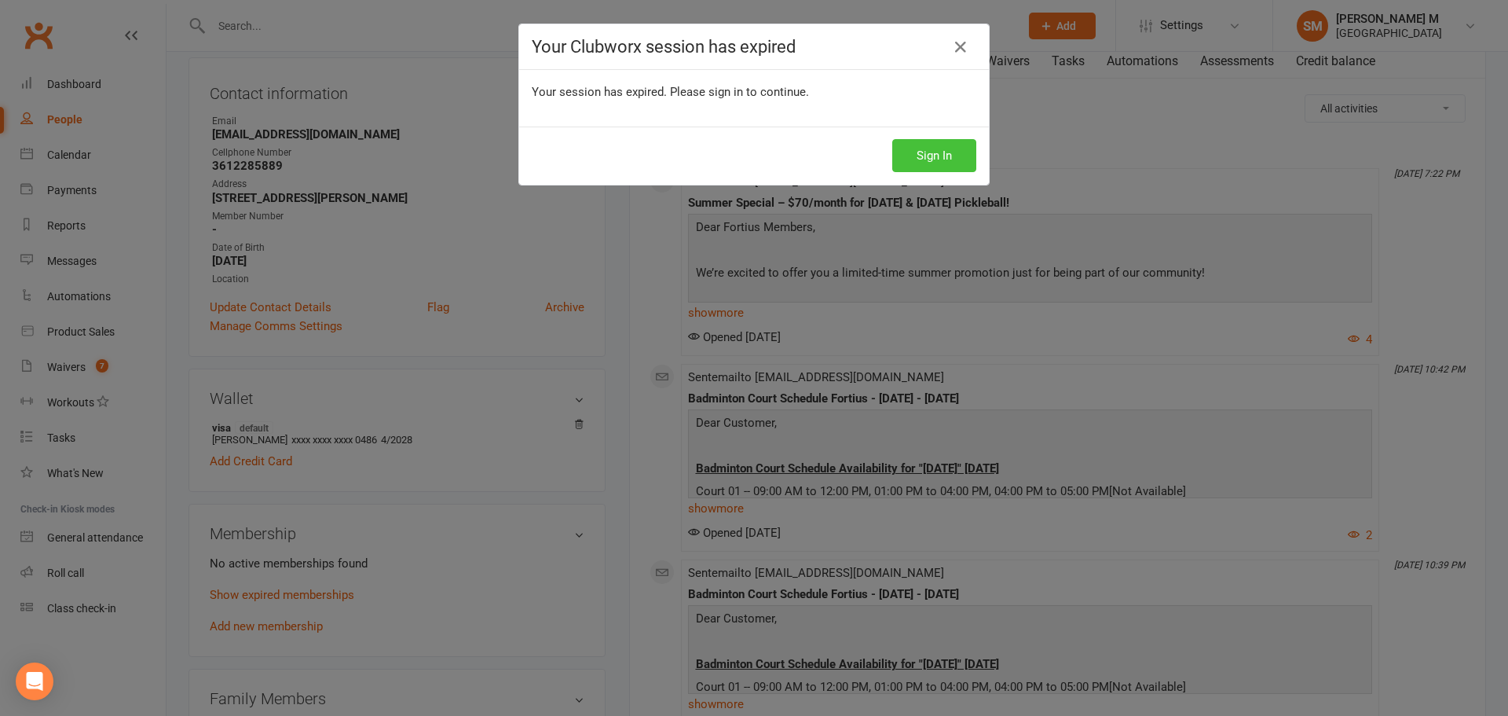
click at [908, 156] on button "Sign In" at bounding box center [934, 155] width 84 height 33
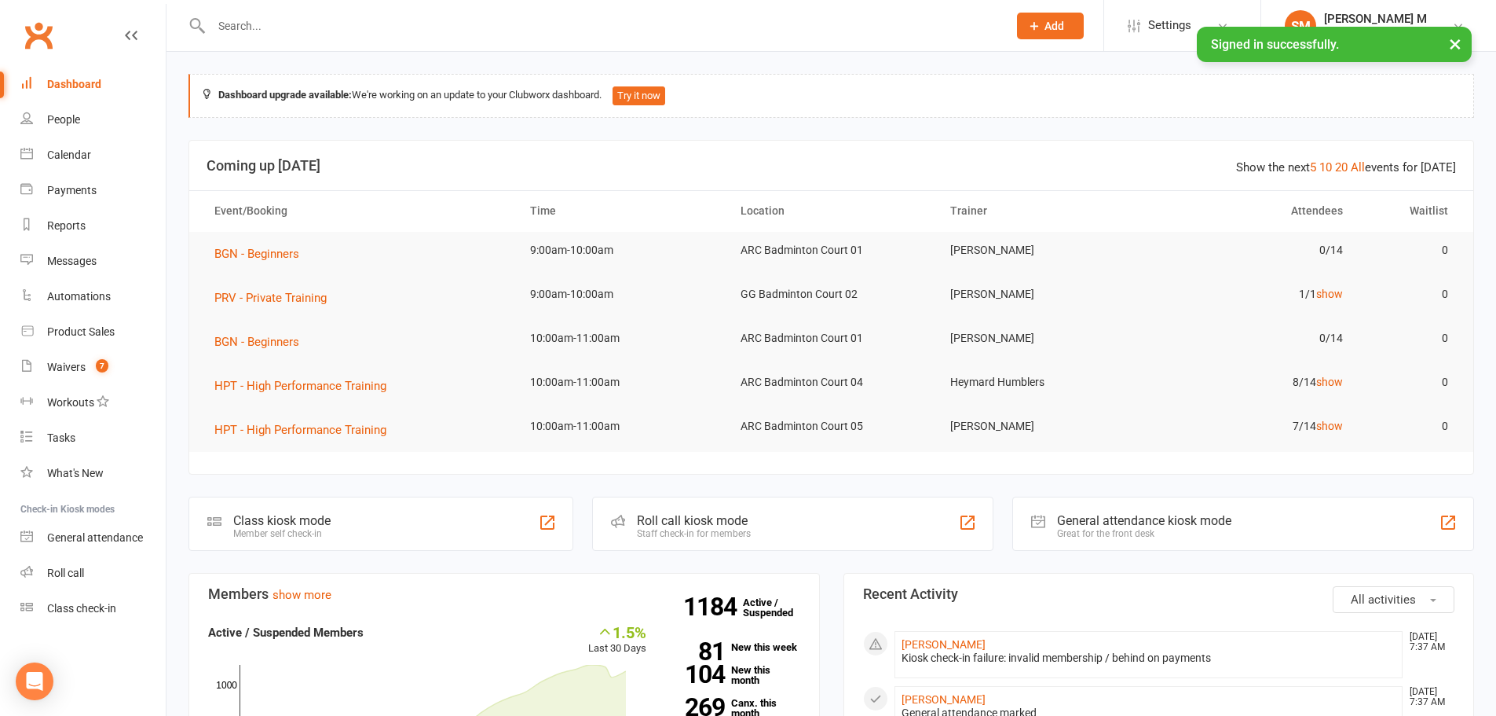
click at [273, 35] on input "text" at bounding box center [602, 26] width 790 height 22
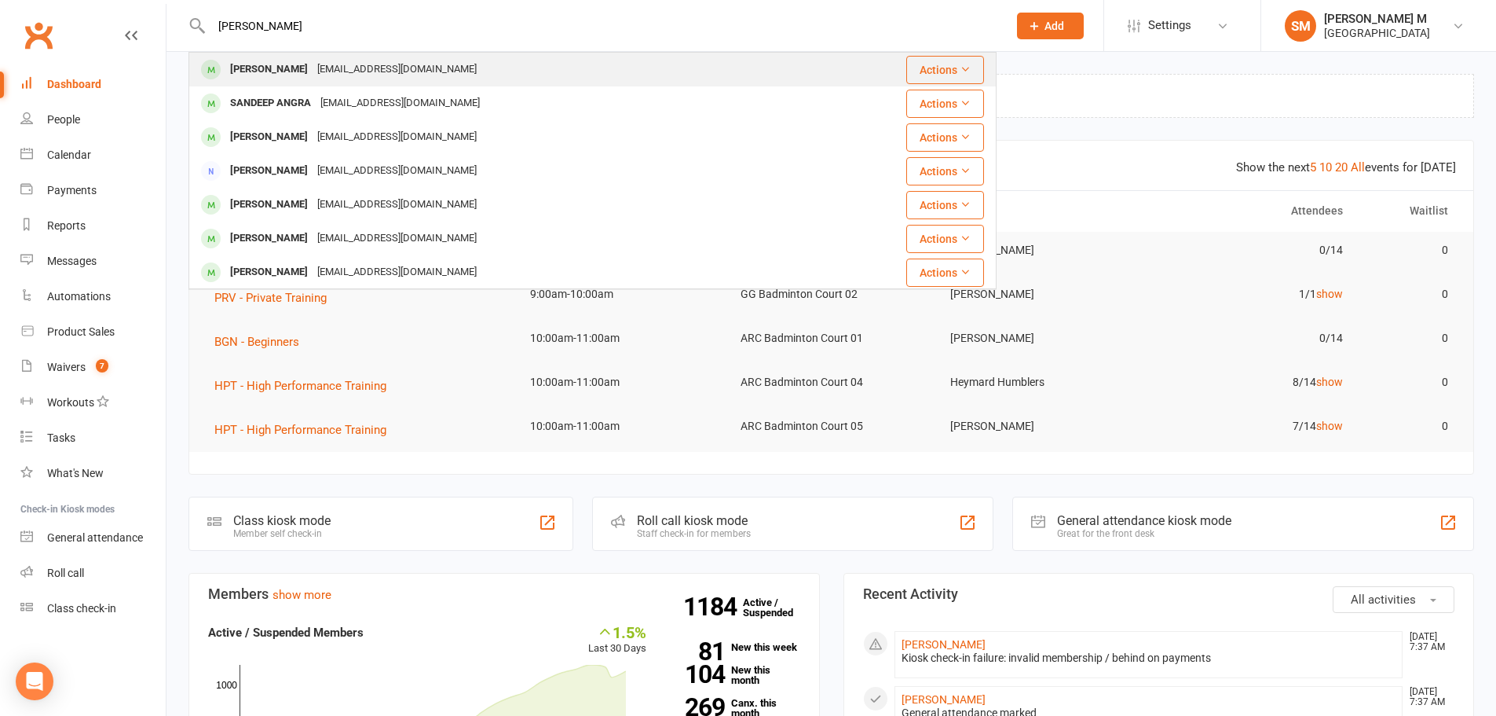
type input "Sandeep papi"
click at [291, 66] on div "[PERSON_NAME]" at bounding box center [268, 69] width 87 height 23
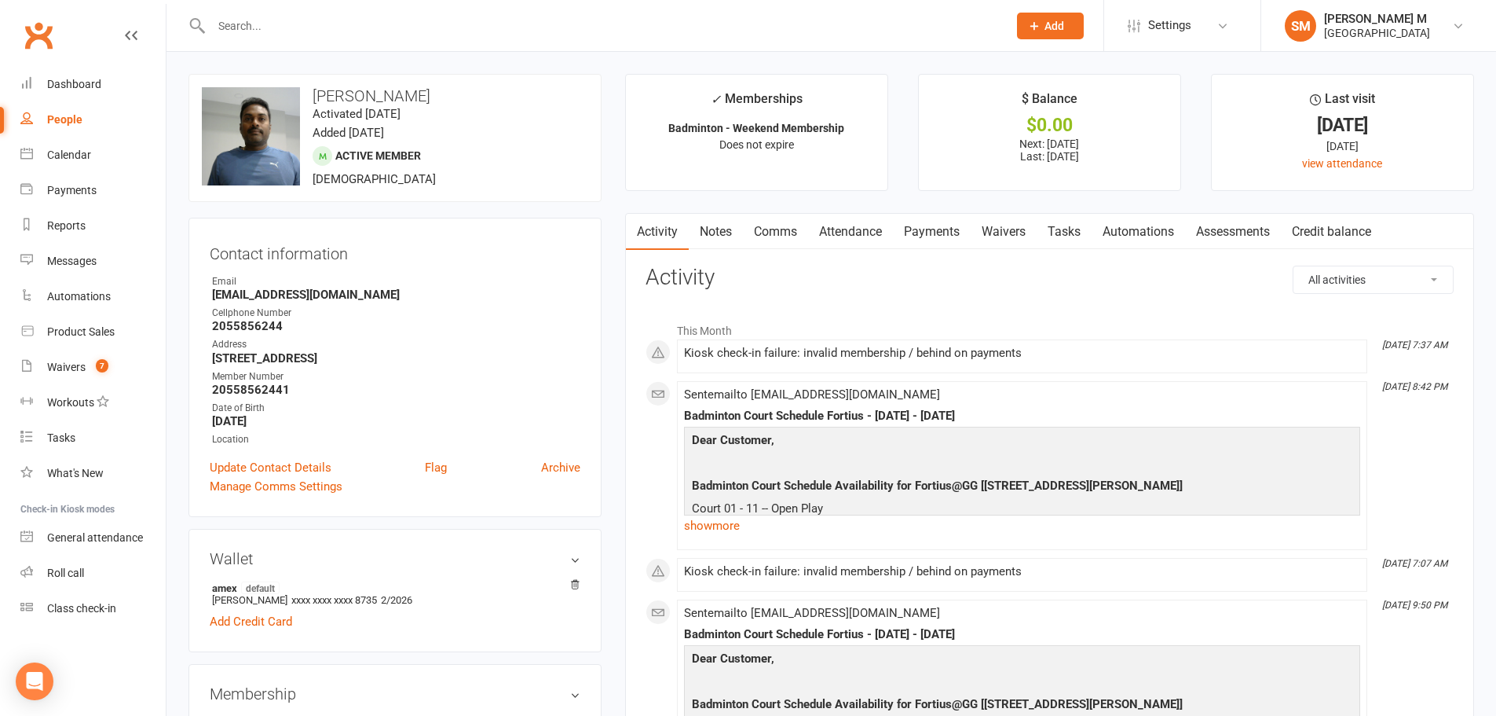
click at [1049, 151] on p "Next: 1 Sep 2025 Last: 2 Aug 2025" at bounding box center [1049, 149] width 233 height 25
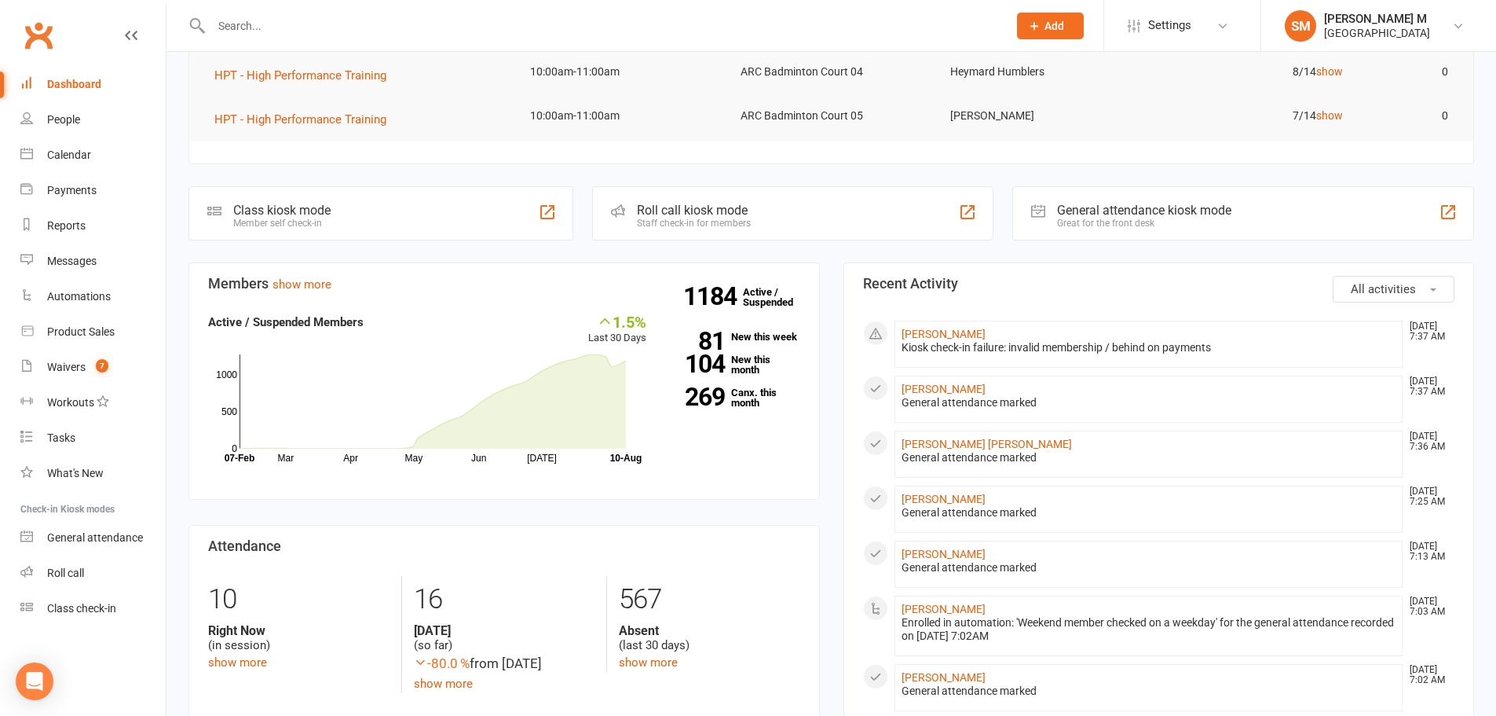
scroll to position [314, 0]
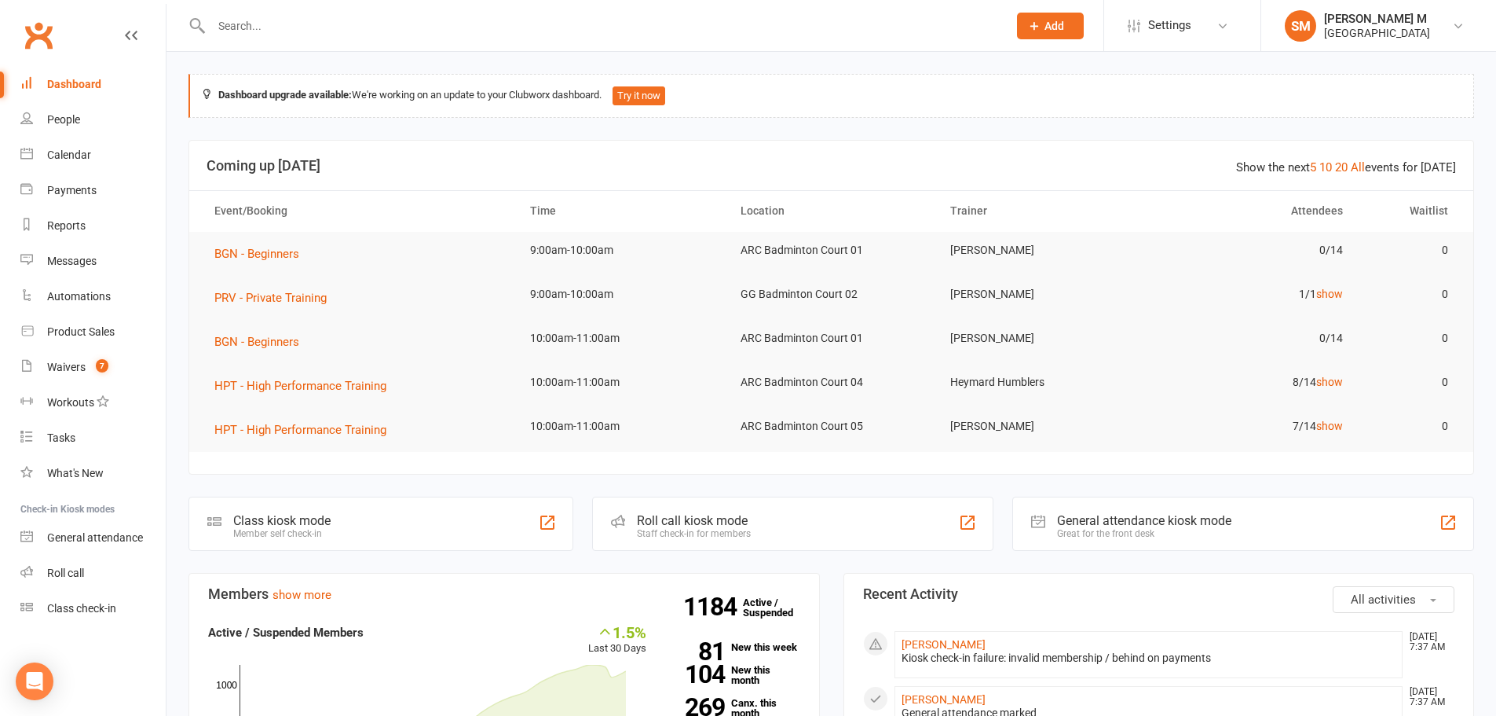
click at [251, 36] on input "text" at bounding box center [602, 26] width 790 height 22
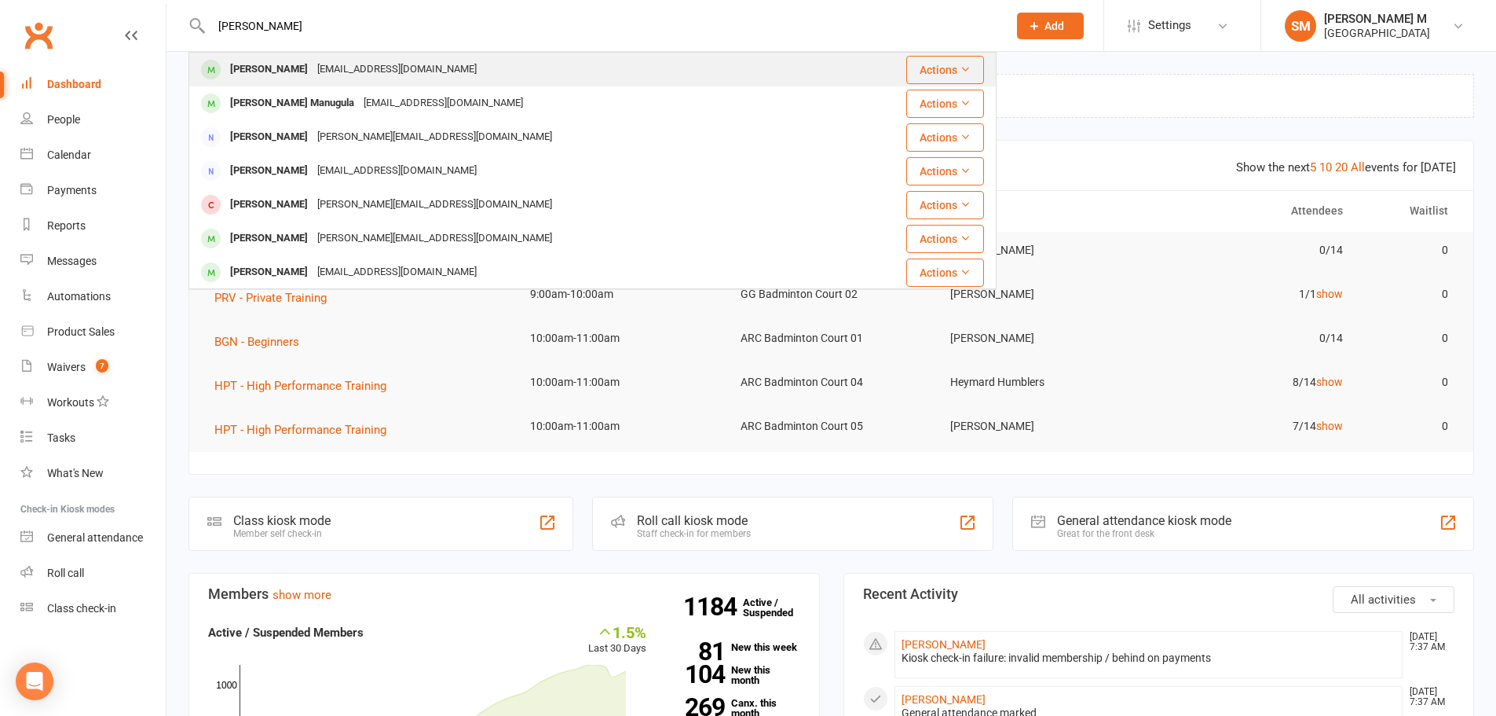
type input "[PERSON_NAME]"
click at [252, 74] on div "[PERSON_NAME]" at bounding box center [268, 69] width 87 height 23
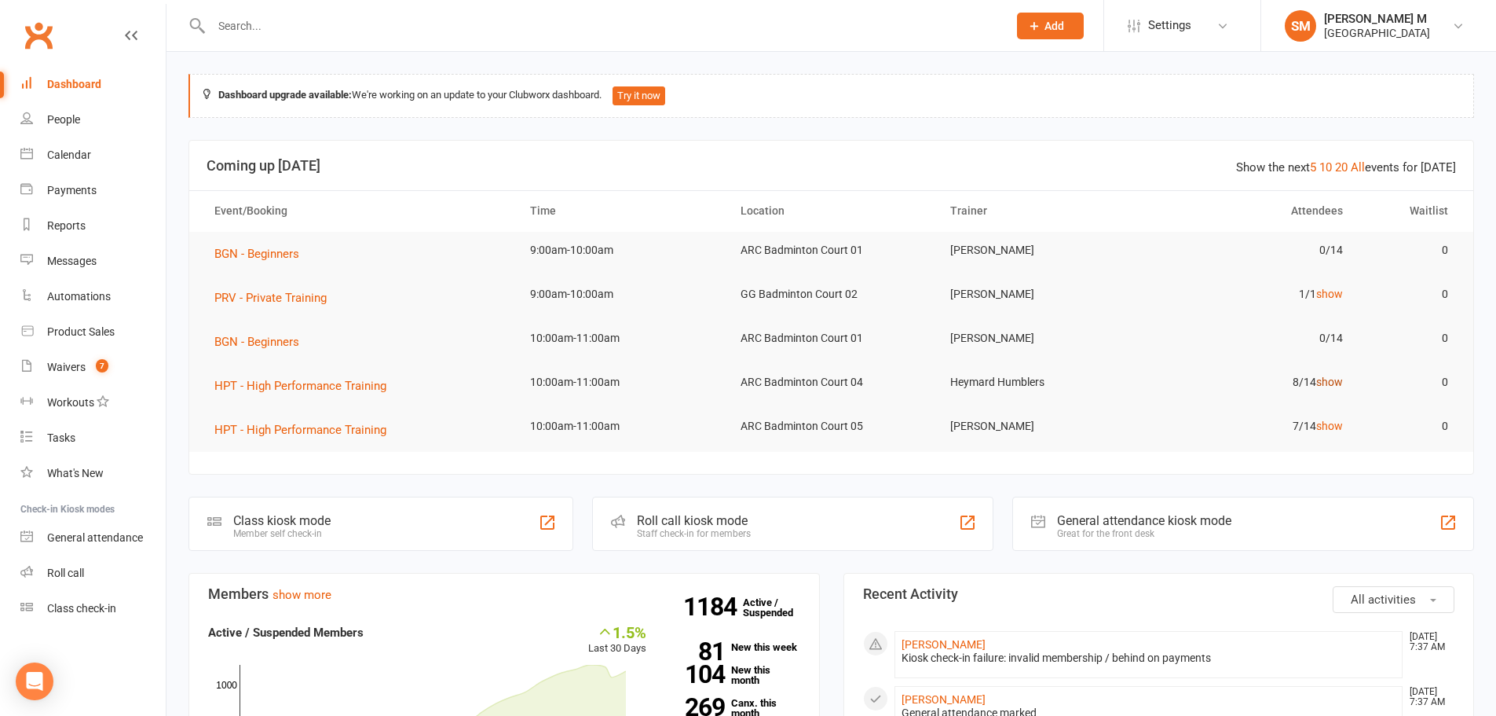
click at [1335, 380] on link "show" at bounding box center [1329, 381] width 27 height 13
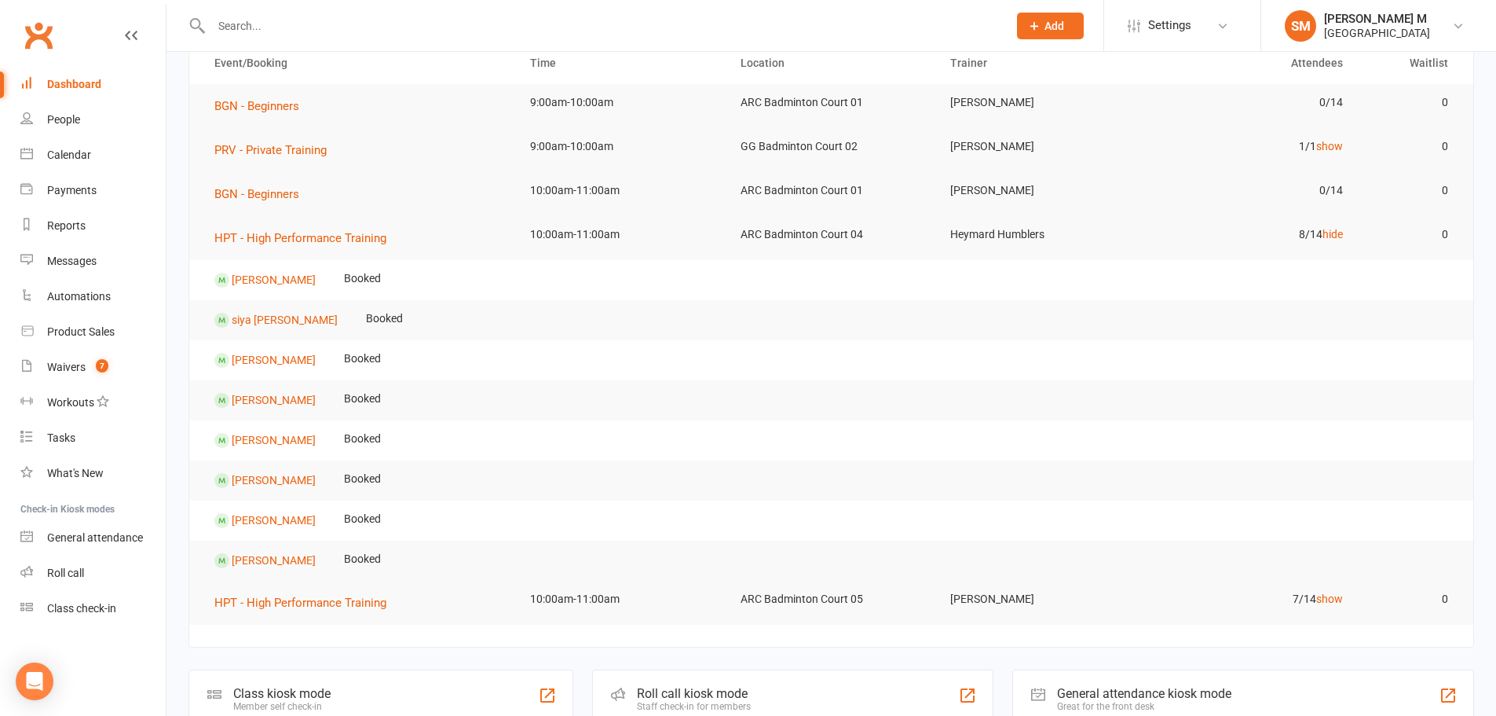
scroll to position [157, 0]
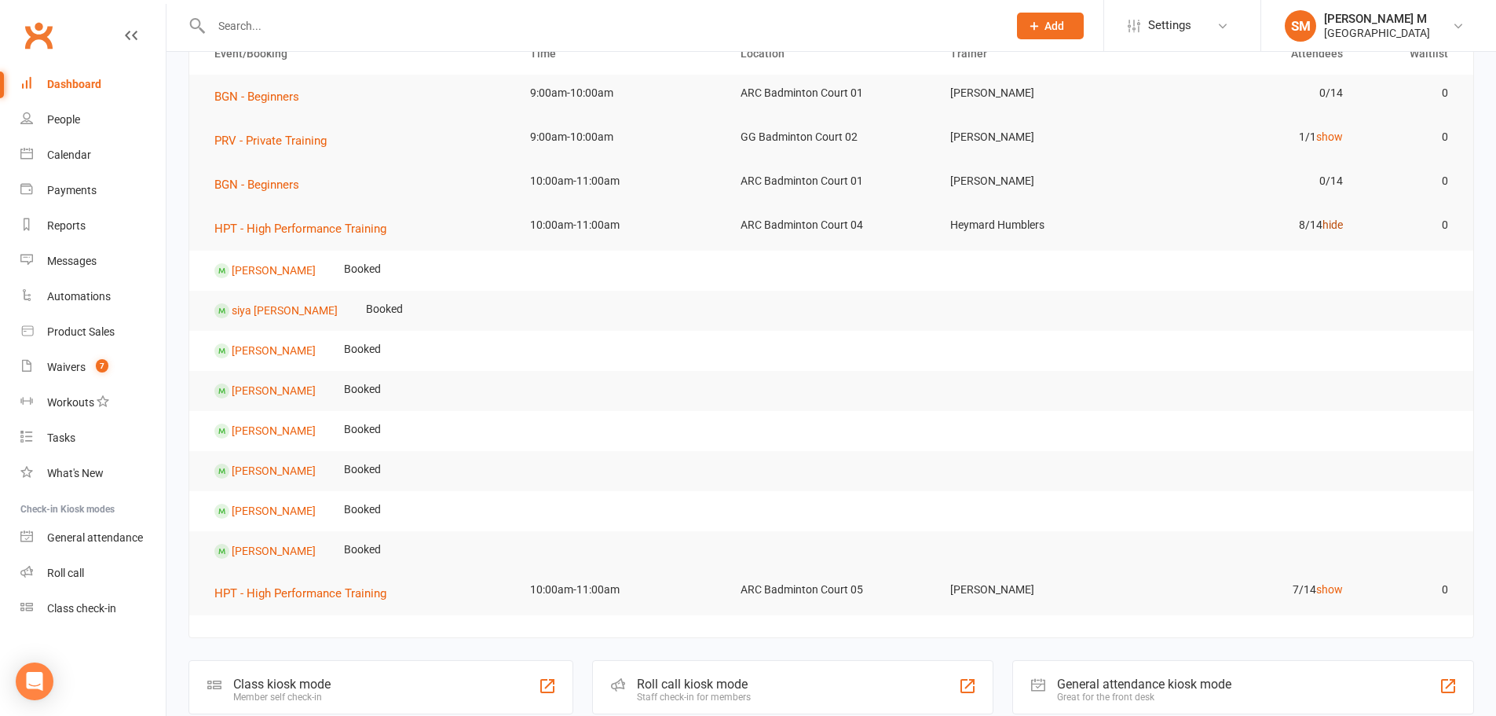
click at [1326, 224] on link "hide" at bounding box center [1333, 224] width 20 height 13
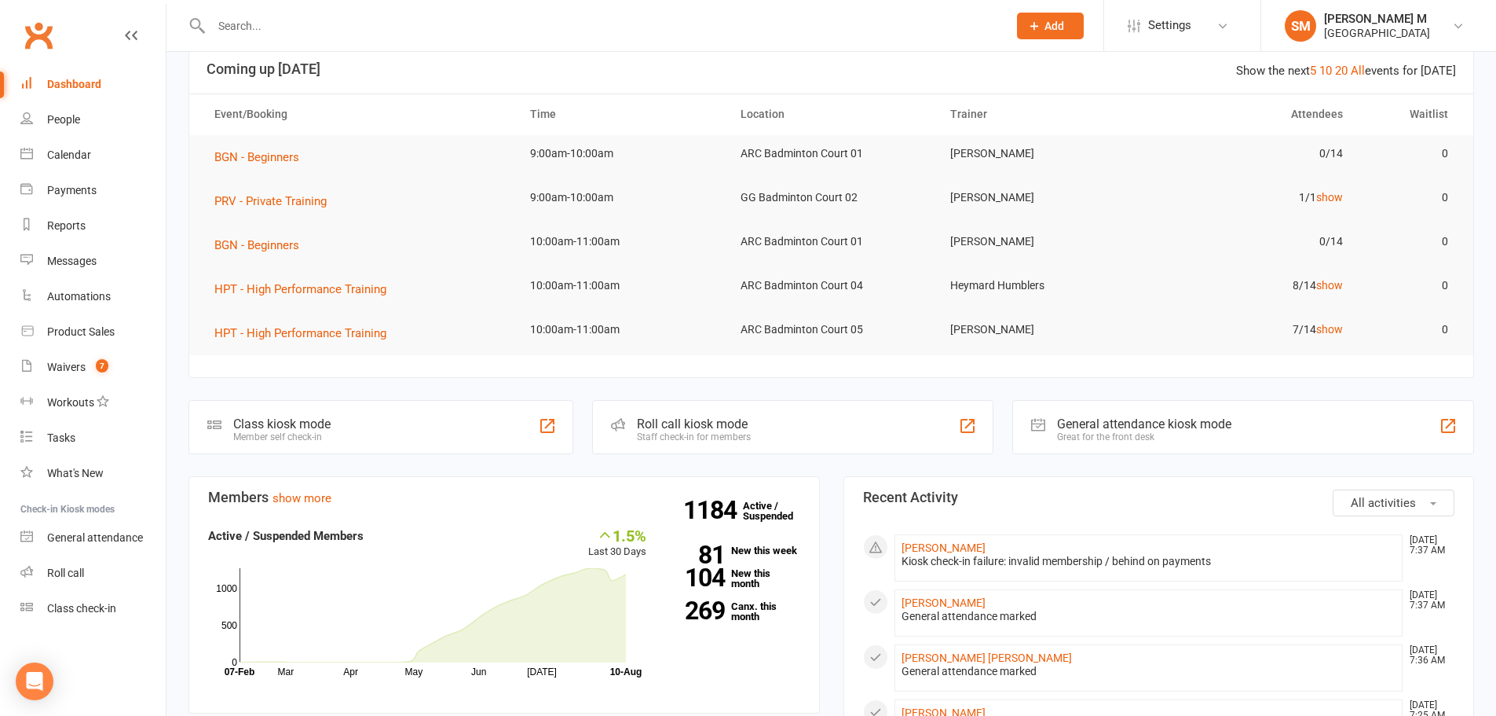
scroll to position [0, 0]
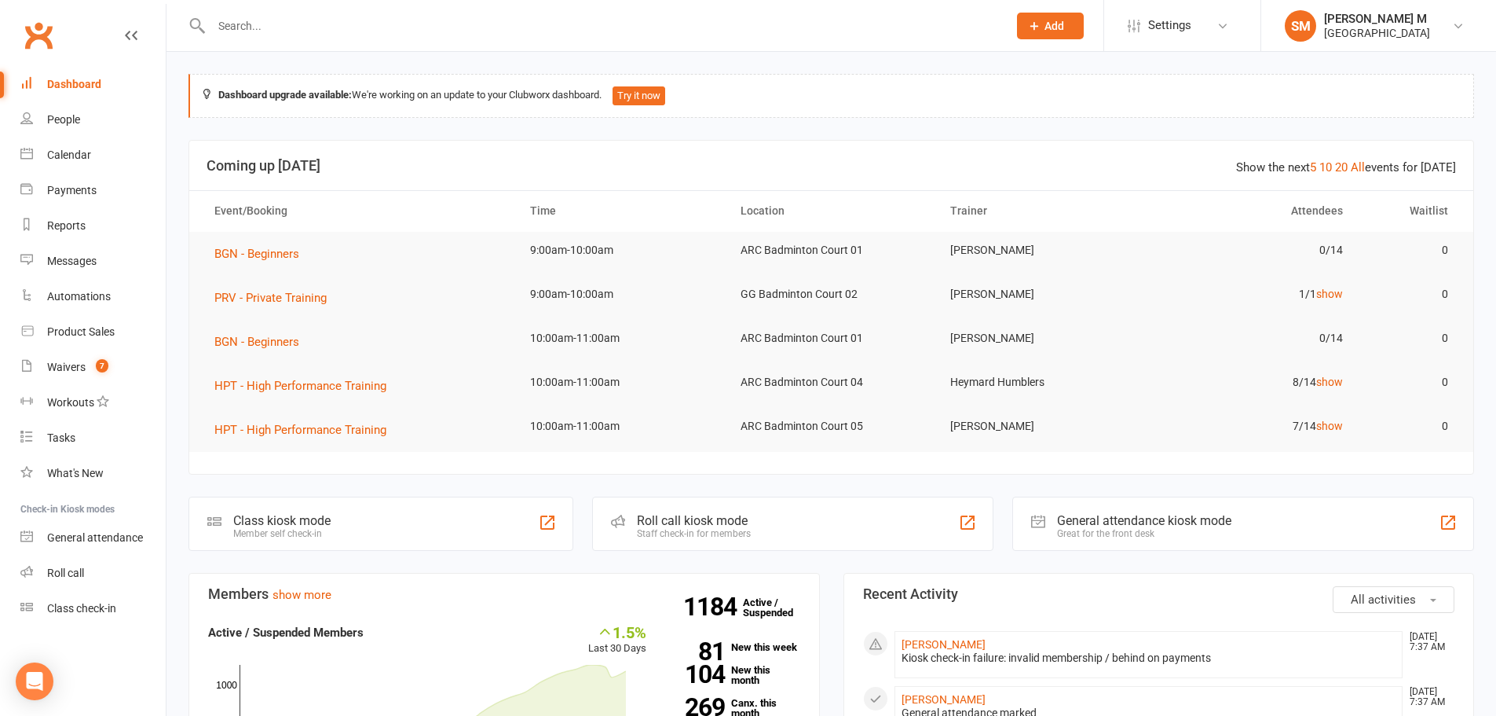
click at [281, 27] on input "text" at bounding box center [602, 26] width 790 height 22
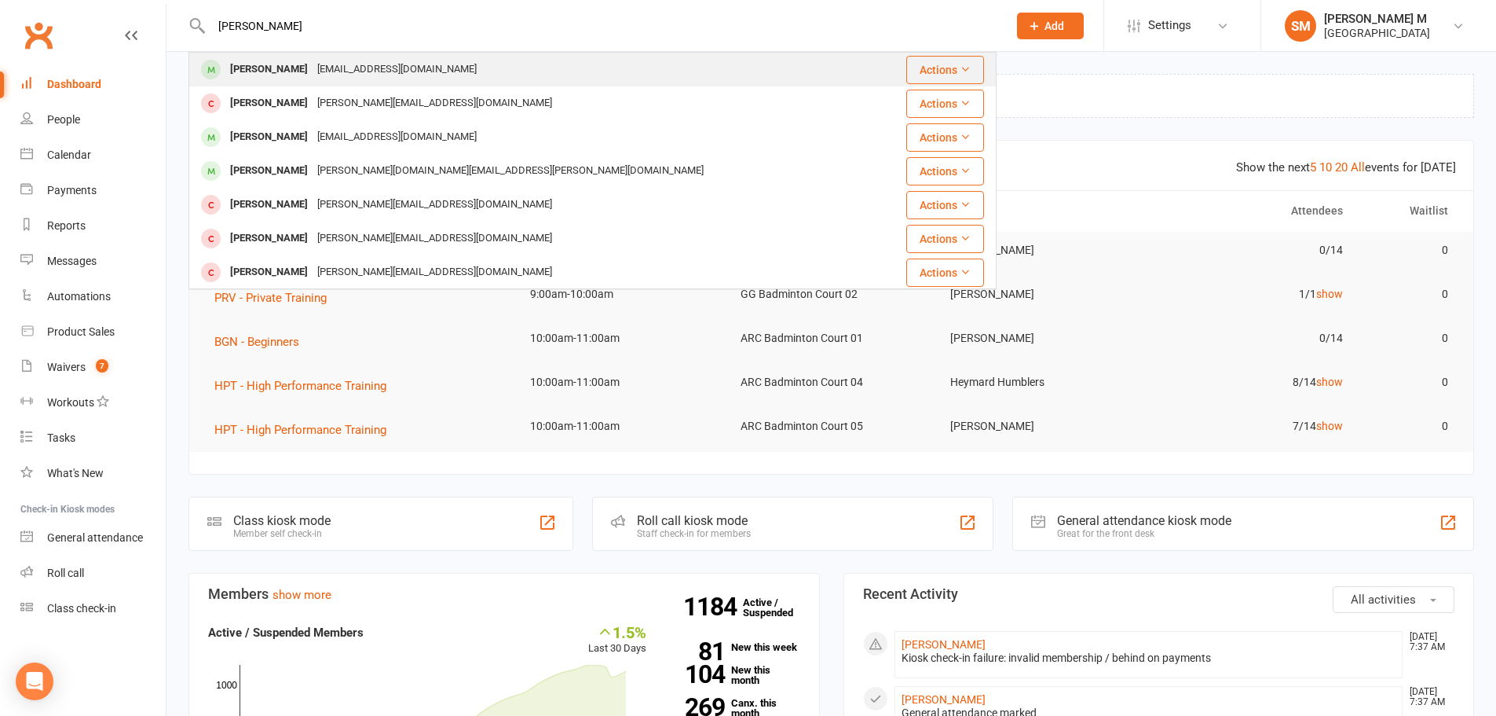
type input "amit"
click at [268, 72] on div "[PERSON_NAME]" at bounding box center [268, 69] width 87 height 23
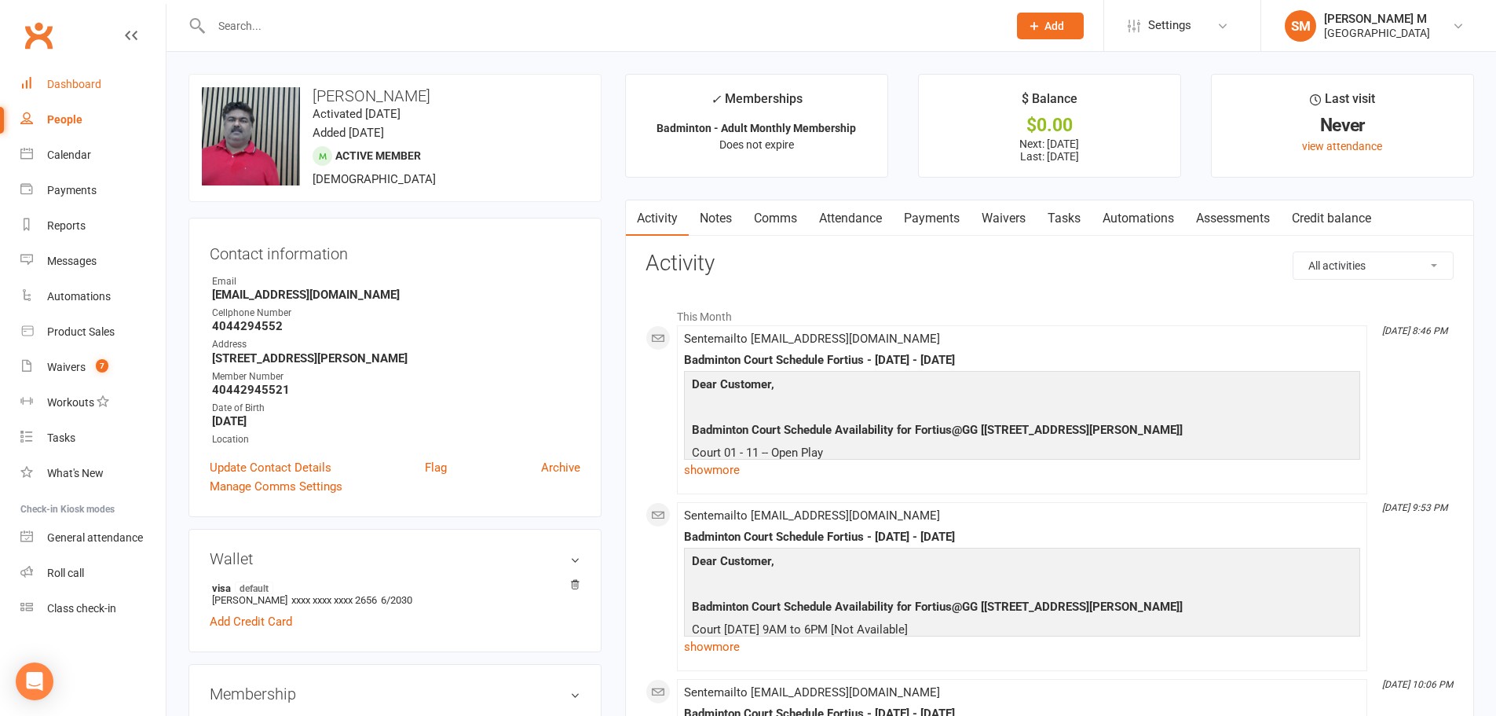
click at [81, 80] on div "Dashboard" at bounding box center [74, 84] width 54 height 13
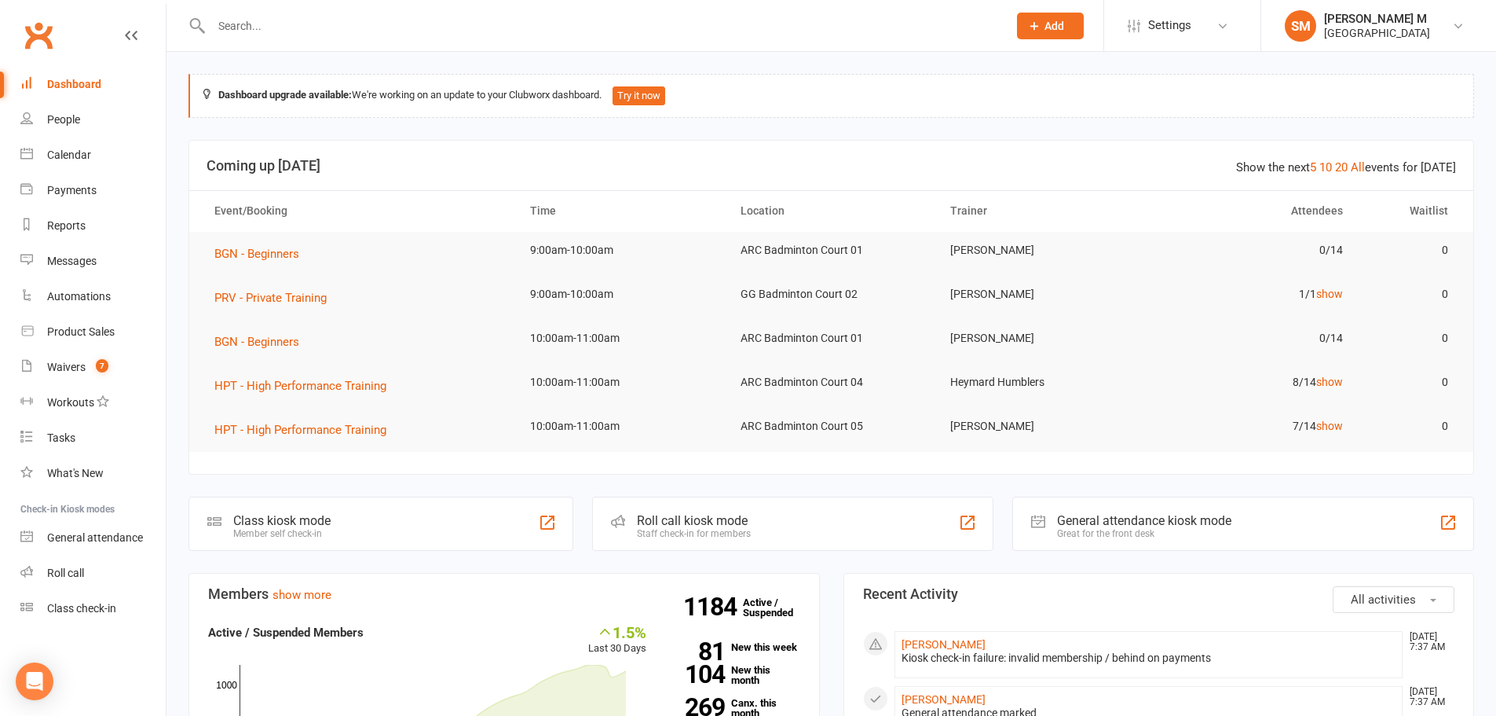
click at [236, 24] on input "text" at bounding box center [602, 26] width 790 height 22
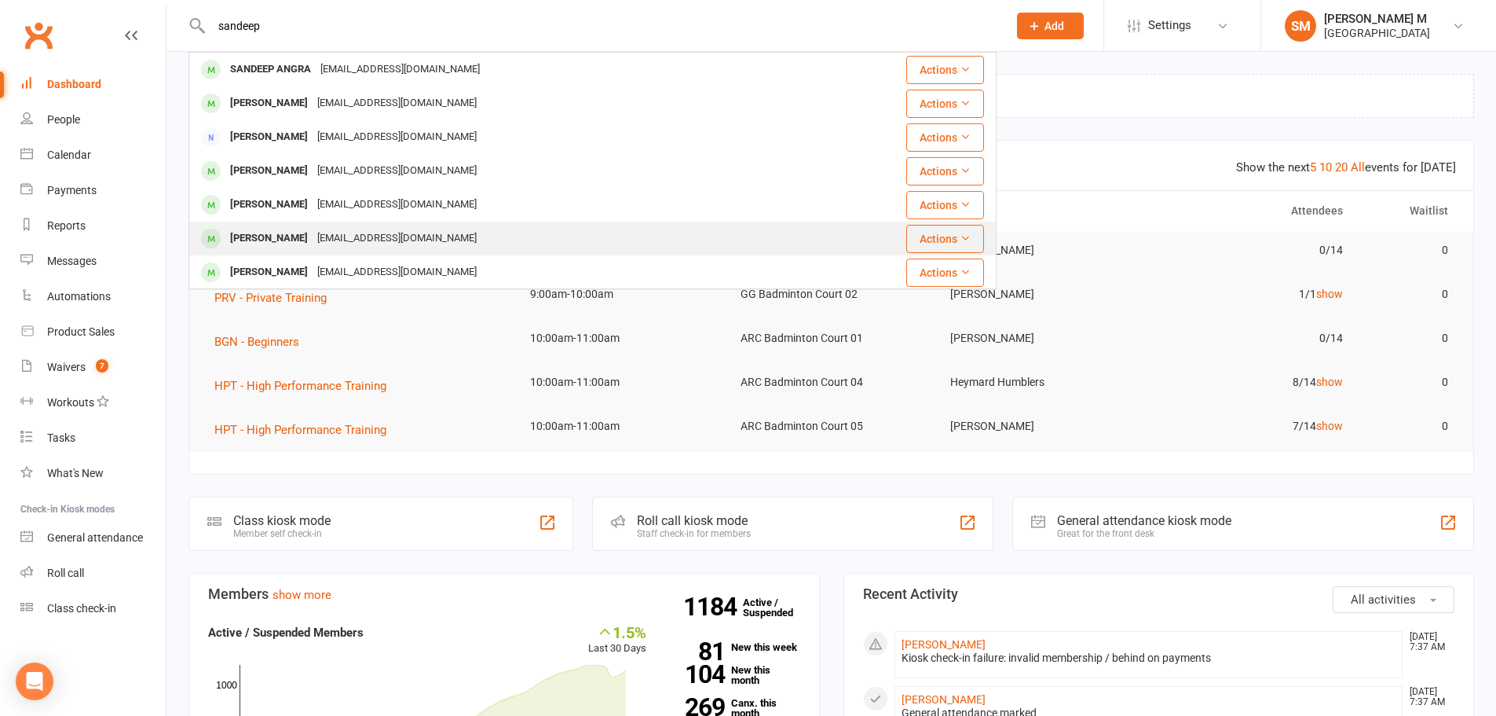
type input "sandeep"
click at [306, 232] on div "[PERSON_NAME]" at bounding box center [268, 238] width 87 height 23
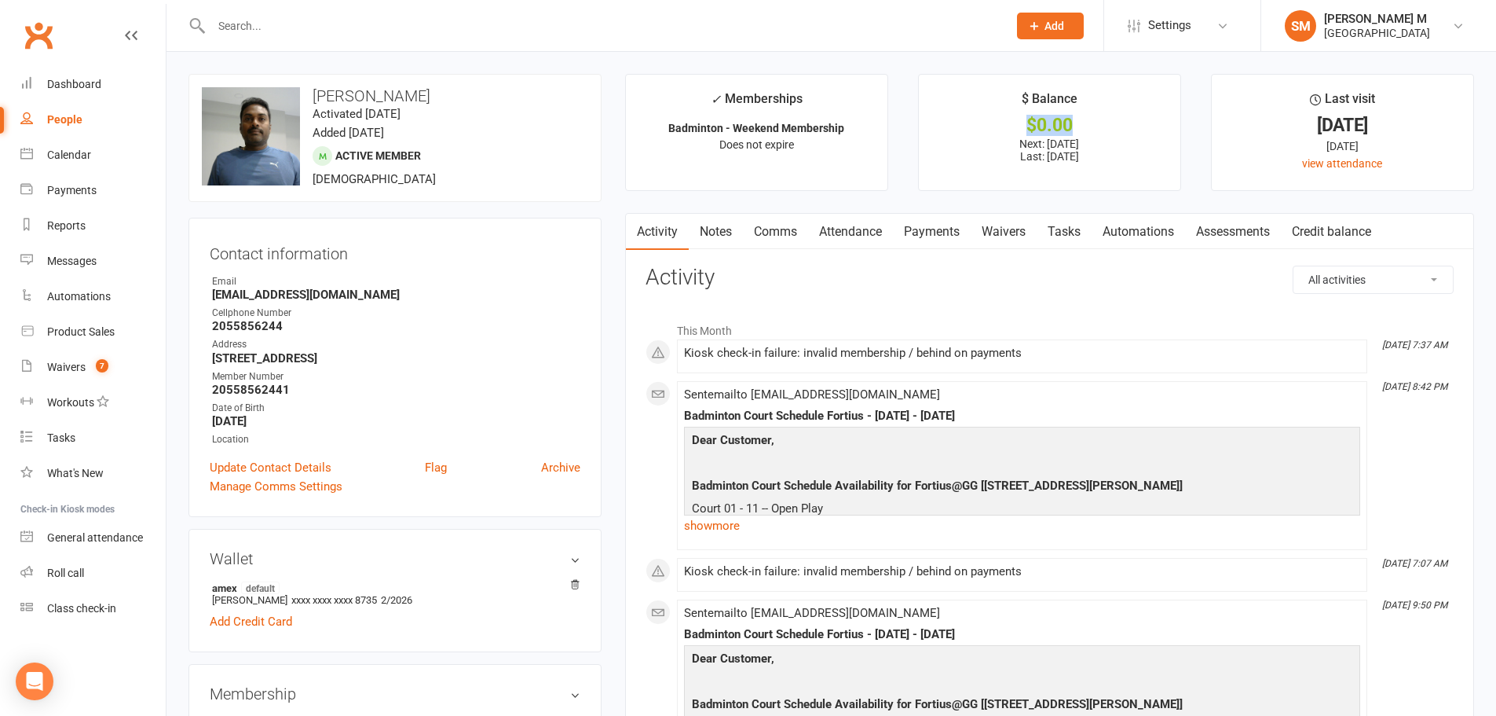
drag, startPoint x: 1027, startPoint y: 118, endPoint x: 1075, endPoint y: 119, distance: 47.9
click at [1075, 119] on div "$0.00" at bounding box center [1049, 125] width 233 height 16
click at [1022, 176] on li "$ Balance $0.00 Next: 1 Sep 2025 Last: 2 Aug 2025" at bounding box center [1049, 132] width 263 height 117
click at [90, 89] on div "Dashboard" at bounding box center [74, 84] width 54 height 13
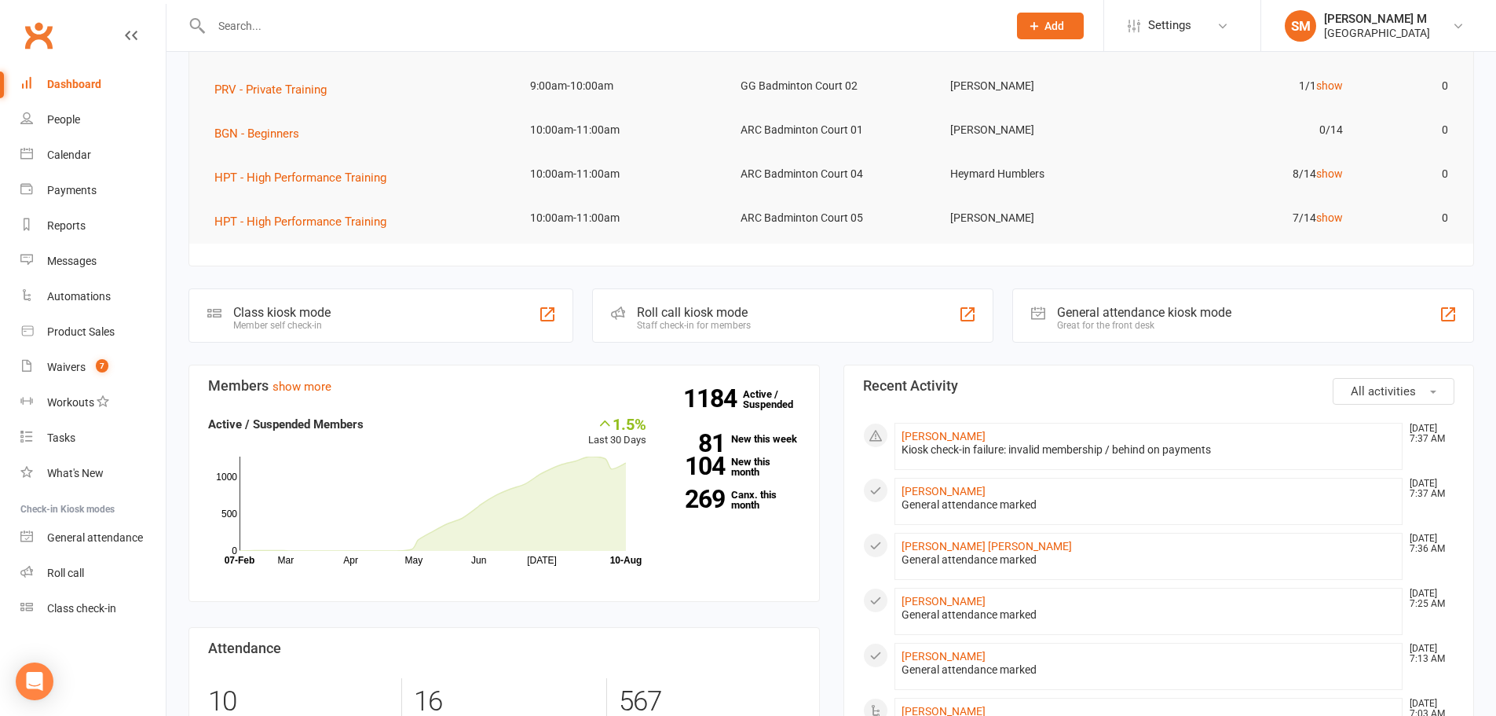
scroll to position [236, 0]
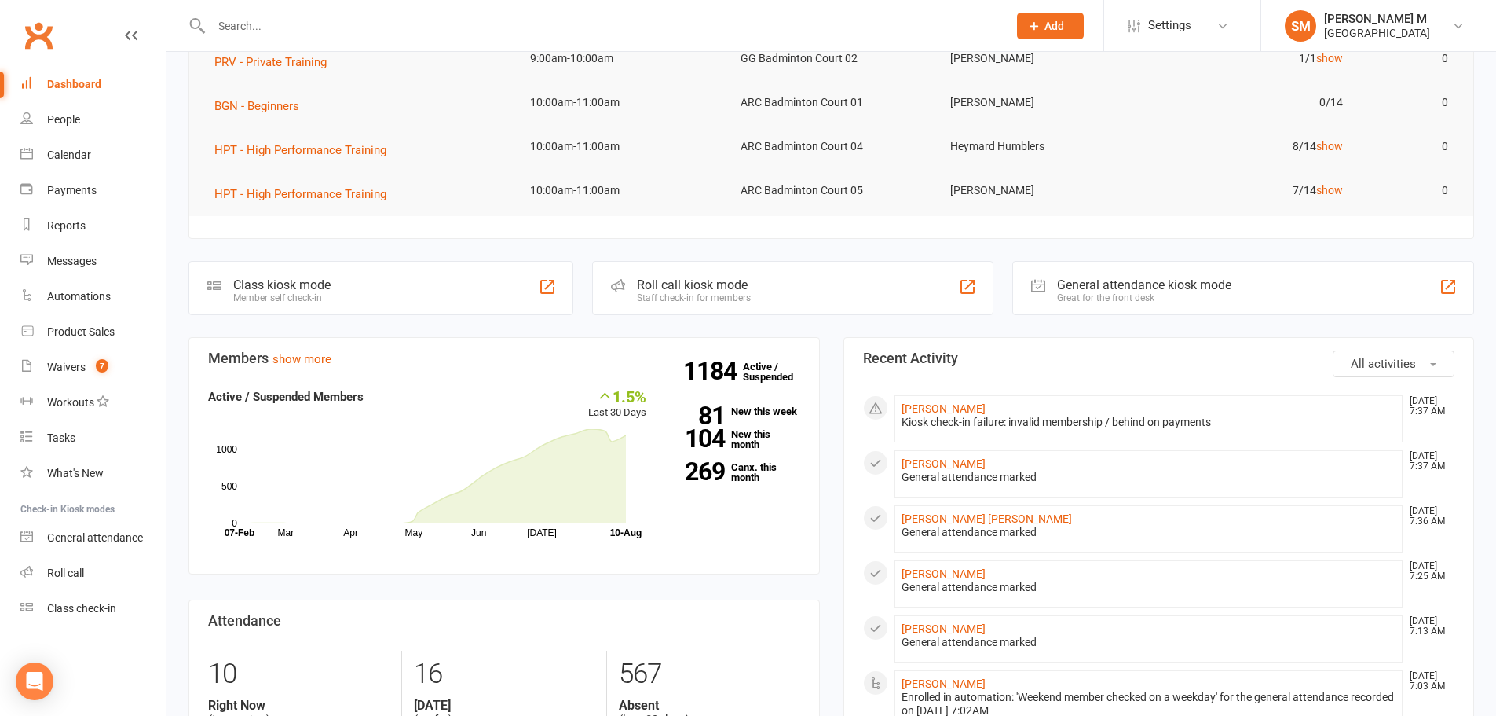
click at [269, 25] on input "text" at bounding box center [602, 26] width 790 height 22
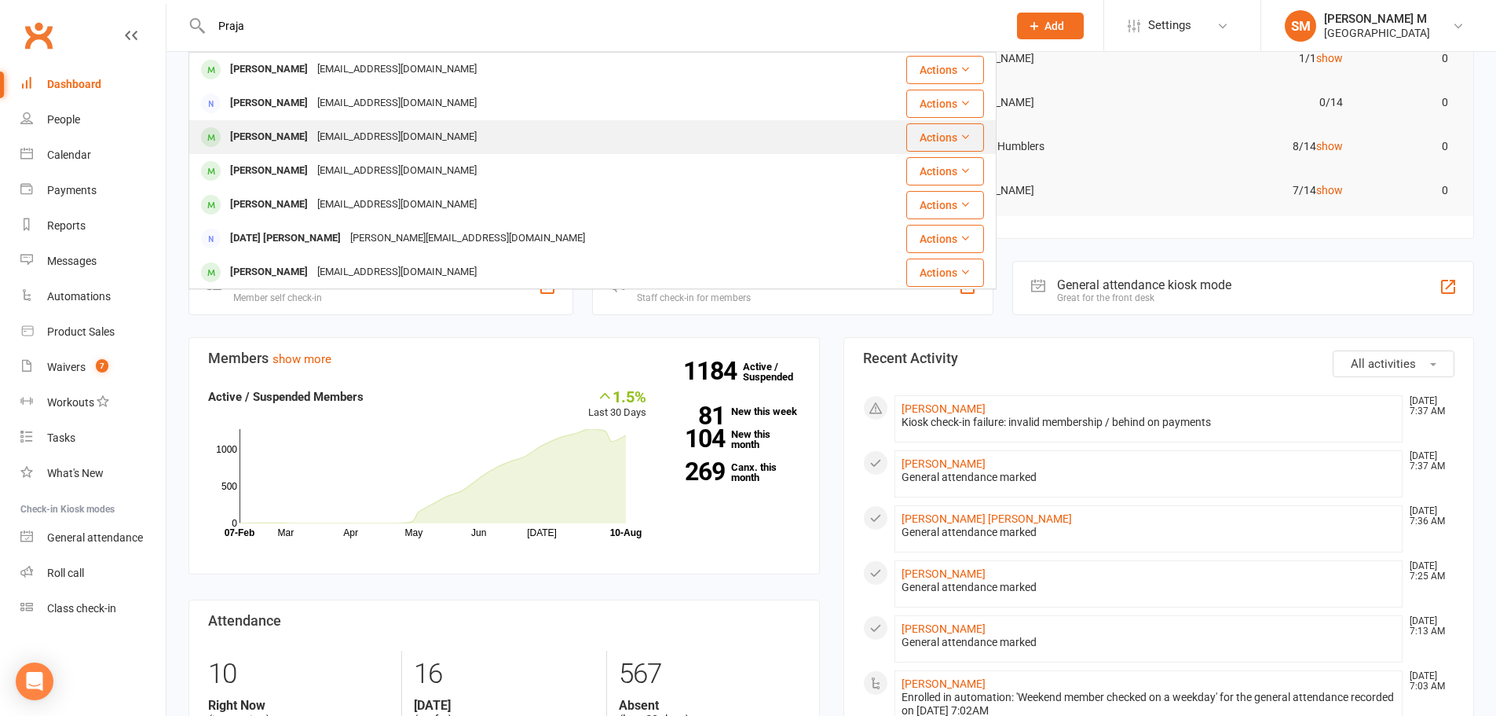
type input "Praja"
click at [271, 136] on div "[PERSON_NAME]" at bounding box center [268, 137] width 87 height 23
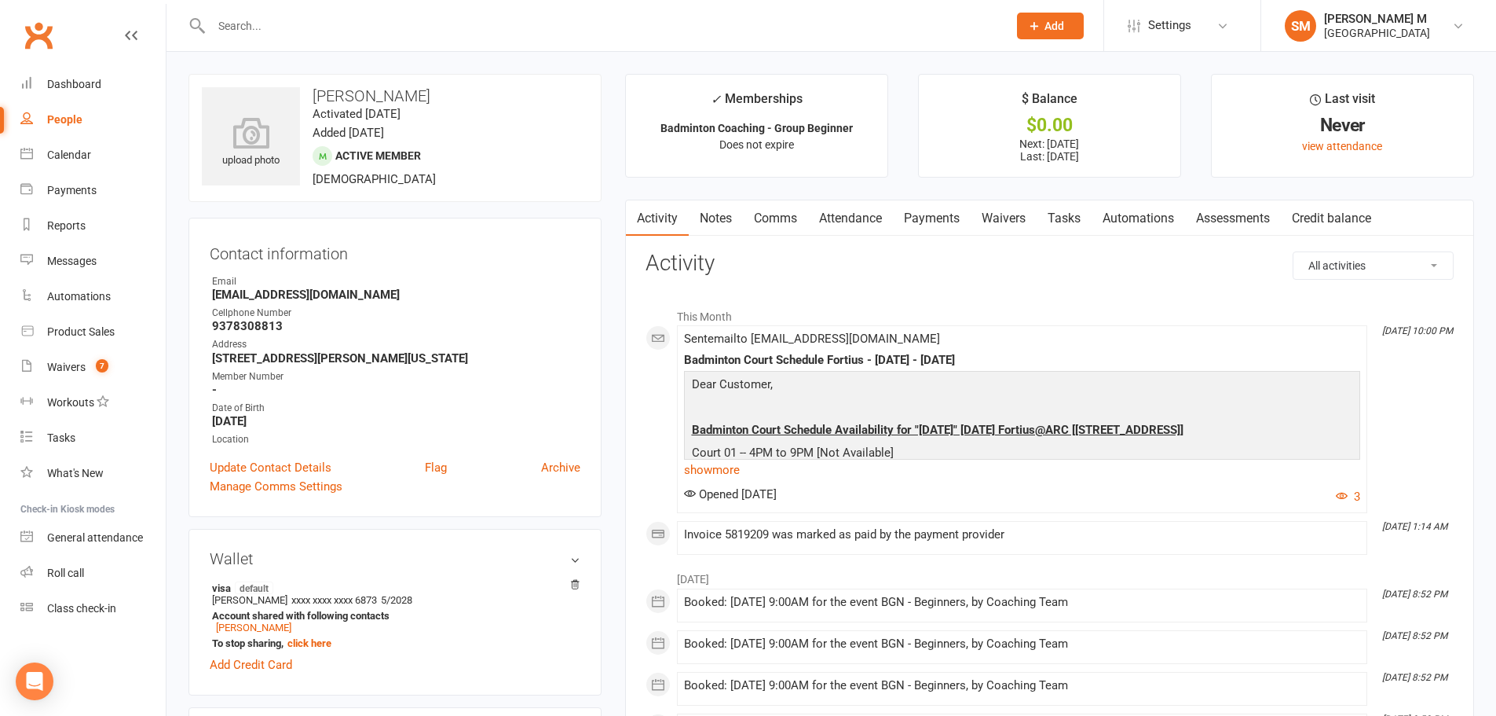
click at [308, 392] on strong "-" at bounding box center [396, 390] width 368 height 14
drag, startPoint x: 213, startPoint y: 324, endPoint x: 279, endPoint y: 324, distance: 66.0
click at [279, 324] on strong "9378308813" at bounding box center [396, 326] width 368 height 14
copy strong "9378308813"
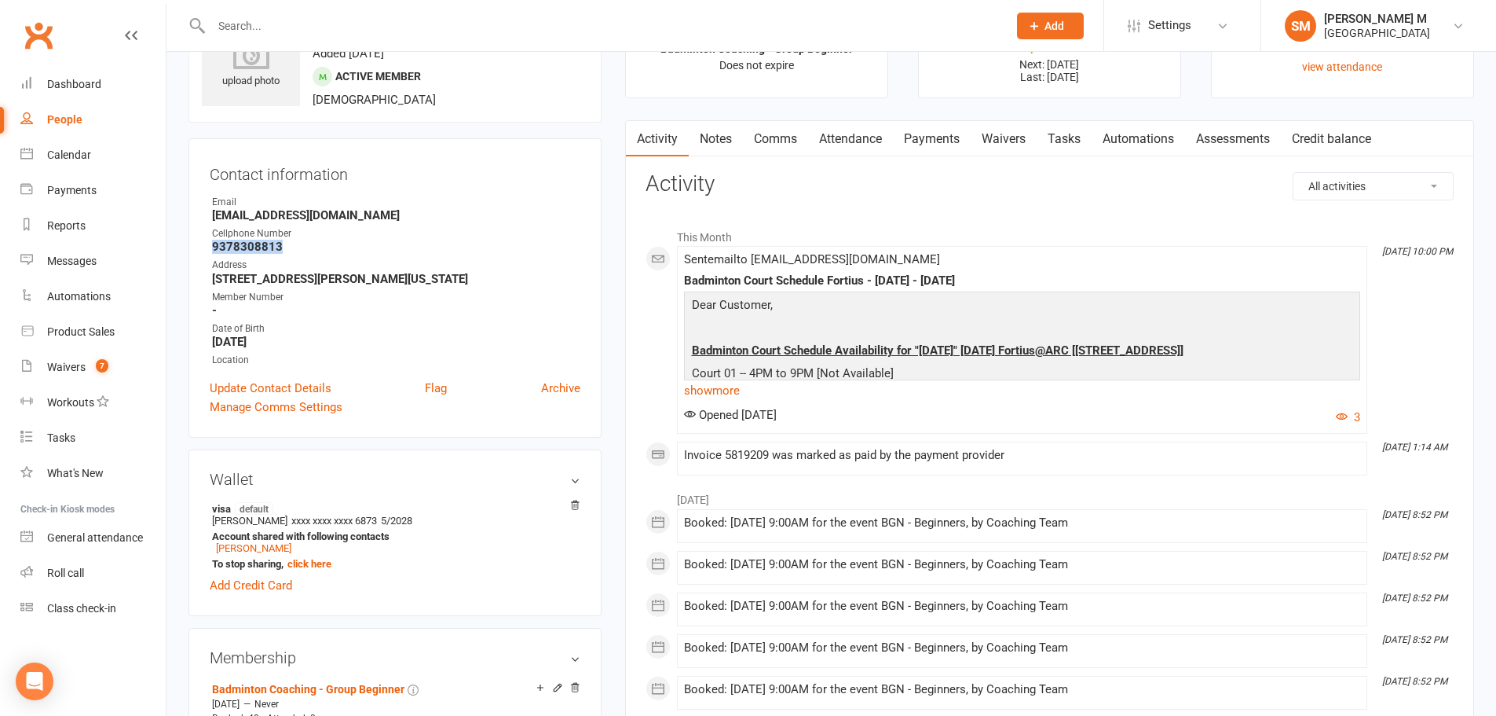
scroll to position [157, 0]
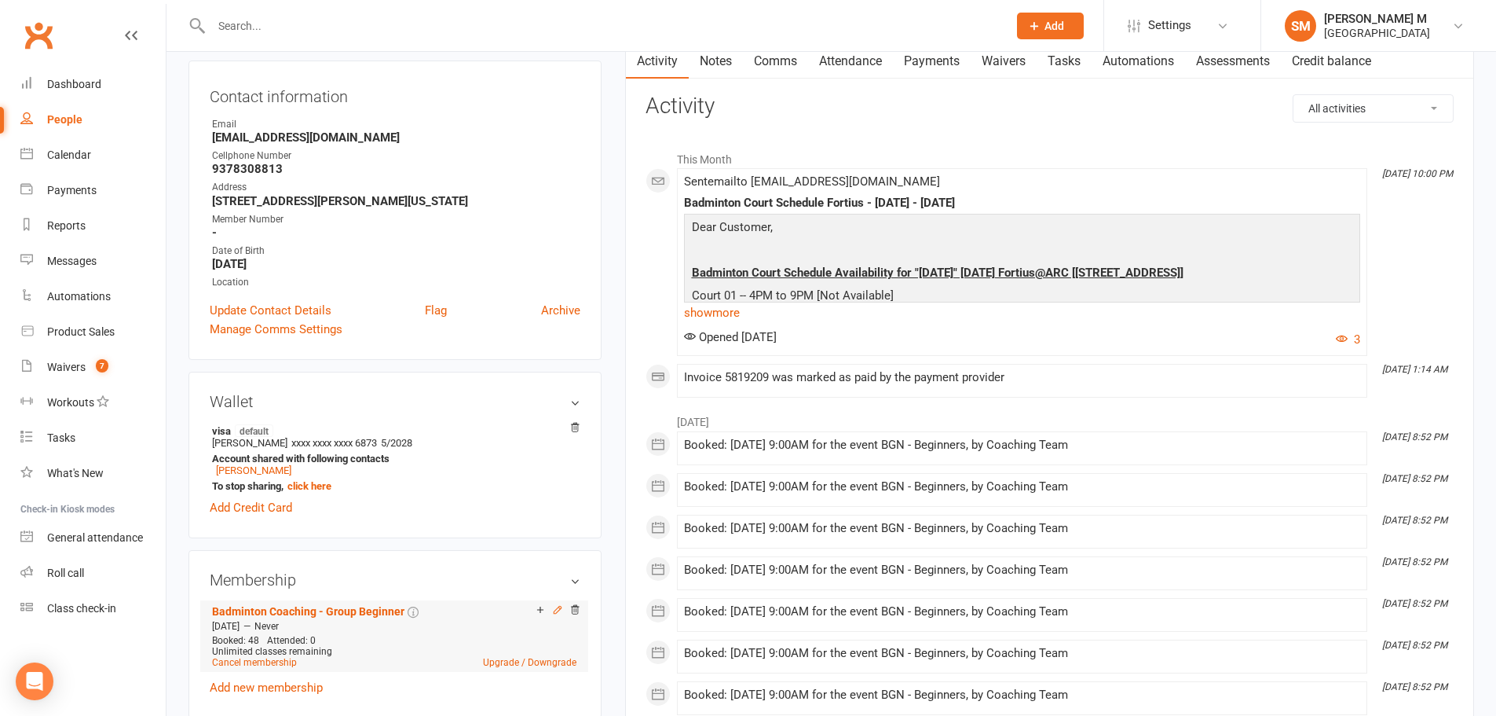
click at [554, 612] on icon at bounding box center [557, 609] width 7 height 7
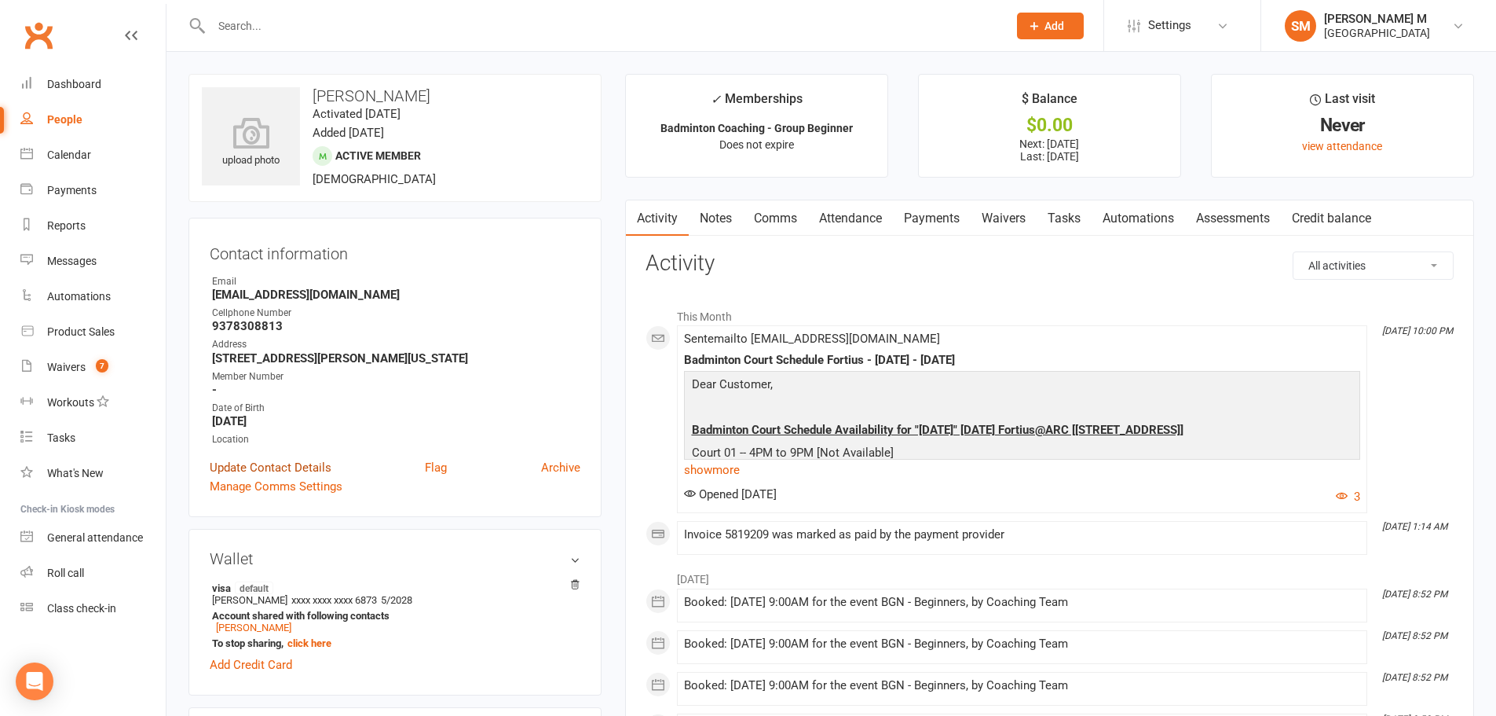
click at [313, 471] on link "Update Contact Details" at bounding box center [271, 467] width 122 height 19
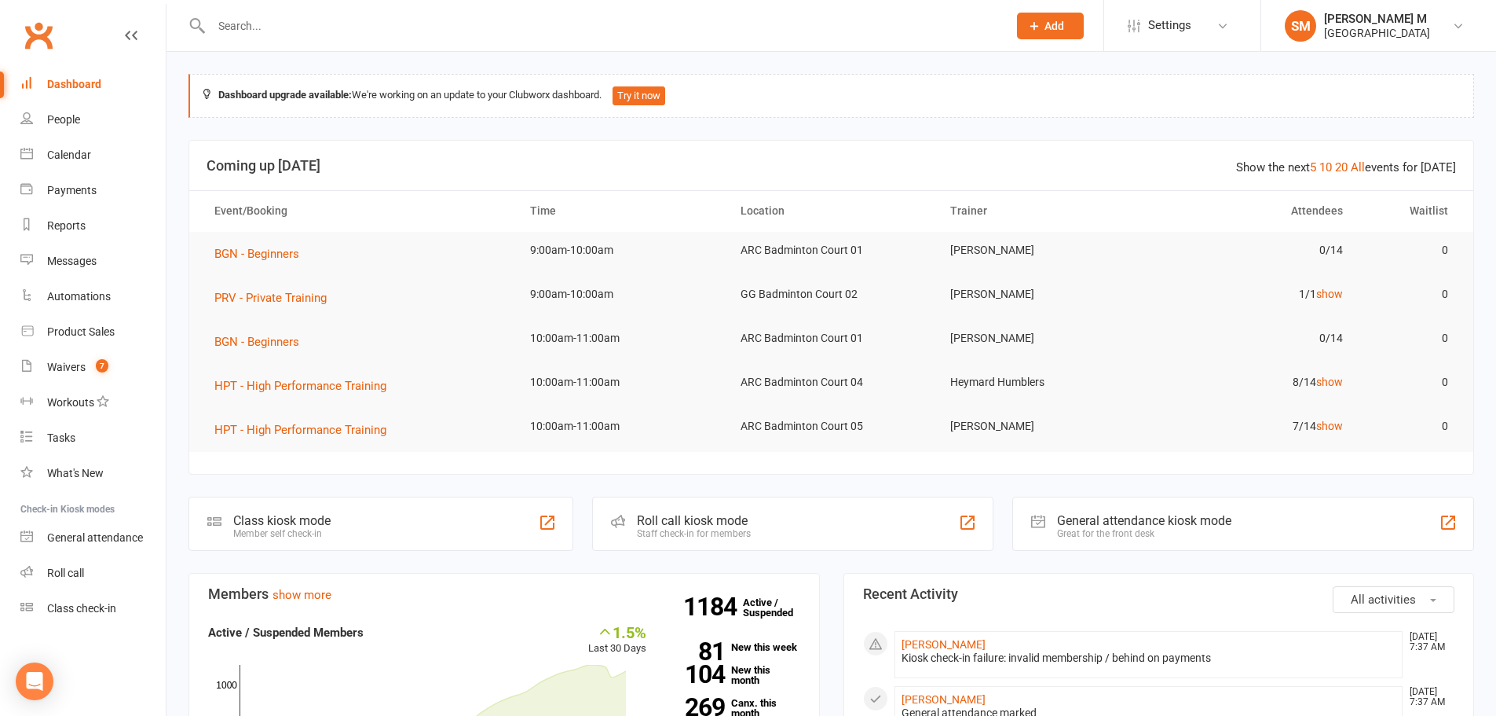
click at [255, 31] on input "text" at bounding box center [602, 26] width 790 height 22
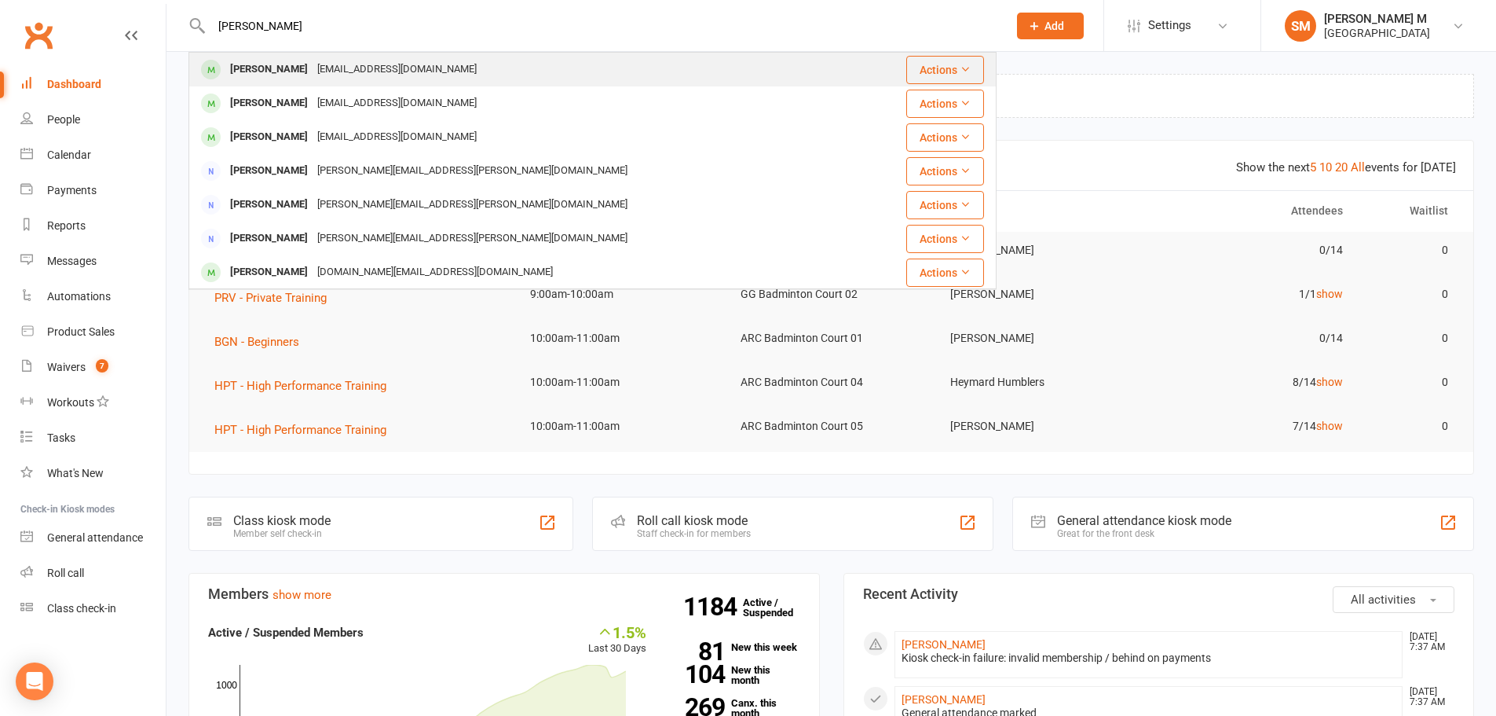
type input "Prajan"
click at [271, 72] on div "[PERSON_NAME]" at bounding box center [268, 69] width 87 height 23
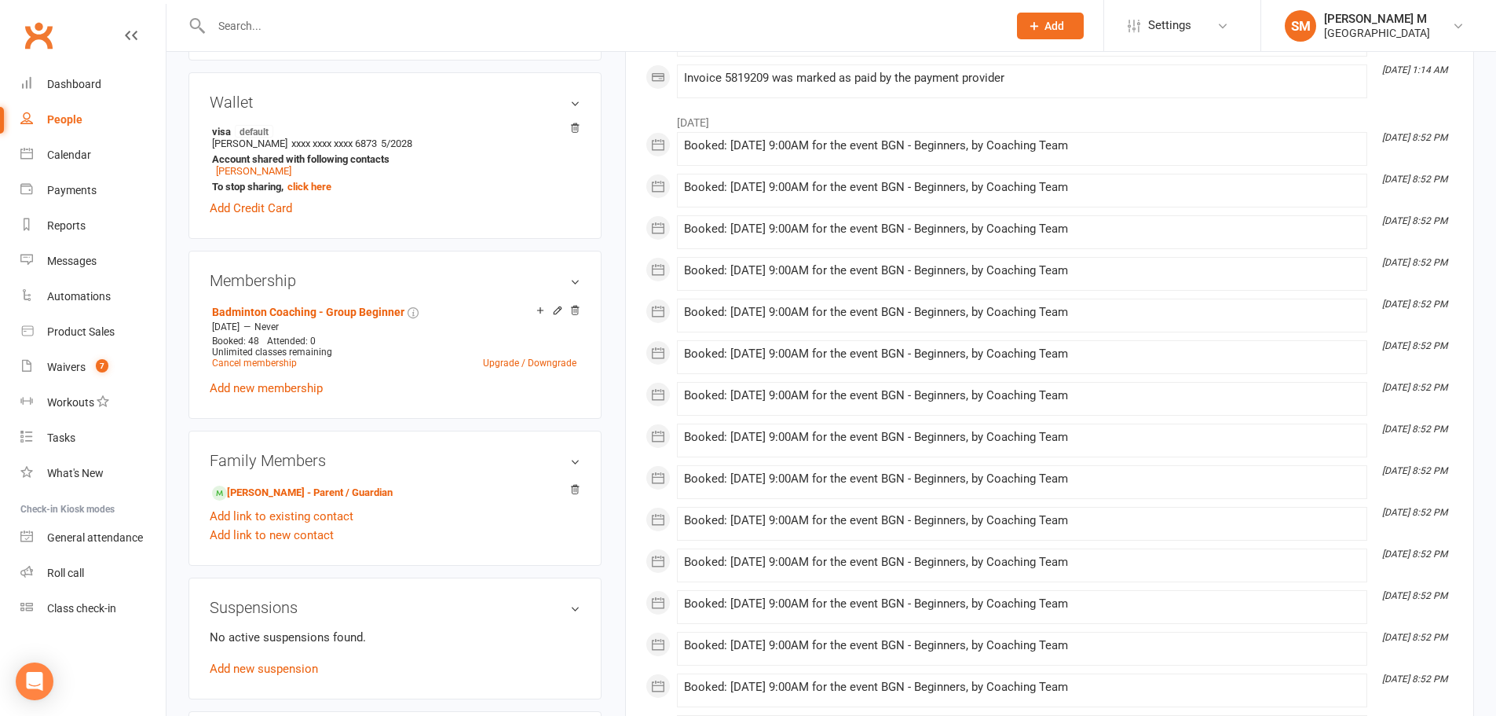
scroll to position [157, 0]
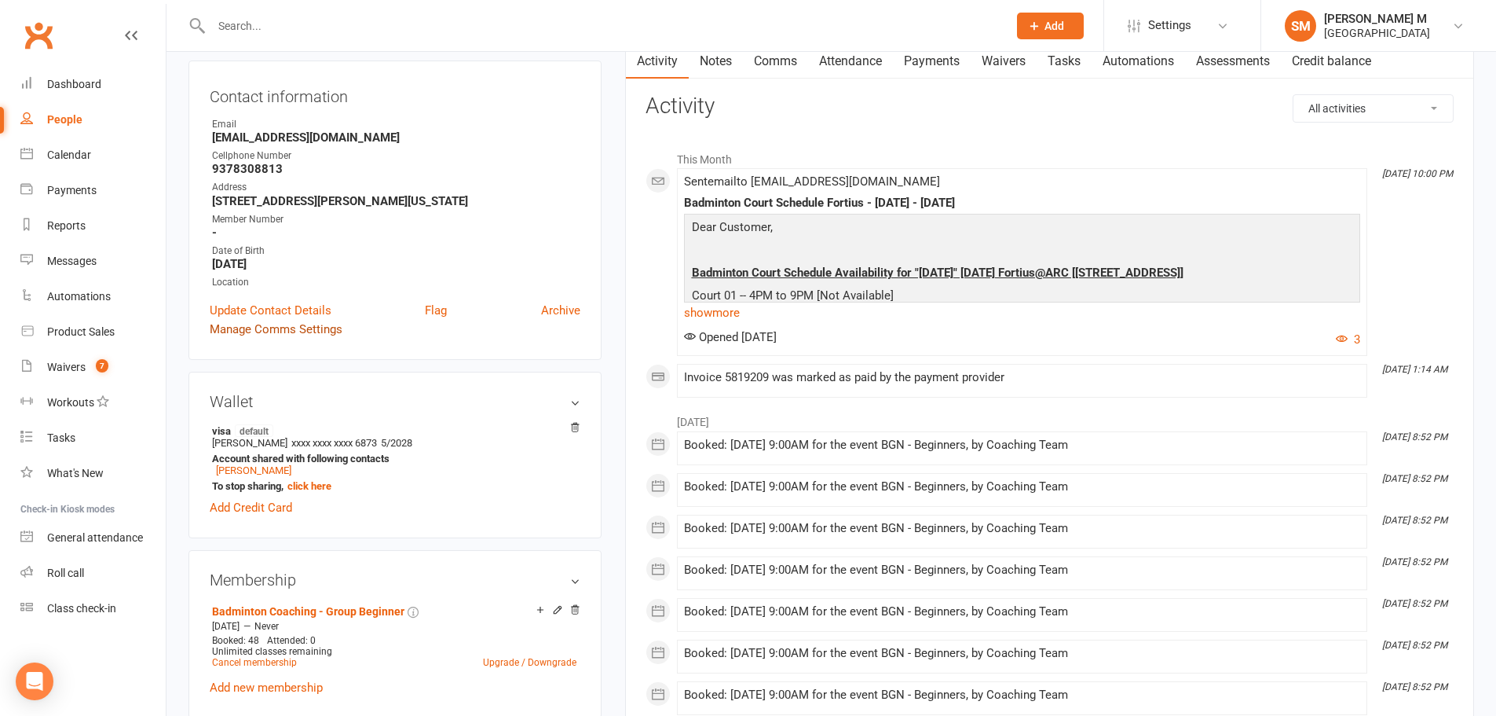
click at [290, 330] on link "Manage Comms Settings" at bounding box center [276, 329] width 133 height 19
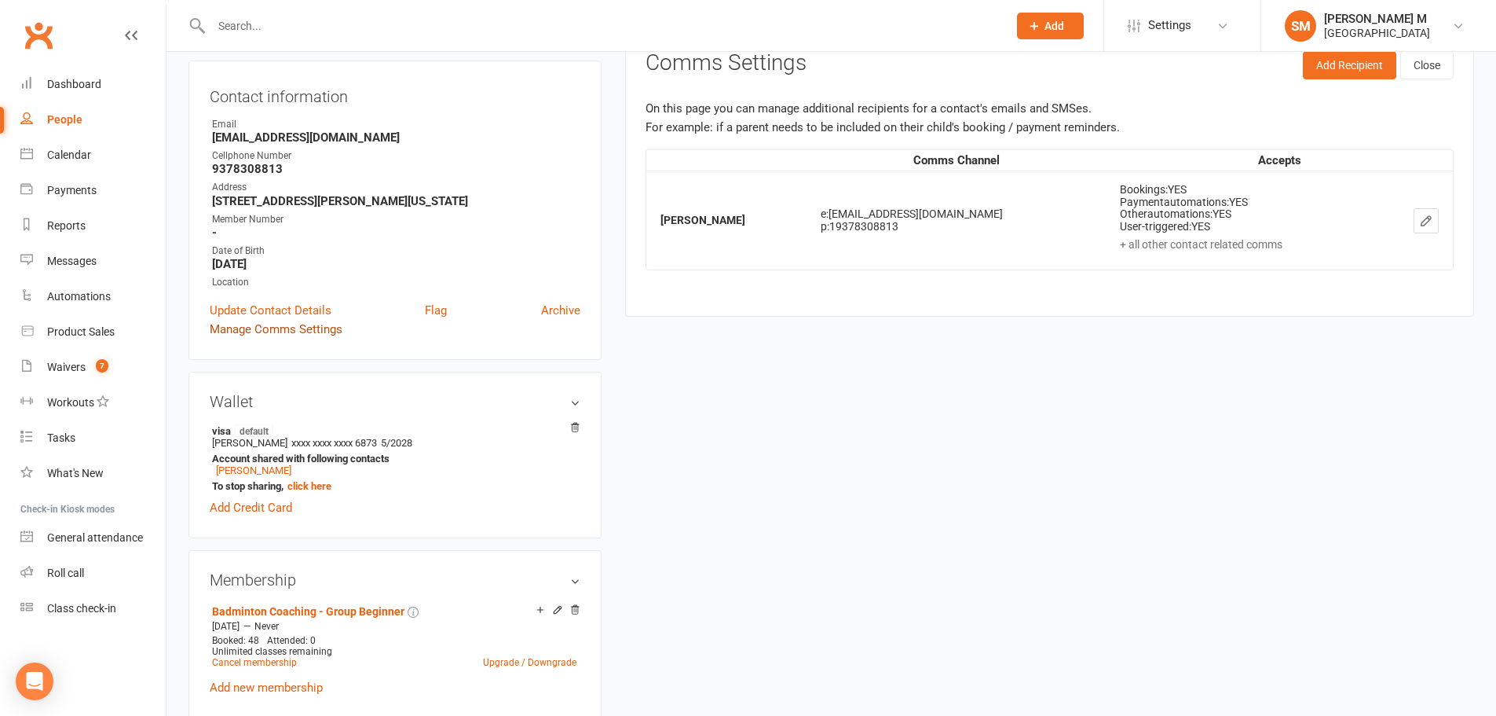
scroll to position [121, 0]
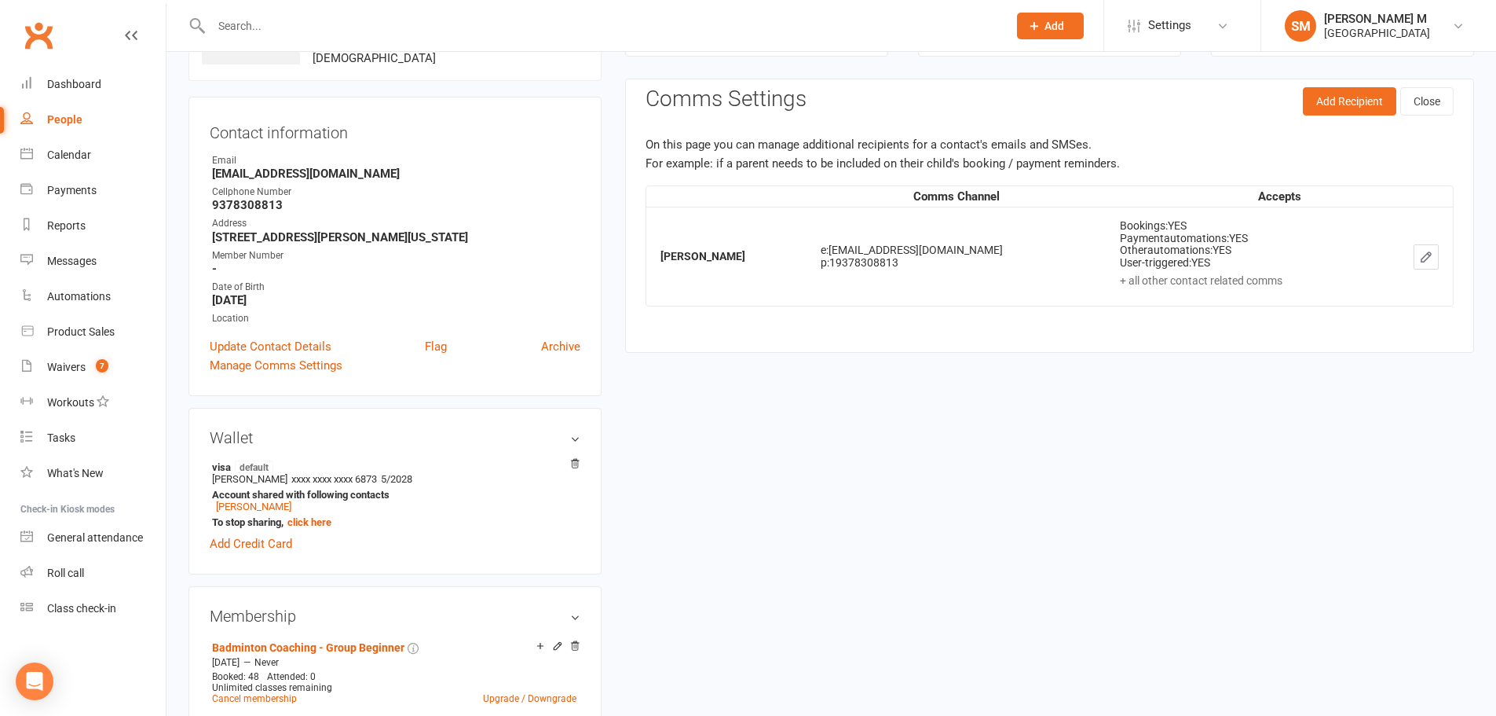
click at [211, 265] on li "Member Number -" at bounding box center [395, 261] width 371 height 27
click at [218, 265] on strong "-" at bounding box center [396, 269] width 368 height 14
click at [215, 259] on div "Member Number" at bounding box center [396, 255] width 368 height 15
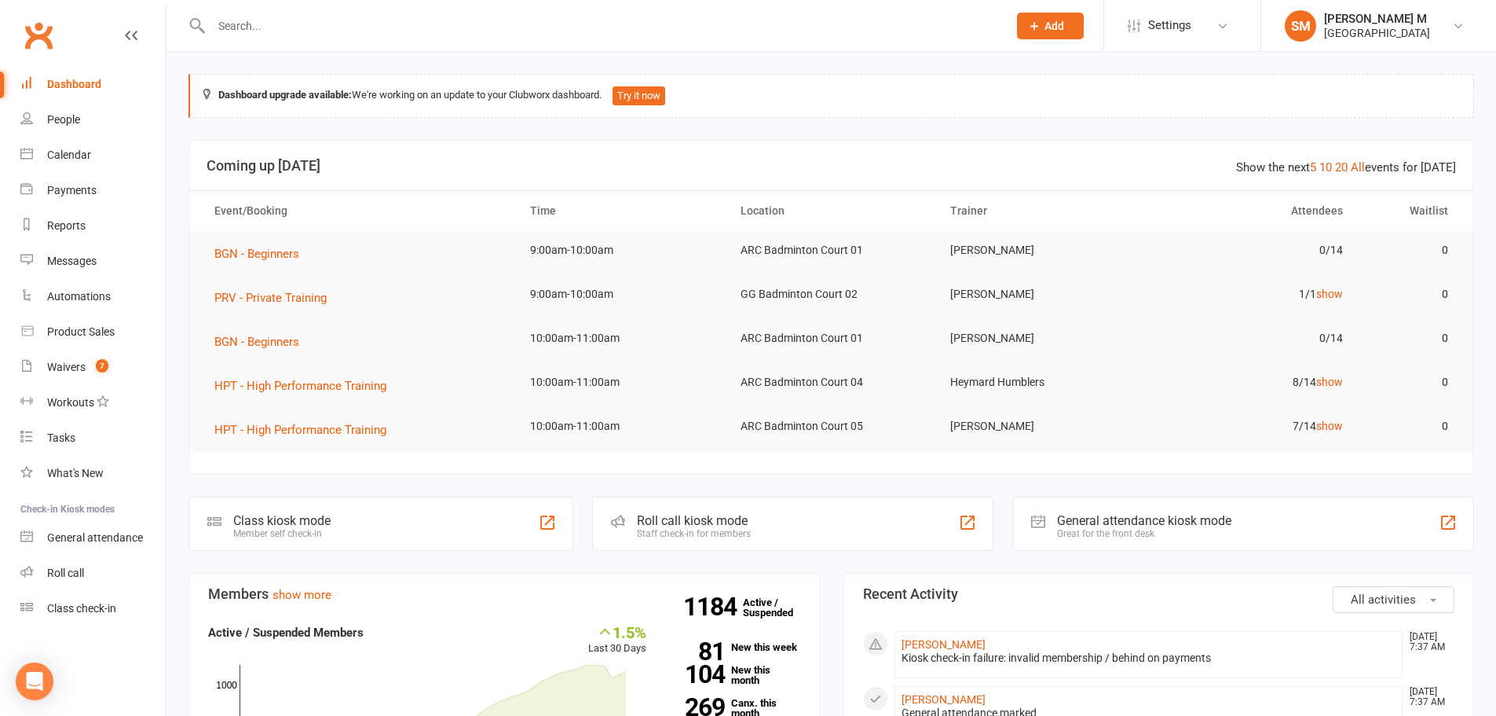
click at [320, 26] on input "text" at bounding box center [602, 26] width 790 height 22
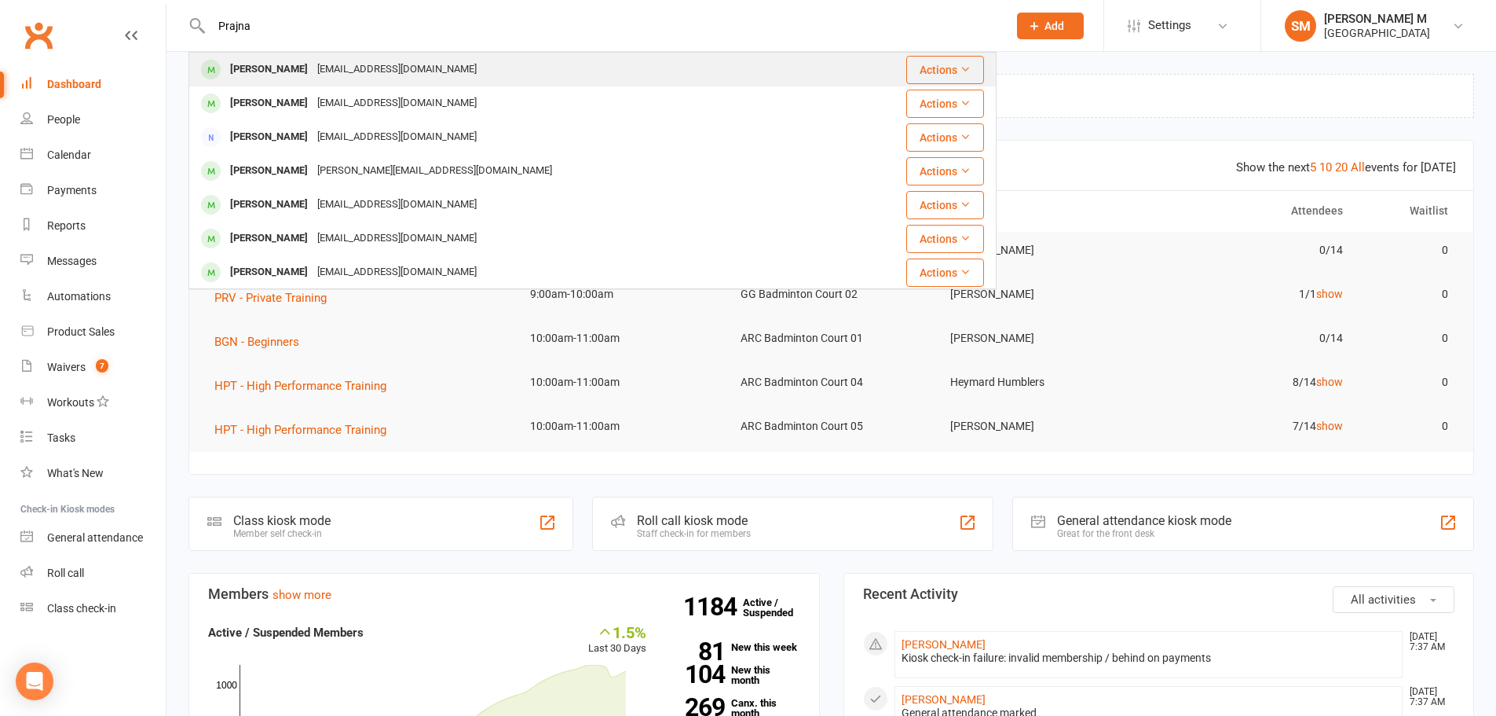
type input "Prajna"
click at [302, 70] on div "Prajna Ragunathan" at bounding box center [268, 69] width 87 height 23
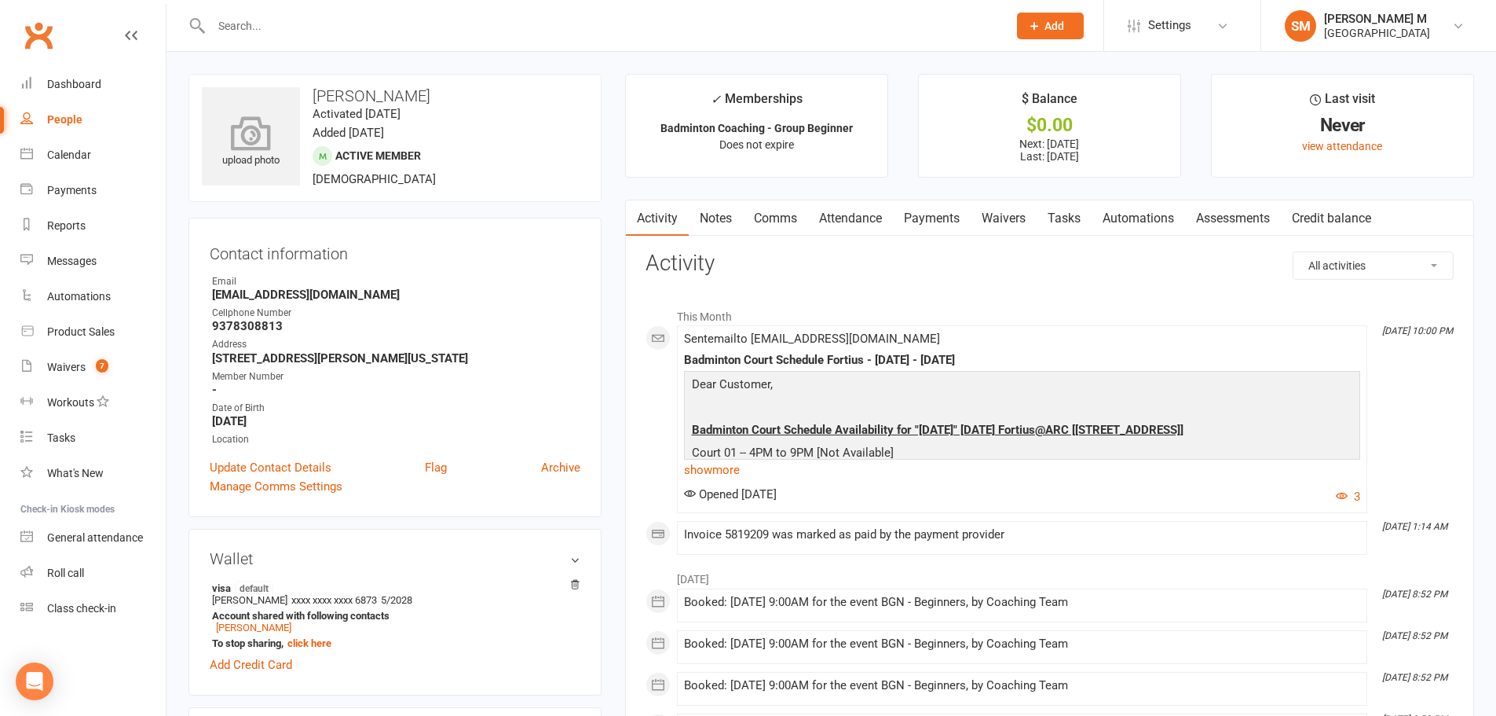
click at [251, 154] on div "upload photo" at bounding box center [251, 143] width 98 height 52
click at [281, 463] on link "Update Contact Details" at bounding box center [271, 467] width 122 height 19
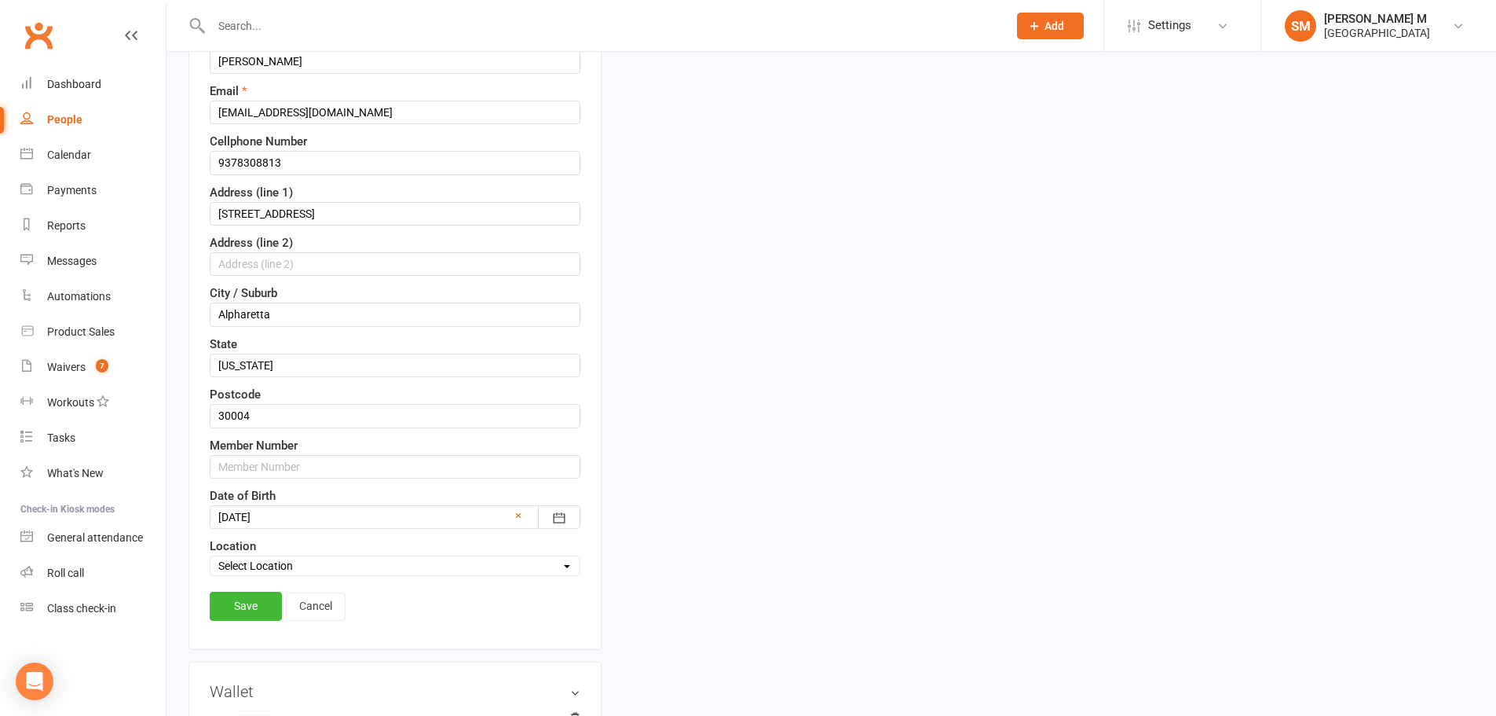
scroll to position [309, 0]
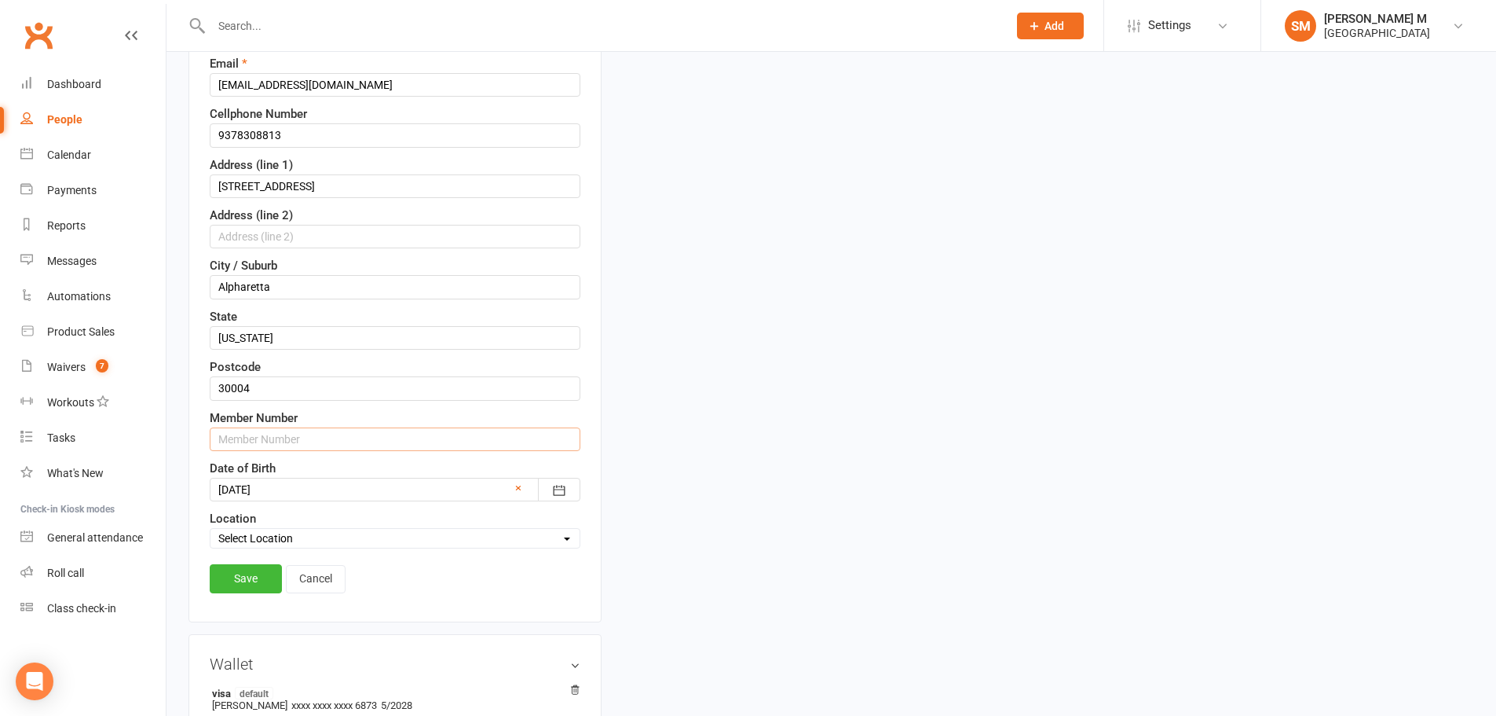
click at [292, 433] on input "text" at bounding box center [395, 439] width 371 height 24
paste input "93783088132"
type input "93783088132"
click at [236, 590] on link "Save" at bounding box center [246, 578] width 72 height 28
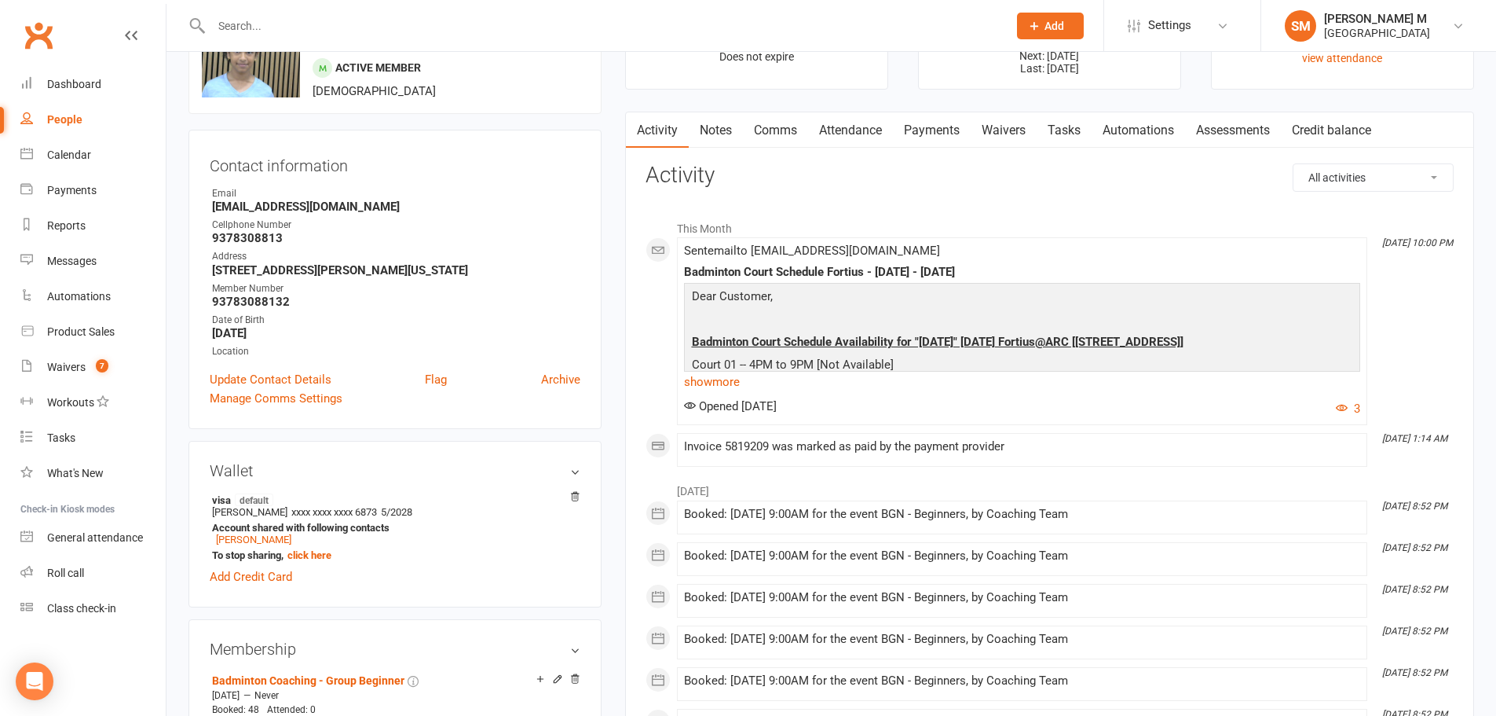
scroll to position [0, 0]
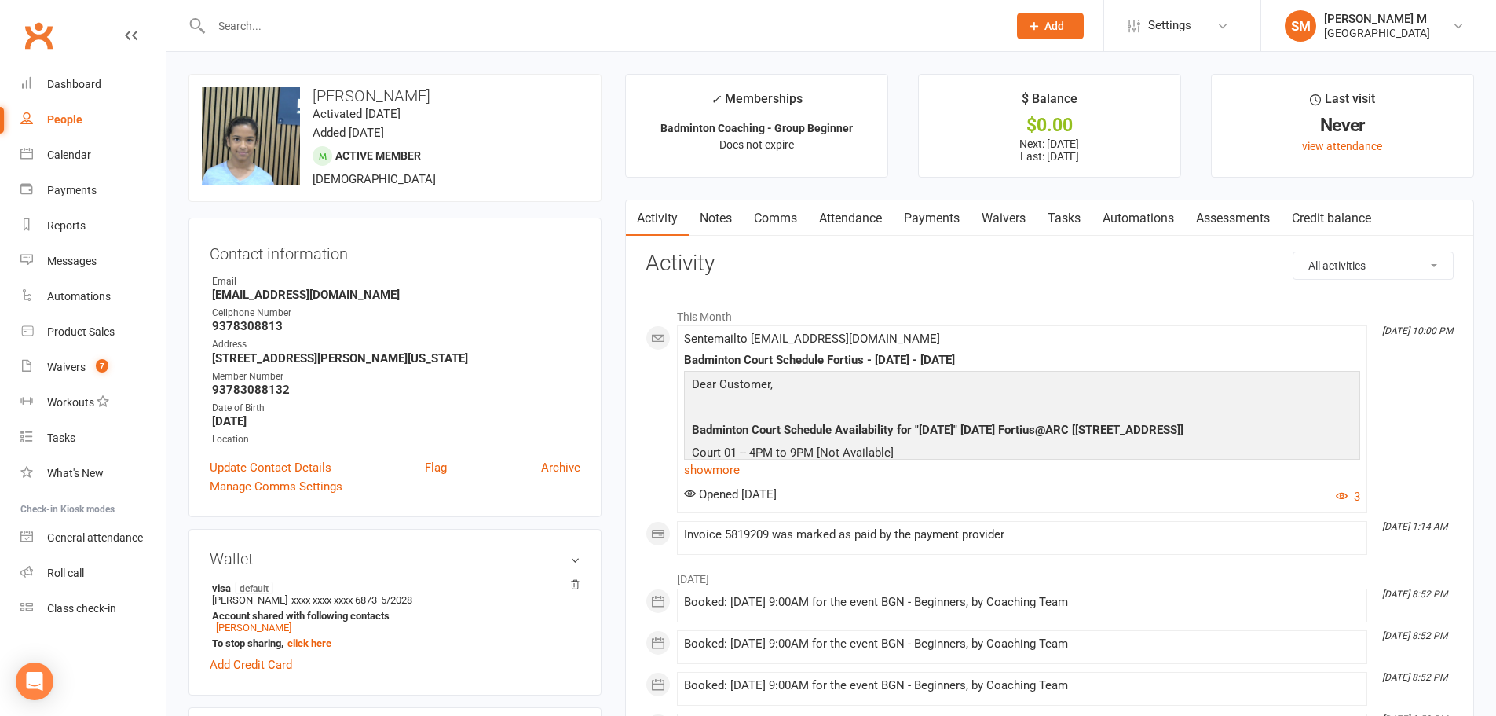
click at [209, 387] on div "Contact information Owner Email ragunathansd@yahoo.in Cellphone Number 93783088…" at bounding box center [395, 367] width 413 height 299
drag, startPoint x: 213, startPoint y: 388, endPoint x: 289, endPoint y: 396, distance: 76.6
click at [289, 396] on strong "93783088132" at bounding box center [396, 390] width 368 height 14
copy strong "93783088132"
click at [505, 318] on div "Cellphone Number" at bounding box center [396, 313] width 368 height 15
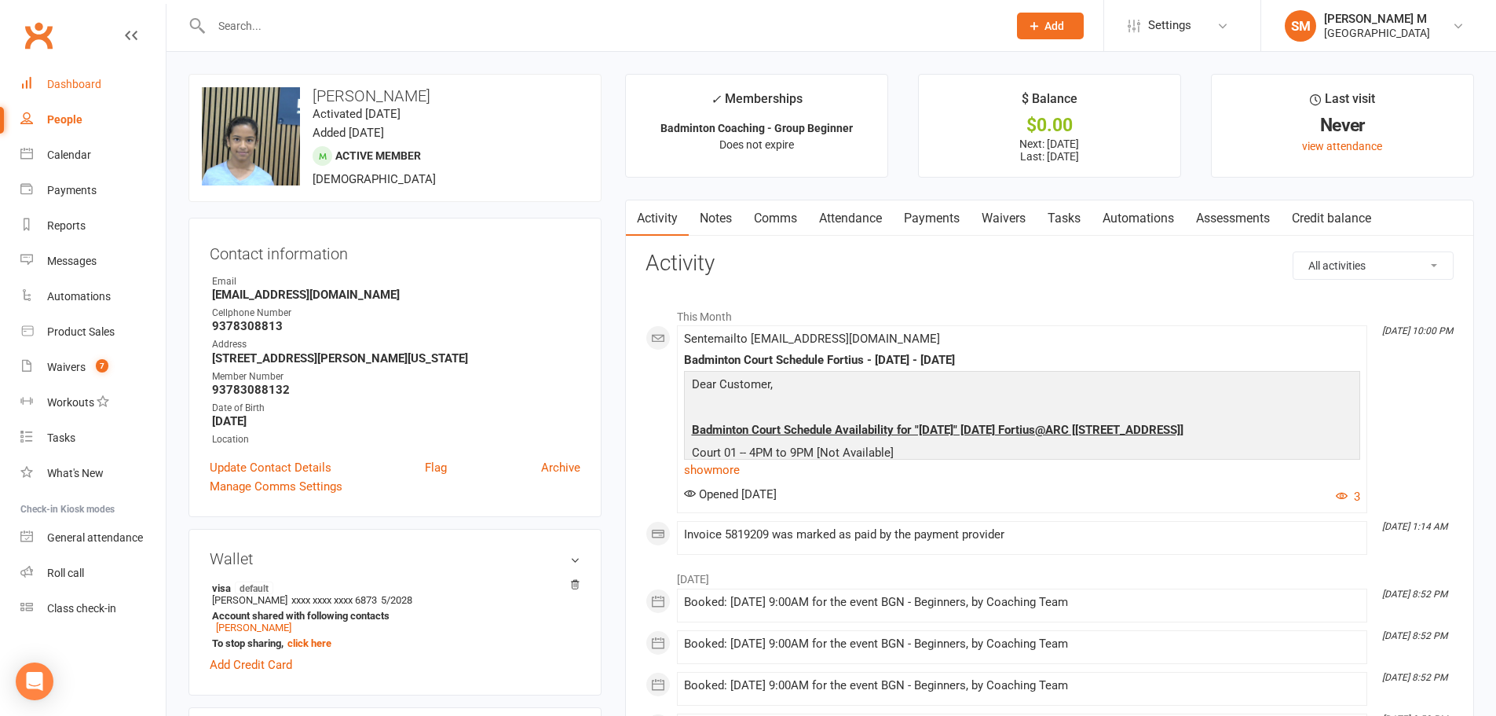
click at [88, 91] on link "Dashboard" at bounding box center [92, 84] width 145 height 35
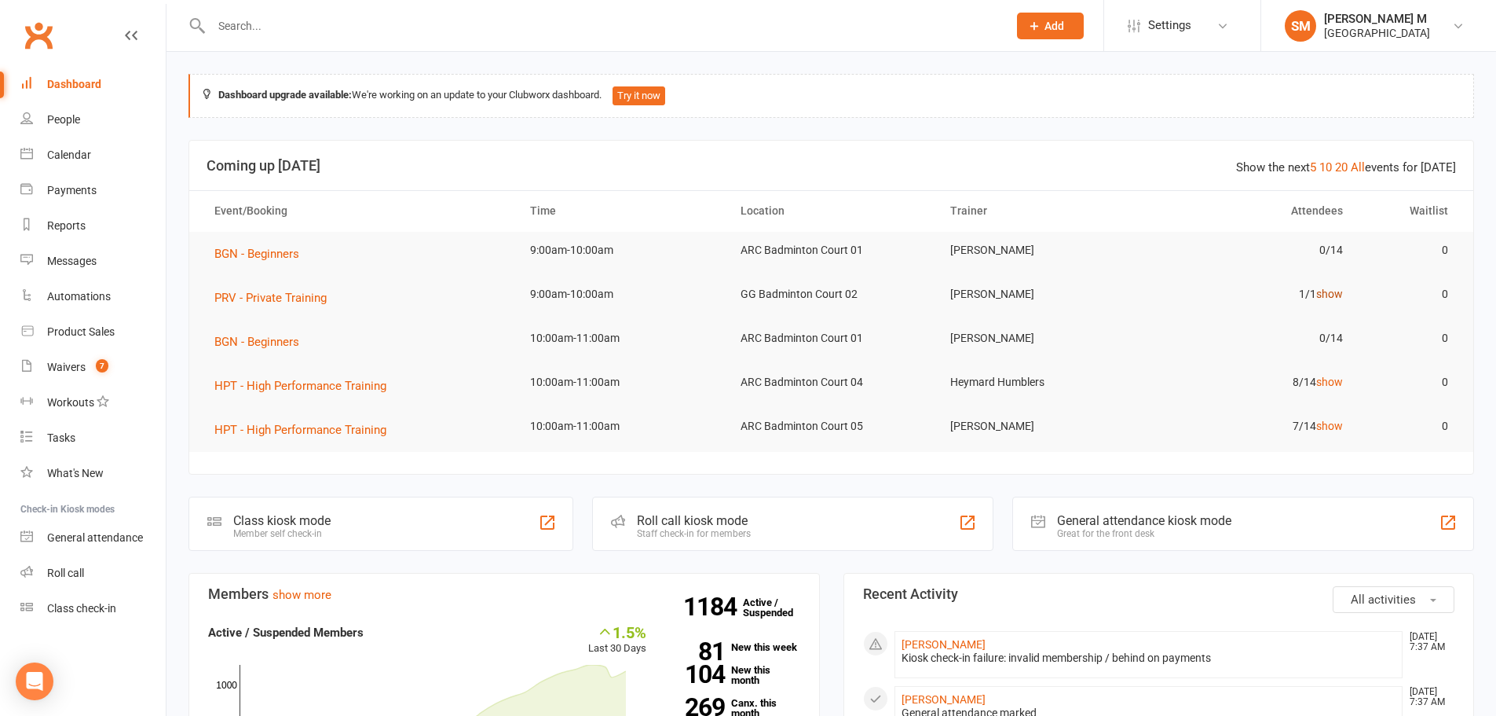
click at [1325, 294] on link "show" at bounding box center [1329, 293] width 27 height 13
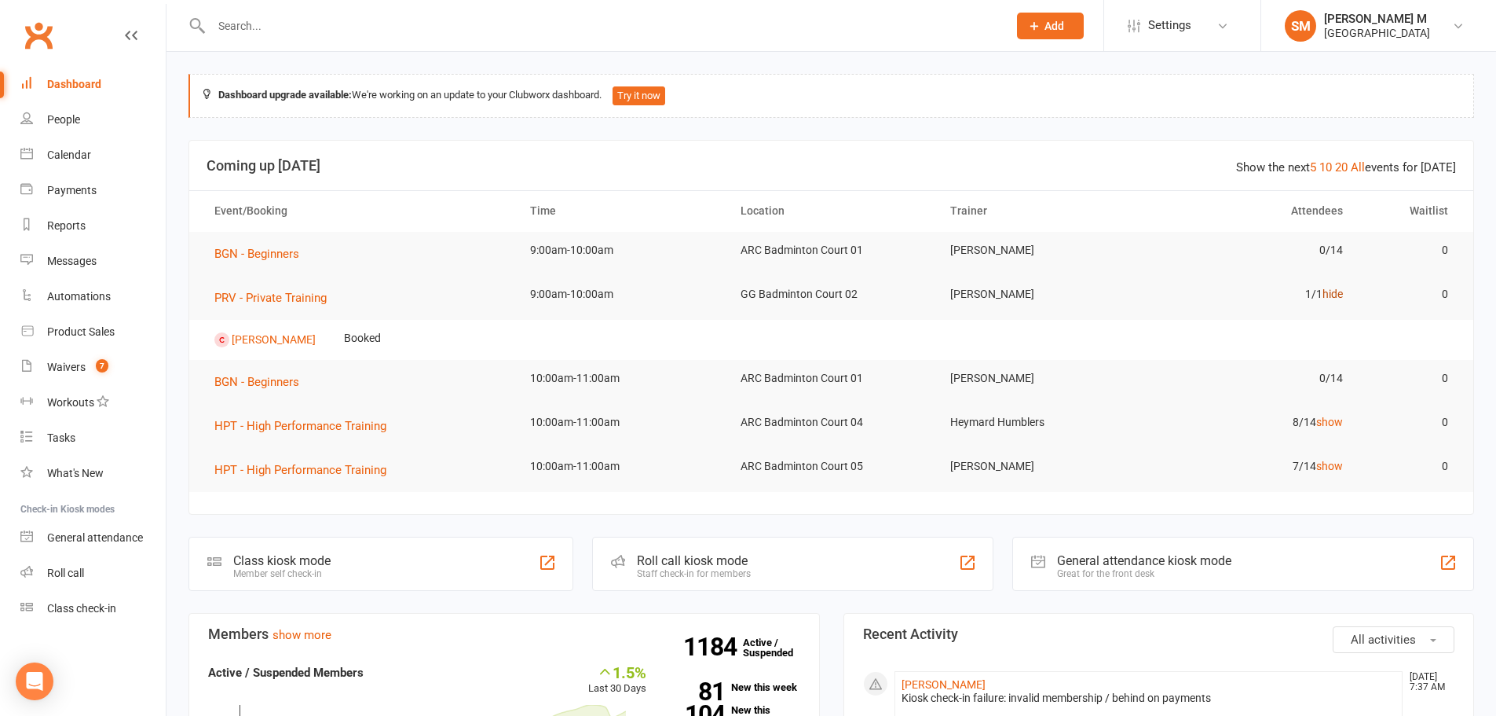
click at [1328, 293] on link "hide" at bounding box center [1333, 293] width 20 height 13
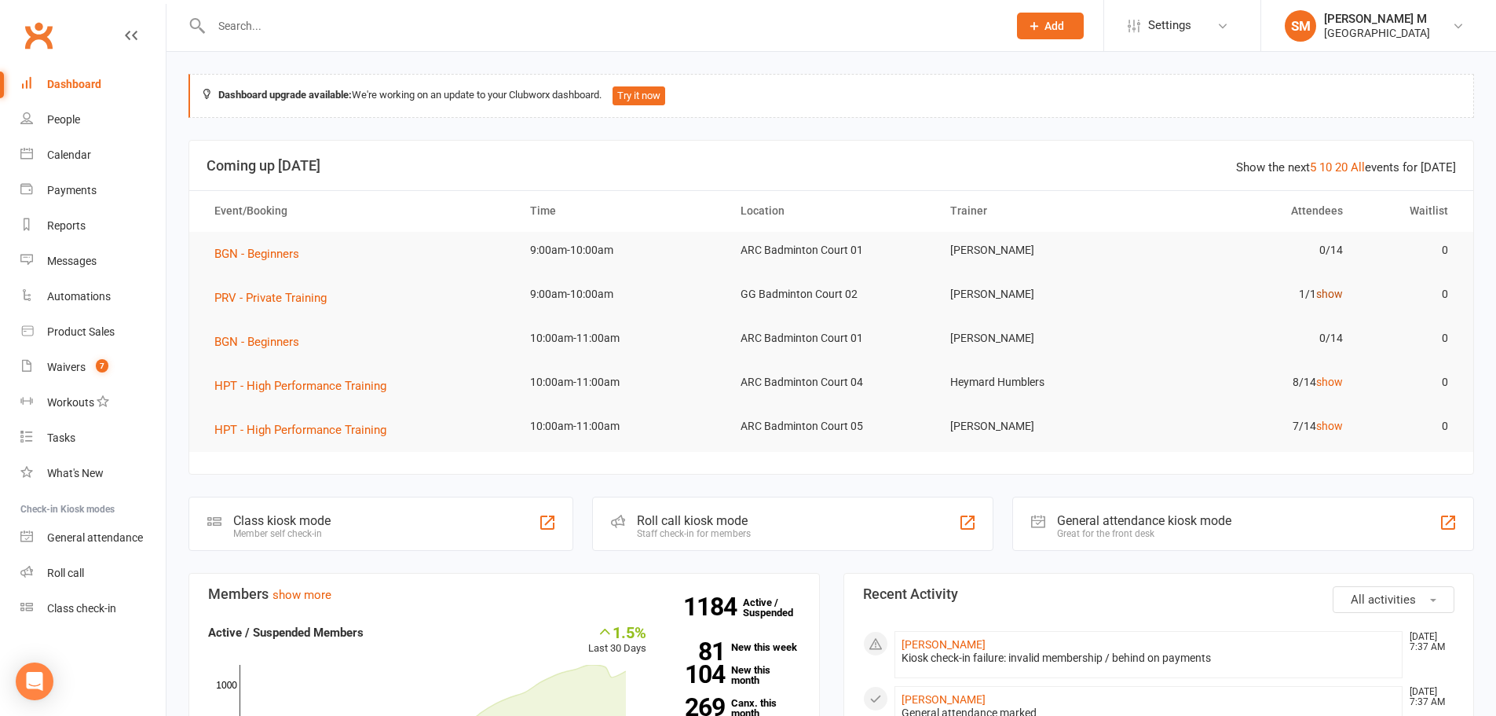
click at [1338, 292] on link "show" at bounding box center [1329, 293] width 27 height 13
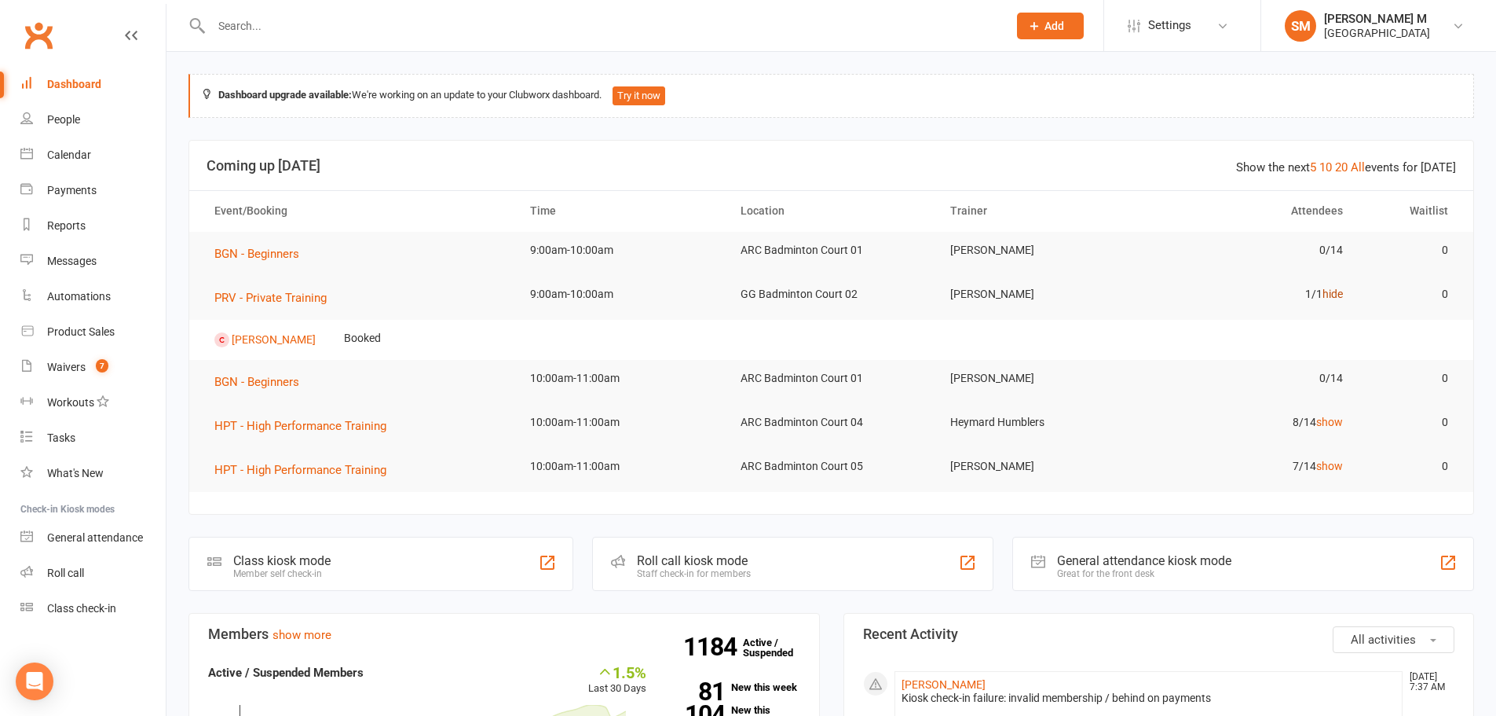
click at [1338, 298] on link "hide" at bounding box center [1333, 293] width 20 height 13
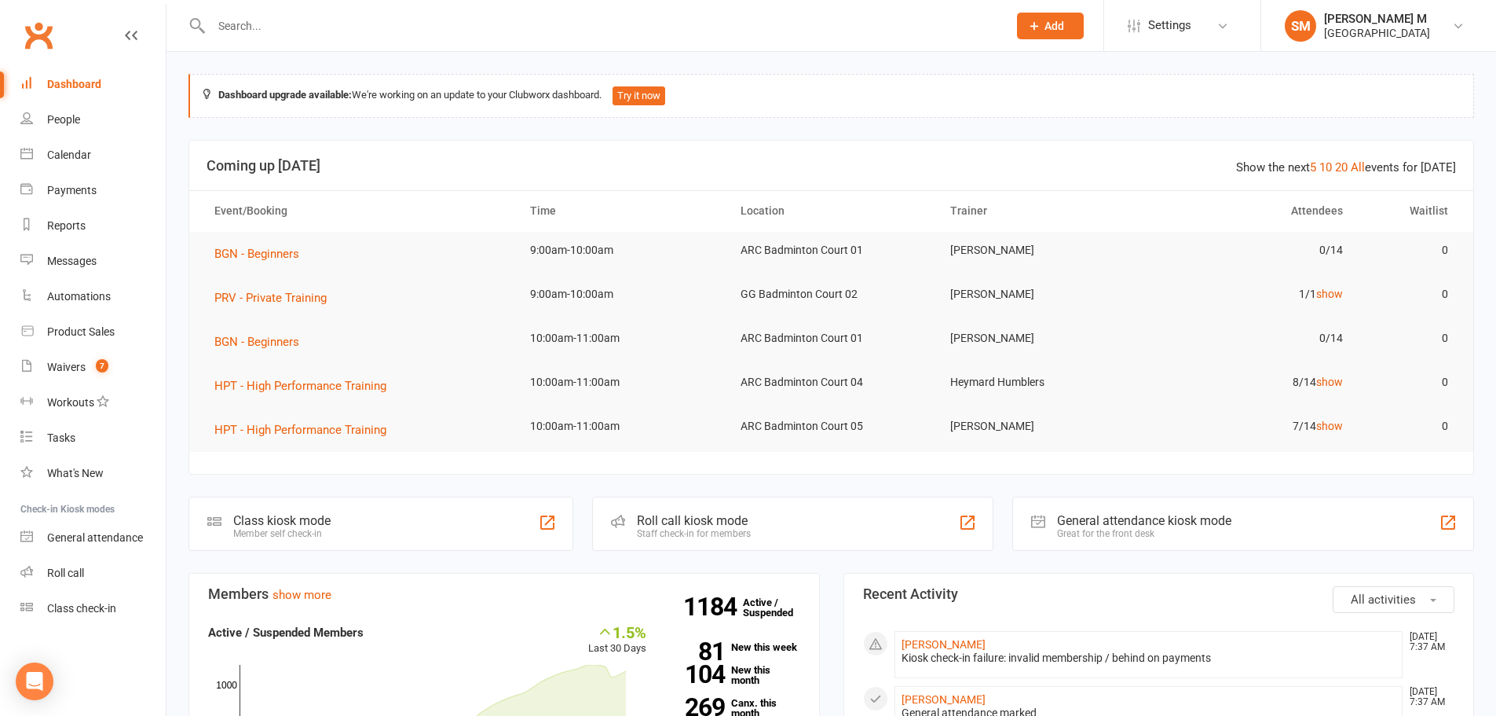
click at [297, 11] on div at bounding box center [593, 25] width 808 height 51
click at [297, 24] on input "text" at bounding box center [602, 26] width 790 height 22
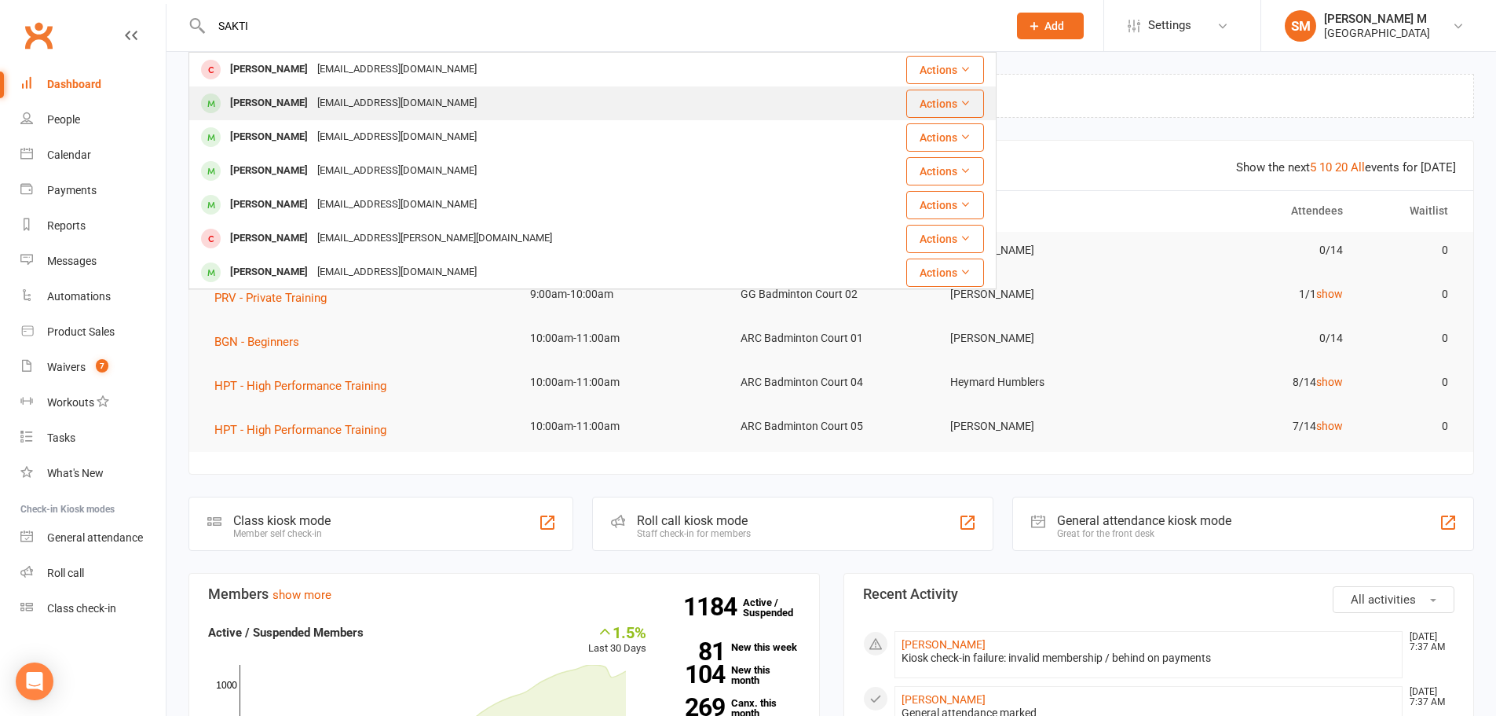
type input "SAKTI"
click at [273, 105] on div "Sakti prasad Maharana" at bounding box center [268, 103] width 87 height 23
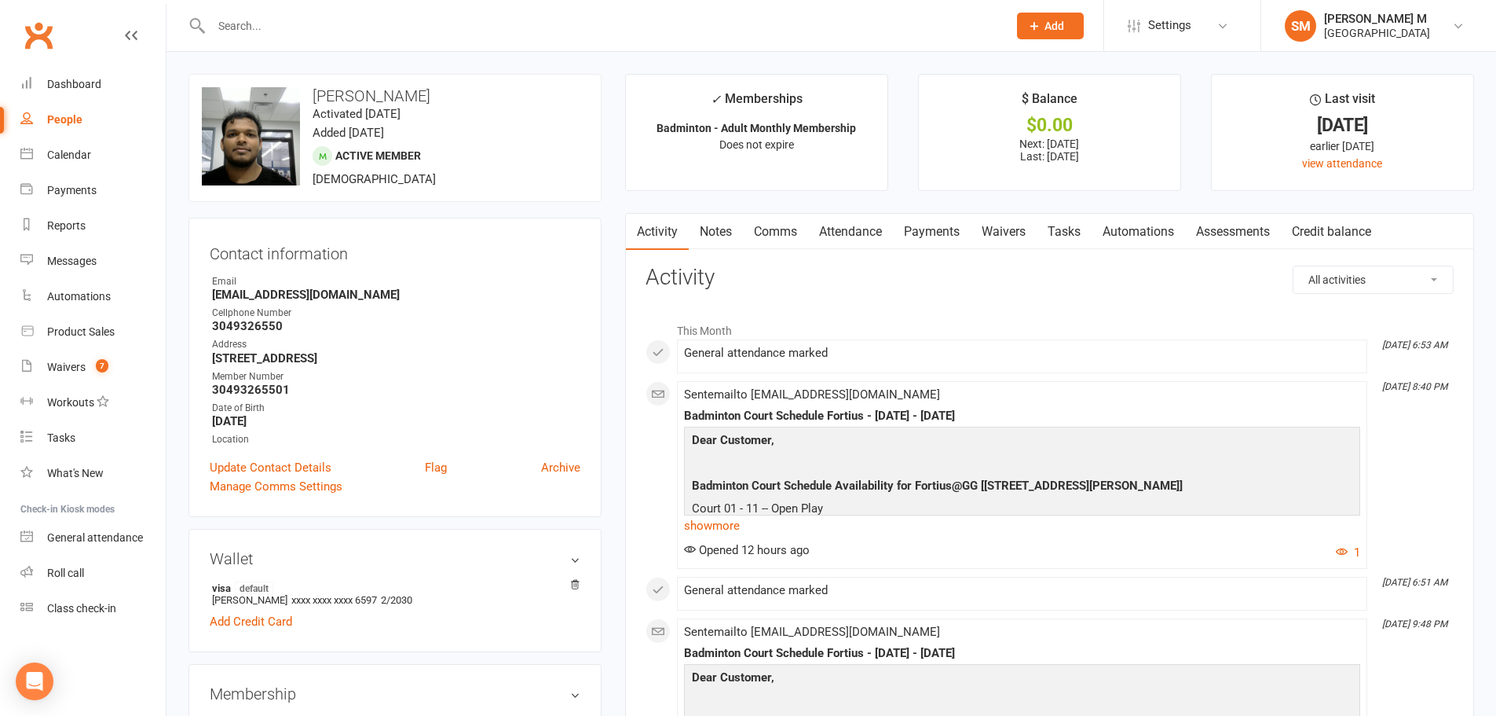
click at [266, 25] on input "text" at bounding box center [602, 26] width 790 height 22
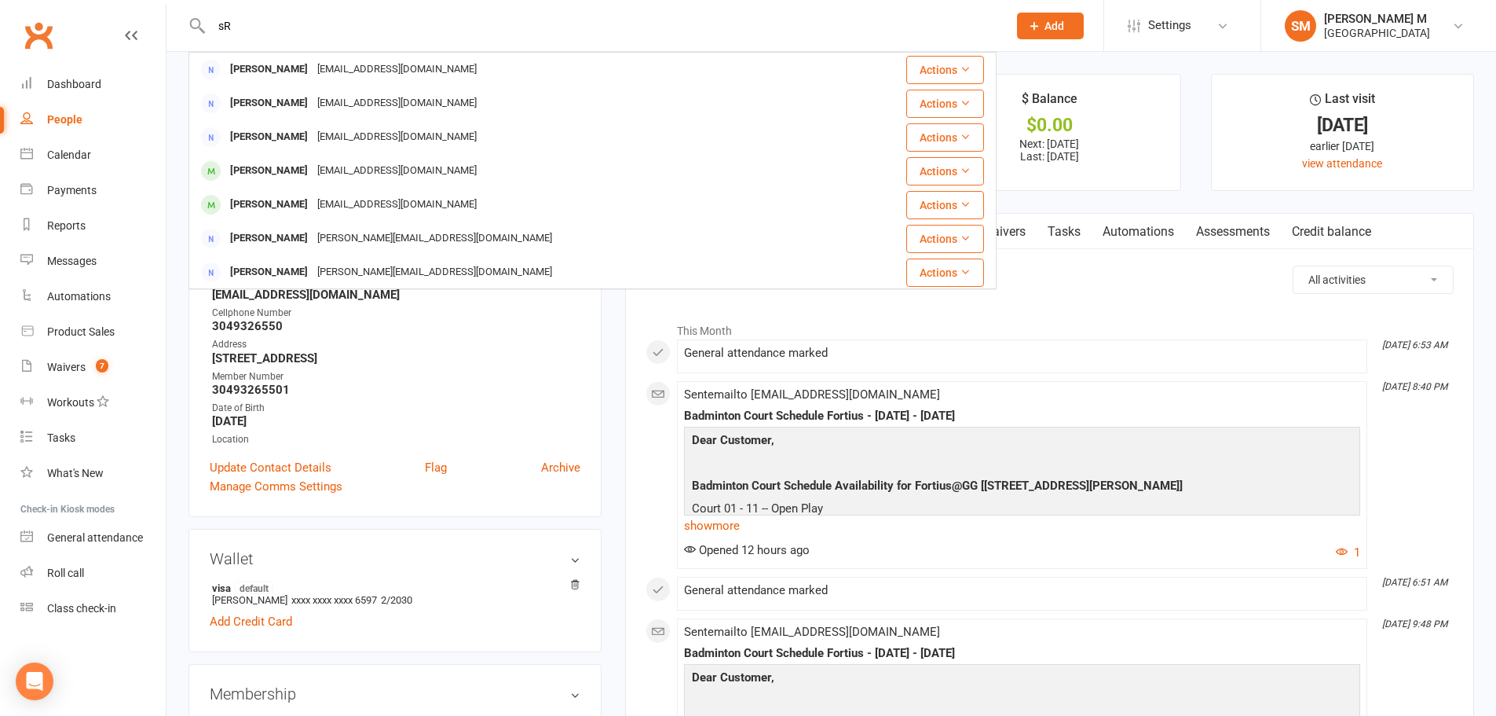
type input "s"
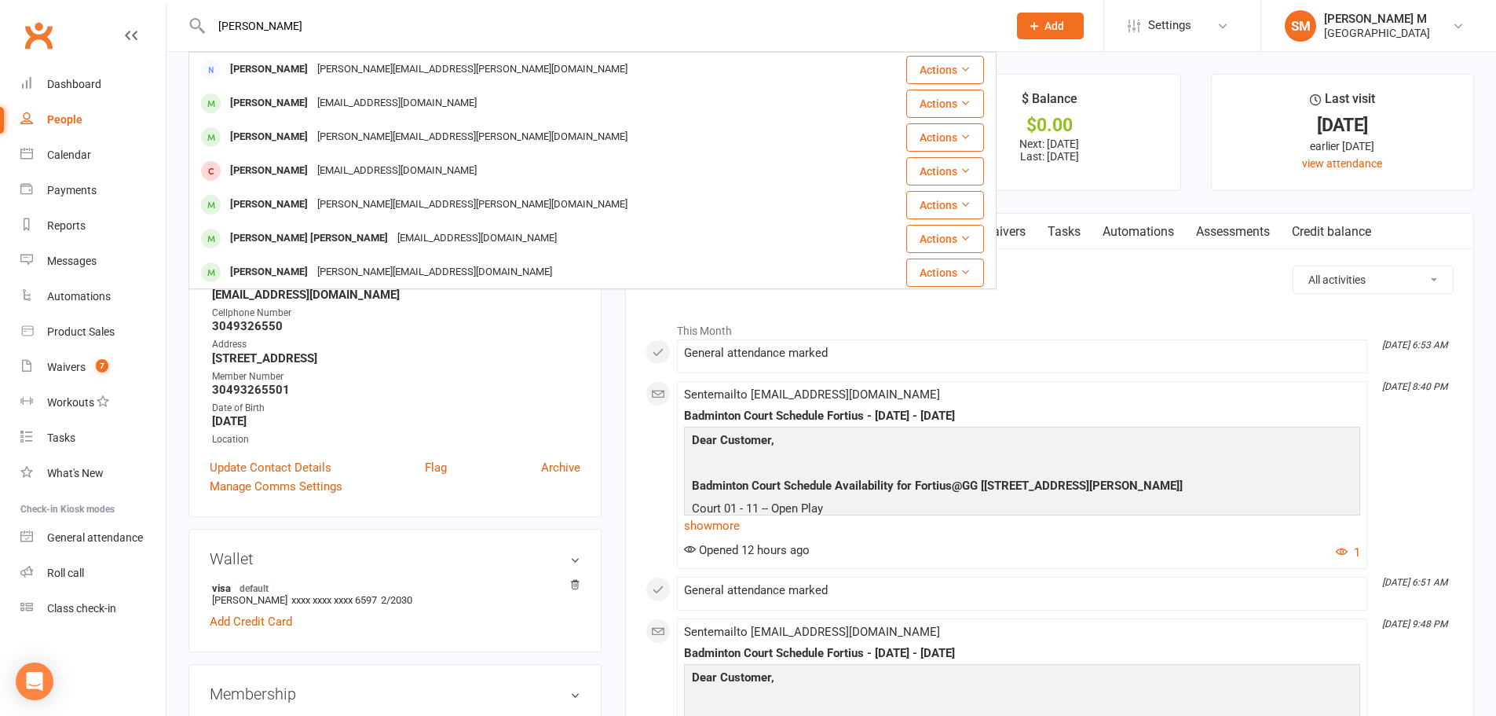
click at [333, 22] on input "SRIDHAR PALNITKAR" at bounding box center [602, 26] width 790 height 22
type input "S"
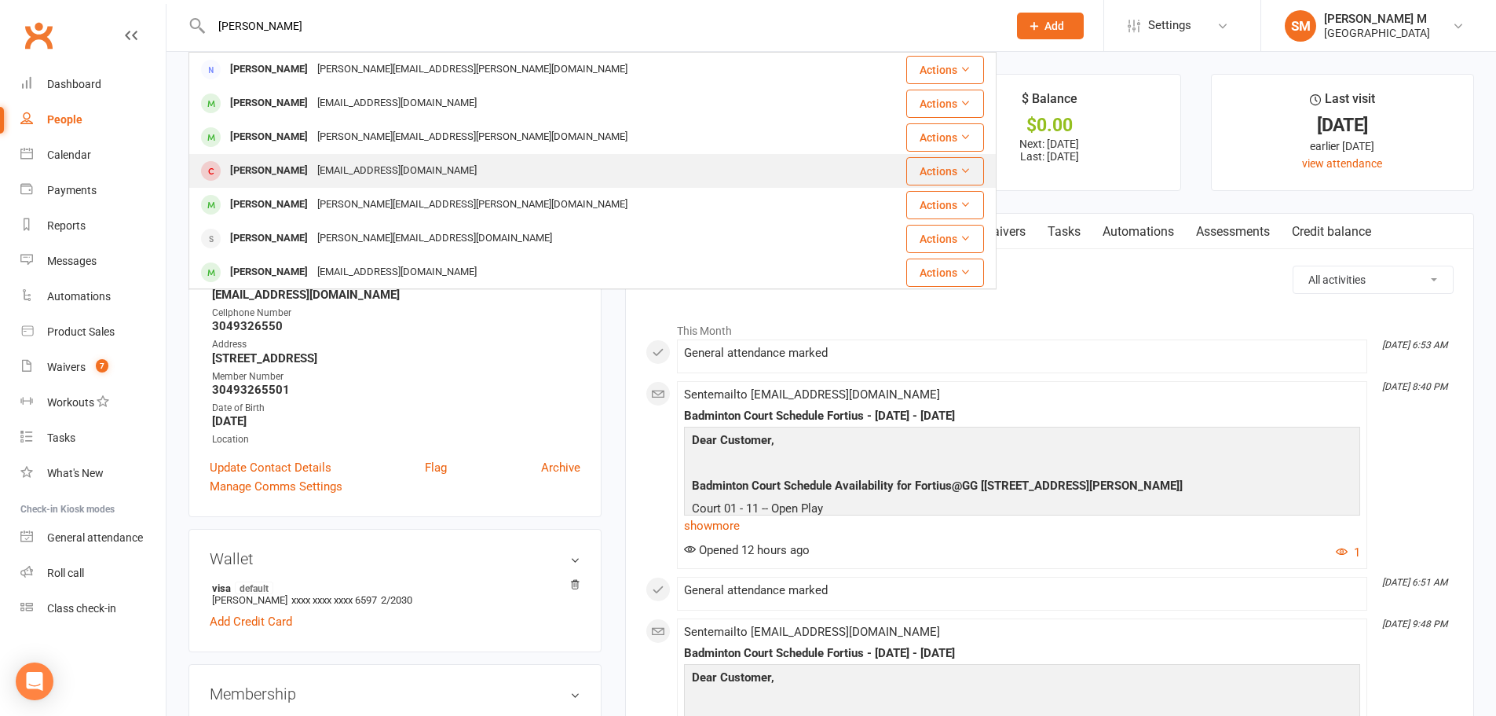
type input "SRIDHAR PALNITK"
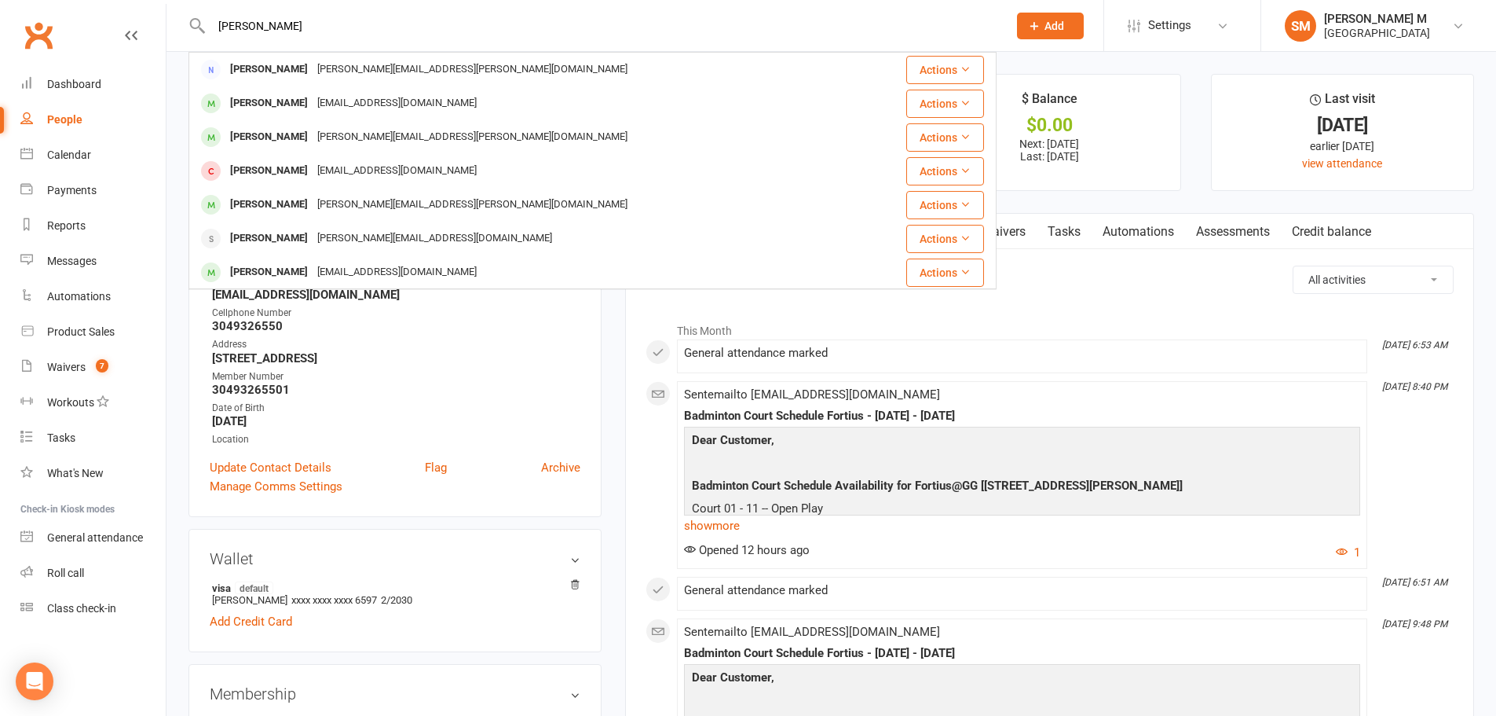
click at [378, 26] on input "SRIDHAR PALNITK" at bounding box center [602, 26] width 790 height 22
click at [77, 124] on div "People" at bounding box center [64, 119] width 35 height 13
select select "50"
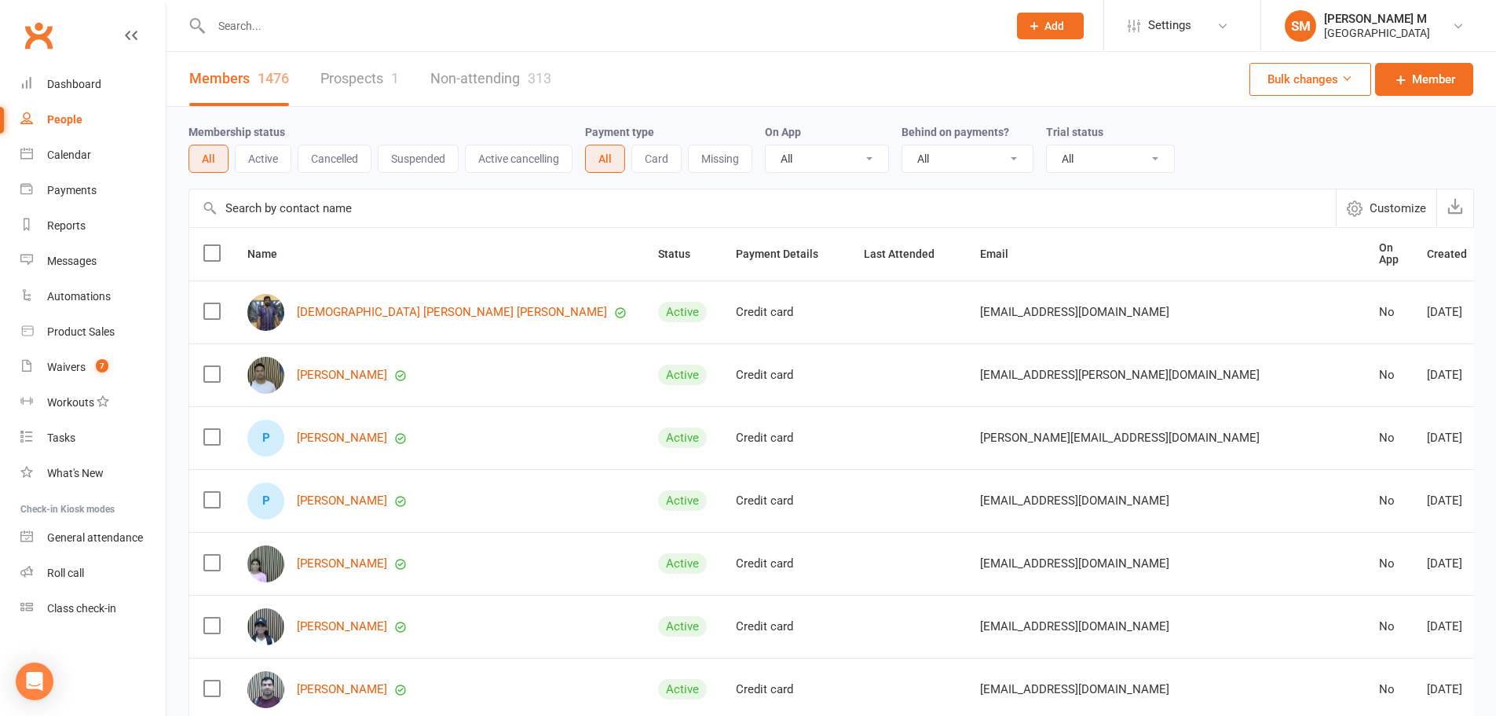
click at [247, 210] on input "text" at bounding box center [762, 208] width 1147 height 38
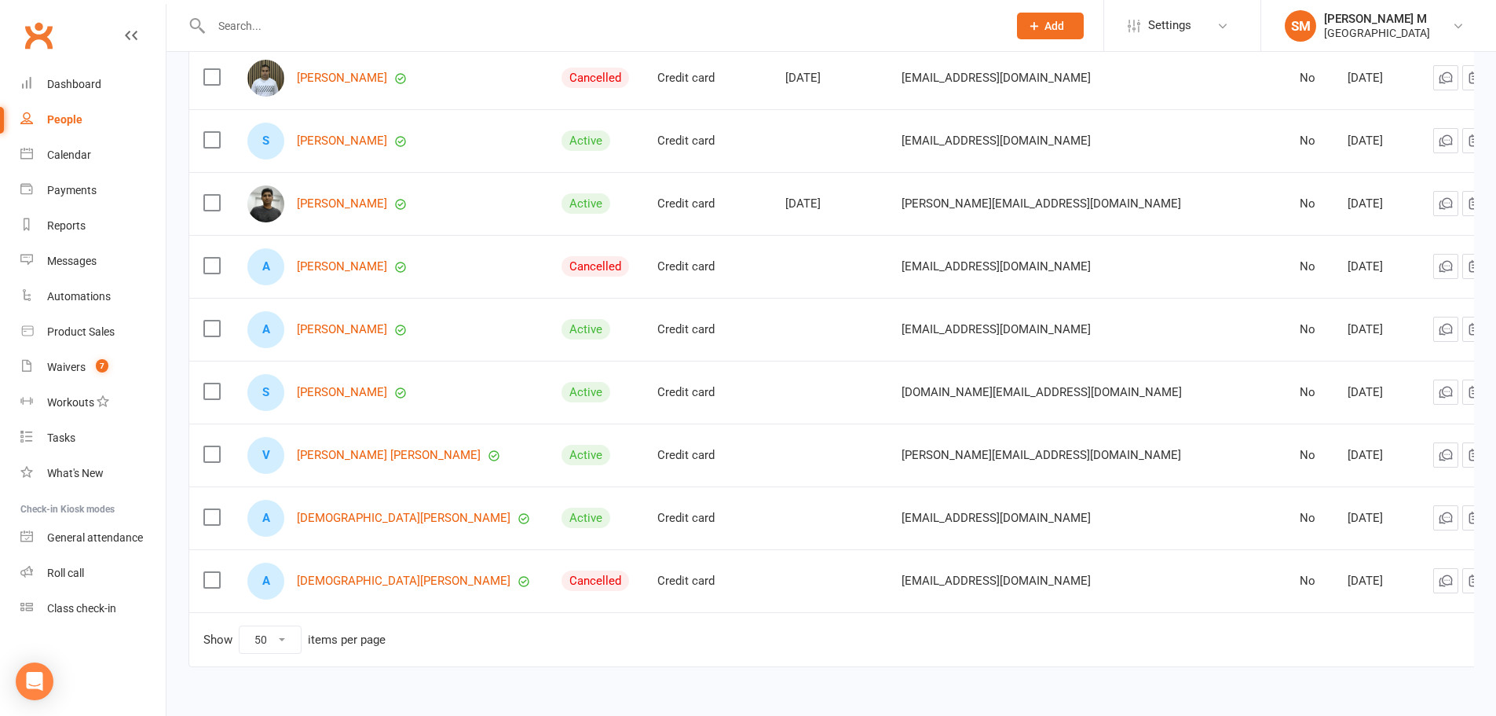
scroll to position [628, 0]
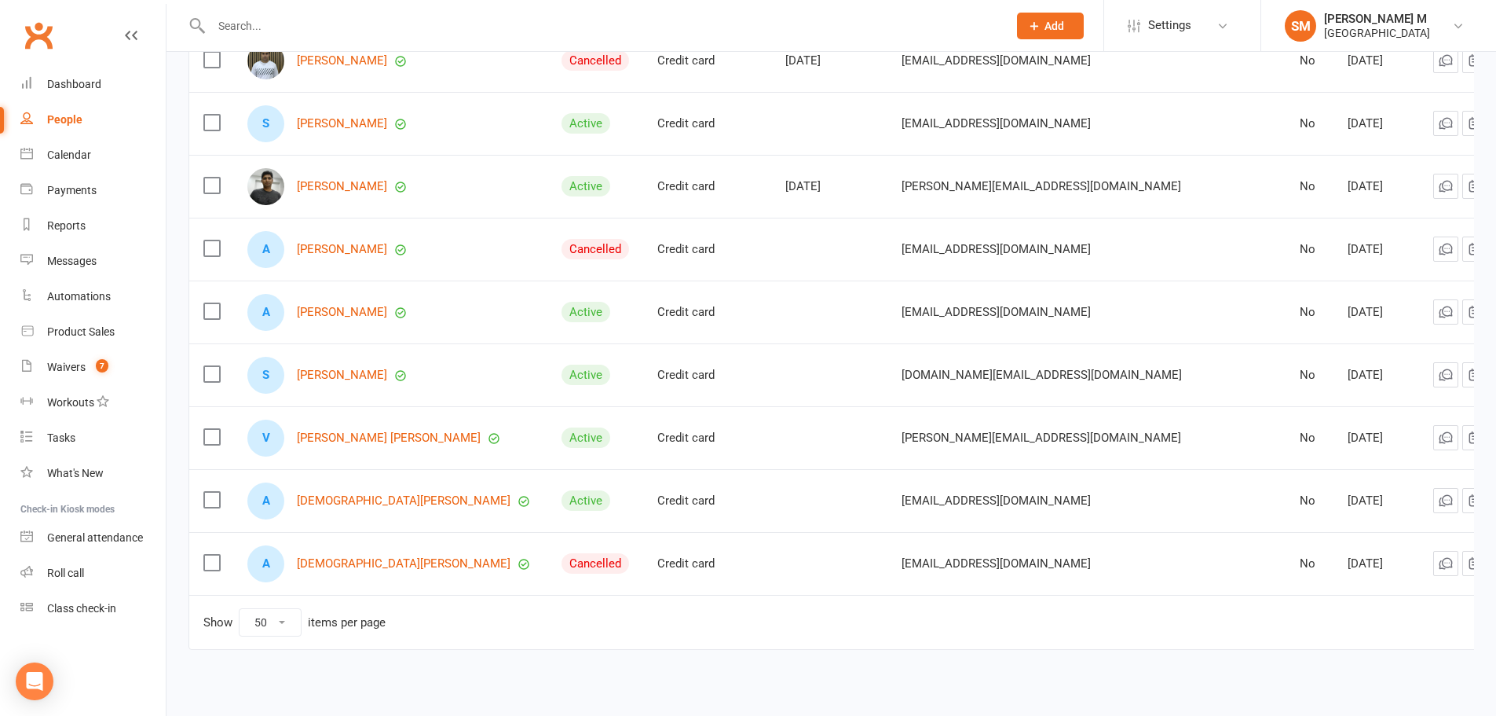
type input "SRIDHAR"
click at [256, 620] on select "10 25 50 100" at bounding box center [270, 622] width 61 height 27
select select "100"
click at [240, 609] on select "10 25 50 100" at bounding box center [270, 622] width 61 height 27
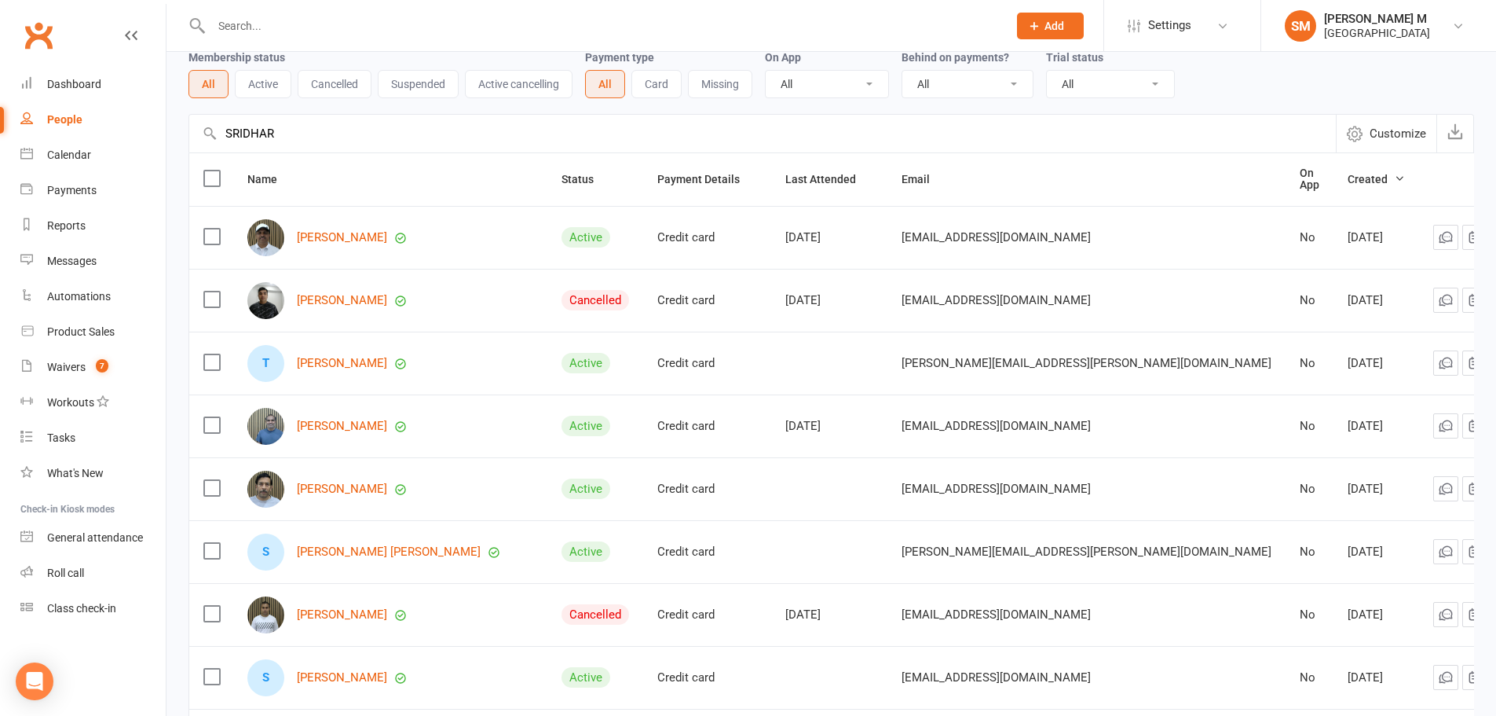
scroll to position [0, 0]
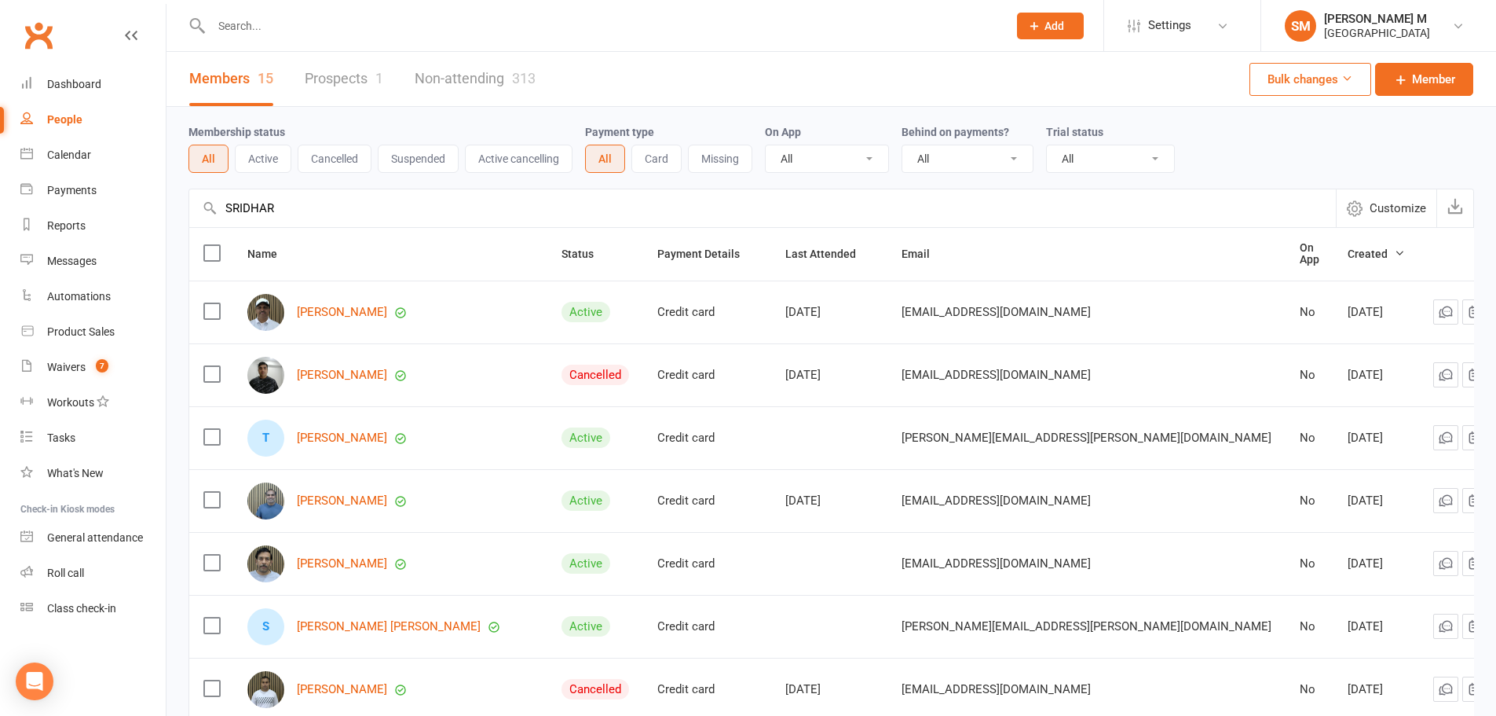
click at [361, 213] on input "SRIDHAR" at bounding box center [762, 208] width 1147 height 38
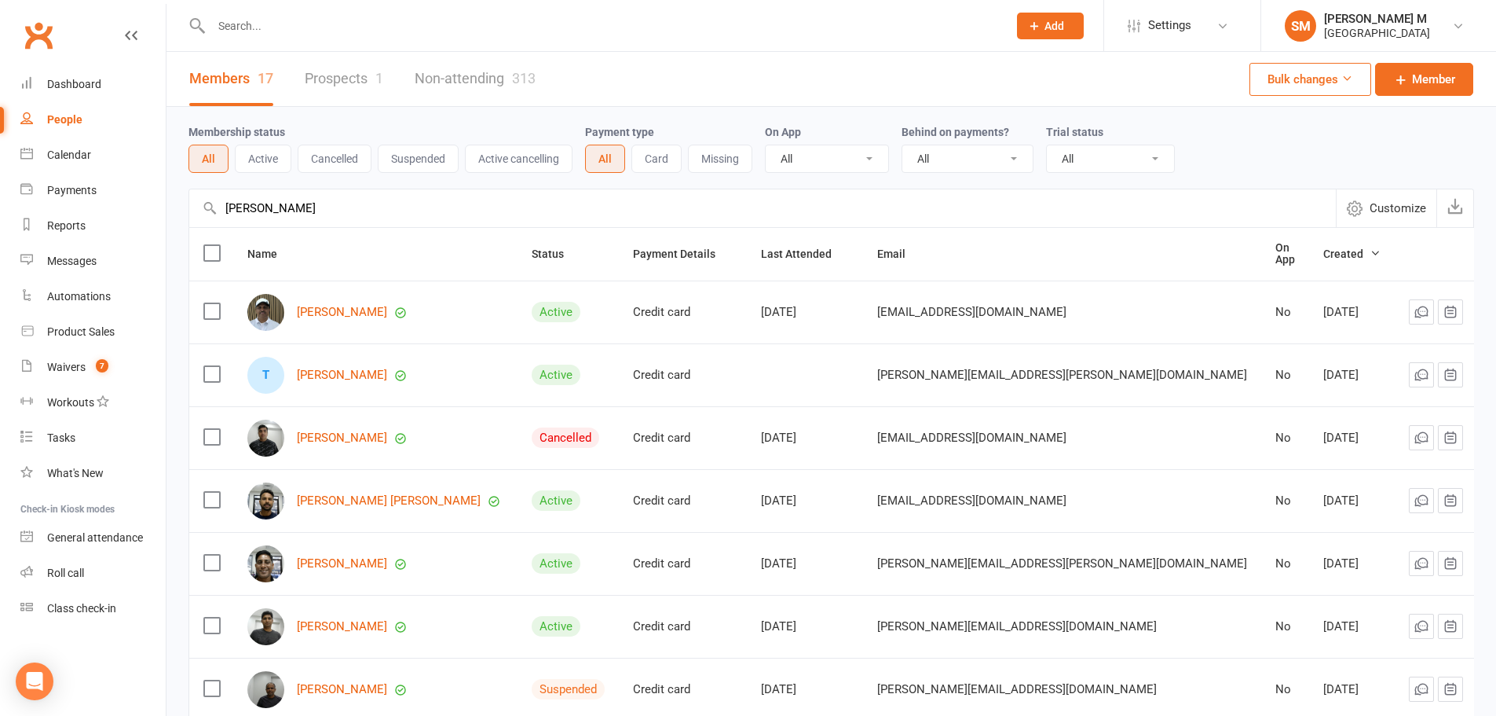
type input "SRIDHAR PALNITKAR"
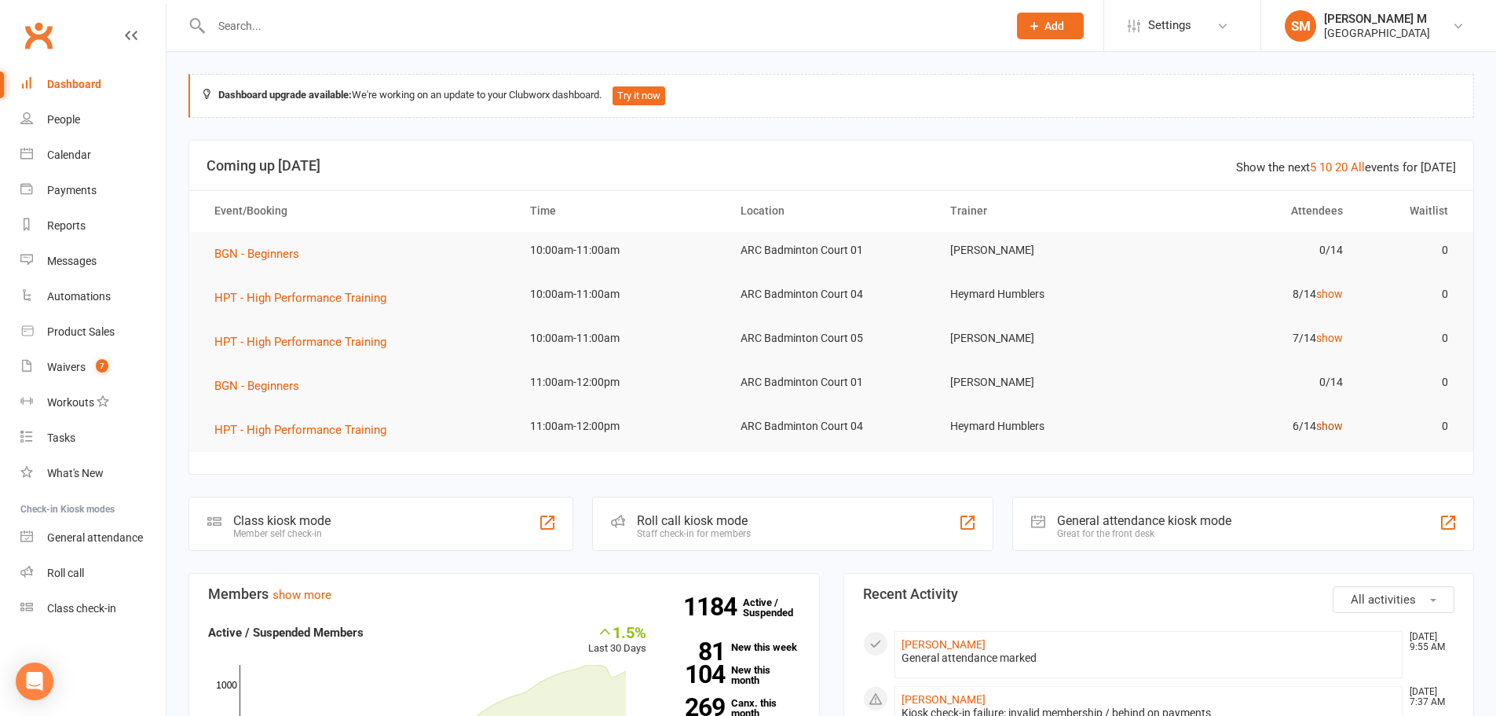
click at [1322, 424] on link "show" at bounding box center [1329, 425] width 27 height 13
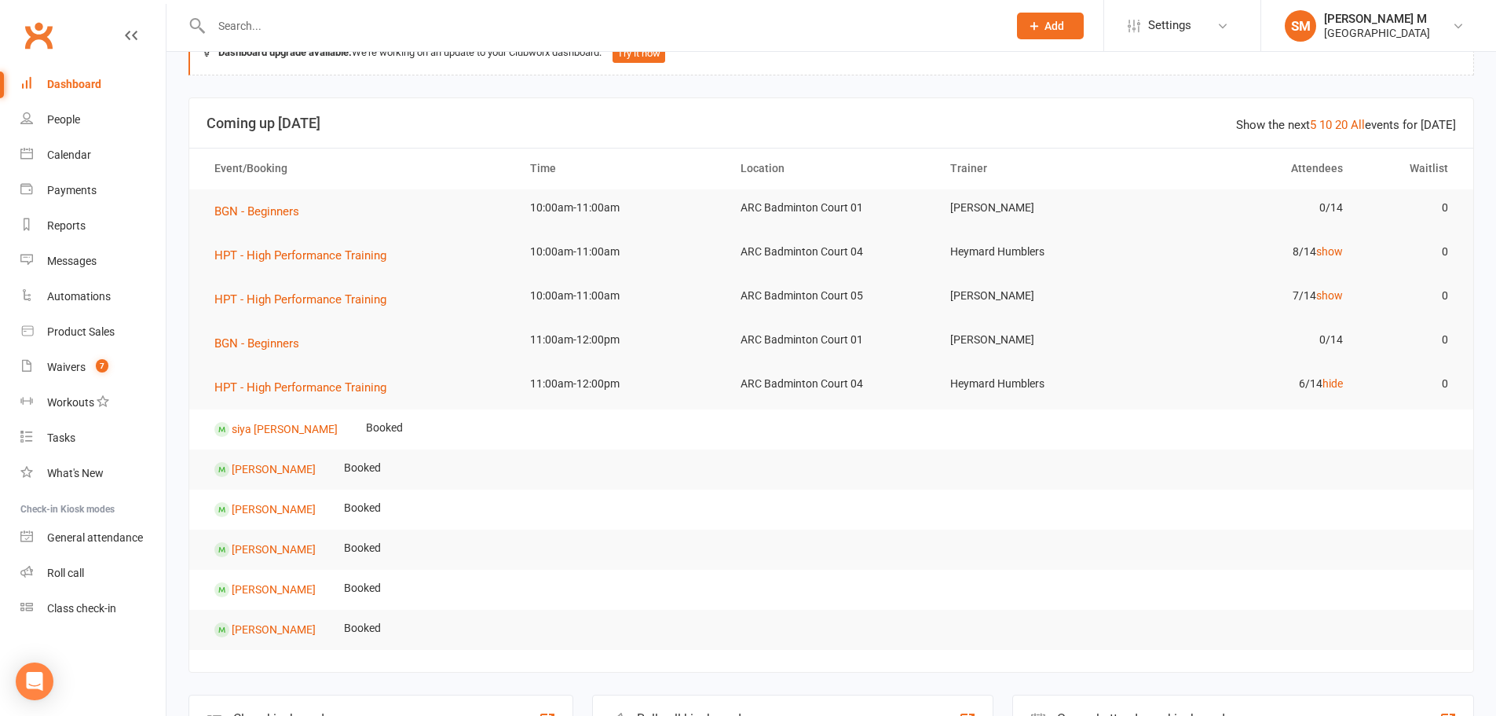
scroll to position [79, 0]
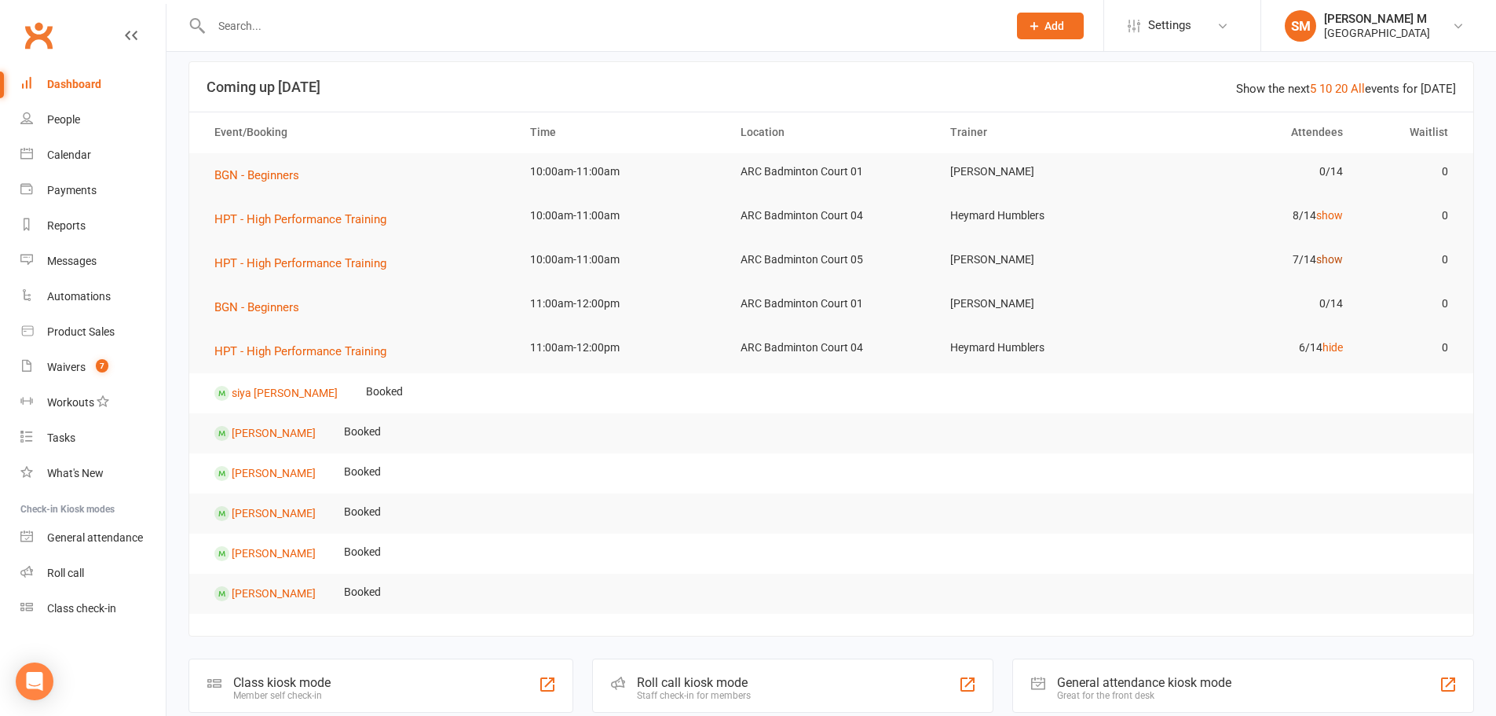
click at [1321, 254] on link "show" at bounding box center [1329, 259] width 27 height 13
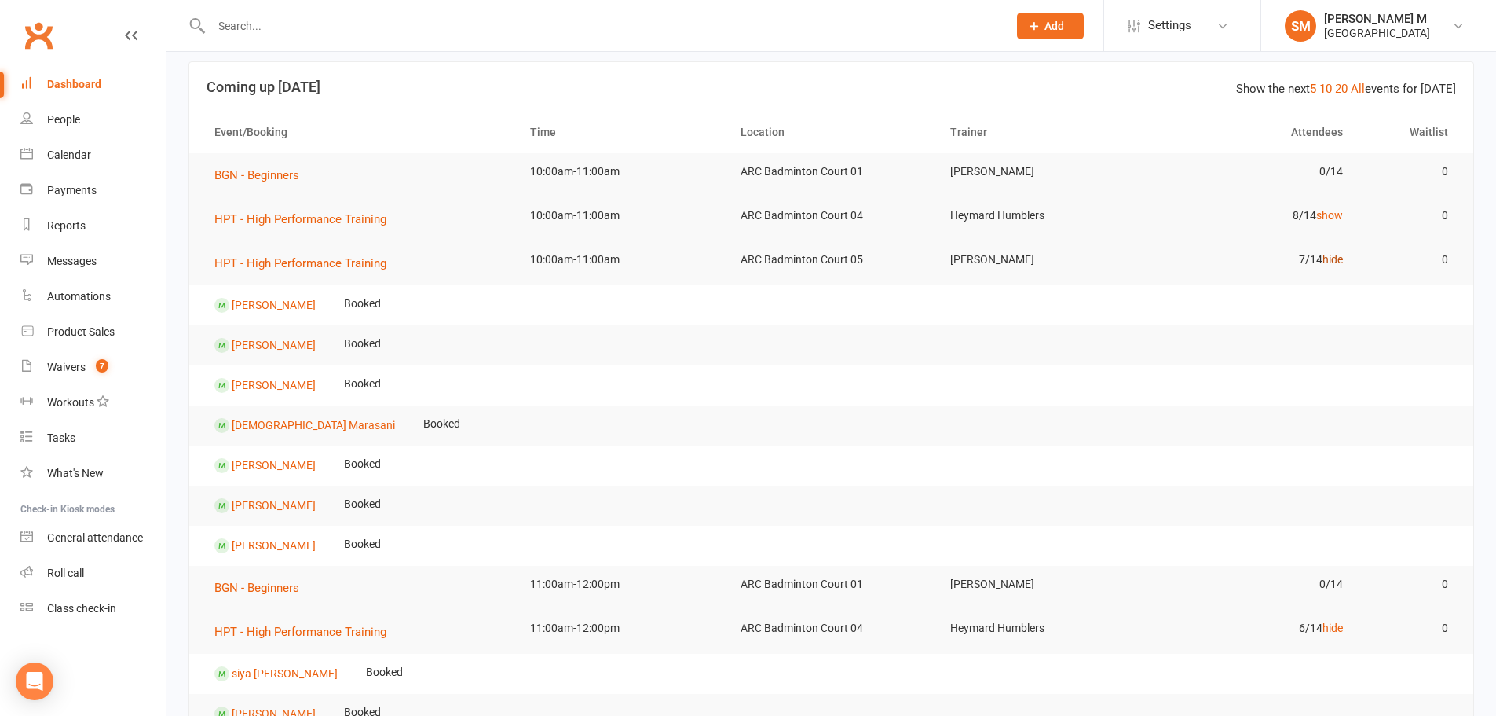
click at [1323, 261] on link "hide" at bounding box center [1333, 259] width 20 height 13
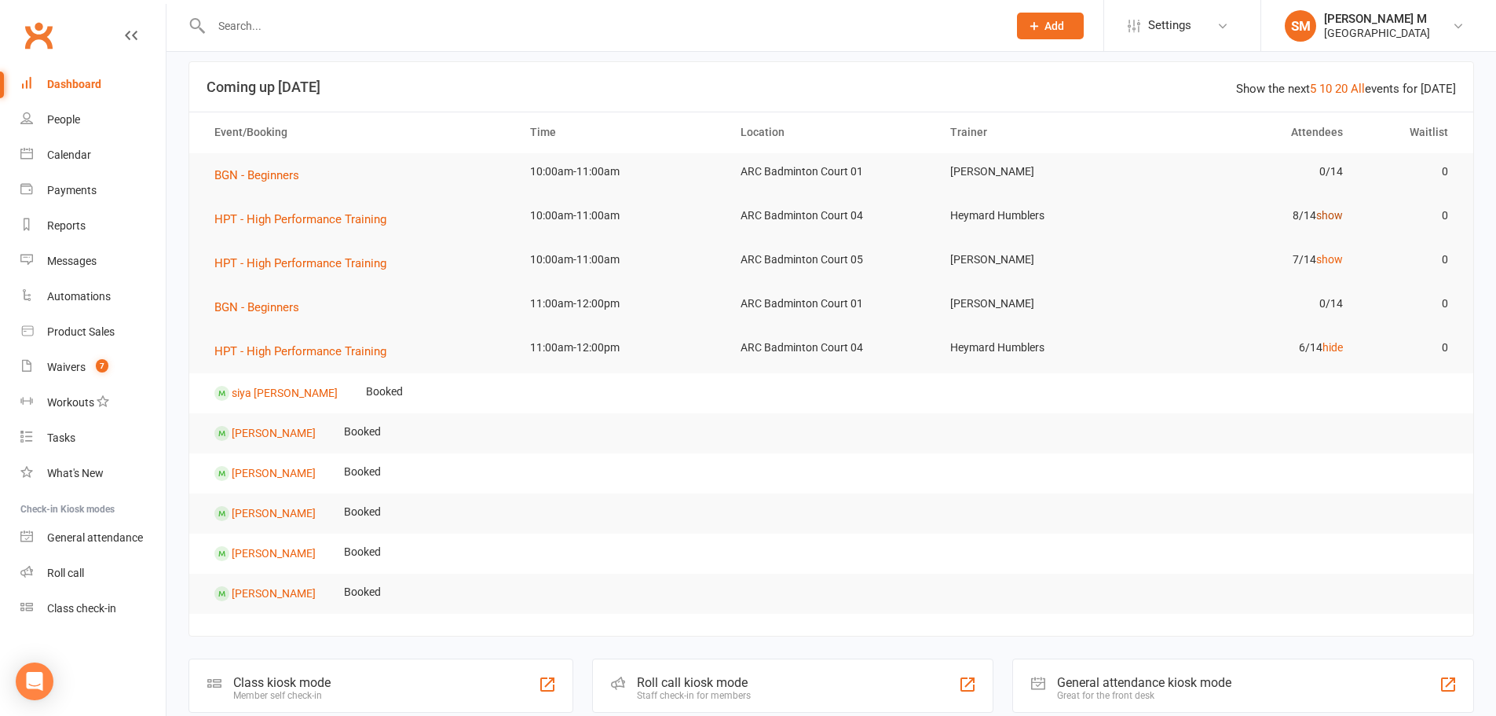
click at [1331, 217] on link "show" at bounding box center [1329, 215] width 27 height 13
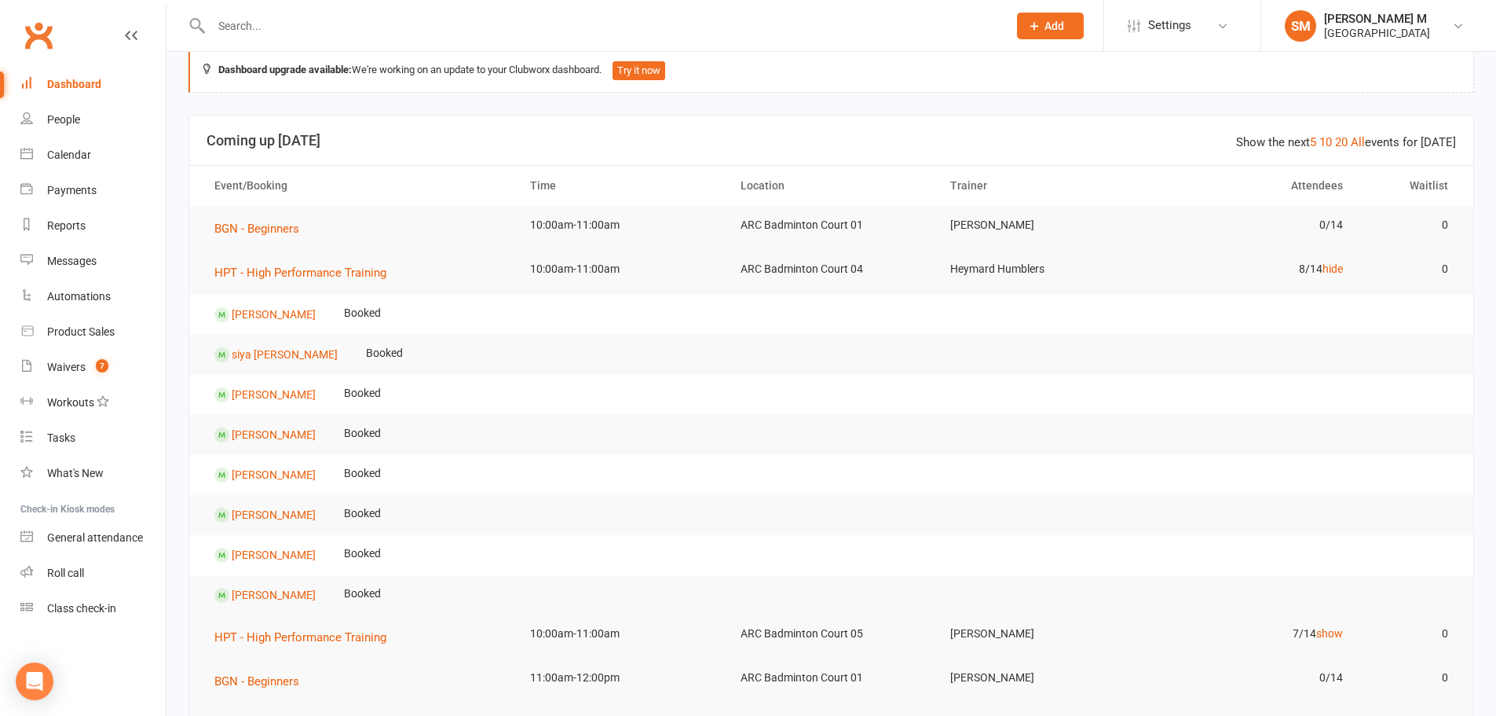
scroll to position [0, 0]
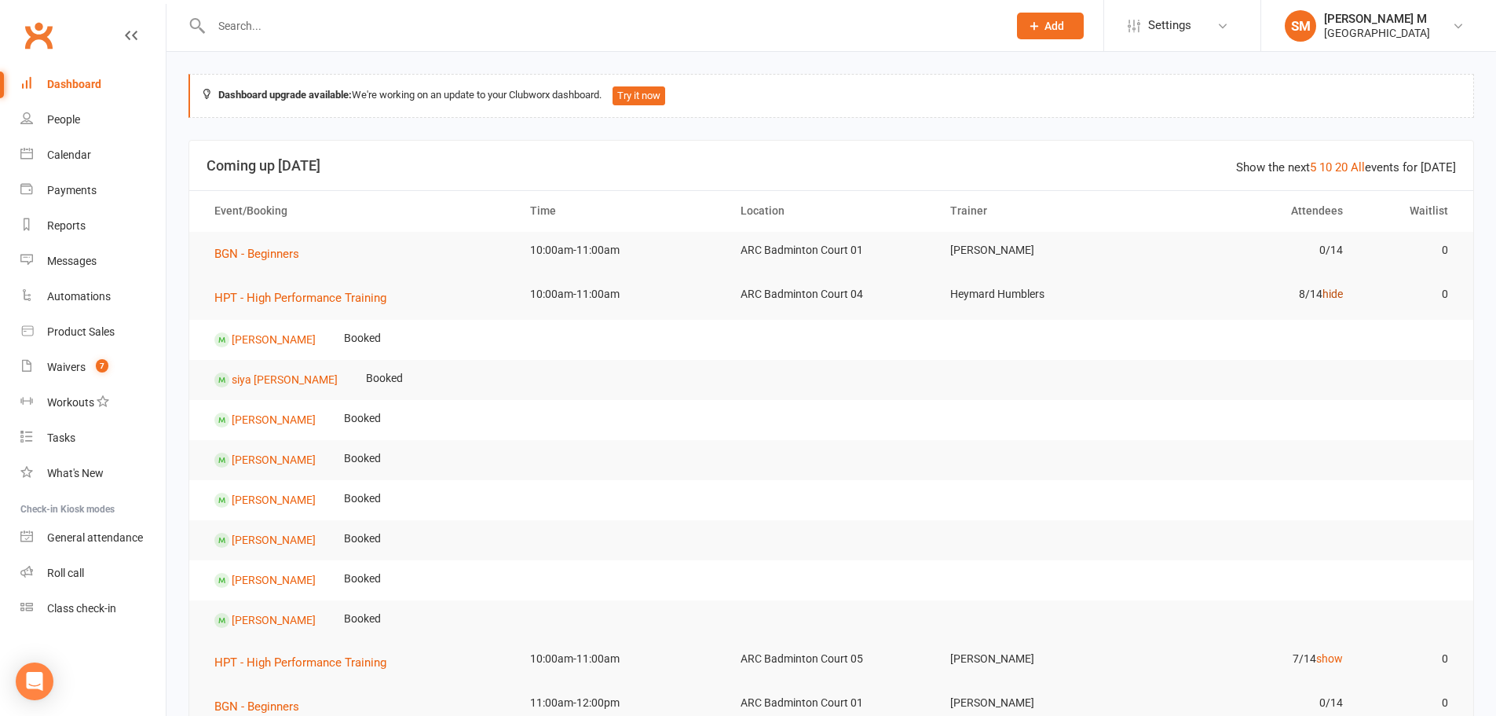
click at [1330, 291] on link "hide" at bounding box center [1333, 293] width 20 height 13
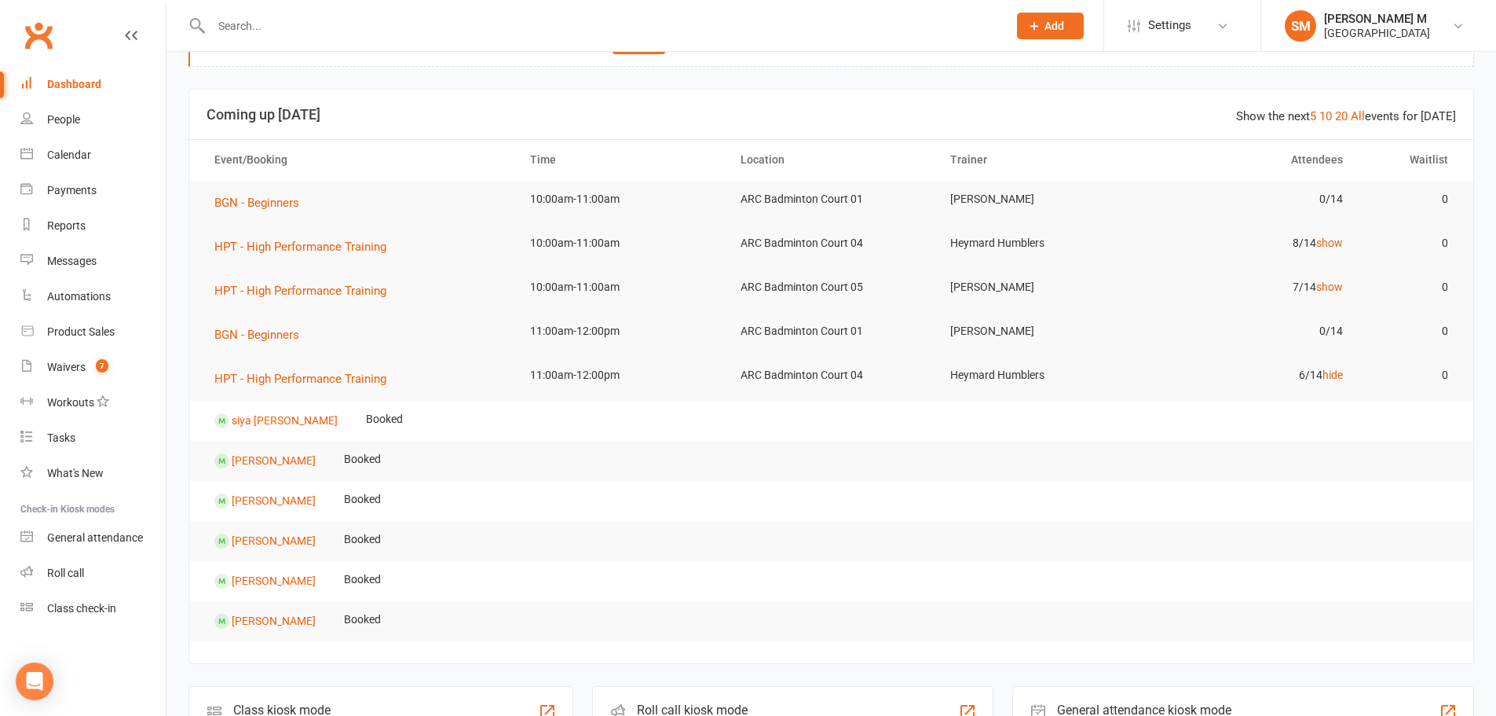
scroll to position [79, 0]
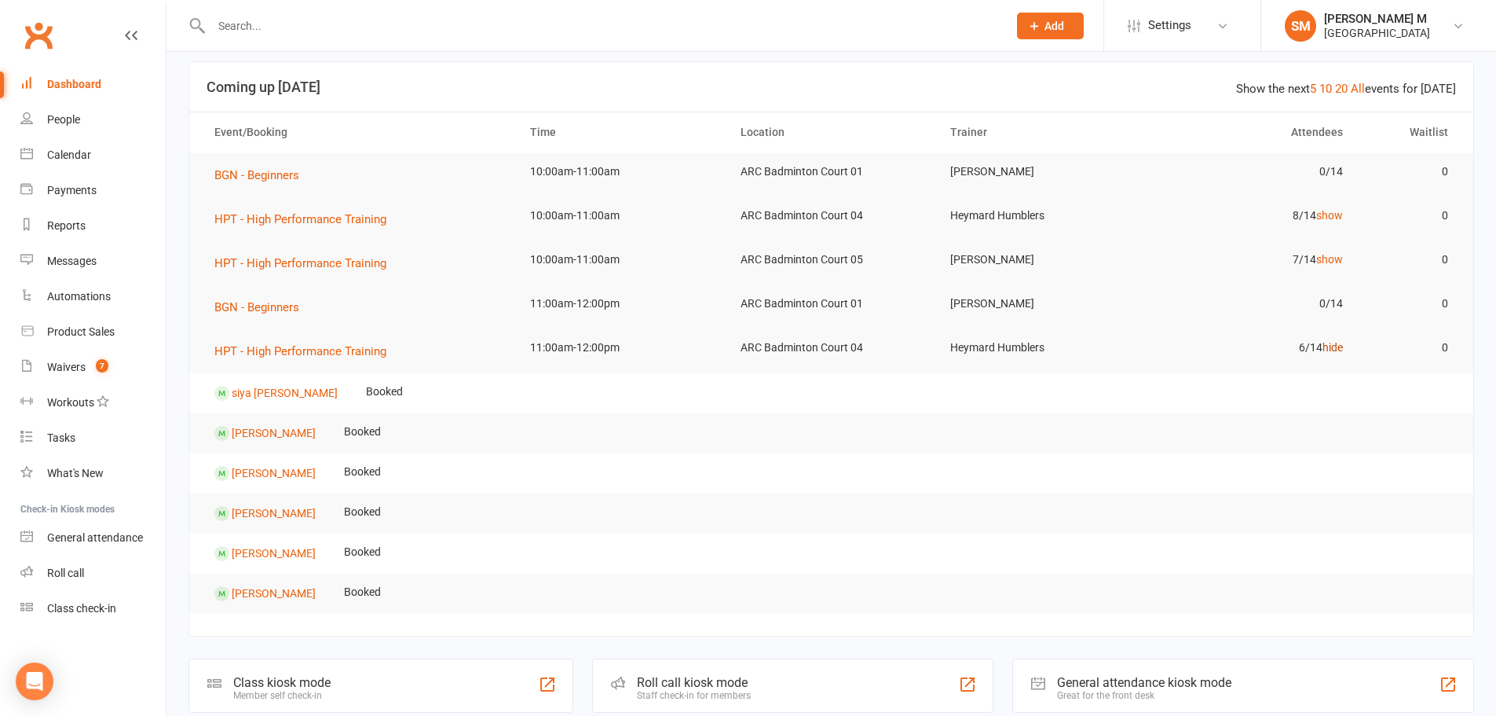
click at [1334, 344] on link "hide" at bounding box center [1333, 347] width 20 height 13
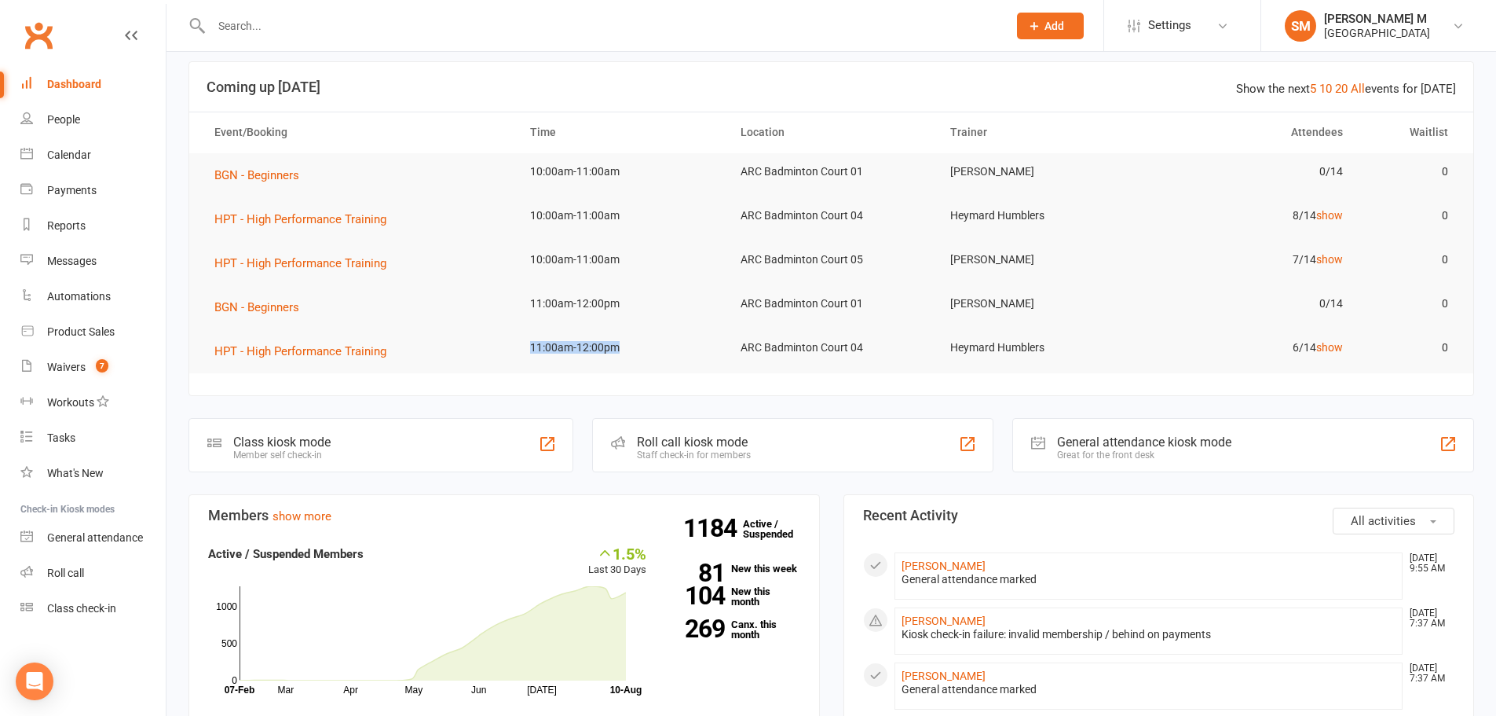
drag, startPoint x: 515, startPoint y: 343, endPoint x: 622, endPoint y: 348, distance: 106.9
click at [622, 348] on td "11:00am-12:00pm" at bounding box center [621, 347] width 211 height 37
click at [1338, 346] on link "show" at bounding box center [1329, 347] width 27 height 13
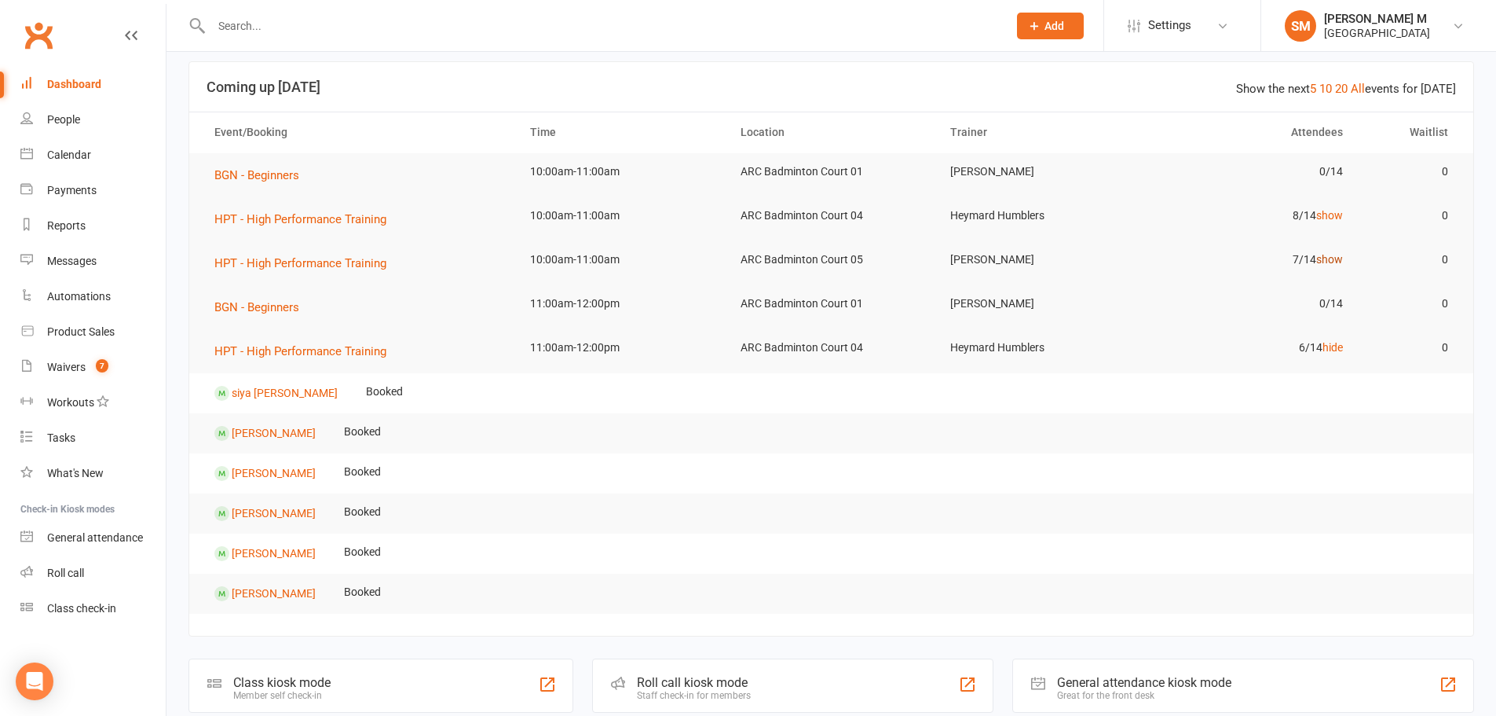
click at [1331, 254] on link "show" at bounding box center [1329, 259] width 27 height 13
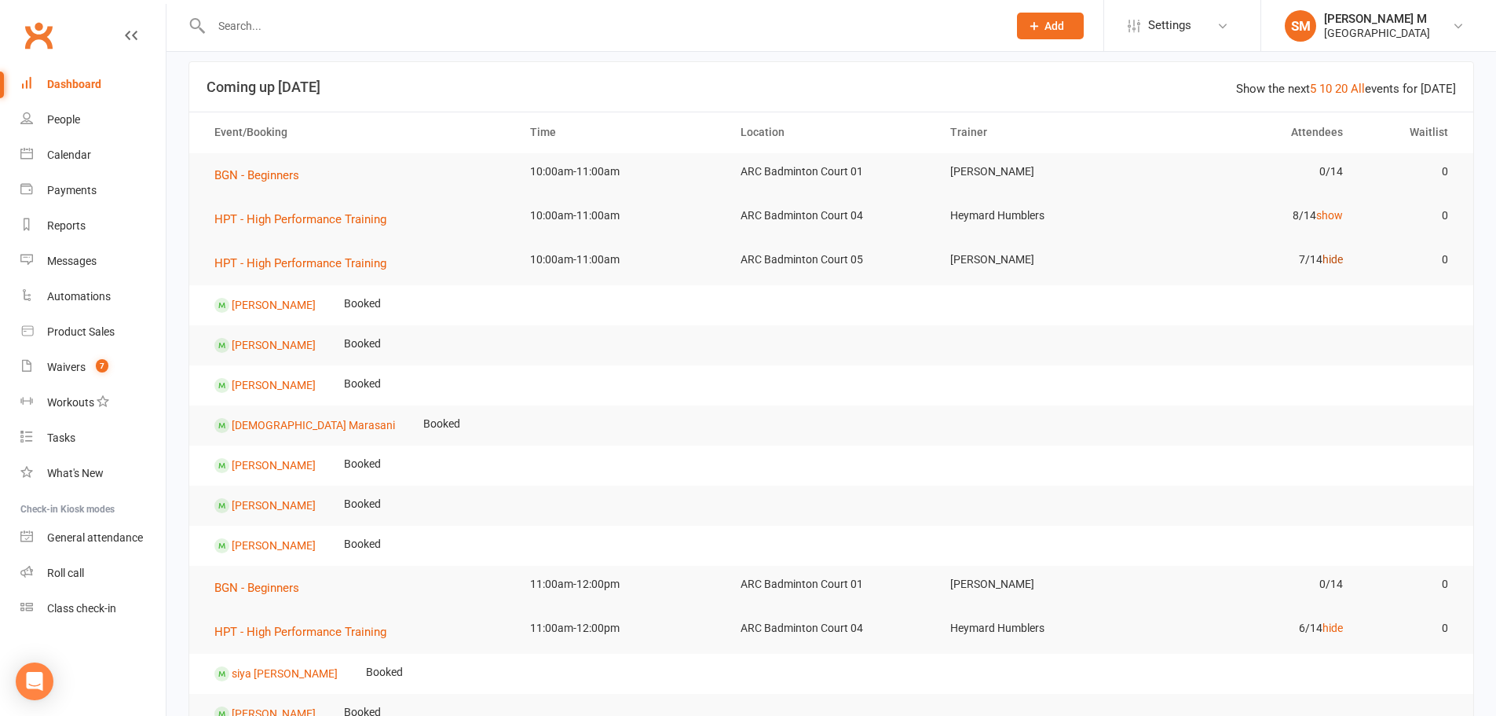
click at [1335, 262] on link "hide" at bounding box center [1333, 259] width 20 height 13
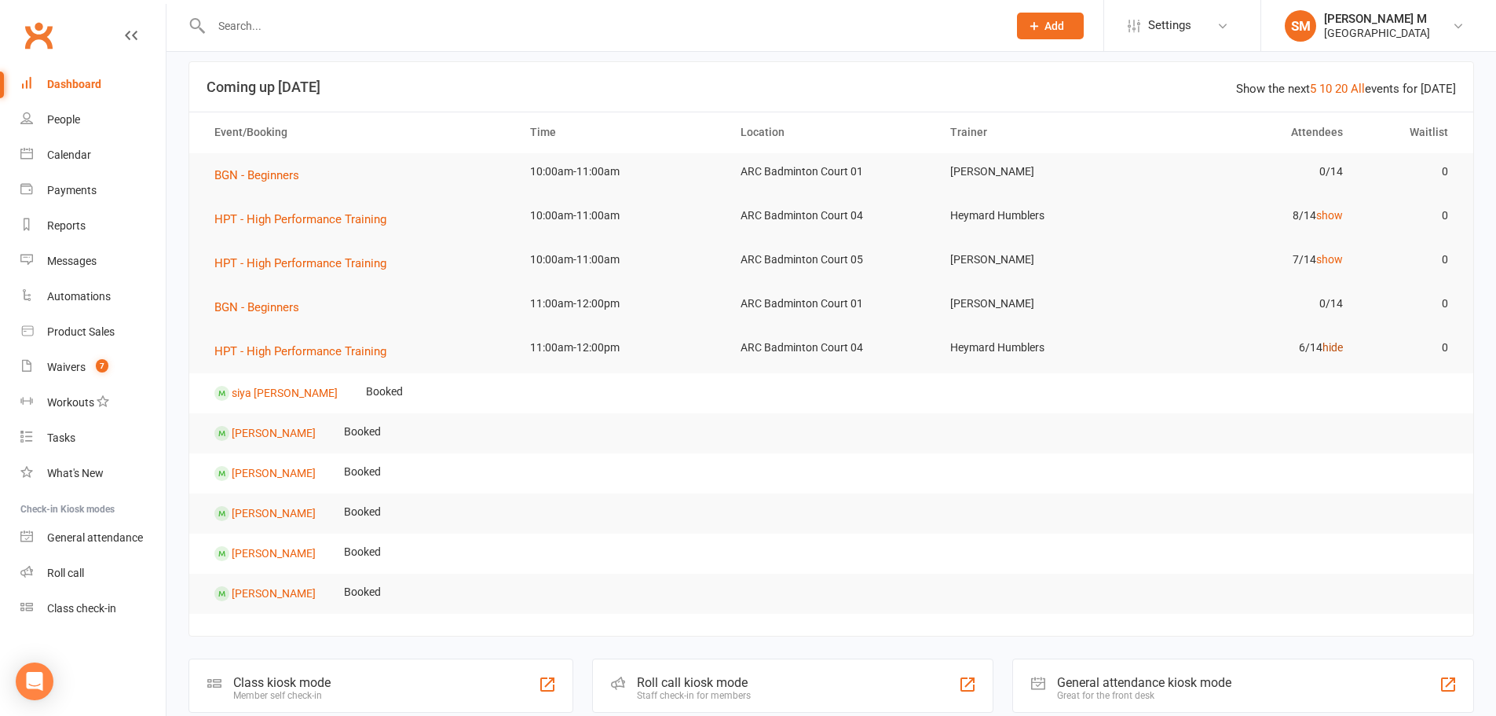
click at [1338, 342] on link "hide" at bounding box center [1333, 347] width 20 height 13
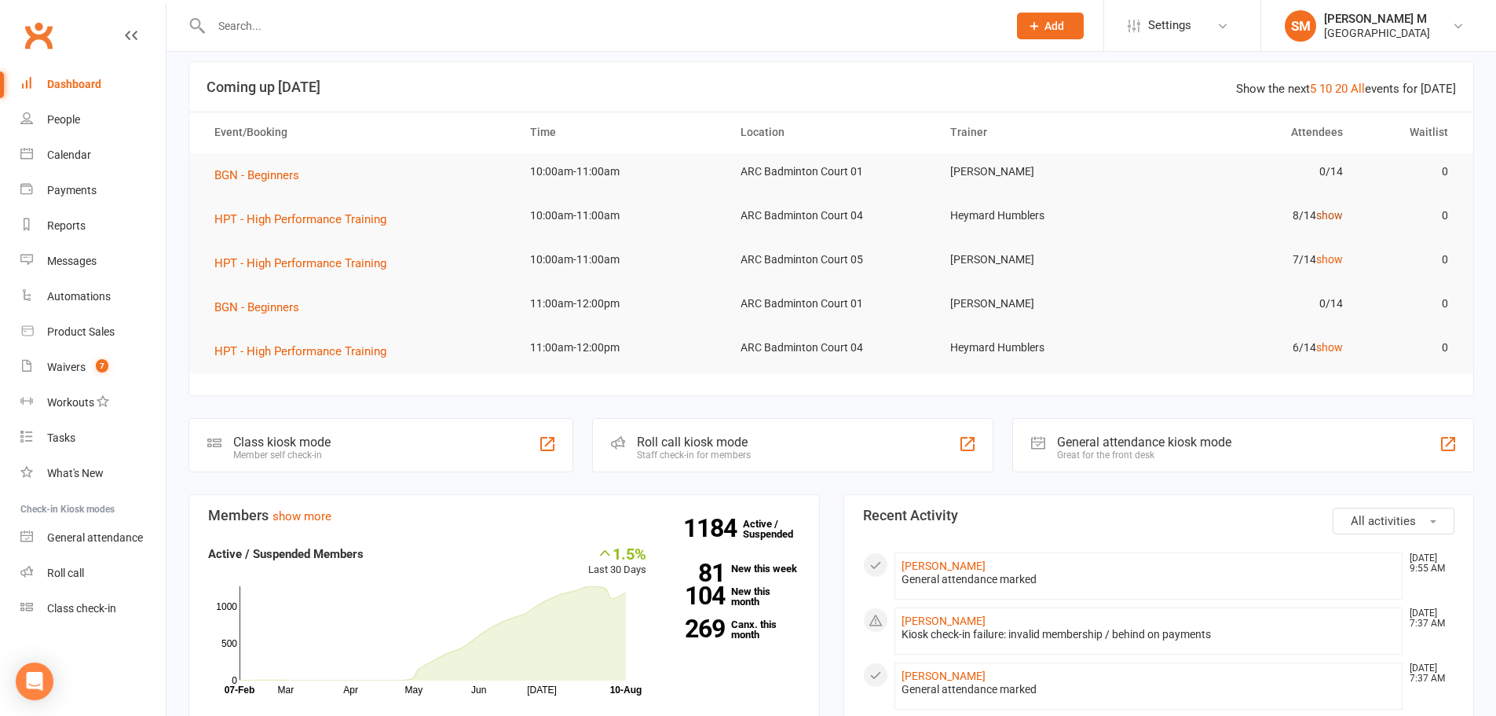
click at [1329, 209] on link "show" at bounding box center [1329, 215] width 27 height 13
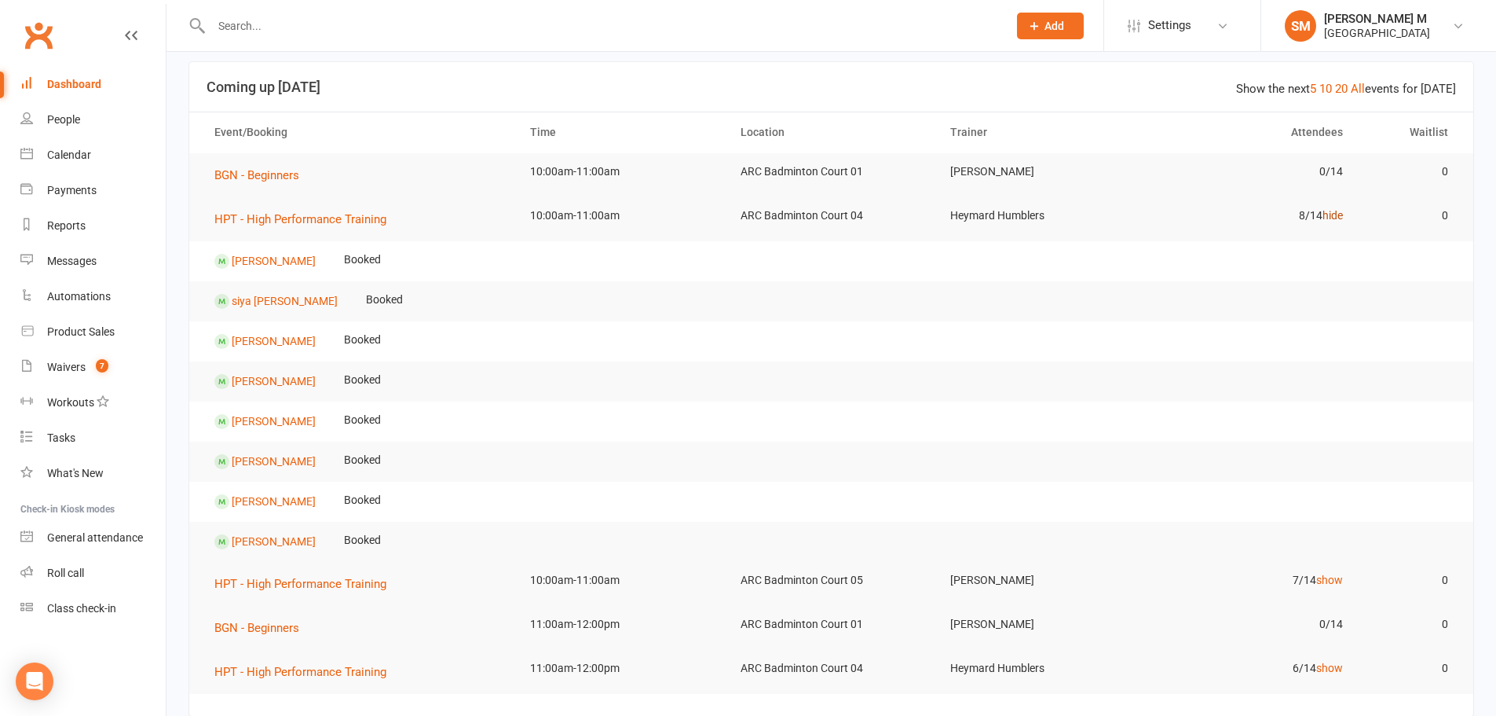
click at [1334, 215] on link "hide" at bounding box center [1333, 215] width 20 height 13
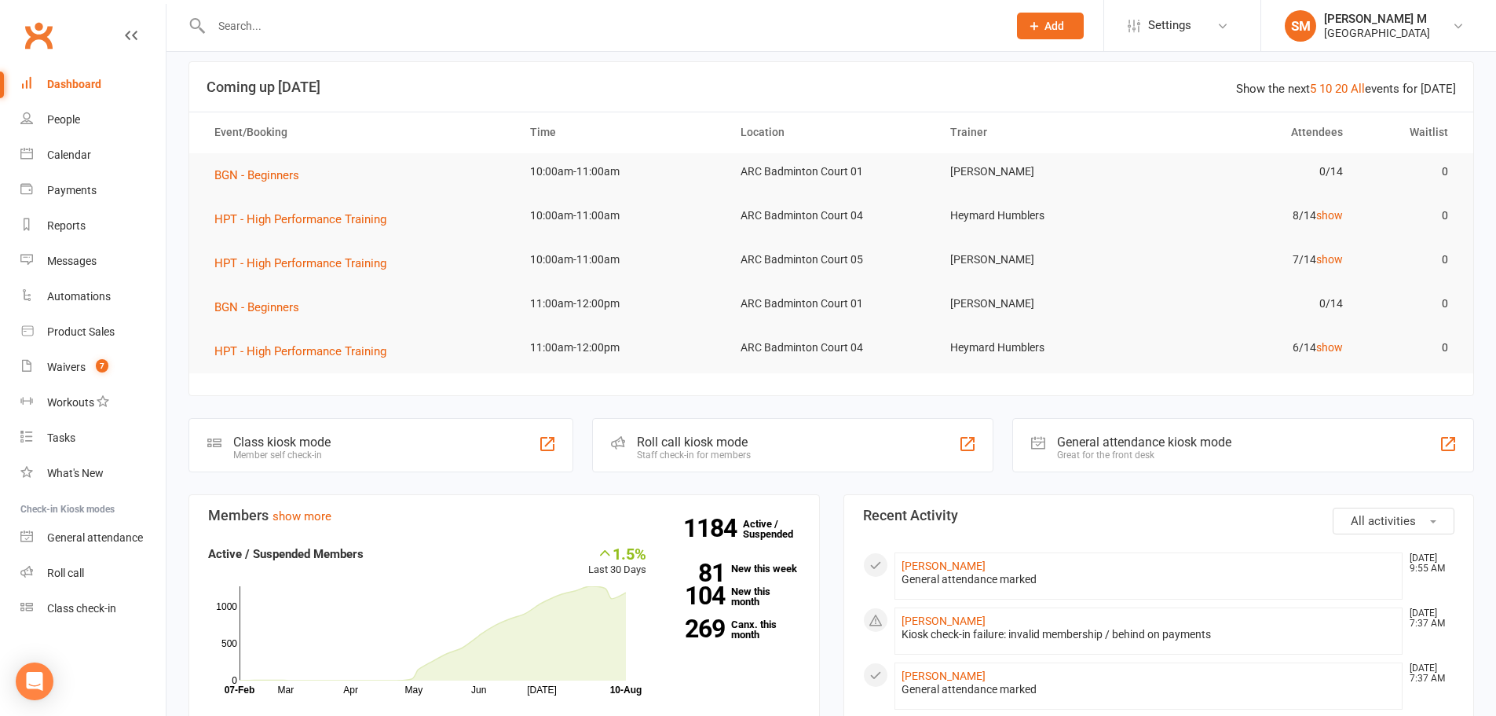
scroll to position [0, 0]
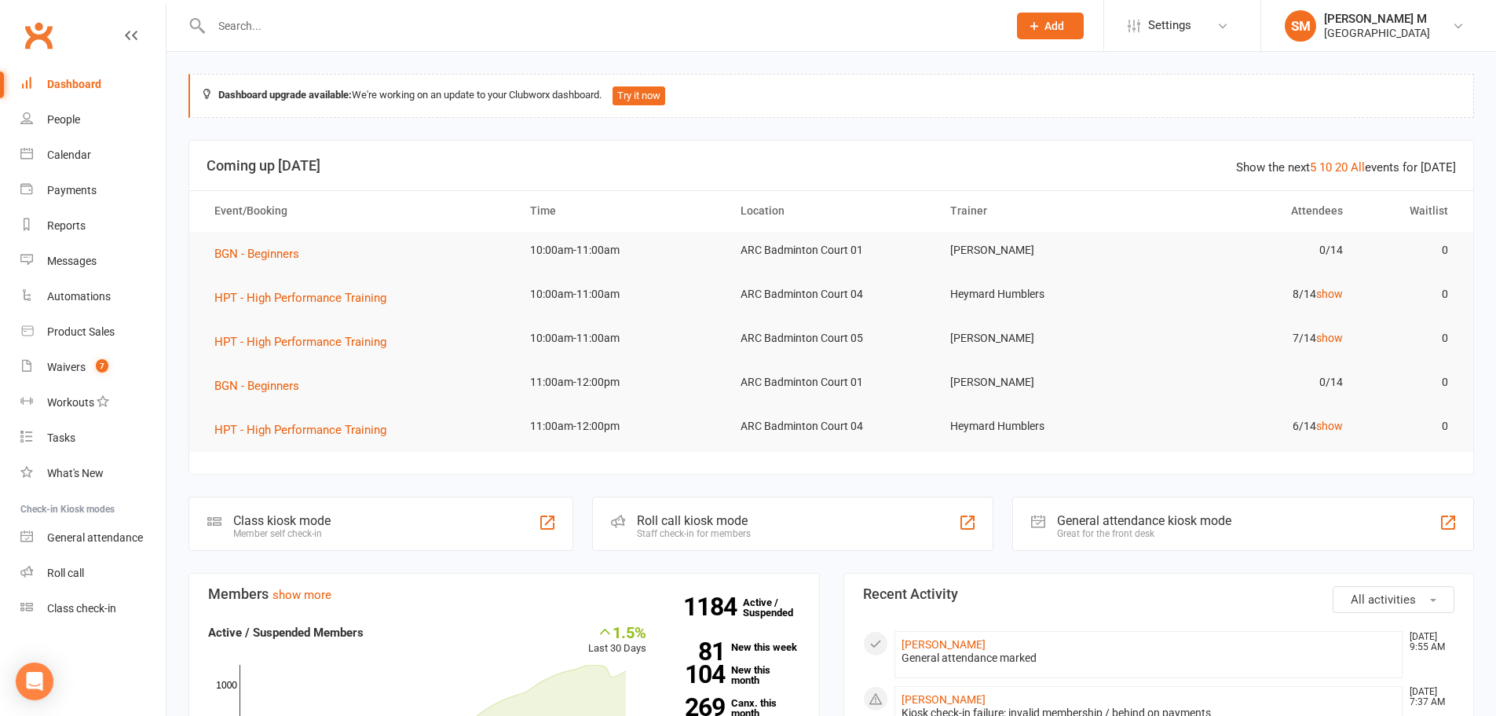
click at [257, 24] on input "text" at bounding box center [602, 26] width 790 height 22
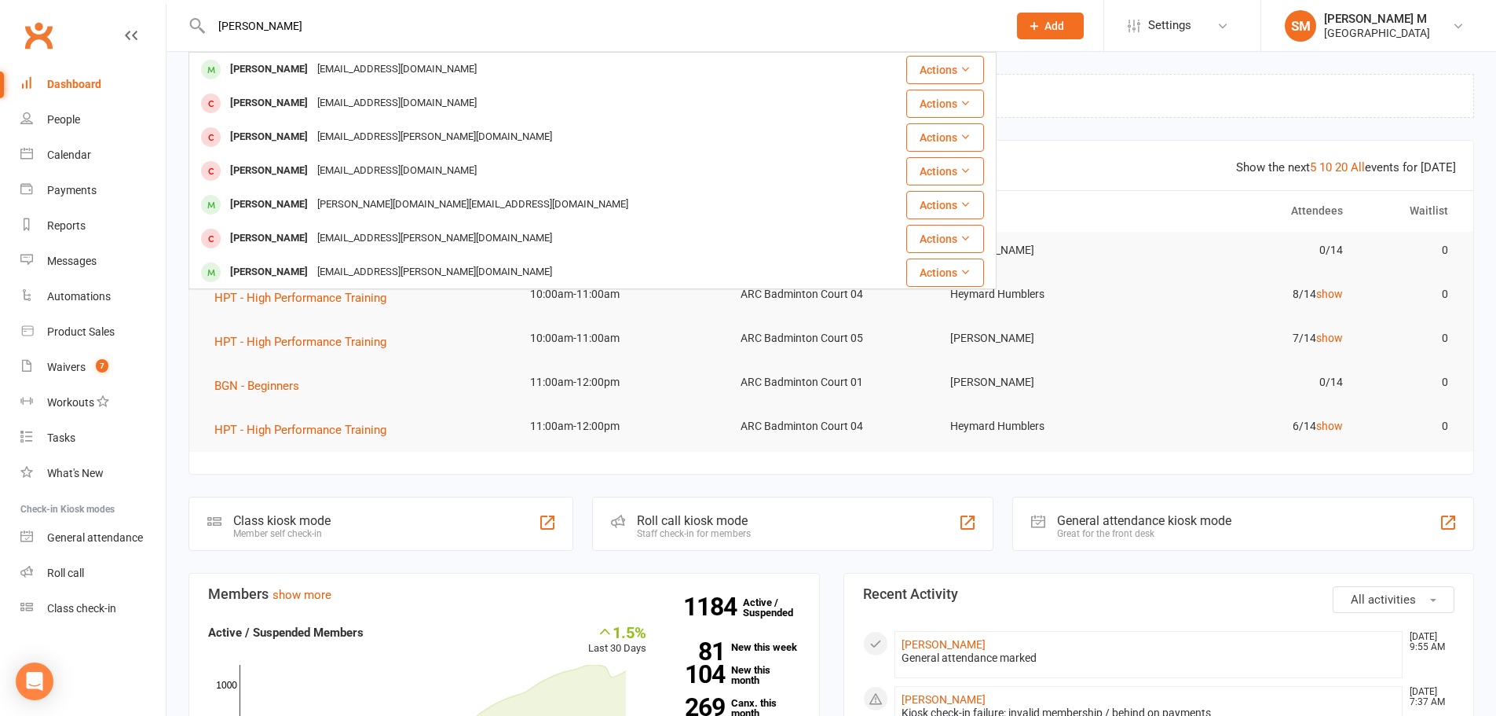
click at [379, 32] on input "AARUSH" at bounding box center [602, 26] width 790 height 22
type input "A"
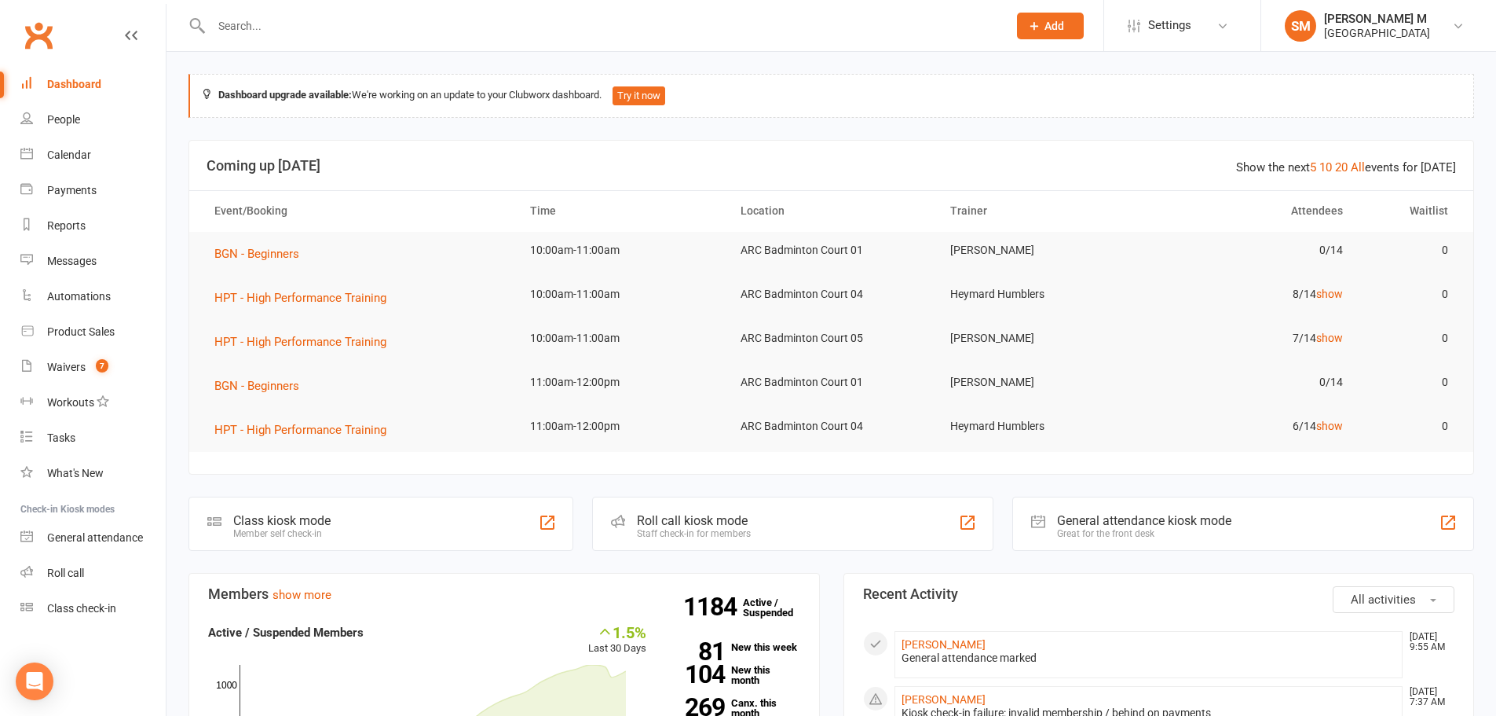
click at [252, 30] on input "text" at bounding box center [602, 26] width 790 height 22
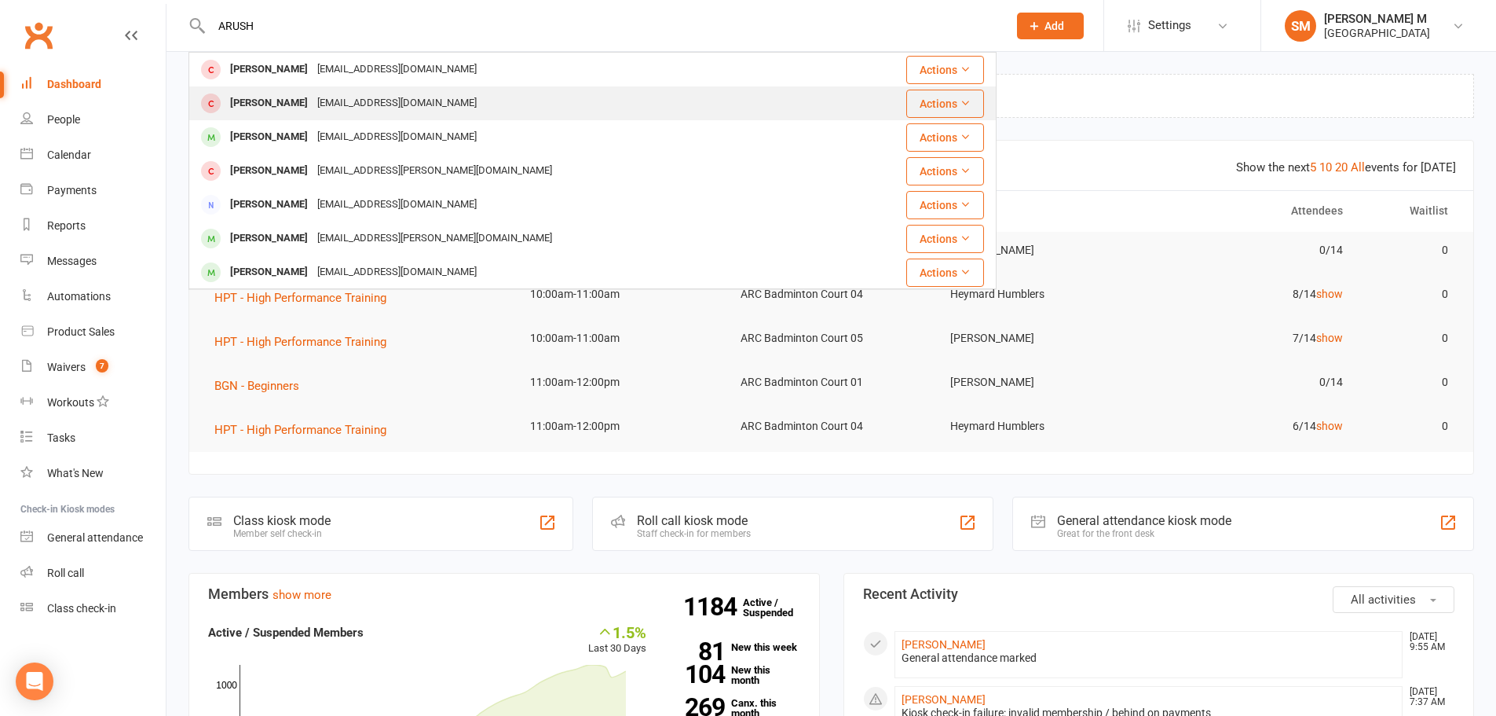
type input "ARUSH"
click at [295, 103] on div "Aarush Tadakamalla" at bounding box center [268, 103] width 87 height 23
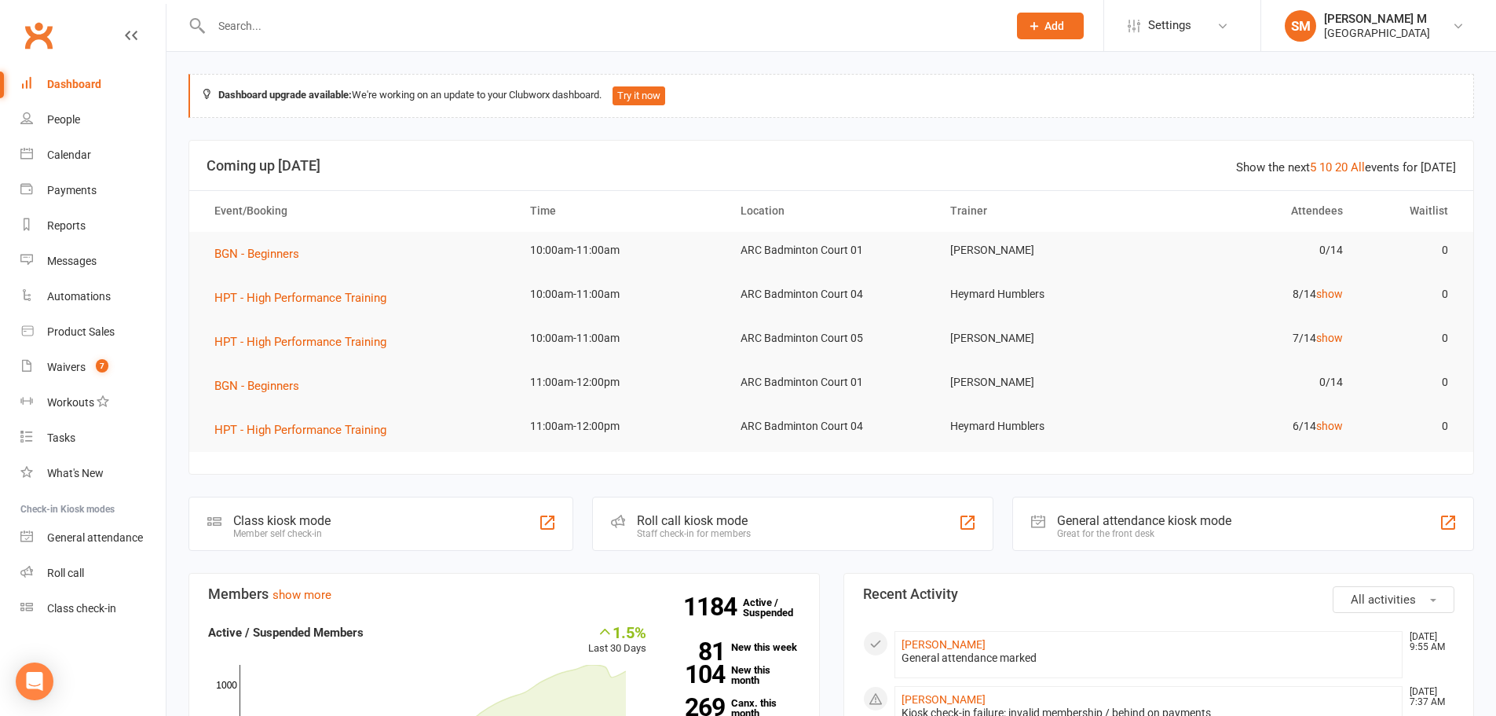
click at [295, 20] on input "text" at bounding box center [602, 26] width 790 height 22
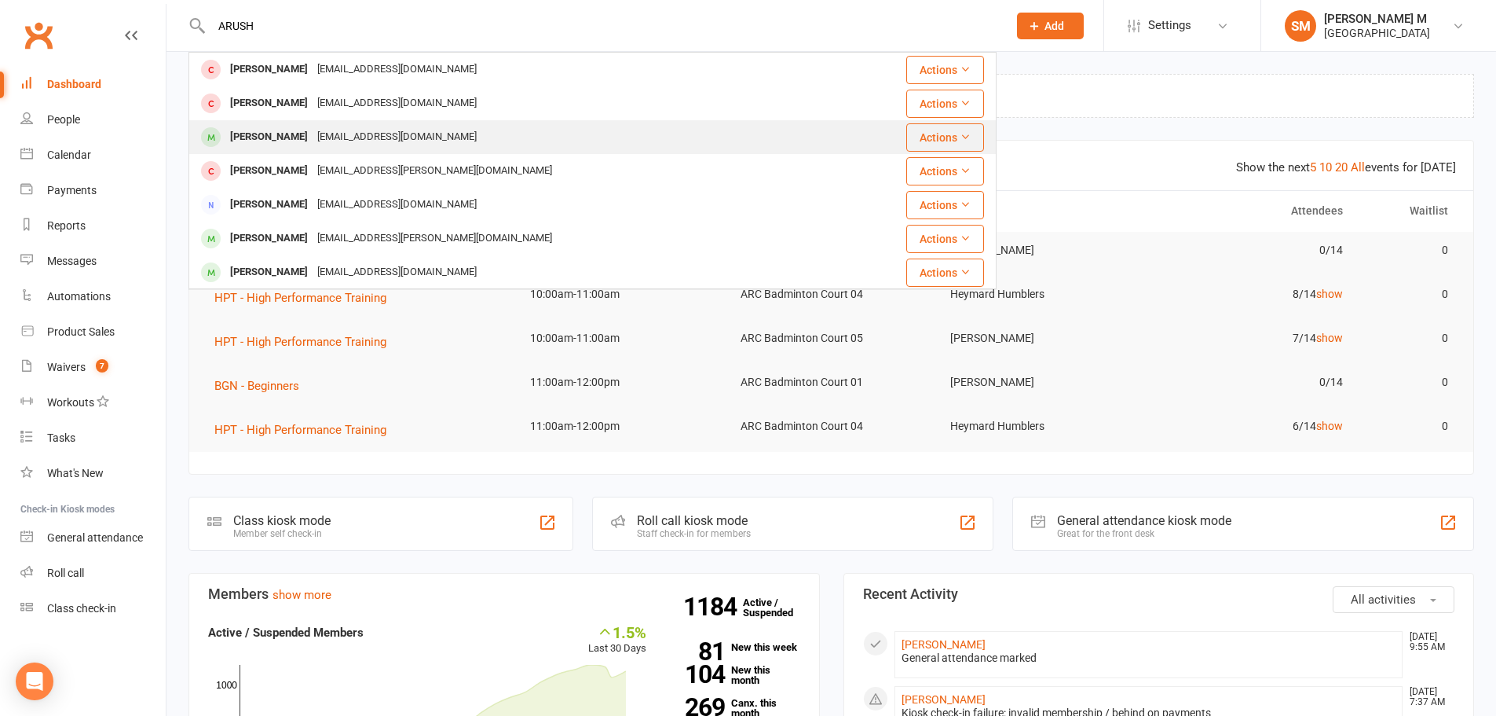
type input "ARUSH"
click at [304, 127] on div "Aarush Tadakamalla" at bounding box center [268, 137] width 87 height 23
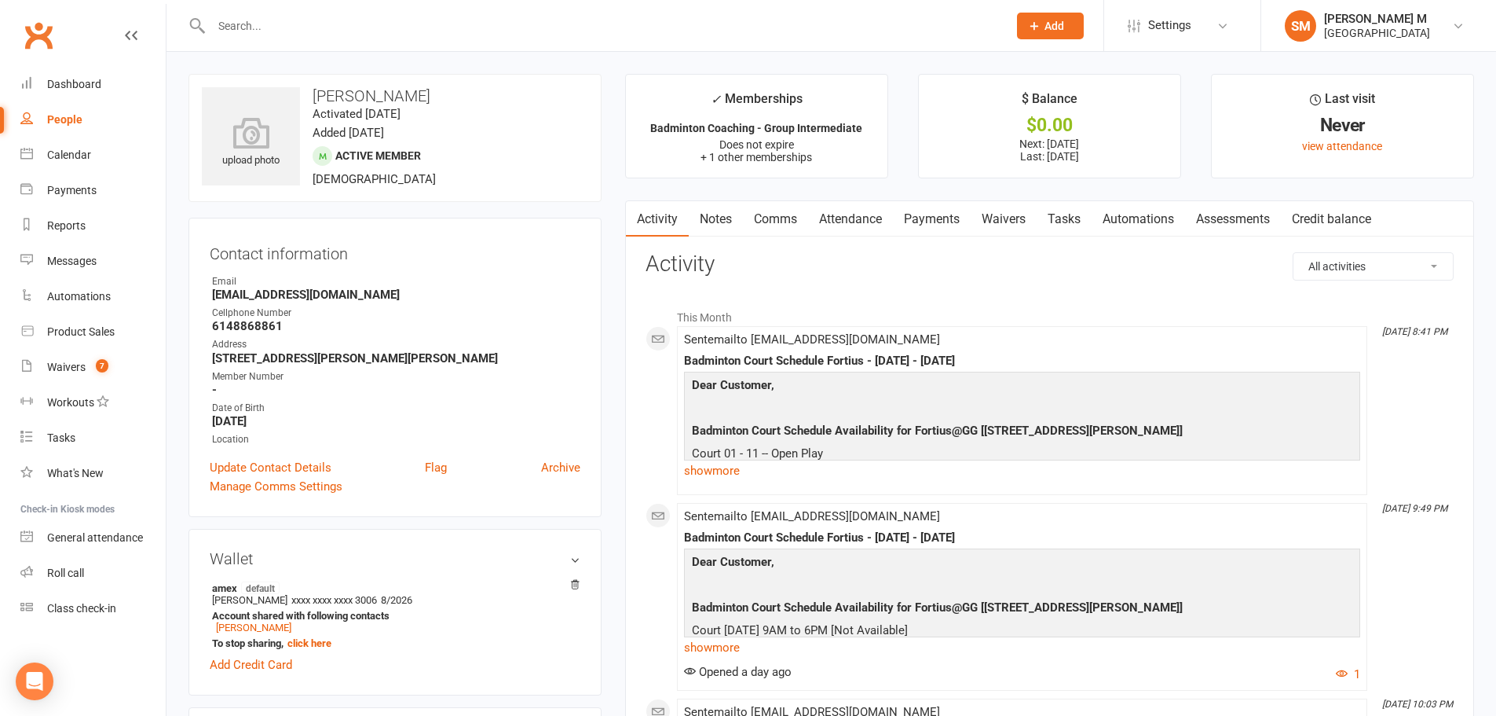
click at [255, 25] on input "text" at bounding box center [602, 26] width 790 height 22
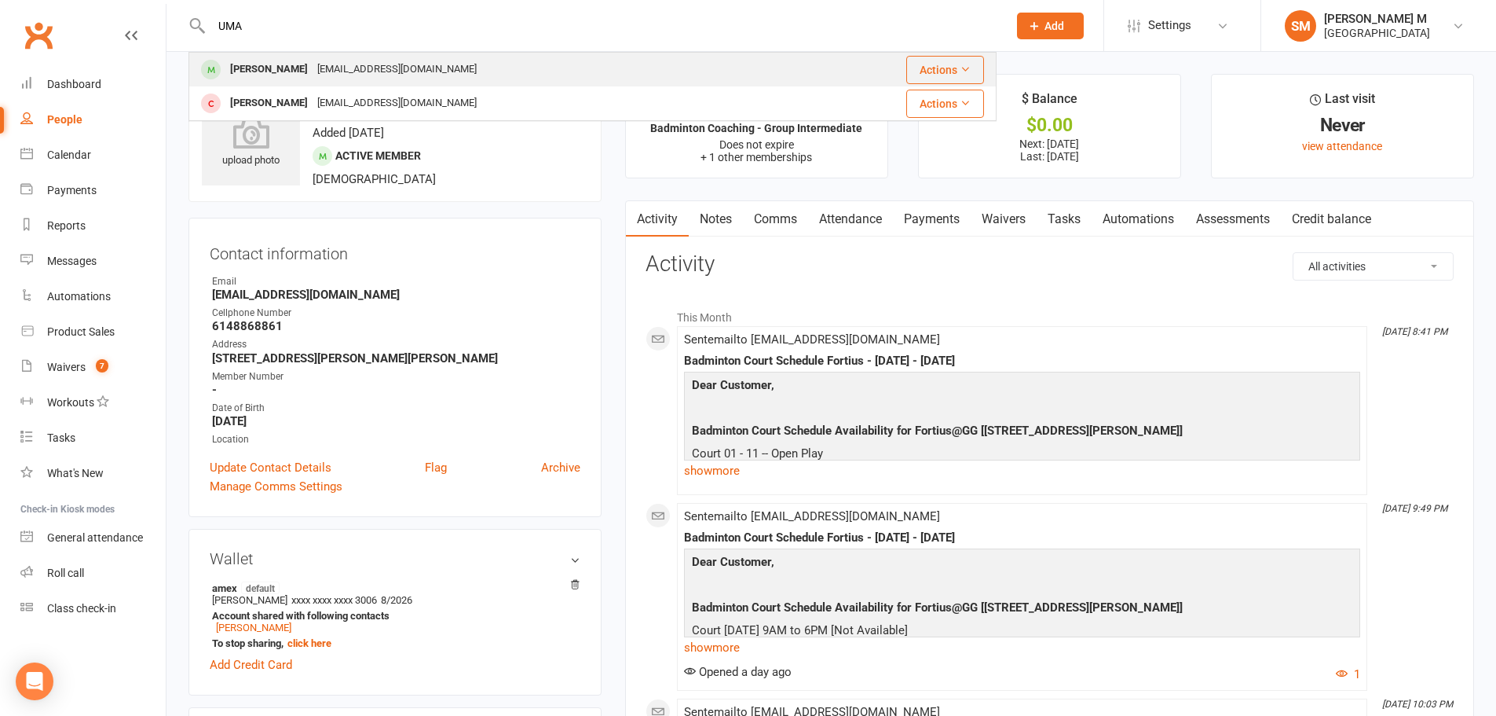
type input "UMA"
click at [283, 74] on div "[PERSON_NAME]" at bounding box center [268, 69] width 87 height 23
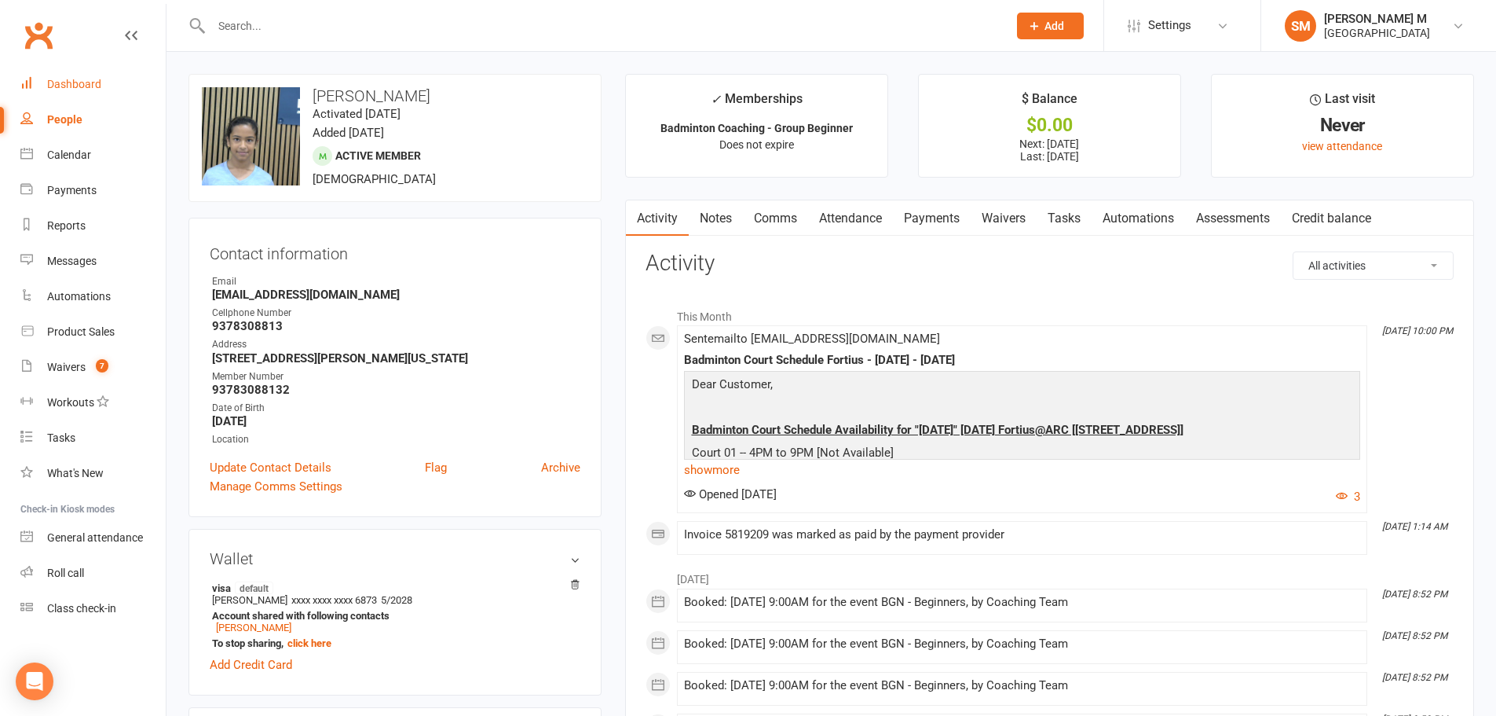
click at [91, 83] on div "Dashboard" at bounding box center [74, 84] width 54 height 13
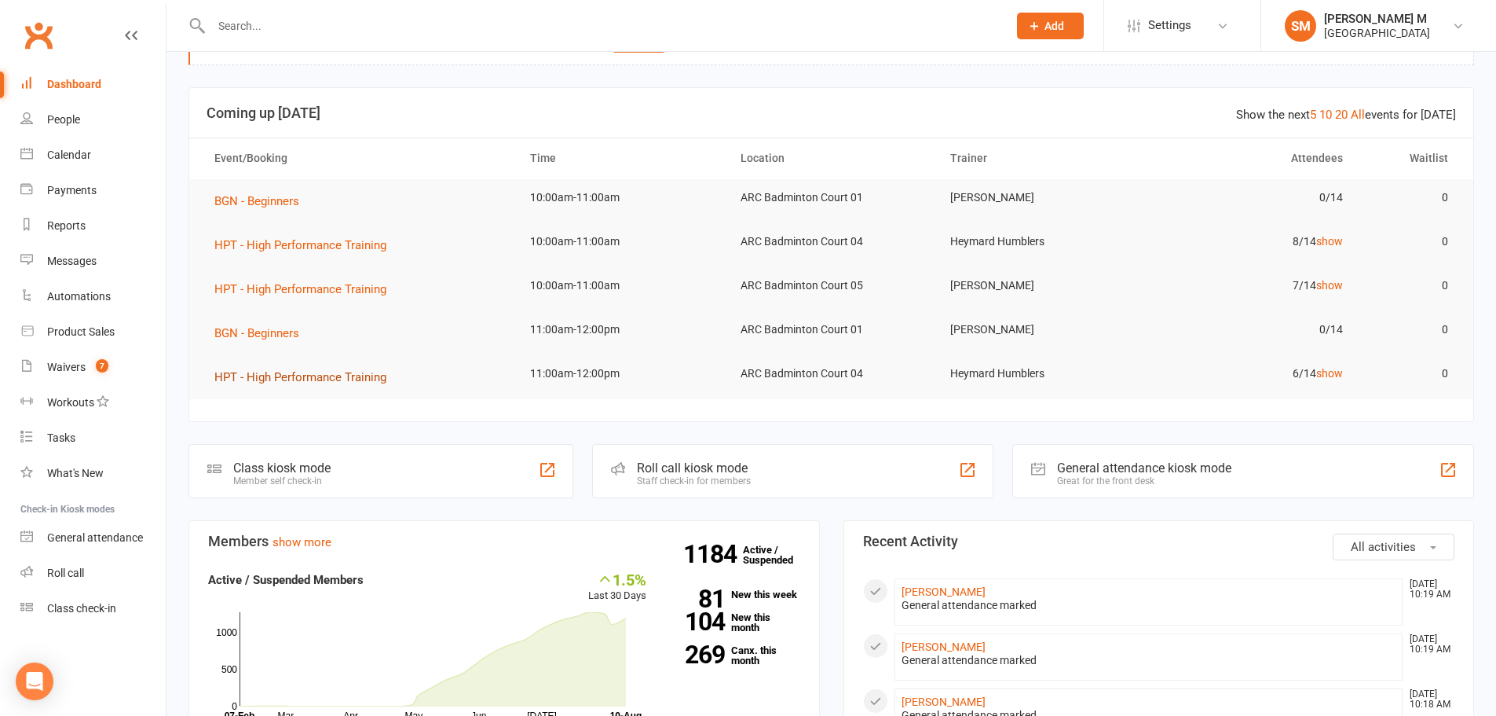
scroll to position [79, 0]
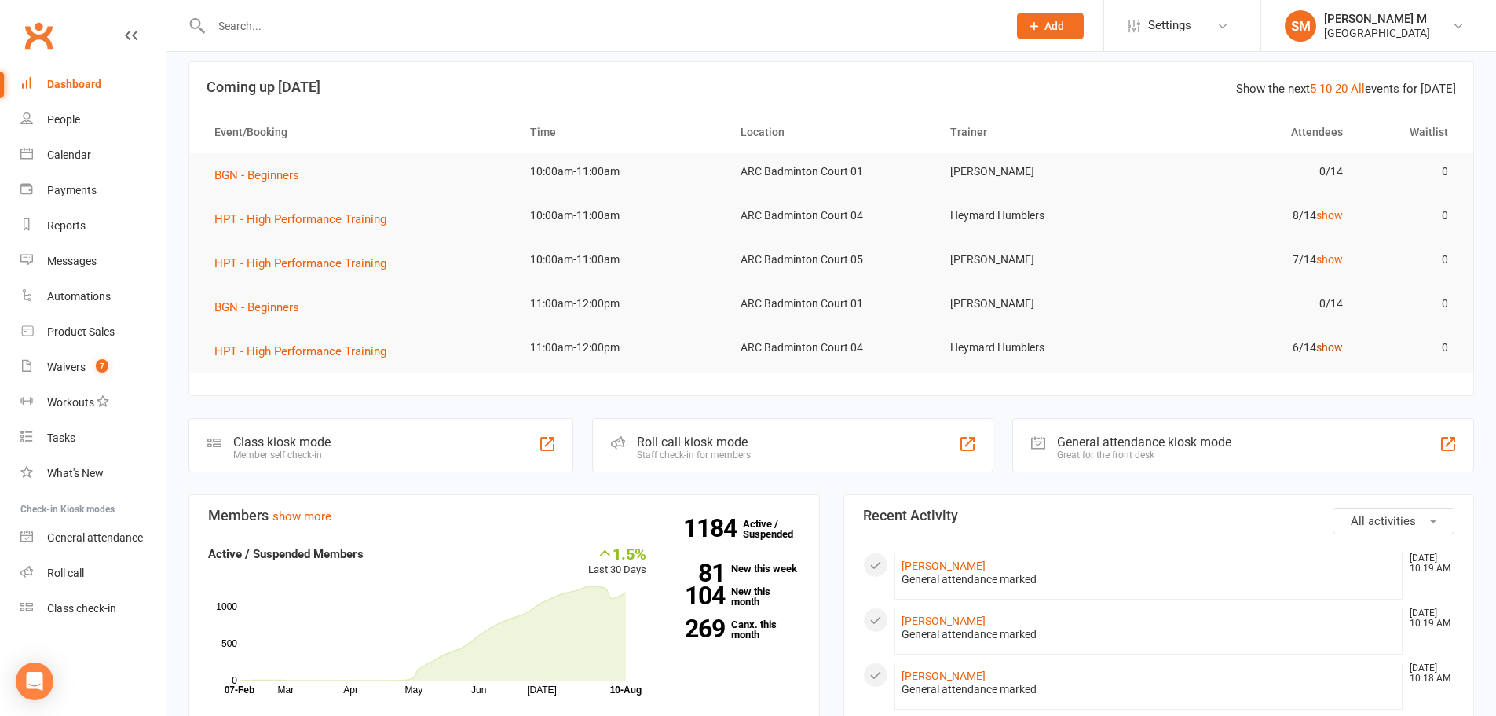
click at [1335, 351] on link "show" at bounding box center [1329, 347] width 27 height 13
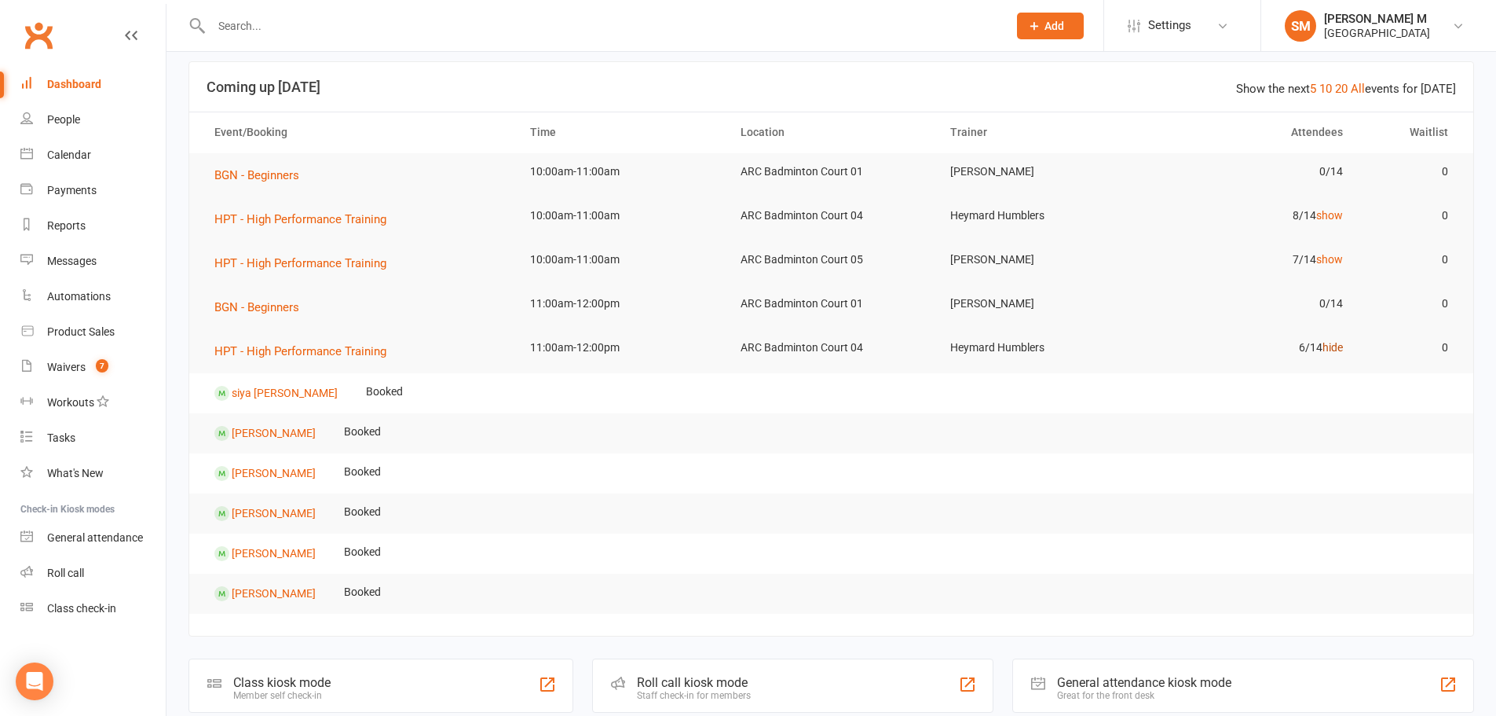
click at [1335, 346] on link "hide" at bounding box center [1333, 347] width 20 height 13
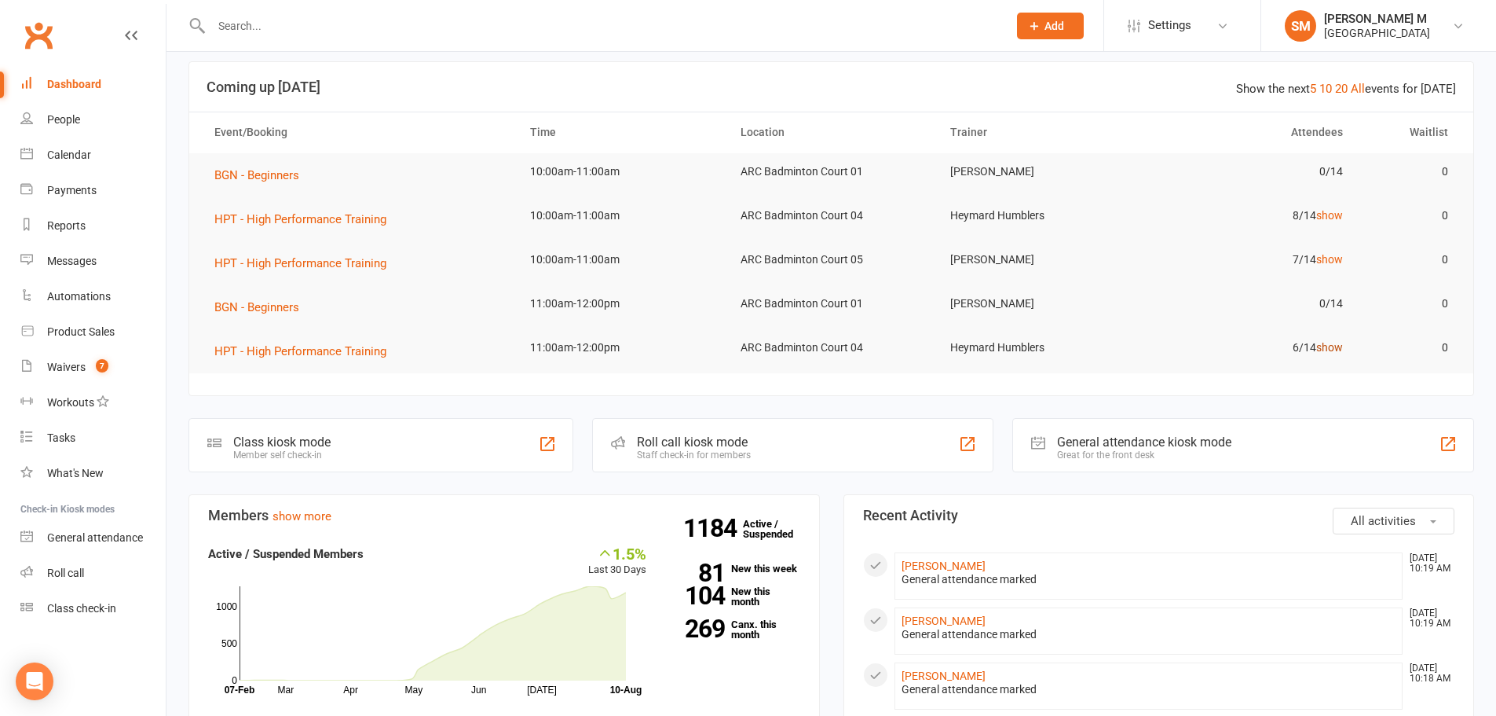
click at [1331, 350] on link "show" at bounding box center [1329, 347] width 27 height 13
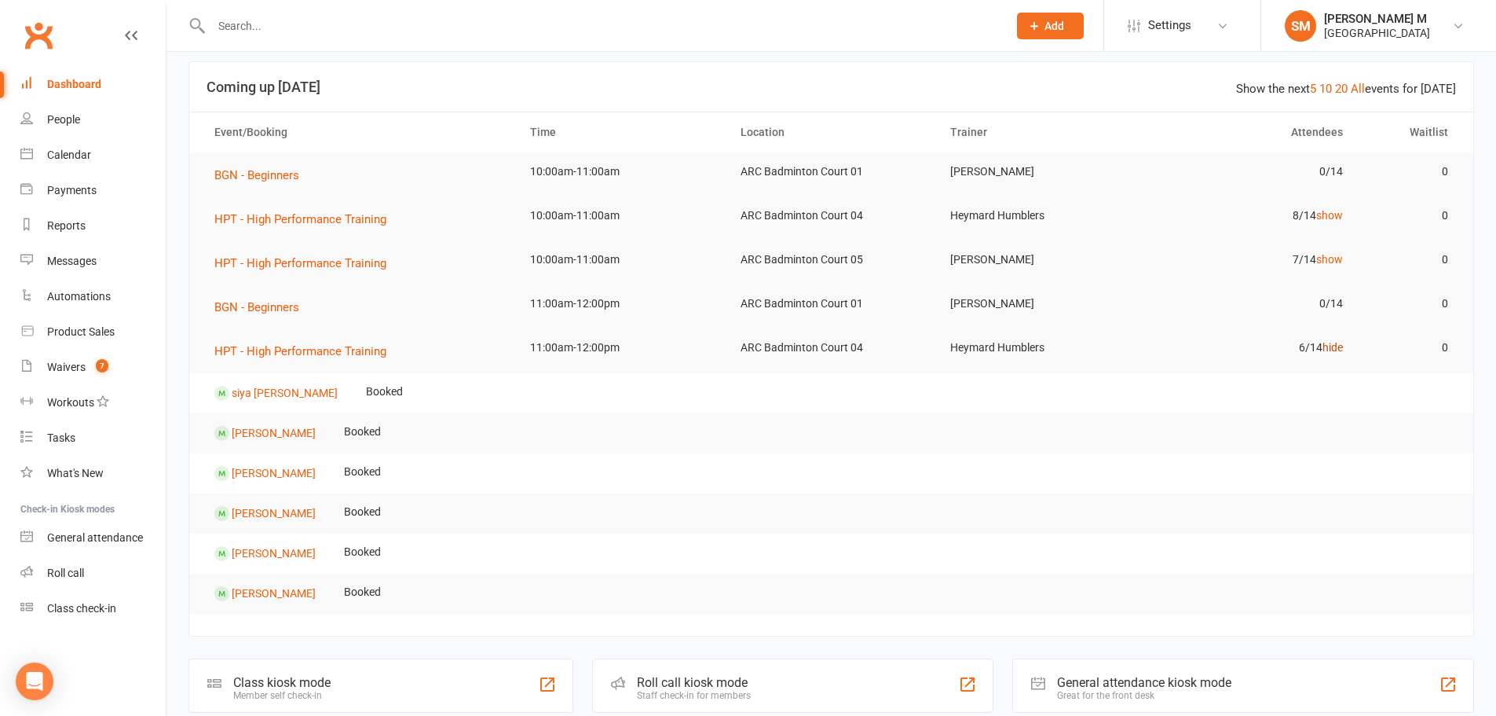
click at [1331, 348] on link "hide" at bounding box center [1333, 347] width 20 height 13
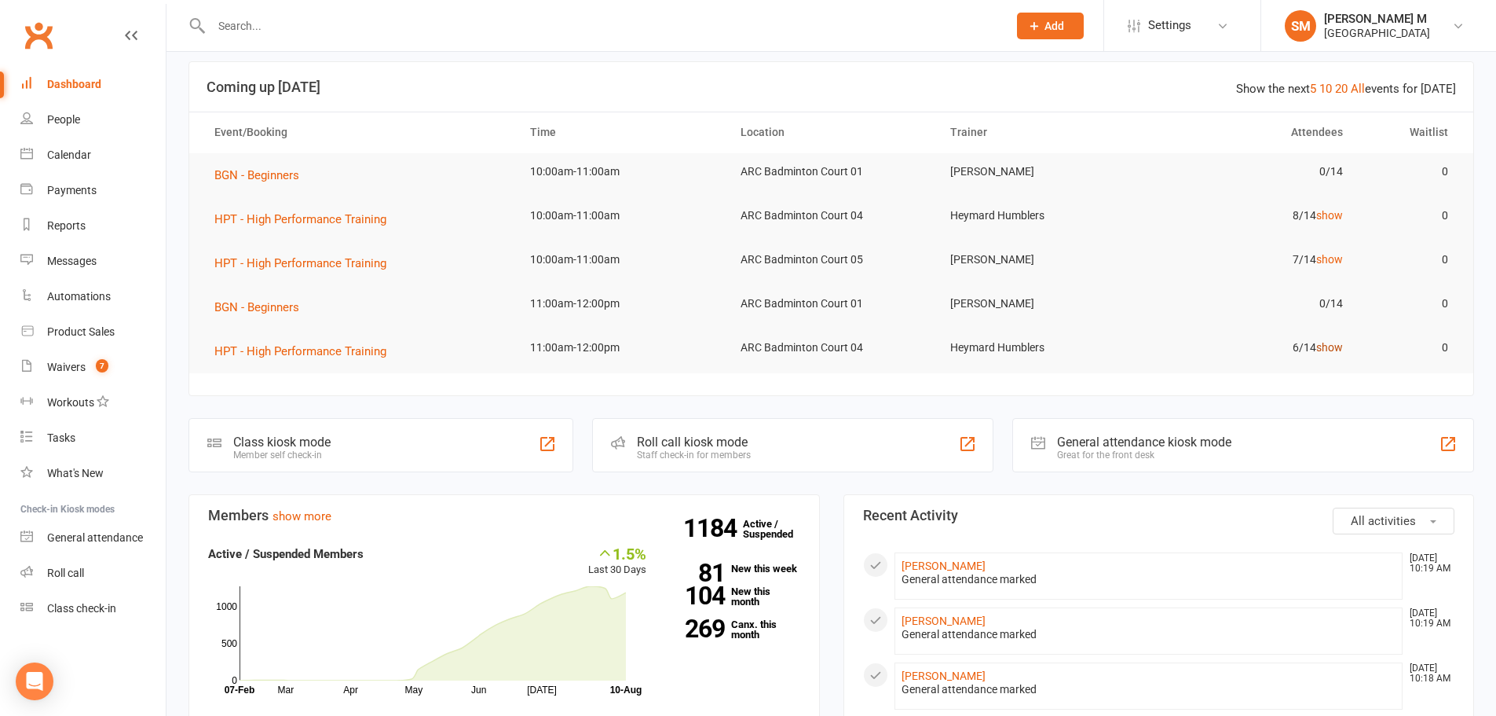
click at [1327, 351] on link "show" at bounding box center [1329, 347] width 27 height 13
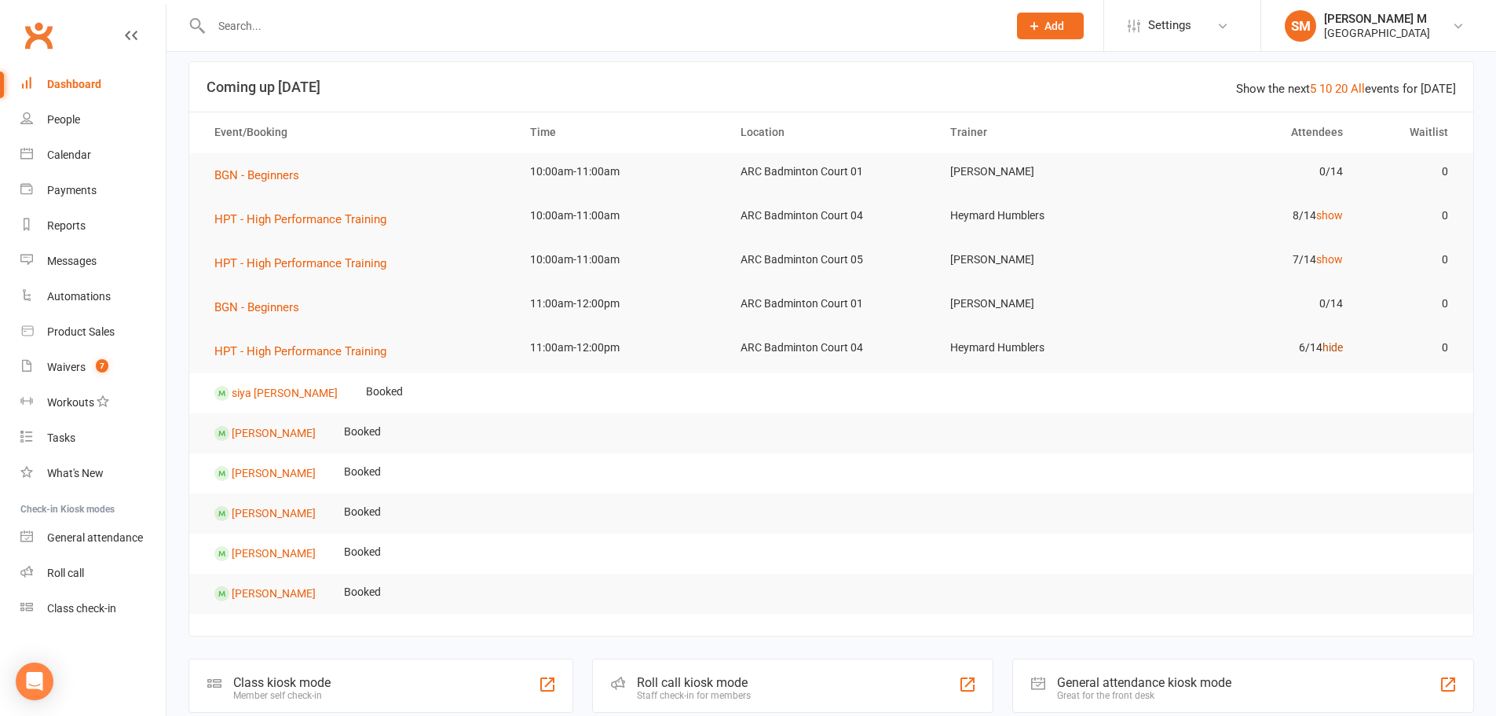
click at [1337, 348] on link "hide" at bounding box center [1333, 347] width 20 height 13
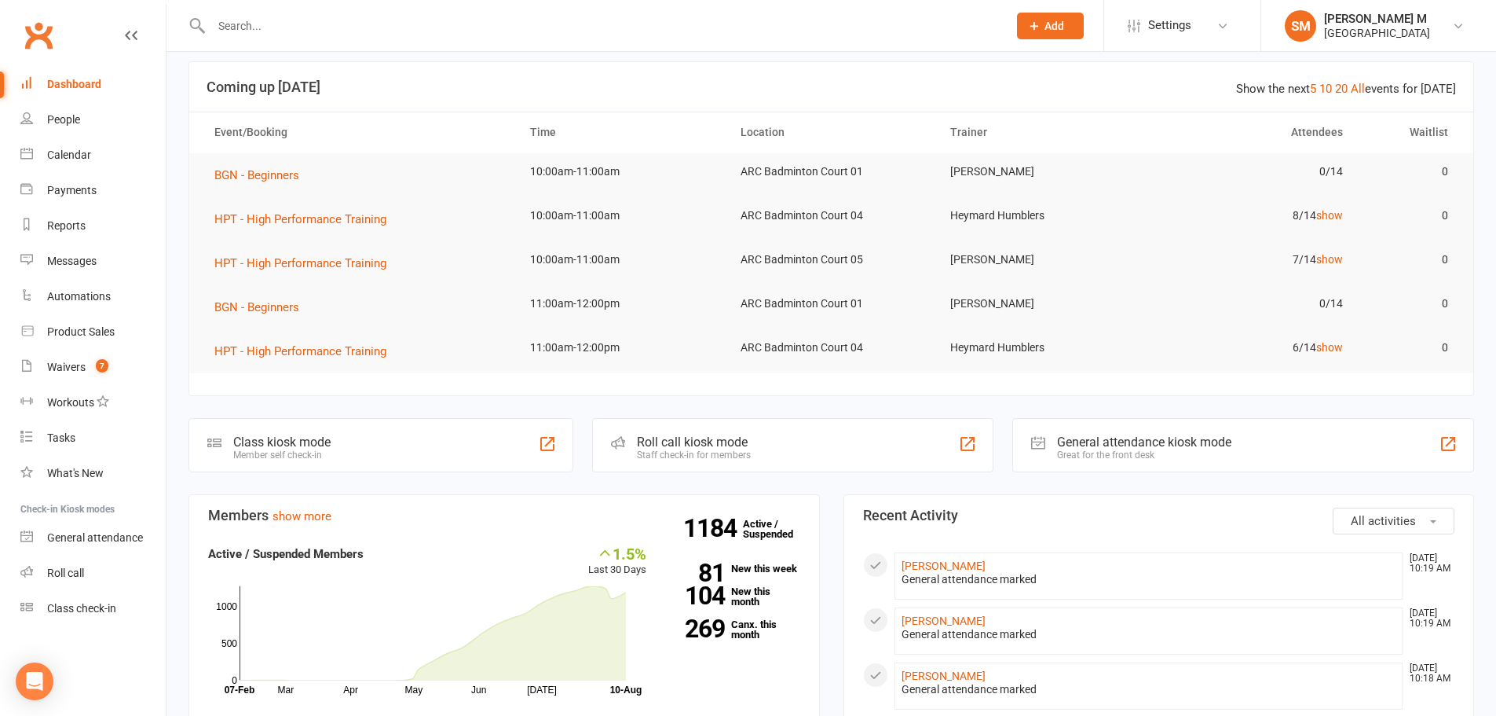
click at [71, 85] on div "Dashboard" at bounding box center [74, 84] width 54 height 13
click at [81, 127] on link "People" at bounding box center [92, 119] width 145 height 35
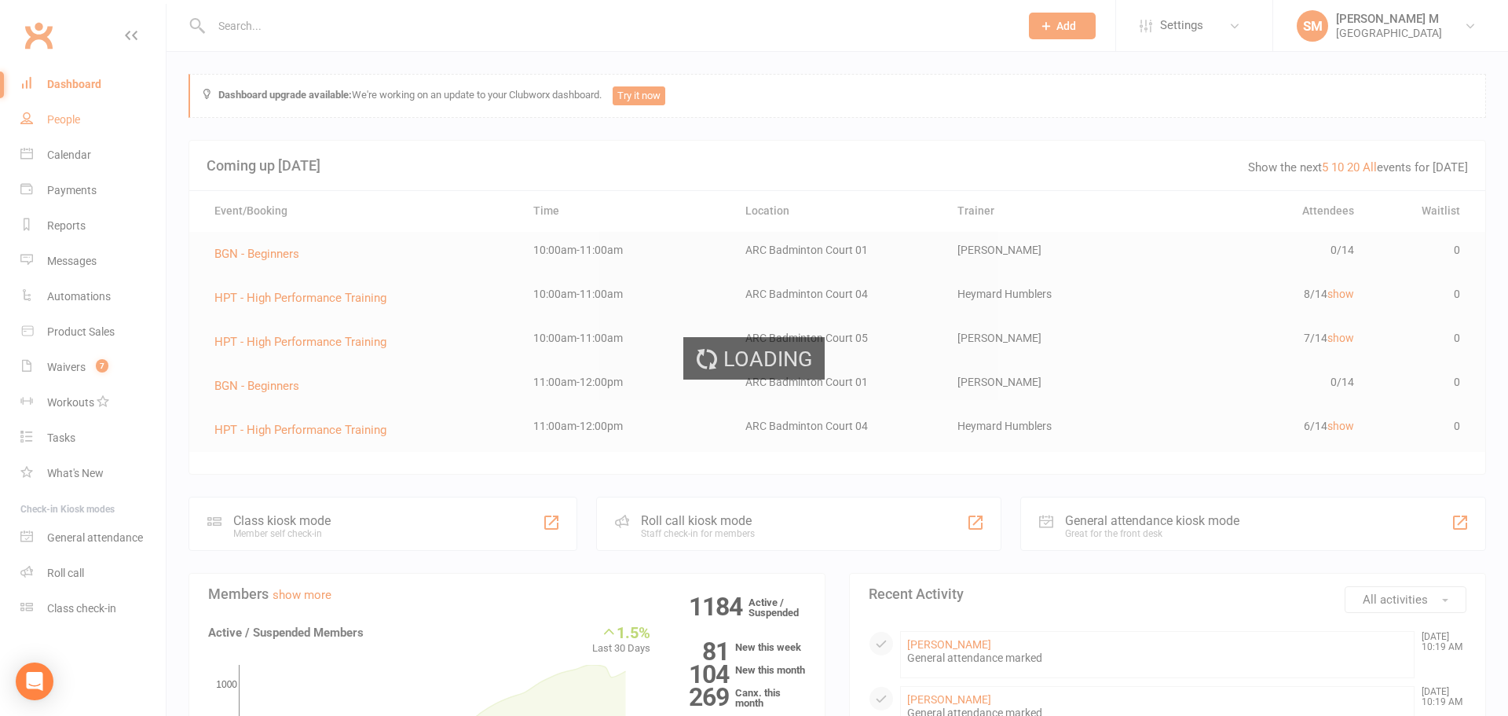
select select "100"
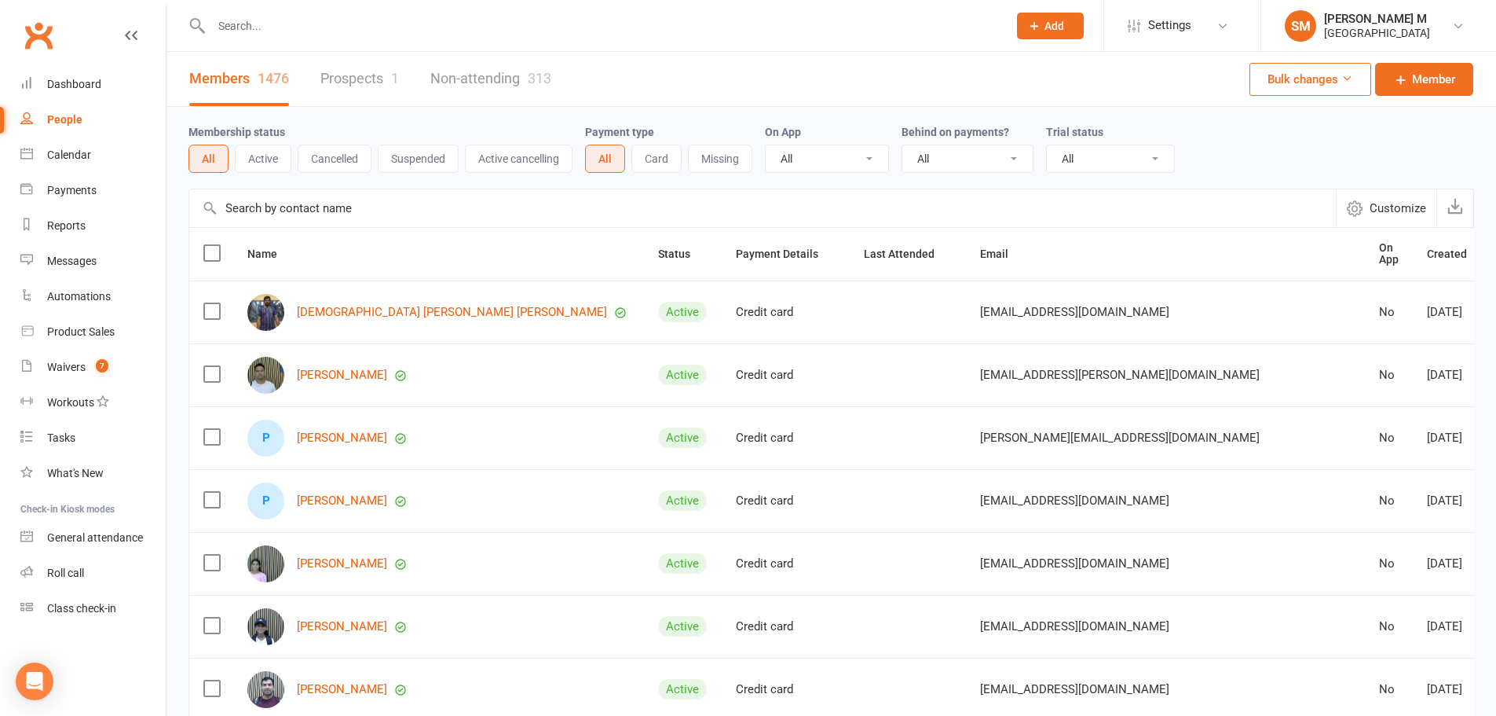
click at [62, 124] on div "People" at bounding box center [64, 119] width 35 height 13
click at [305, 23] on input "text" at bounding box center [602, 26] width 790 height 22
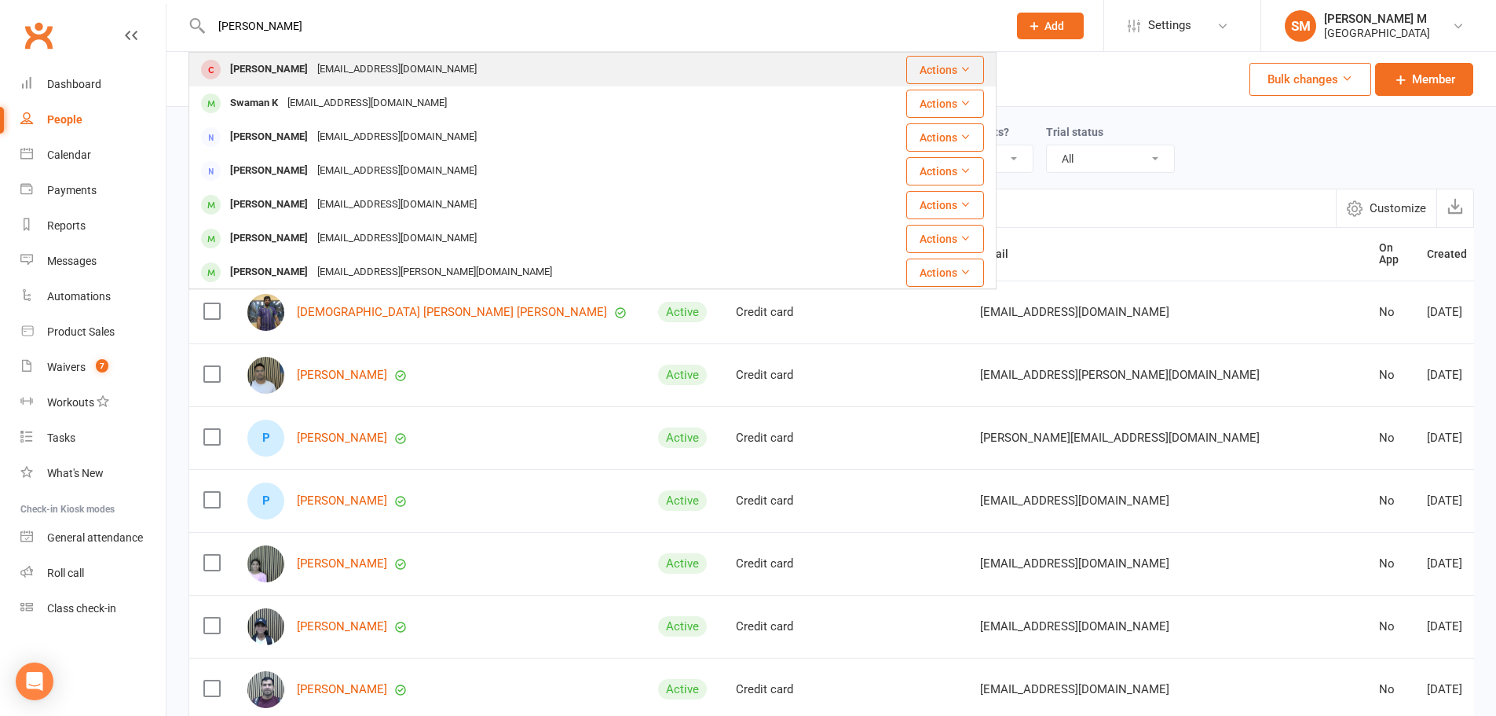
type input "SWAPNIL"
click at [321, 68] on div "[EMAIL_ADDRESS][DOMAIN_NAME]" at bounding box center [397, 69] width 169 height 23
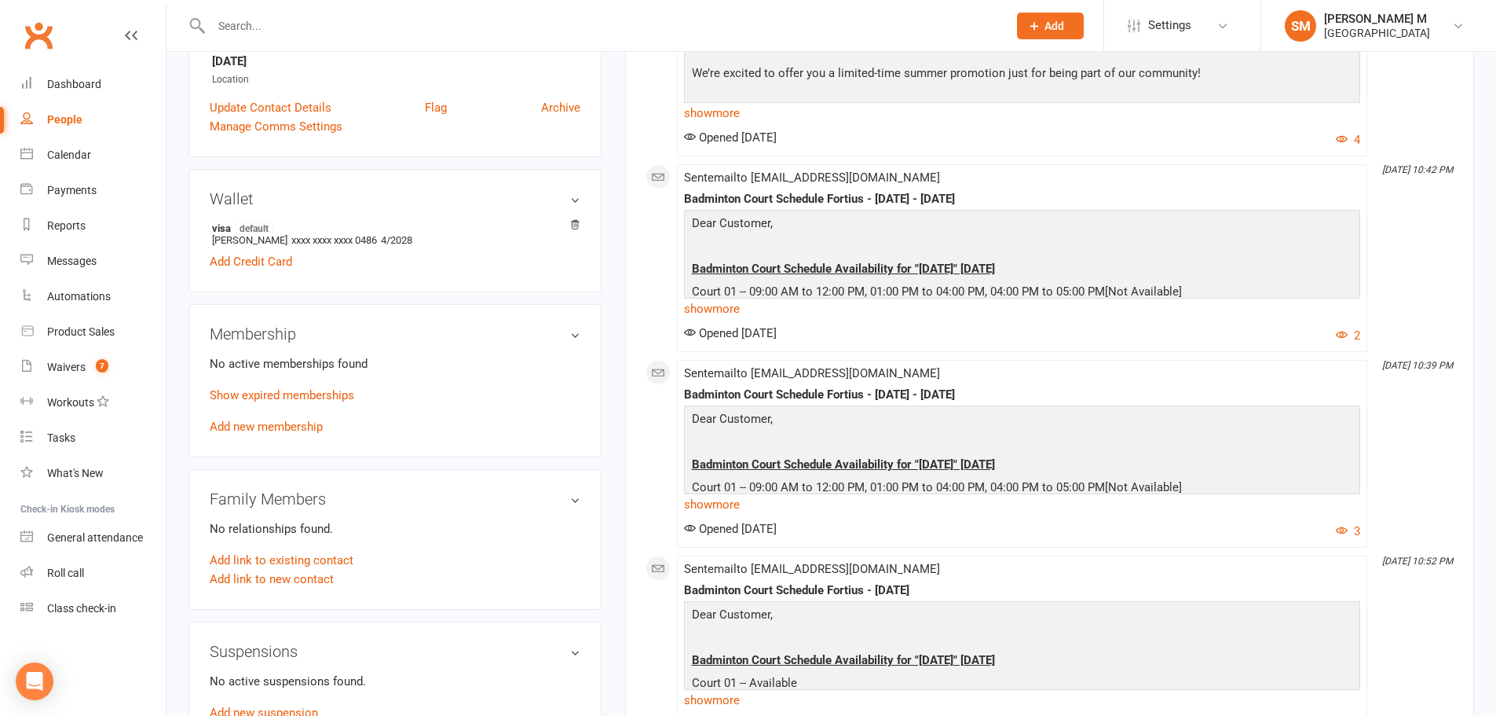
scroll to position [393, 0]
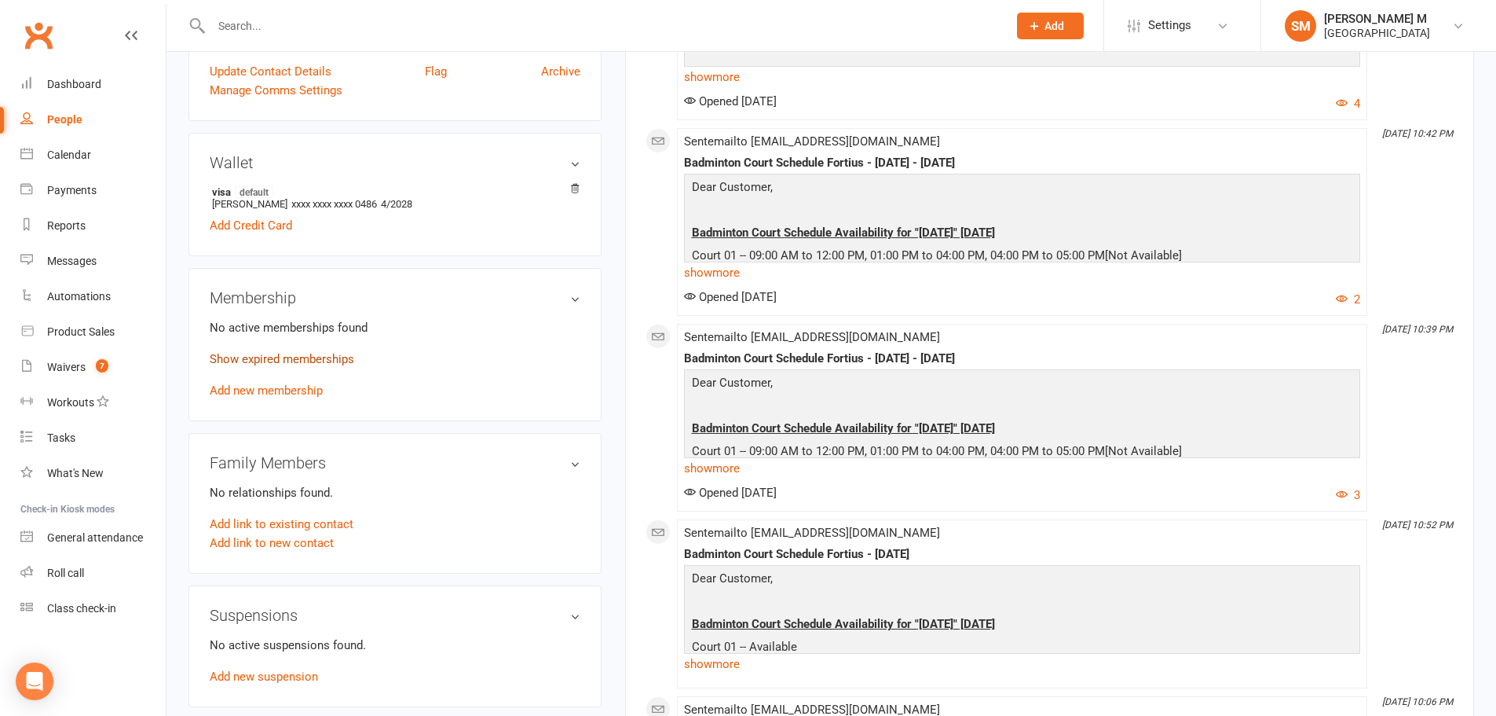
click at [314, 358] on link "Show expired memberships" at bounding box center [282, 359] width 145 height 14
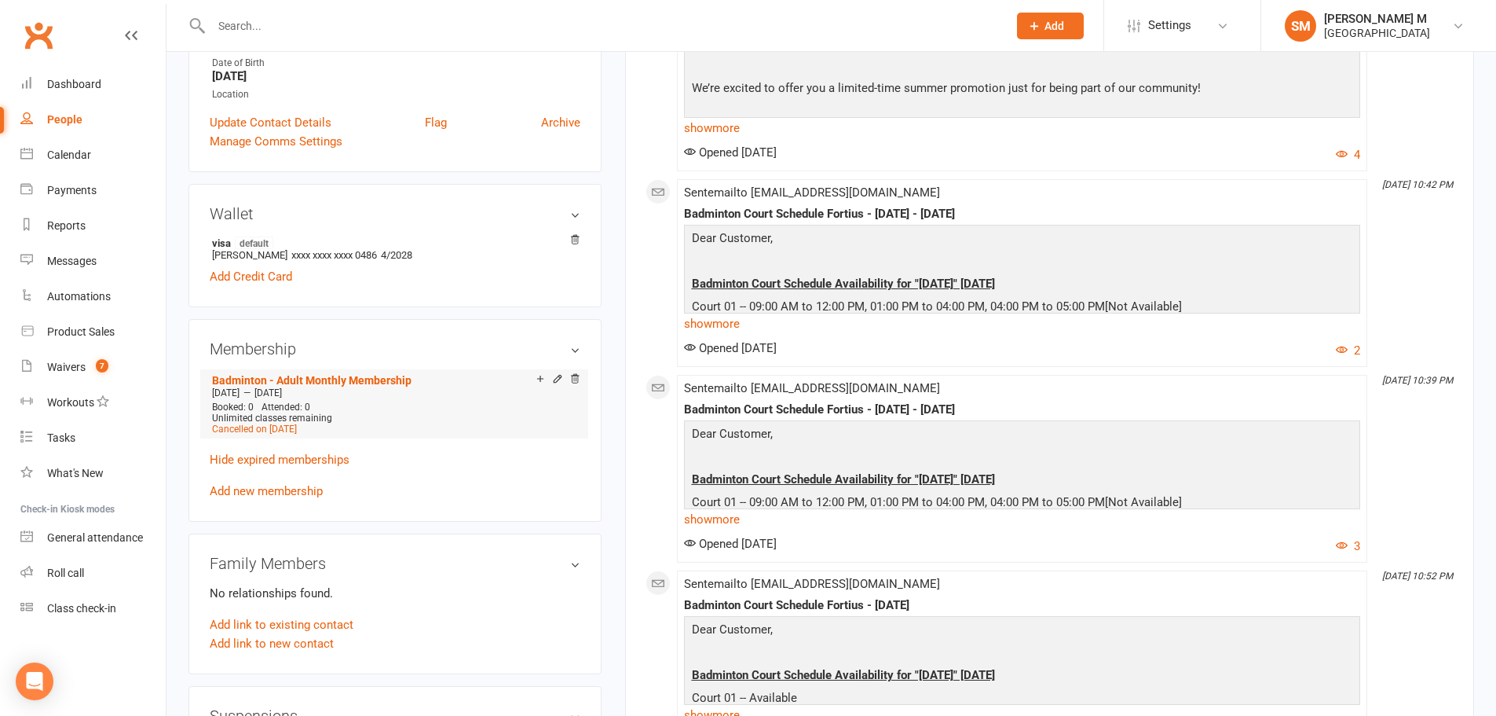
scroll to position [79, 0]
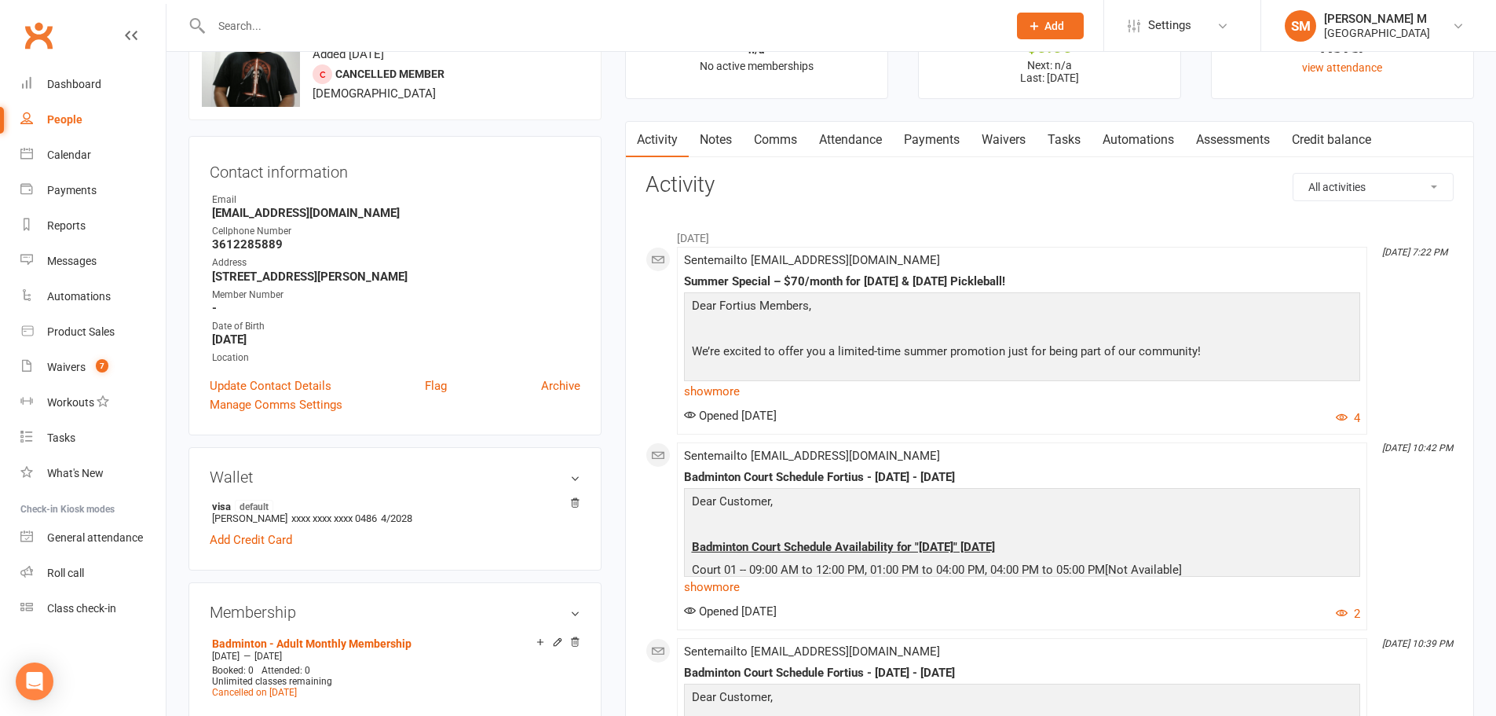
click at [942, 141] on link "Payments" at bounding box center [932, 140] width 78 height 36
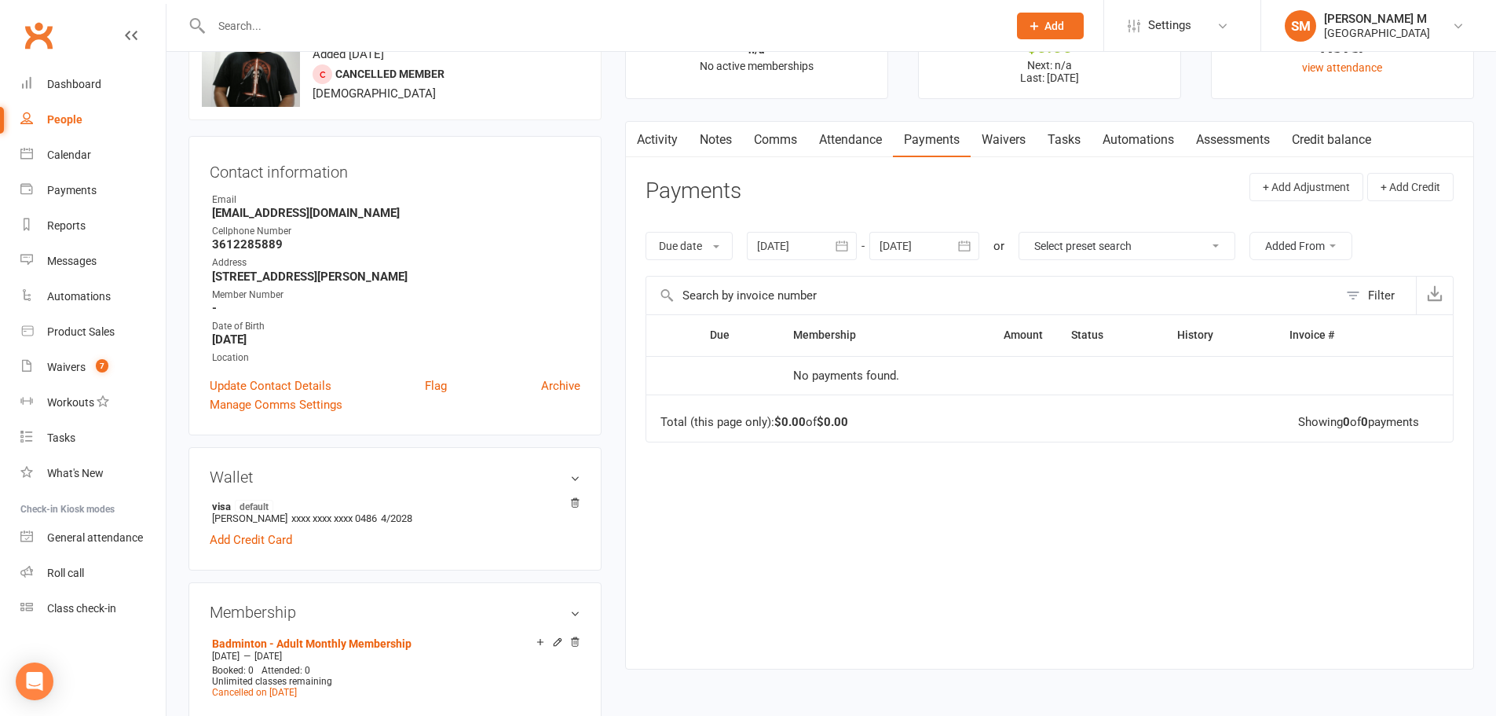
click at [1020, 141] on link "Waivers" at bounding box center [1004, 140] width 66 height 36
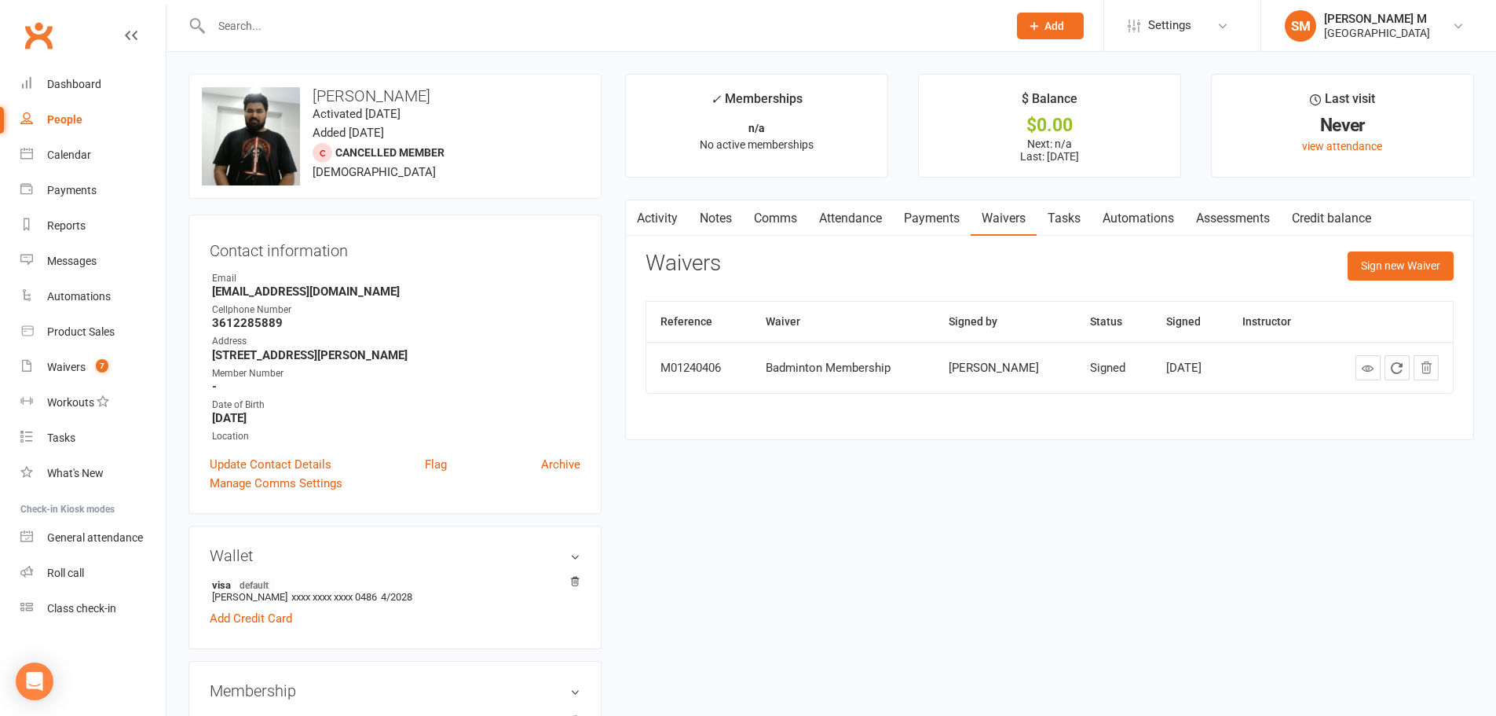
click at [935, 214] on link "Payments" at bounding box center [932, 218] width 78 height 36
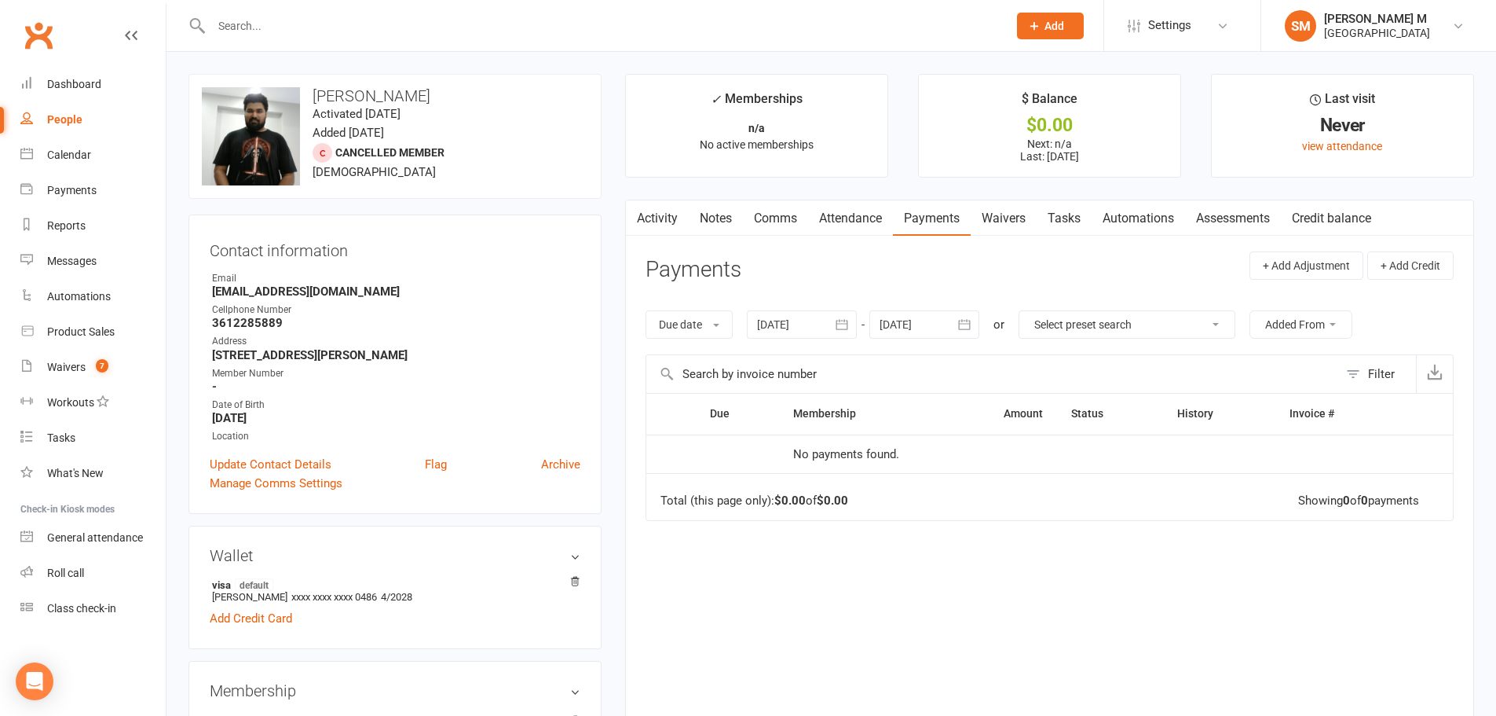
click at [835, 321] on button "button" at bounding box center [843, 324] width 28 height 28
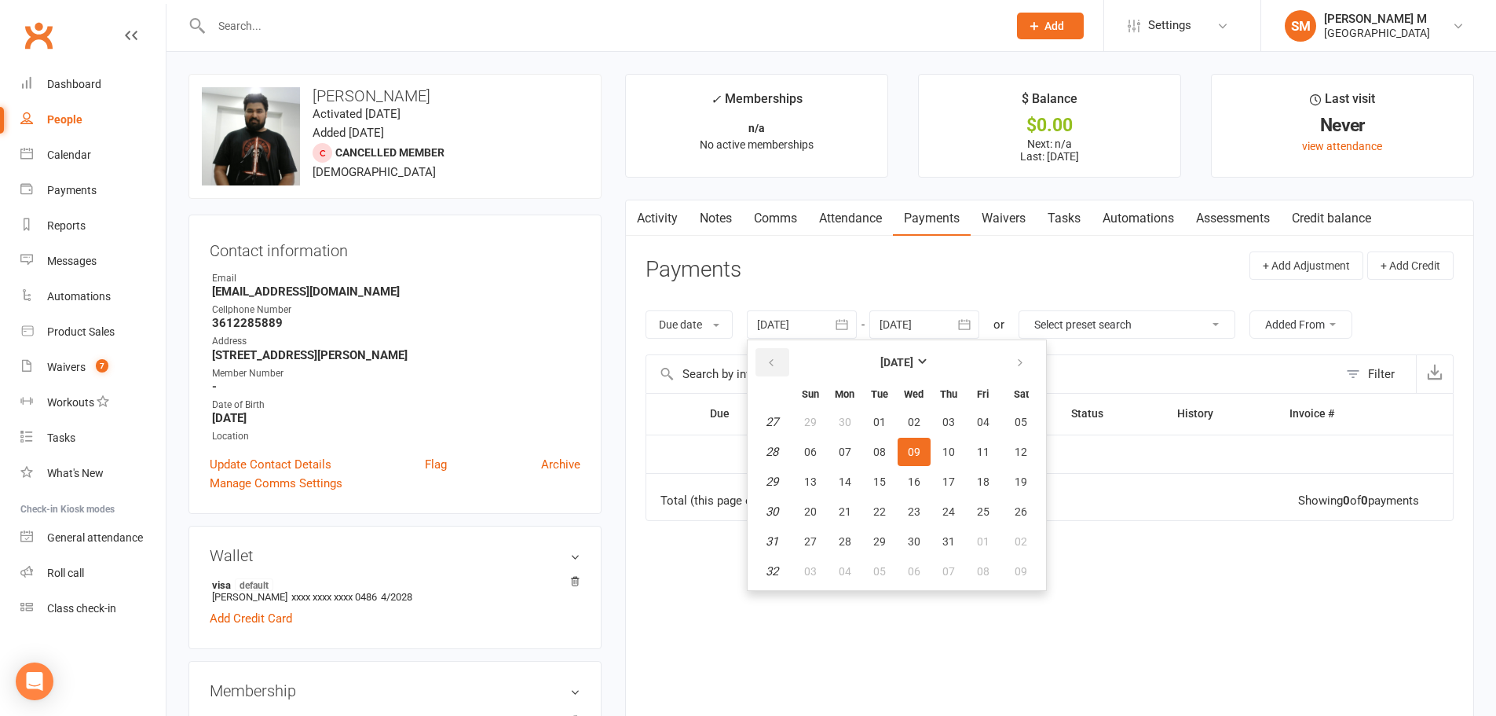
click at [772, 358] on icon "button" at bounding box center [771, 363] width 11 height 13
click at [812, 423] on span "01" at bounding box center [810, 422] width 13 height 13
type input "01 Jun 2025"
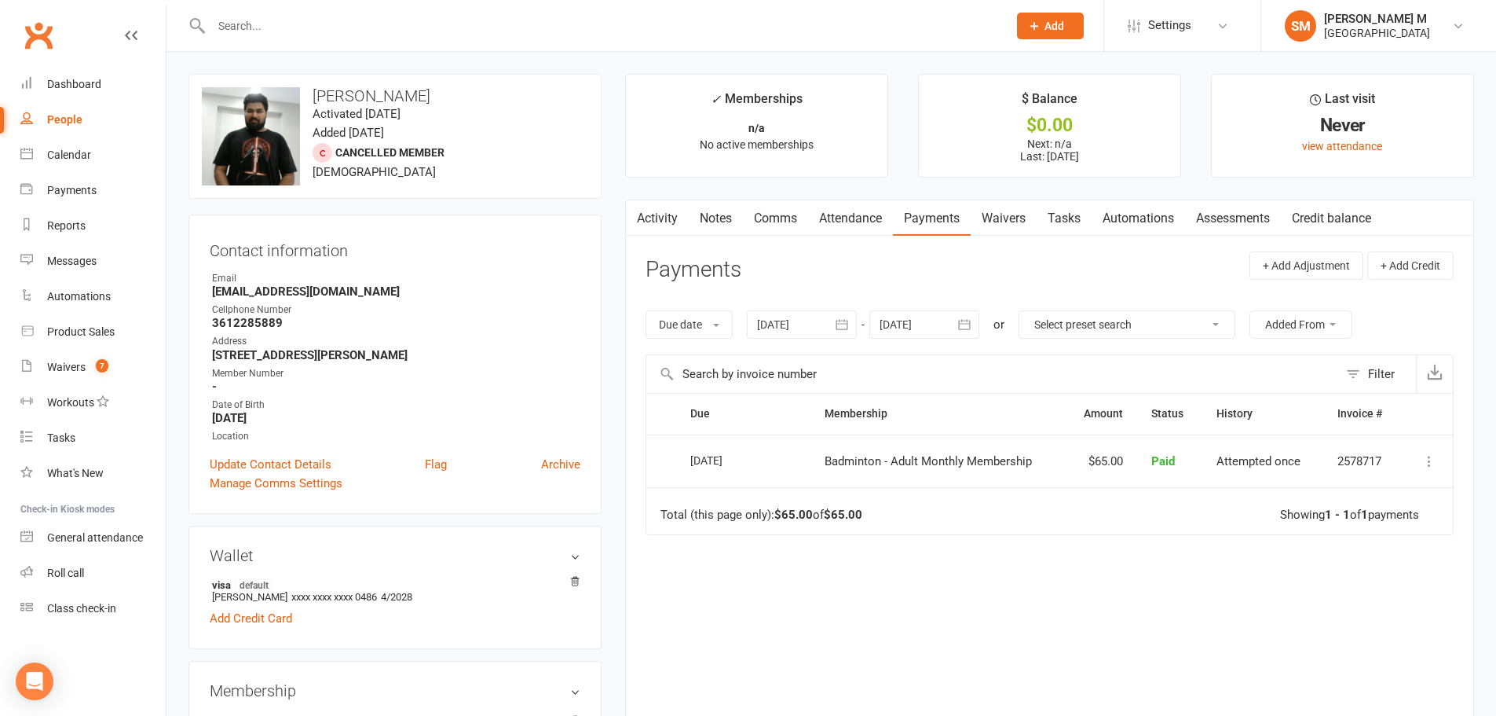
click at [970, 324] on icon "button" at bounding box center [965, 325] width 16 height 16
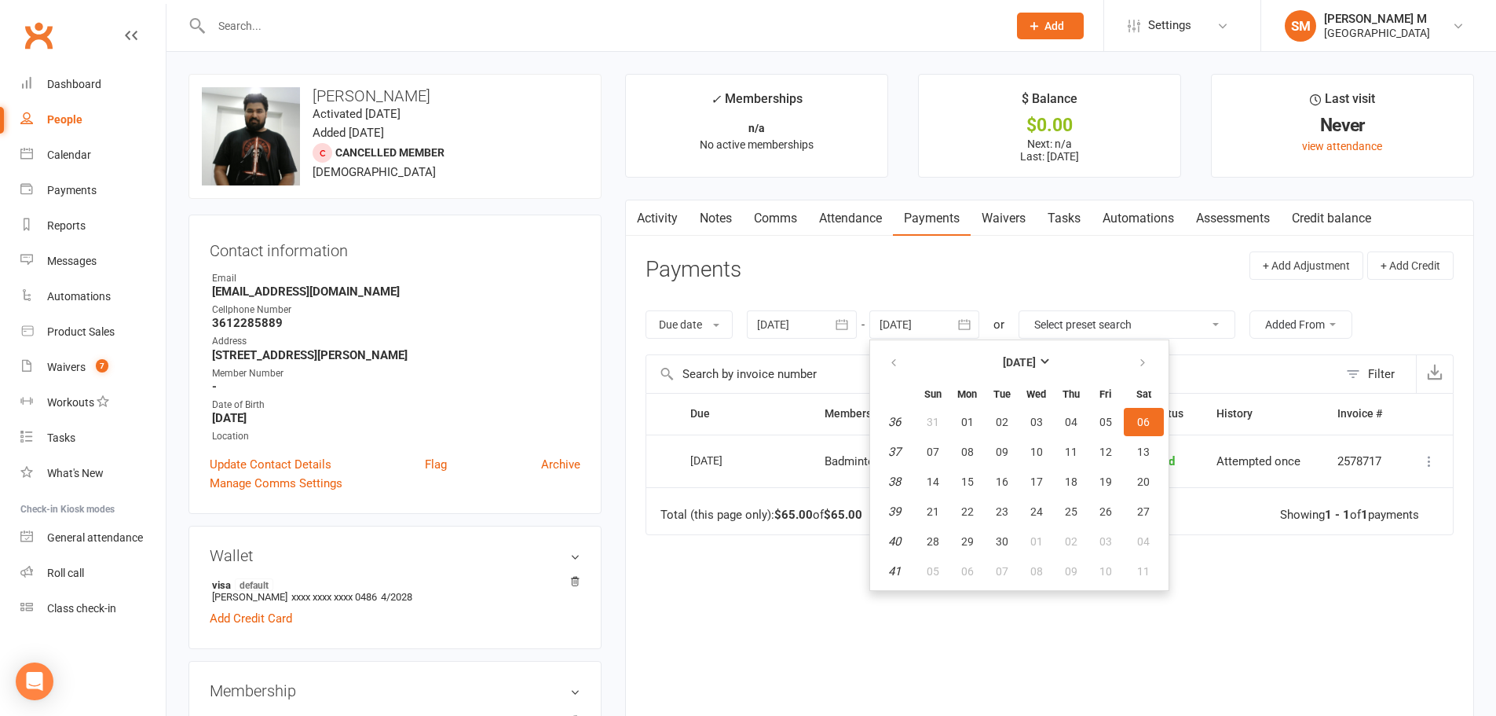
click at [766, 567] on div "Due Contact Membership Amount Status History Invoice # Select this 01 Jun 2025 …" at bounding box center [1050, 565] width 808 height 344
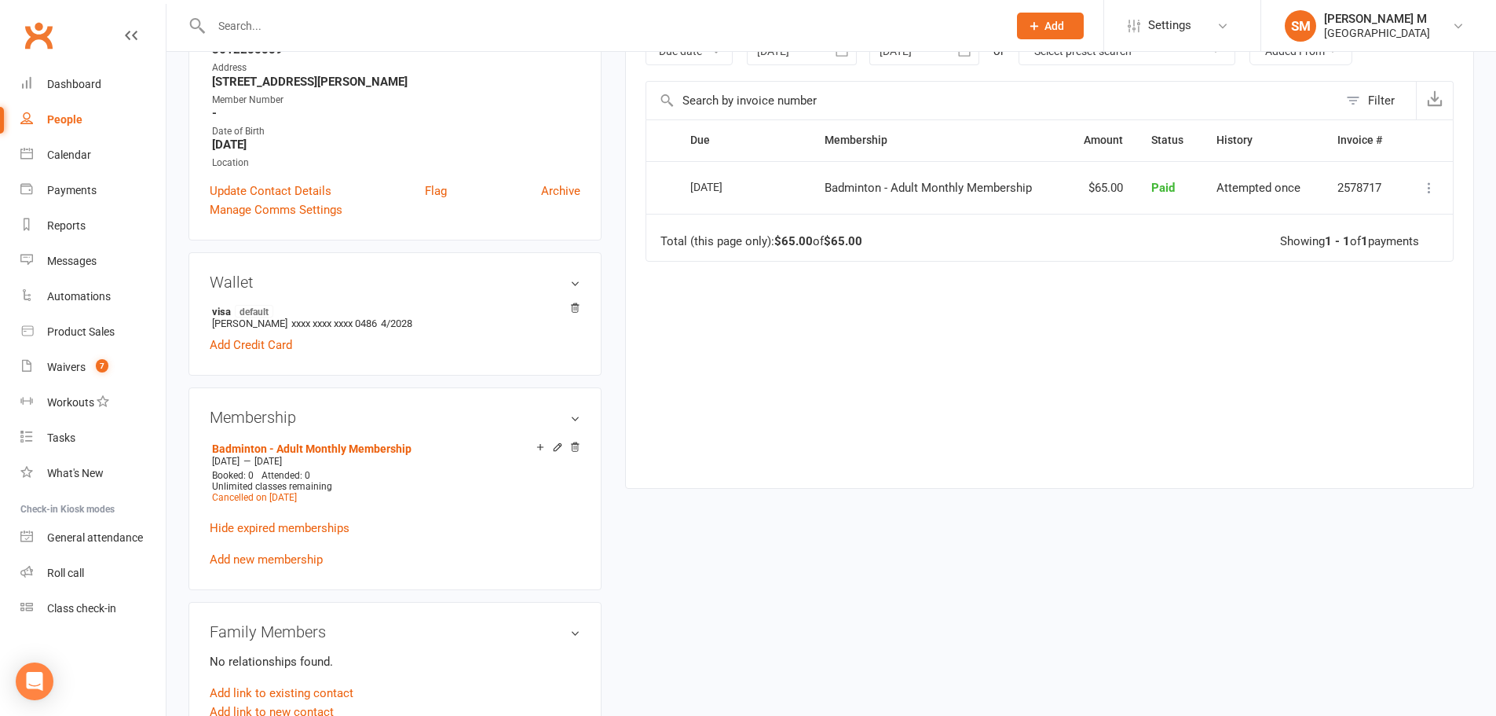
scroll to position [393, 0]
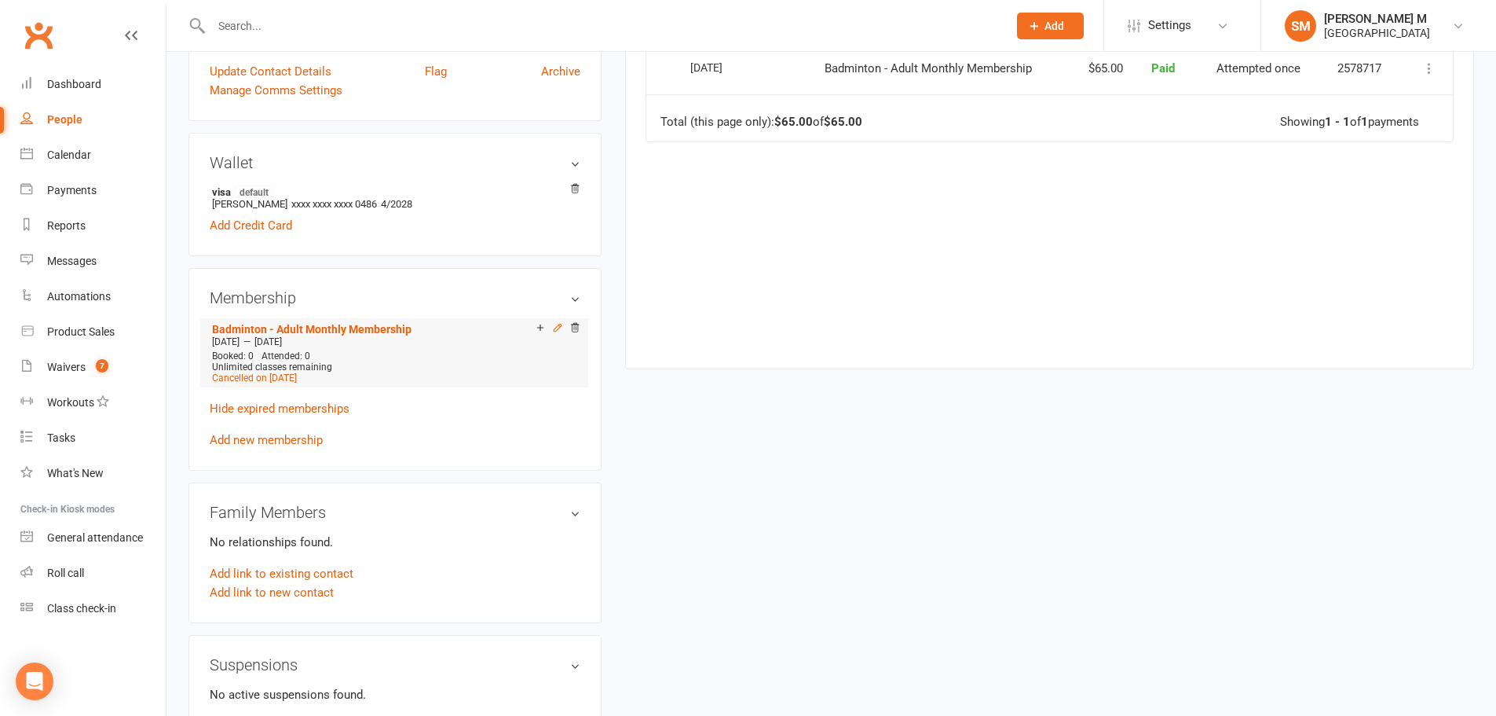
click at [557, 329] on icon at bounding box center [557, 327] width 7 height 7
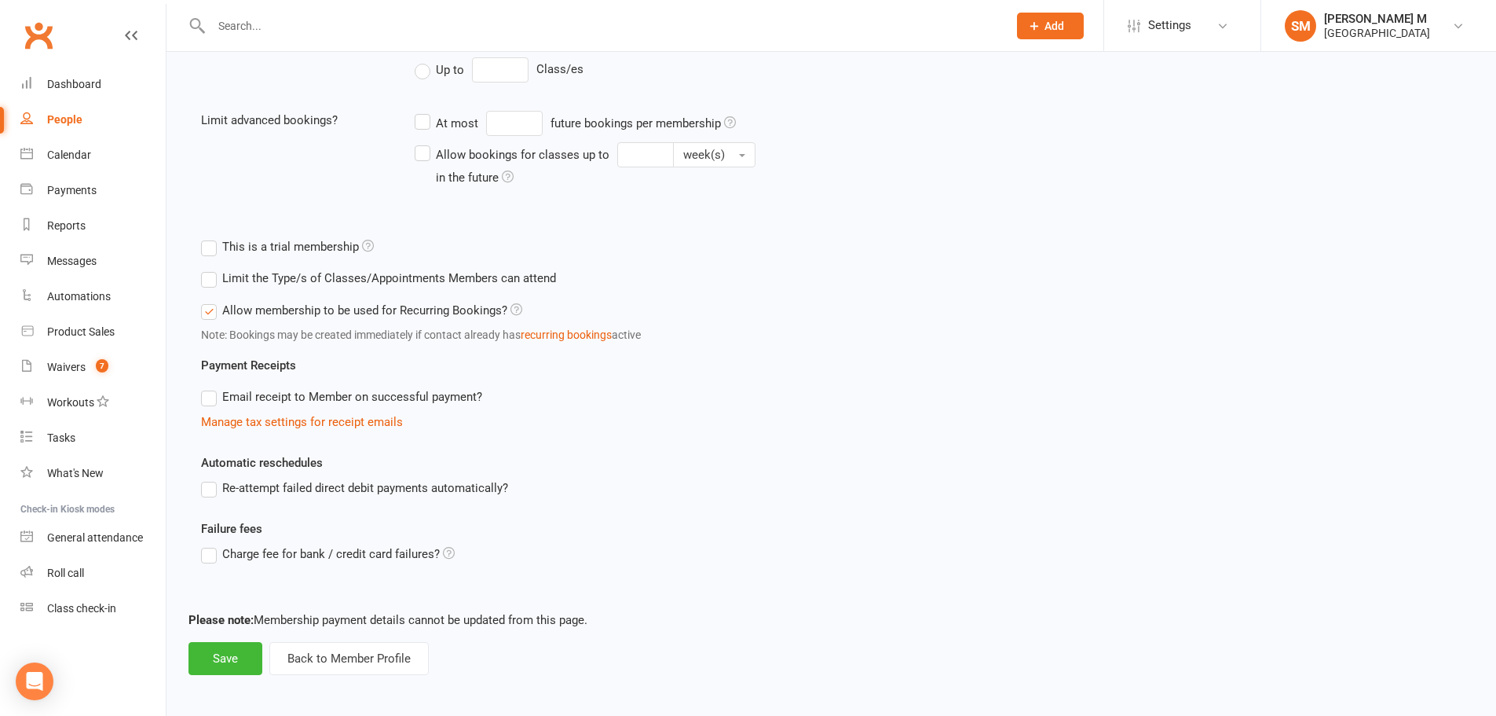
scroll to position [413, 0]
click at [240, 650] on button "Save" at bounding box center [226, 654] width 74 height 33
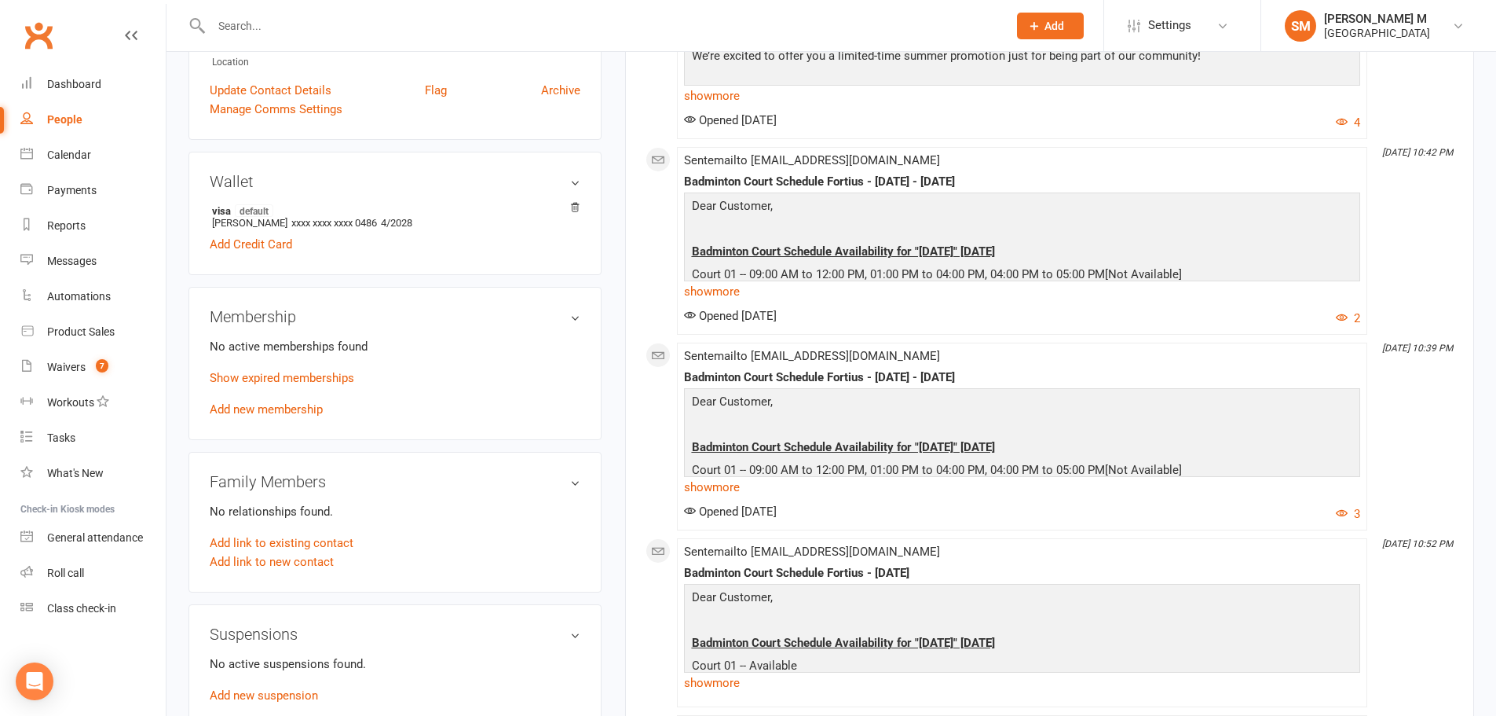
scroll to position [393, 0]
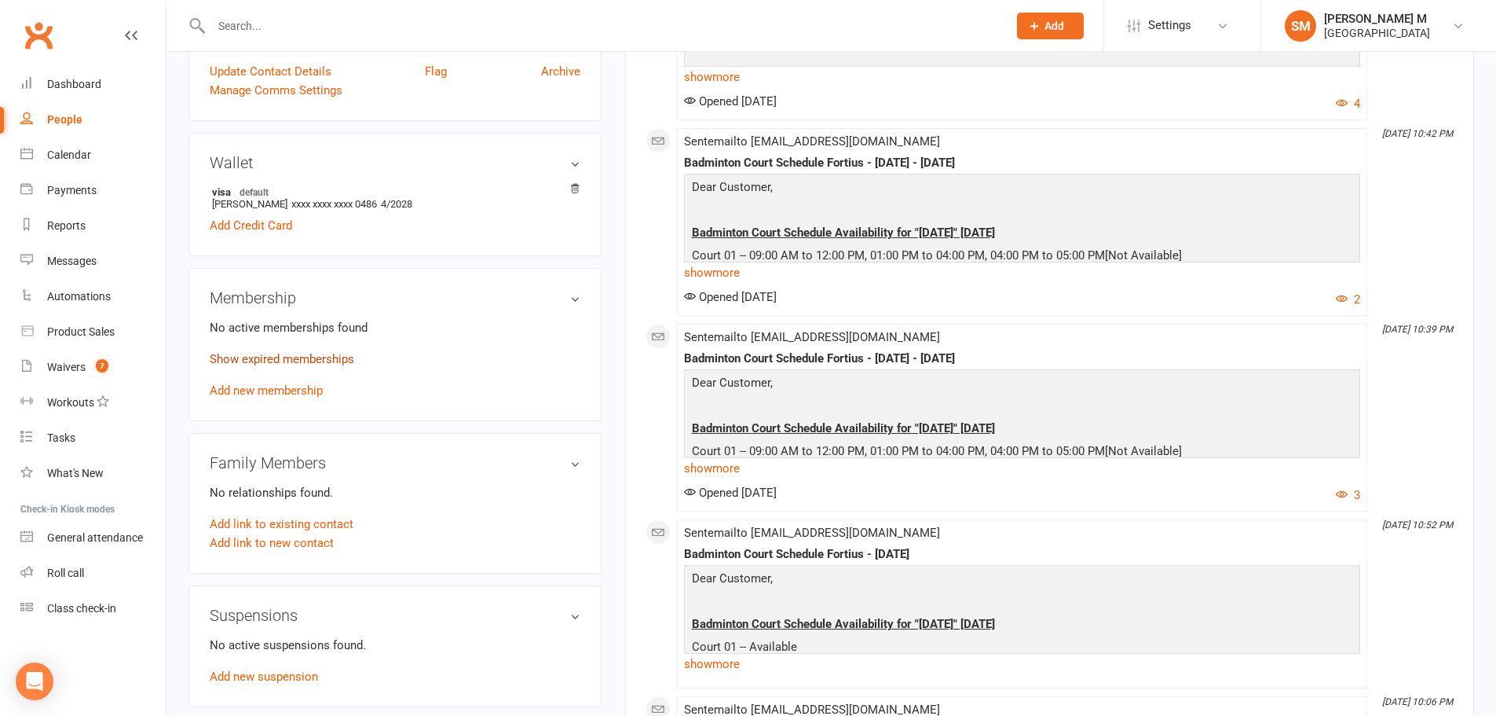
click at [304, 359] on link "Show expired memberships" at bounding box center [282, 359] width 145 height 14
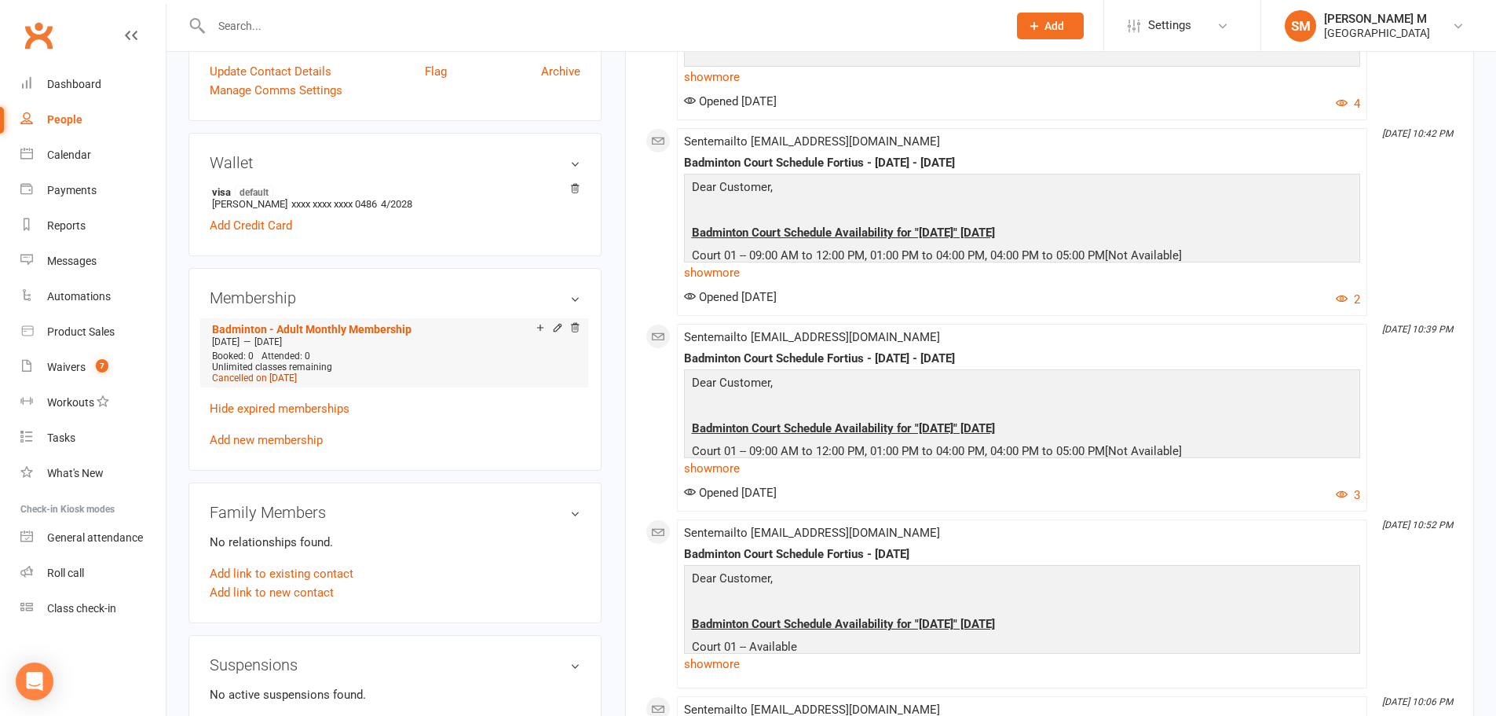
click at [297, 377] on span "Cancelled on Jun 30, 2025" at bounding box center [254, 377] width 85 height 11
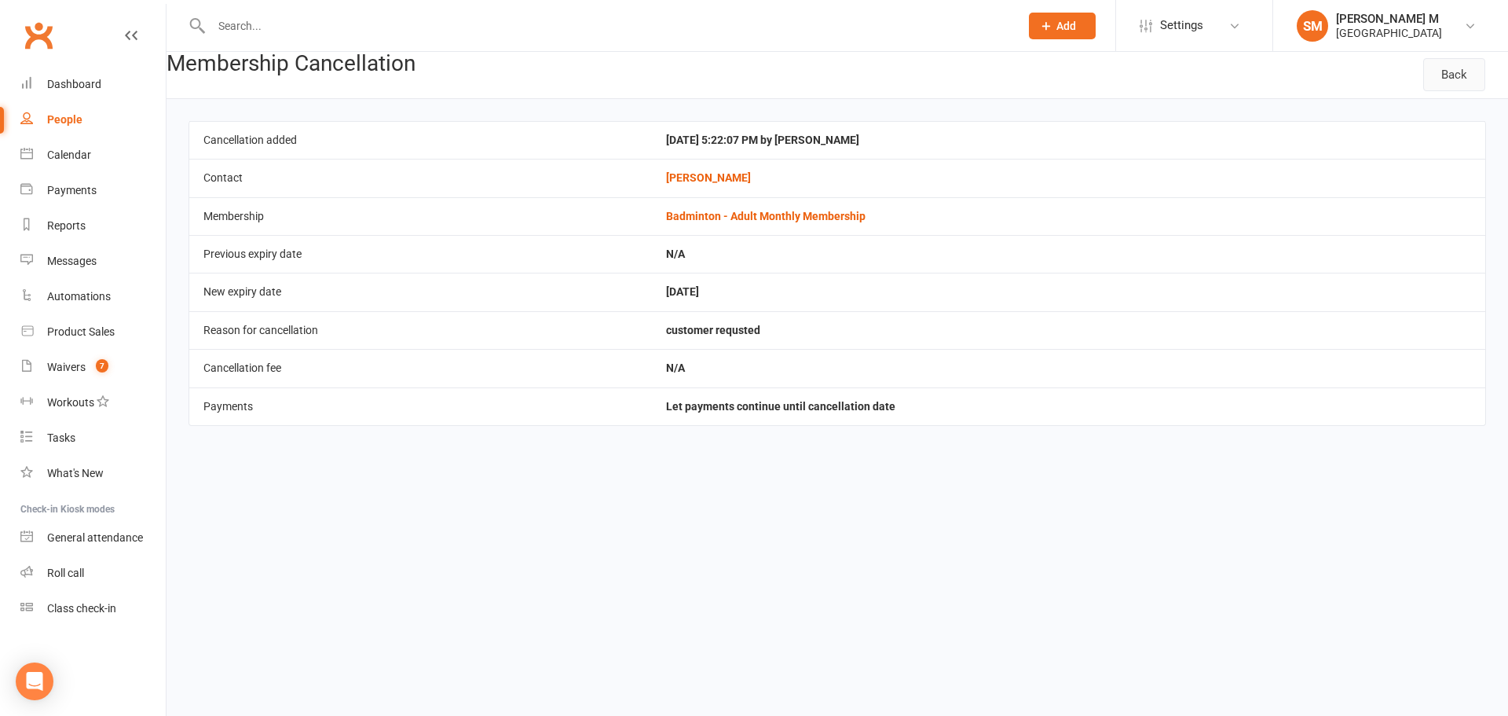
click at [1465, 75] on link "Back" at bounding box center [1454, 74] width 62 height 33
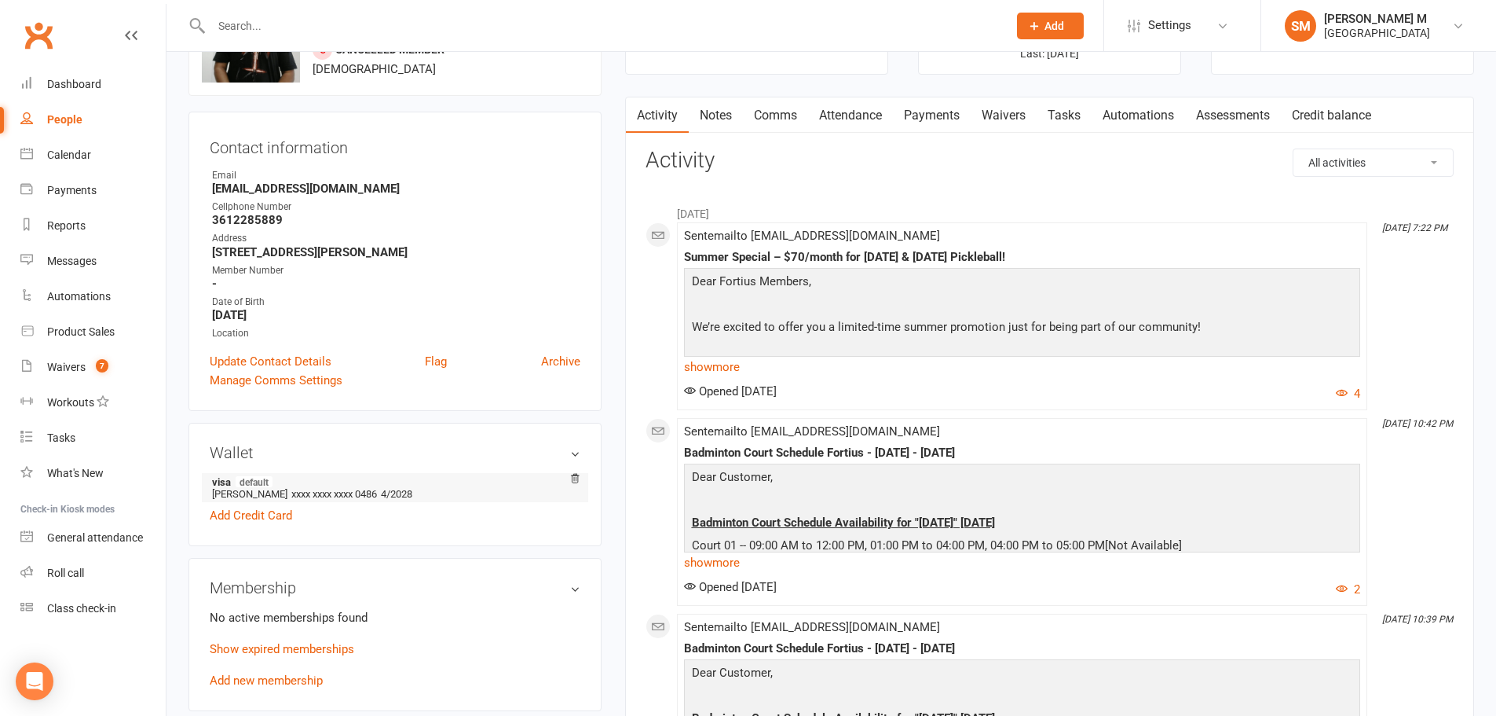
scroll to position [393, 0]
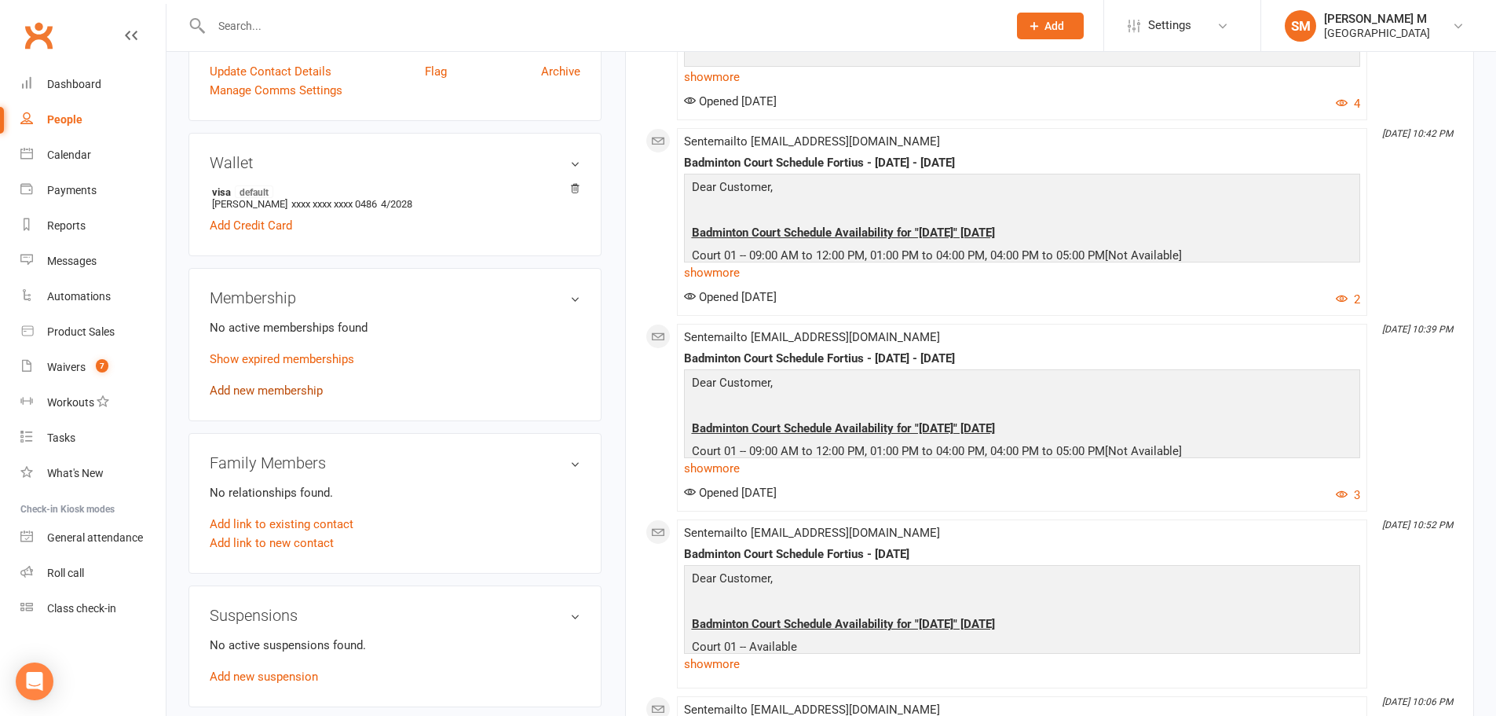
click at [301, 385] on link "Add new membership" at bounding box center [266, 390] width 113 height 14
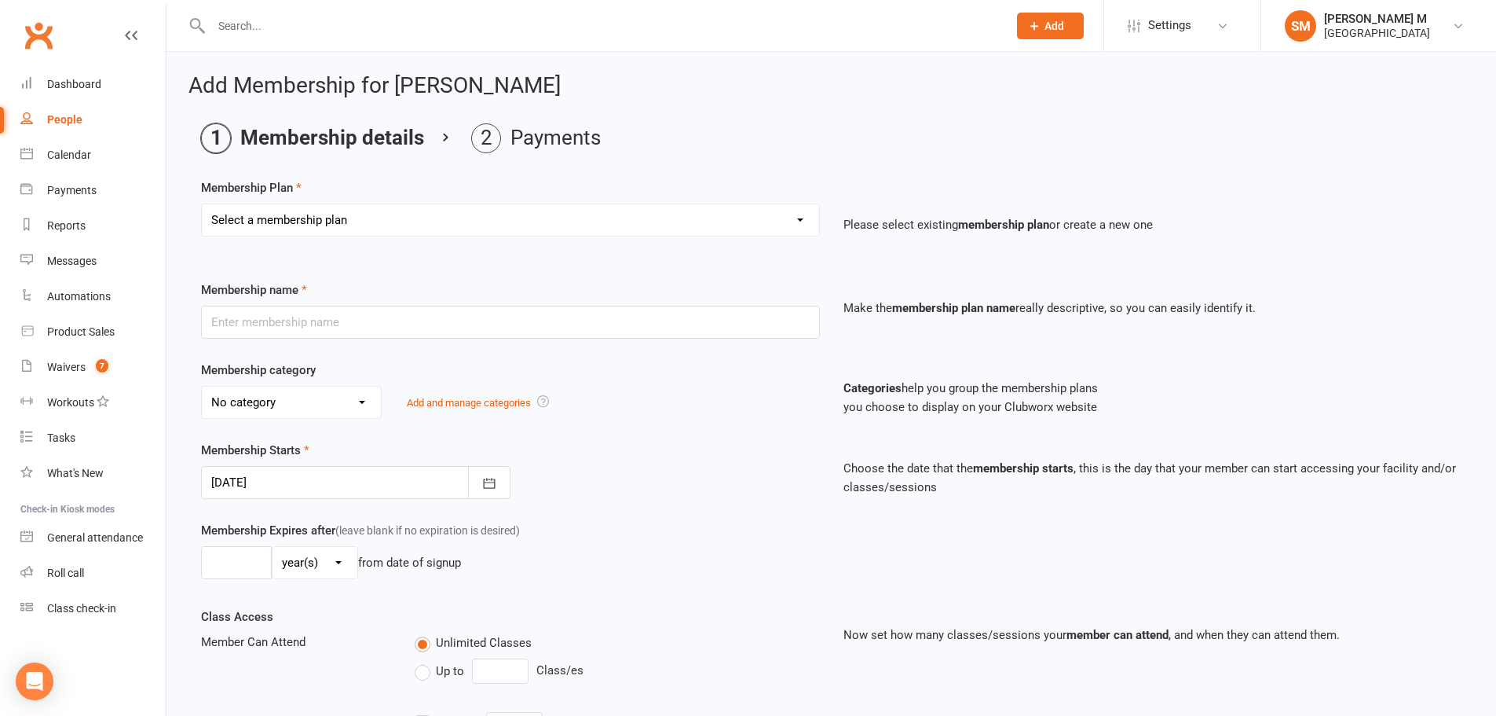
drag, startPoint x: 531, startPoint y: 209, endPoint x: 520, endPoint y: 209, distance: 11.0
click at [520, 209] on select "Select a membership plan Badminton - Adult Annual Membership Badminton - Adult …" at bounding box center [510, 219] width 617 height 31
select select "1"
click at [202, 204] on select "Select a membership plan Badminton - Adult Annual Membership Badminton - Adult …" at bounding box center [510, 219] width 617 height 31
type input "Badminton - Adult Monthly Membership"
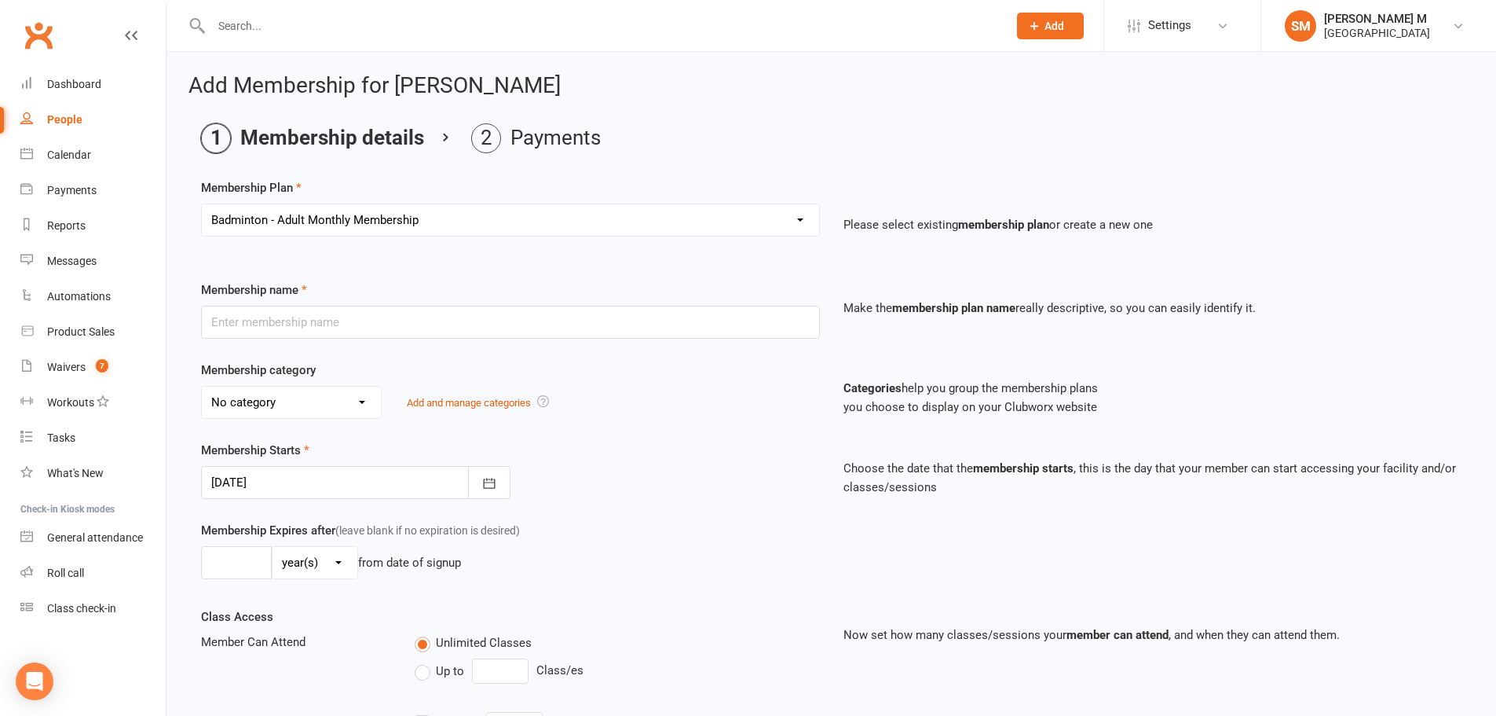
select select "0"
type input "0"
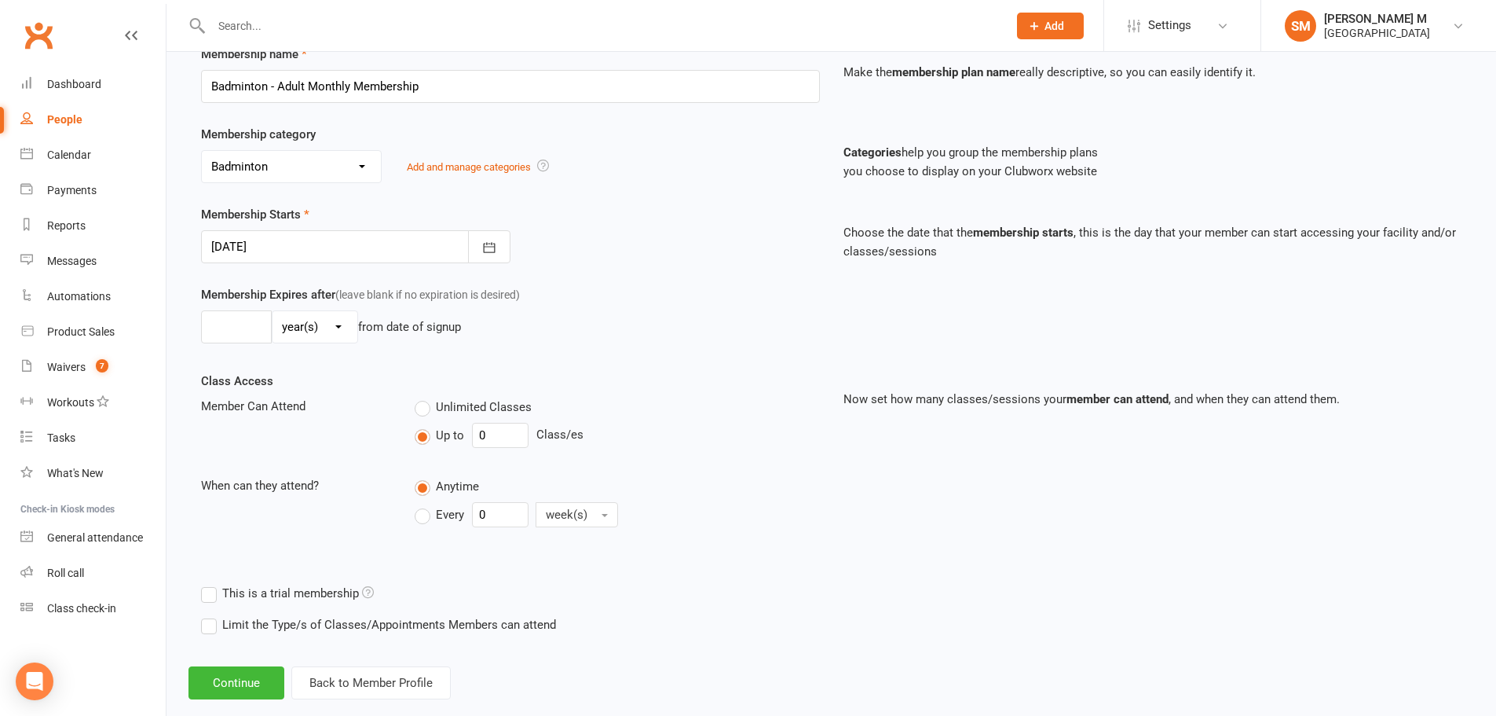
scroll to position [264, 0]
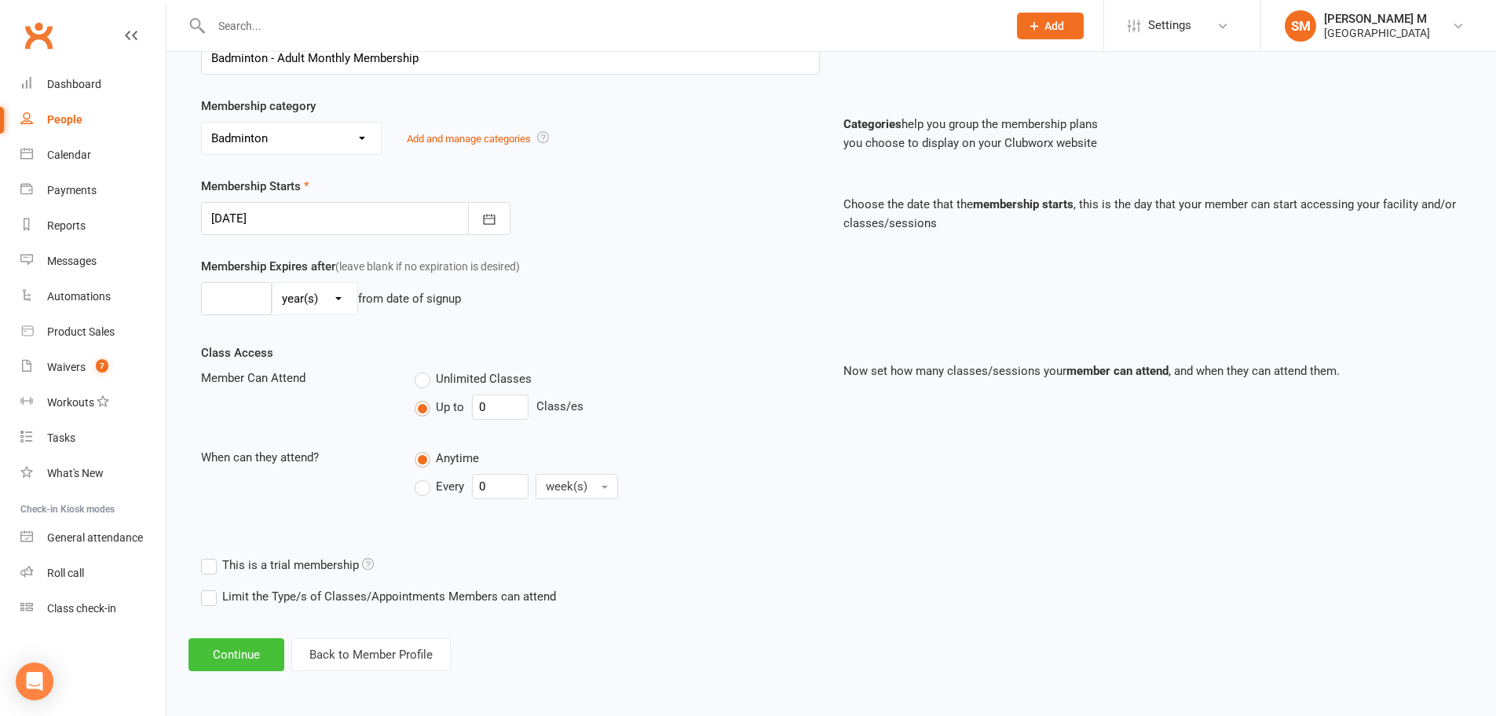
click at [261, 658] on button "Continue" at bounding box center [237, 654] width 96 height 33
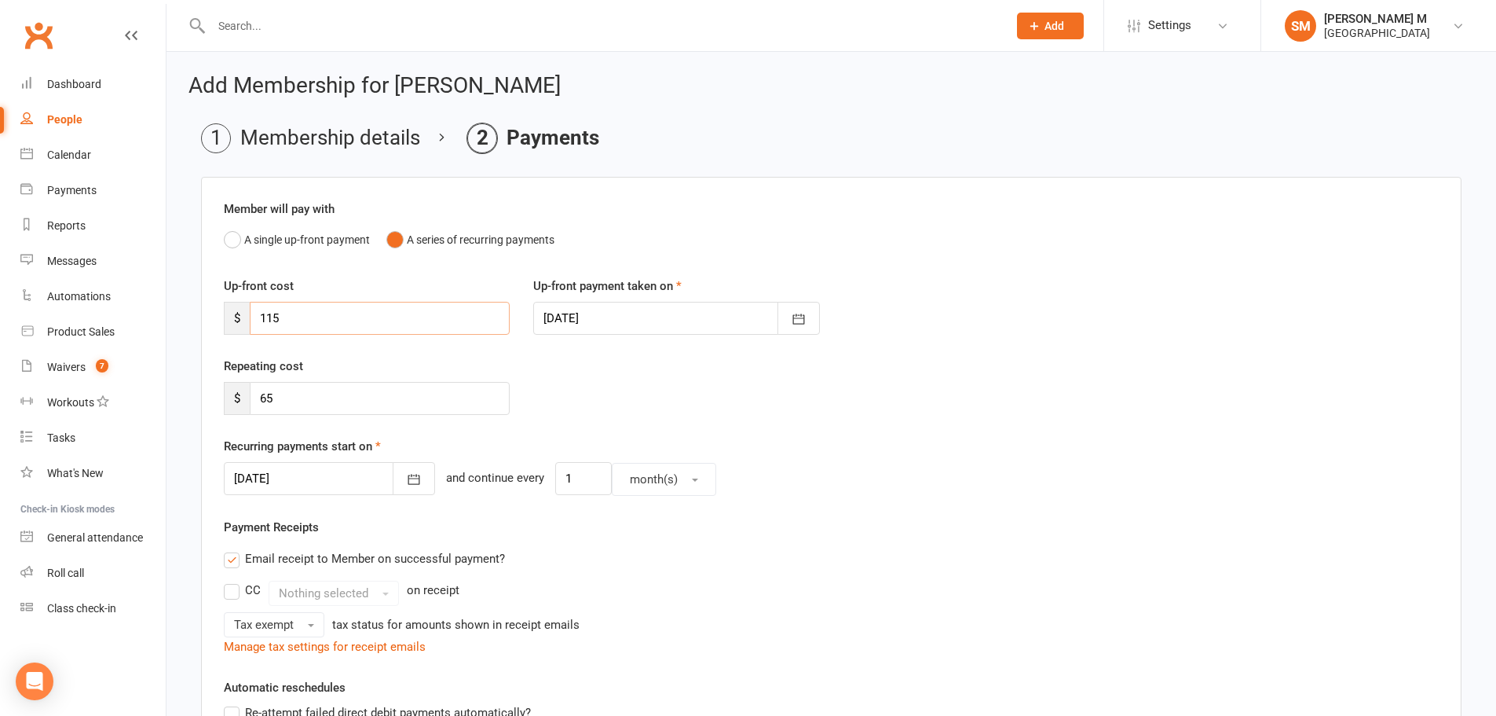
drag, startPoint x: 441, startPoint y: 319, endPoint x: 253, endPoint y: 317, distance: 187.7
click at [253, 317] on input "115" at bounding box center [380, 318] width 260 height 33
type input "65"
drag, startPoint x: 326, startPoint y: 403, endPoint x: 199, endPoint y: 393, distance: 127.7
click at [199, 393] on main "Membership details Payments Member will pay with A single up-front payment A se…" at bounding box center [832, 592] width 1286 height 939
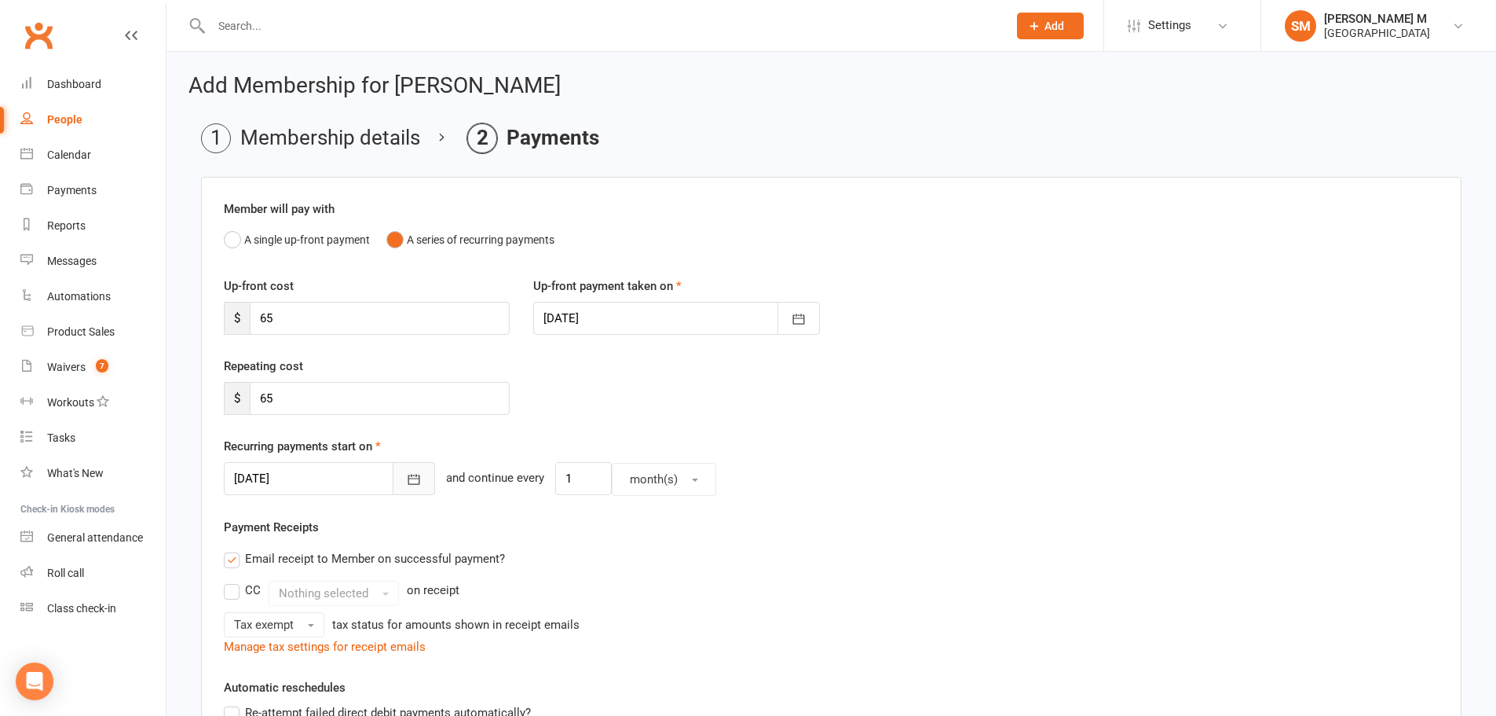
click at [397, 471] on button "button" at bounding box center [414, 478] width 42 height 33
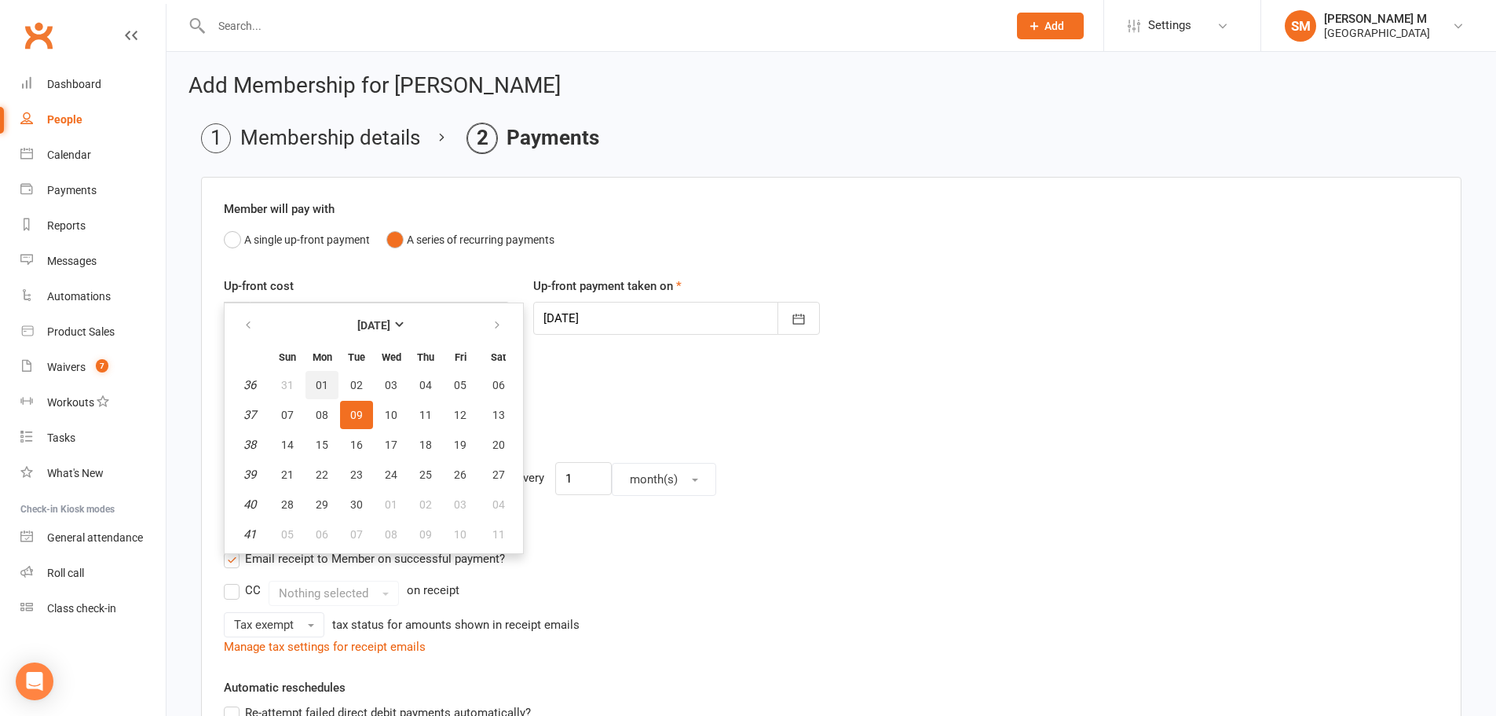
click at [333, 380] on button "01" at bounding box center [322, 385] width 33 height 28
type input "[DATE]"
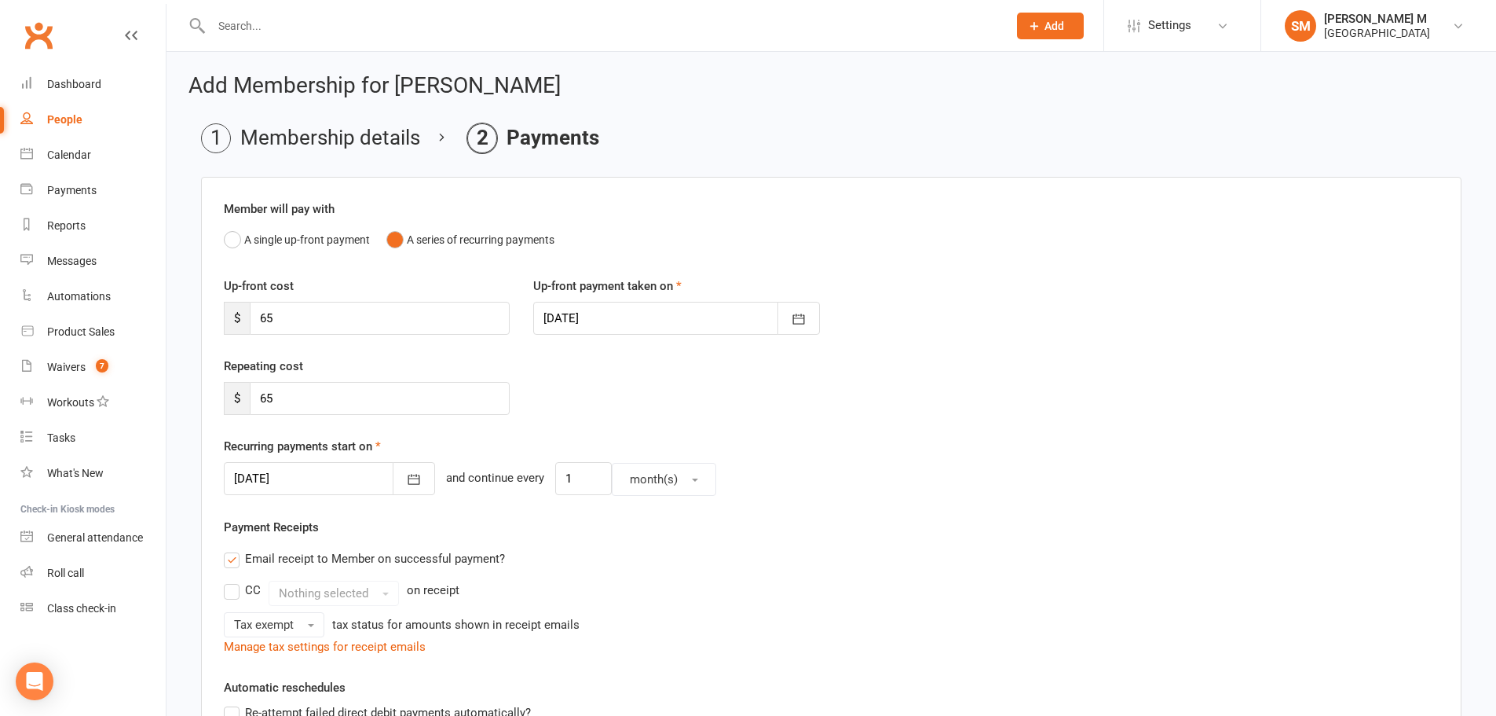
click at [755, 388] on div "Repeating cost $ 65" at bounding box center [831, 397] width 1239 height 80
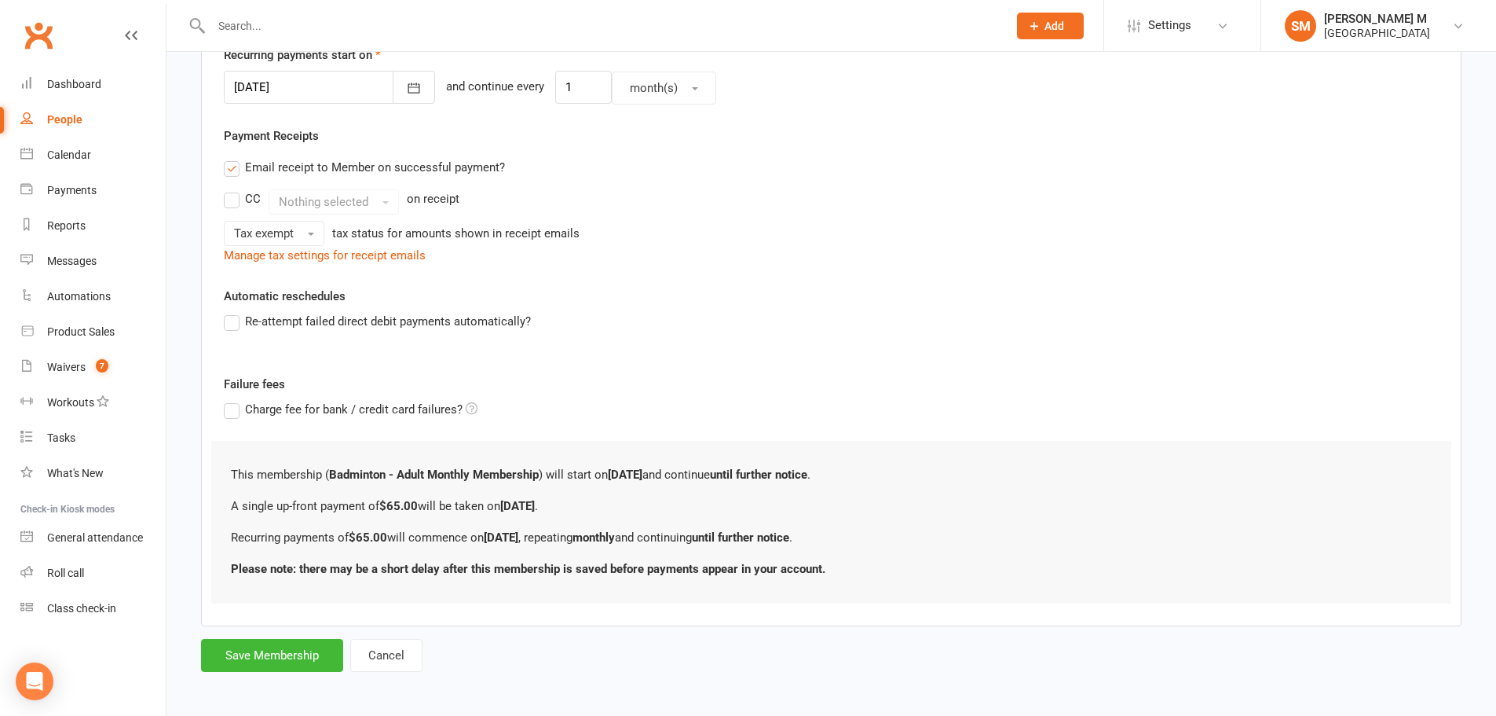
scroll to position [395, 0]
click at [306, 653] on button "Save Membership" at bounding box center [272, 651] width 142 height 33
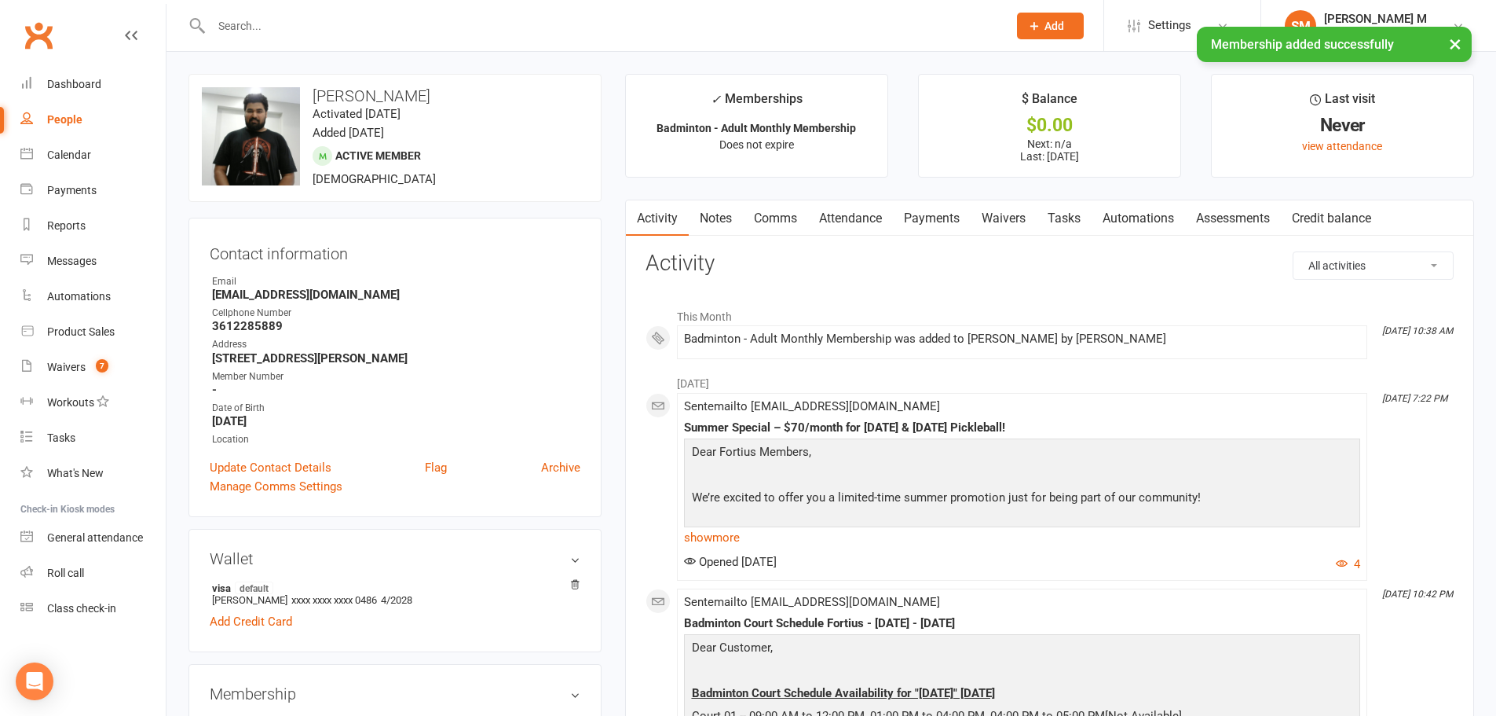
click at [942, 225] on link "Payments" at bounding box center [932, 218] width 78 height 36
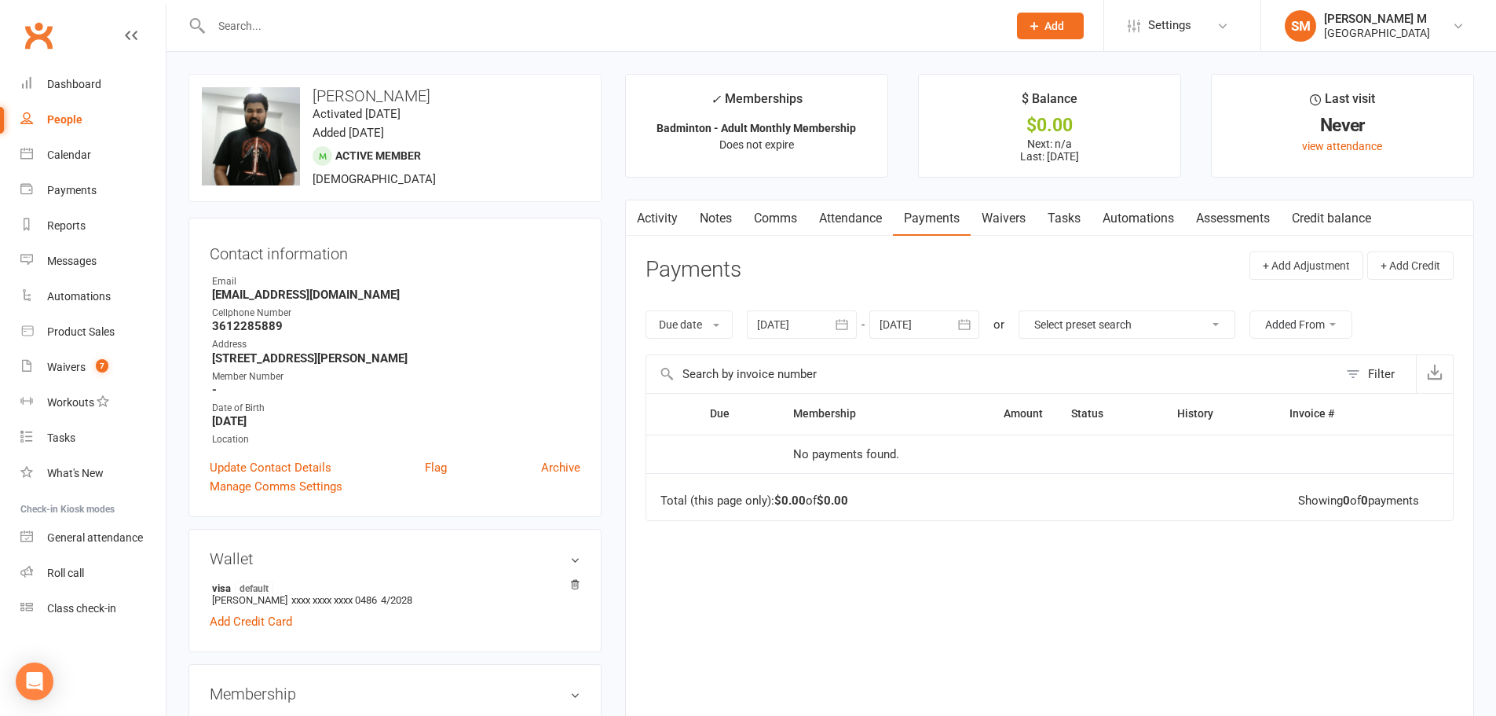
click at [863, 218] on link "Attendance" at bounding box center [850, 218] width 85 height 36
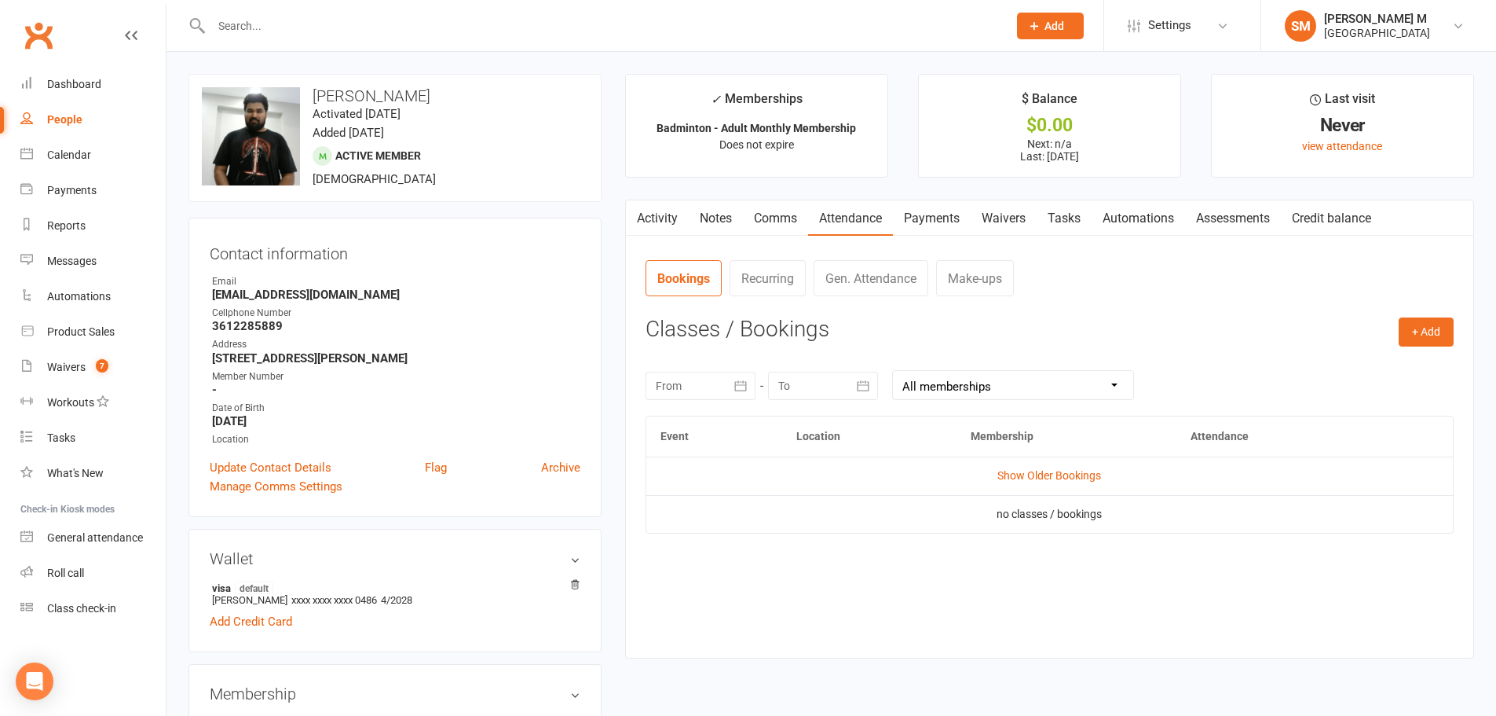
click at [928, 217] on link "Payments" at bounding box center [932, 218] width 78 height 36
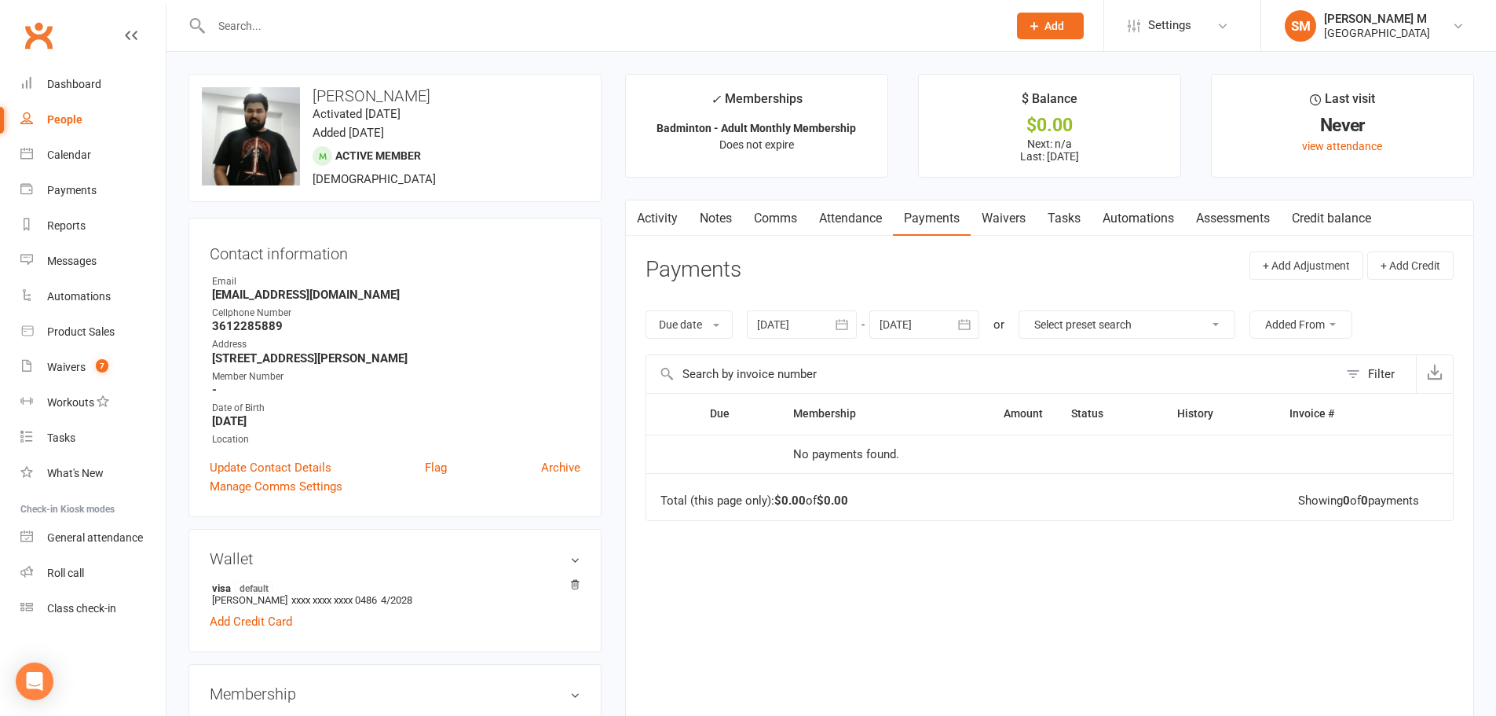
click at [61, 121] on div "People" at bounding box center [64, 119] width 35 height 13
select select "100"
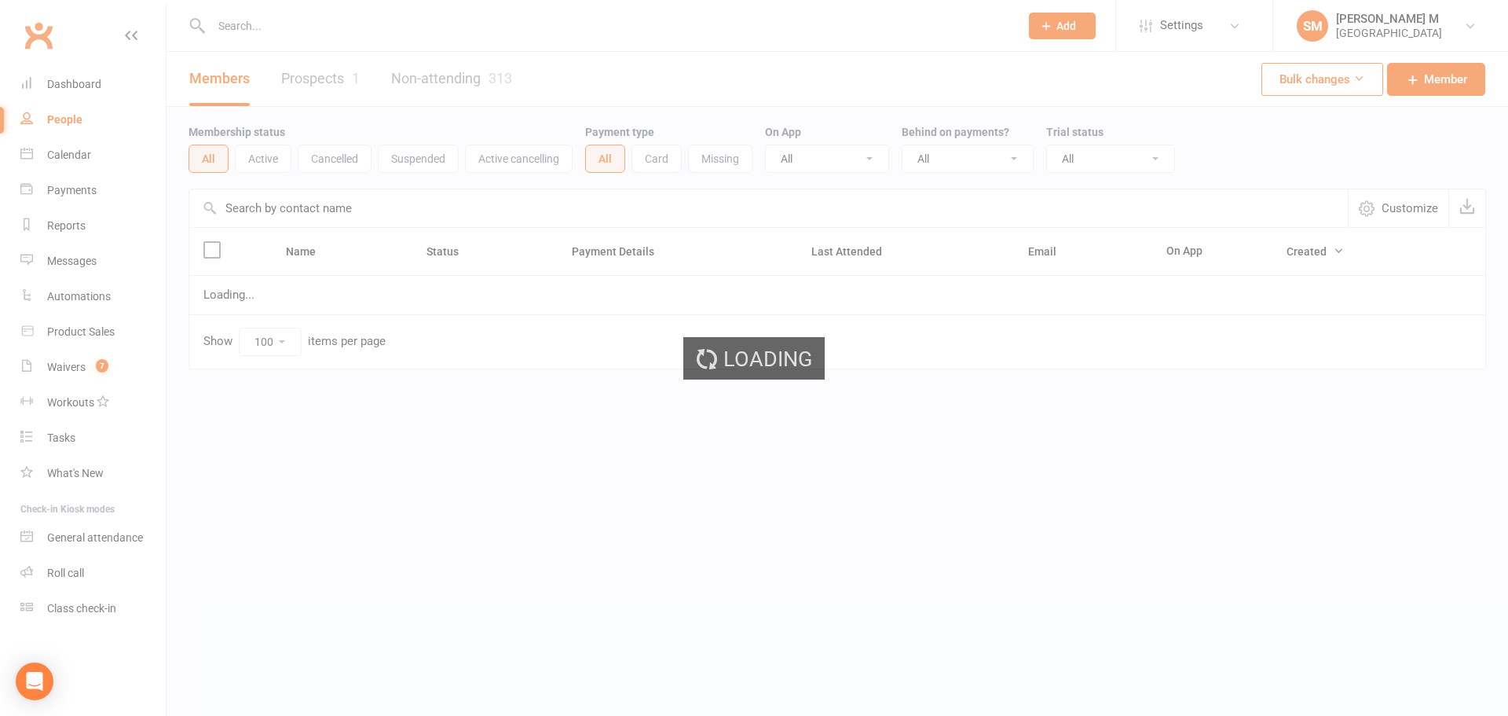
click at [265, 16] on input "text" at bounding box center [608, 26] width 802 height 22
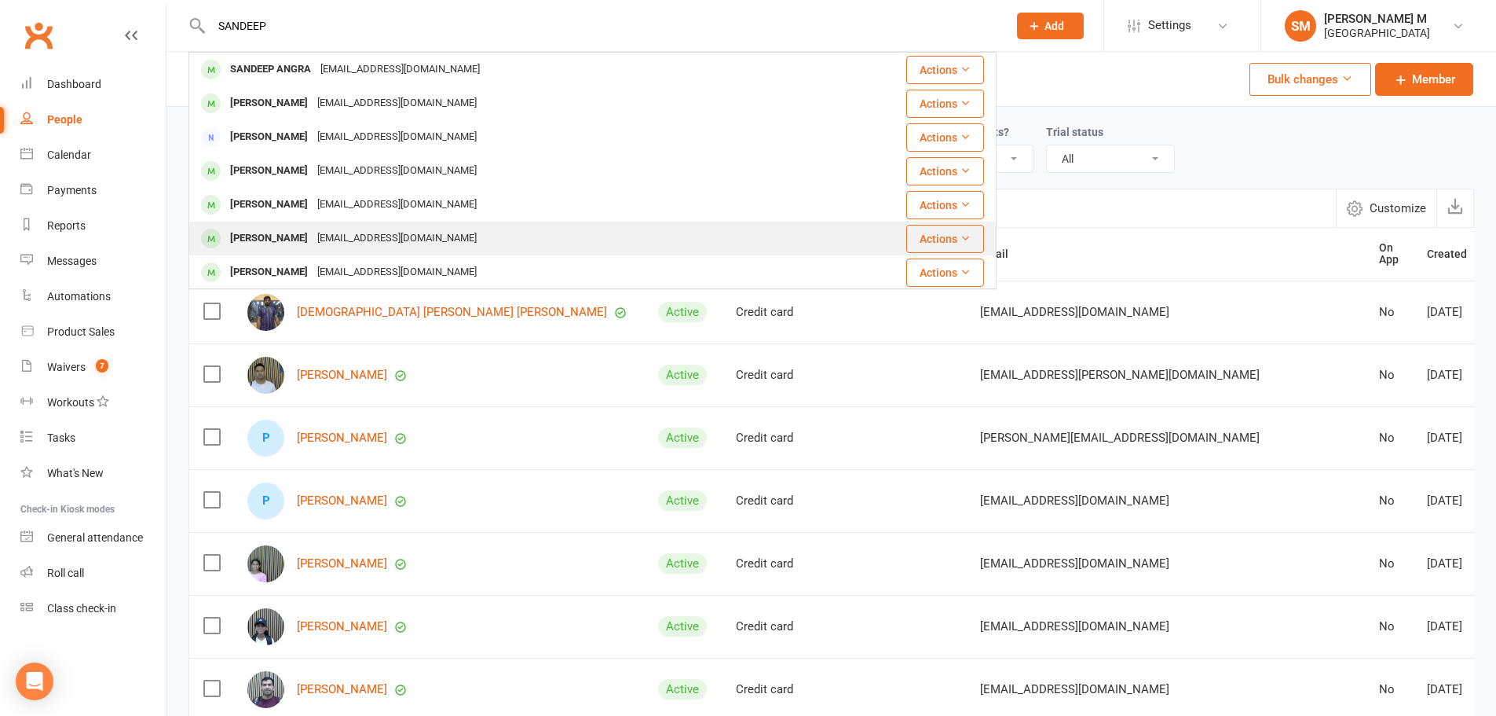
type input "SANDEEP"
click at [313, 229] on div "[PERSON_NAME]" at bounding box center [268, 238] width 87 height 23
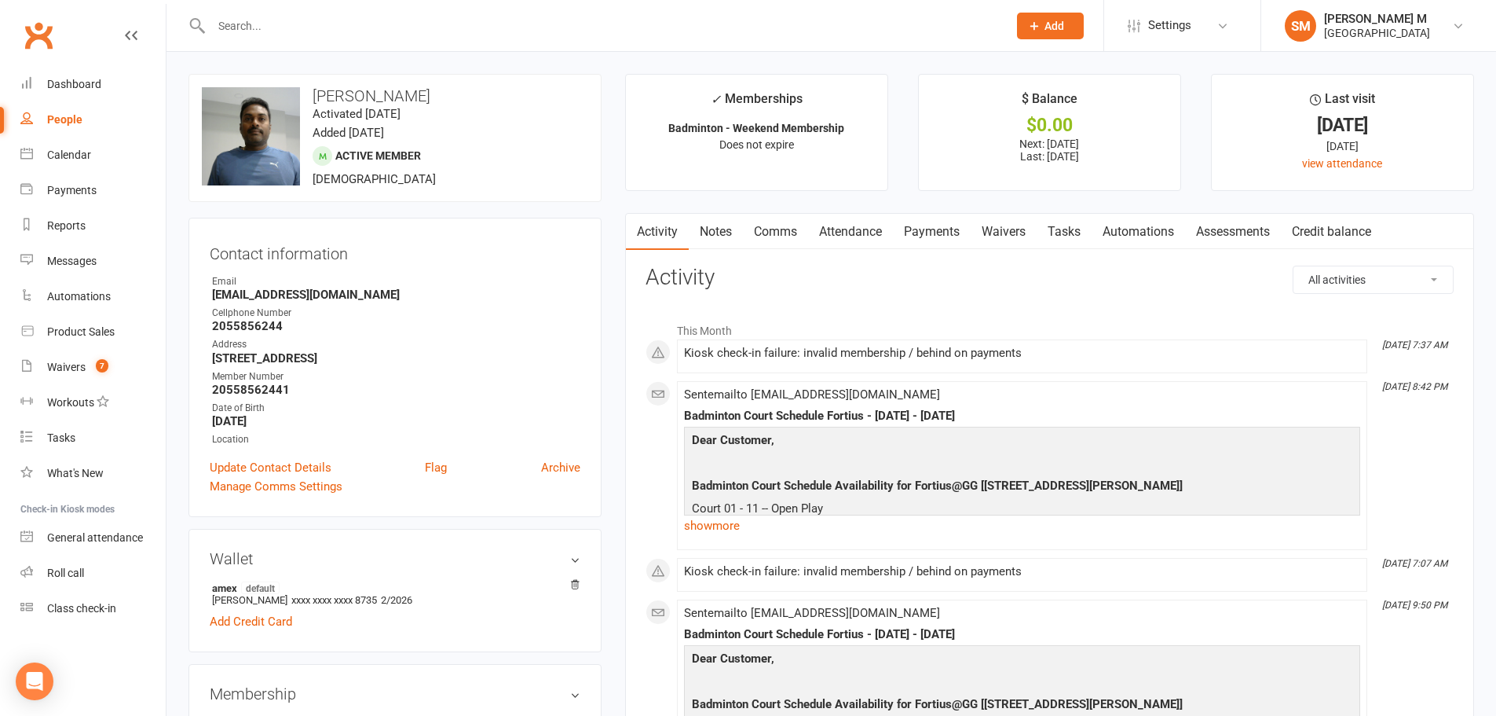
click at [943, 233] on link "Payments" at bounding box center [932, 232] width 78 height 36
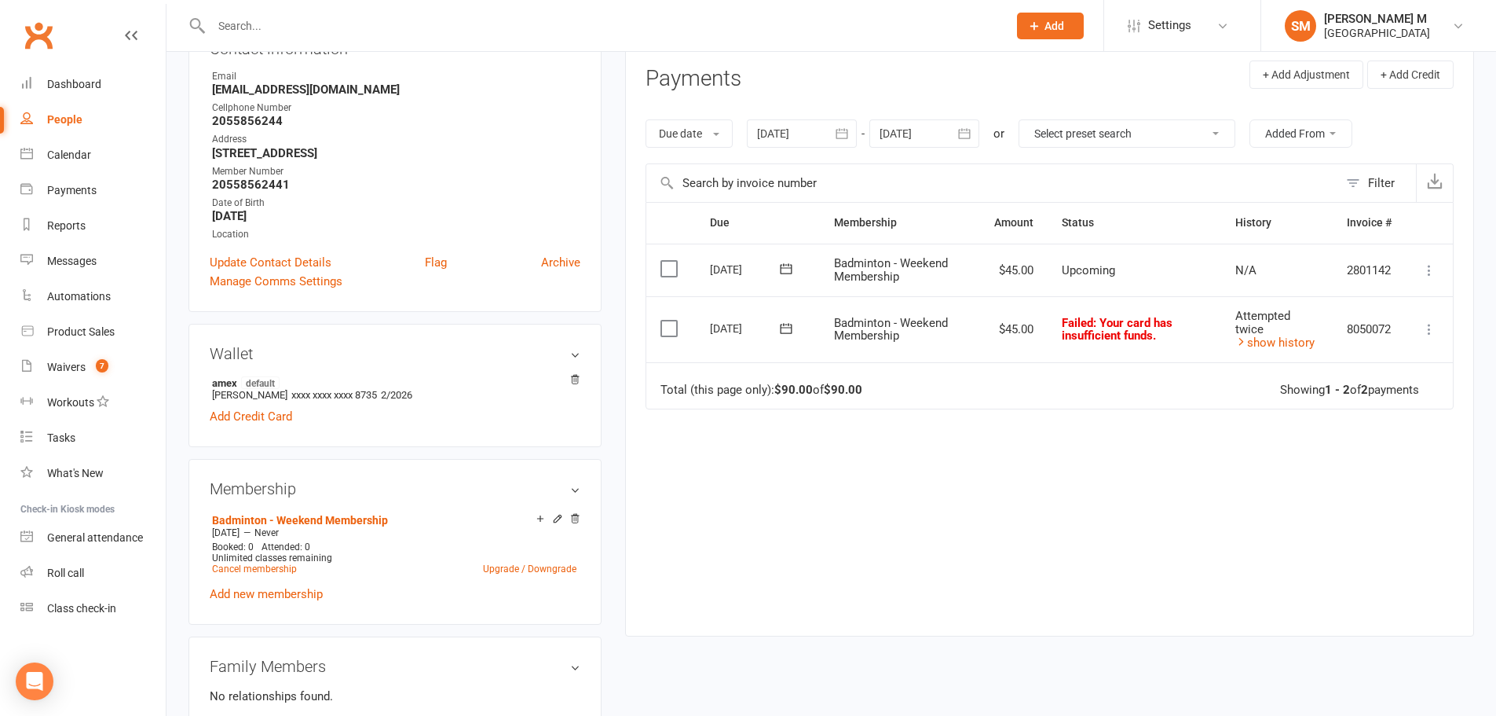
scroll to position [236, 0]
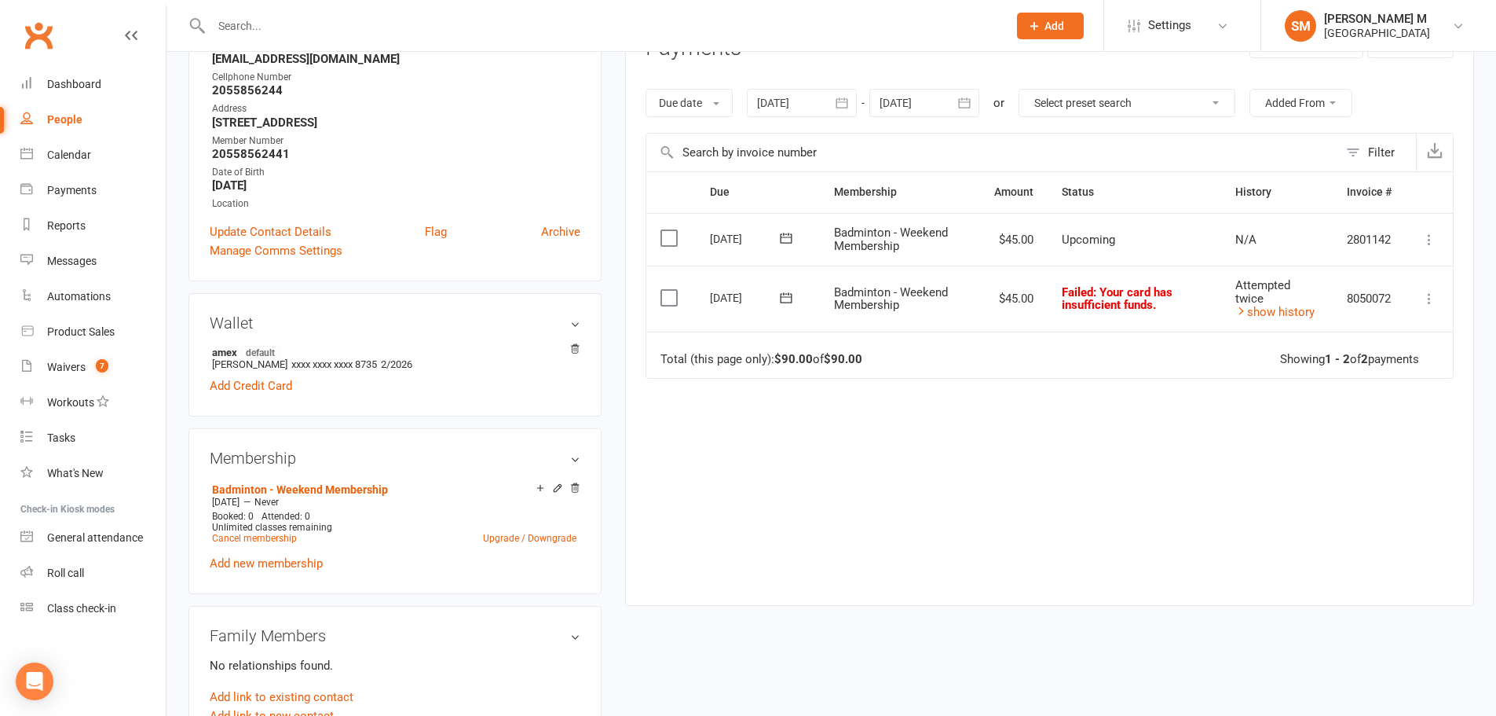
click at [860, 107] on div "[DATE] [DATE] Sun Mon Tue Wed Thu Fri Sat 27 29 30 01 02 03 04 05 28 06 07 08 0…" at bounding box center [863, 103] width 233 height 28
click at [855, 106] on button "button" at bounding box center [843, 103] width 28 height 28
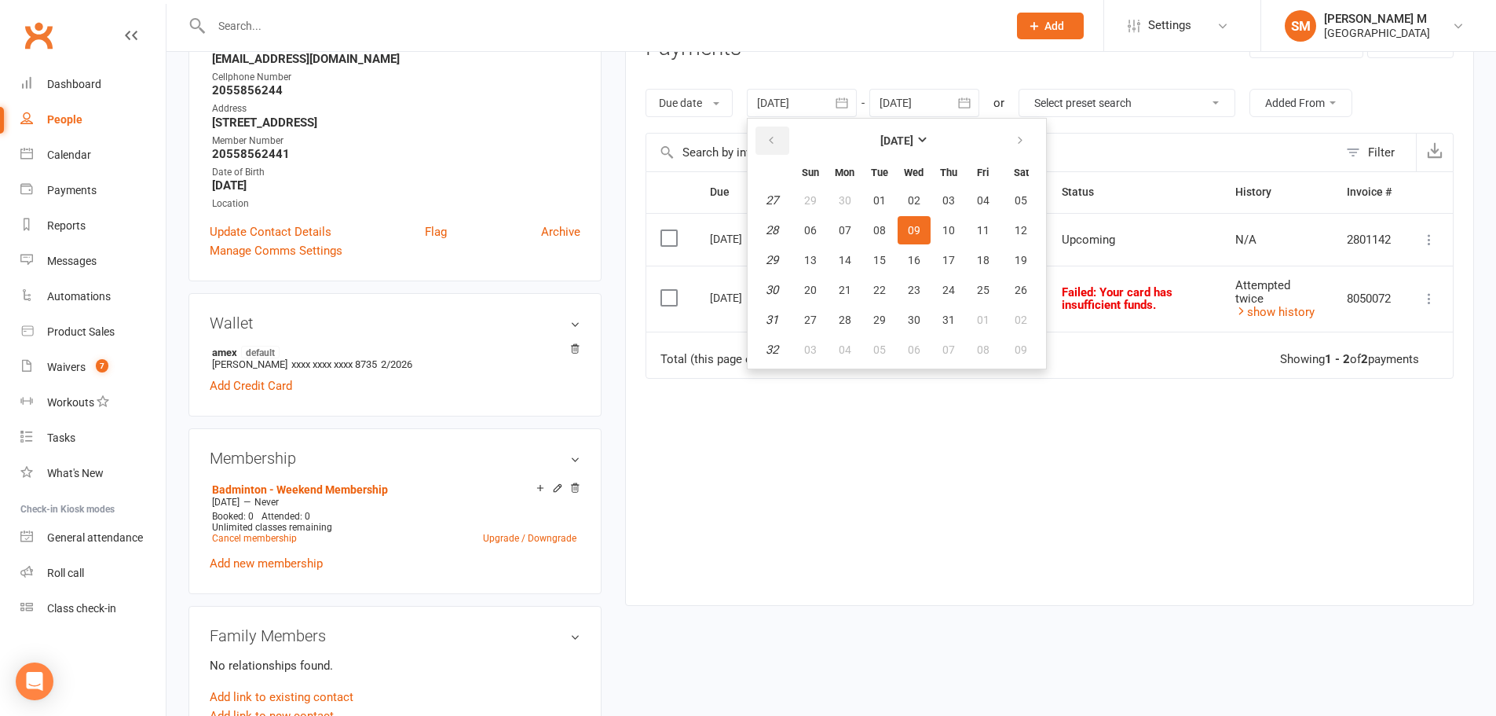
click at [779, 146] on button "button" at bounding box center [773, 140] width 34 height 28
click at [948, 196] on span "01" at bounding box center [949, 200] width 13 height 13
type input "[DATE]"
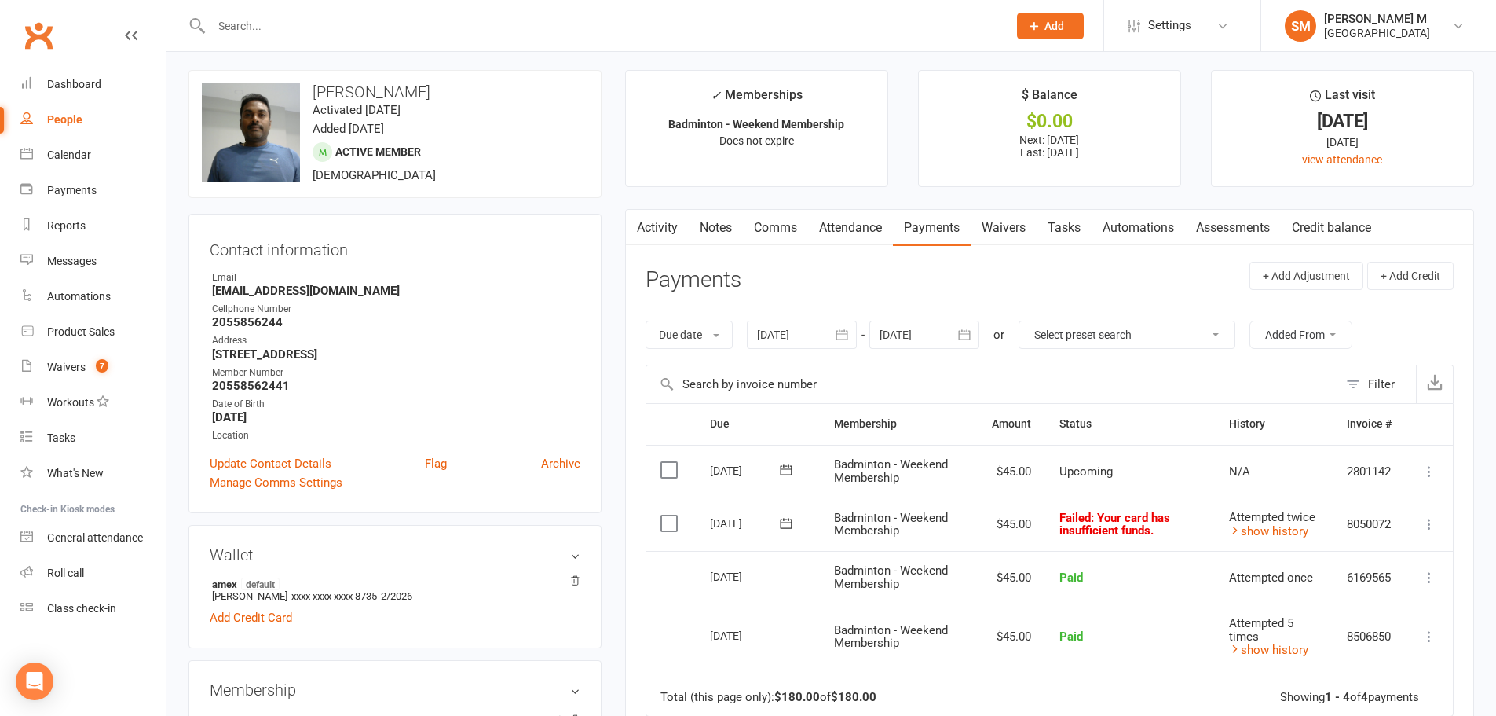
scroll to position [0, 0]
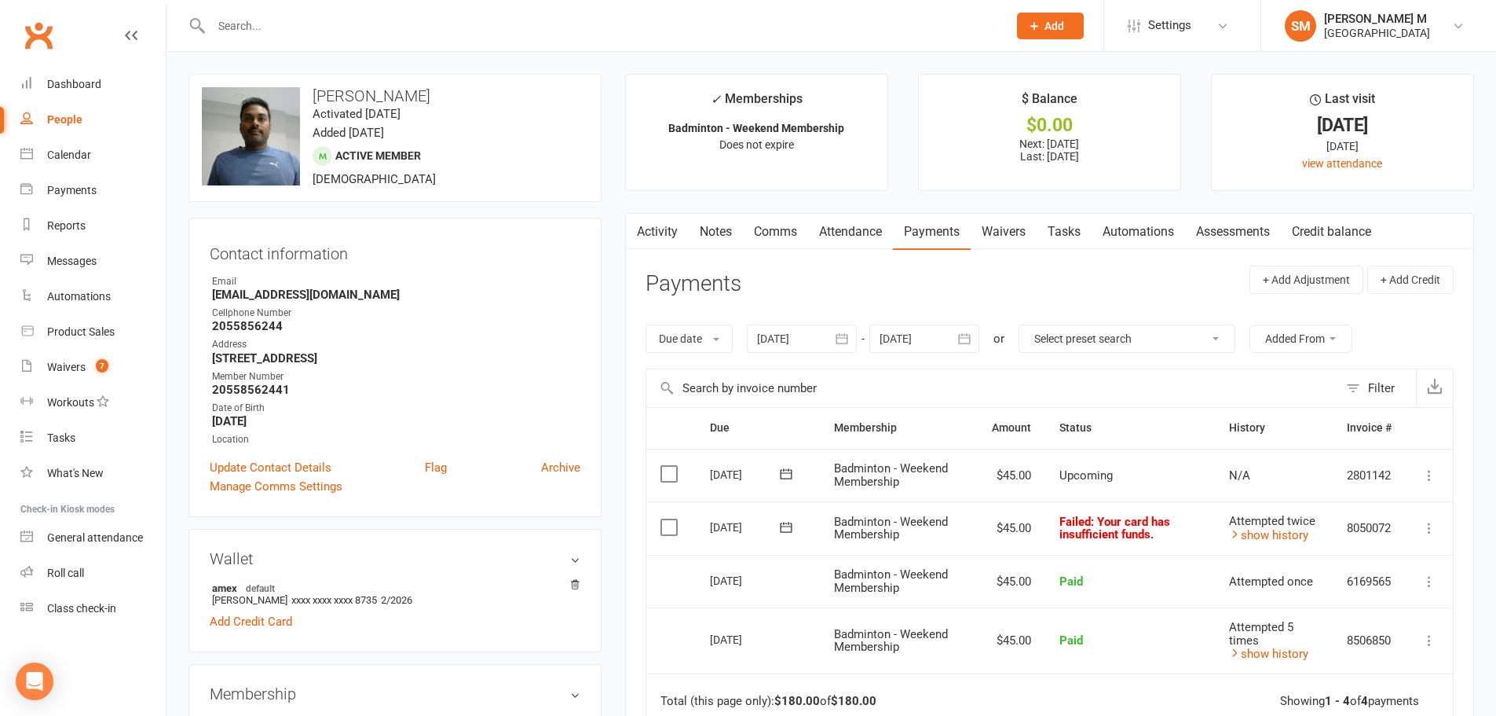
click at [793, 525] on icon at bounding box center [786, 527] width 16 height 16
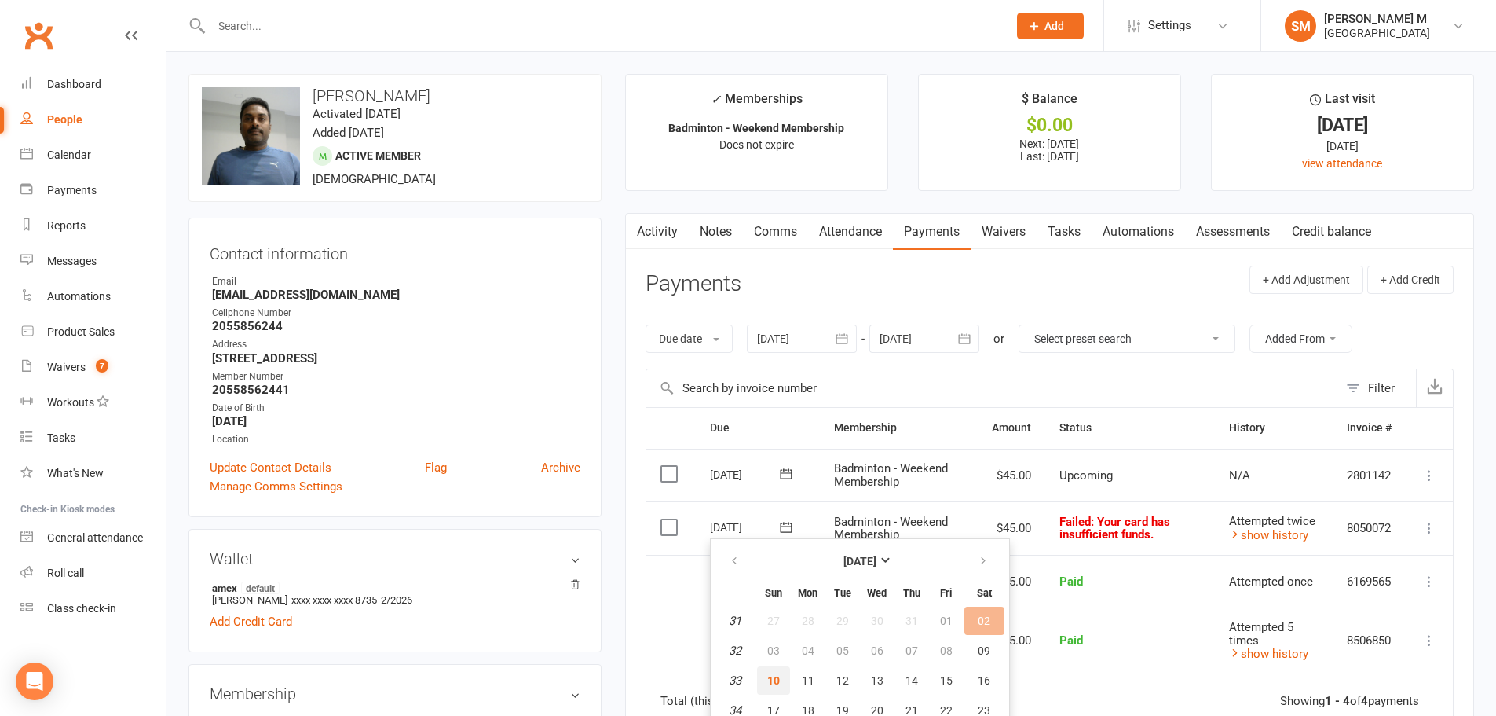
click at [769, 681] on span "10" at bounding box center [773, 680] width 13 height 13
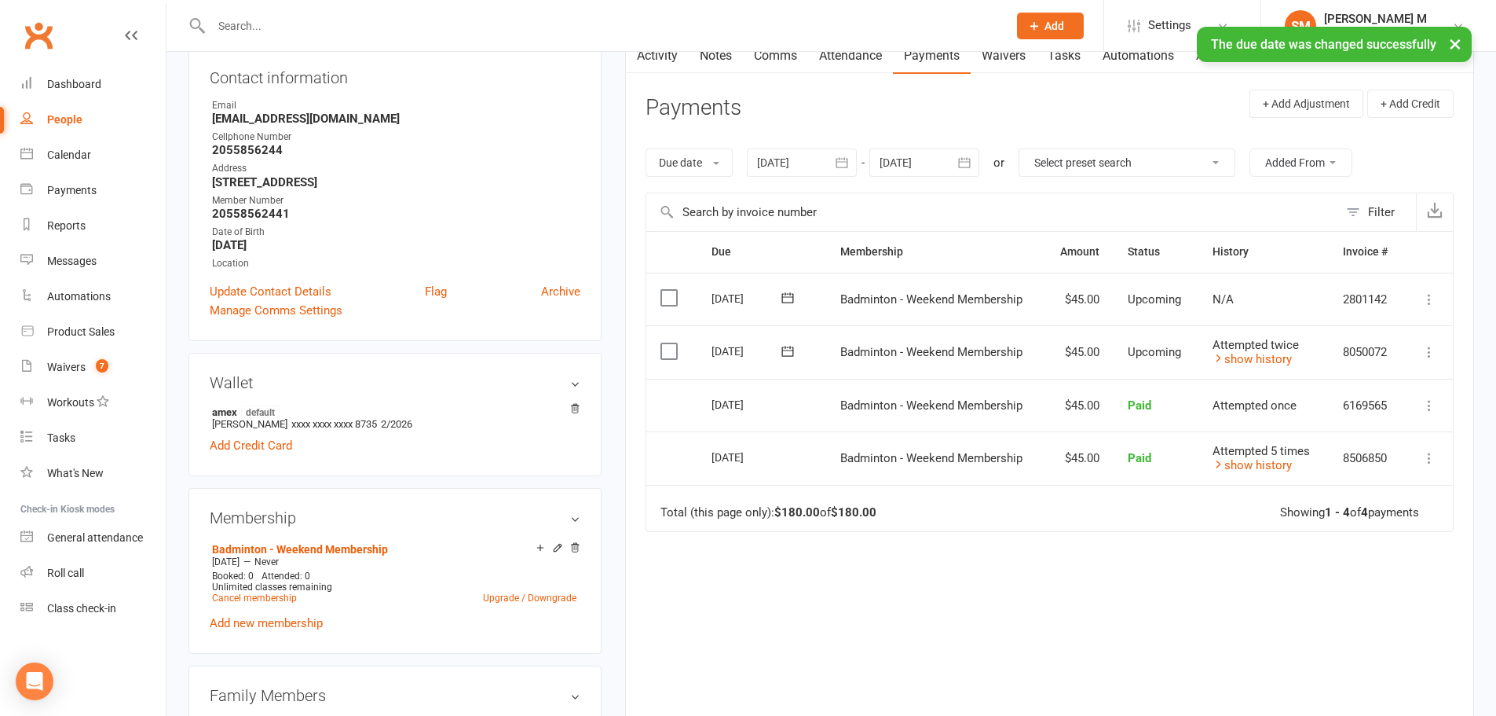
scroll to position [236, 0]
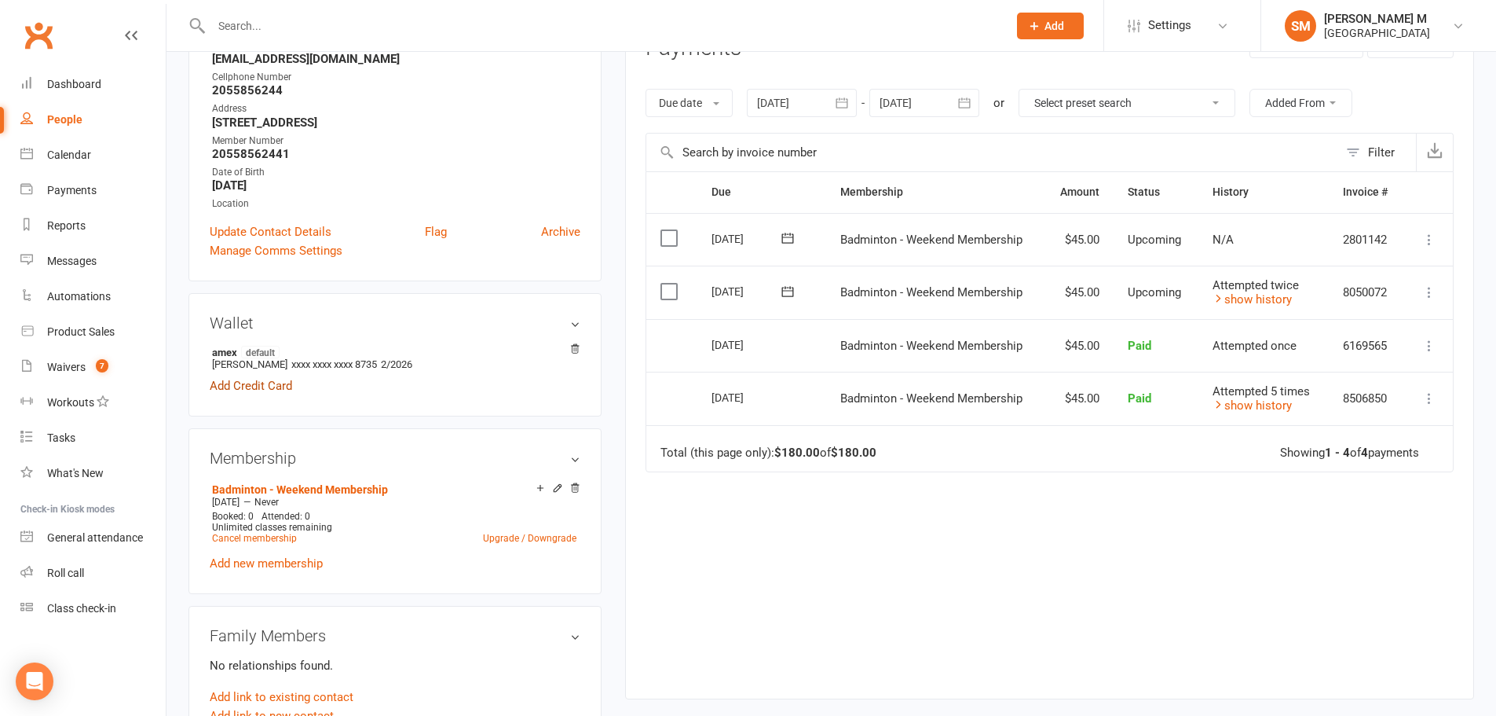
click at [255, 389] on link "Add Credit Card" at bounding box center [251, 385] width 82 height 19
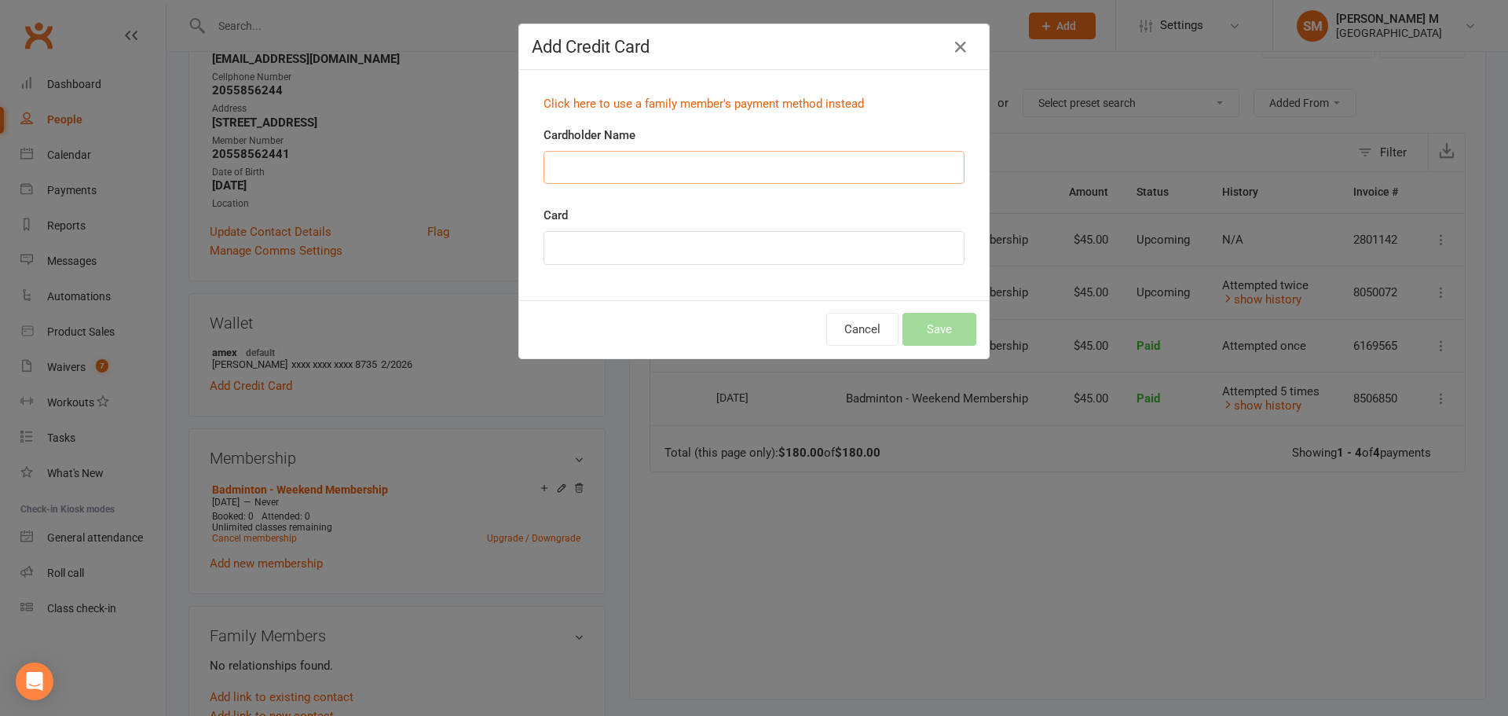
click at [599, 174] on input "Cardholder Name" at bounding box center [754, 167] width 421 height 33
click at [372, 413] on div "Add Credit Card Click here to use a family member's payment method instead Card…" at bounding box center [754, 358] width 1508 height 716
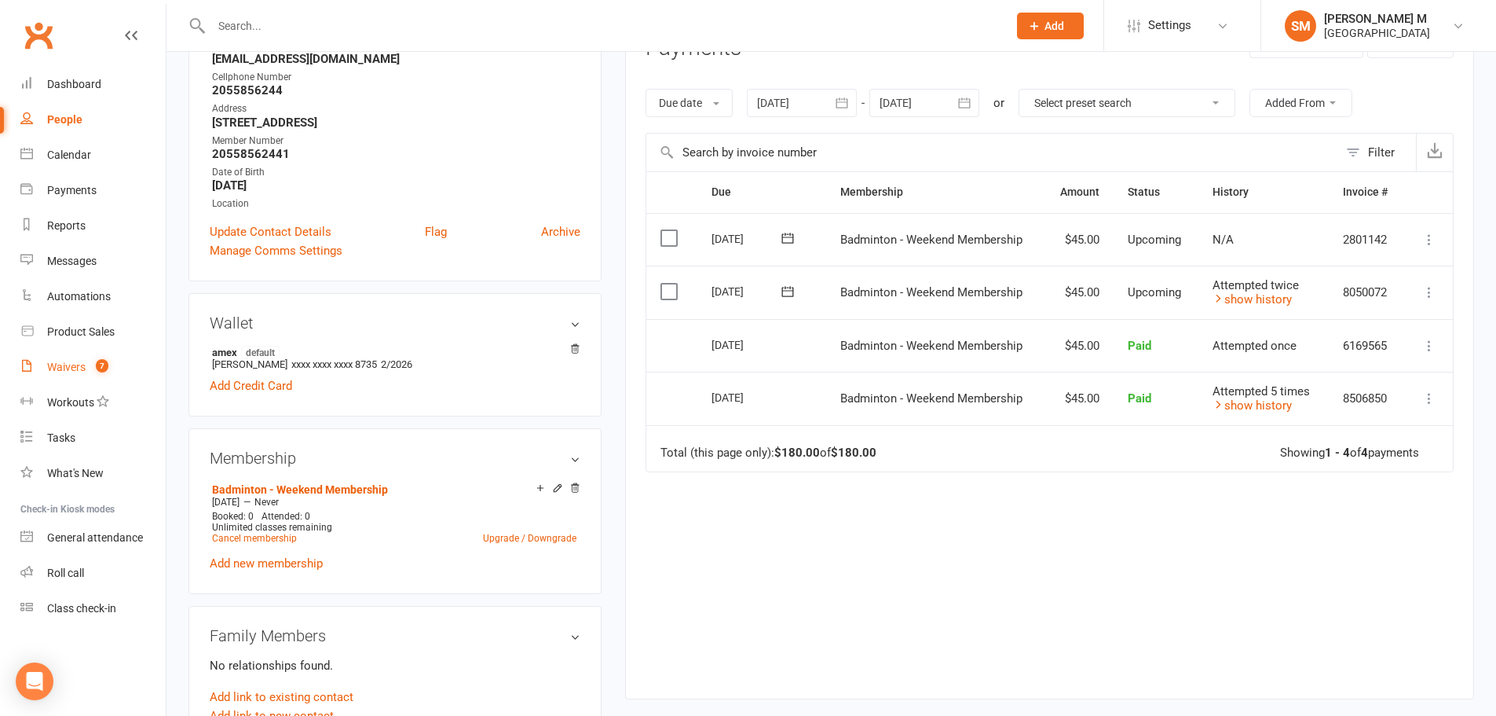
click at [86, 361] on link "Waivers 7" at bounding box center [92, 367] width 145 height 35
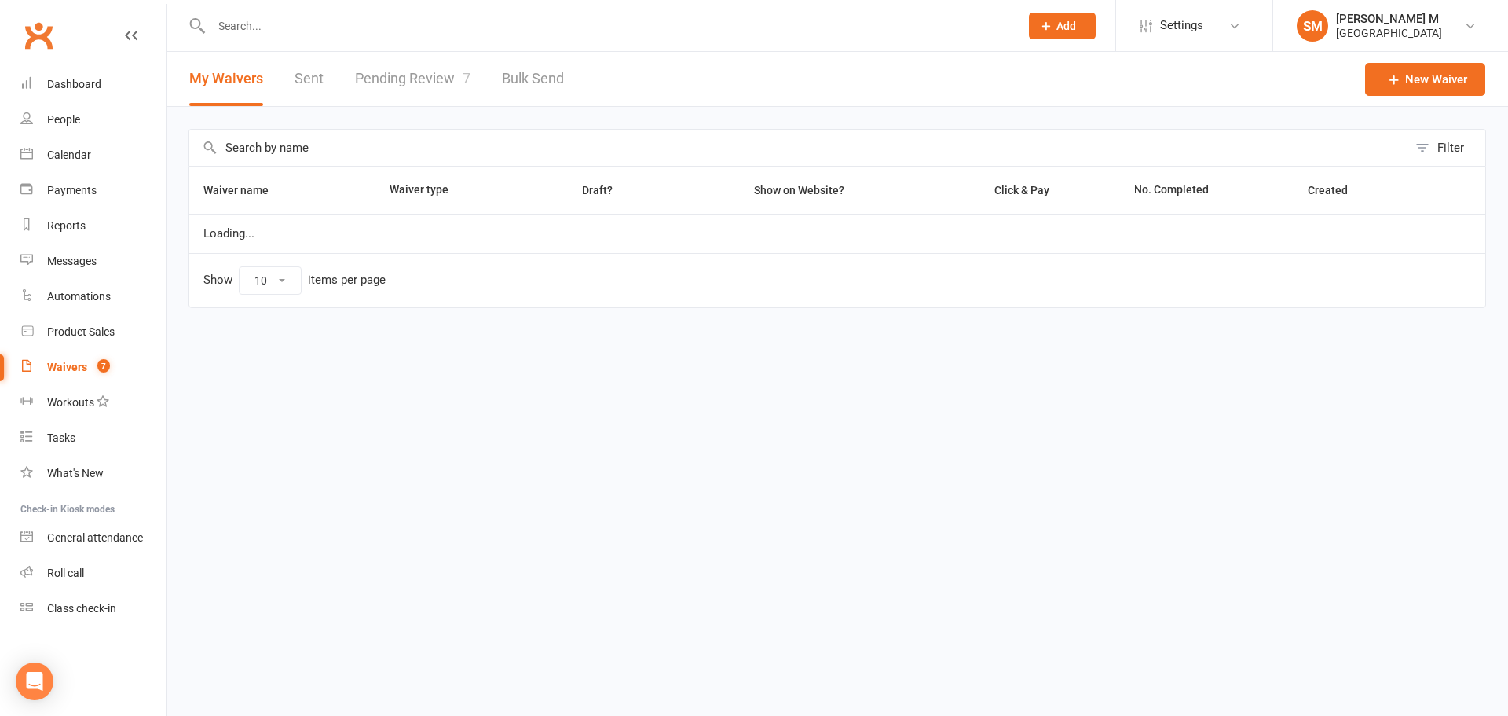
click at [420, 86] on link "Pending Review 7" at bounding box center [412, 79] width 115 height 54
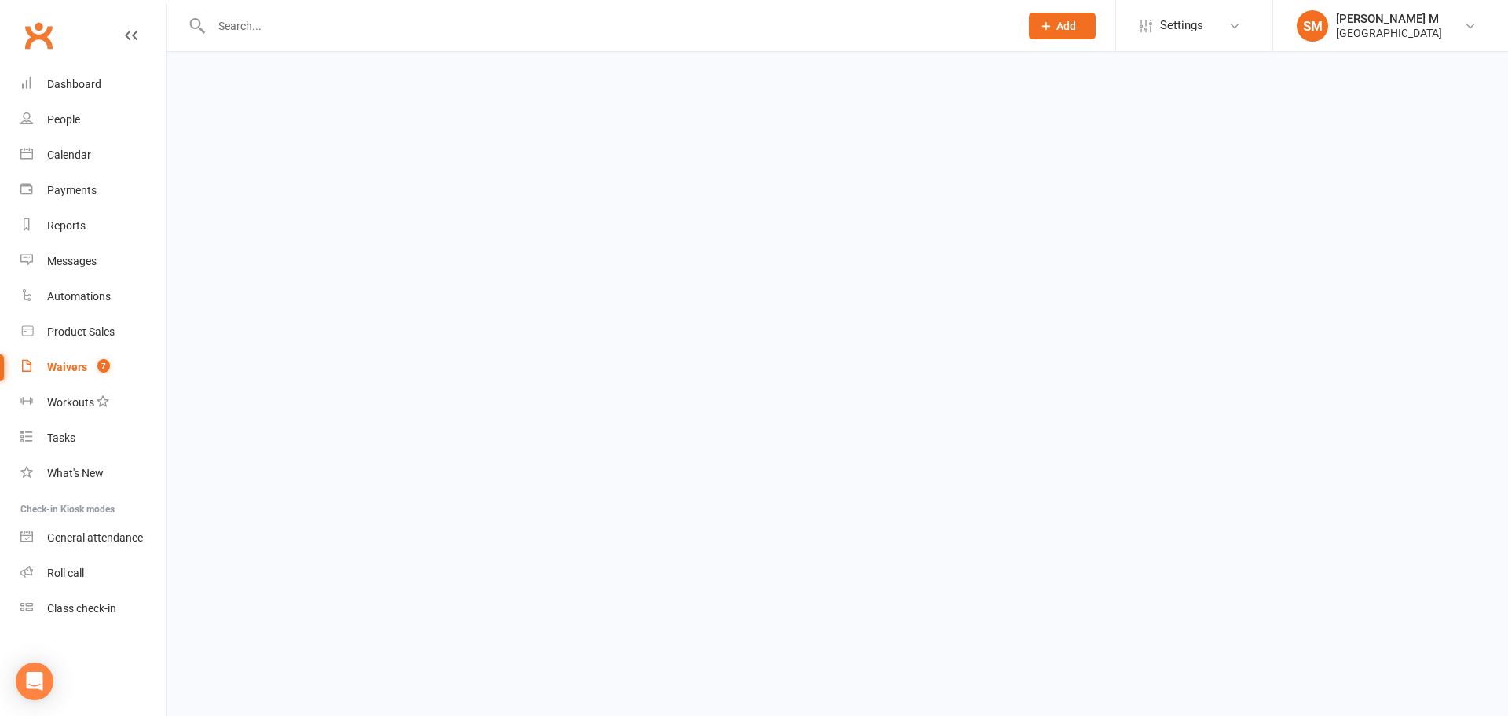
select select "100"
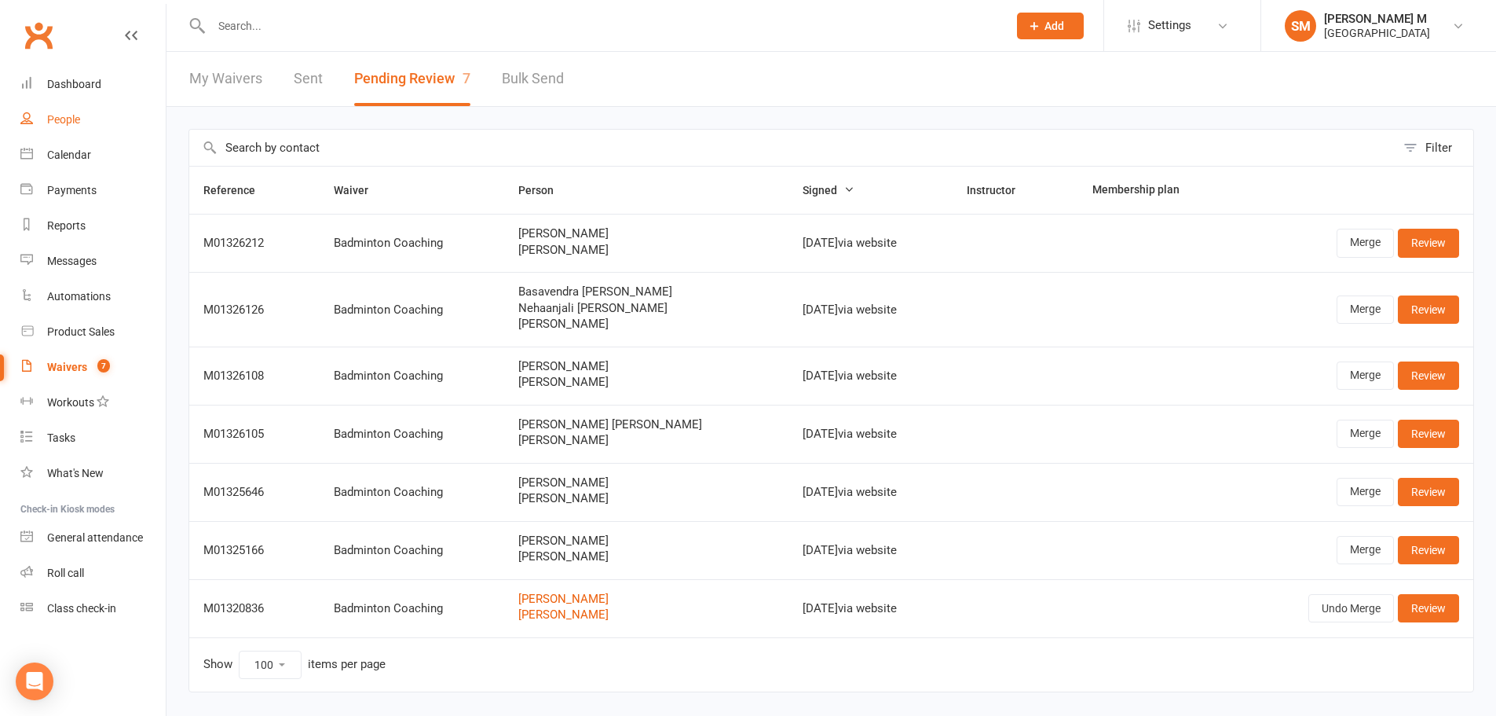
click at [79, 118] on div "People" at bounding box center [63, 119] width 33 height 13
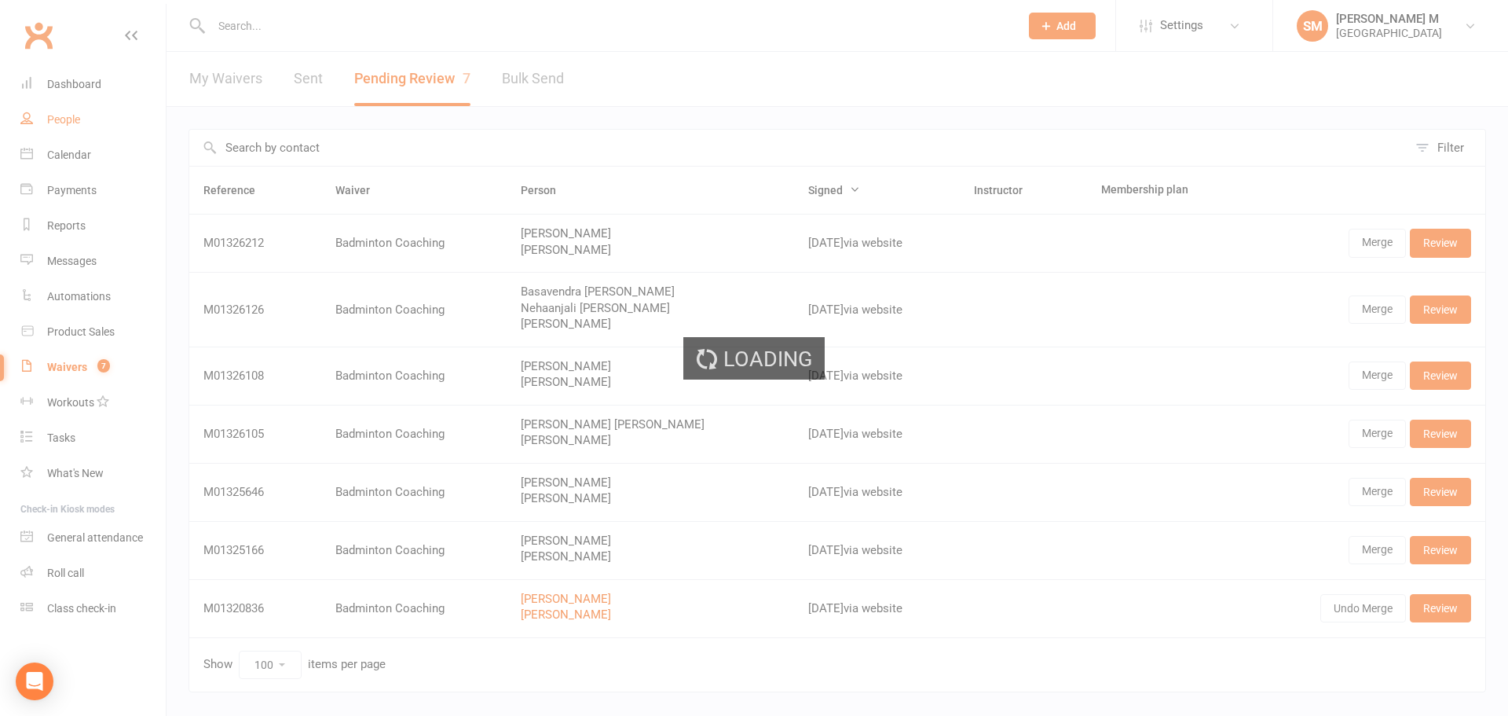
select select "100"
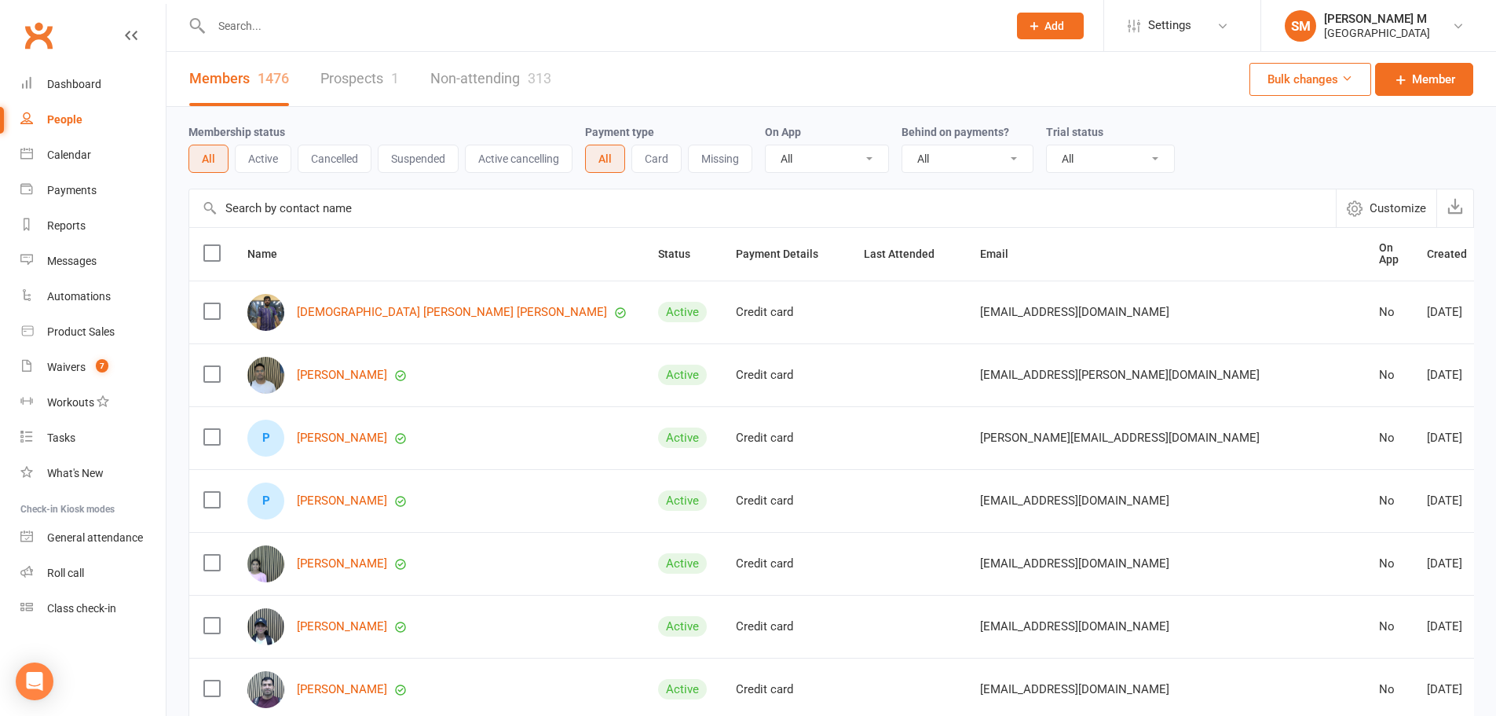
click at [233, 16] on input "text" at bounding box center [602, 26] width 790 height 22
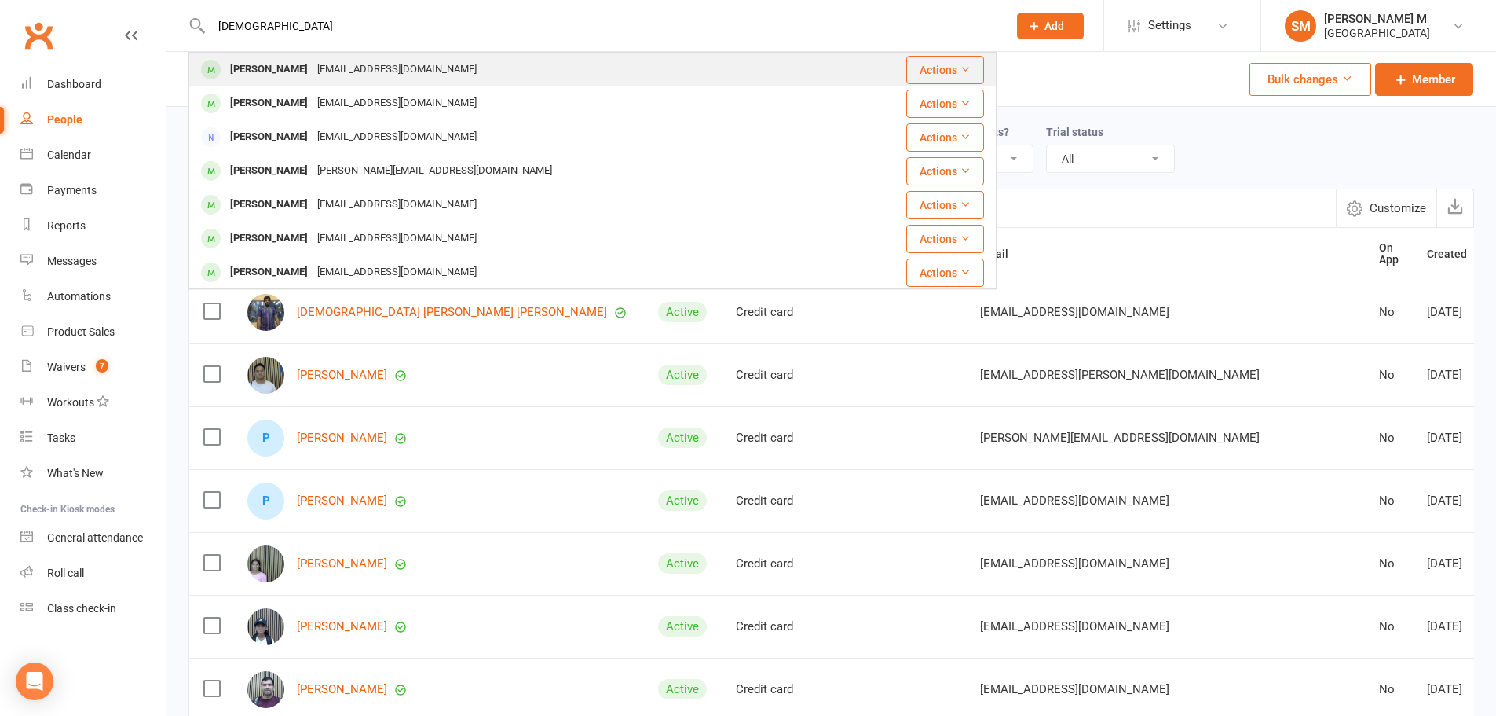
type input "PRAJNA"
click at [299, 69] on div "Prajna Ragunathan" at bounding box center [268, 69] width 87 height 23
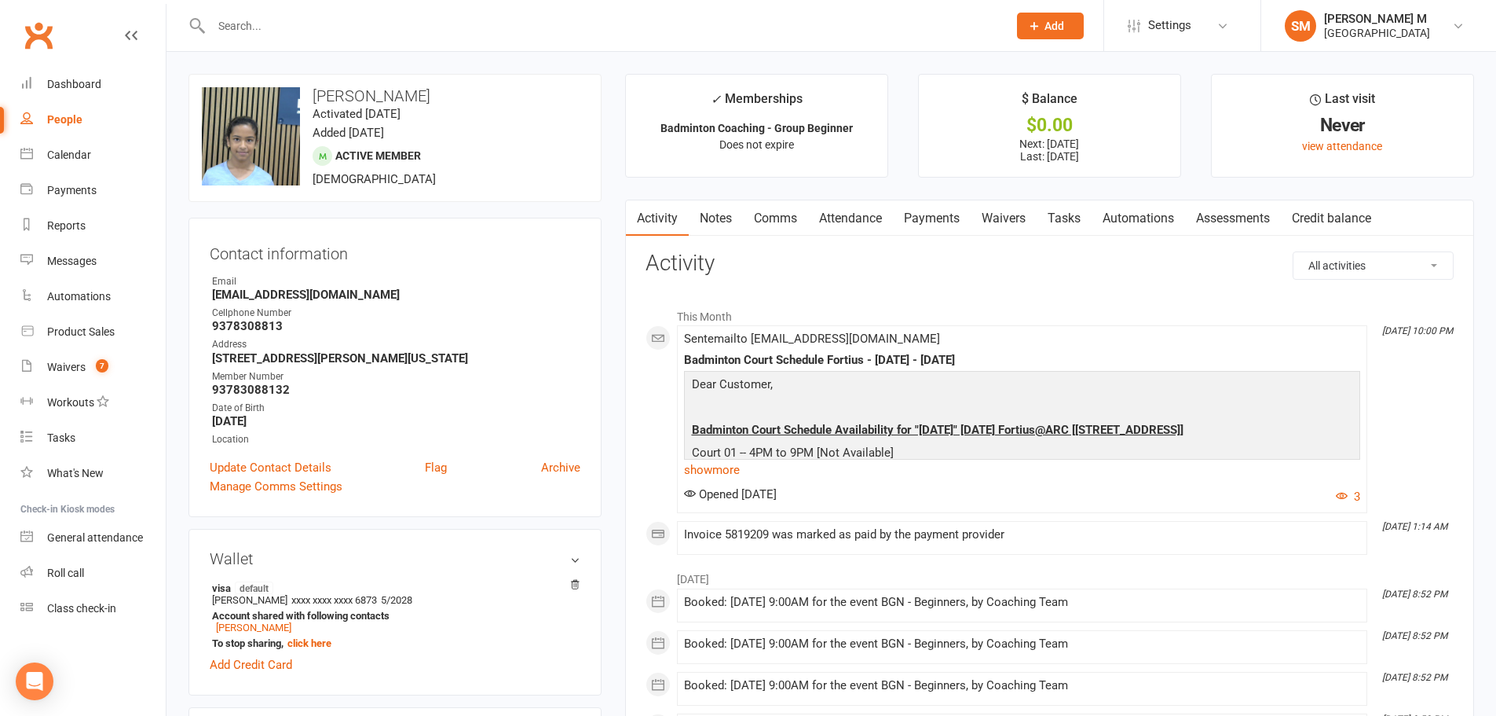
click at [280, 392] on strong "93783088132" at bounding box center [396, 390] width 368 height 14
copy strong "93783088132"
click at [281, 21] on input "text" at bounding box center [602, 26] width 790 height 22
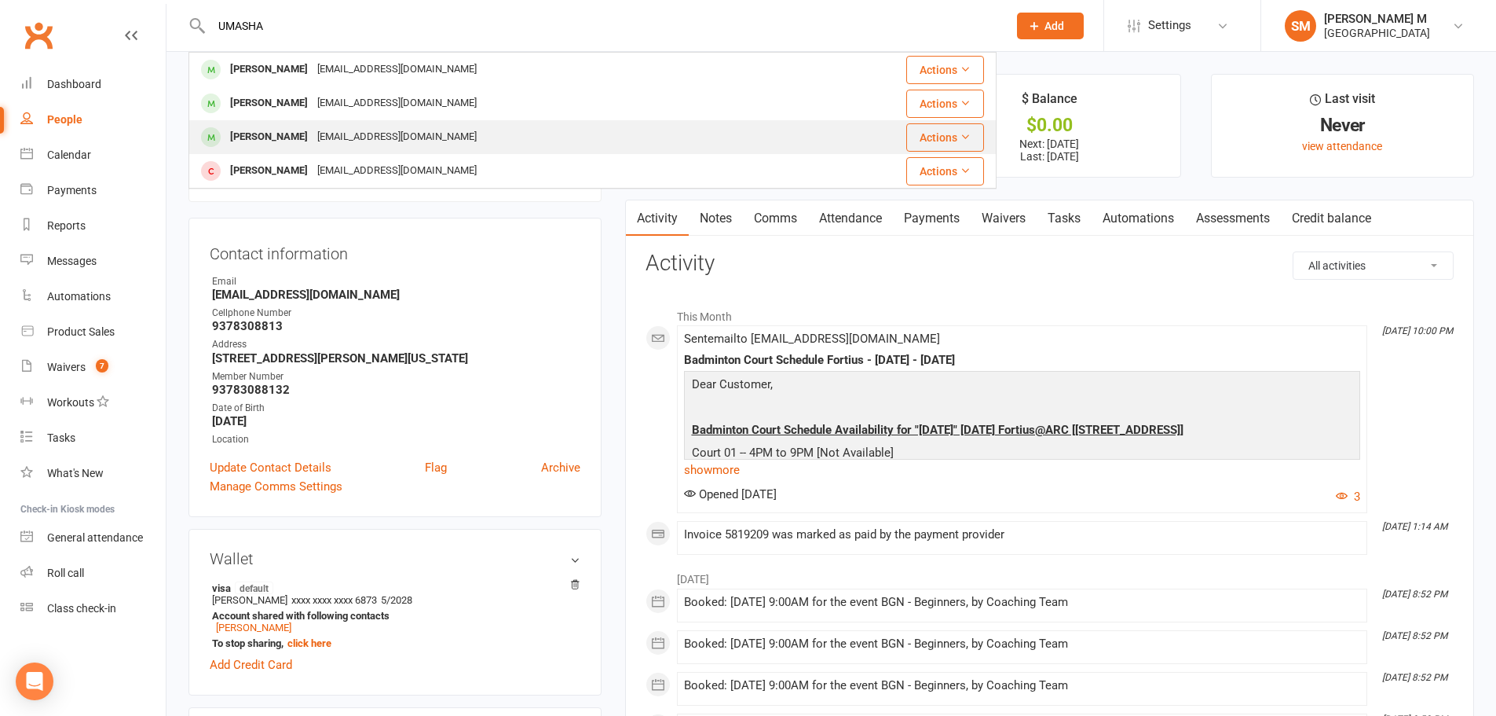
type input "UMASHA"
click at [306, 137] on div "[PERSON_NAME]" at bounding box center [268, 137] width 87 height 23
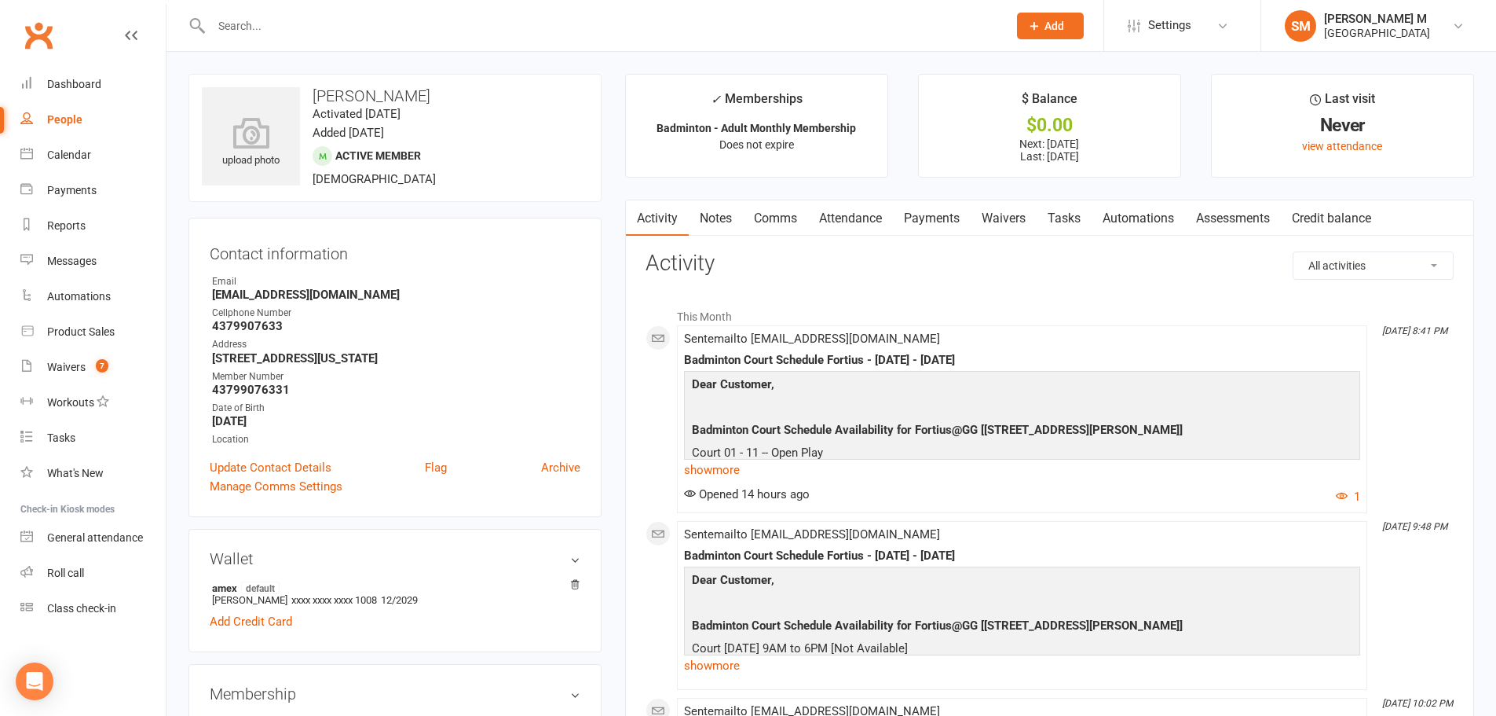
drag, startPoint x: 470, startPoint y: 96, endPoint x: 314, endPoint y: 92, distance: 155.6
click at [314, 92] on h3 "[PERSON_NAME]" at bounding box center [395, 95] width 386 height 17
copy h3 "[PERSON_NAME]"
click at [794, 2] on div at bounding box center [593, 25] width 808 height 51
click at [267, 153] on div "upload photo" at bounding box center [251, 143] width 98 height 52
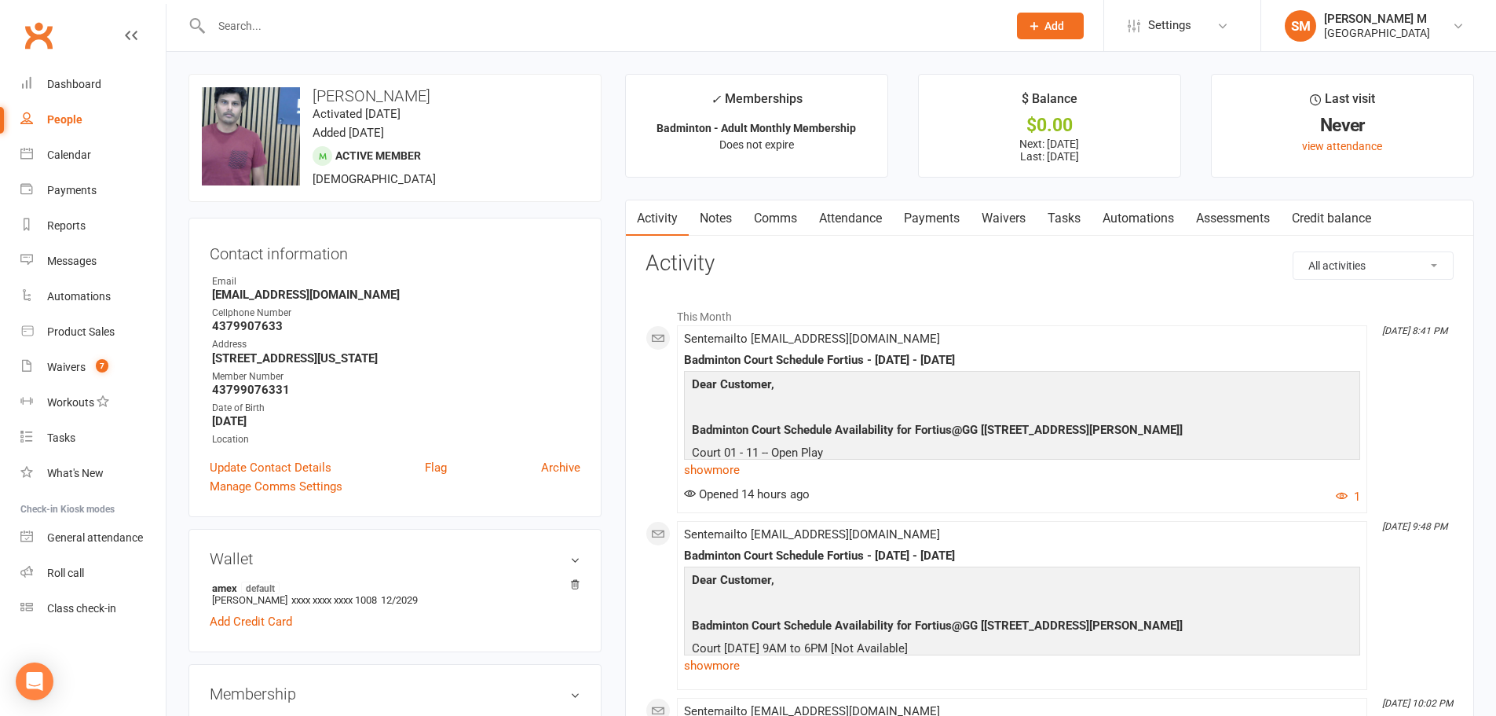
click at [406, 35] on input "text" at bounding box center [602, 26] width 790 height 22
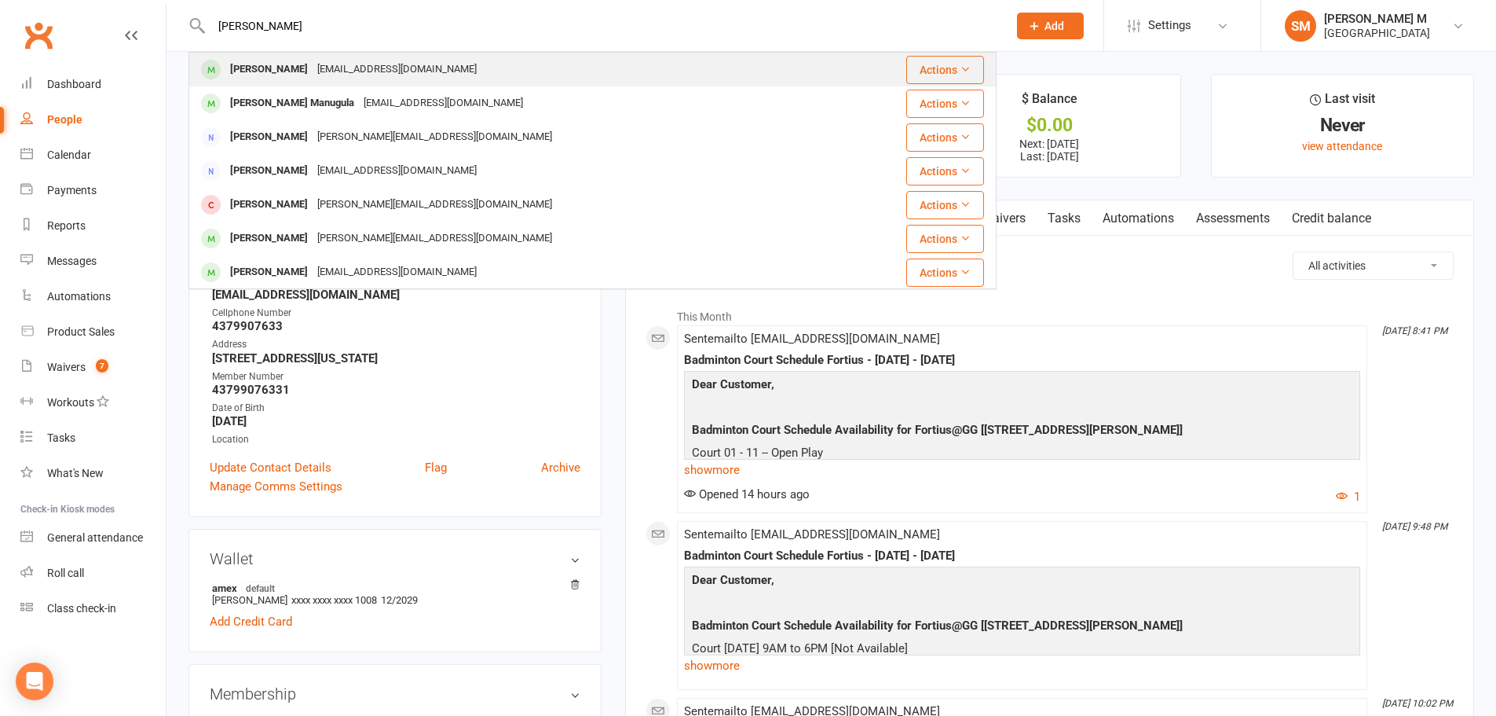
type input "RUPESH"
click at [341, 74] on div "sinha_rupesh@hotmail.com" at bounding box center [397, 69] width 169 height 23
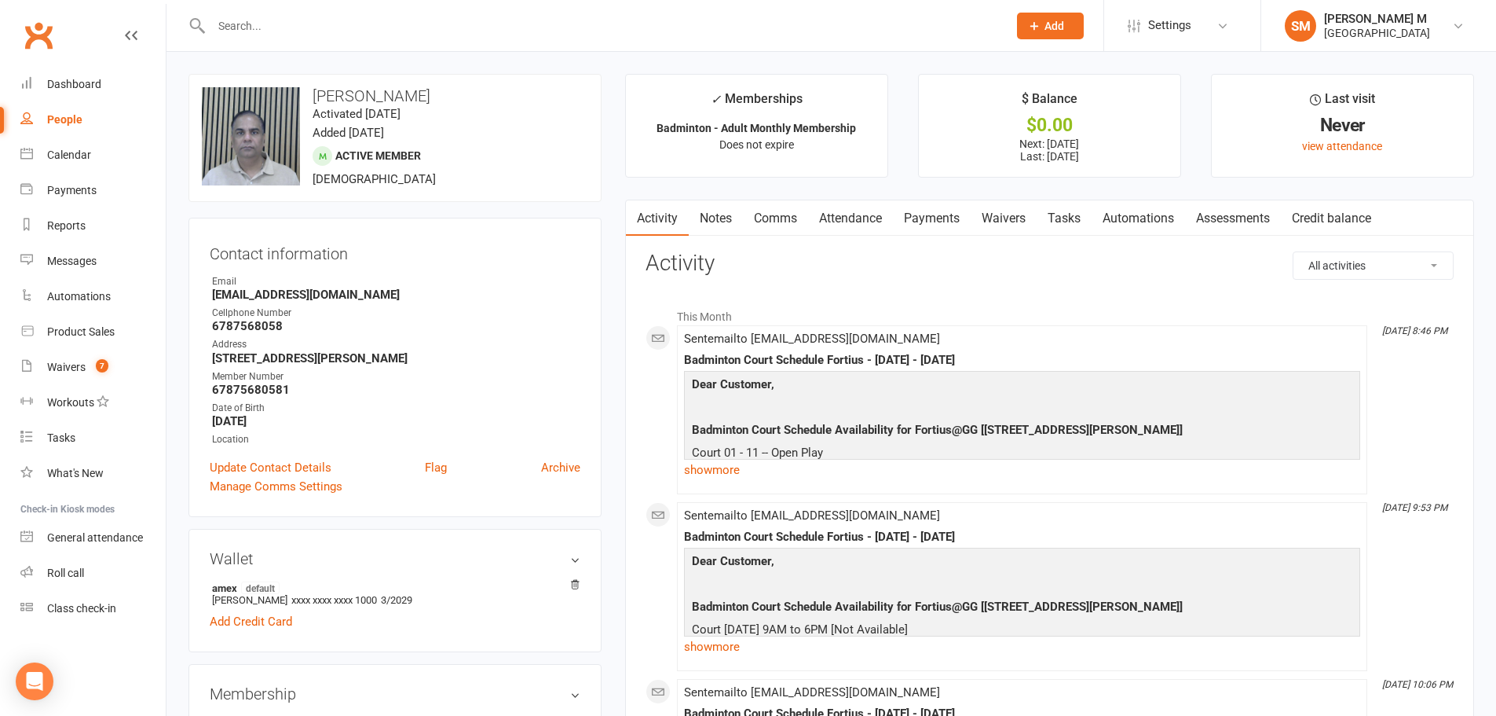
click at [262, 388] on strong "67875680581" at bounding box center [396, 390] width 368 height 14
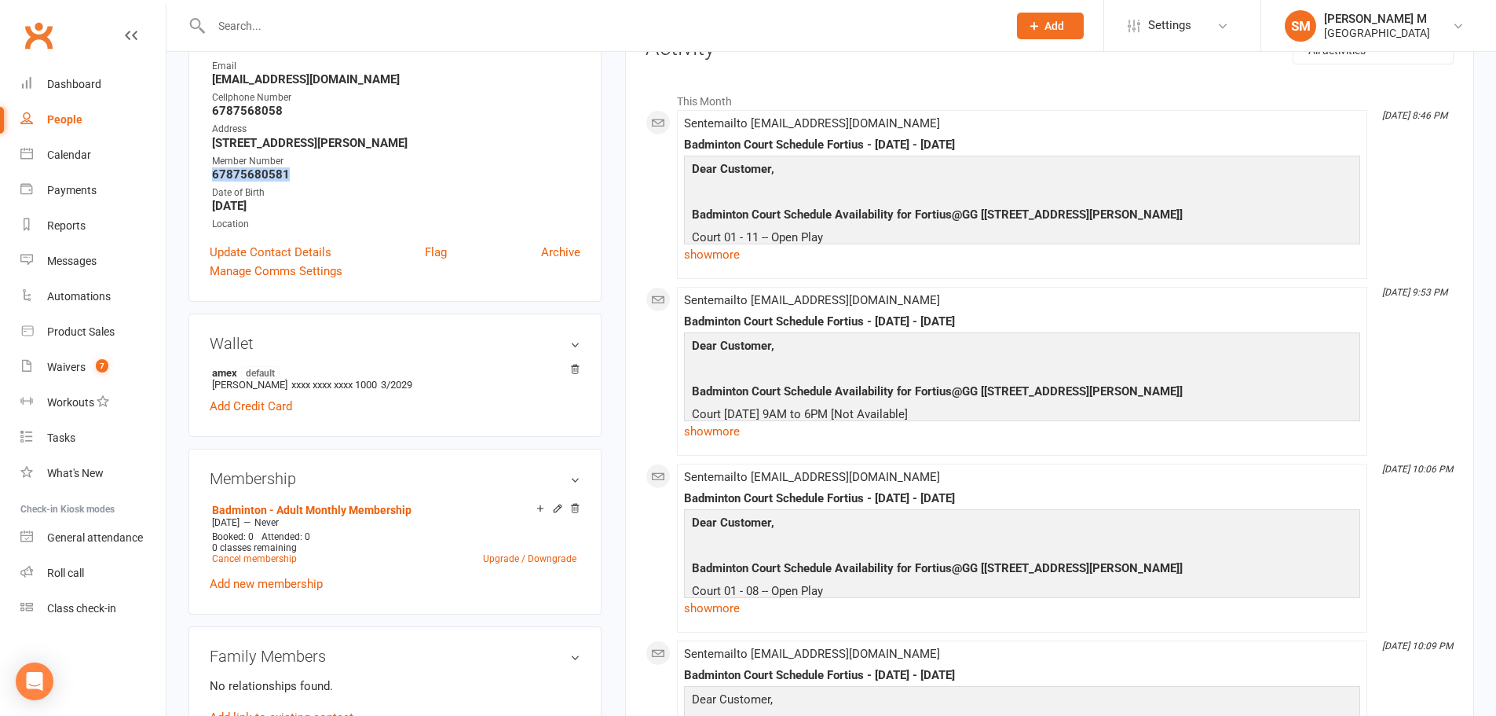
scroll to position [157, 0]
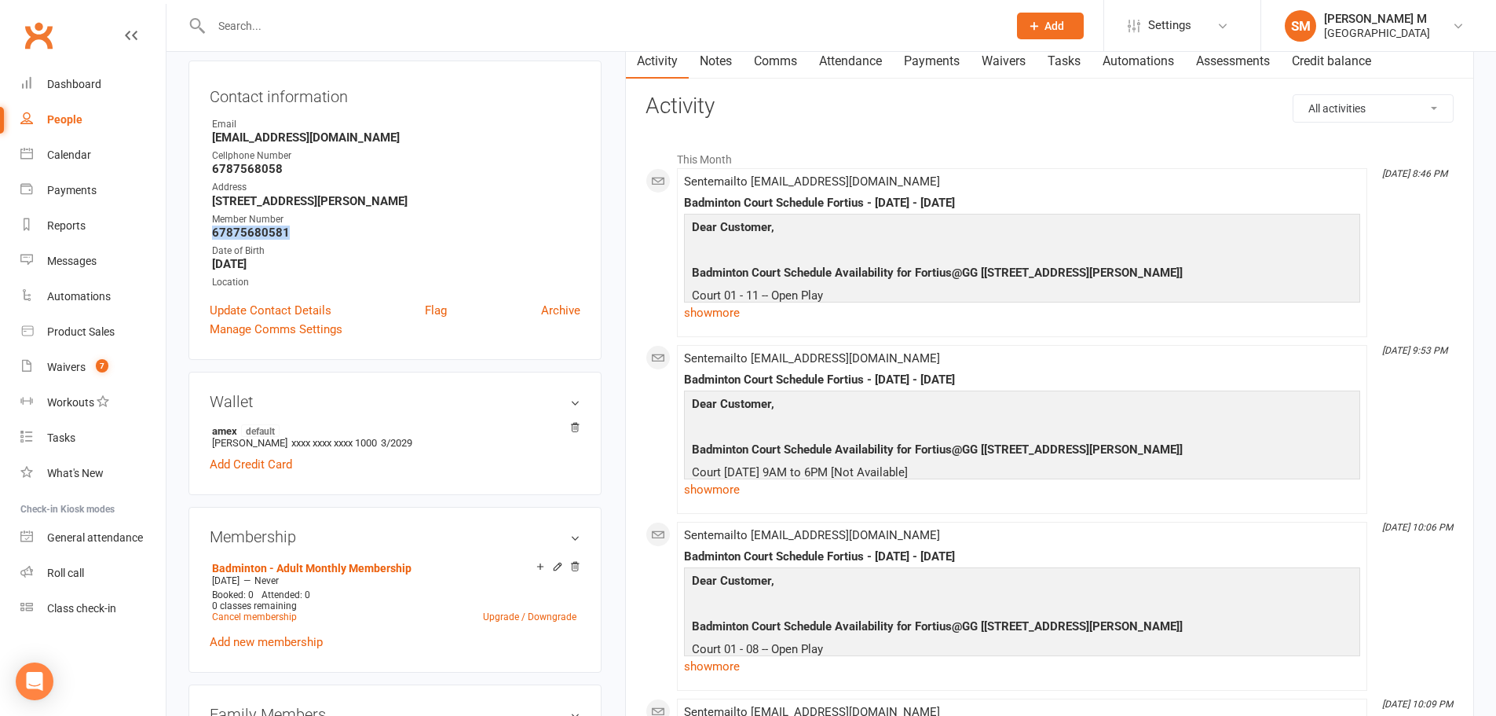
copy strong "67875680581"
click at [367, 233] on strong "67875680581" at bounding box center [396, 232] width 368 height 14
click at [232, 229] on strong "67875680581" at bounding box center [396, 232] width 368 height 14
copy strong "67875680581"
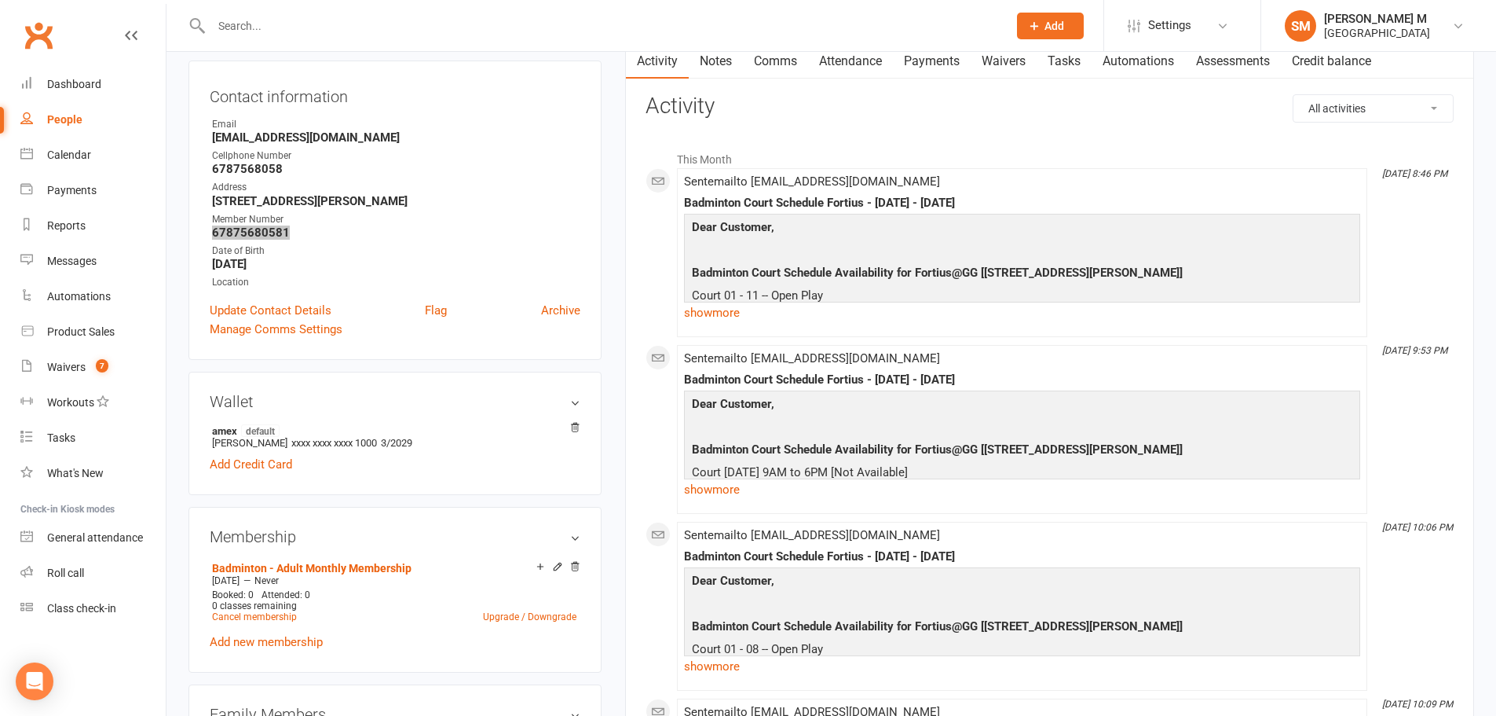
scroll to position [0, 0]
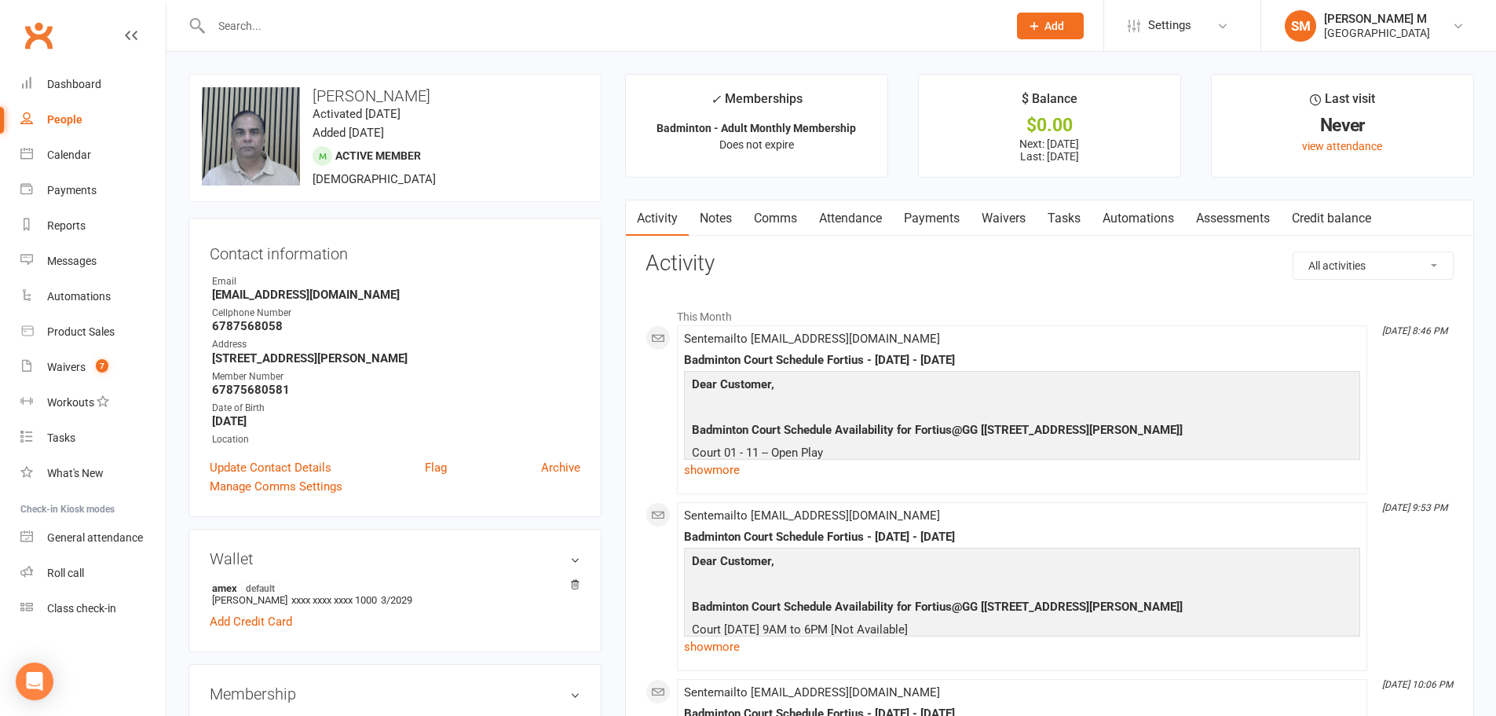
click at [261, 30] on input "text" at bounding box center [602, 26] width 790 height 22
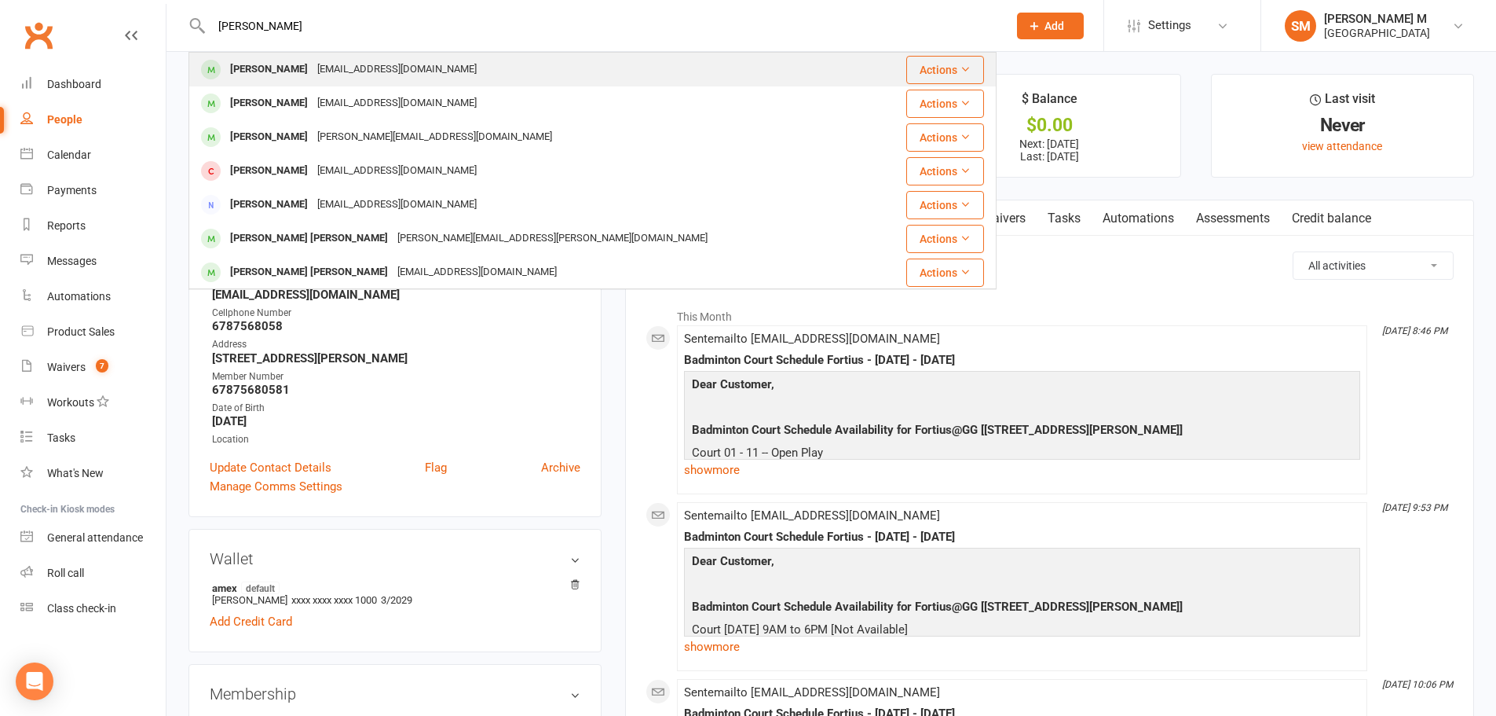
type input "AMIT KUMAR"
click at [323, 65] on div "ashajay.amit@gmail.com" at bounding box center [397, 69] width 169 height 23
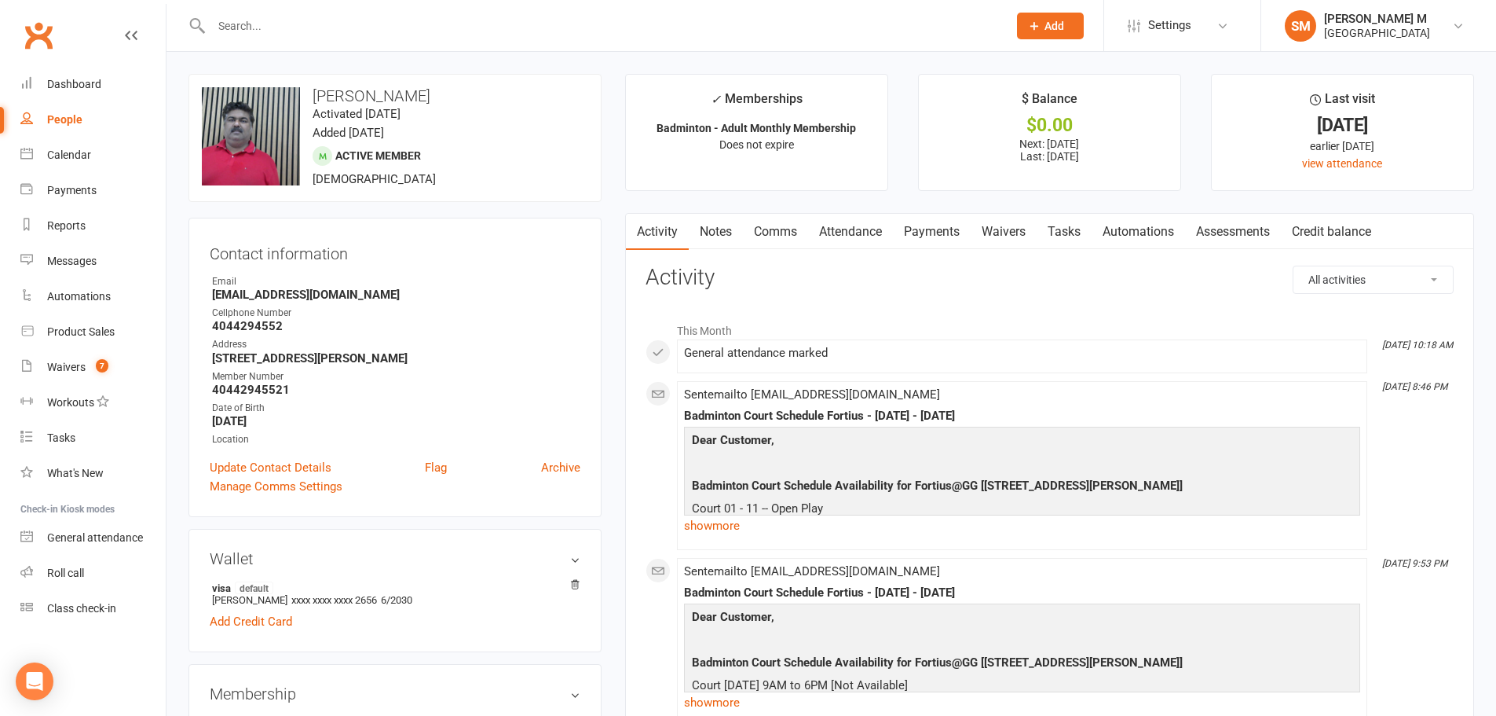
click at [313, 31] on input "text" at bounding box center [602, 26] width 790 height 22
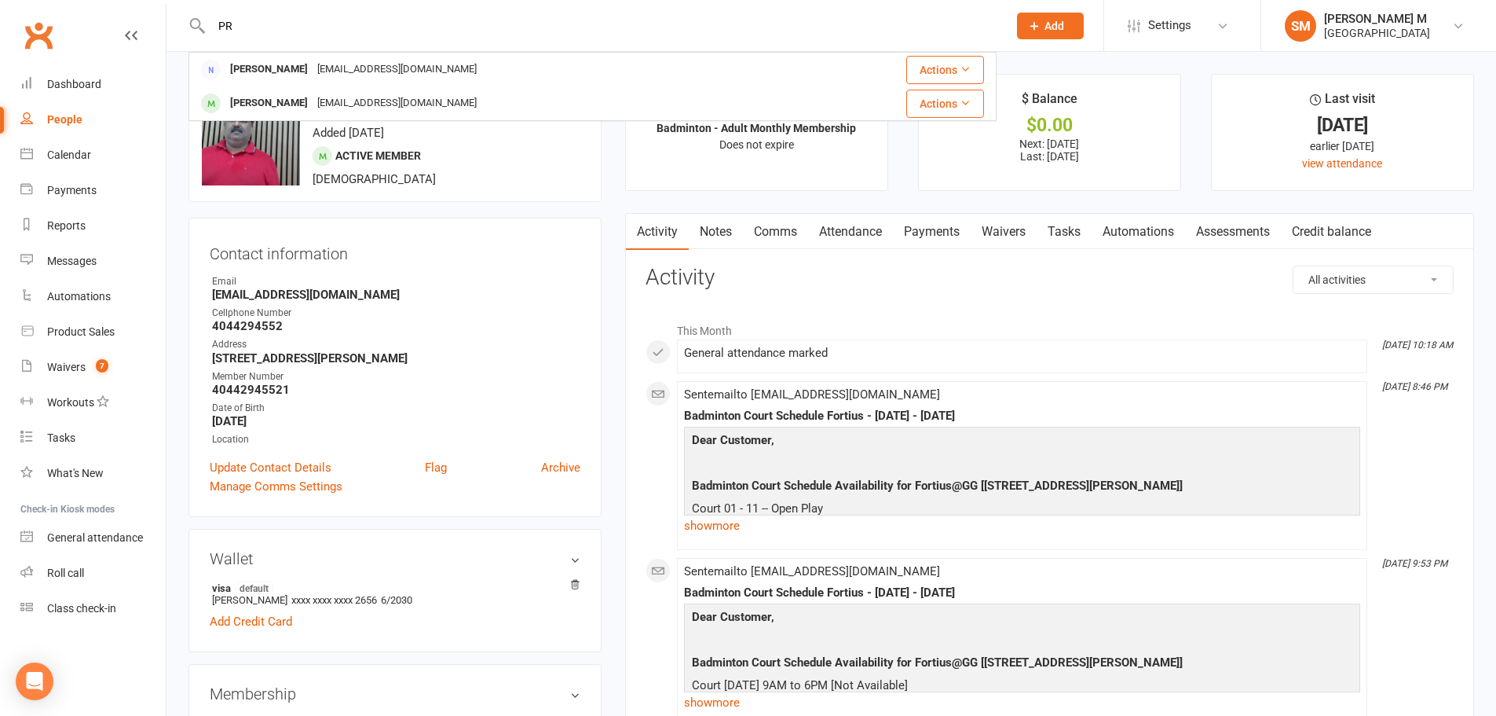
drag, startPoint x: 277, startPoint y: 20, endPoint x: 168, endPoint y: 16, distance: 109.2
click at [168, 16] on react-component "PR Rajesh Prathap rajeshcpr@gmail.com Actions Pranay Reddy Alooripr@gmail.com A…" at bounding box center [498, 25] width 997 height 51
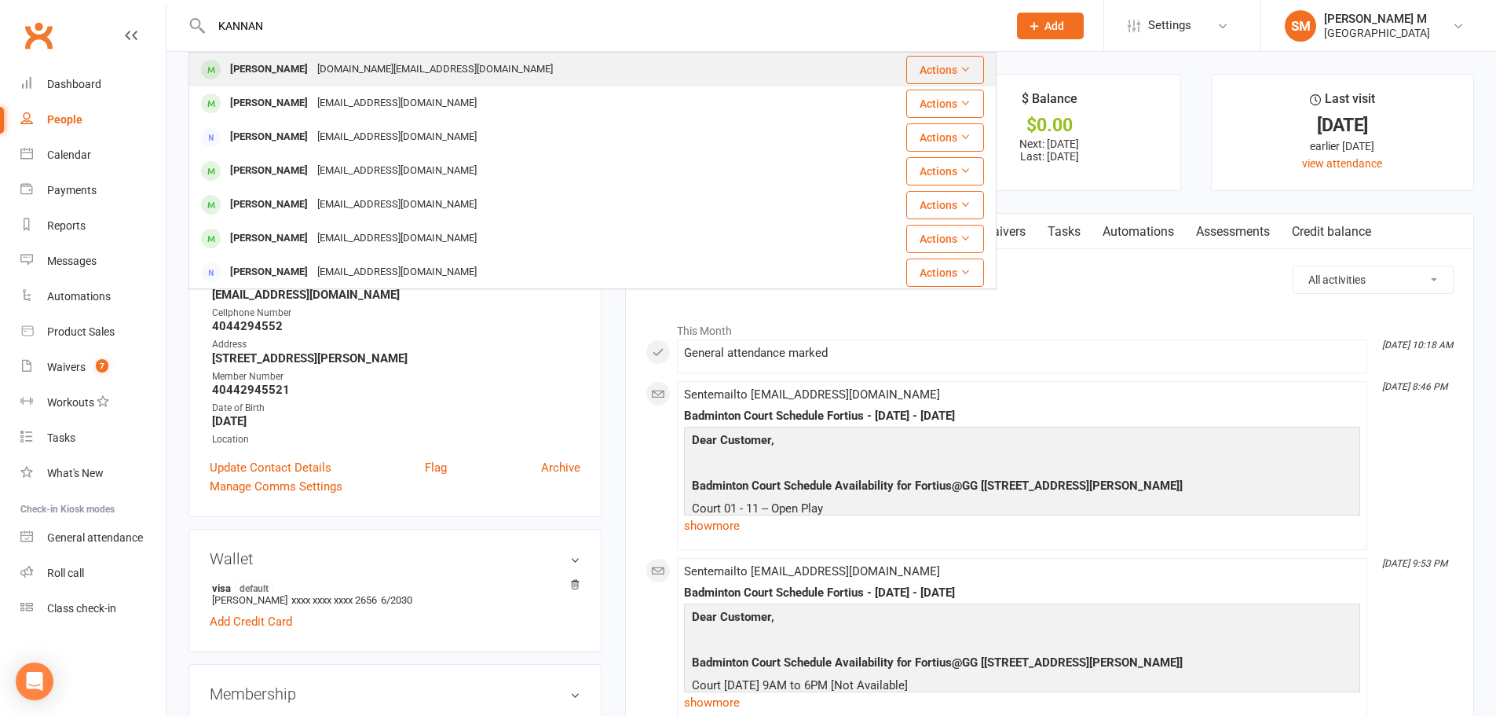
type input "KANNAN"
click at [297, 70] on div "Kannan Kaliarajan" at bounding box center [268, 69] width 87 height 23
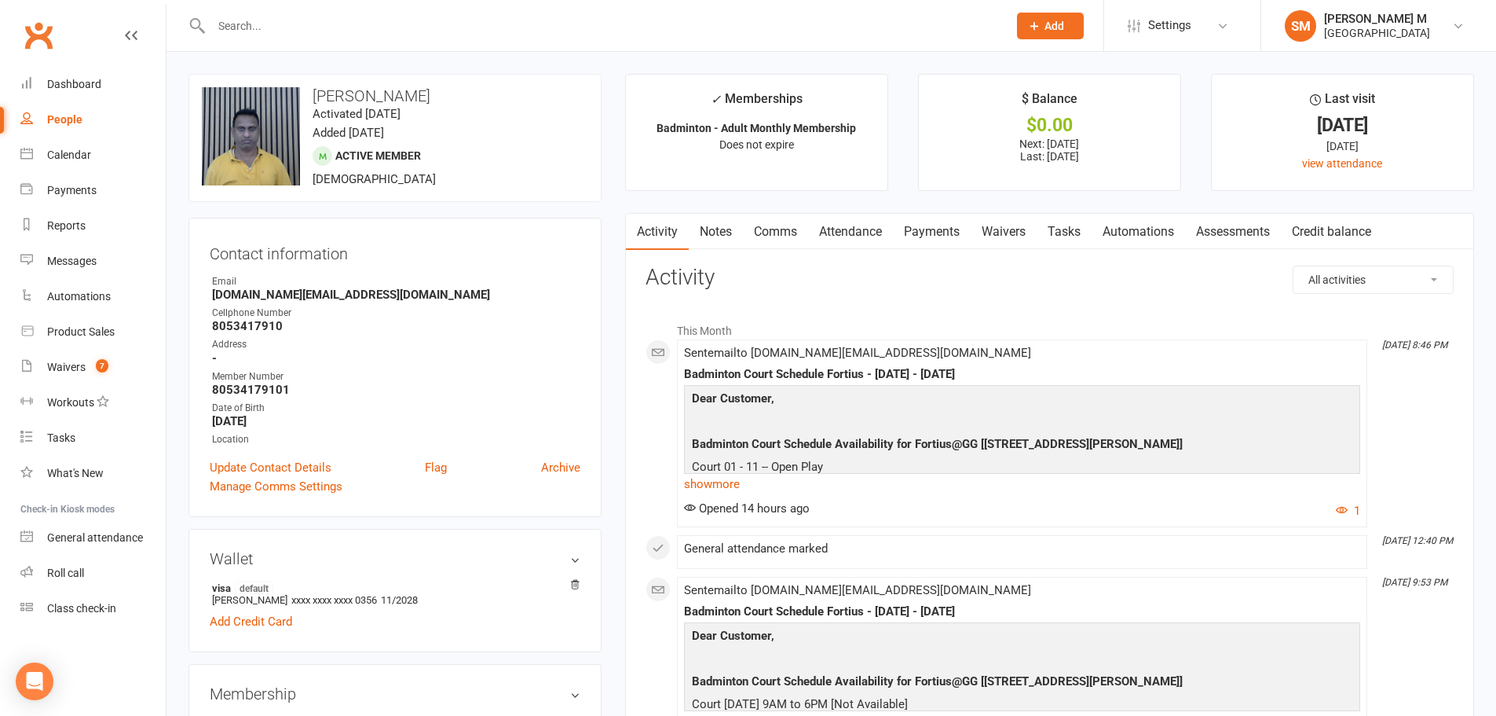
click at [69, 119] on div "People" at bounding box center [64, 119] width 35 height 13
select select "100"
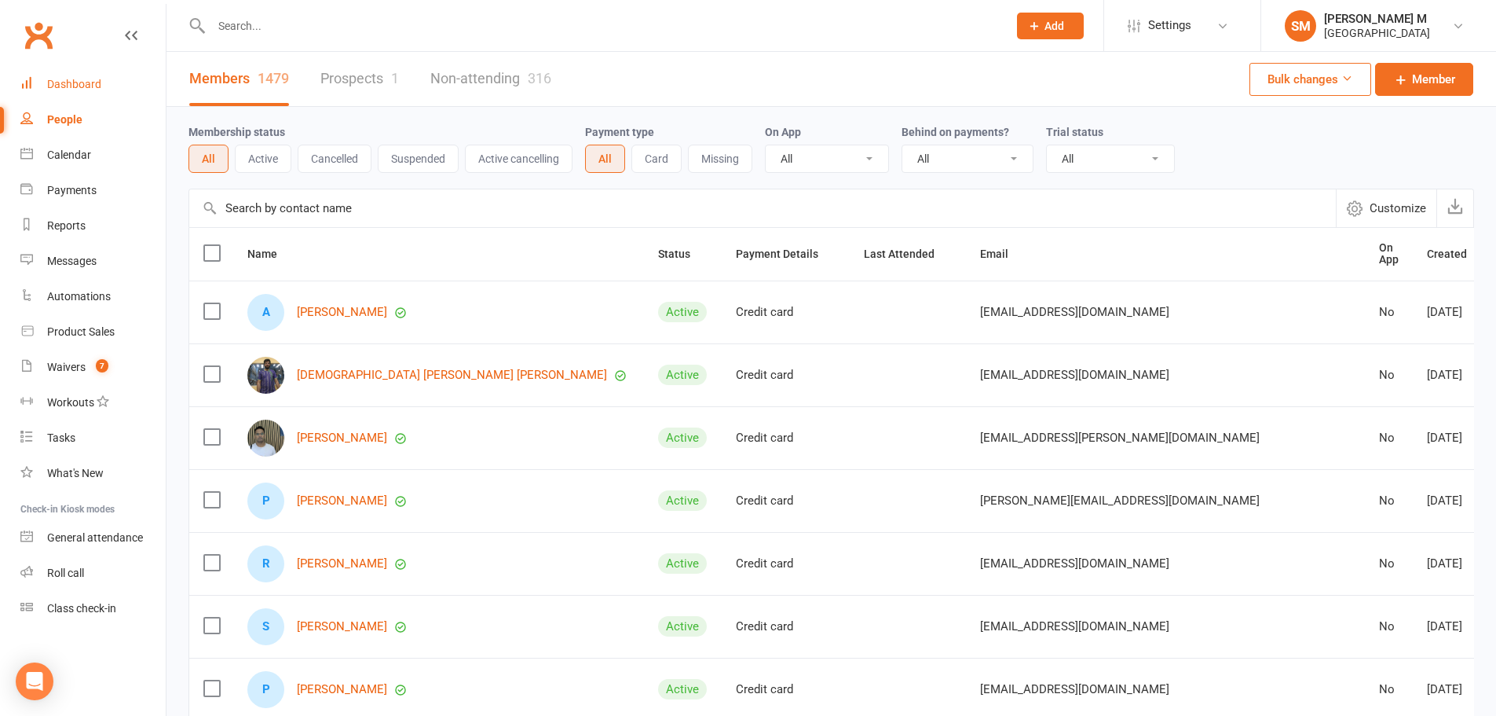
click at [100, 86] on div "Dashboard" at bounding box center [74, 84] width 54 height 13
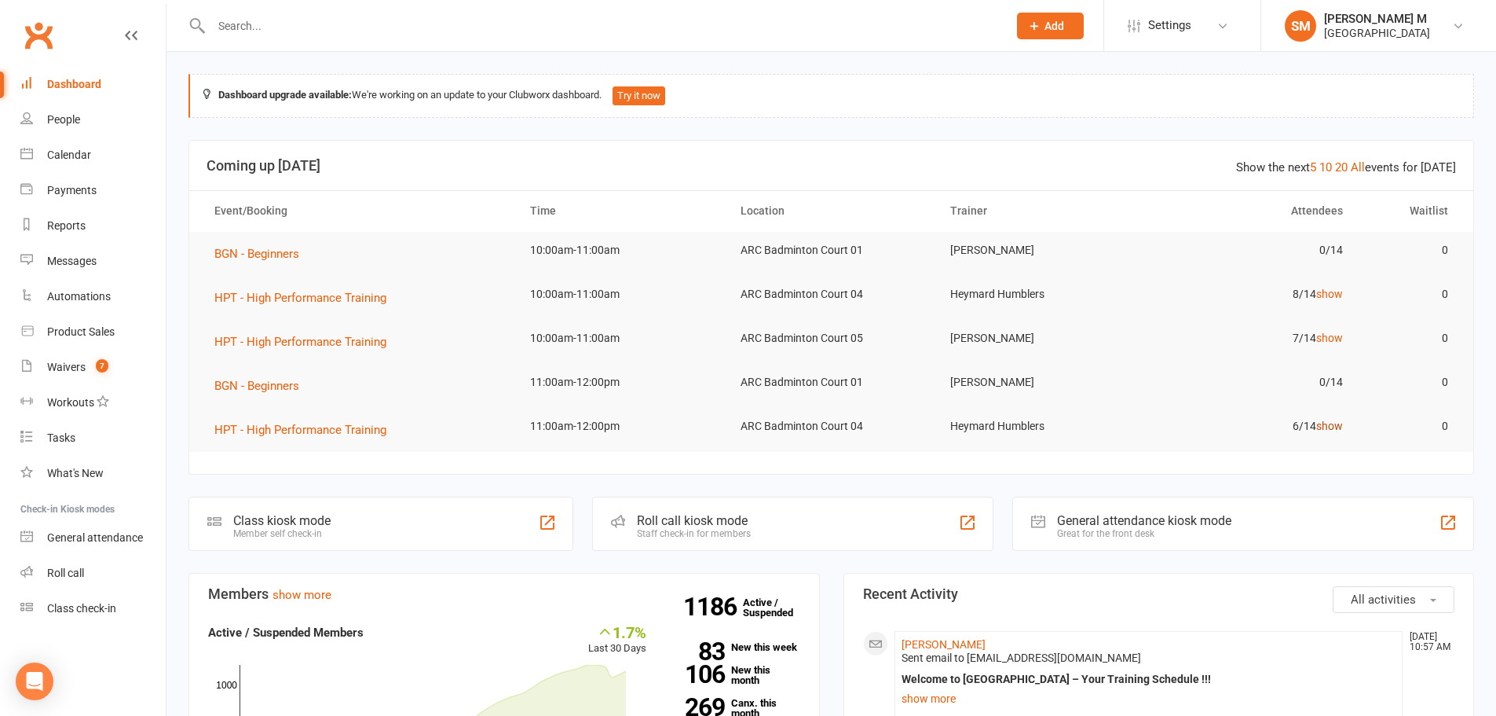
click at [1320, 428] on link "show" at bounding box center [1329, 425] width 27 height 13
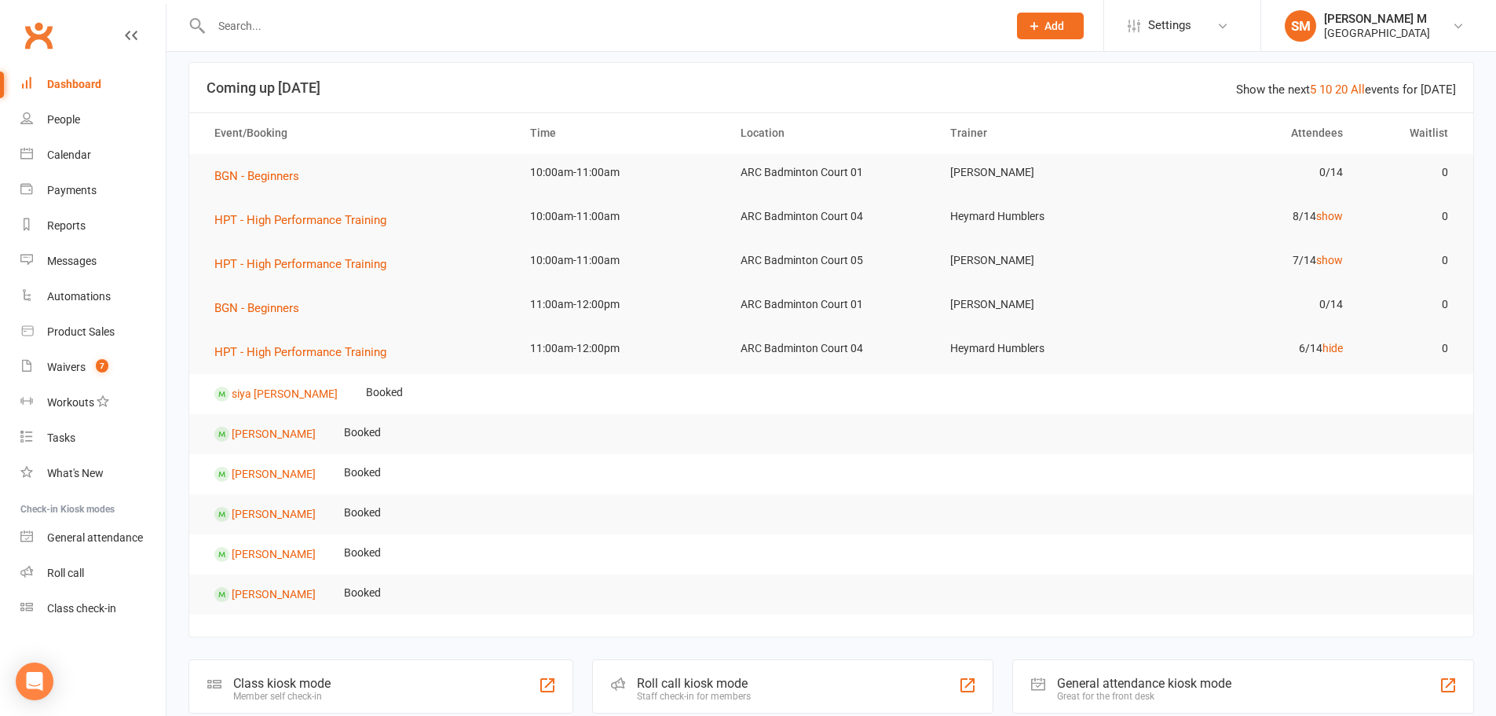
scroll to position [79, 0]
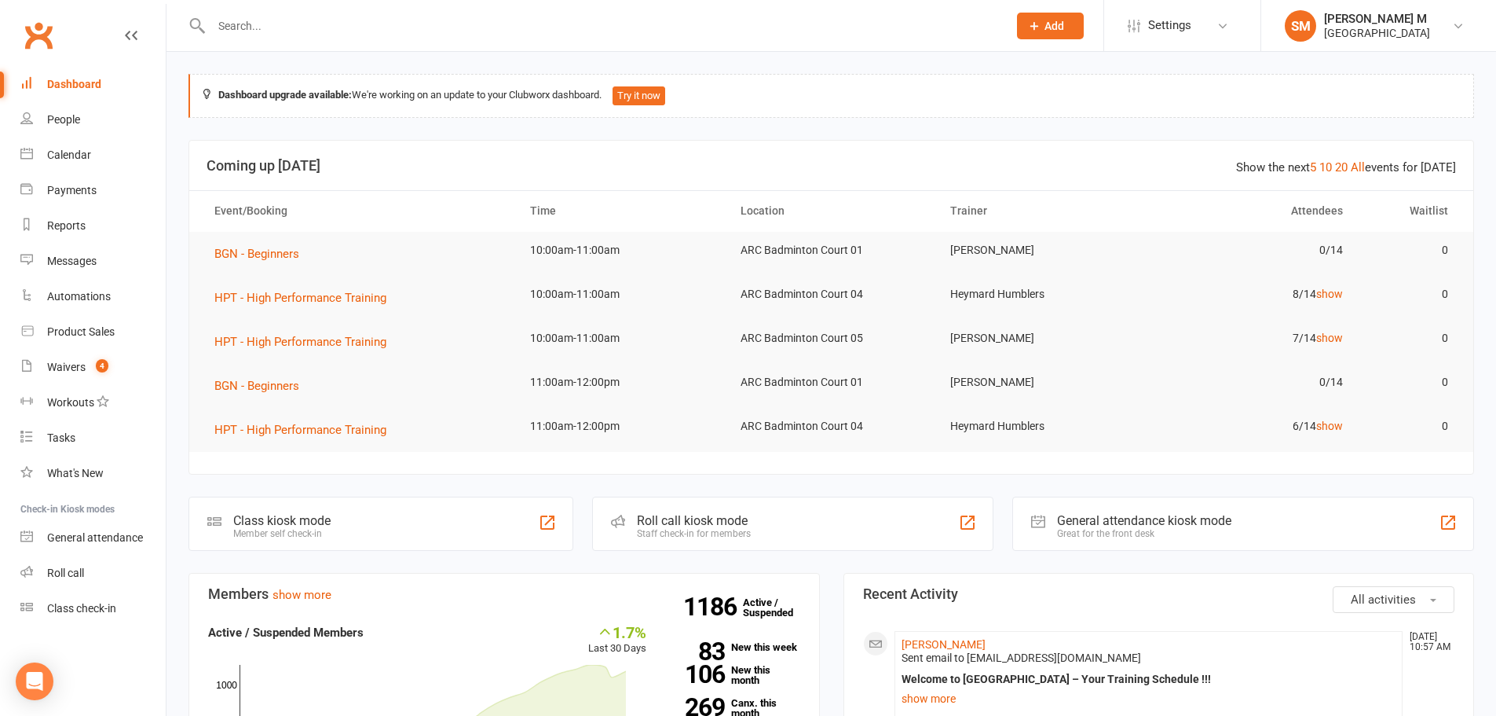
click at [306, 15] on input "text" at bounding box center [602, 26] width 790 height 22
type input "s"
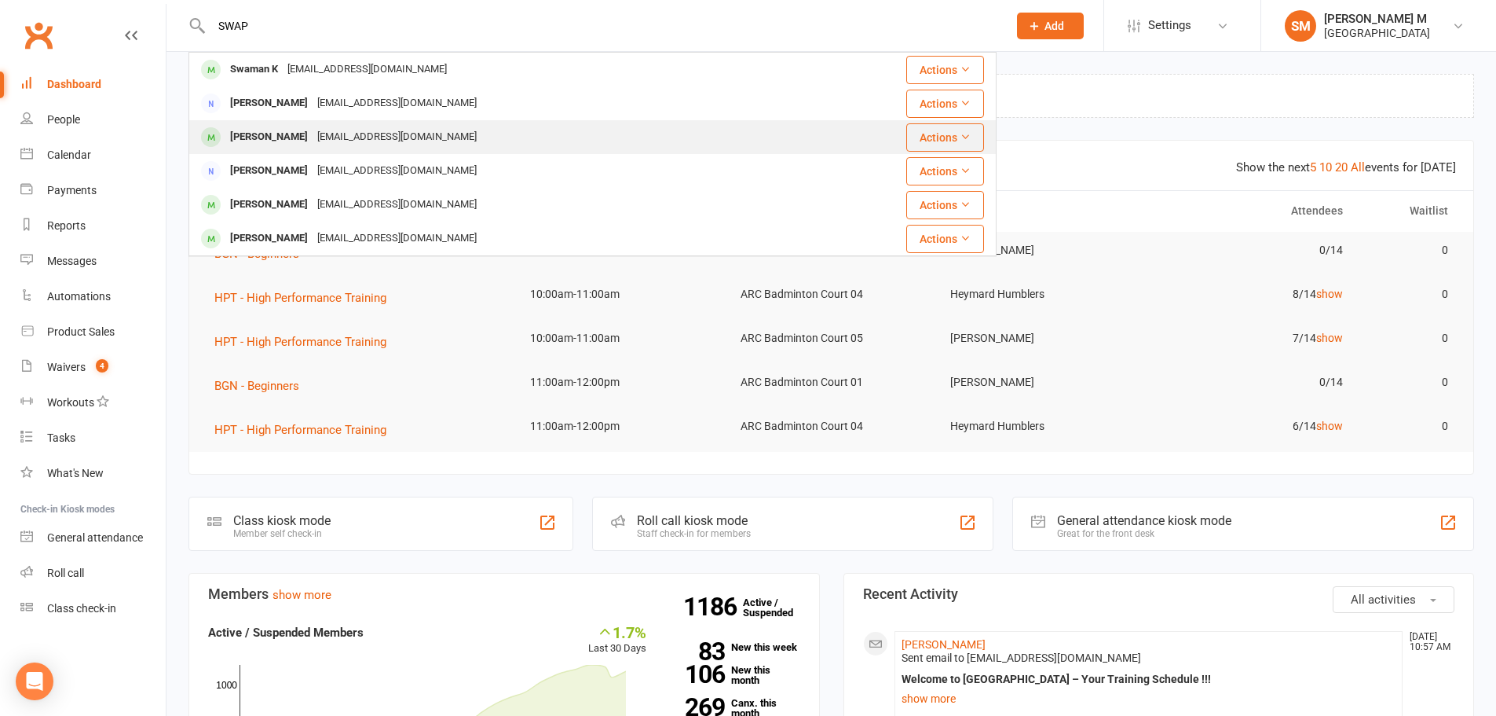
type input "SWAP"
click at [284, 134] on div "[PERSON_NAME]" at bounding box center [268, 137] width 87 height 23
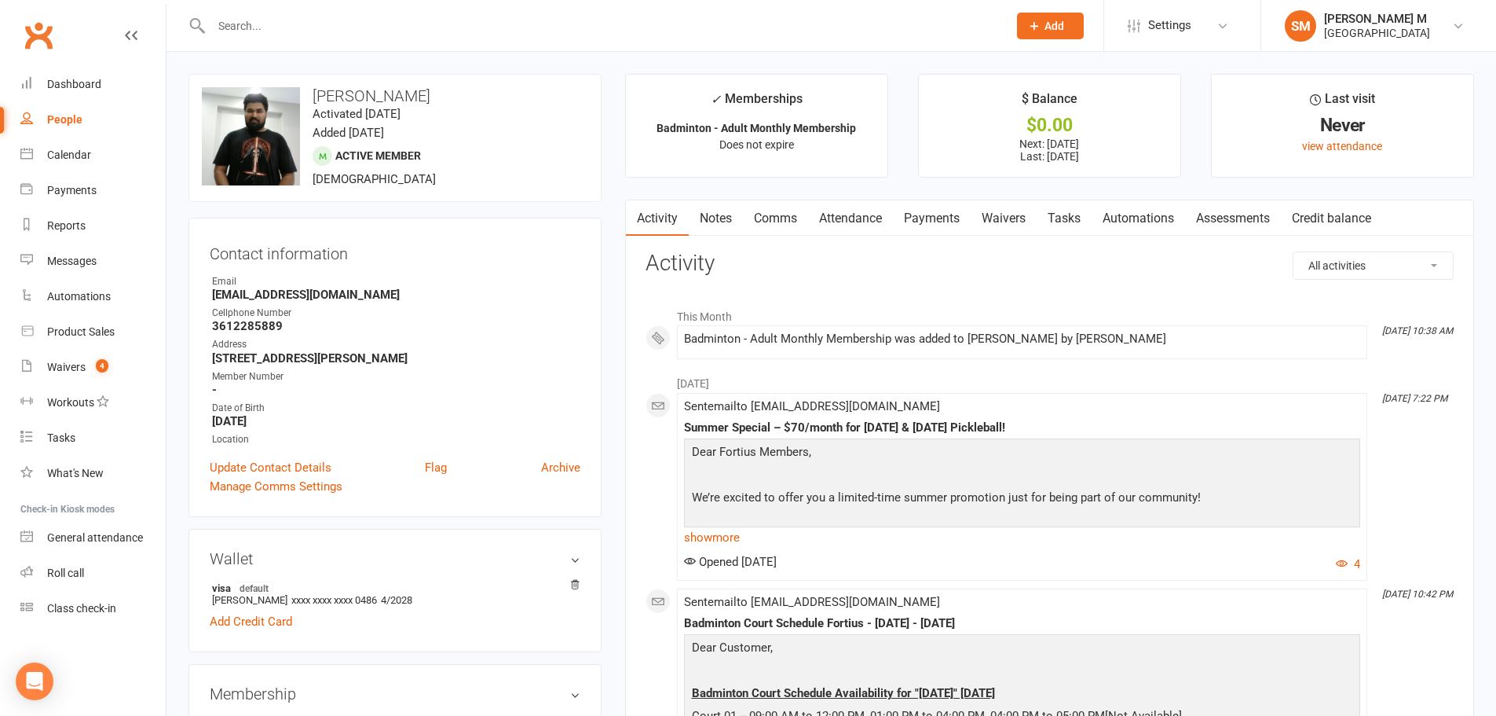
click at [915, 218] on link "Payments" at bounding box center [932, 218] width 78 height 36
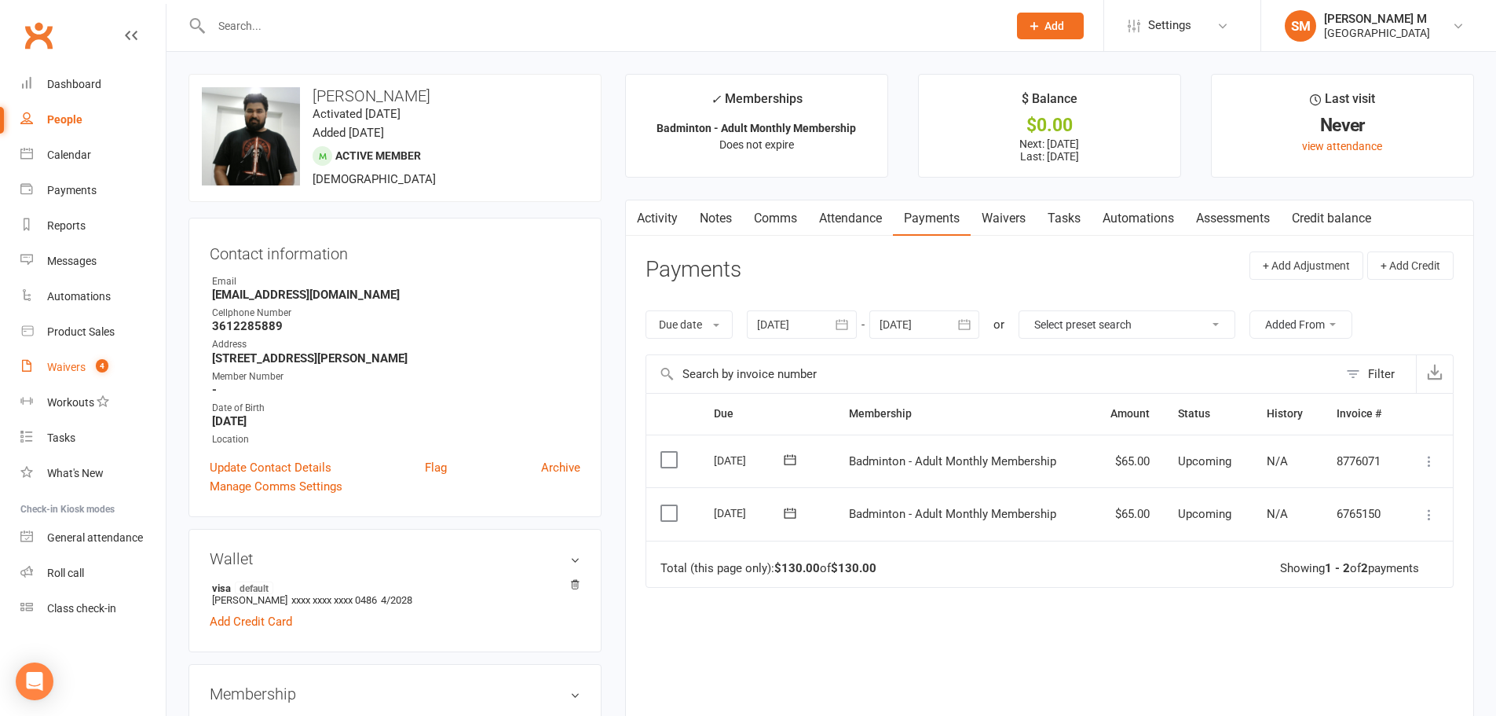
click at [71, 368] on div "Waivers" at bounding box center [66, 367] width 38 height 13
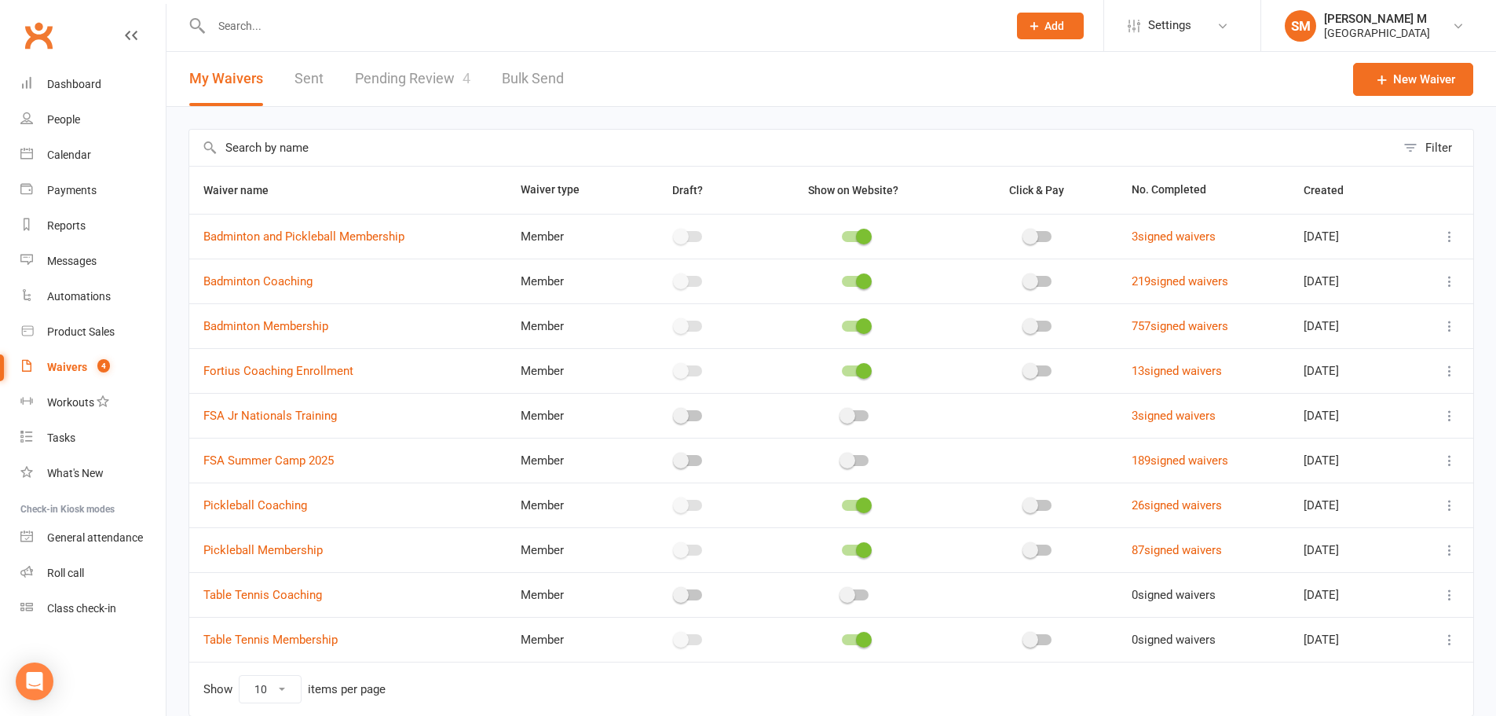
click at [434, 78] on link "Pending Review 4" at bounding box center [412, 79] width 115 height 54
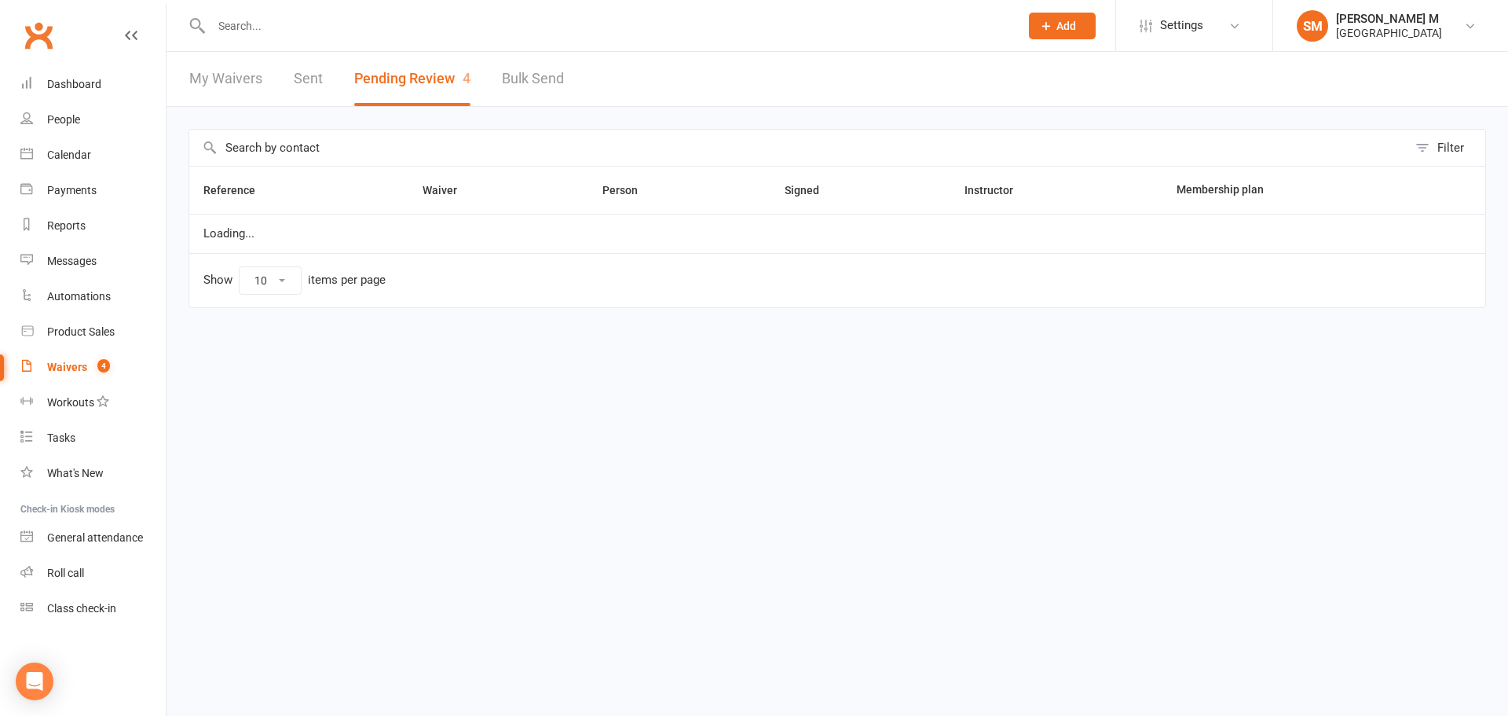
select select "100"
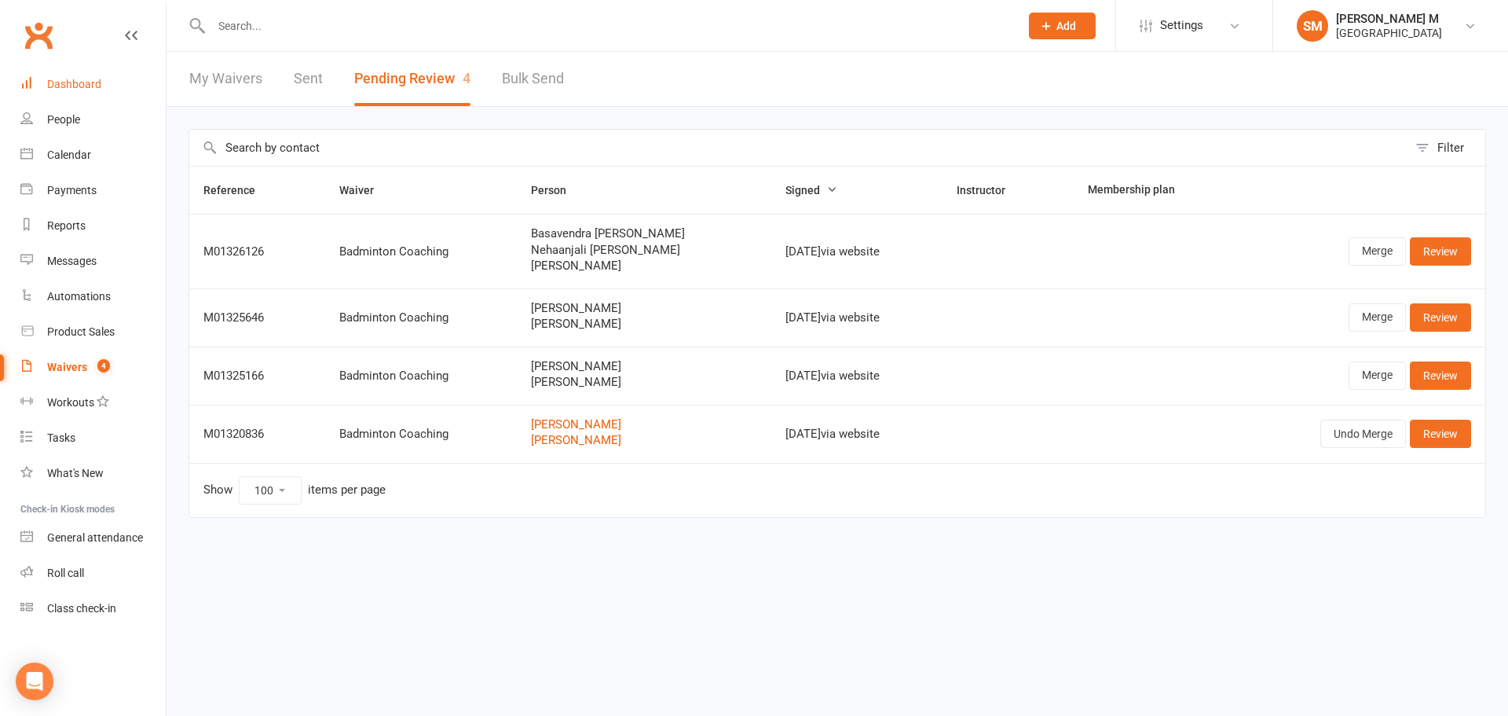
click at [75, 96] on link "Dashboard" at bounding box center [92, 84] width 145 height 35
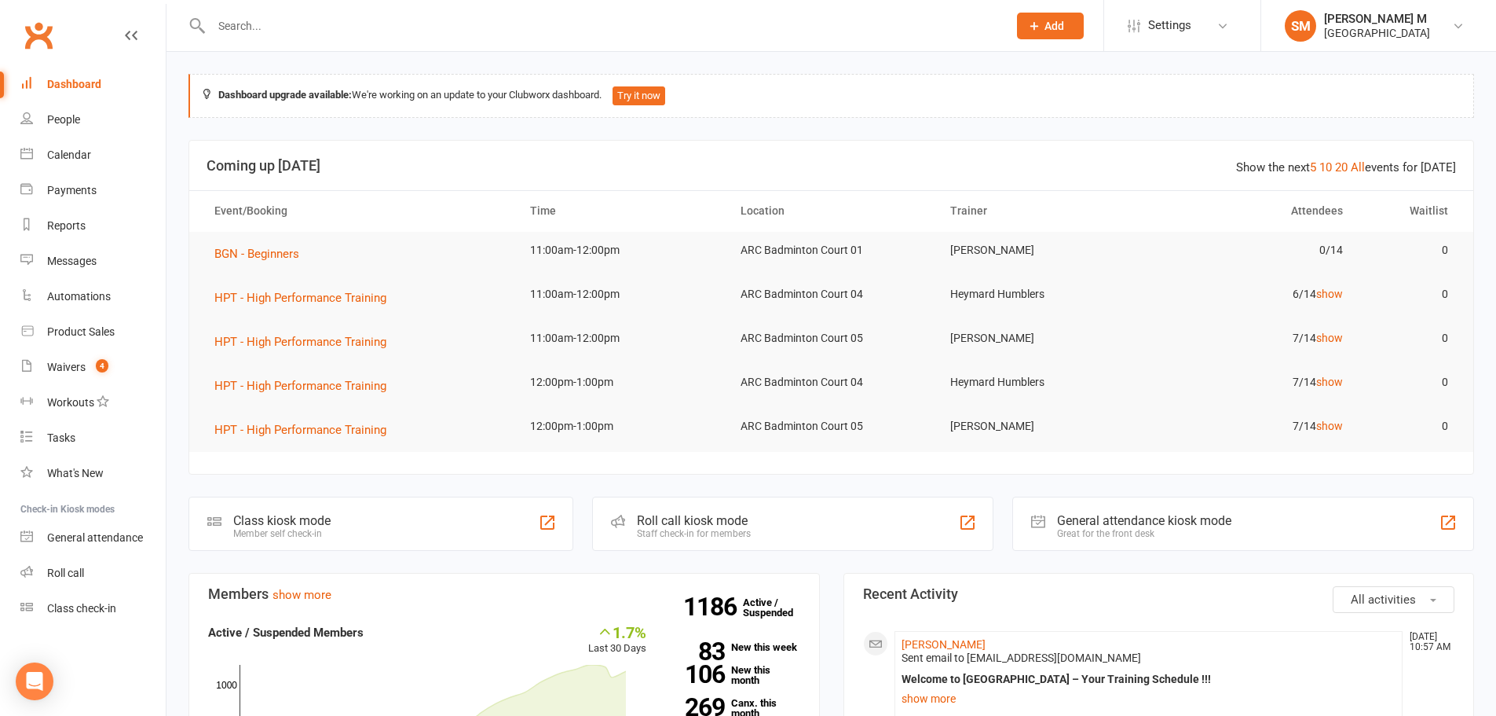
click at [295, 25] on input "text" at bounding box center [602, 26] width 790 height 22
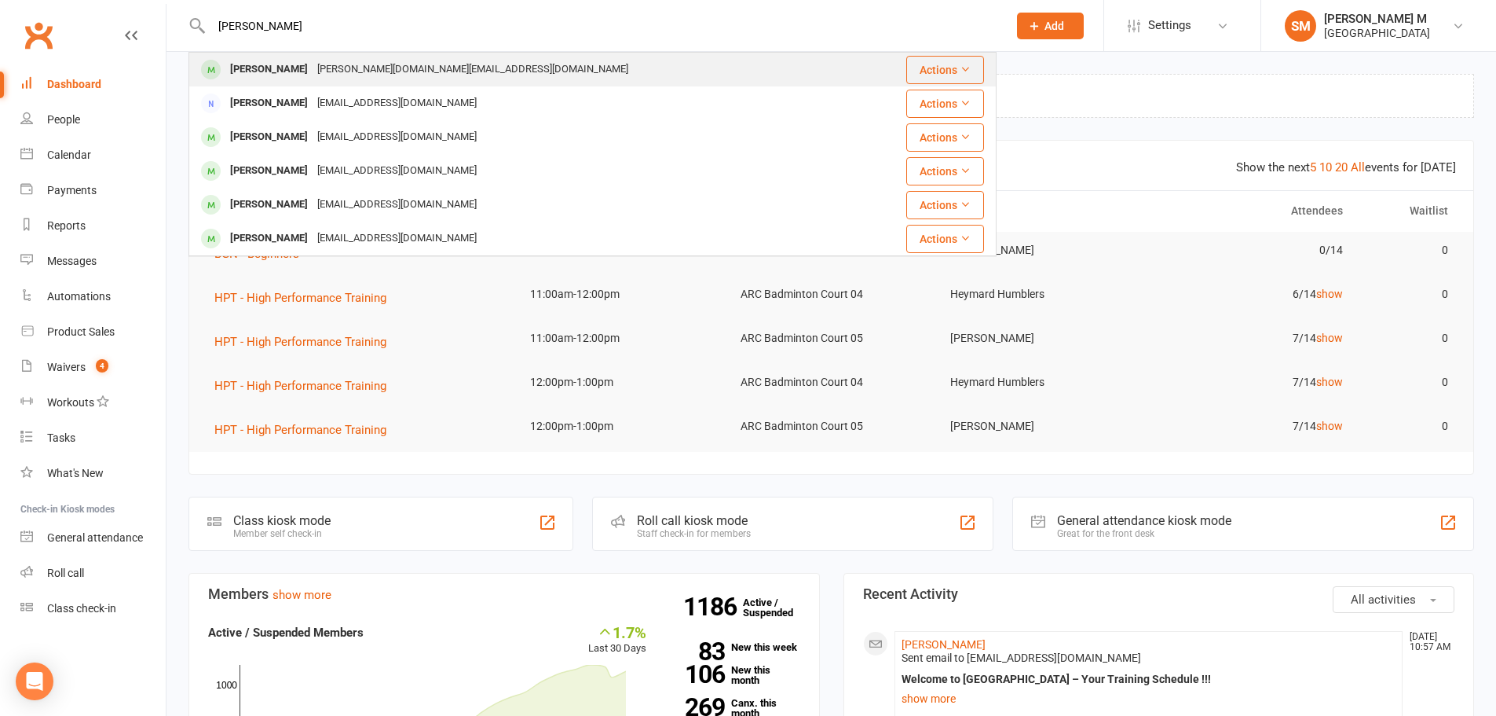
type input "jeya"
click at [313, 80] on div "Jeyakumar Subbiah" at bounding box center [268, 69] width 87 height 23
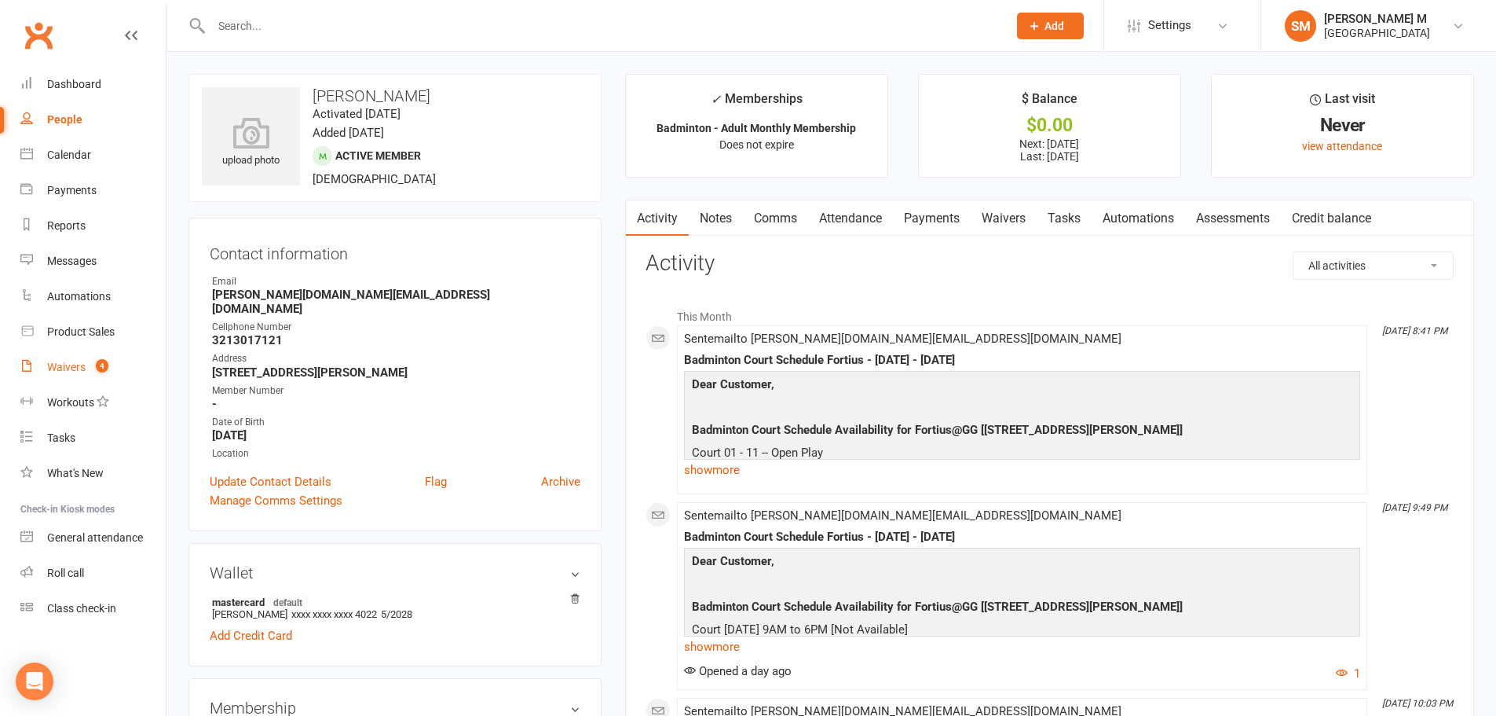
click at [50, 364] on div "Waivers" at bounding box center [66, 367] width 38 height 13
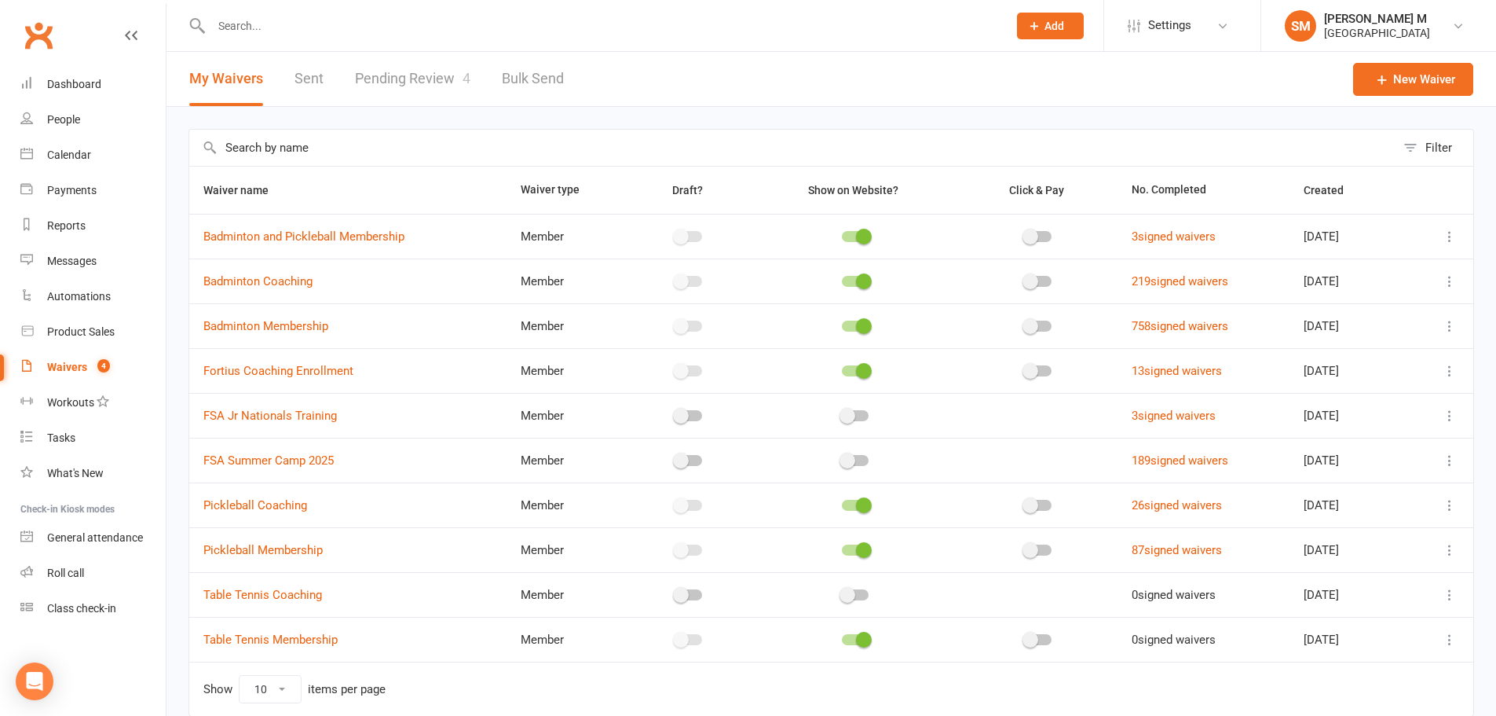
click at [424, 81] on link "Pending Review 4" at bounding box center [412, 79] width 115 height 54
select select "100"
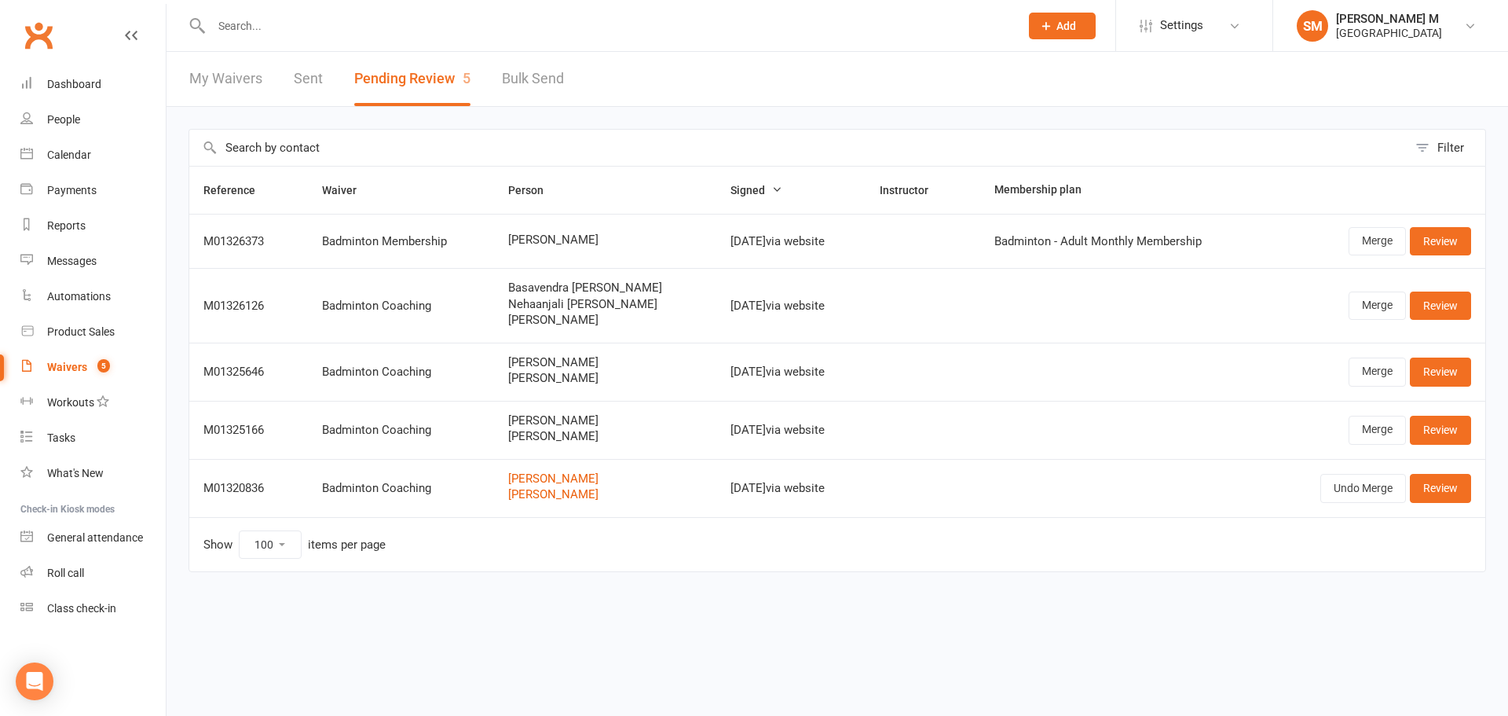
click at [66, 365] on div "Waivers" at bounding box center [67, 367] width 40 height 13
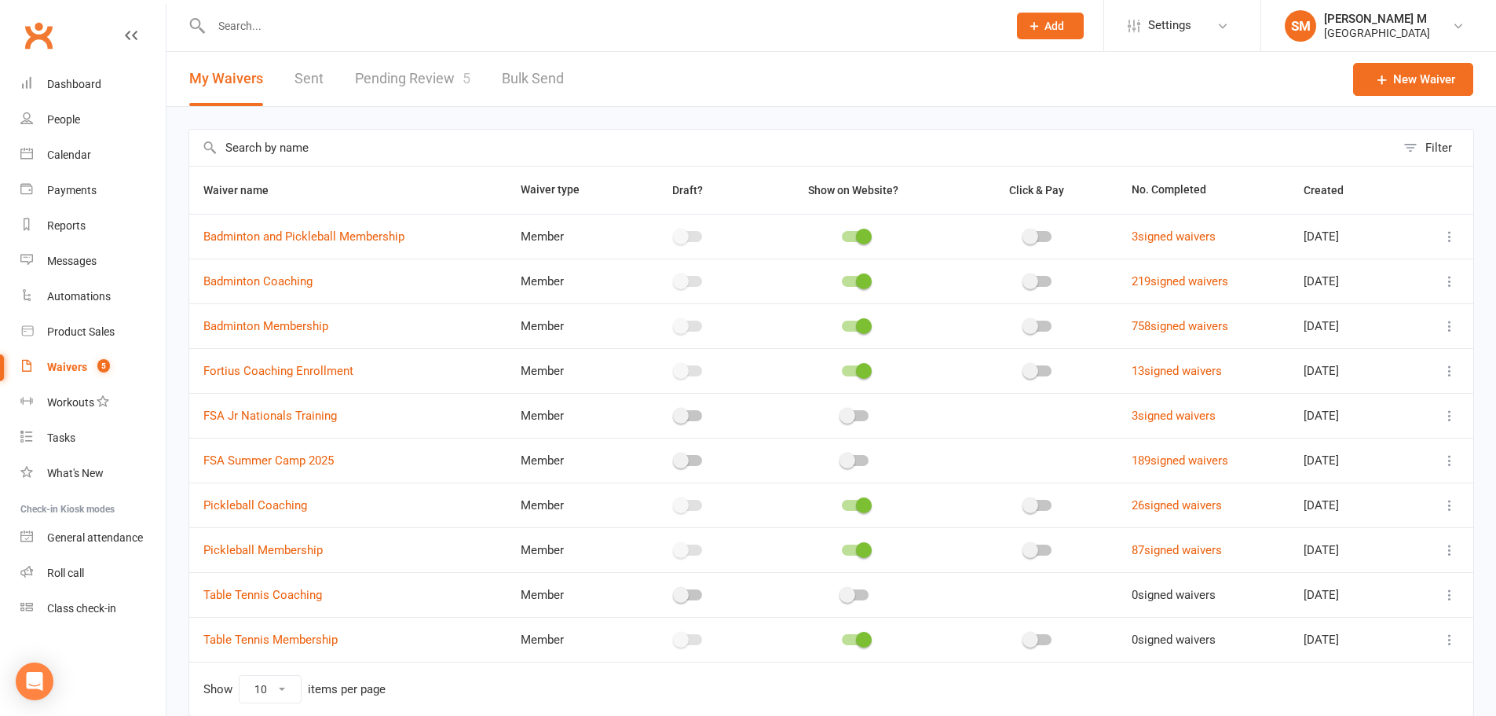
click at [68, 363] on div "Waivers" at bounding box center [67, 367] width 40 height 13
click at [79, 364] on div "Waivers" at bounding box center [67, 367] width 40 height 13
click at [452, 86] on link "Pending Review 5" at bounding box center [412, 79] width 115 height 54
select select "100"
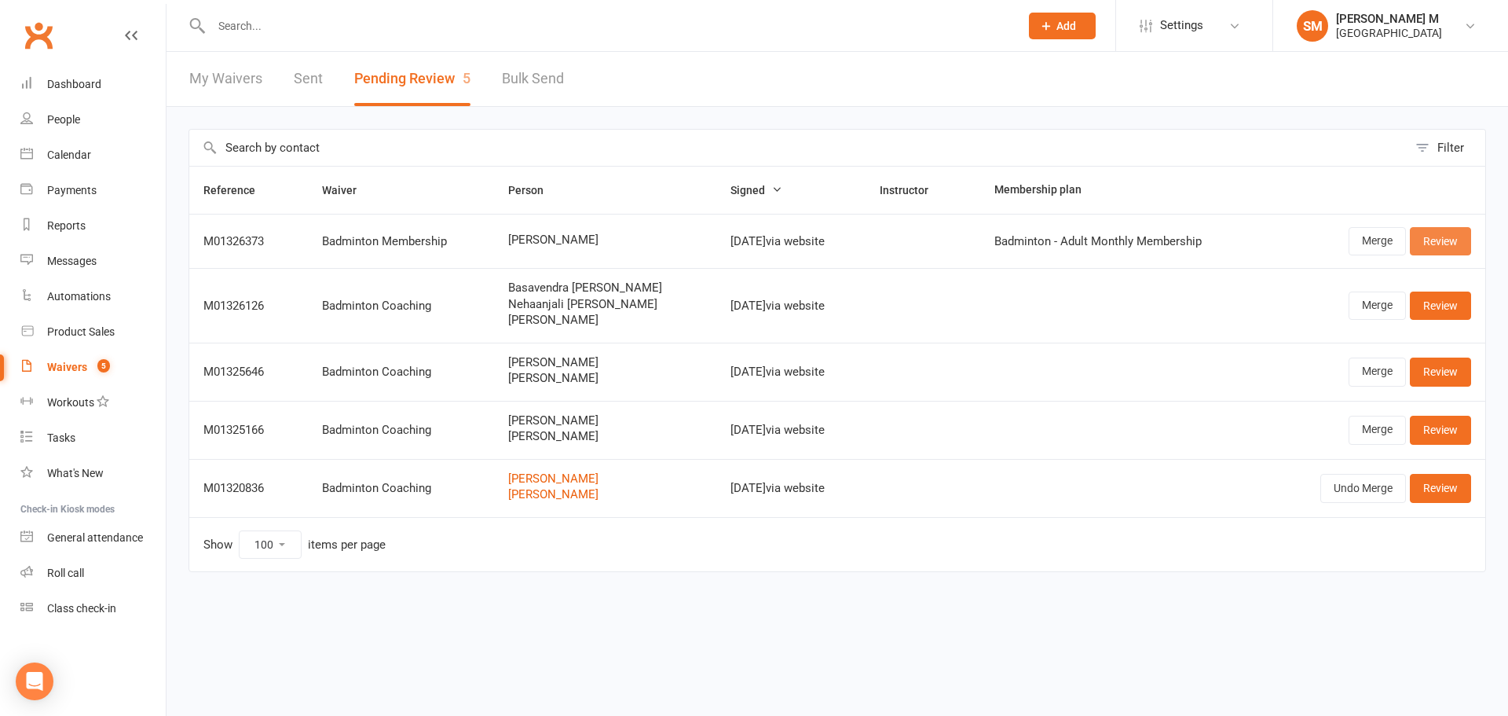
click at [1443, 240] on link "Review" at bounding box center [1440, 241] width 61 height 28
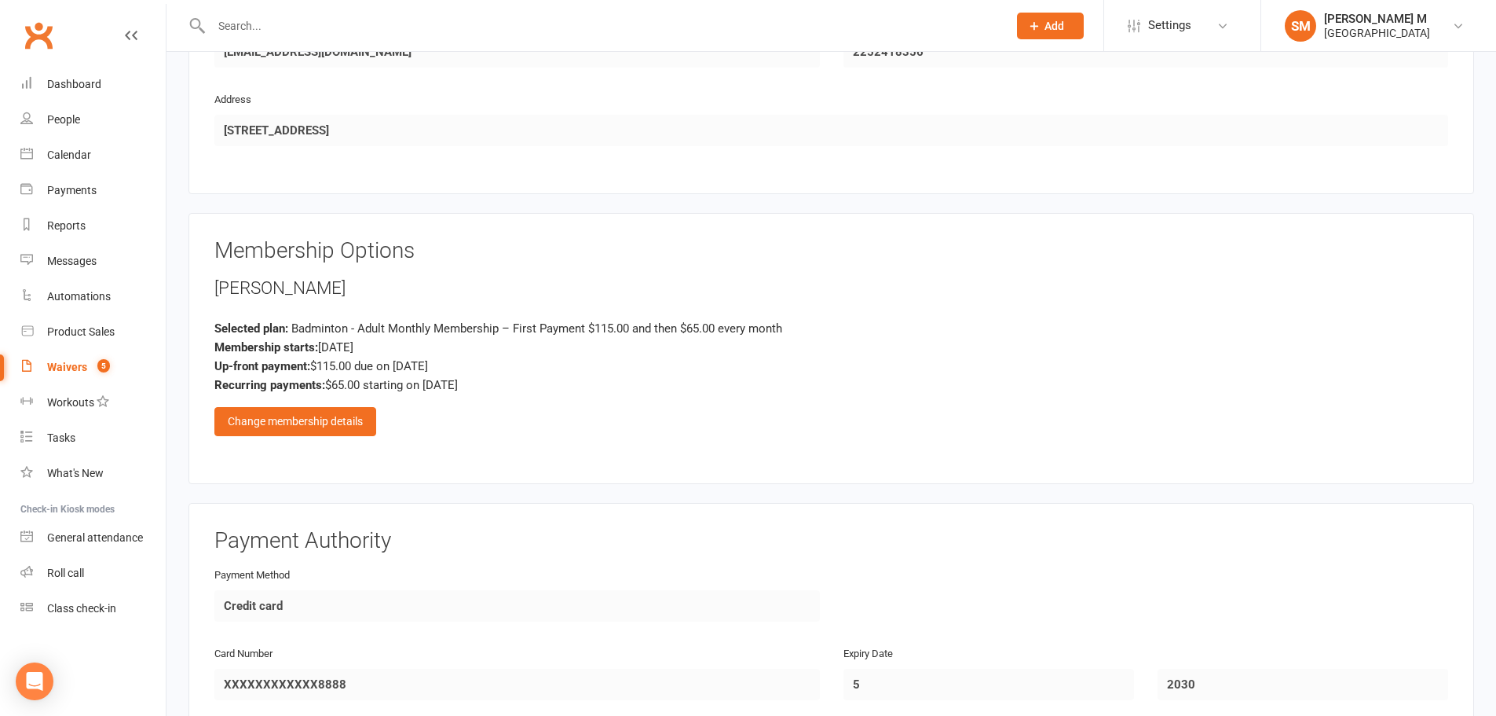
scroll to position [1100, 0]
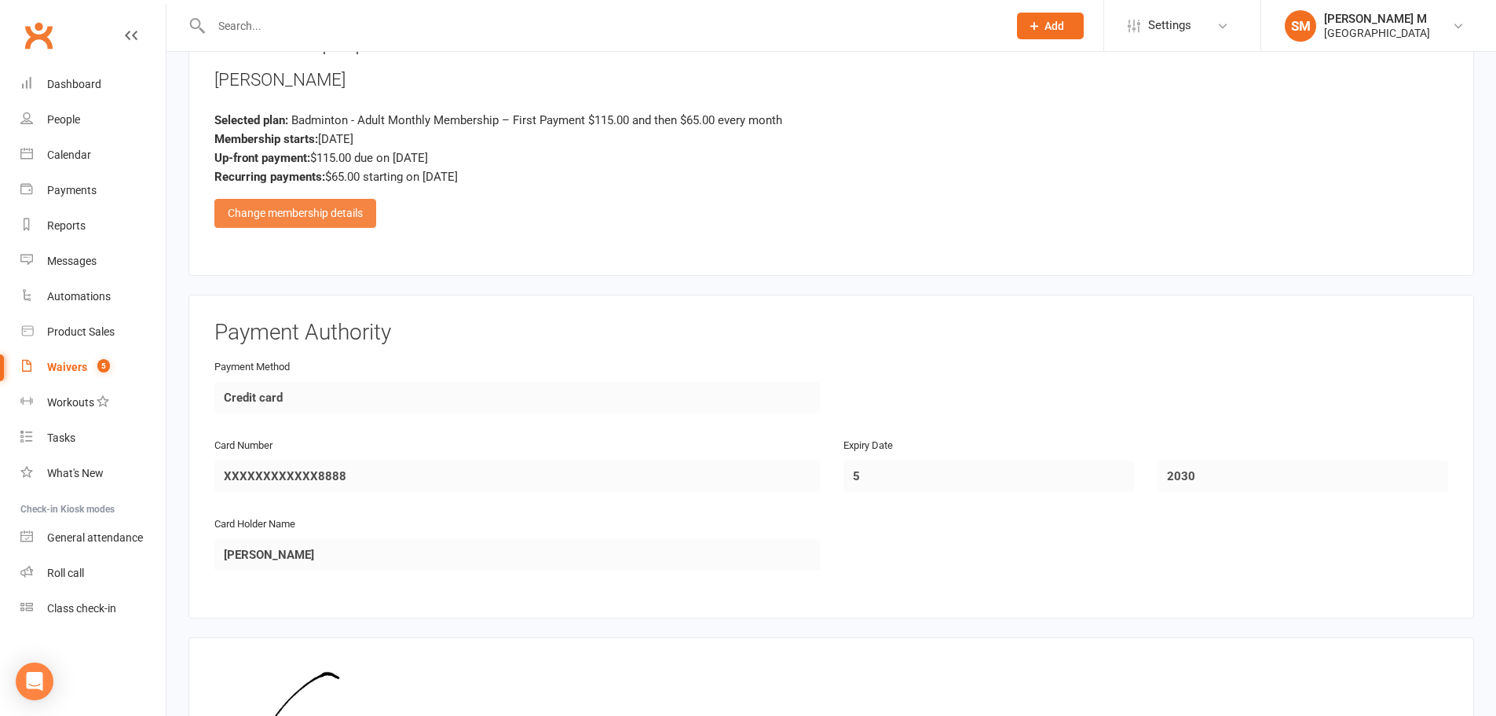
click at [346, 220] on div "Change membership details" at bounding box center [295, 213] width 162 height 28
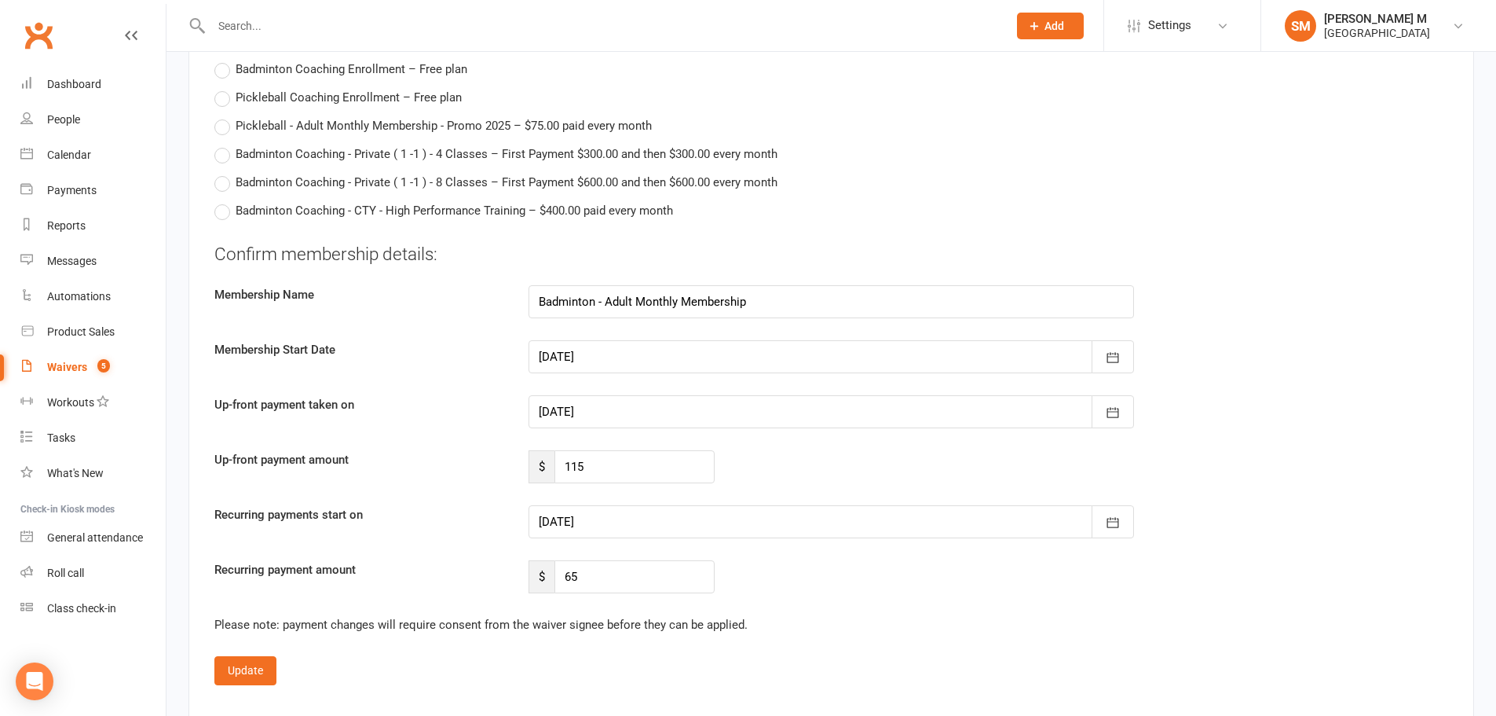
scroll to position [3063, 0]
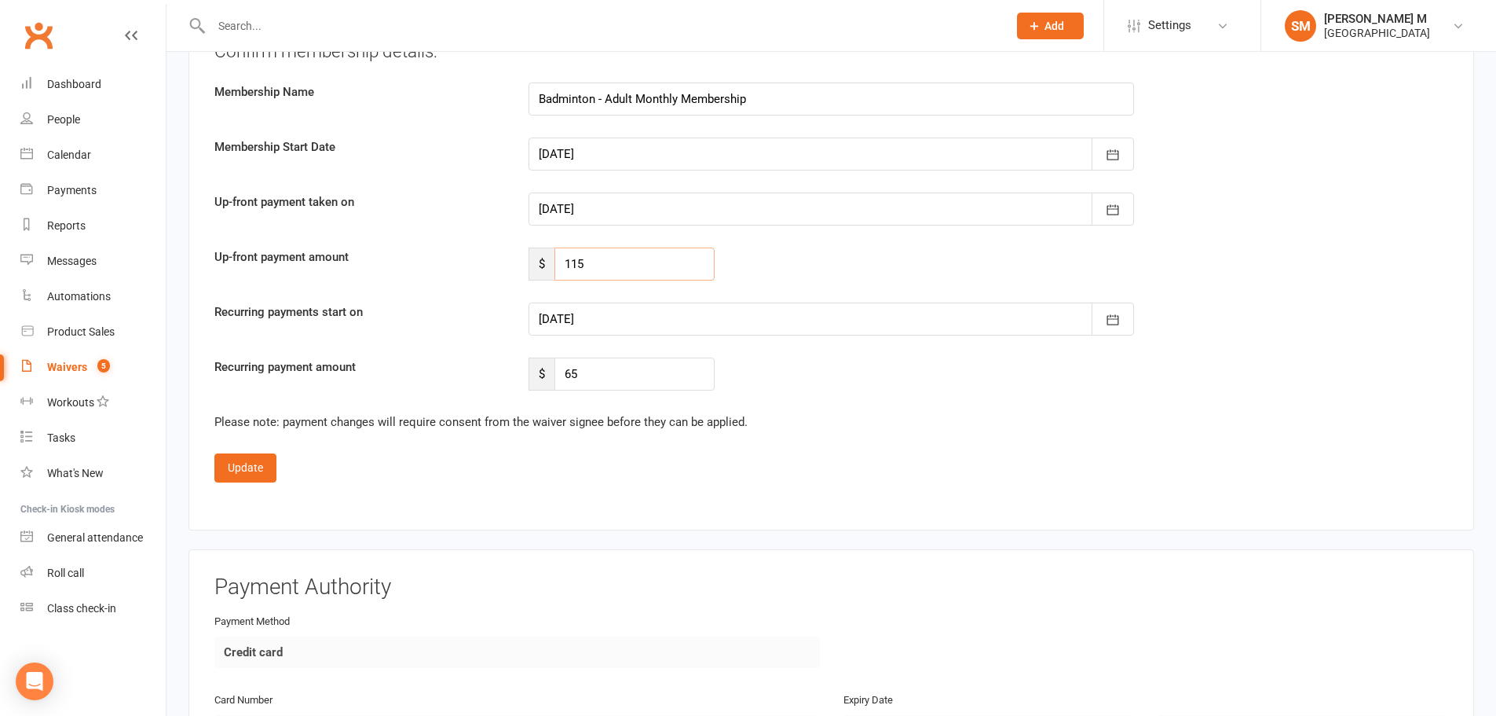
drag, startPoint x: 623, startPoint y: 260, endPoint x: 554, endPoint y: 261, distance: 69.1
click at [554, 261] on div "$ 115" at bounding box center [622, 263] width 186 height 33
type input "80"
click at [1114, 326] on icon "button" at bounding box center [1113, 320] width 16 height 16
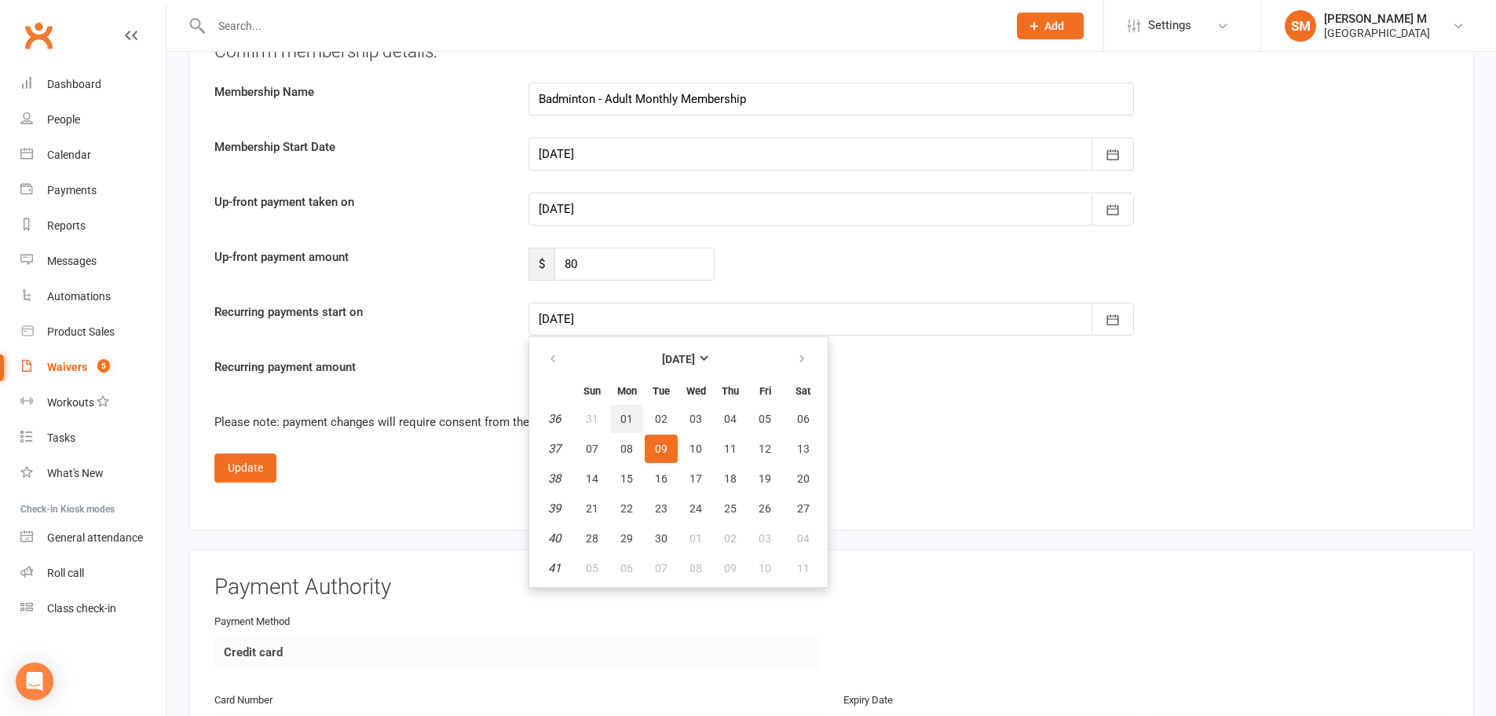
click at [623, 419] on span "01" at bounding box center [627, 418] width 13 height 13
type input "[DATE]"
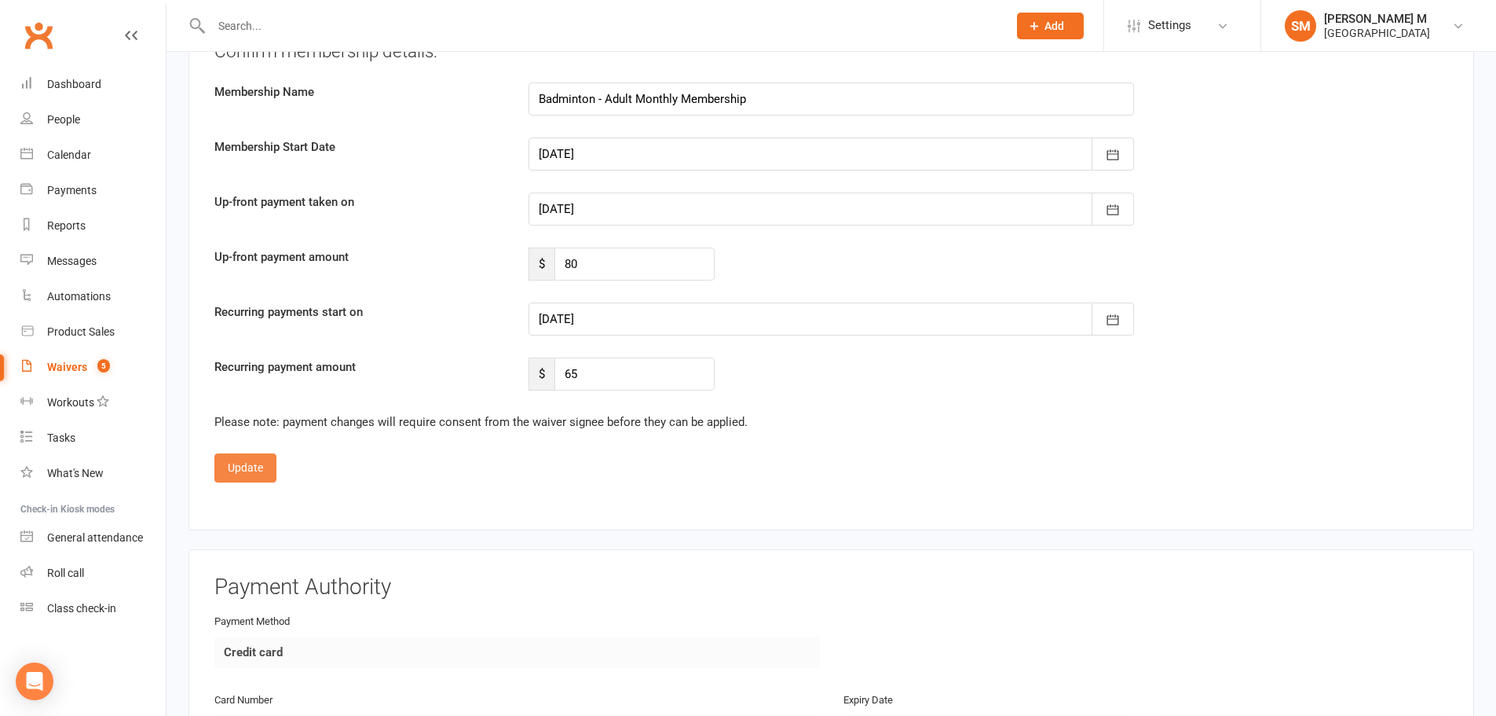
click at [256, 460] on button "Update" at bounding box center [245, 467] width 62 height 28
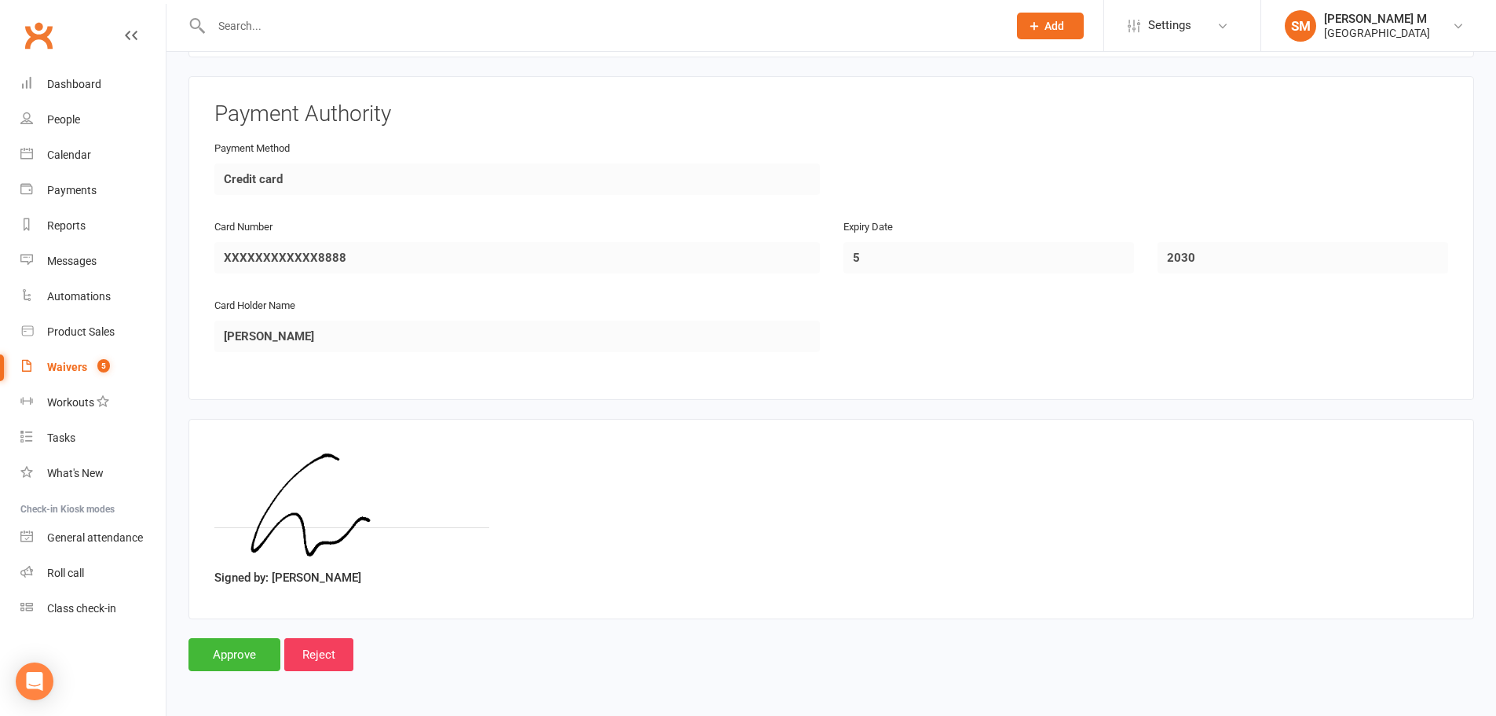
scroll to position [1318, 0]
click at [257, 650] on input "Approve" at bounding box center [235, 654] width 92 height 33
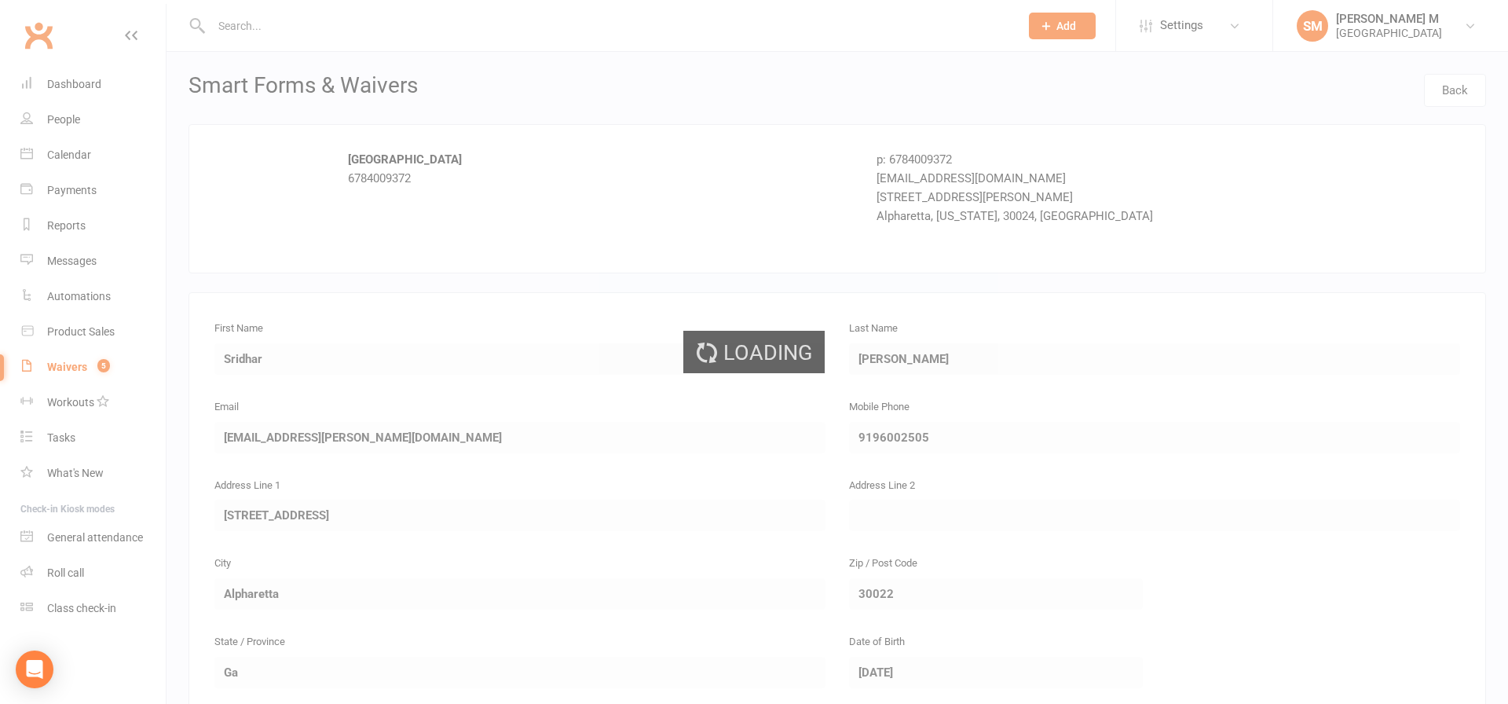
select select "100"
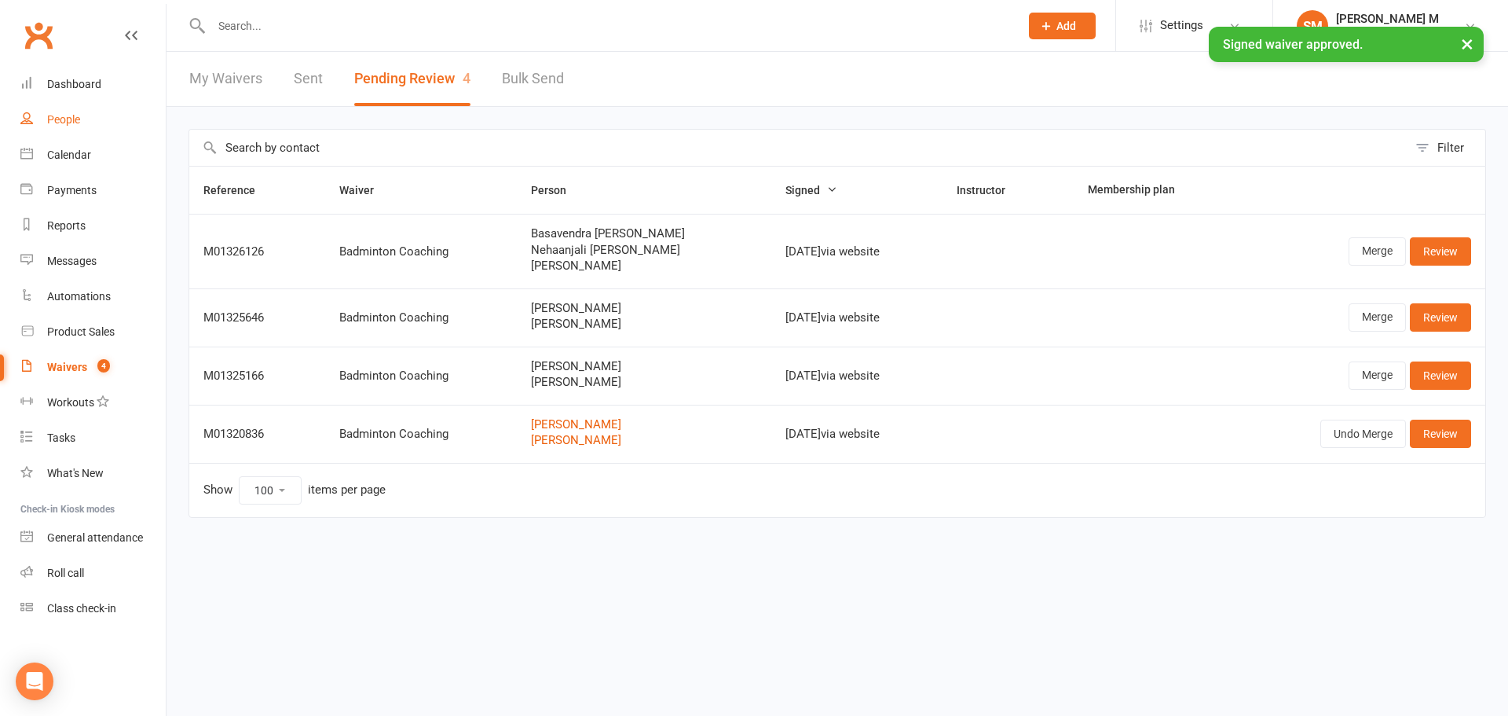
click at [61, 128] on link "People" at bounding box center [92, 119] width 145 height 35
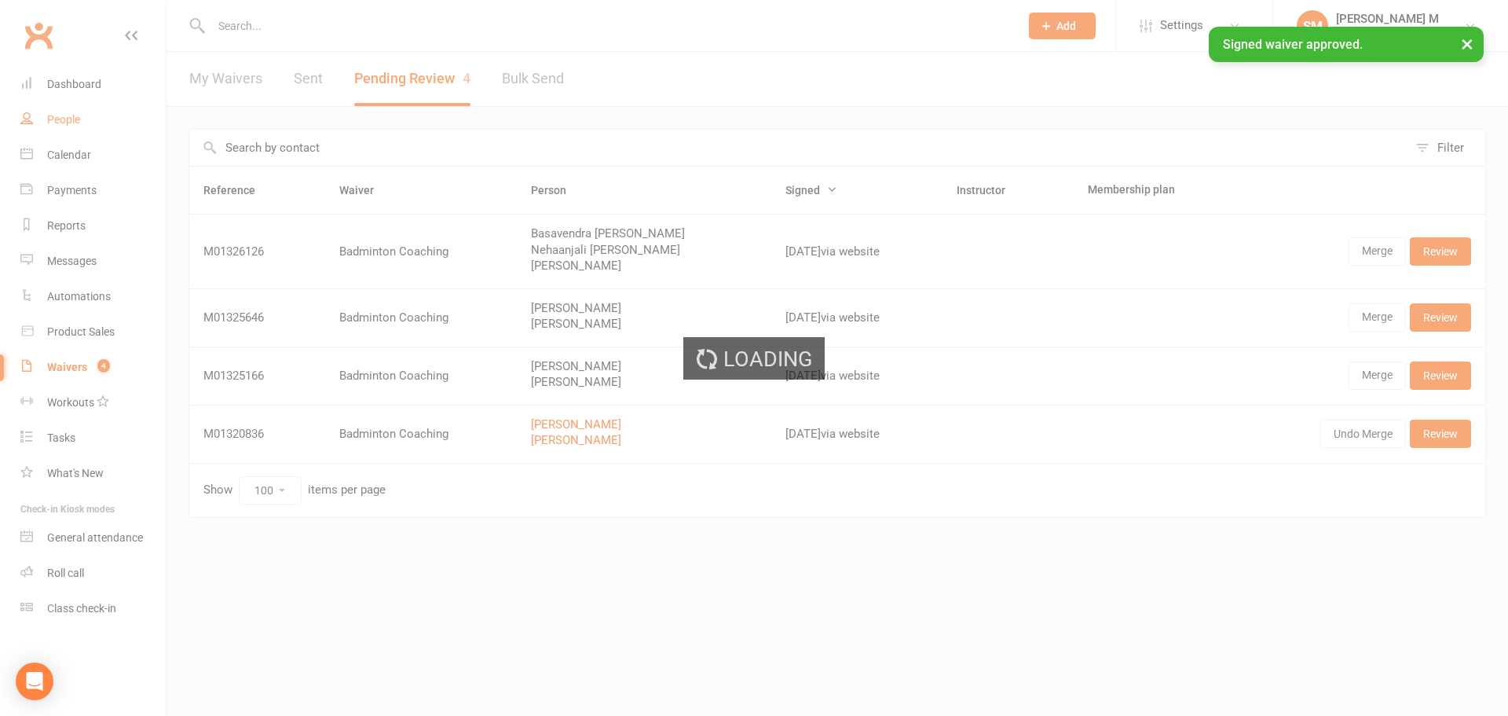
select select "100"
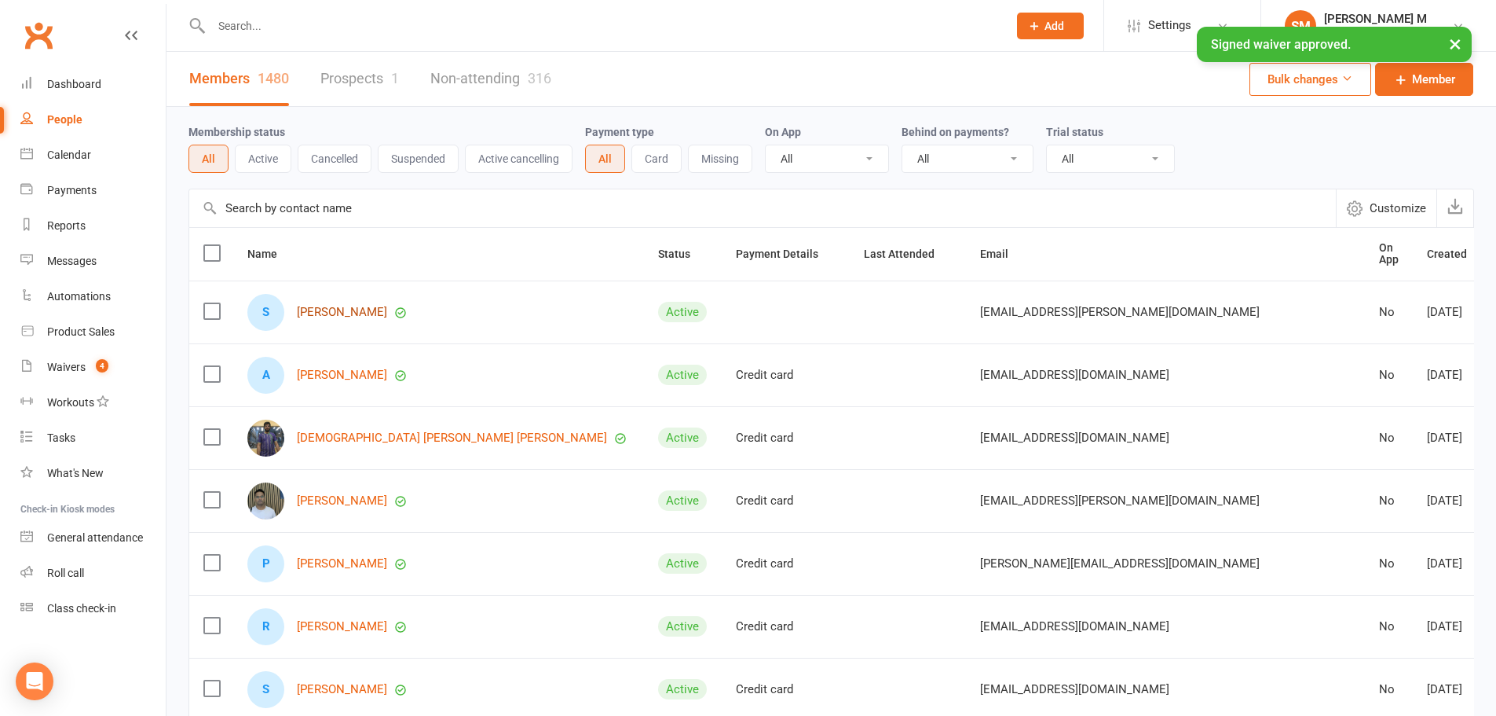
click at [346, 314] on link "[PERSON_NAME]" at bounding box center [342, 312] width 90 height 13
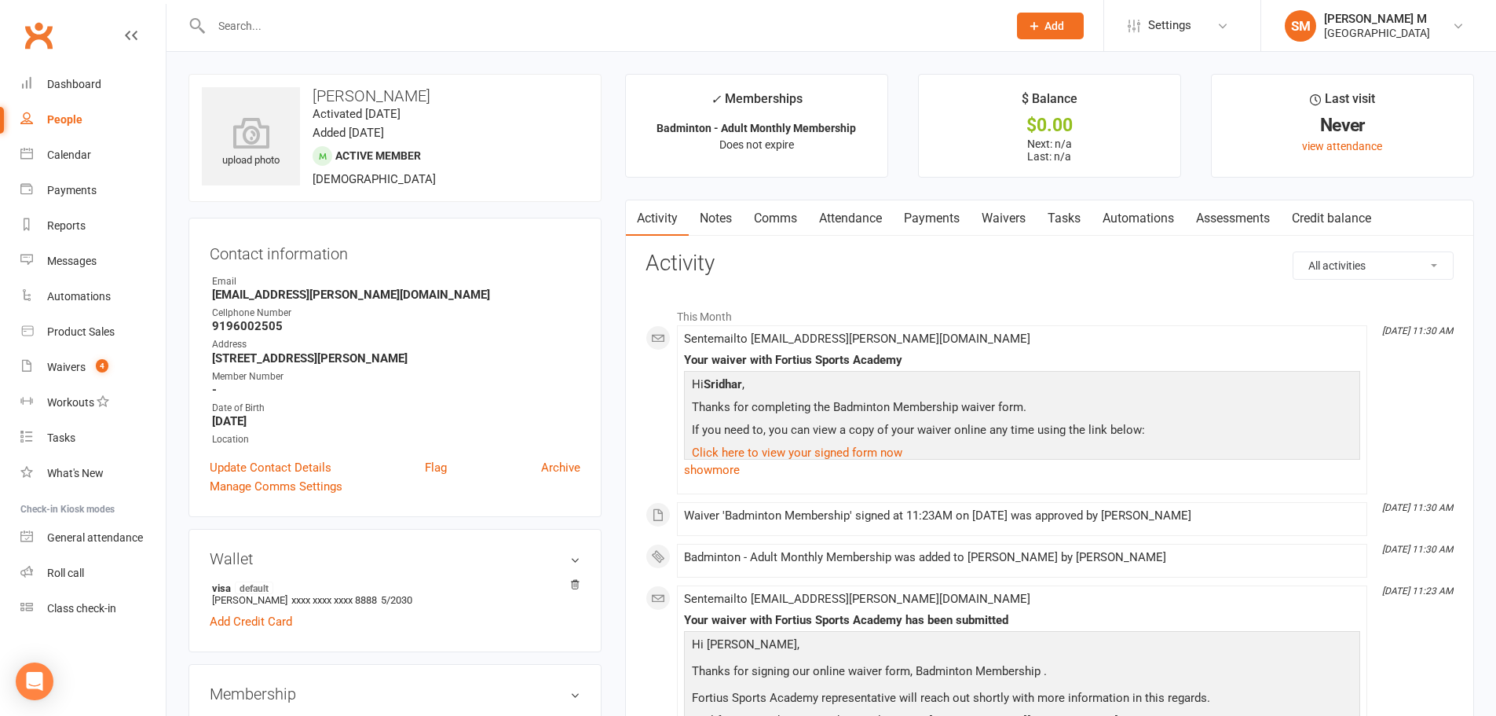
drag, startPoint x: 441, startPoint y: 99, endPoint x: 303, endPoint y: 97, distance: 137.5
click at [303, 97] on h3 "[PERSON_NAME]" at bounding box center [395, 95] width 386 height 17
copy h3 "[PERSON_NAME]"
click at [273, 134] on icon at bounding box center [251, 132] width 108 height 35
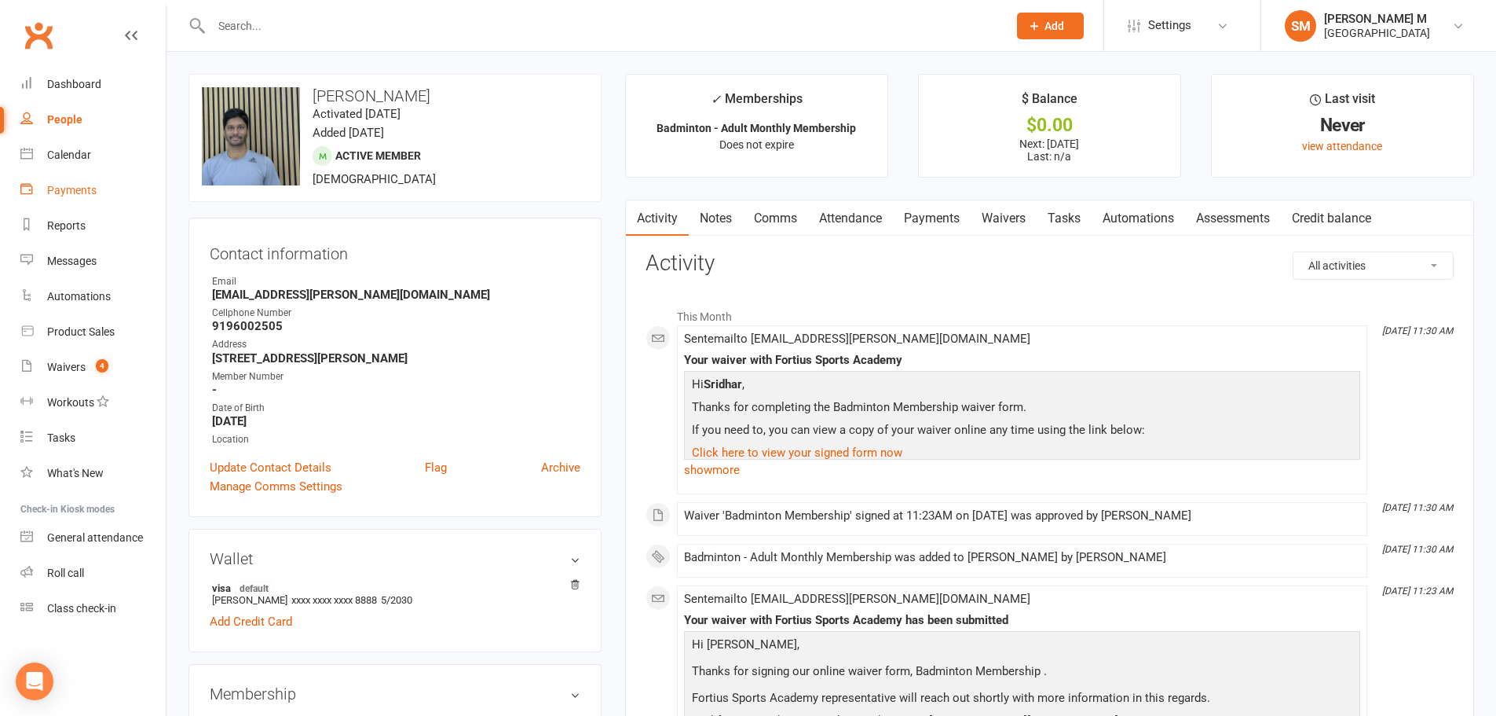
click at [64, 197] on link "Payments" at bounding box center [92, 190] width 145 height 35
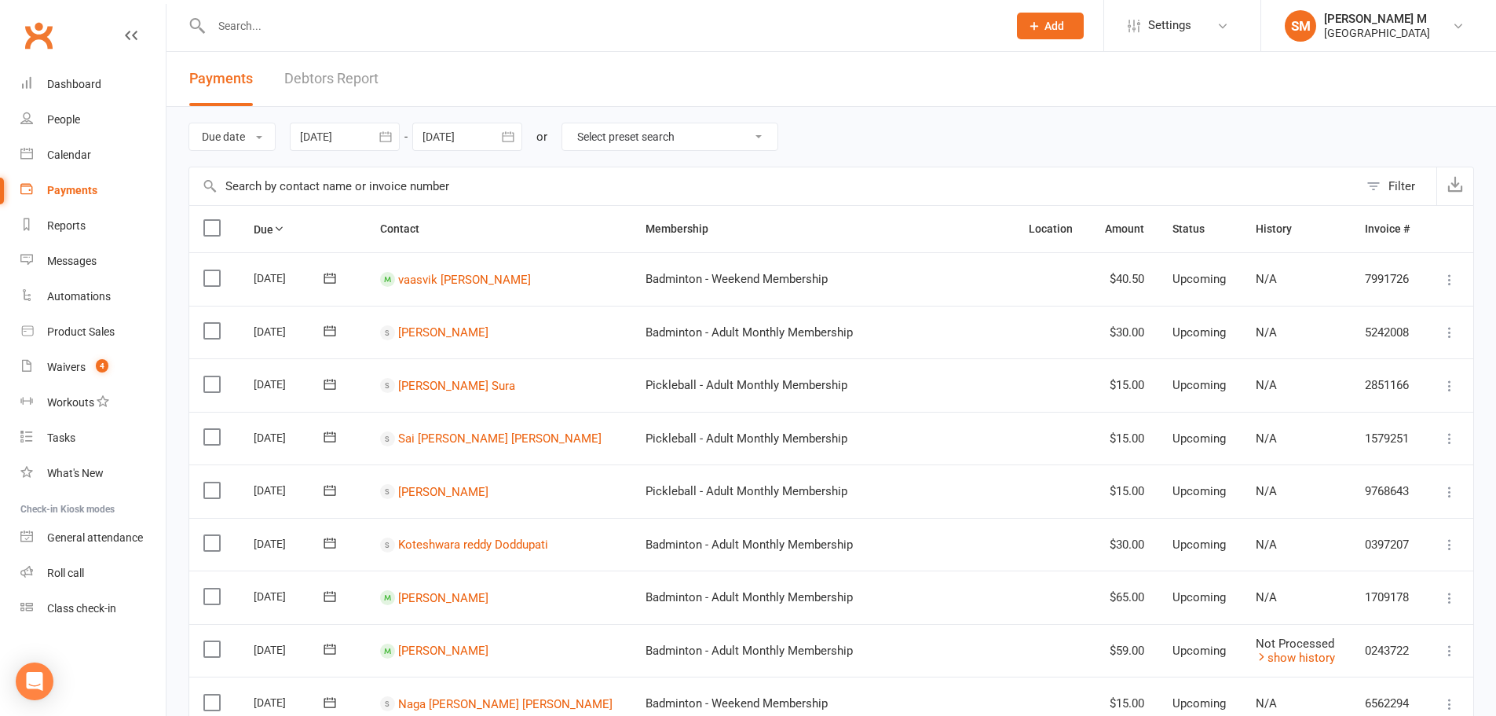
click at [394, 130] on icon "button" at bounding box center [386, 137] width 16 height 16
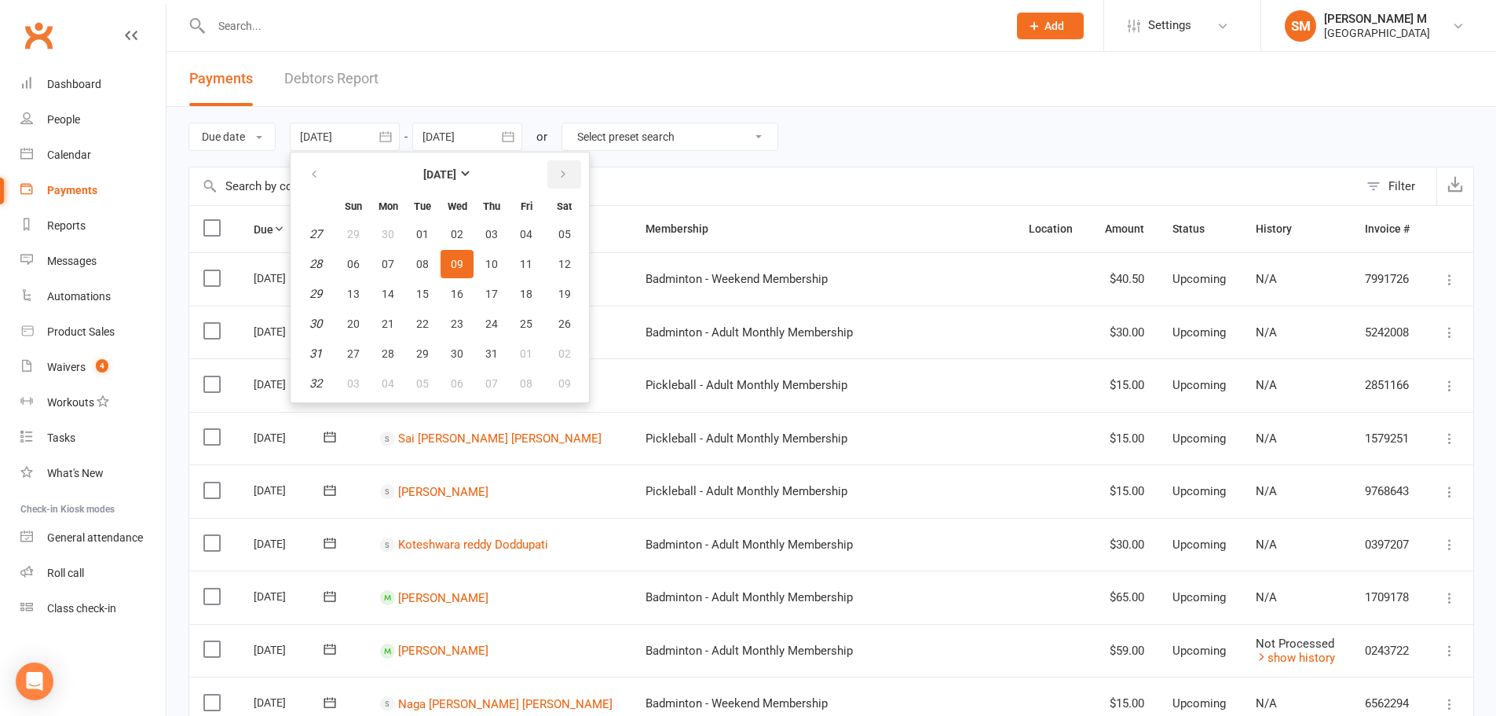
click at [556, 169] on button "button" at bounding box center [564, 174] width 34 height 28
click at [514, 240] on button "01" at bounding box center [526, 234] width 33 height 28
type input "[DATE]"
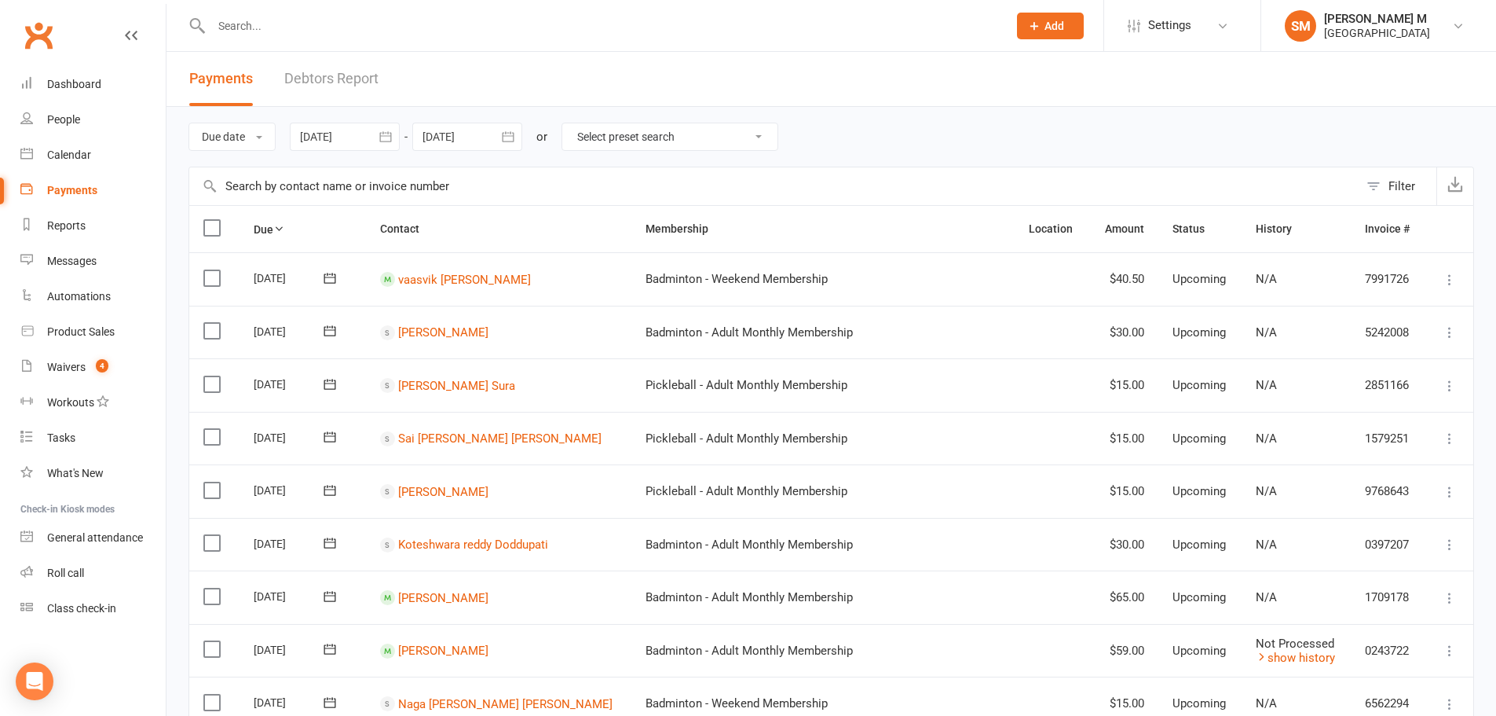
click at [513, 141] on icon "button" at bounding box center [508, 137] width 16 height 16
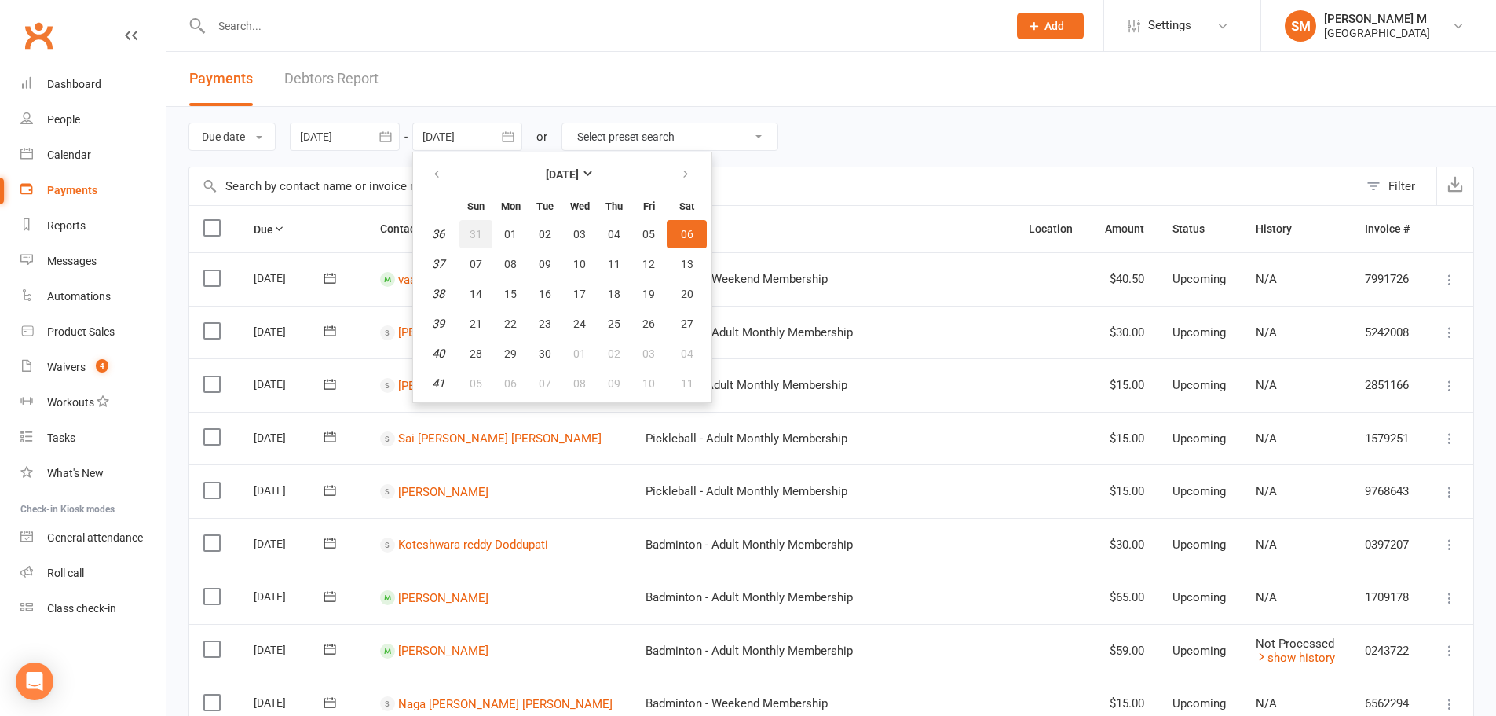
click at [482, 236] on span "31" at bounding box center [476, 234] width 13 height 13
type input "31 Aug 2025"
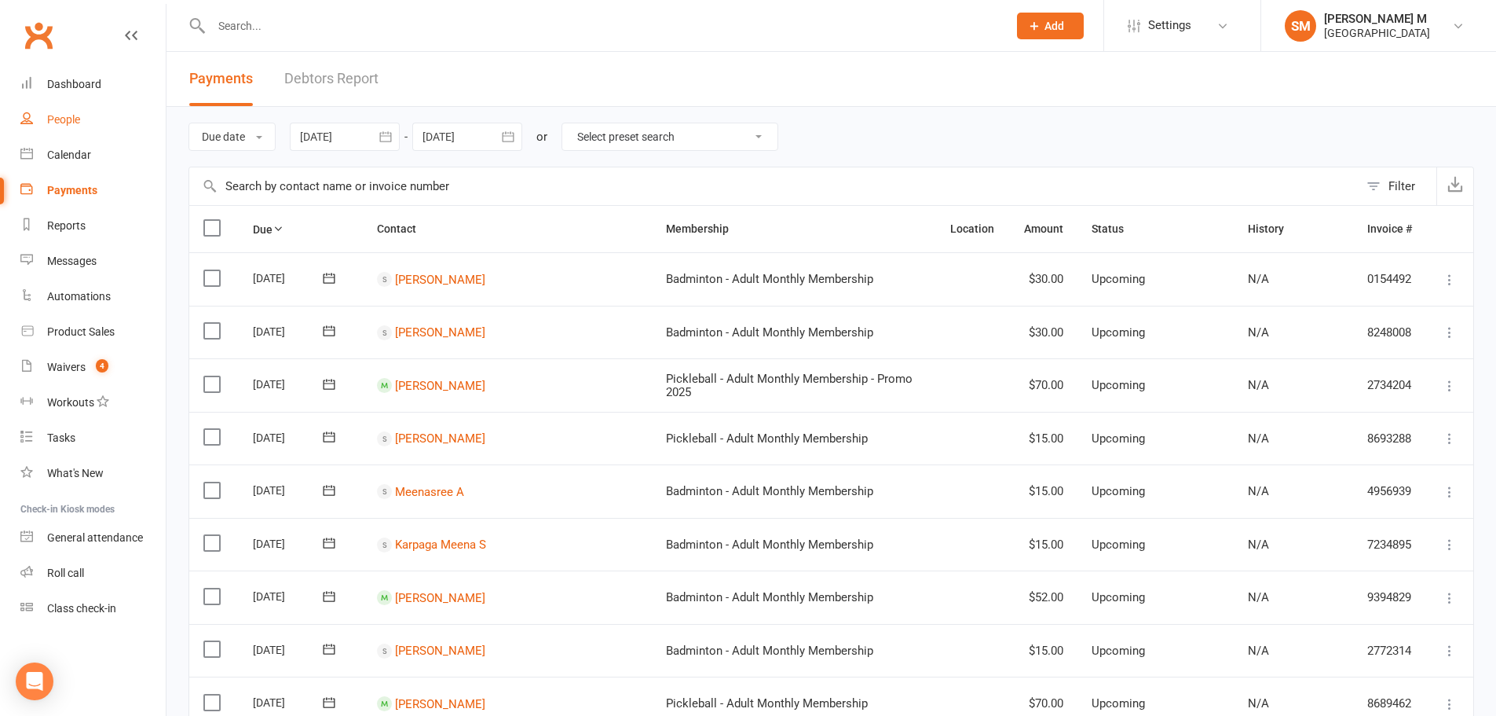
click at [60, 126] on div "People" at bounding box center [63, 119] width 33 height 13
select select "100"
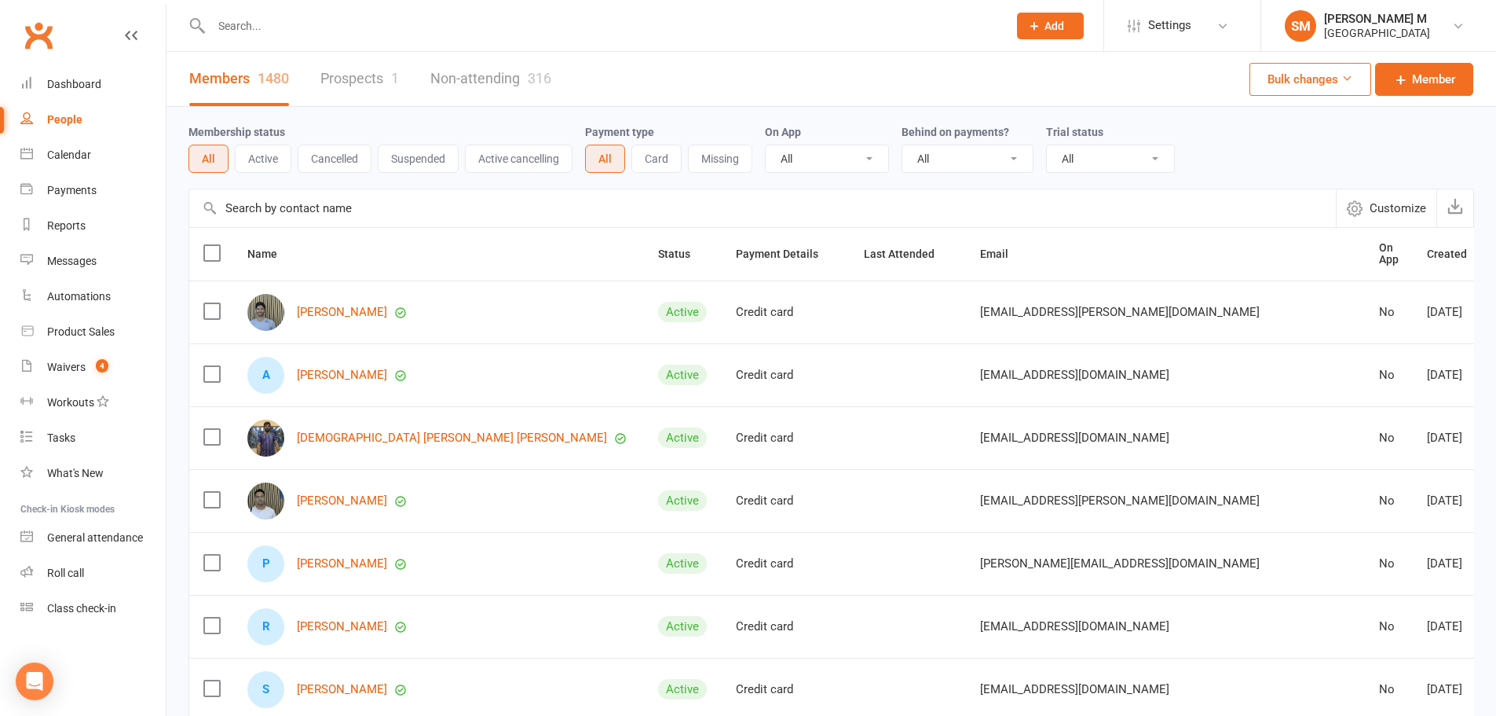
click at [365, 18] on input "text" at bounding box center [602, 26] width 790 height 22
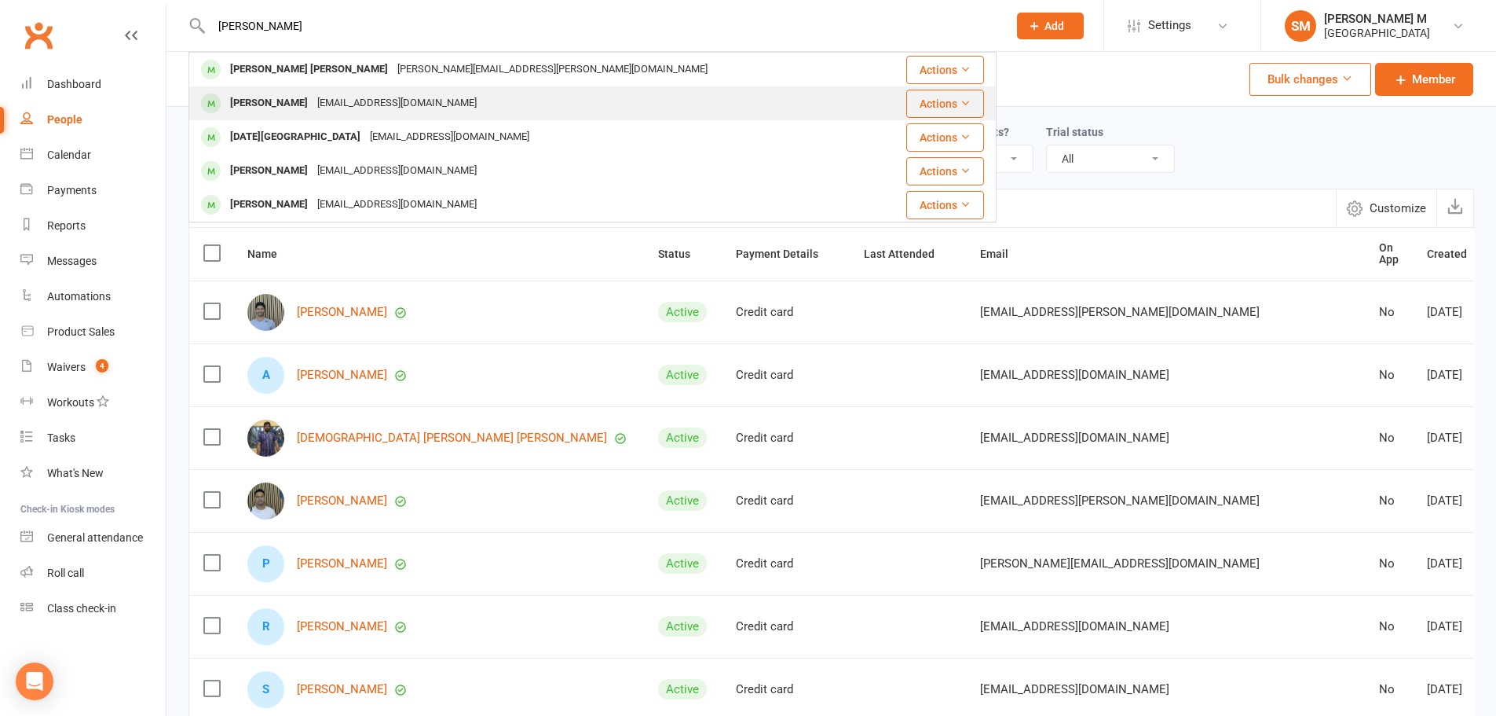
type input "lana"
click at [269, 103] on div "Lakshana Rajaram" at bounding box center [268, 103] width 87 height 23
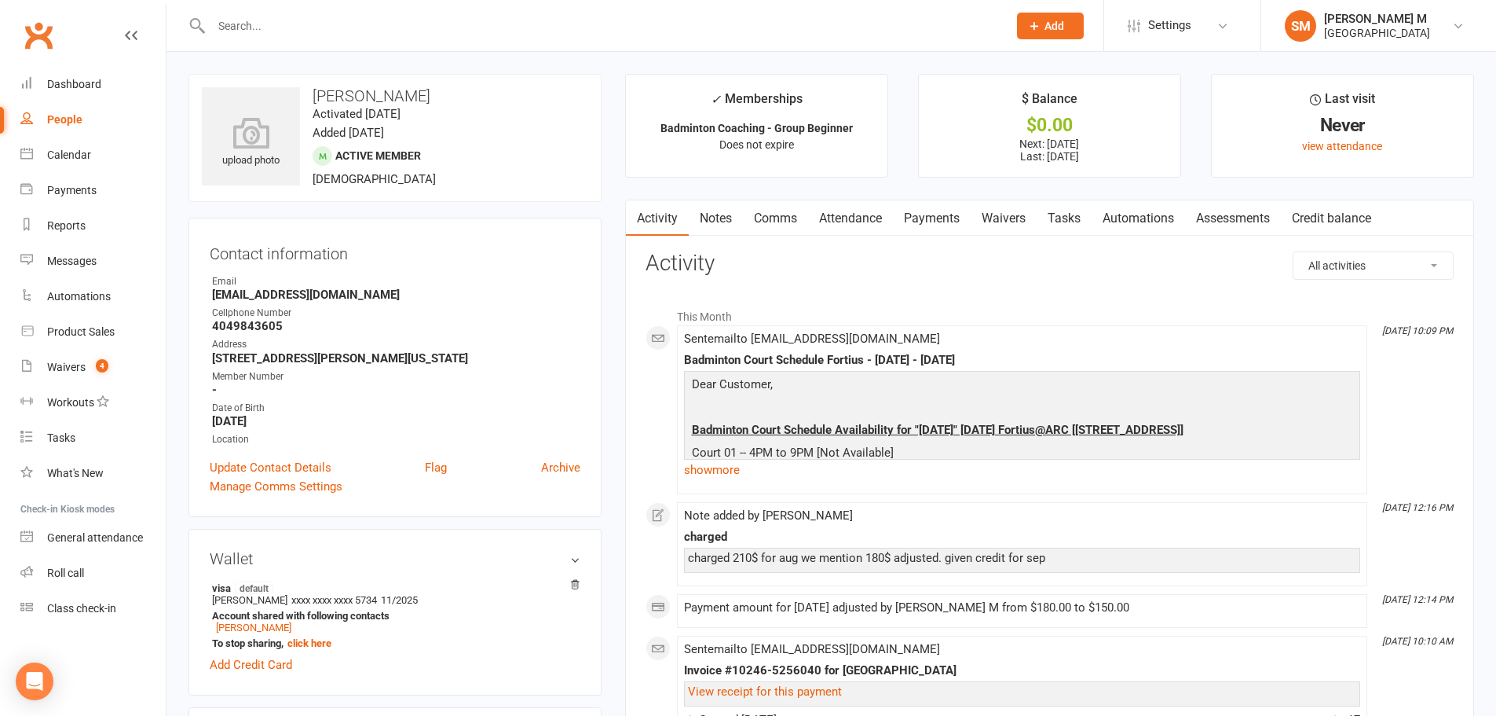
click at [250, 17] on input "text" at bounding box center [602, 26] width 790 height 22
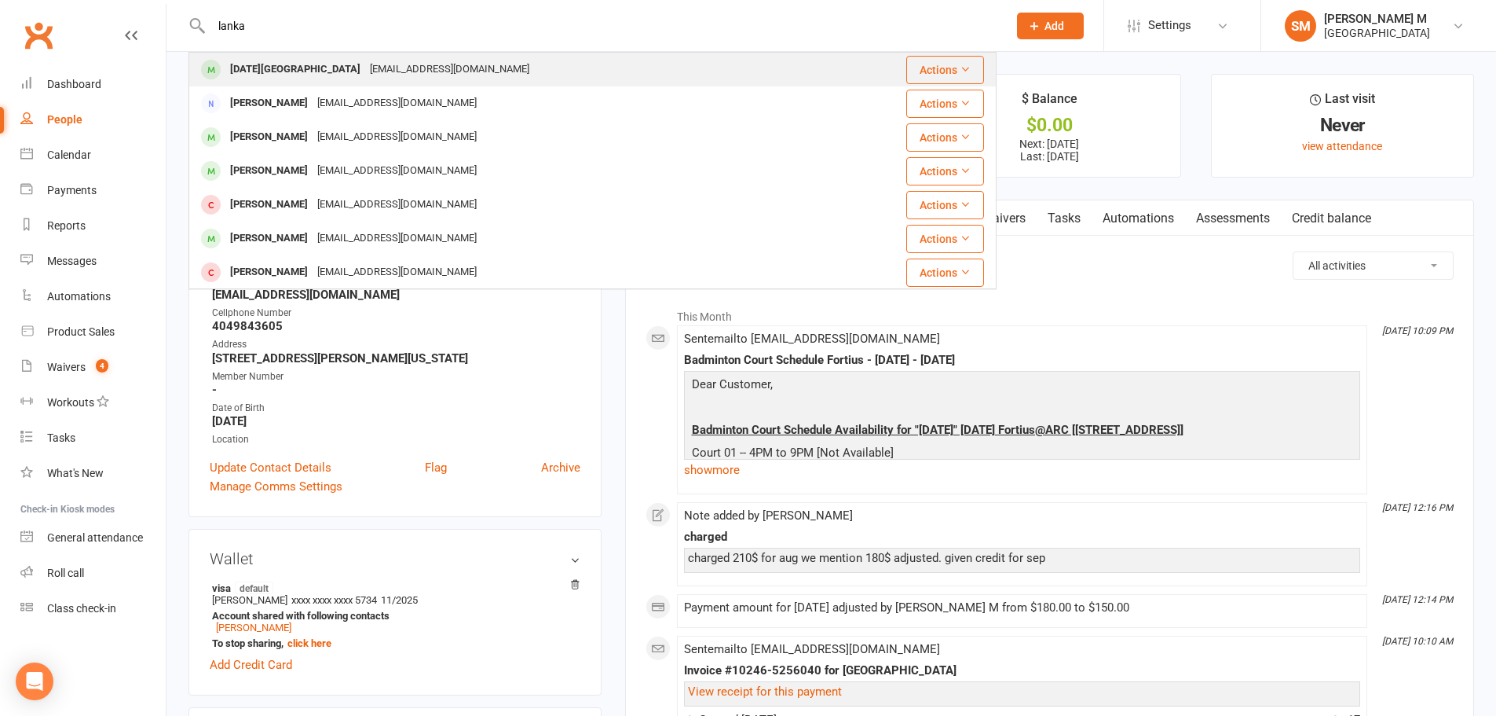
type input "lanka"
click at [288, 56] on div "Raja Lanka usa5912@gmail.com" at bounding box center [510, 69] width 640 height 32
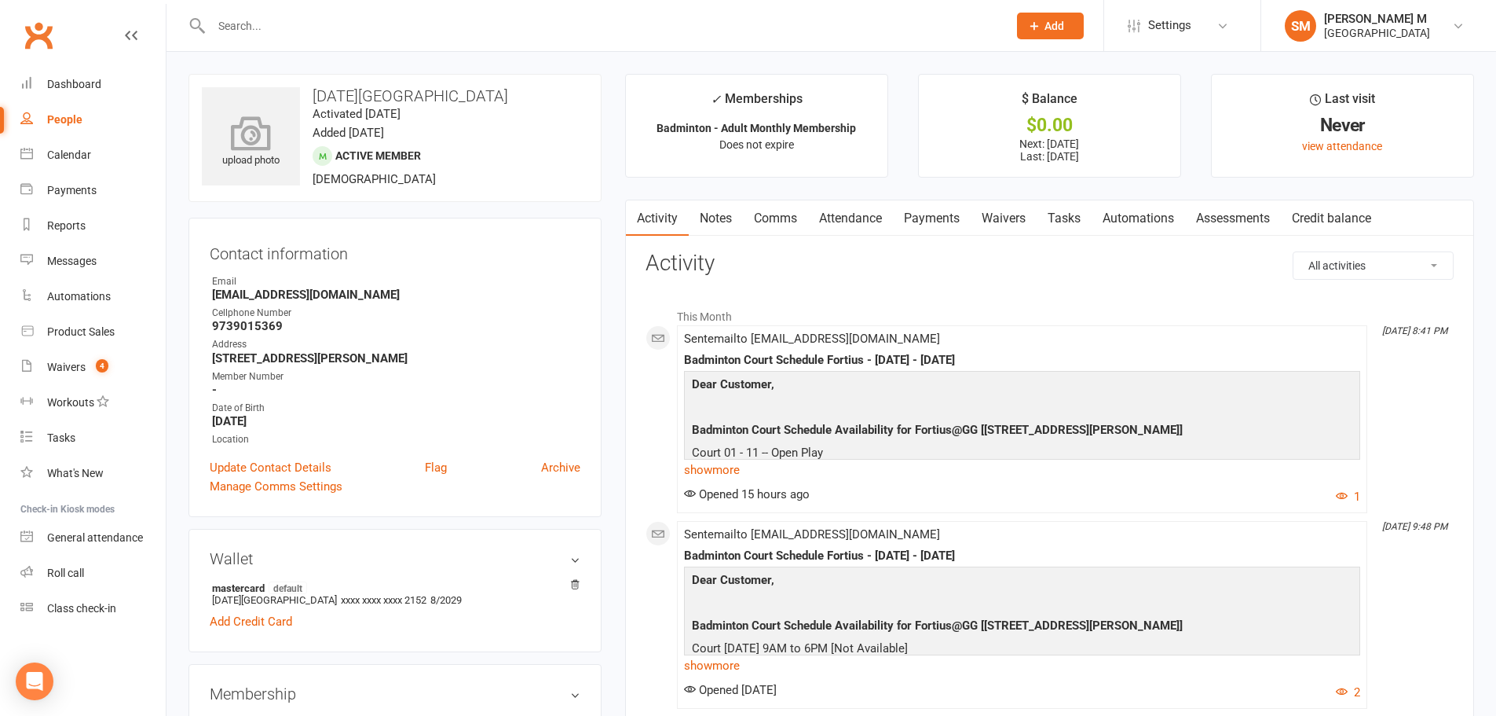
click at [258, 149] on icon at bounding box center [251, 132] width 108 height 35
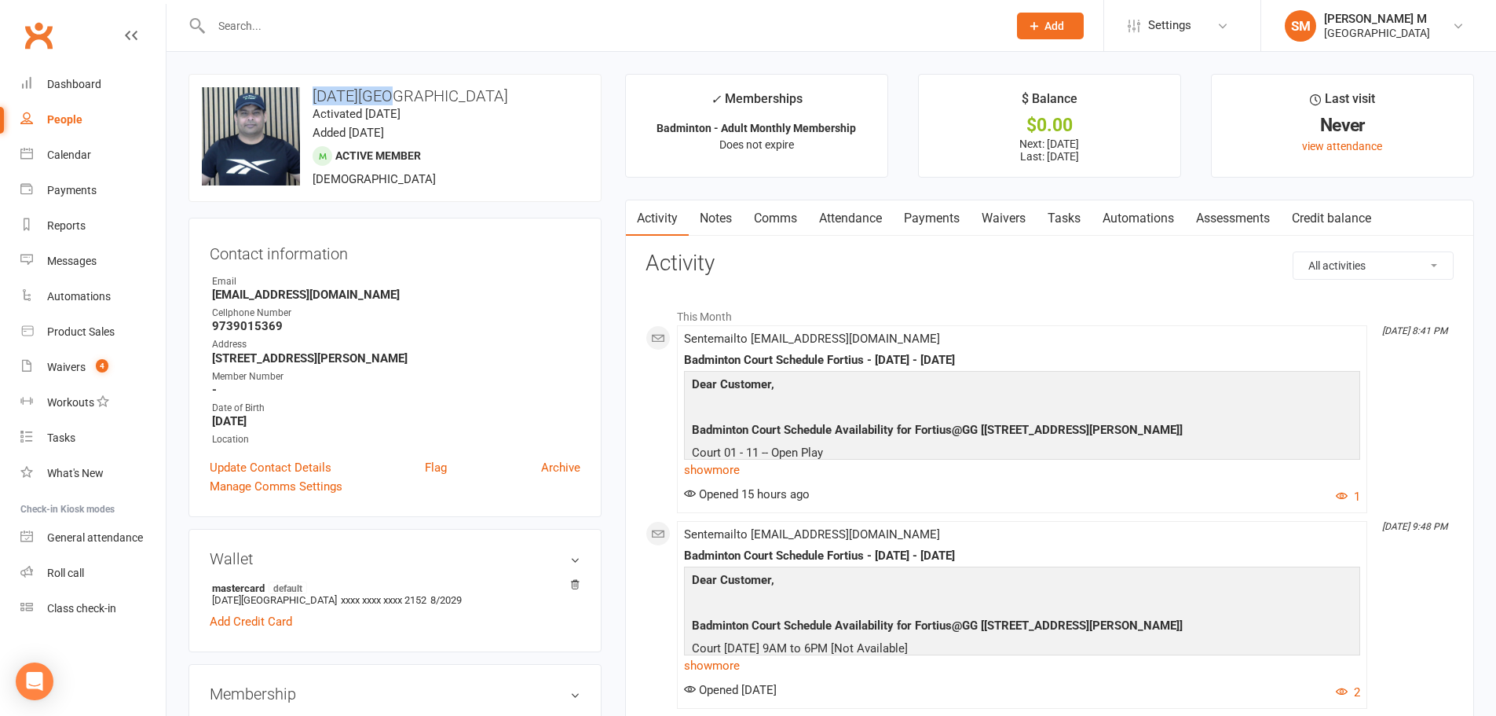
drag, startPoint x: 397, startPoint y: 91, endPoint x: 274, endPoint y: 76, distance: 123.4
click at [274, 76] on div "upload photo change photo Raja Lanka Activated 10 May, 2025 Added 3 April, 2025…" at bounding box center [395, 138] width 413 height 128
copy h3 "Raja Lanka"
click at [225, 460] on link "Update Contact Details" at bounding box center [271, 467] width 122 height 19
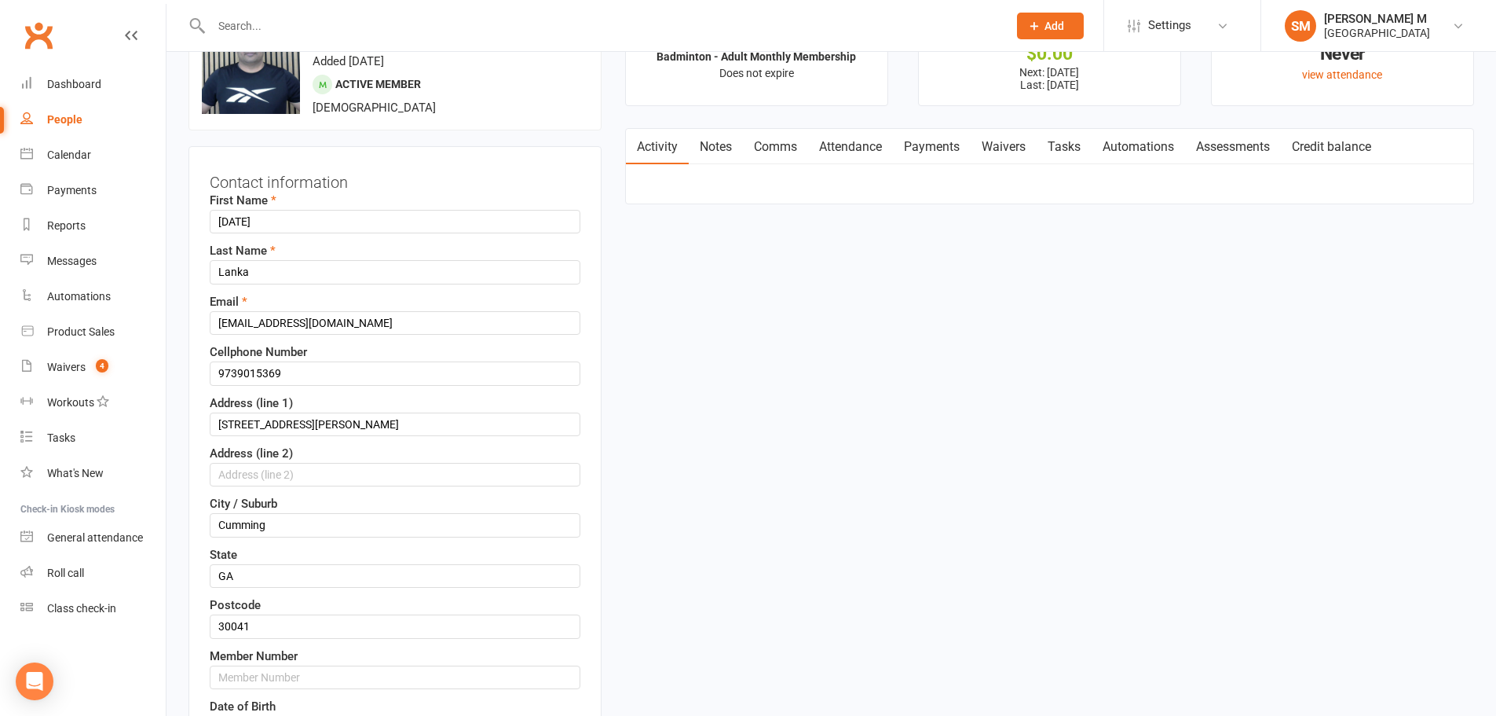
scroll to position [74, 0]
click at [285, 366] on input "9739015369" at bounding box center [395, 371] width 371 height 24
click at [287, 681] on input "text" at bounding box center [395, 675] width 371 height 24
paste input "9739015369"
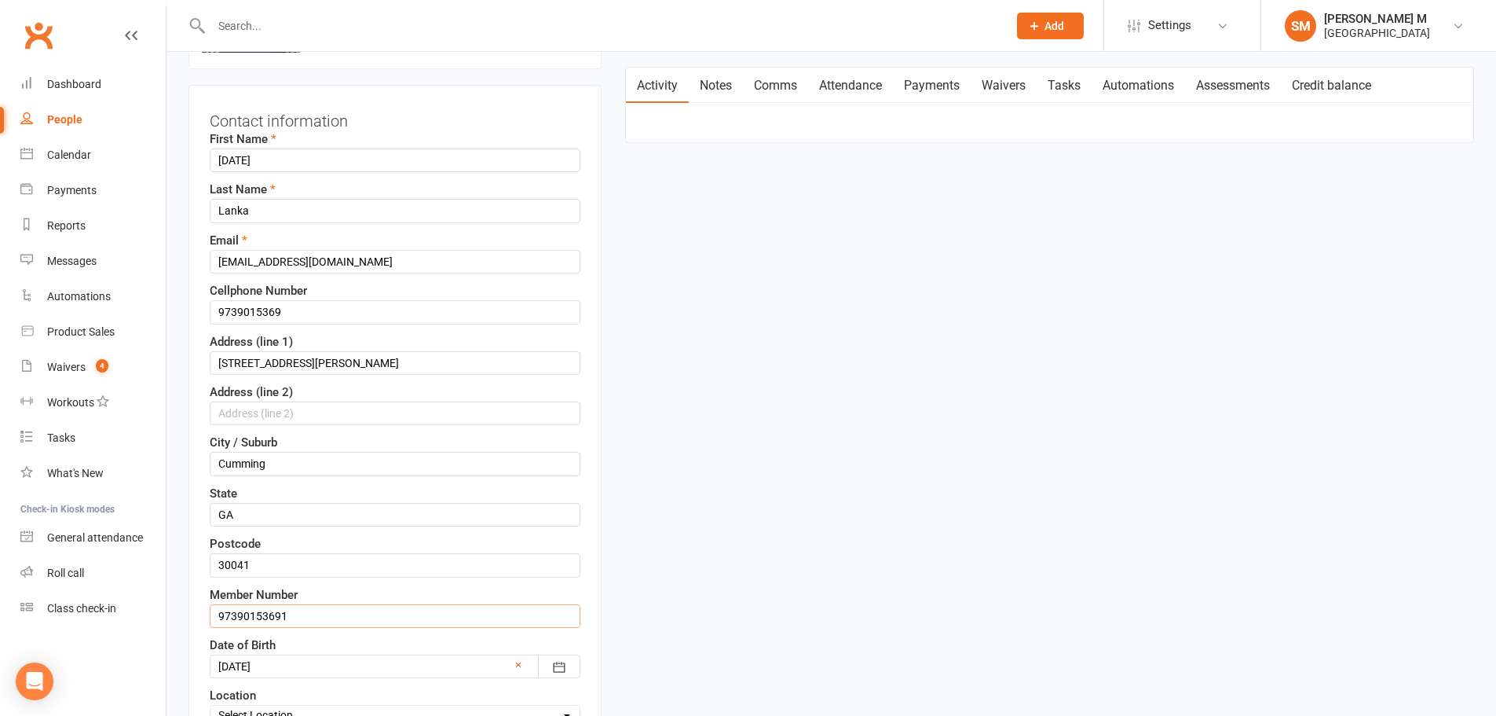
scroll to position [231, 0]
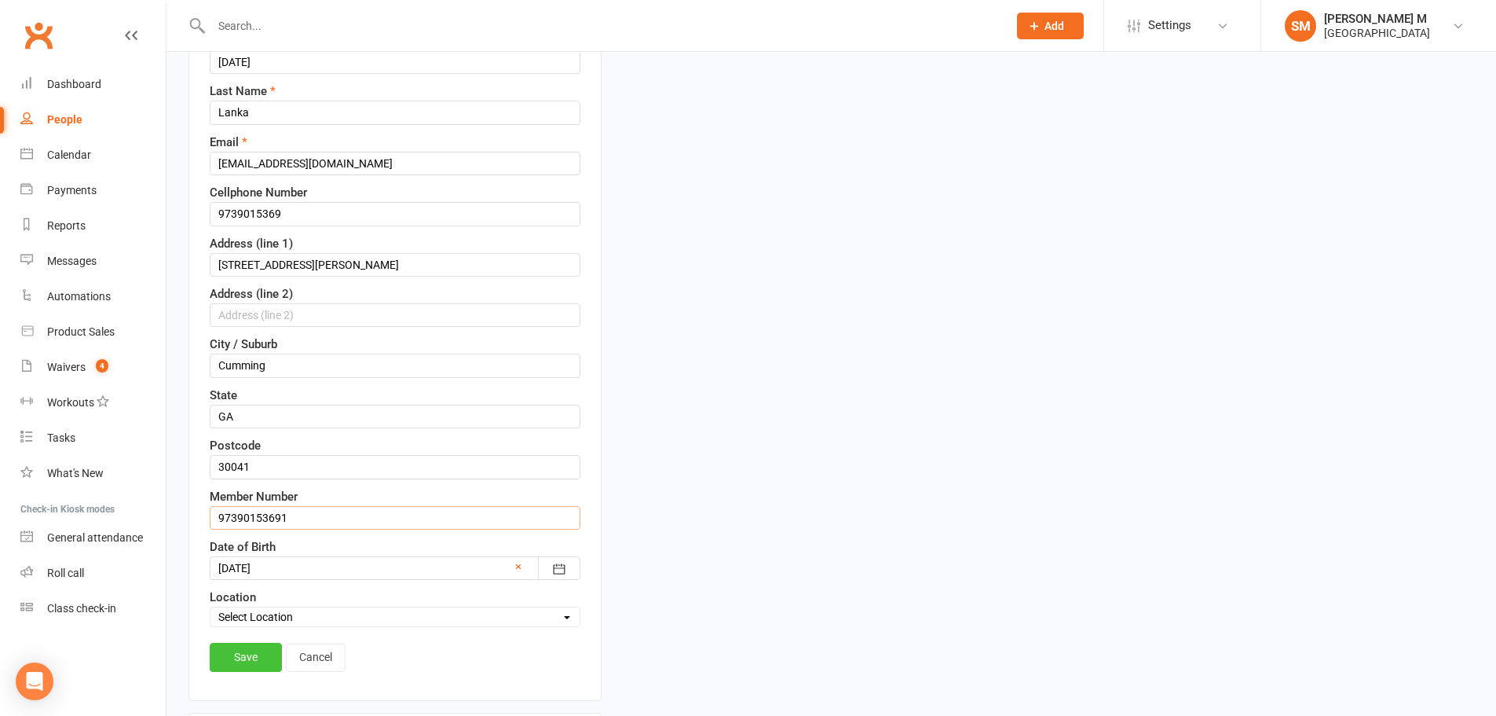
type input "97390153691"
click at [261, 650] on link "Save" at bounding box center [246, 657] width 72 height 28
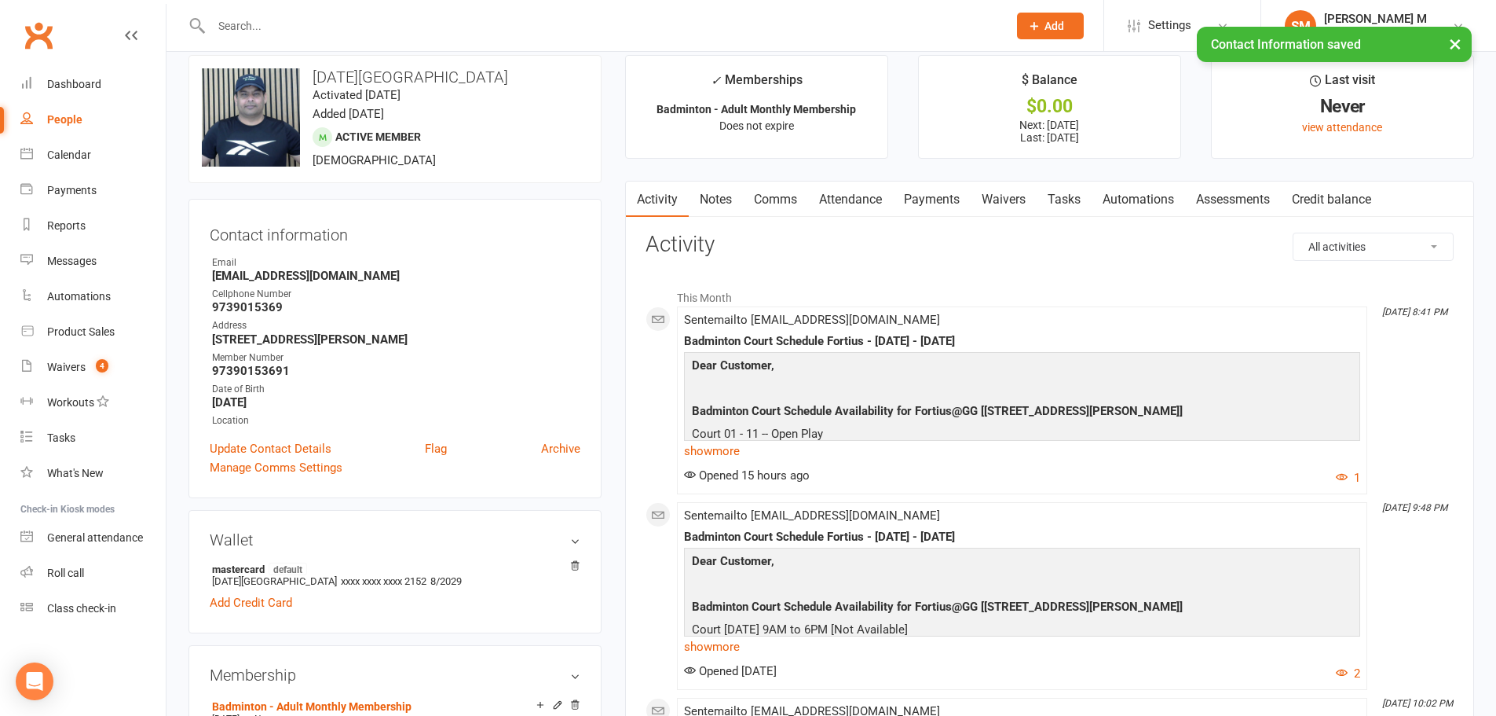
scroll to position [0, 0]
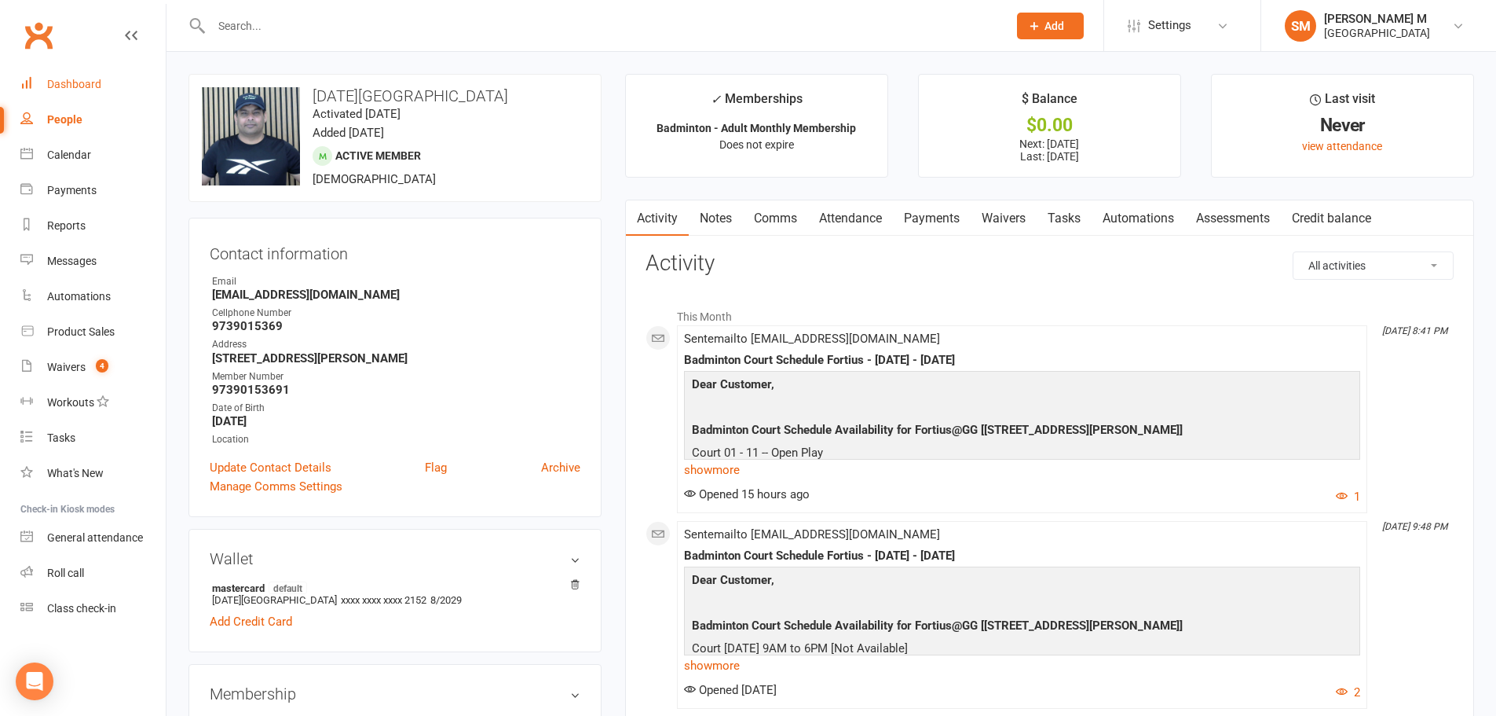
click at [53, 92] on link "Dashboard" at bounding box center [92, 84] width 145 height 35
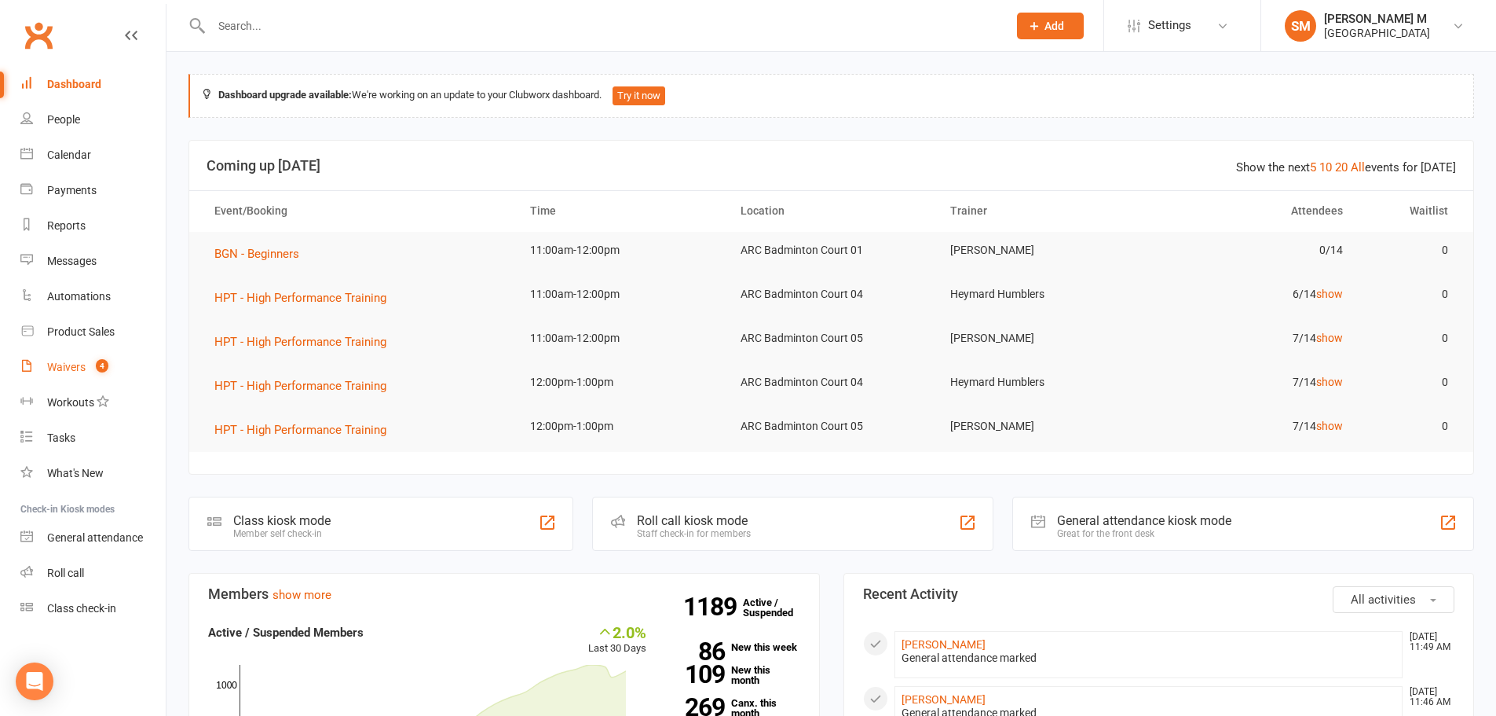
click at [92, 372] on count-badge "4" at bounding box center [98, 367] width 20 height 13
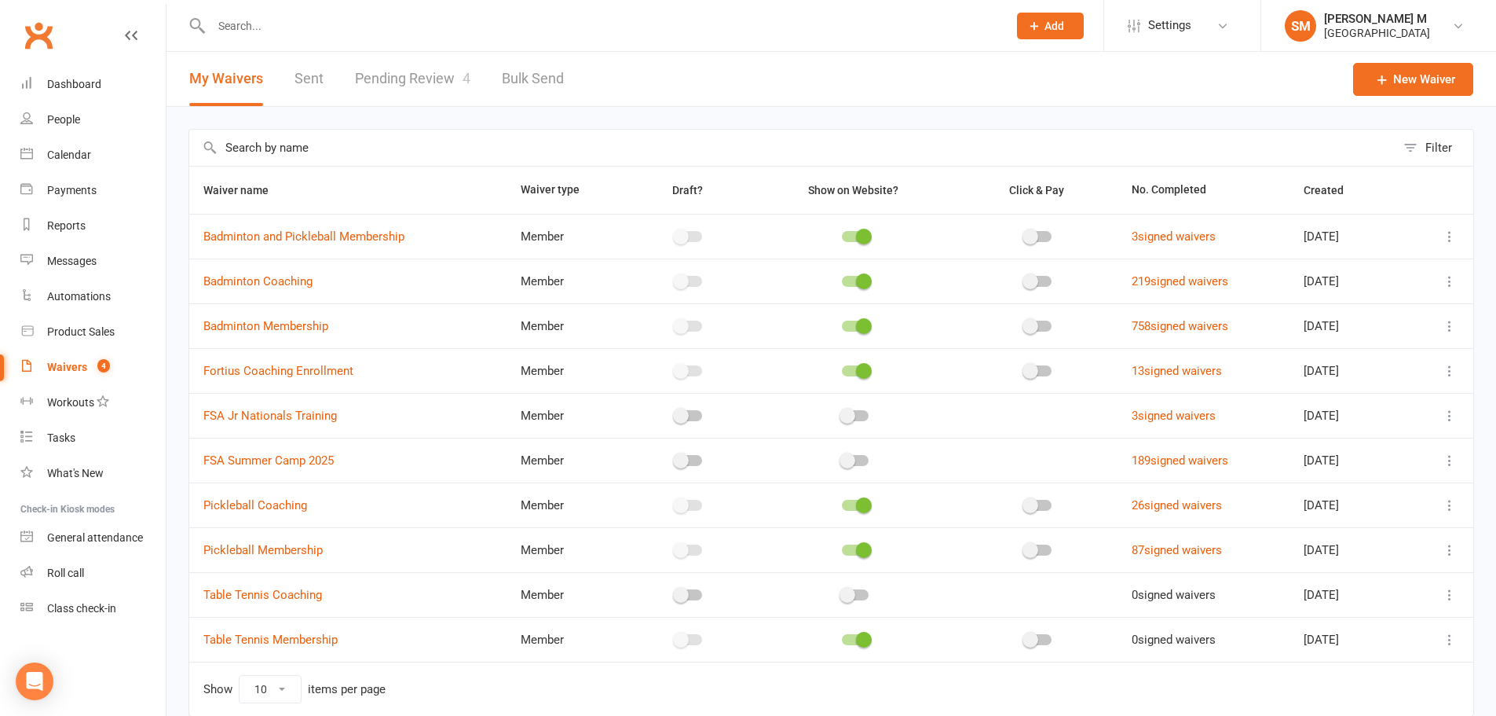
click at [317, 89] on link "Sent" at bounding box center [309, 79] width 29 height 54
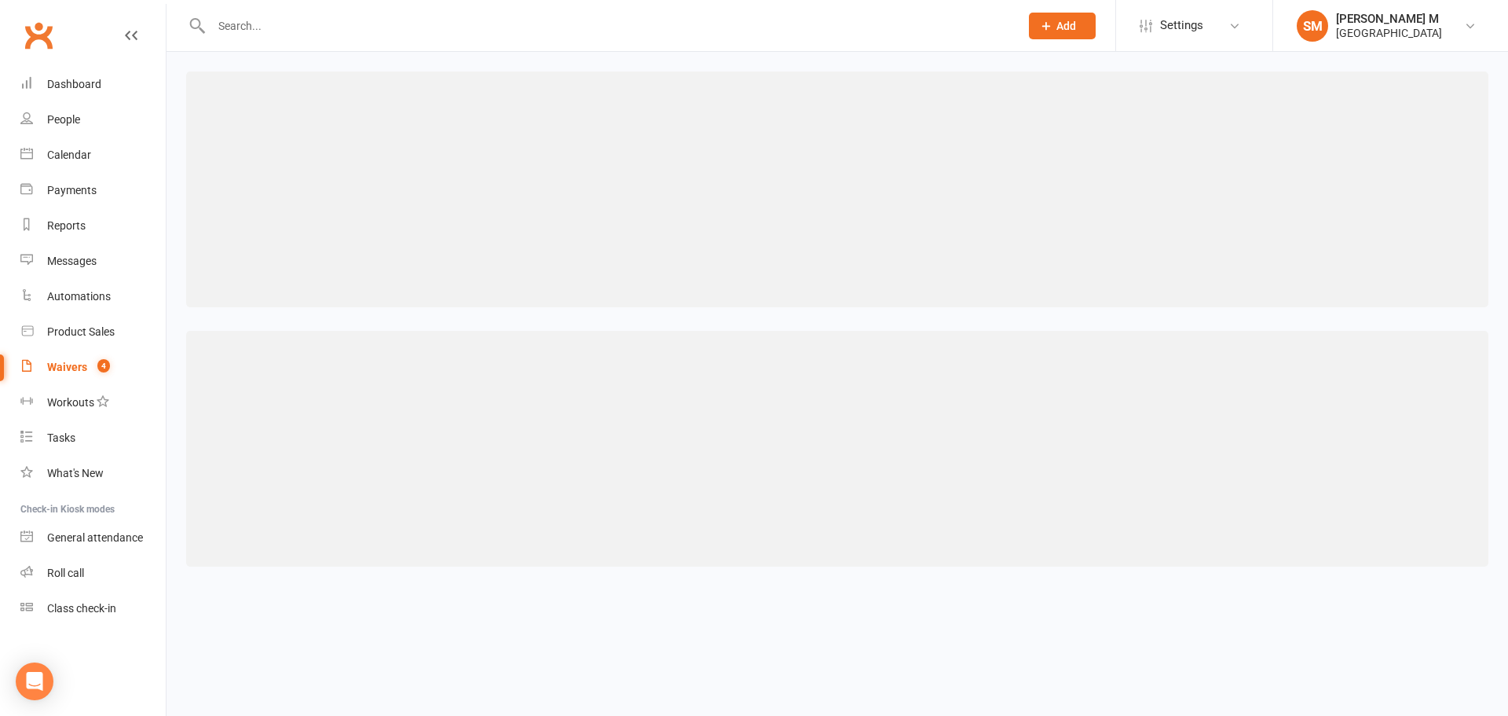
select select "50"
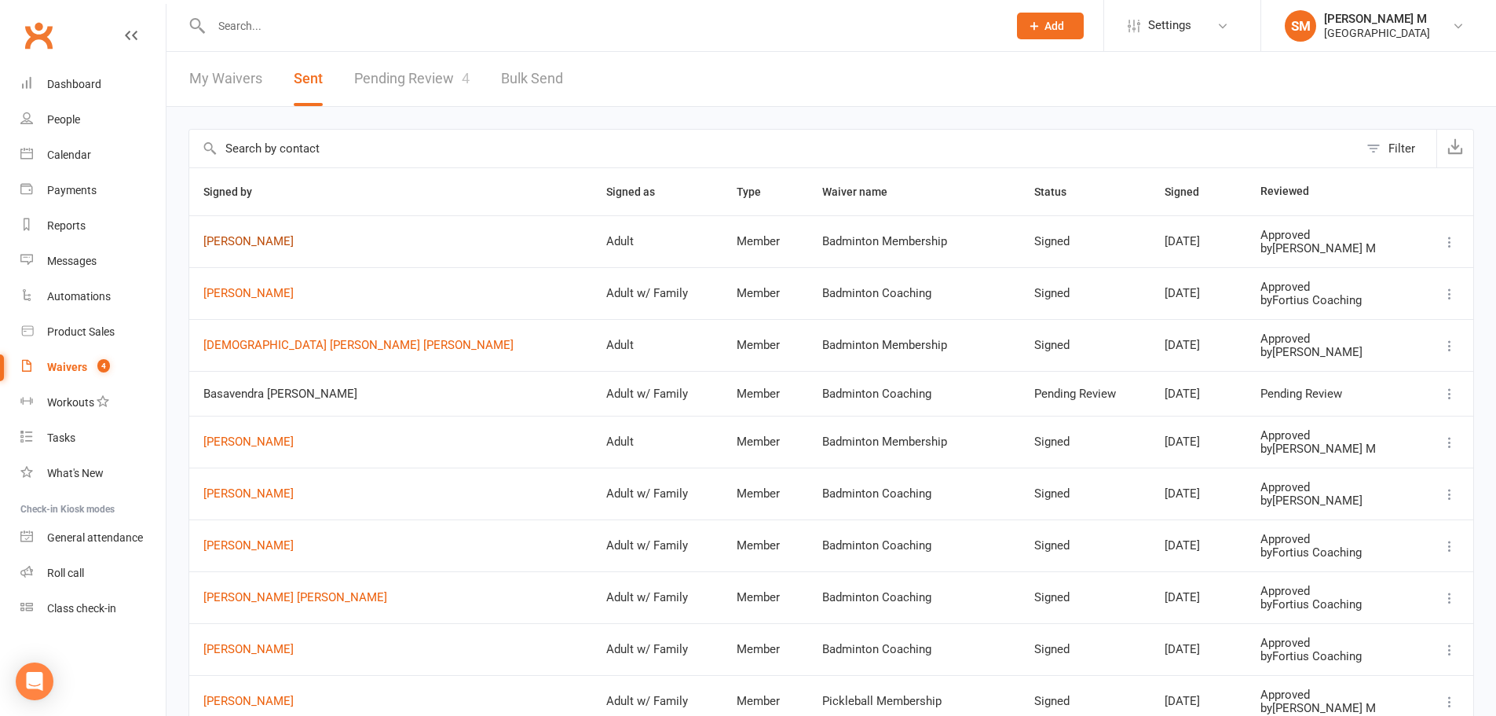
click at [242, 246] on link "[PERSON_NAME]" at bounding box center [390, 241] width 375 height 13
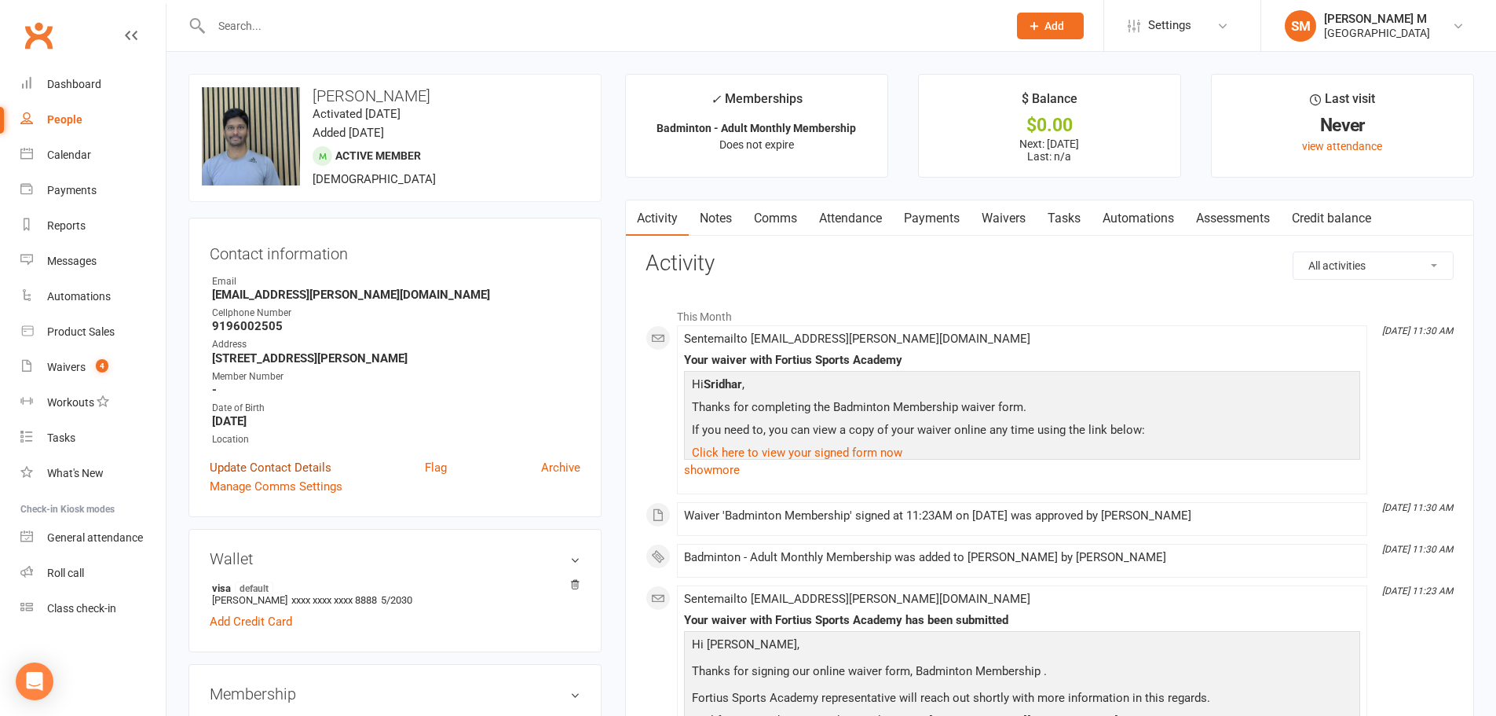
click at [298, 462] on link "Update Contact Details" at bounding box center [271, 467] width 122 height 19
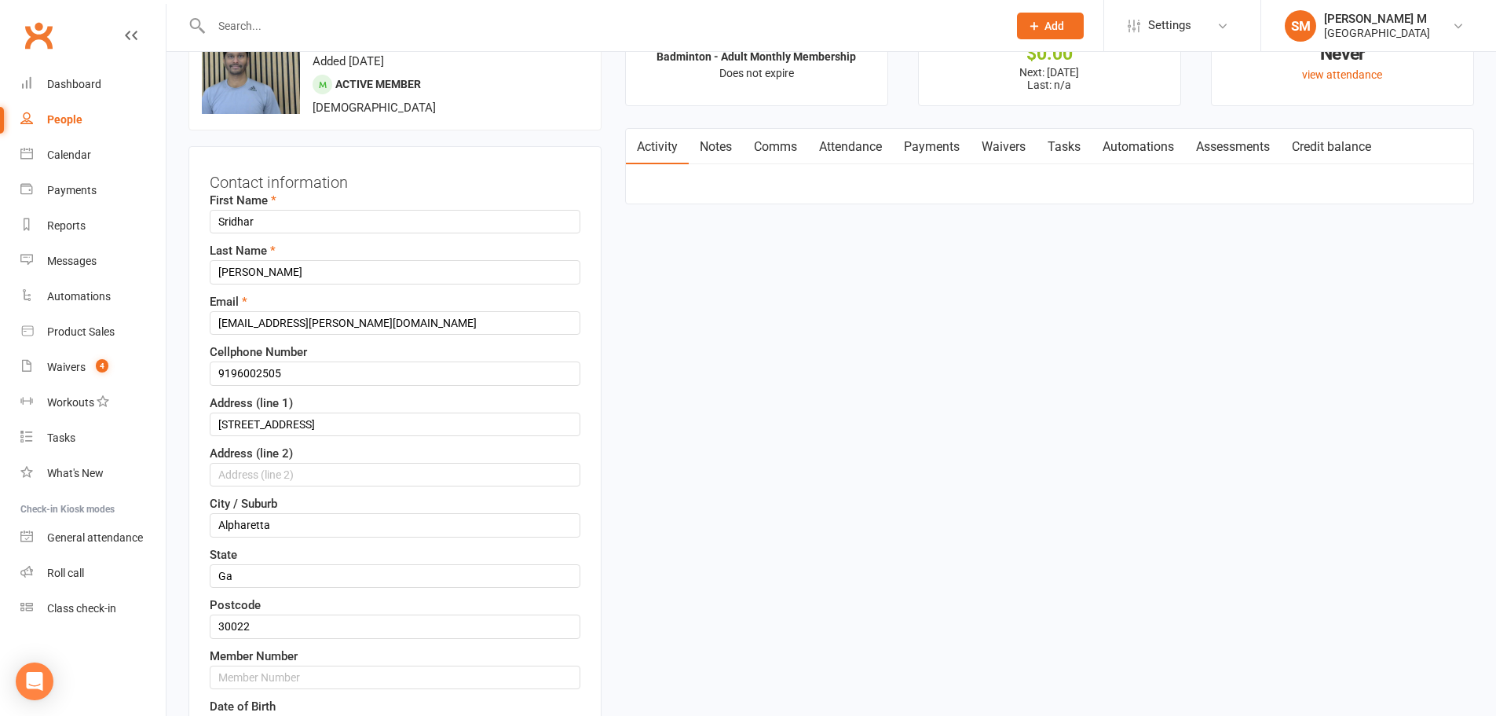
scroll to position [74, 0]
click at [302, 381] on input "9196002505" at bounding box center [395, 371] width 371 height 24
click at [270, 677] on input "text" at bounding box center [395, 675] width 371 height 24
paste input "9196002505"
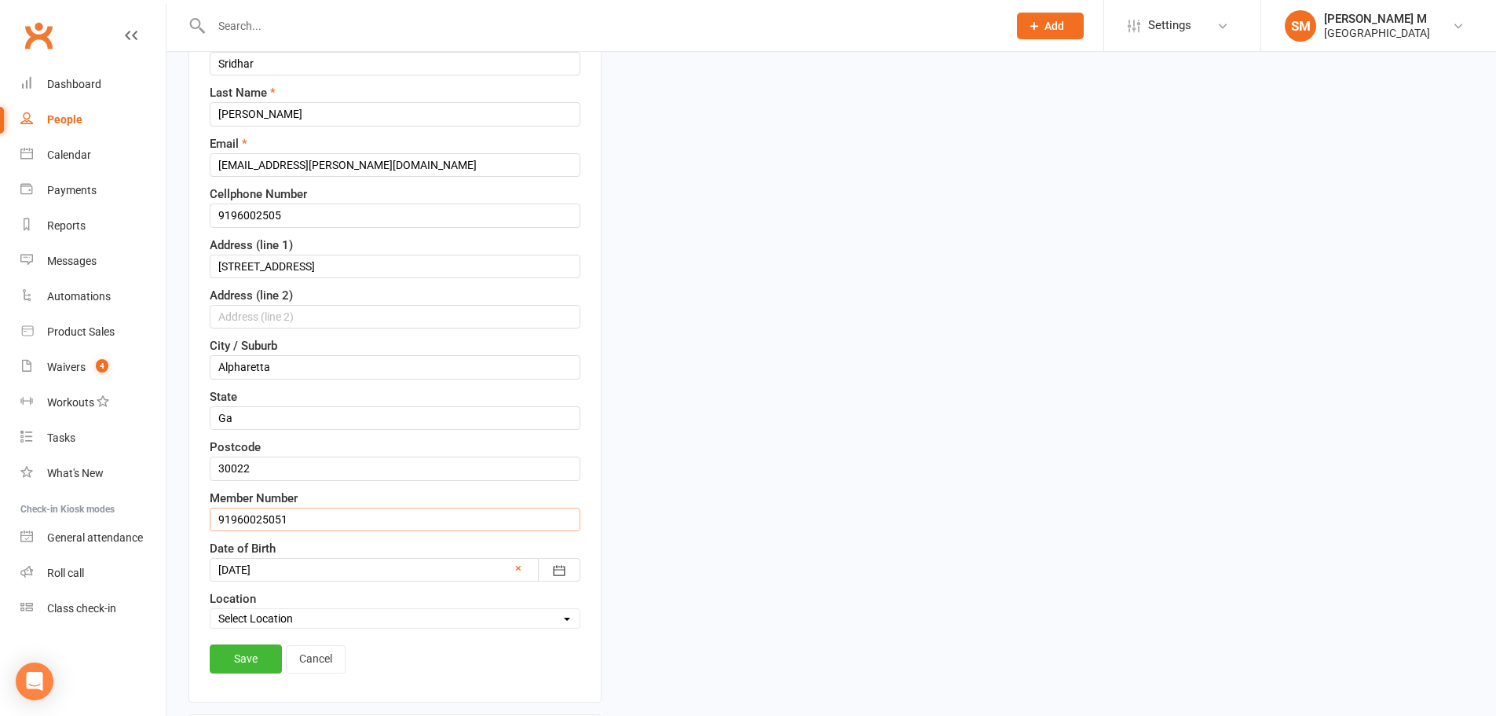
scroll to position [231, 0]
click at [313, 518] on input "91960025051" at bounding box center [395, 518] width 371 height 24
type input "91960025051"
click at [244, 661] on link "Save" at bounding box center [246, 657] width 72 height 28
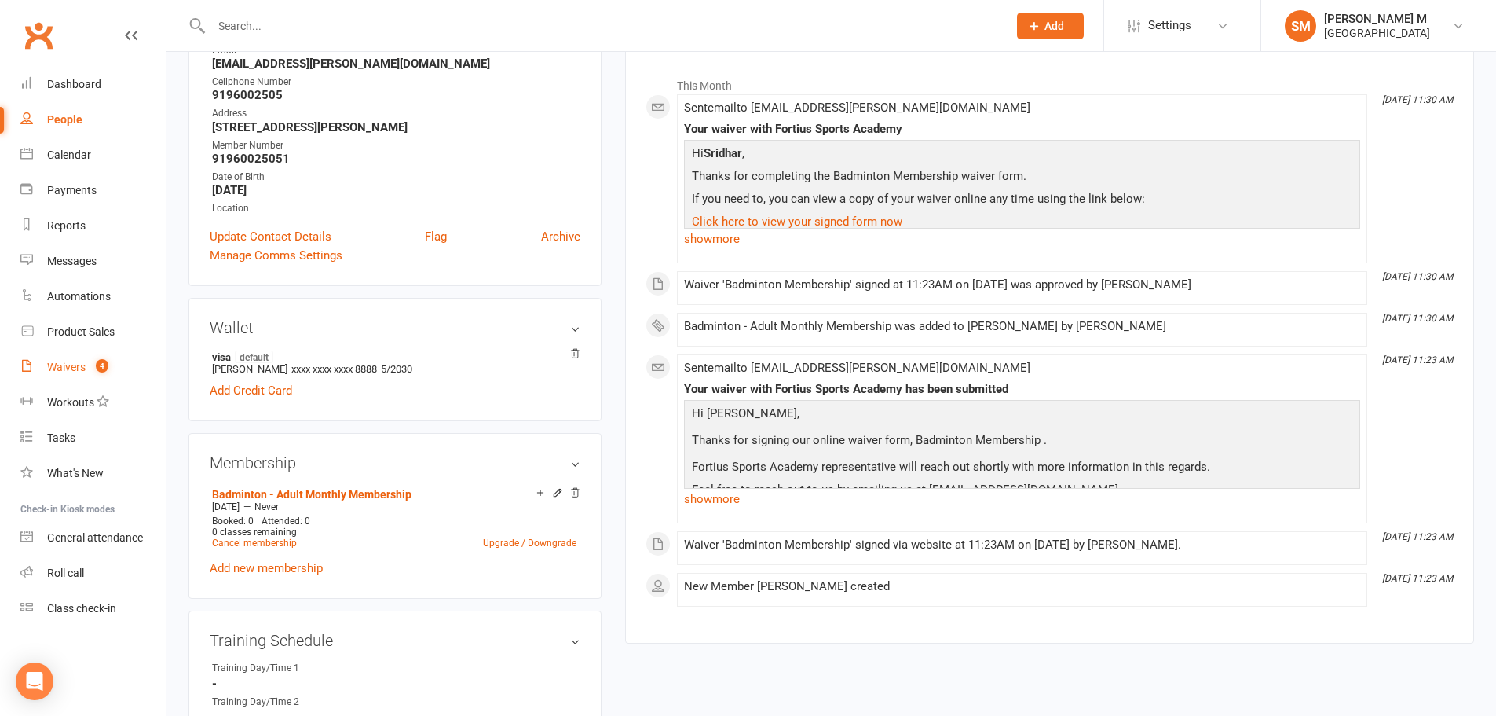
click at [82, 353] on link "Waivers 4" at bounding box center [92, 367] width 145 height 35
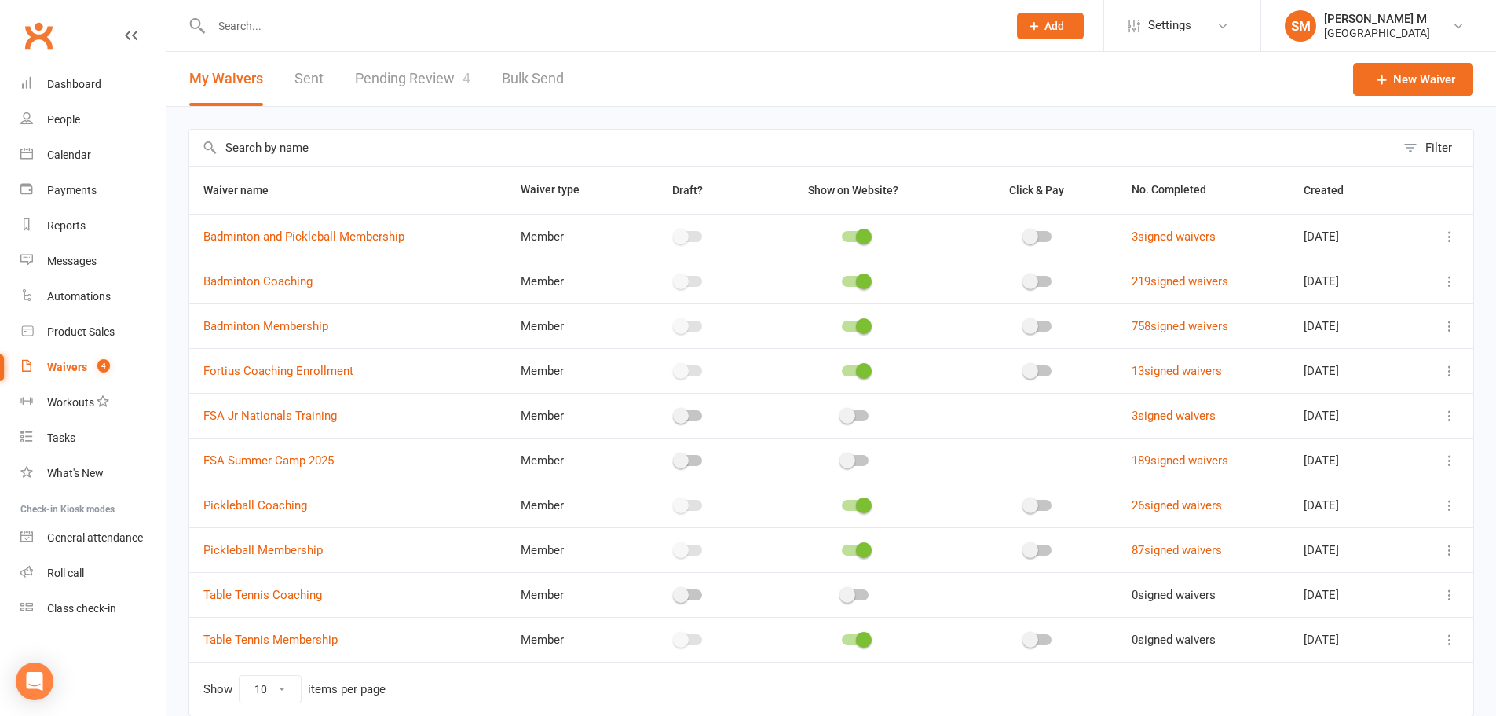
click at [322, 68] on link "Sent" at bounding box center [309, 79] width 29 height 54
select select "50"
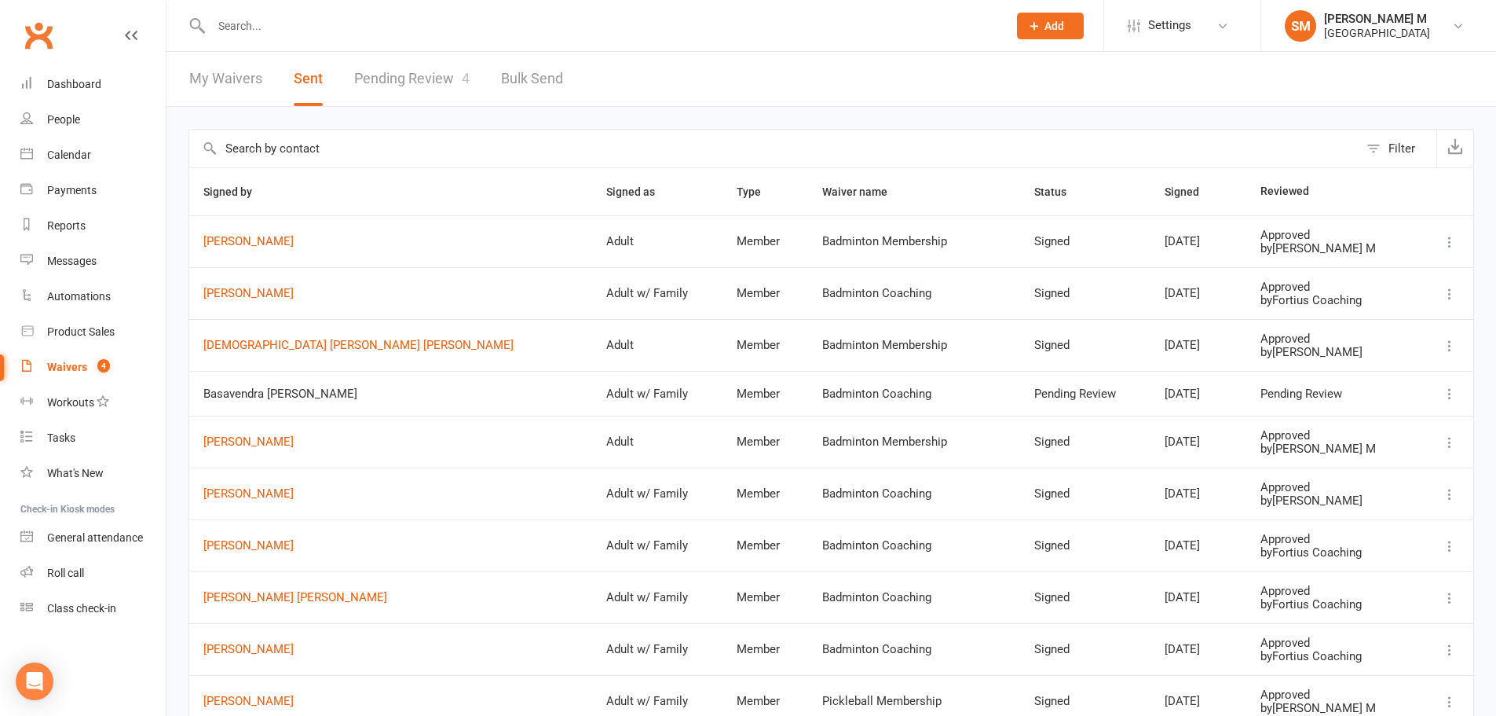
click at [268, 29] on input "text" at bounding box center [602, 26] width 790 height 22
type input "uma"
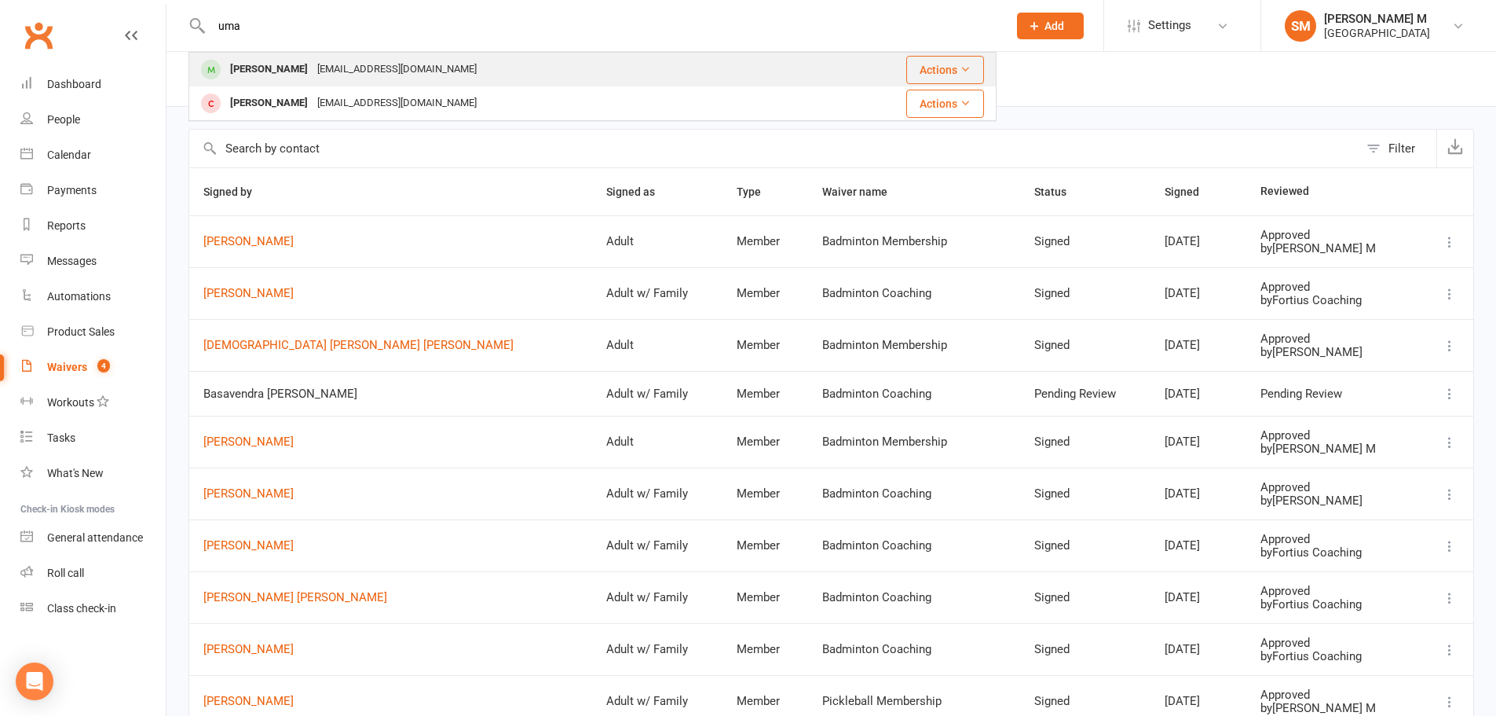
click at [251, 64] on div "Uma Shankar Ippili" at bounding box center [268, 69] width 87 height 23
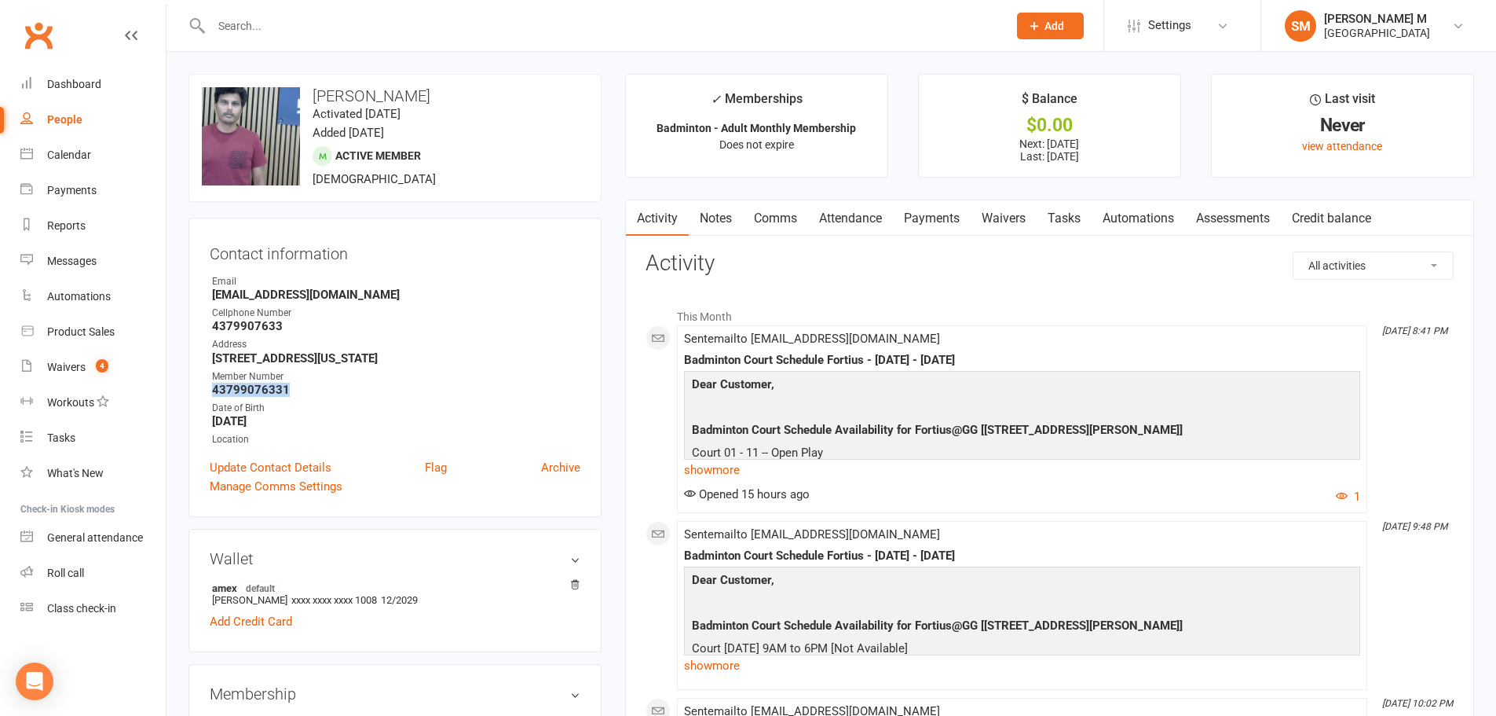
drag, startPoint x: 302, startPoint y: 389, endPoint x: 212, endPoint y: 390, distance: 90.3
click at [212, 390] on strong "43799076331" at bounding box center [396, 390] width 368 height 14
copy strong "43799076331"
click at [286, 28] on input "text" at bounding box center [602, 26] width 790 height 22
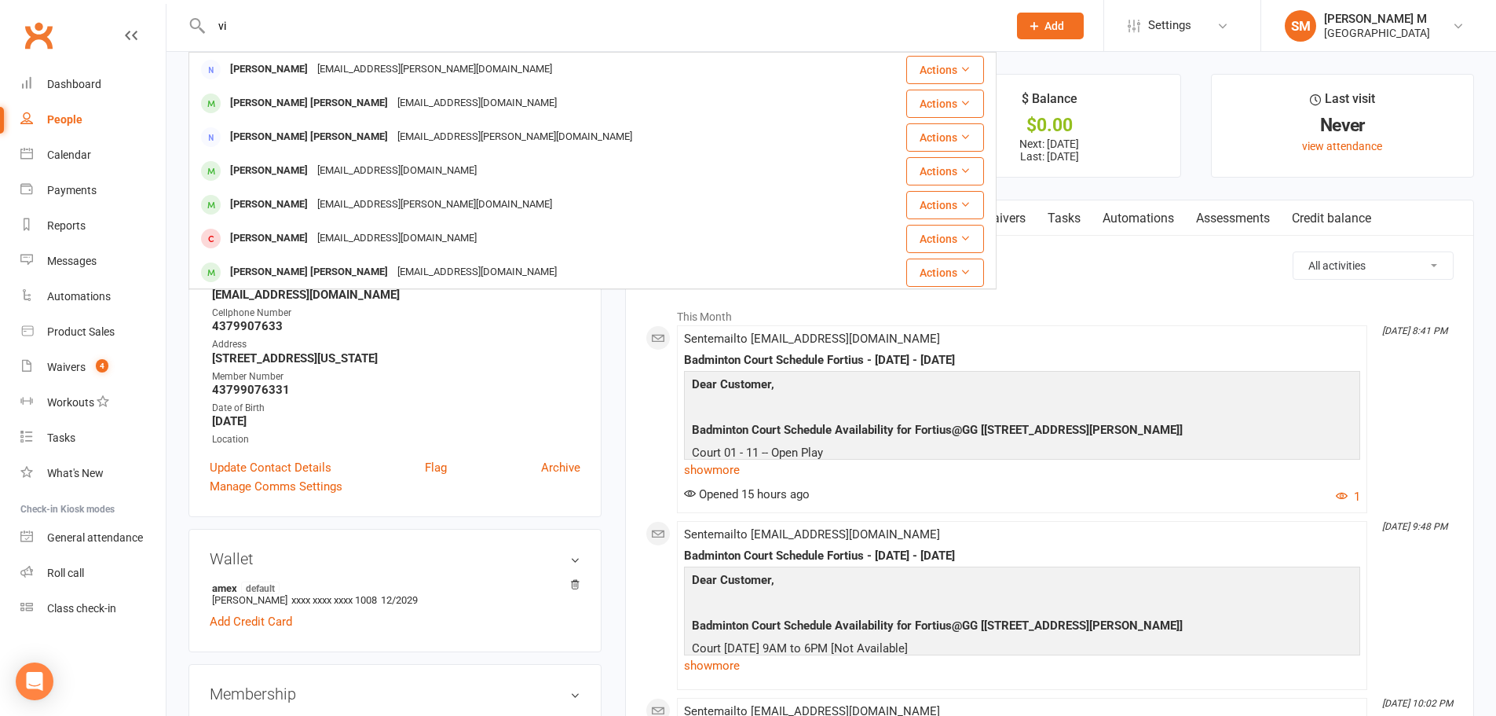
type input "v"
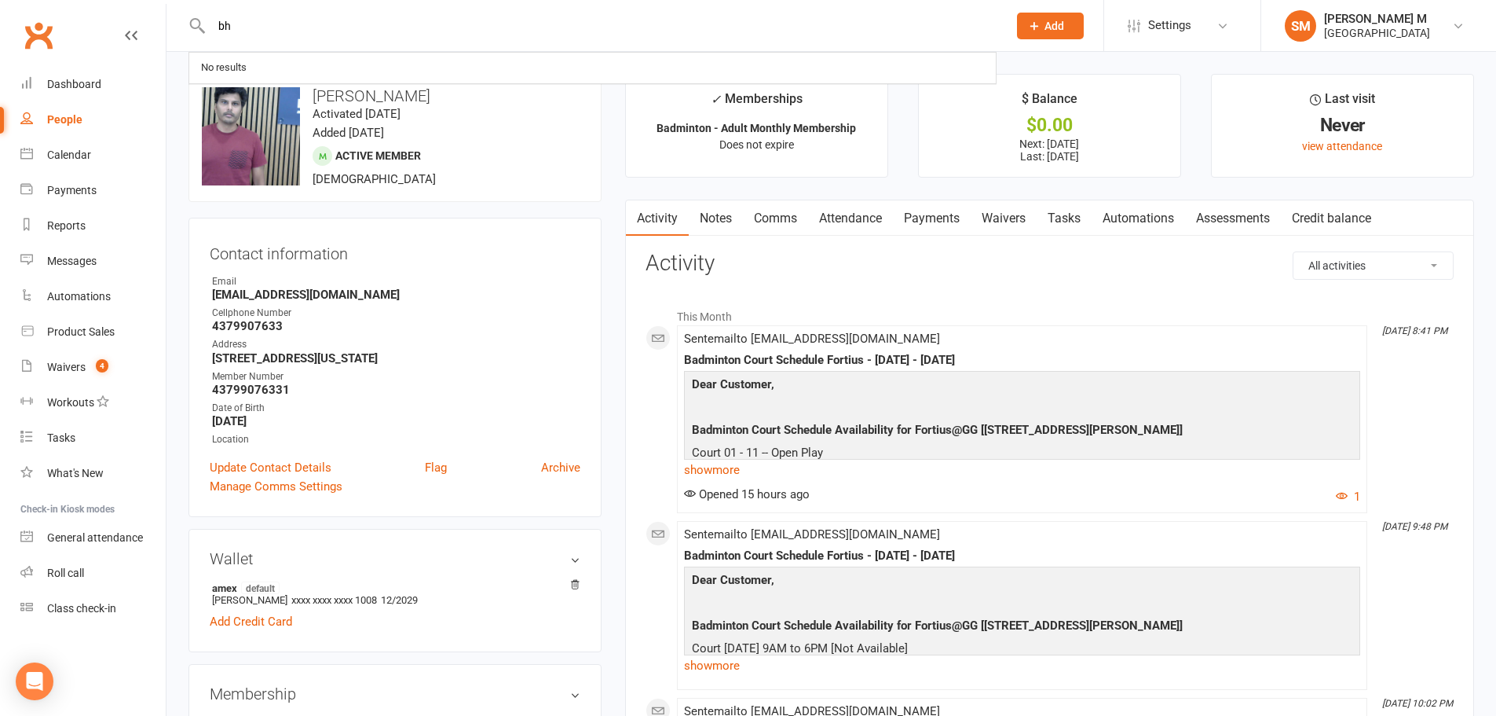
type input "b"
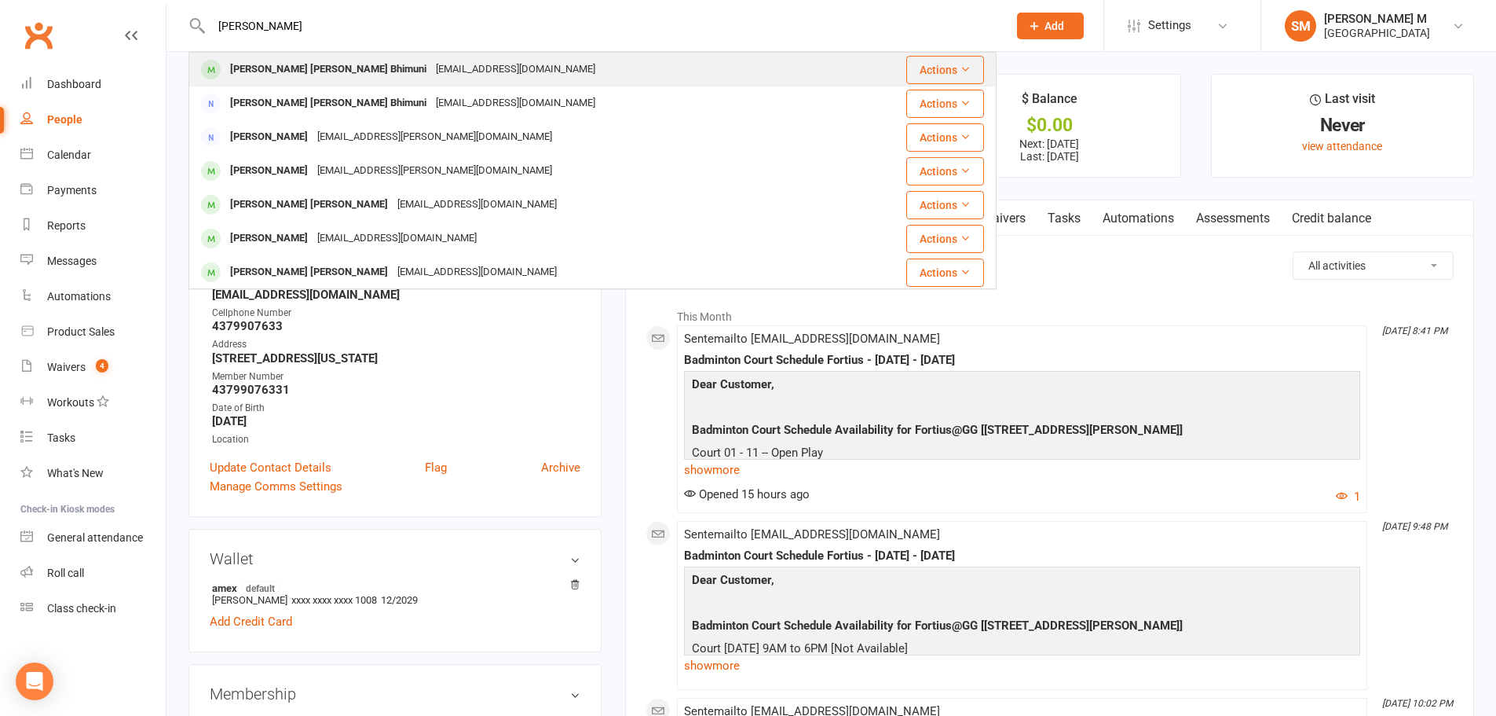
type input "vijay kiran"
click at [316, 79] on div "Vijay Kiran Kumar Bhimuni" at bounding box center [328, 69] width 206 height 23
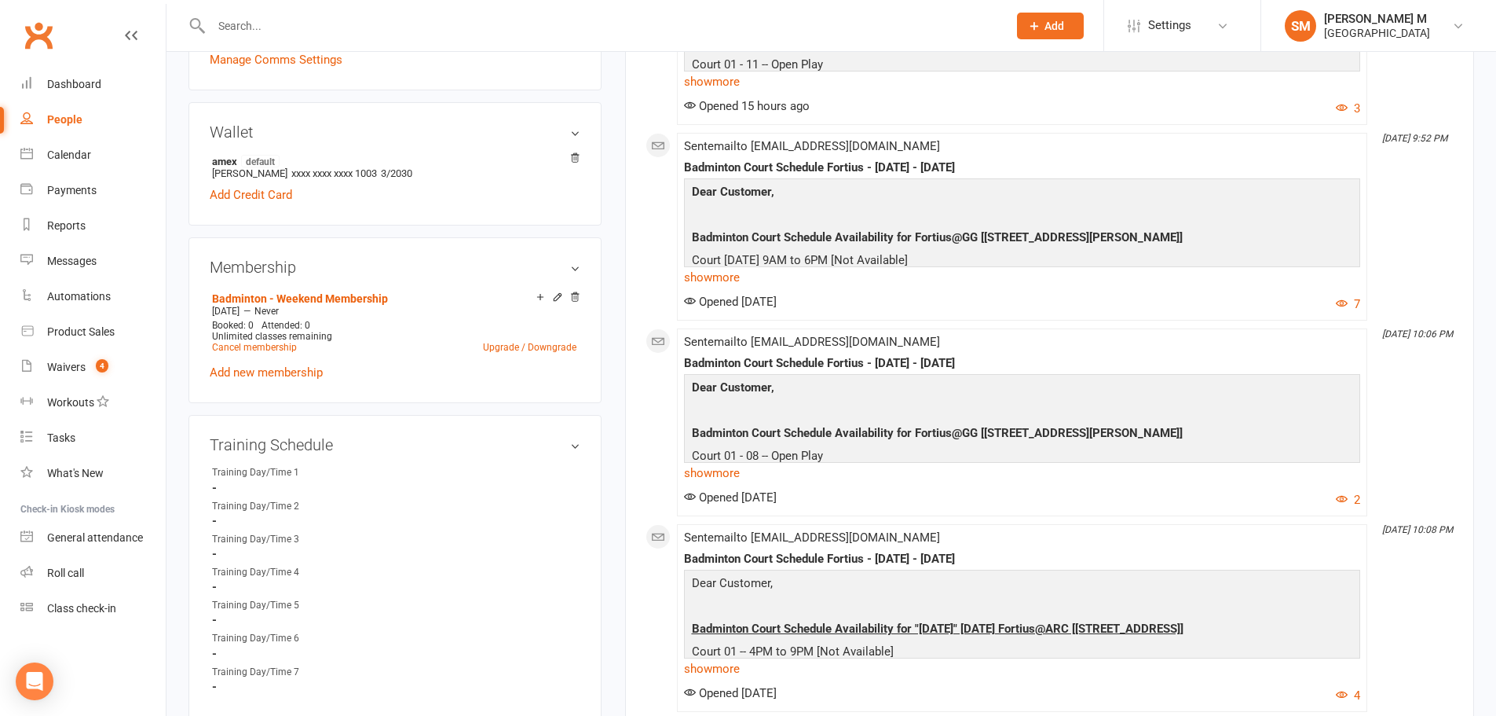
scroll to position [393, 0]
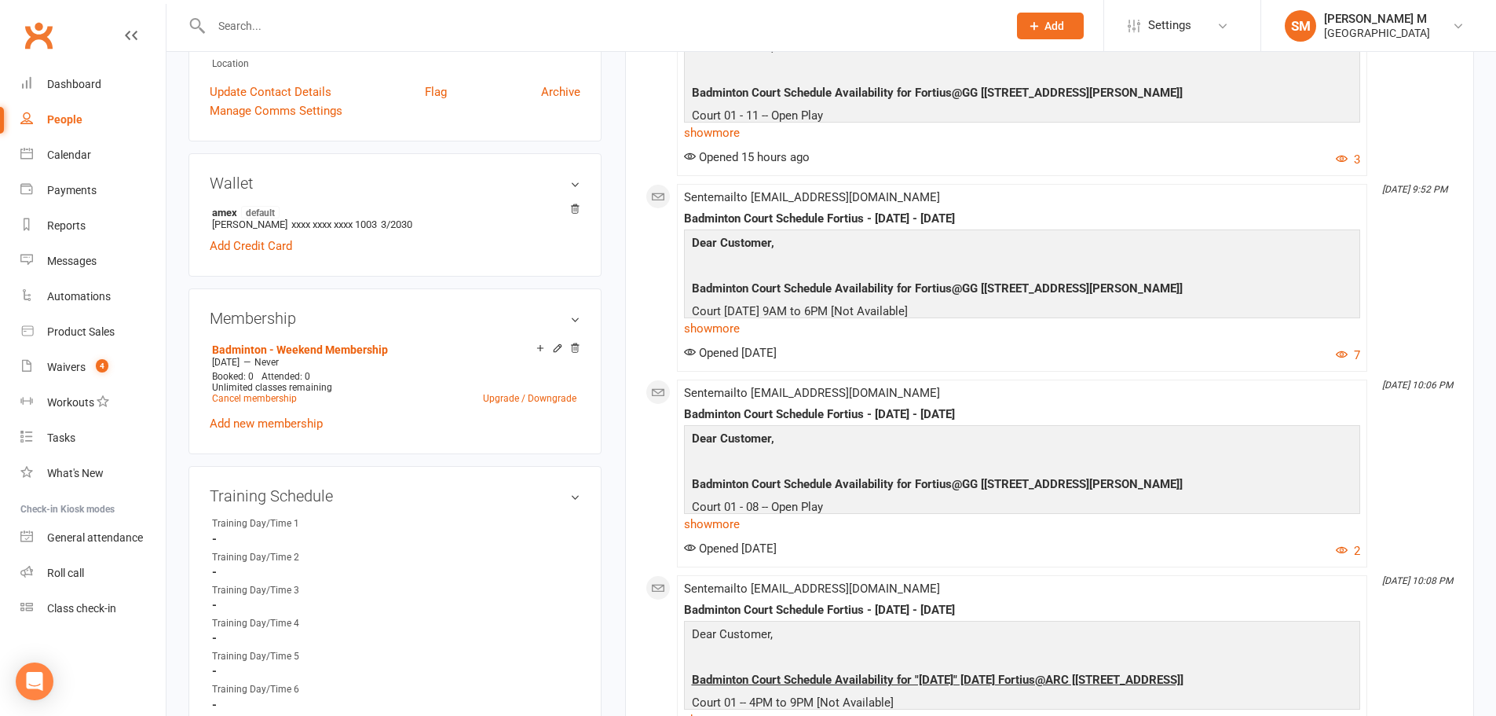
click at [438, 466] on div "Training Schedule edit Training Day/Time 1 - Training Day/Time 2 - Training Day…" at bounding box center [395, 622] width 413 height 312
click at [430, 487] on h3 "Training Schedule edit" at bounding box center [395, 495] width 371 height 17
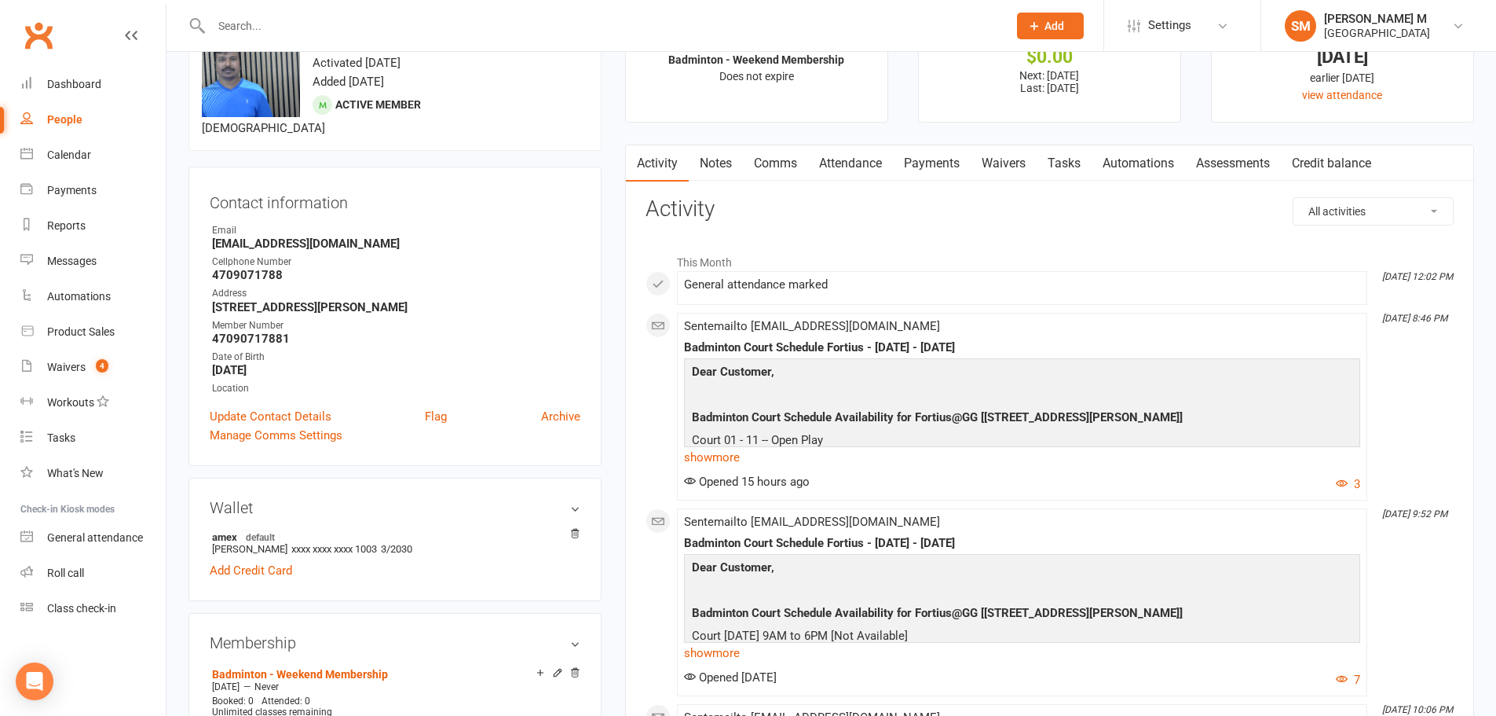
scroll to position [0, 0]
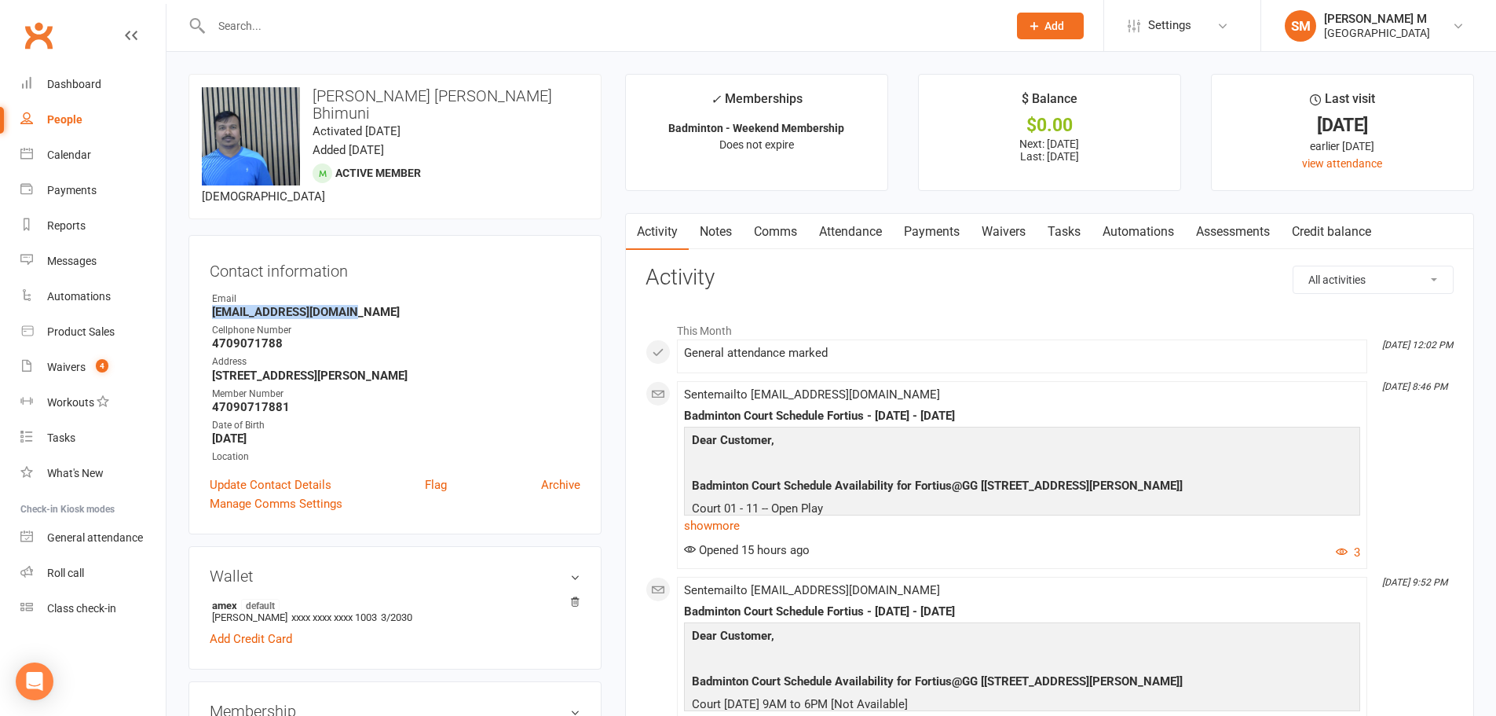
drag, startPoint x: 346, startPoint y: 293, endPoint x: 192, endPoint y: 294, distance: 154.0
click at [192, 294] on div "Contact information Owner Email bhimunivijay@gmail.com Cellphone Number 4709071…" at bounding box center [395, 384] width 413 height 299
copy strong "bhimunivijay@gmail.com"
click at [471, 9] on div at bounding box center [593, 25] width 808 height 51
click at [457, 29] on input "text" at bounding box center [602, 26] width 790 height 22
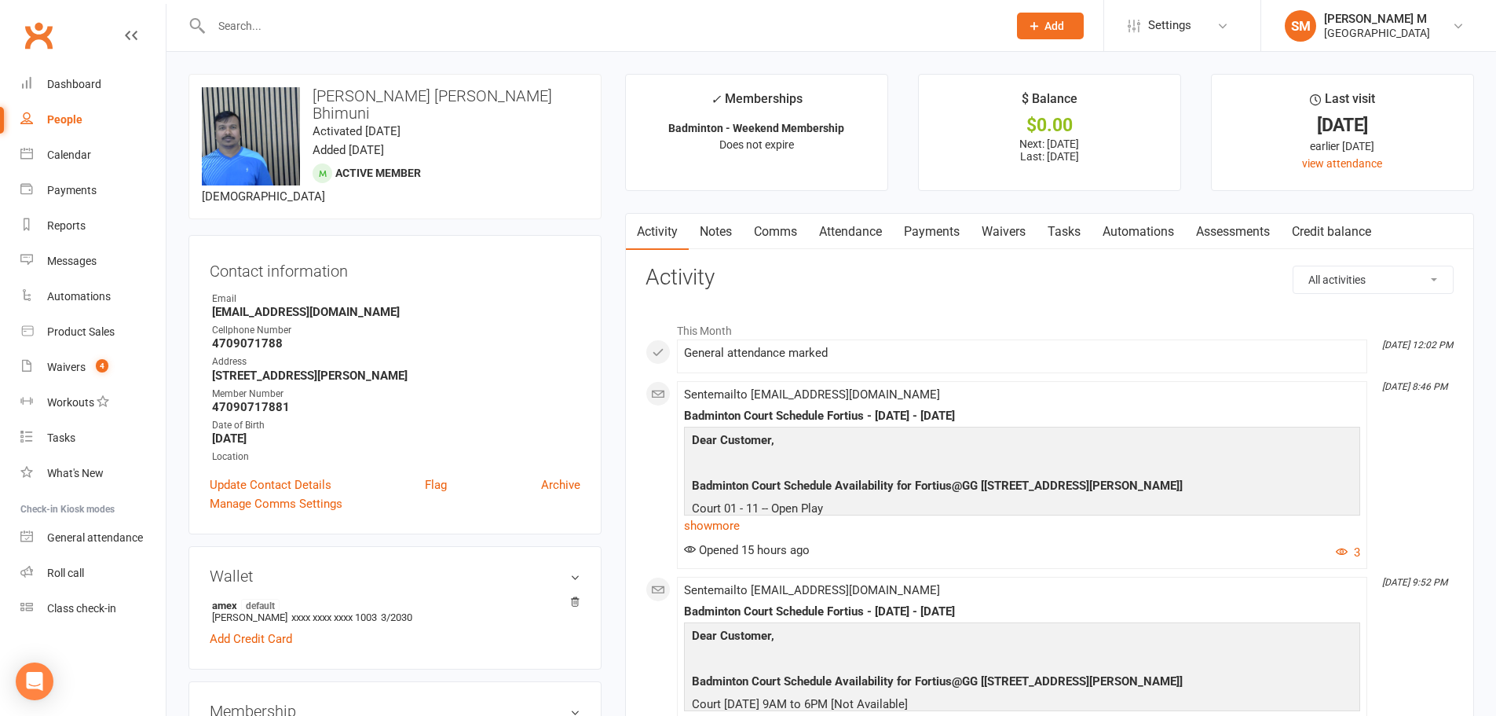
paste input "bhimunivijay@gmail.com"
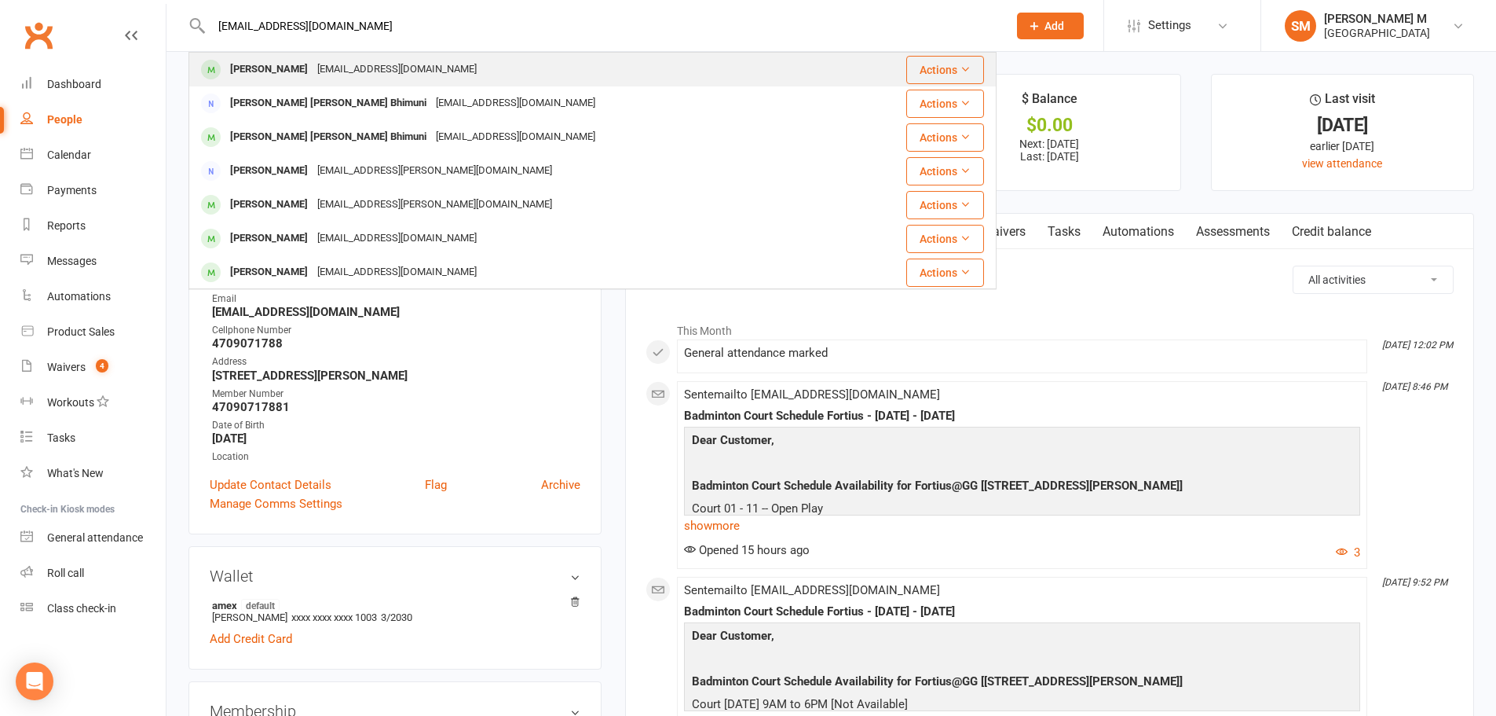
type input "bhimunivijay@gmail.com"
click at [434, 69] on div "bhimunivijay@gmail.com" at bounding box center [397, 69] width 169 height 23
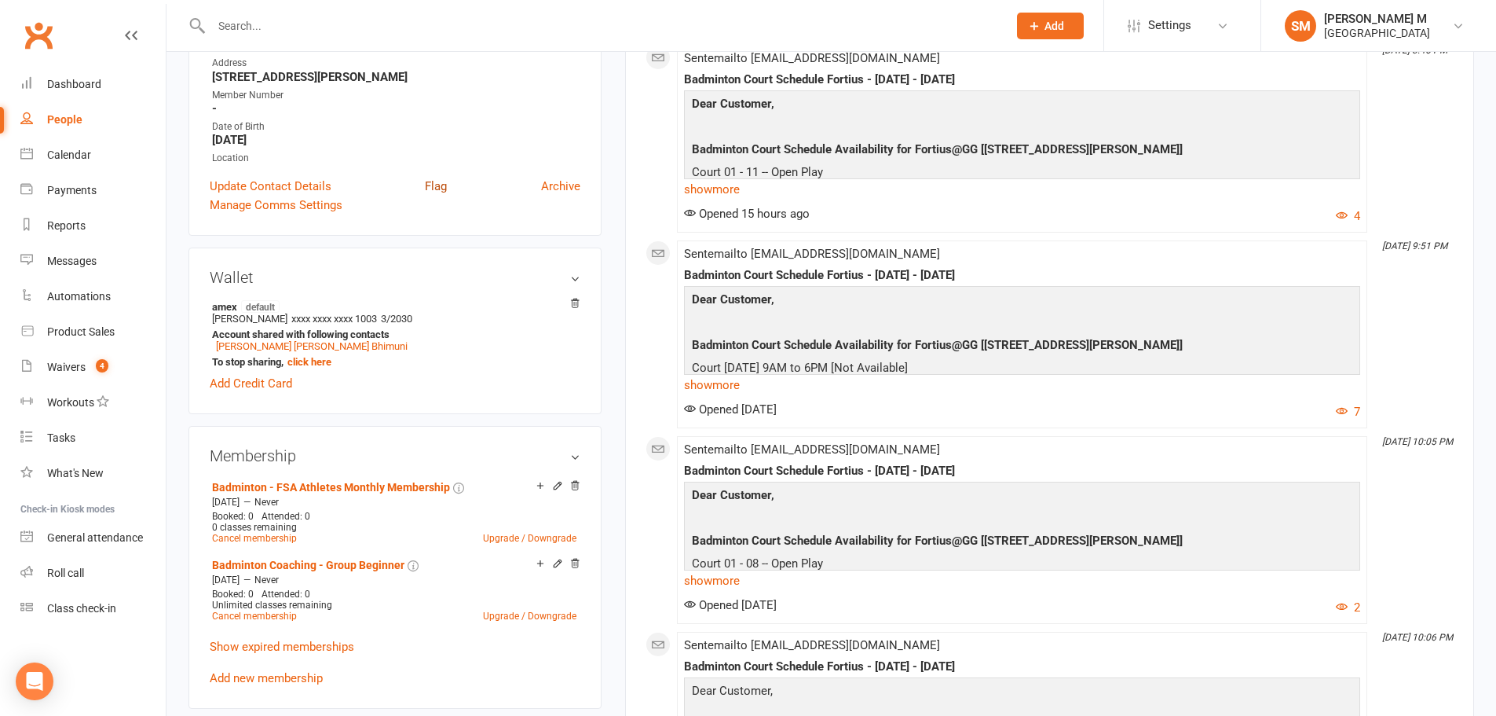
scroll to position [314, 0]
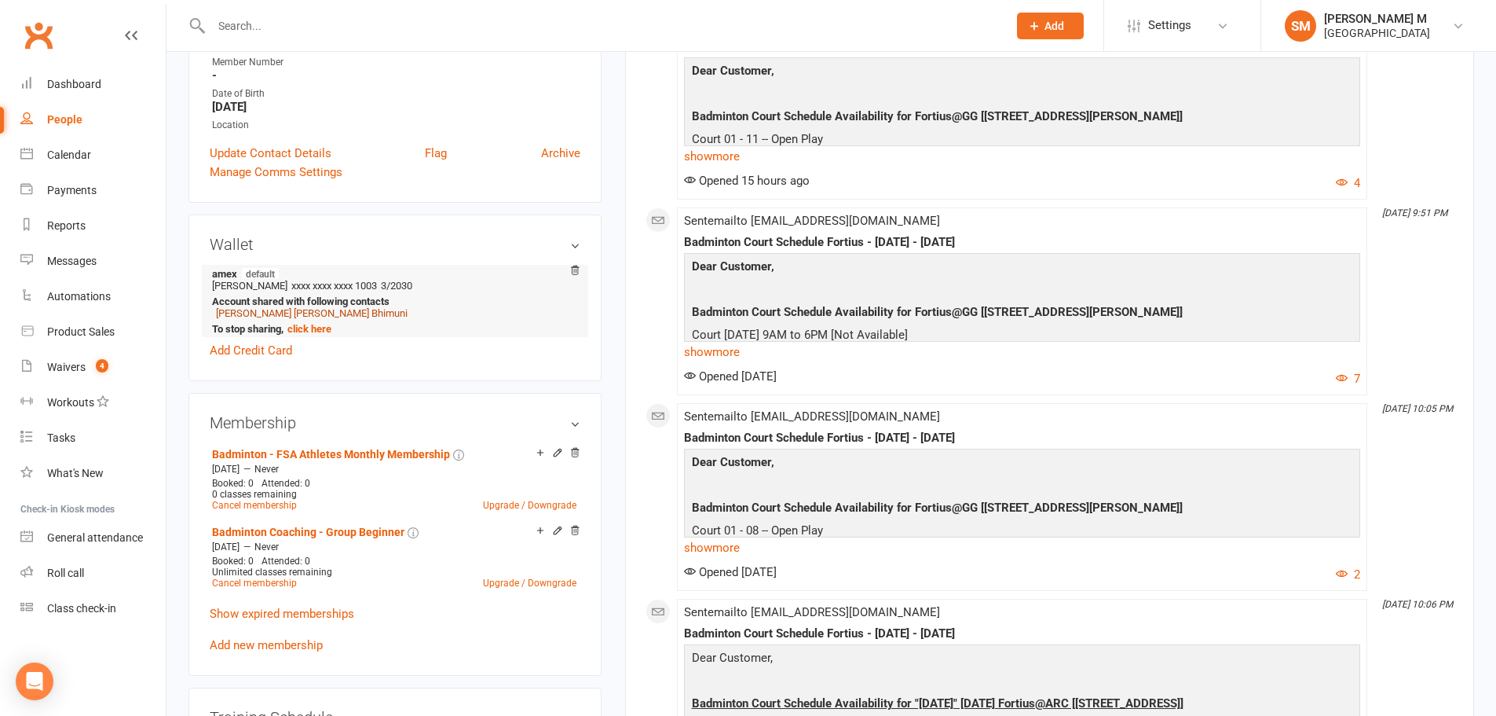
click at [289, 313] on link "Vijay Kiran Kumar Bhimuni" at bounding box center [312, 313] width 192 height 12
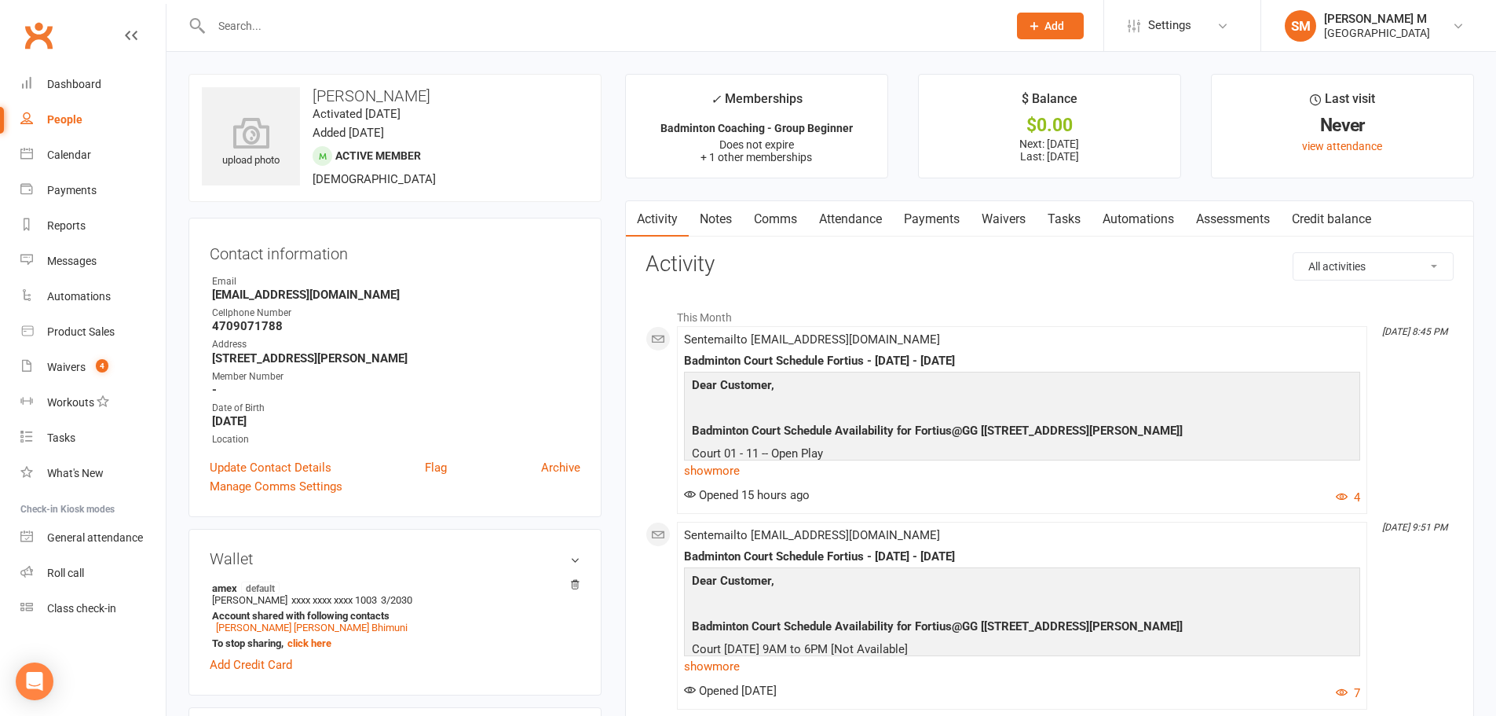
drag, startPoint x: 448, startPoint y: 86, endPoint x: 306, endPoint y: 94, distance: 141.6
click at [306, 94] on div "upload photo Mahasvin Bhimuni Activated 28 June, 2025 Added 28 June, 2025 Activ…" at bounding box center [395, 138] width 413 height 128
copy h3 "Mahasvin Bhimuni"
drag, startPoint x: 346, startPoint y: 285, endPoint x: 364, endPoint y: 292, distance: 19.4
click at [364, 292] on li "Email bhimunivijay@gmail.com" at bounding box center [395, 287] width 371 height 27
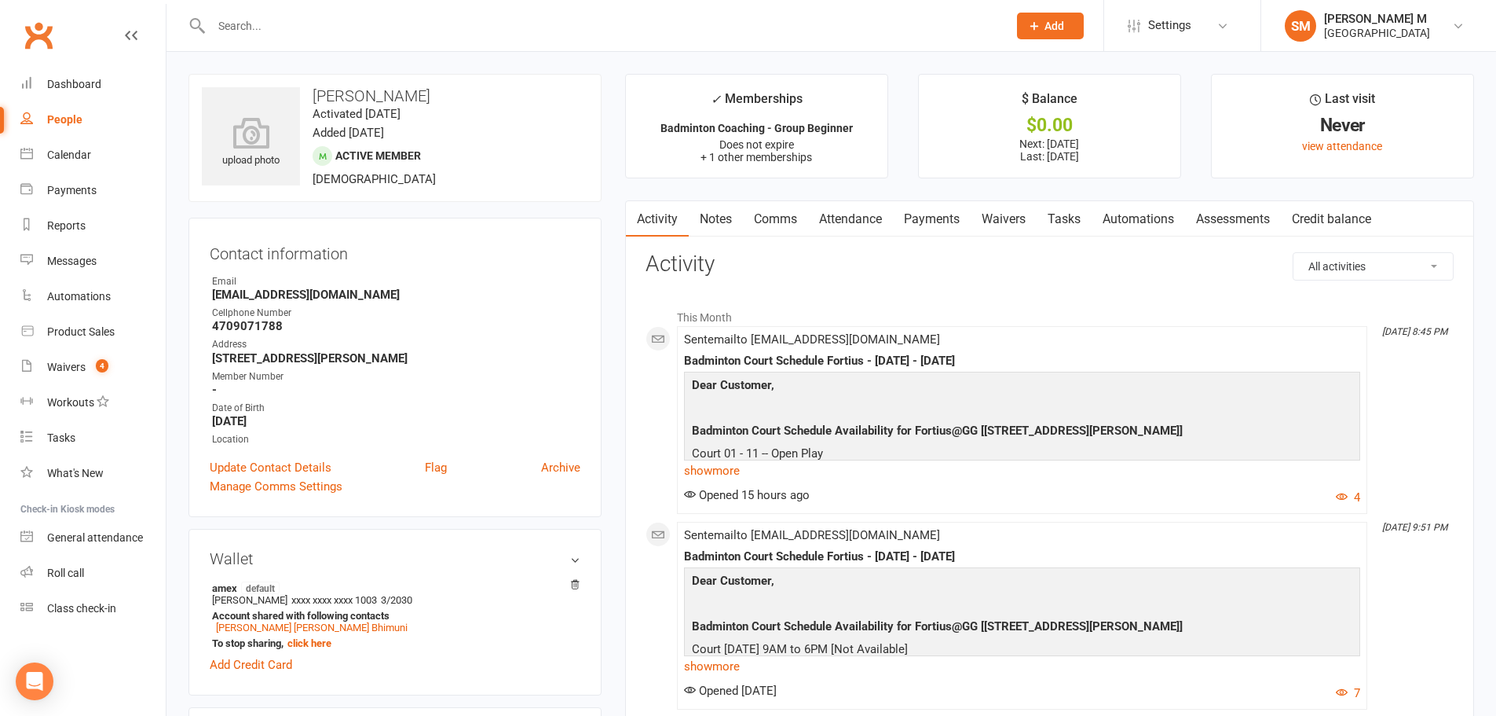
copy li "bhimunivijay@gmail.com"
click at [273, 24] on input "text" at bounding box center [602, 26] width 790 height 22
paste input "bhimunivijay@gmail.com"
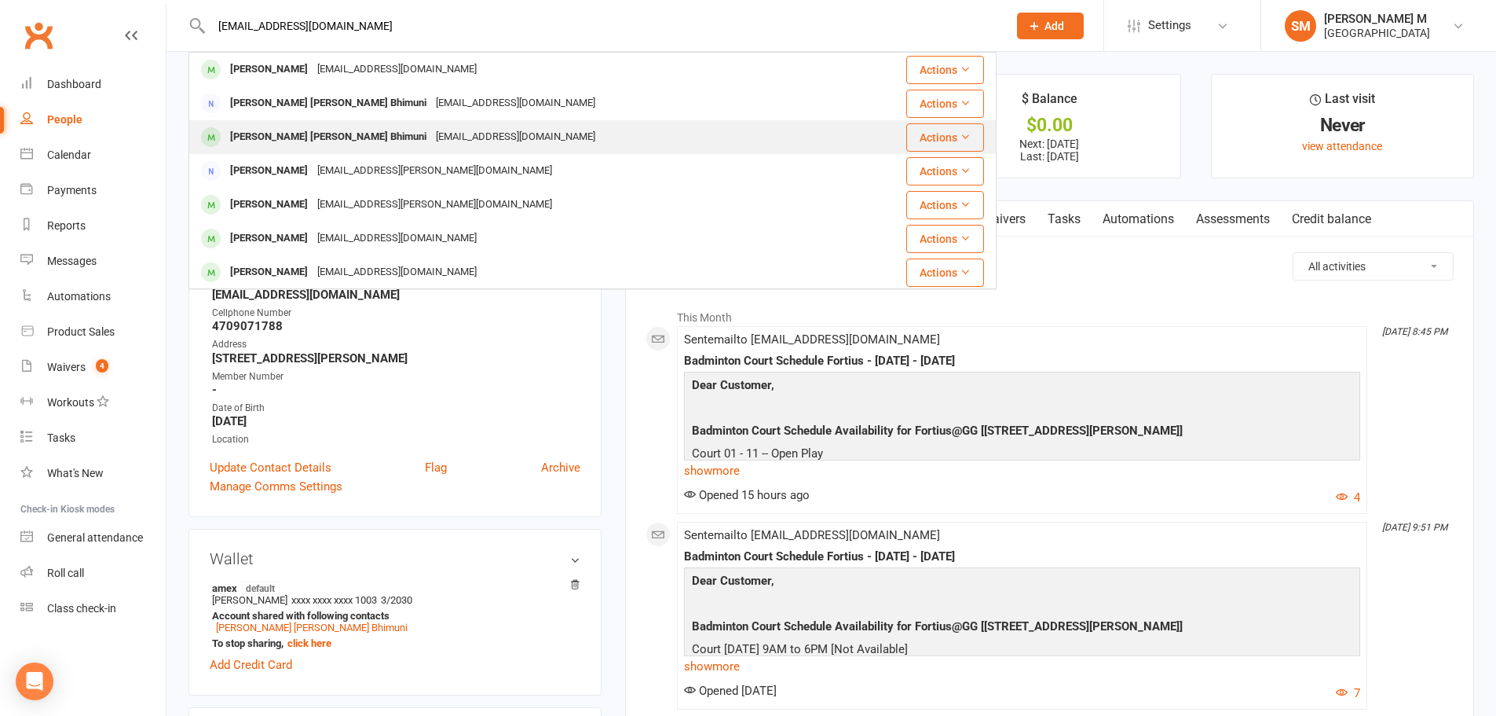
type input "bhimunivijay@gmail.com"
click at [294, 140] on div "Vijay Kiran Kumar Bhimuni" at bounding box center [328, 137] width 206 height 23
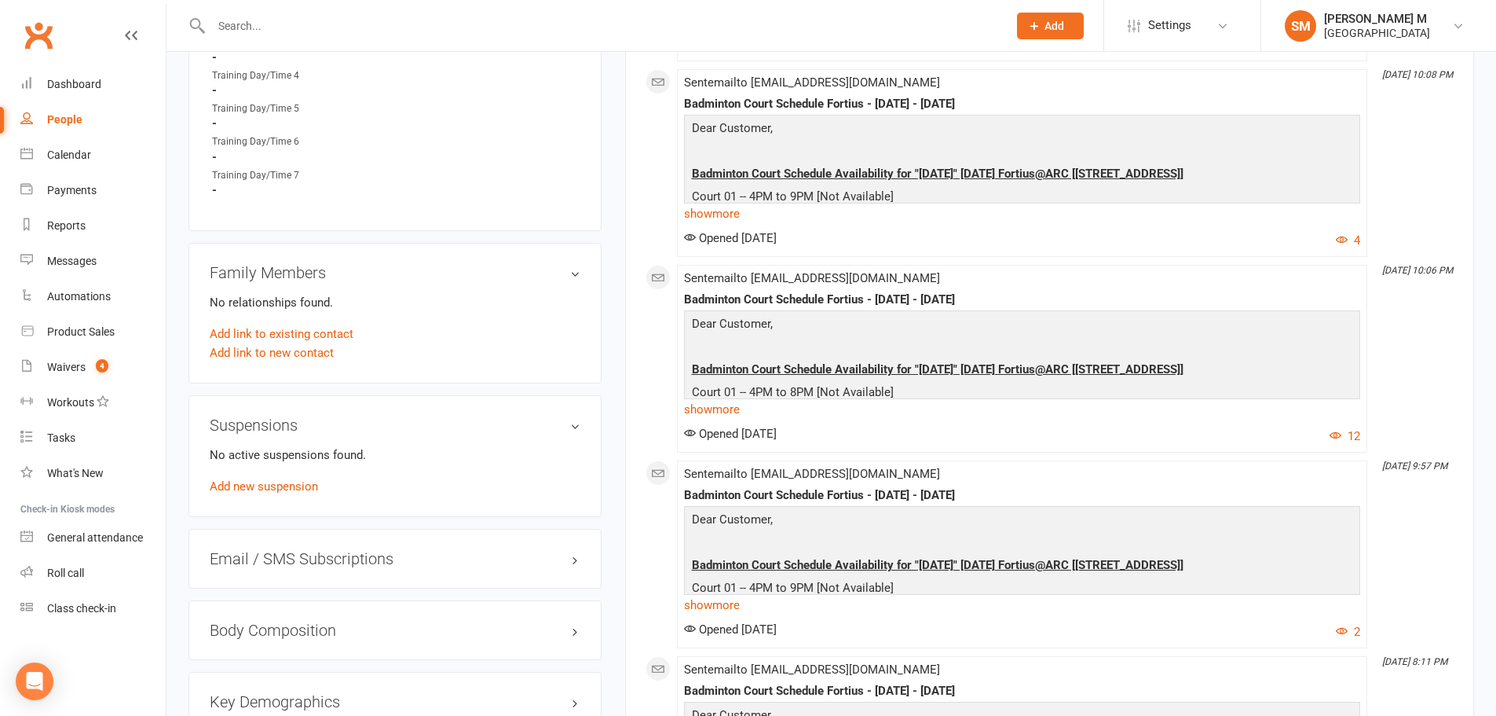
scroll to position [943, 0]
click at [305, 322] on link "Add link to existing contact" at bounding box center [282, 331] width 144 height 19
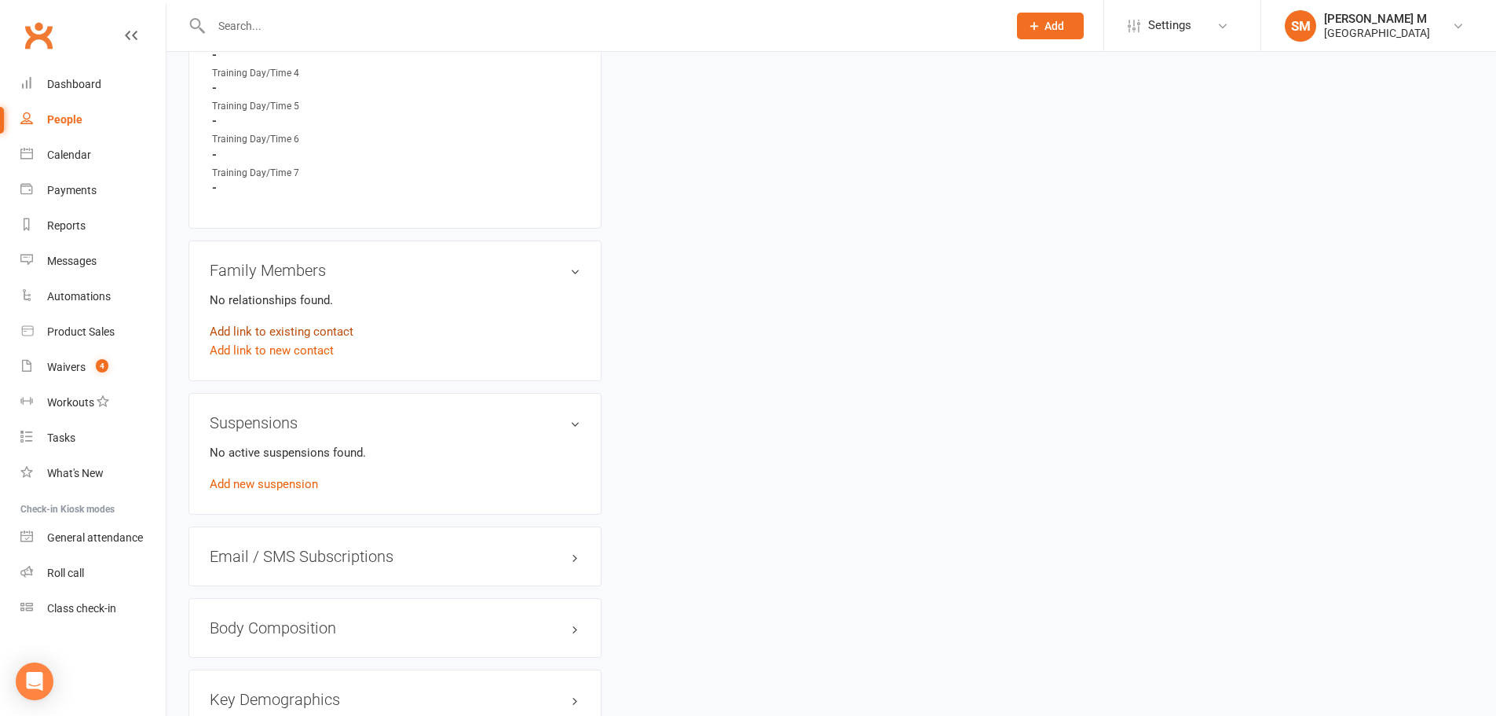
scroll to position [0, 0]
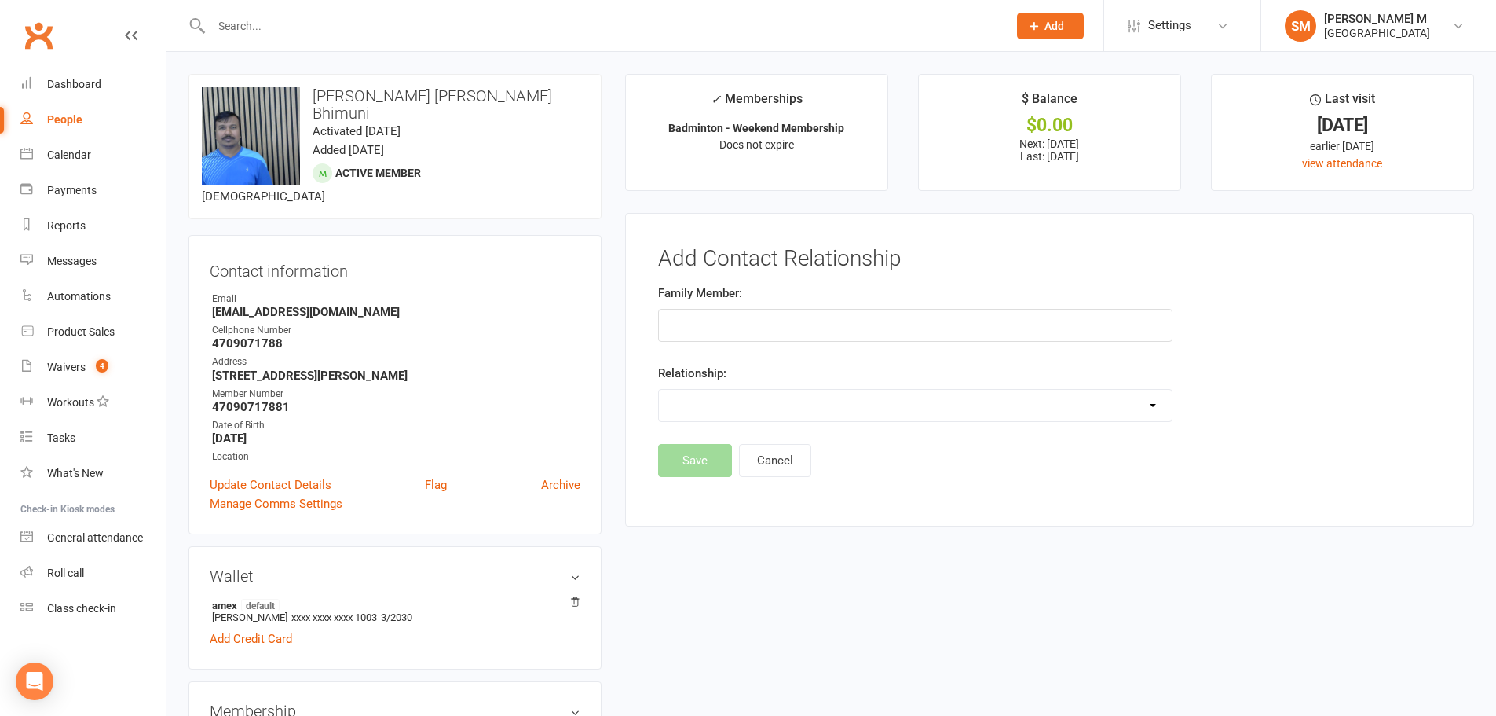
click at [742, 324] on input "text" at bounding box center [915, 325] width 515 height 33
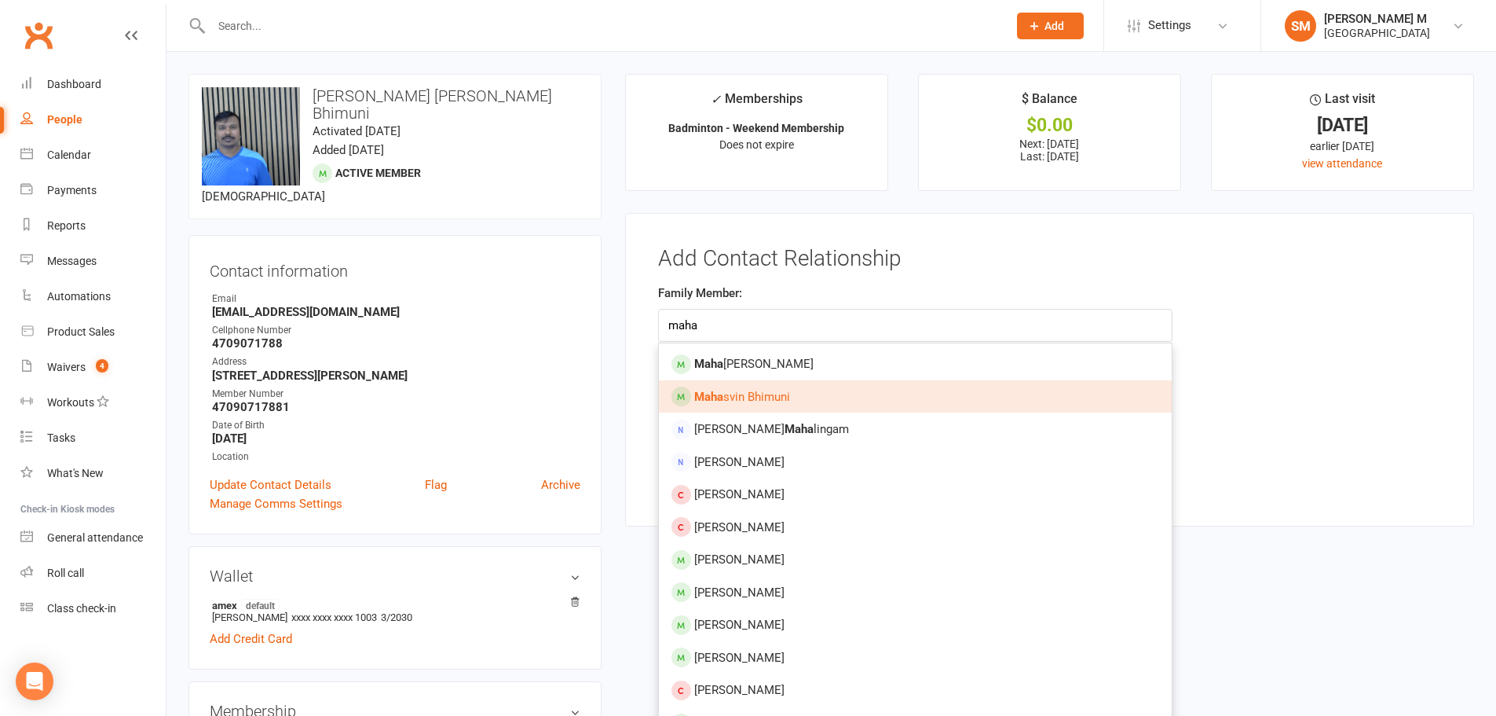
type input "maha"
click at [810, 391] on link "Maha svin Bhimuni" at bounding box center [915, 396] width 513 height 33
type input "Mahasvin Bhimuni"
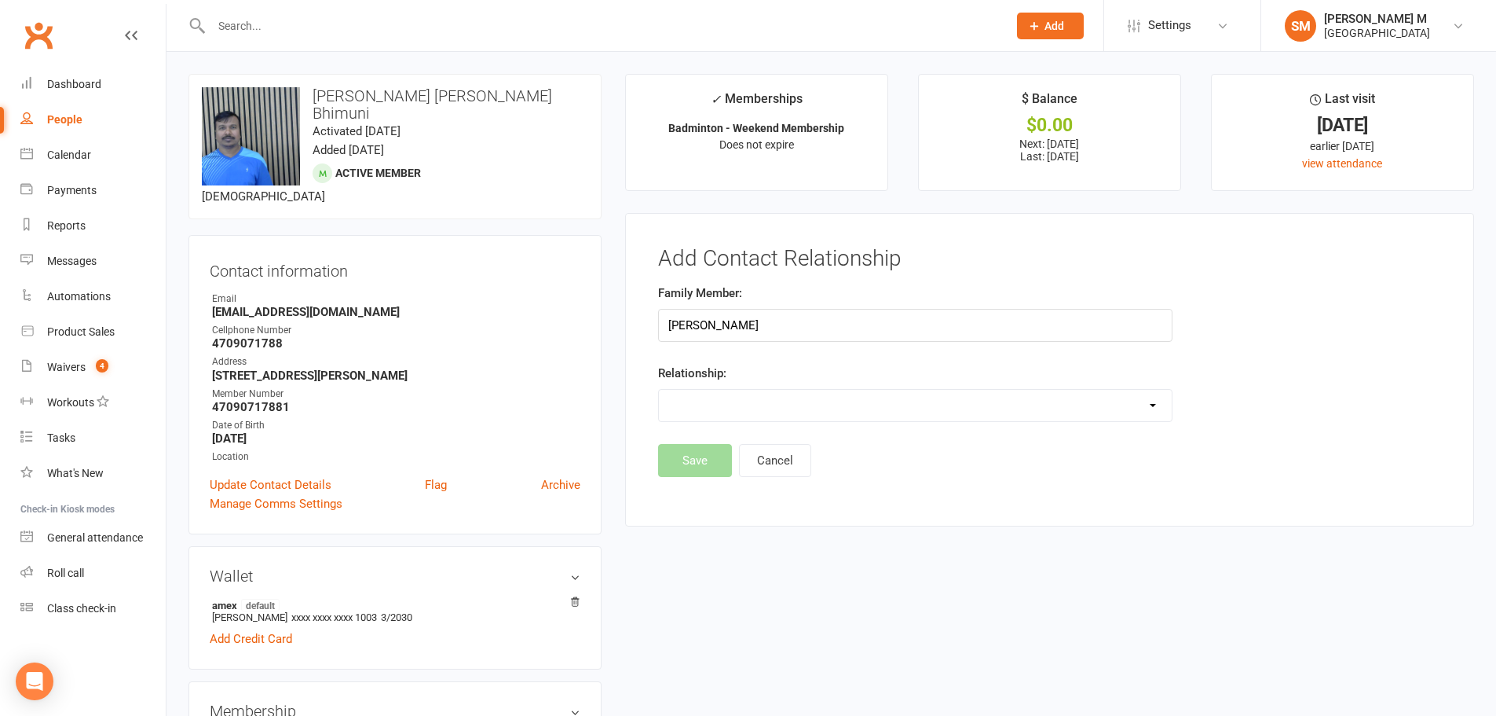
click at [804, 400] on select "Parent / Guardian Child Sibling (parent not in system) Spouse / Partner Cousin …" at bounding box center [915, 405] width 513 height 31
select select "1"
click at [659, 390] on select "Parent / Guardian Child Sibling (parent not in system) Spouse / Partner Cousin …" at bounding box center [915, 405] width 513 height 31
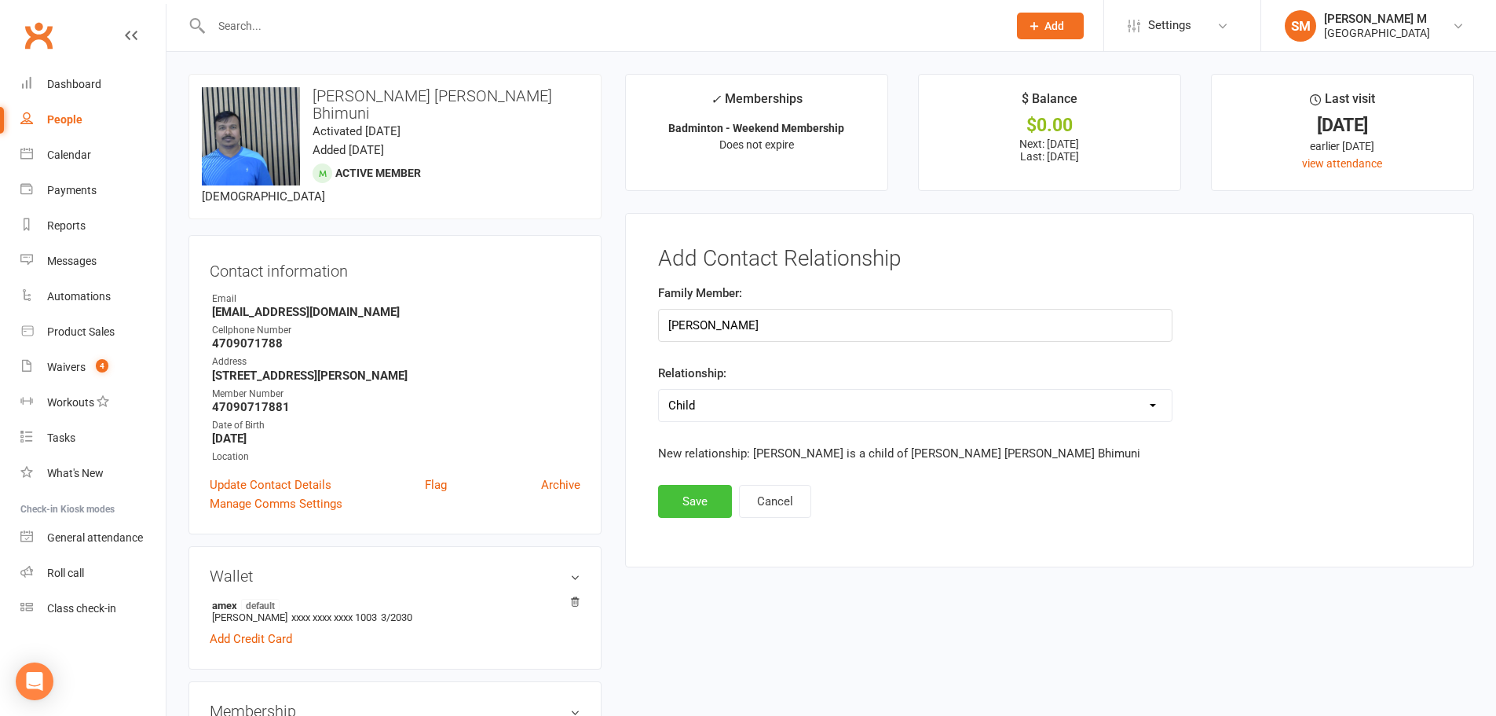
click at [682, 493] on button "Save" at bounding box center [695, 501] width 74 height 33
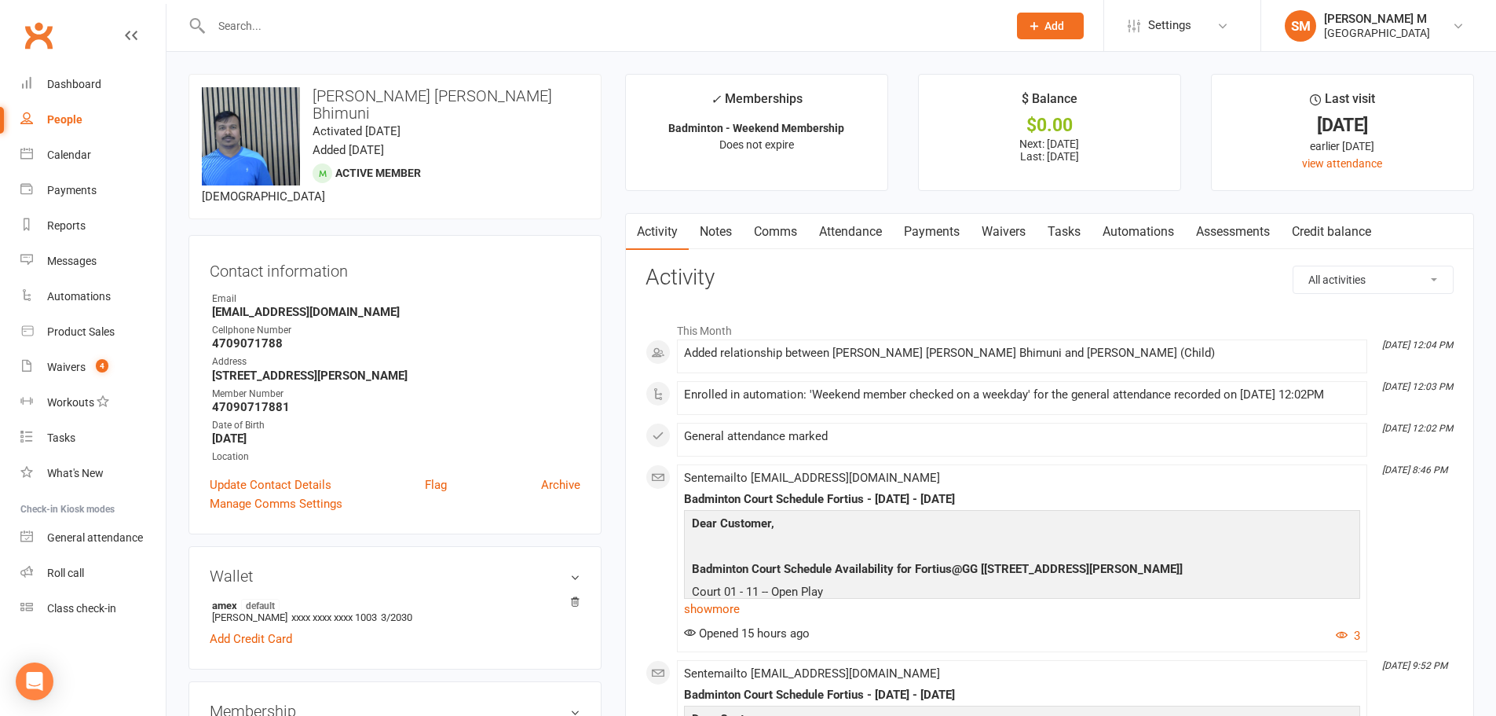
click at [355, 27] on input "text" at bounding box center [602, 26] width 790 height 22
paste input "bhimunivijay@gmail.com"
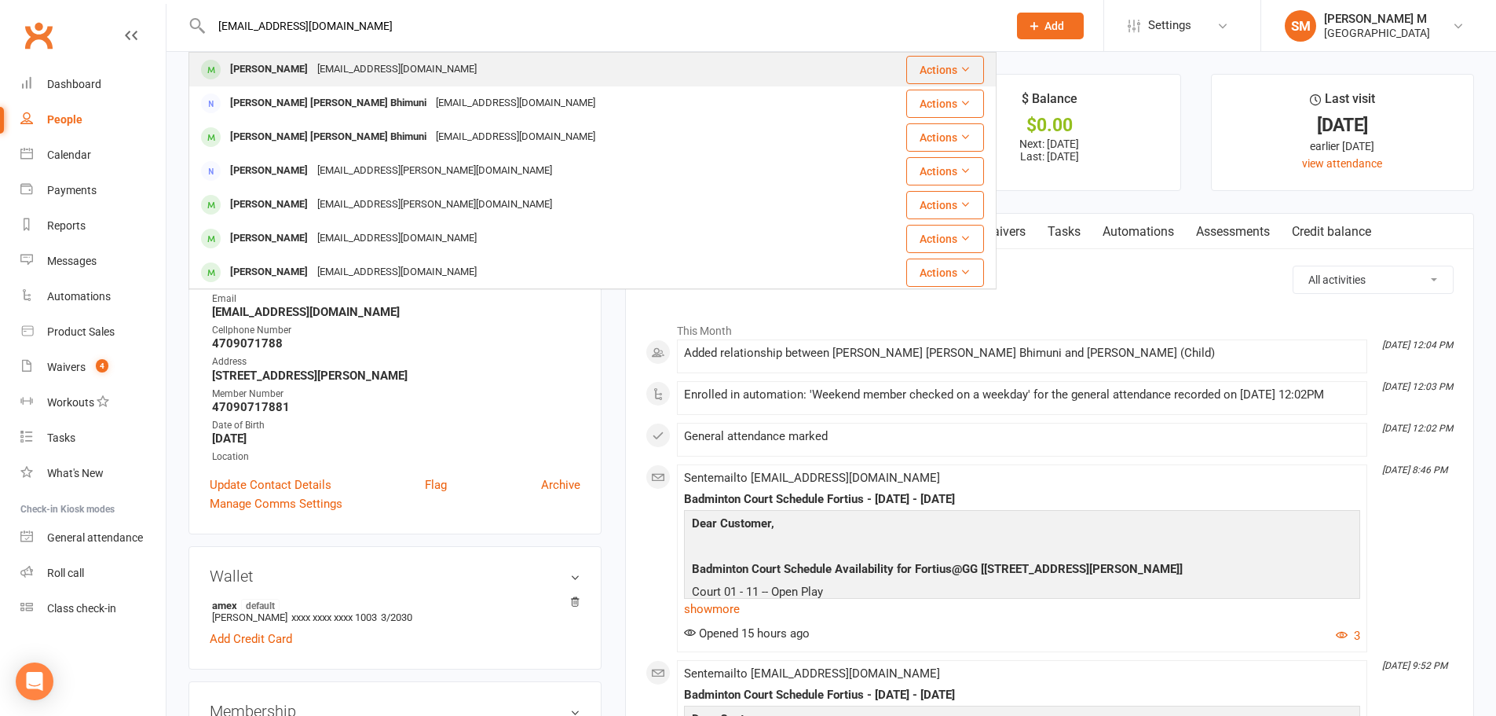
type input "bhimunivijay@gmail.com"
click at [344, 68] on div "bhimunivijay@gmail.com" at bounding box center [397, 69] width 169 height 23
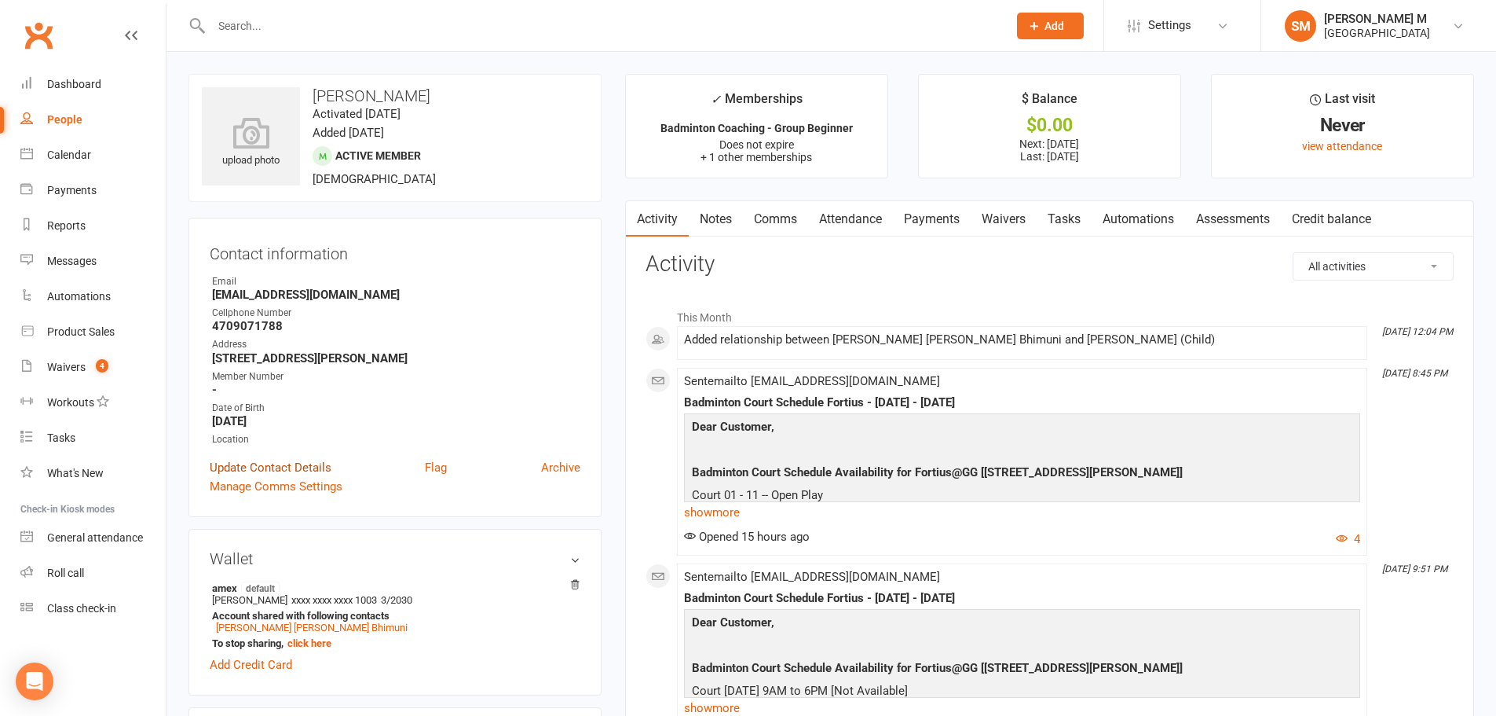
click at [266, 471] on link "Update Contact Details" at bounding box center [271, 467] width 122 height 19
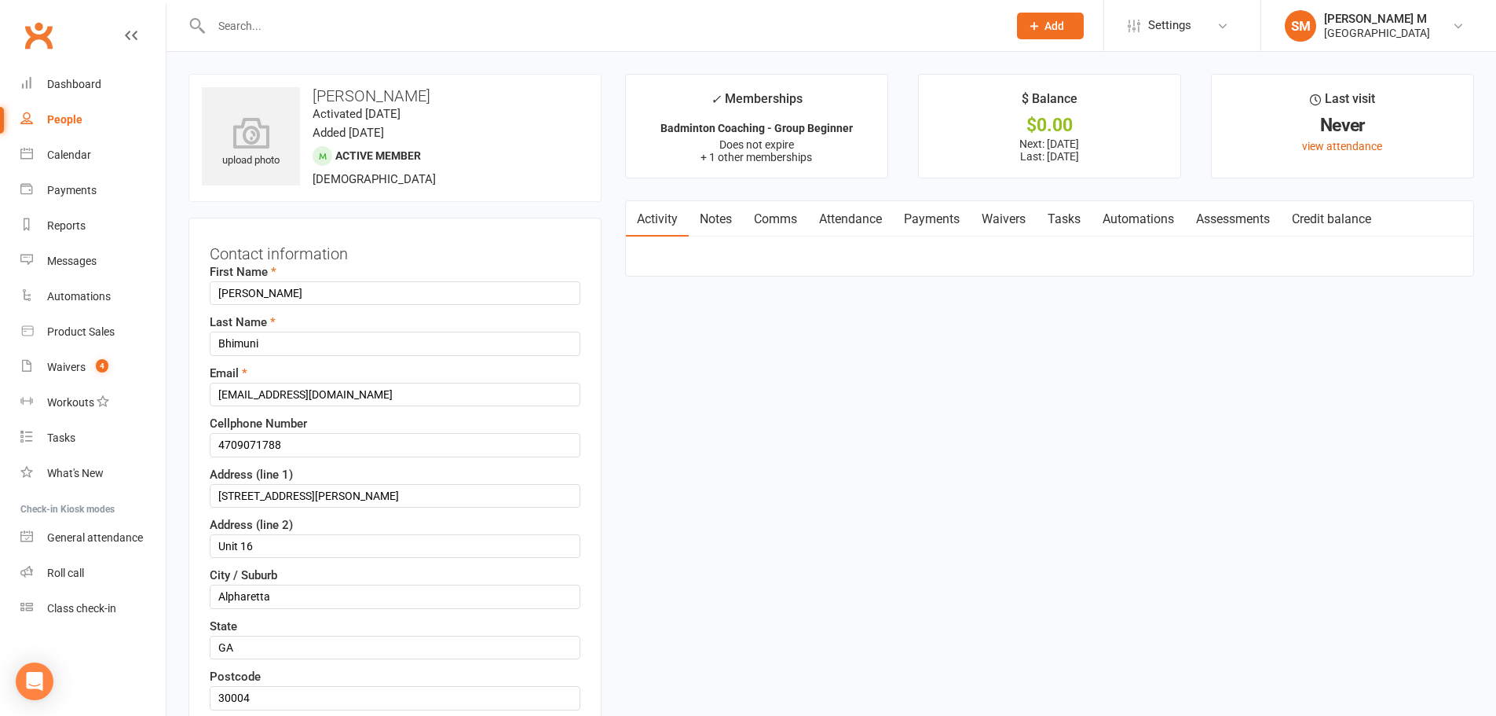
scroll to position [74, 0]
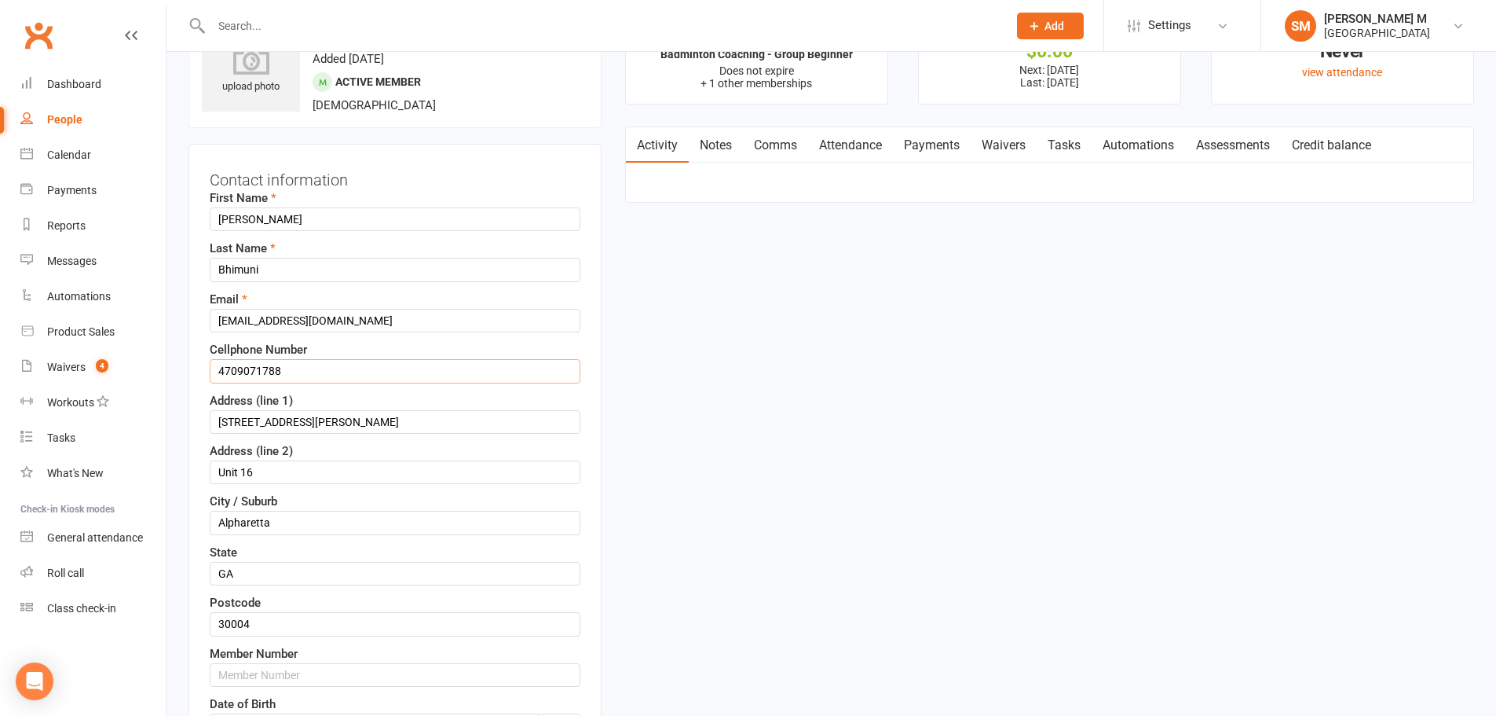
click at [284, 372] on input "4709071788" at bounding box center [395, 371] width 371 height 24
click at [254, 680] on input "text" at bounding box center [395, 675] width 371 height 24
paste input "4709071788"
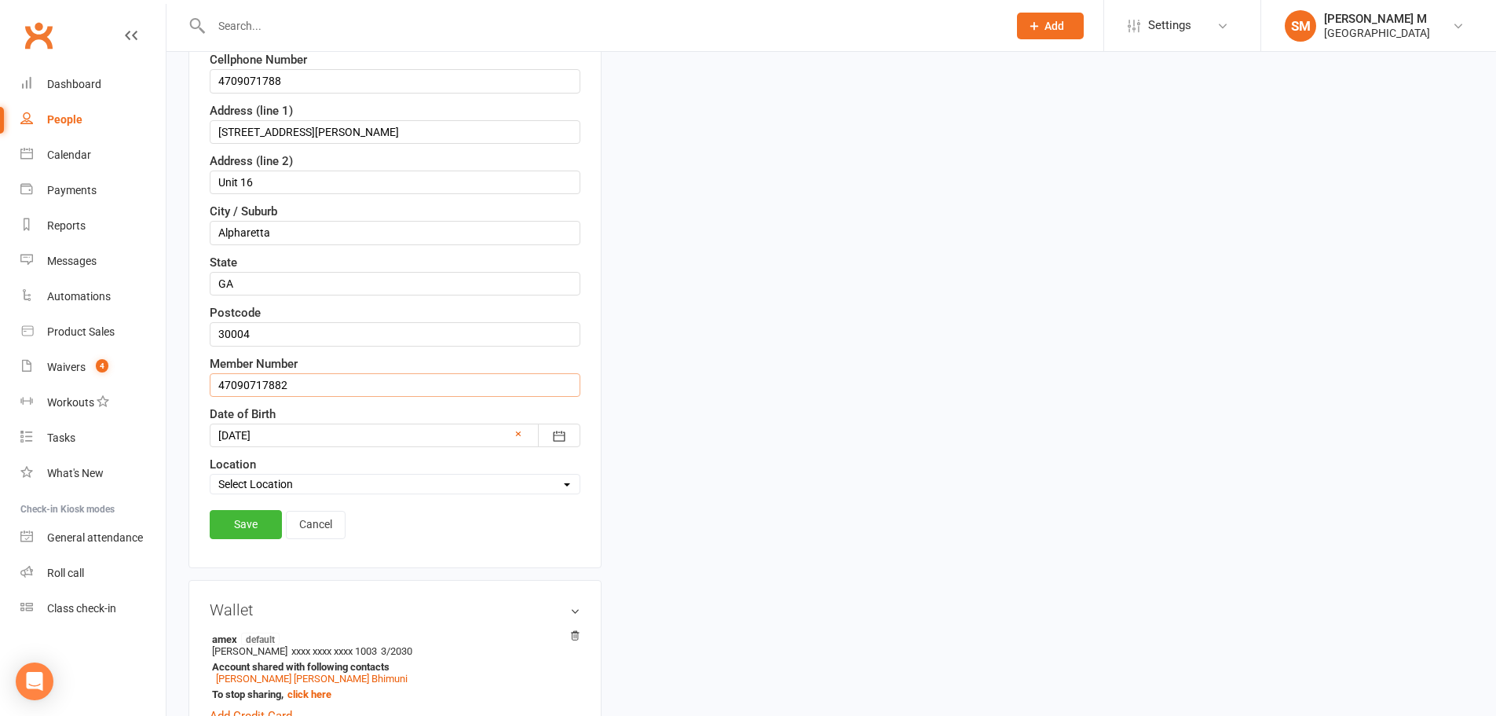
scroll to position [388, 0]
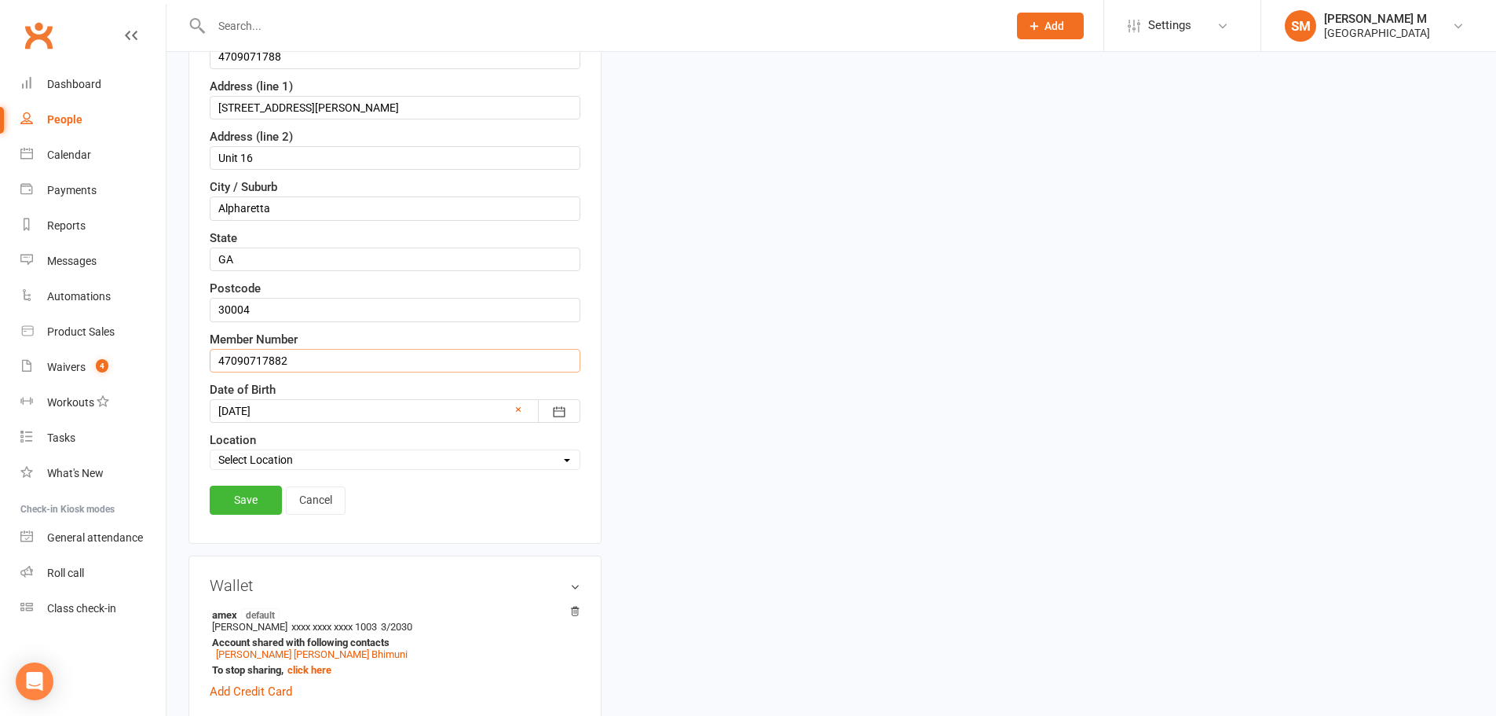
click at [294, 366] on input "47090717882" at bounding box center [395, 361] width 371 height 24
type input "47090717882"
click at [250, 511] on link "Save" at bounding box center [246, 499] width 72 height 28
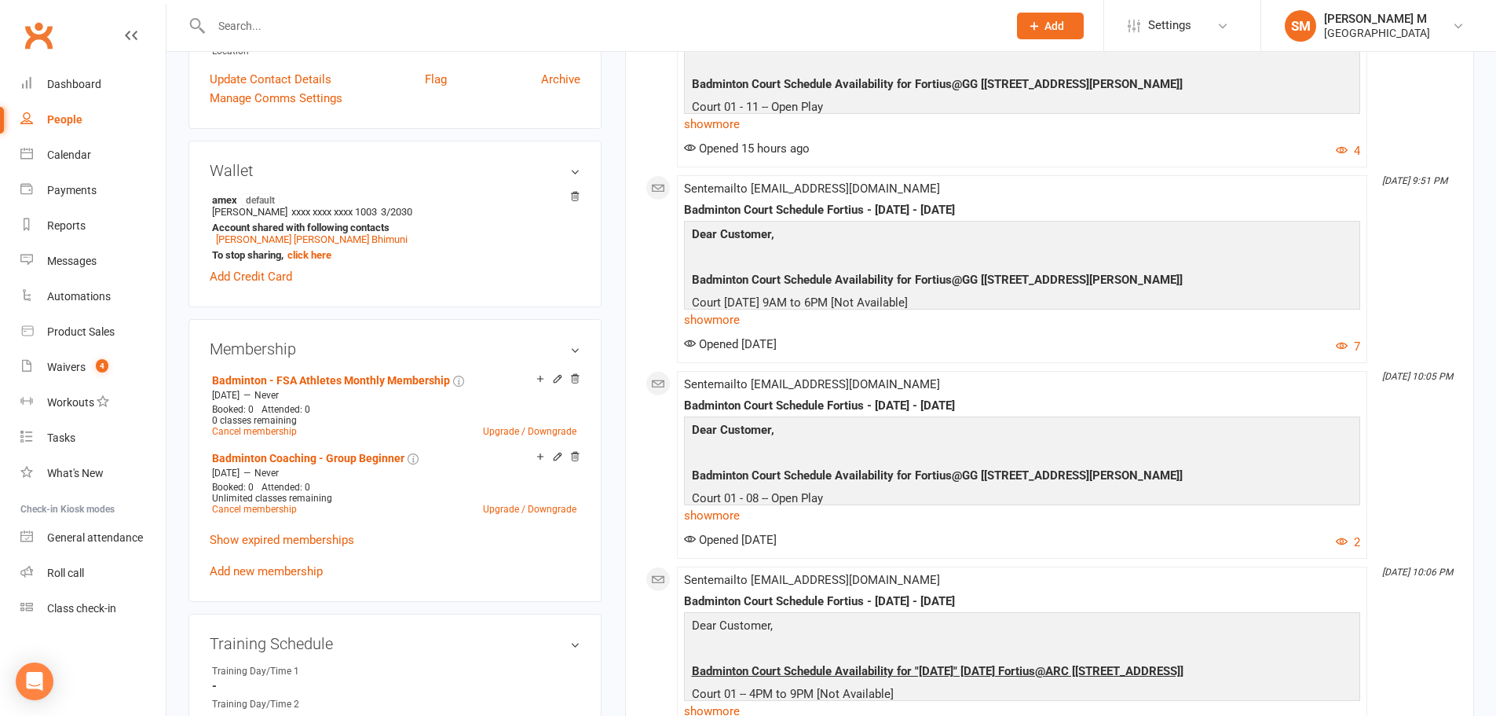
scroll to position [0, 0]
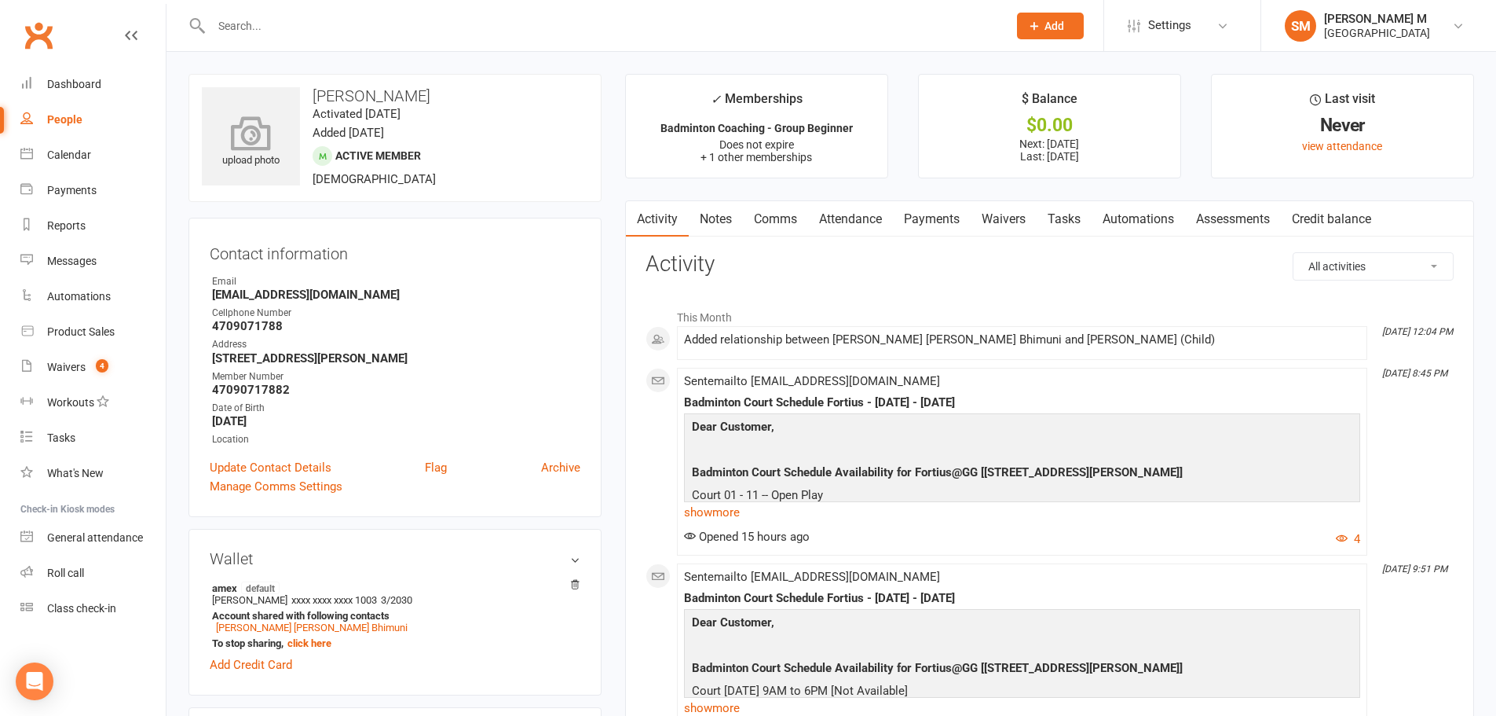
click at [269, 148] on icon at bounding box center [251, 132] width 108 height 35
drag, startPoint x: 453, startPoint y: 97, endPoint x: 309, endPoint y: 101, distance: 144.6
click at [309, 101] on h3 "Mahasvin Bhimuni" at bounding box center [395, 95] width 386 height 17
copy h3 "Mahasvin Bhimuni"
click at [381, 20] on input "text" at bounding box center [602, 26] width 790 height 22
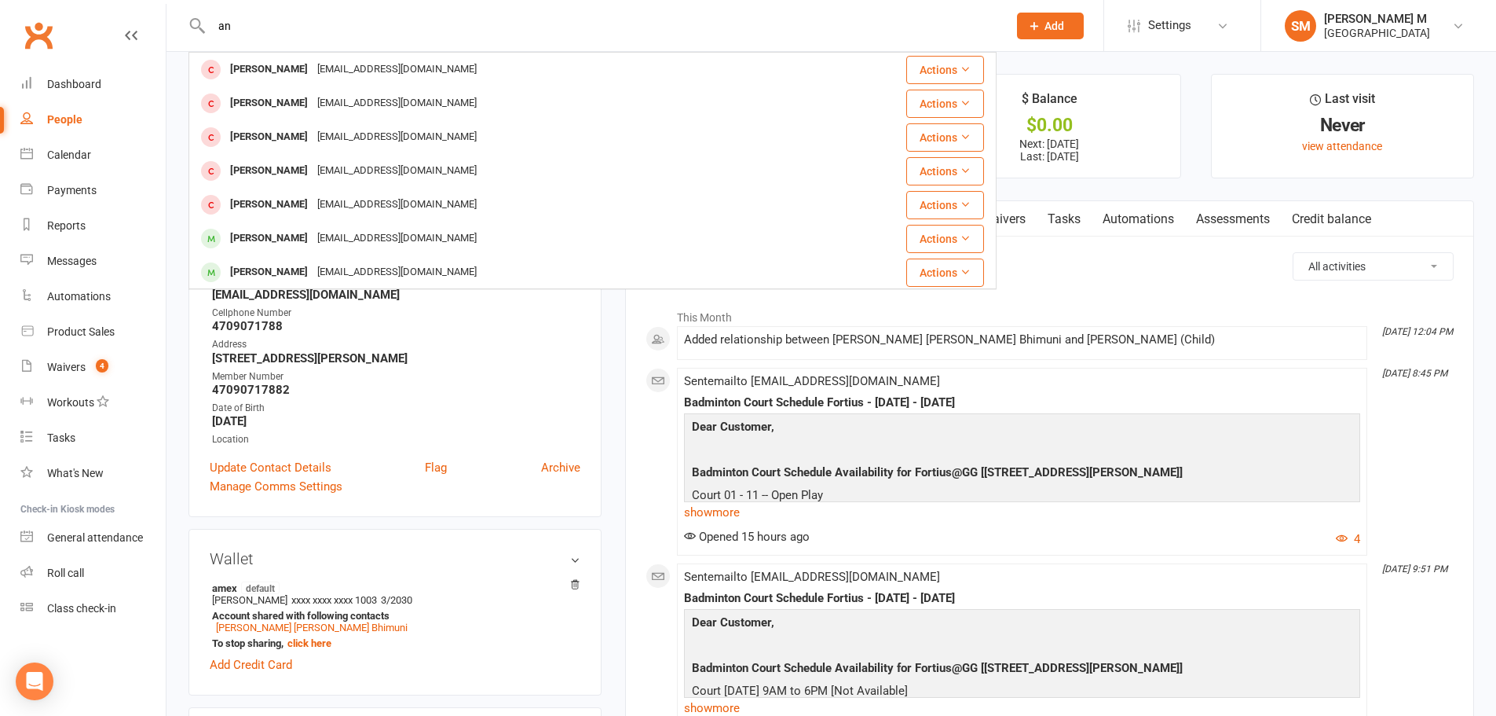
type input "a"
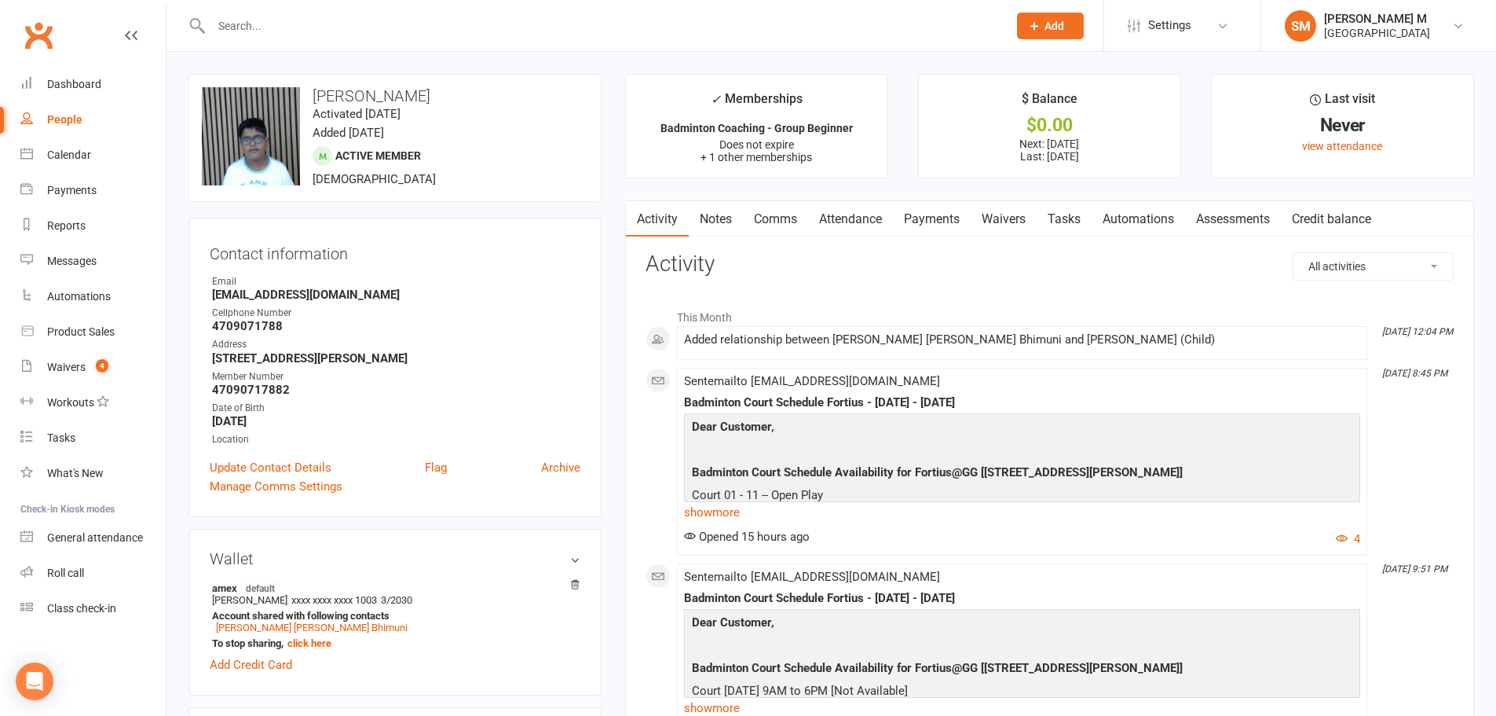
click at [289, 34] on input "text" at bounding box center [602, 26] width 790 height 22
paste input "Pratham Nandi"
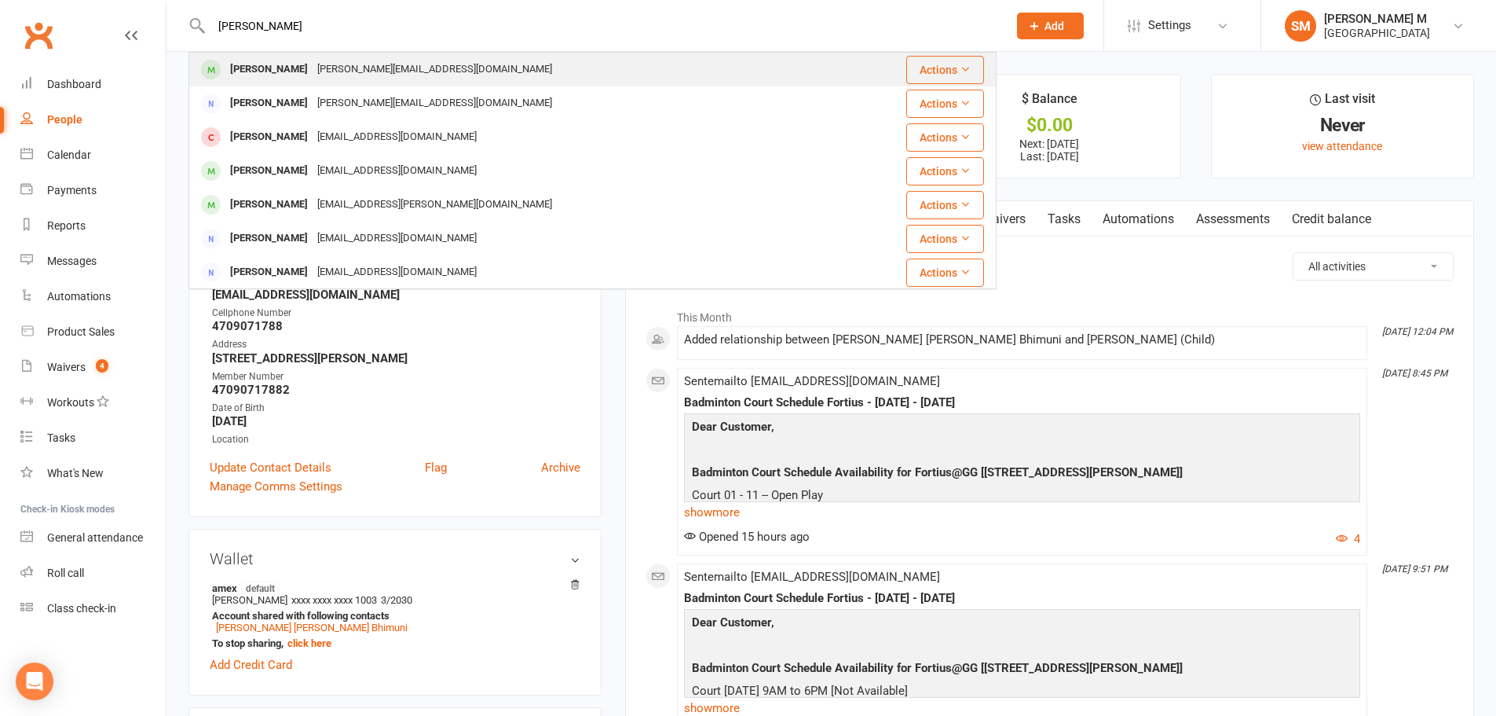
type input "Pratham Nandi"
click at [295, 74] on div "PRATHAM NANDI" at bounding box center [268, 69] width 87 height 23
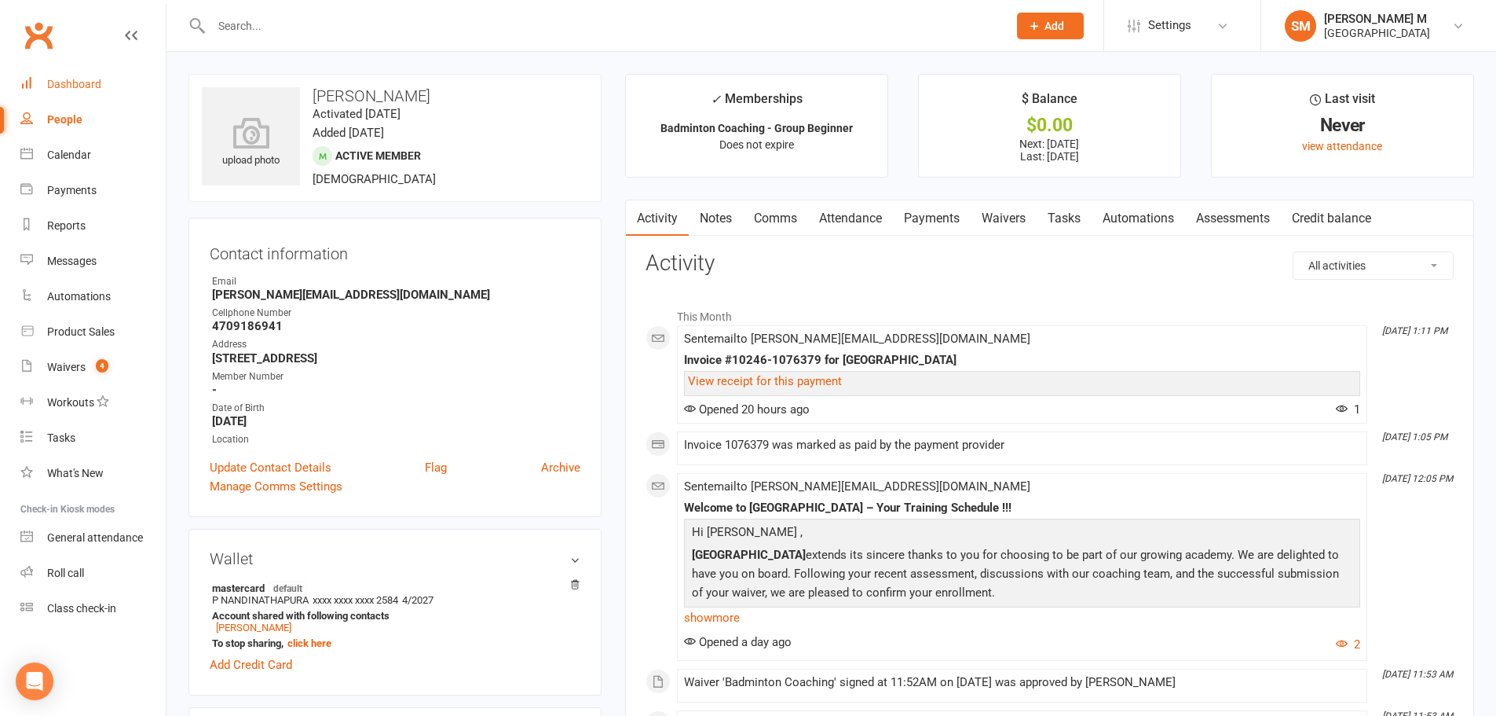
click at [76, 86] on div "Dashboard" at bounding box center [74, 84] width 54 height 13
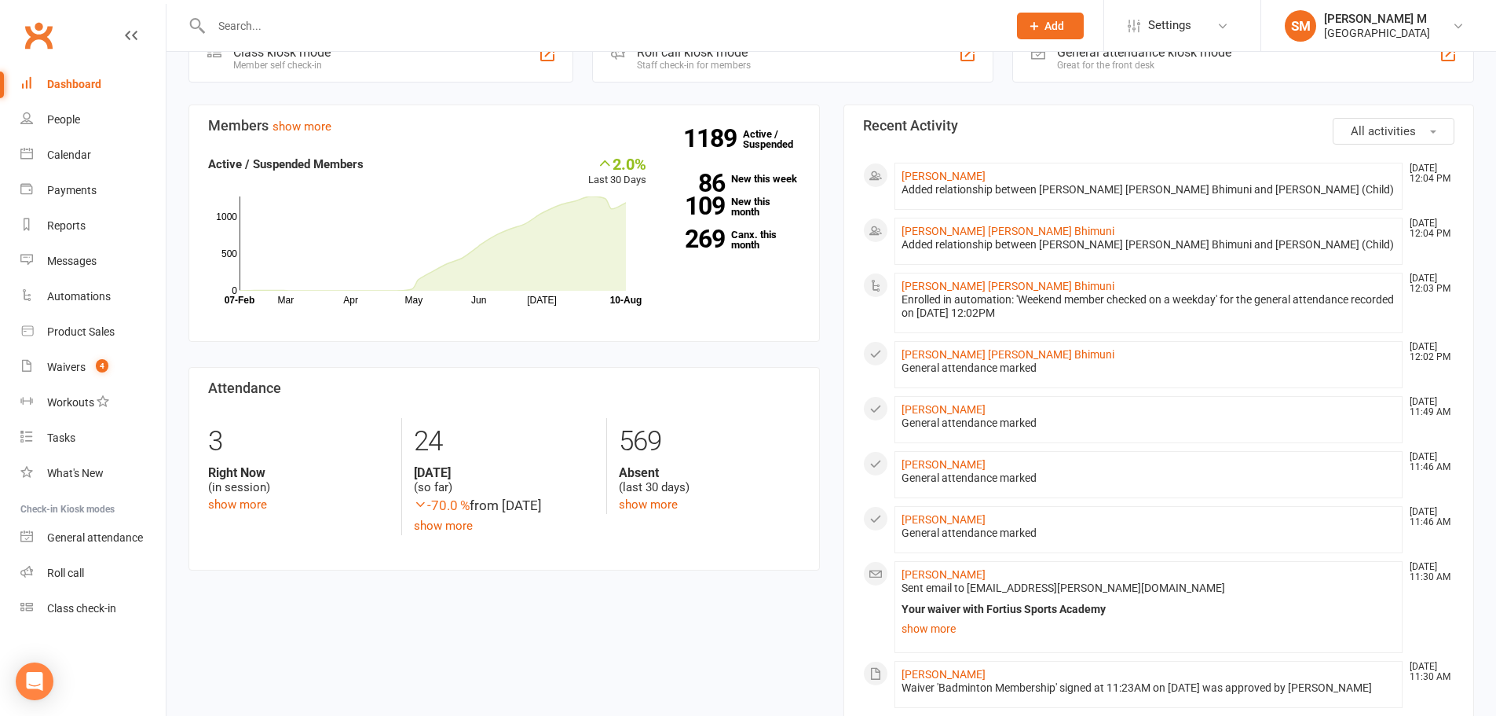
scroll to position [471, 0]
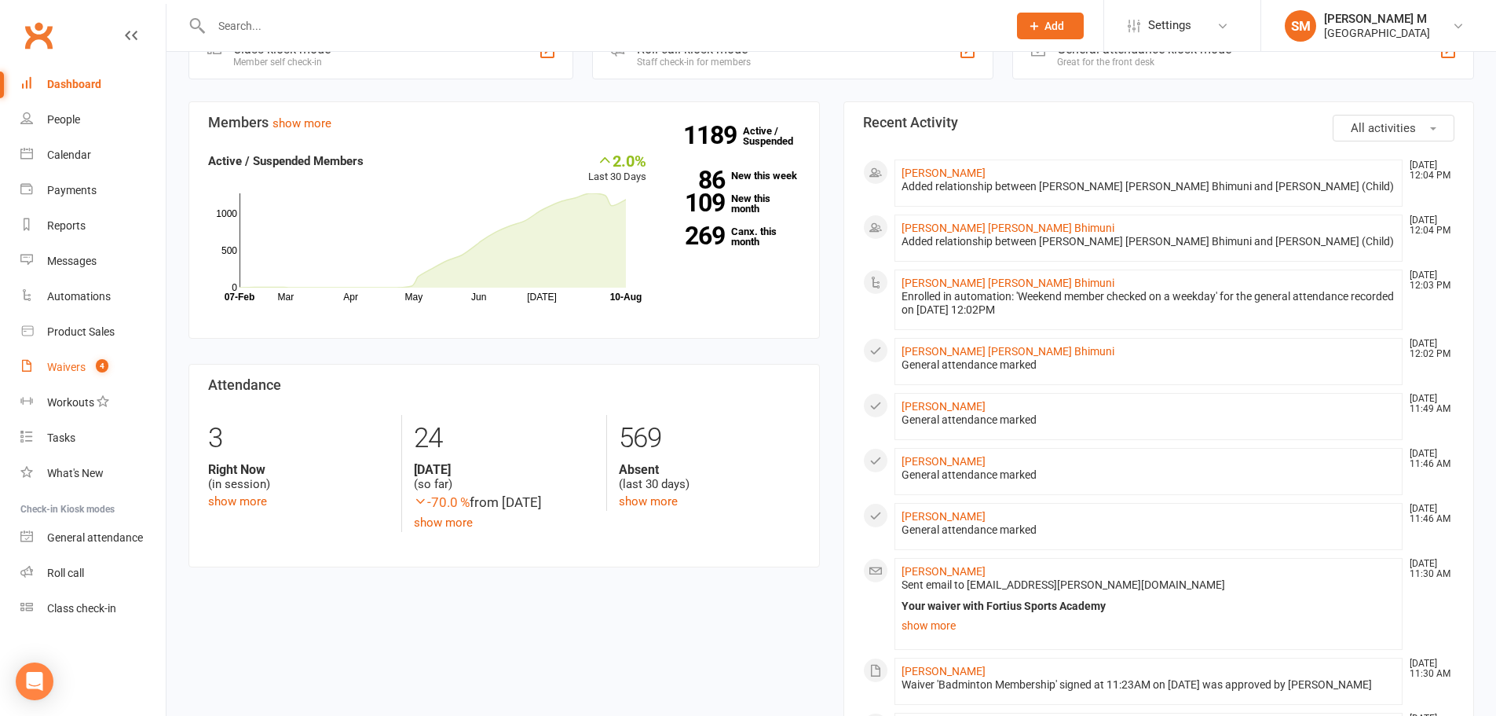
click at [68, 367] on div "Waivers" at bounding box center [66, 367] width 38 height 13
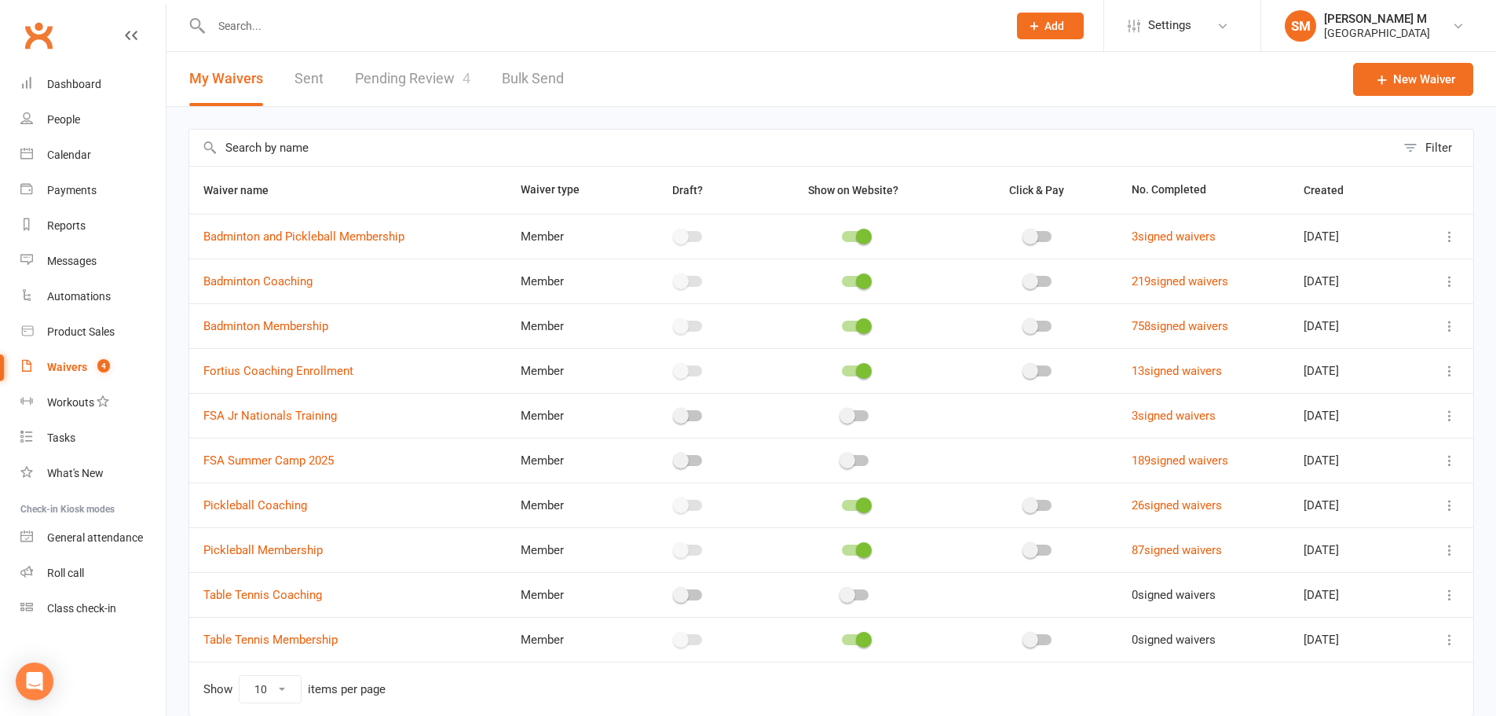
click at [458, 79] on link "Pending Review 4" at bounding box center [412, 79] width 115 height 54
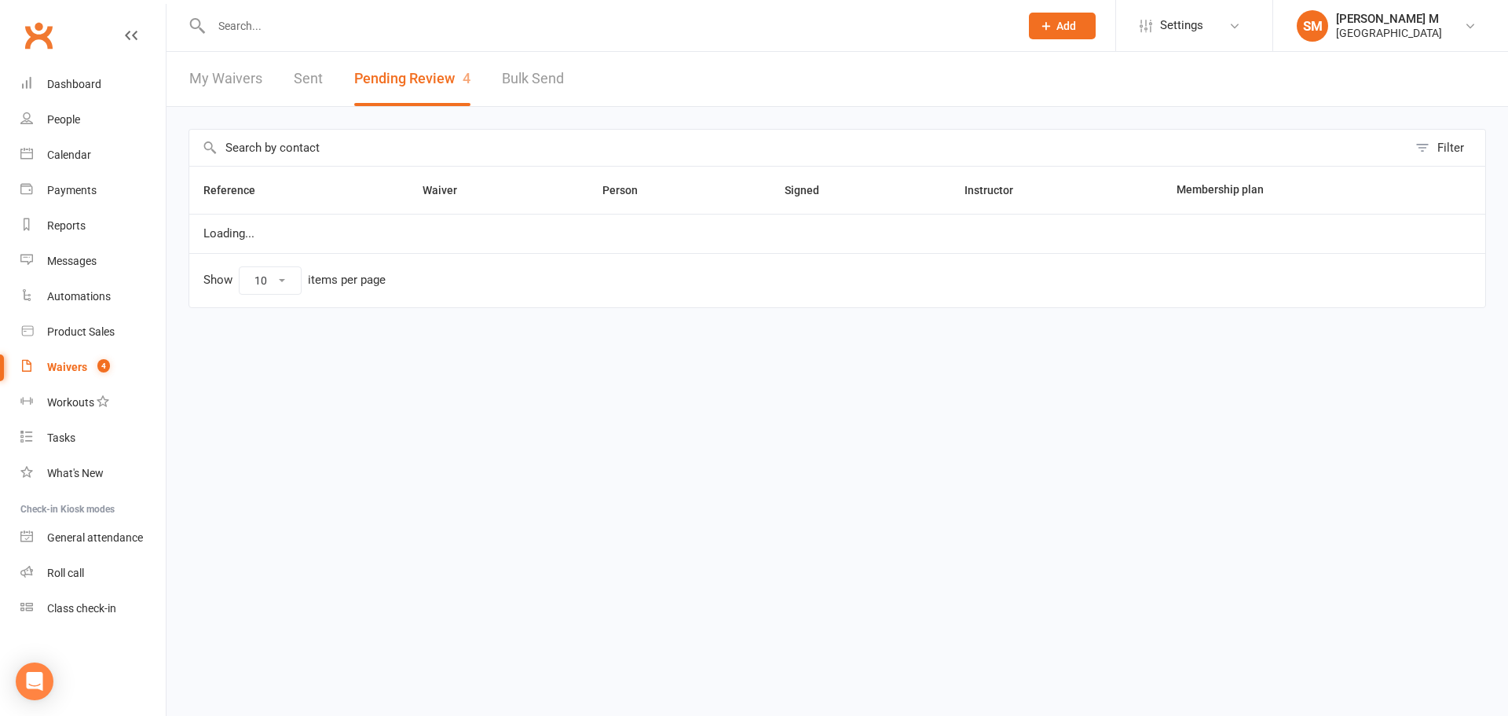
select select "100"
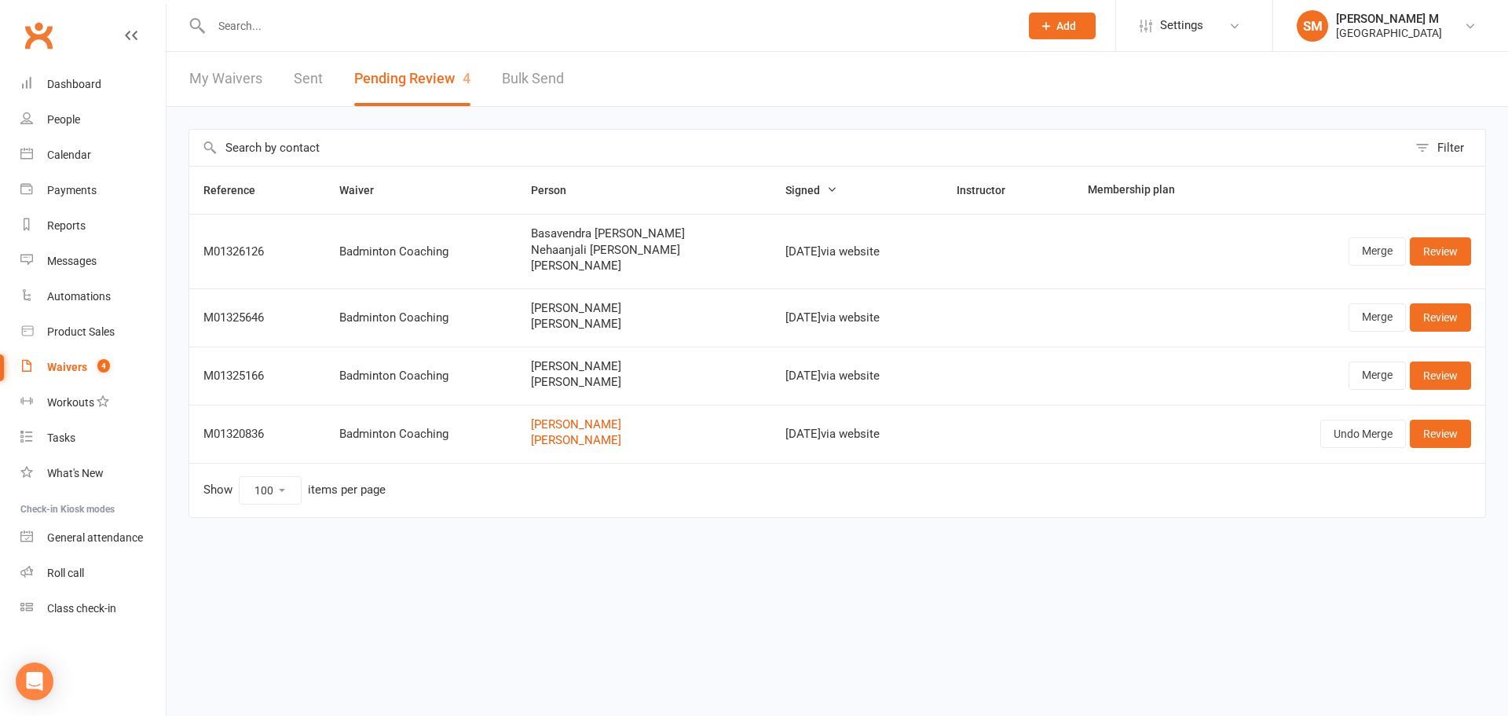
click at [222, 84] on link "My Waivers" at bounding box center [225, 79] width 73 height 54
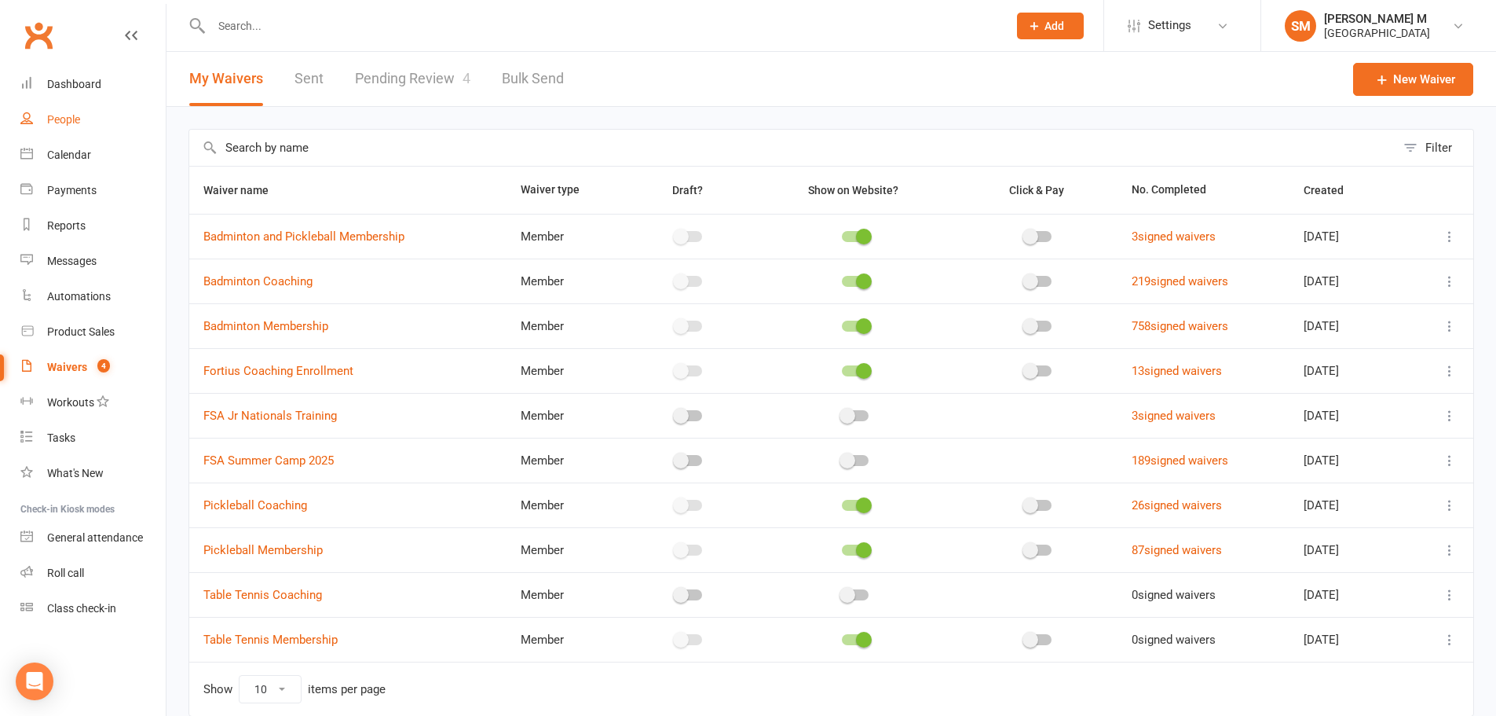
click at [75, 120] on div "People" at bounding box center [63, 119] width 33 height 13
select select "100"
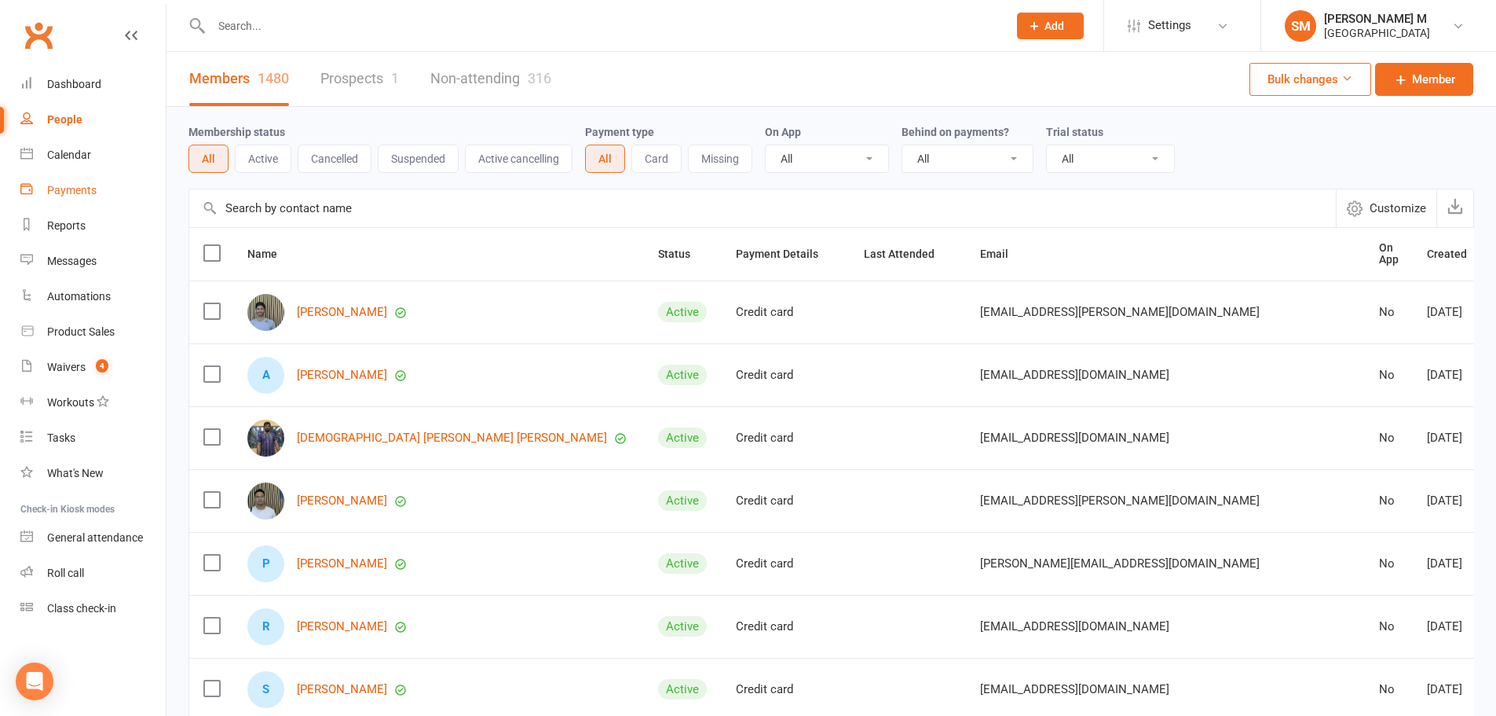
click at [87, 190] on div "Payments" at bounding box center [71, 190] width 49 height 13
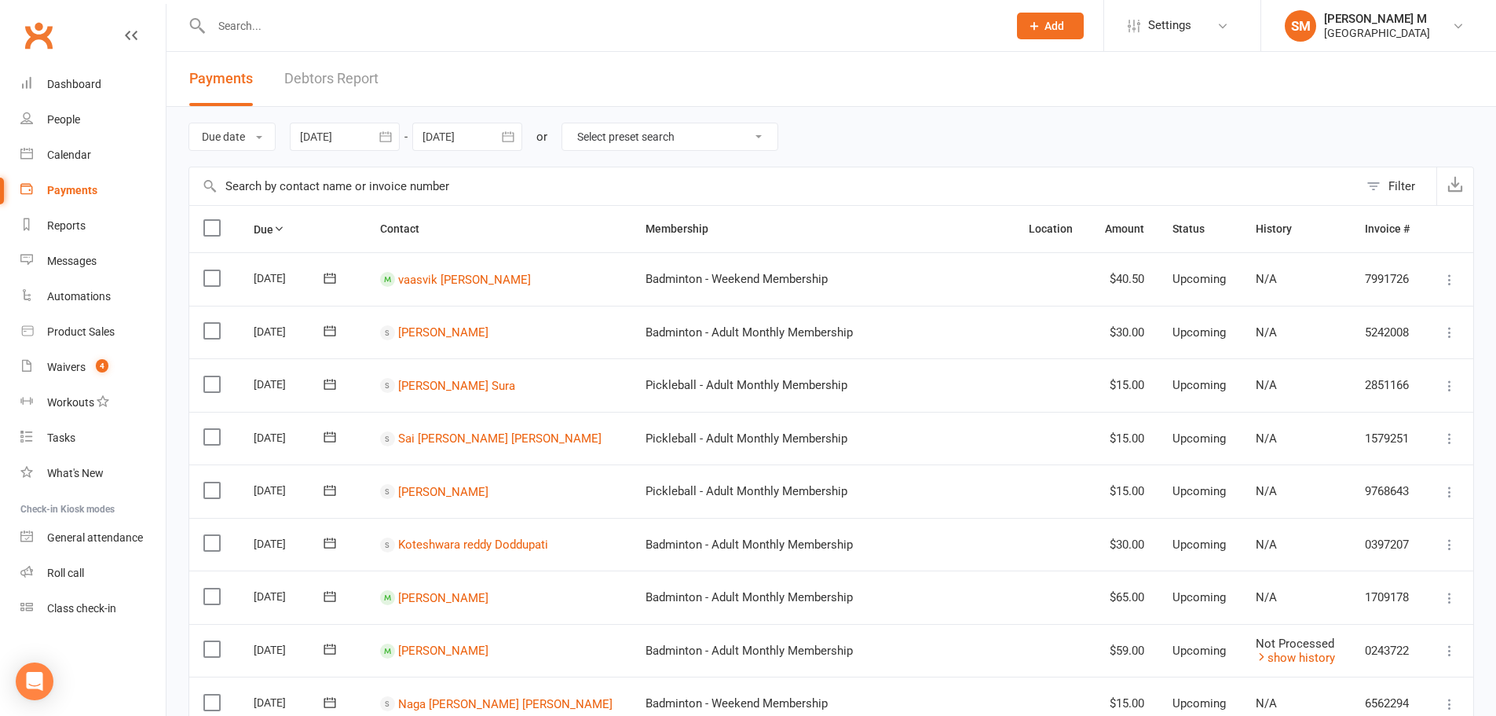
click at [389, 137] on icon "button" at bounding box center [386, 137] width 16 height 16
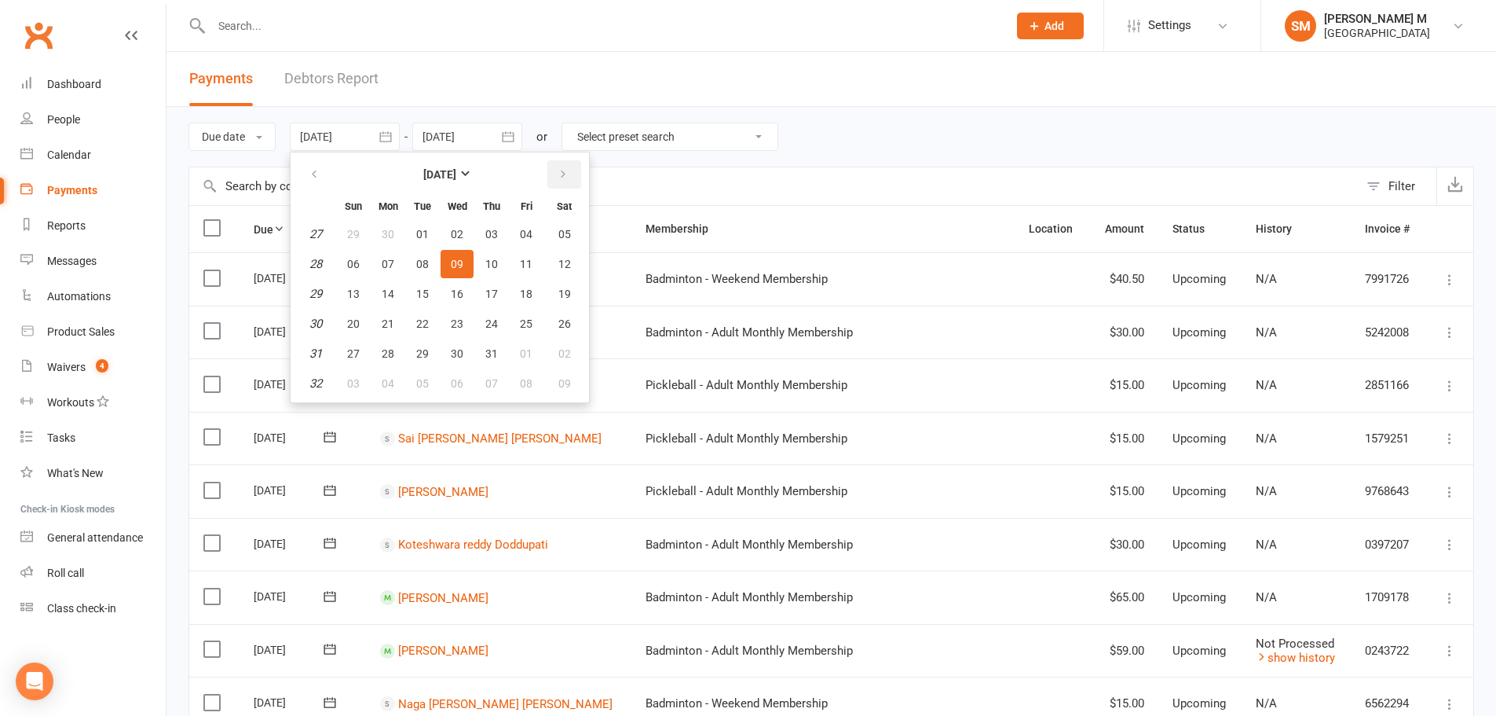
click at [577, 169] on button "button" at bounding box center [564, 174] width 34 height 28
click at [525, 233] on span "01" at bounding box center [526, 234] width 13 height 13
type input "[DATE]"
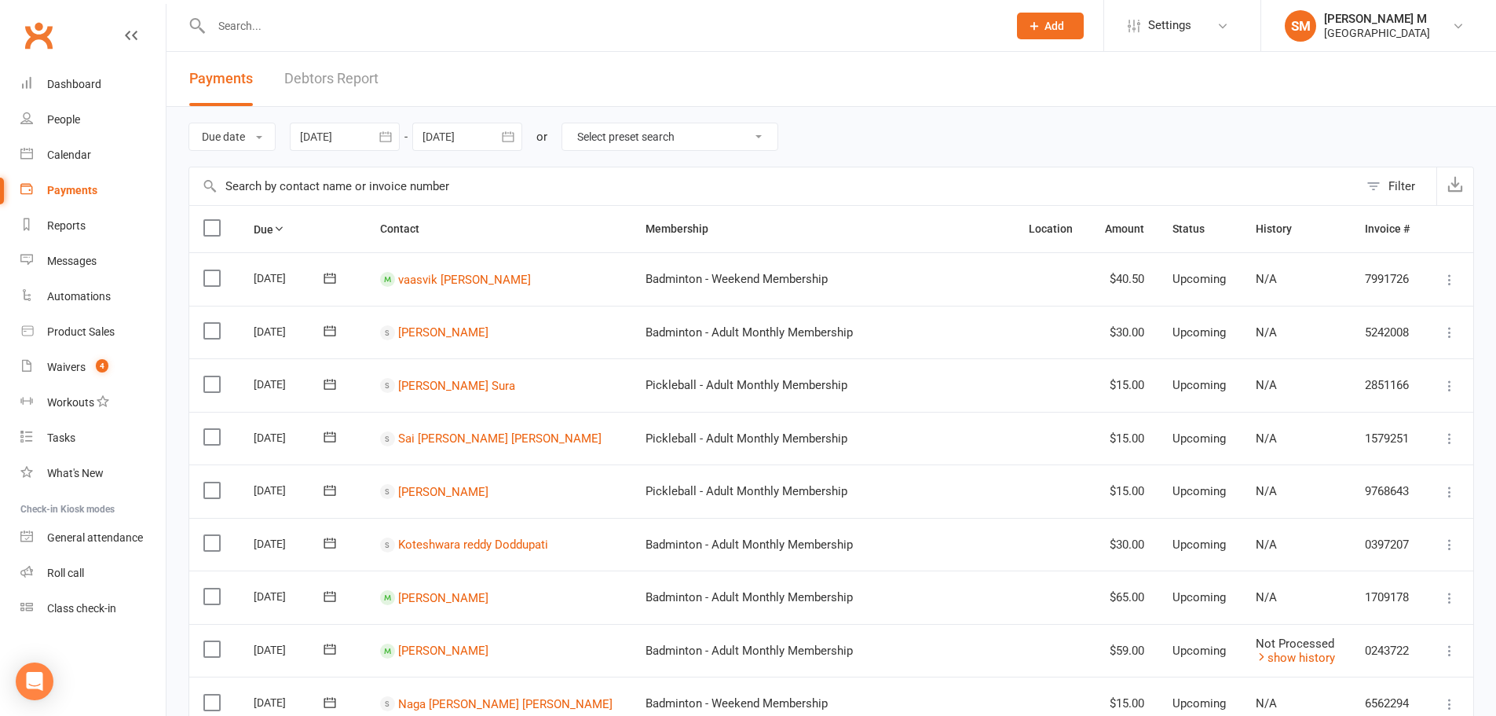
click at [506, 131] on icon "button" at bounding box center [508, 137] width 16 height 16
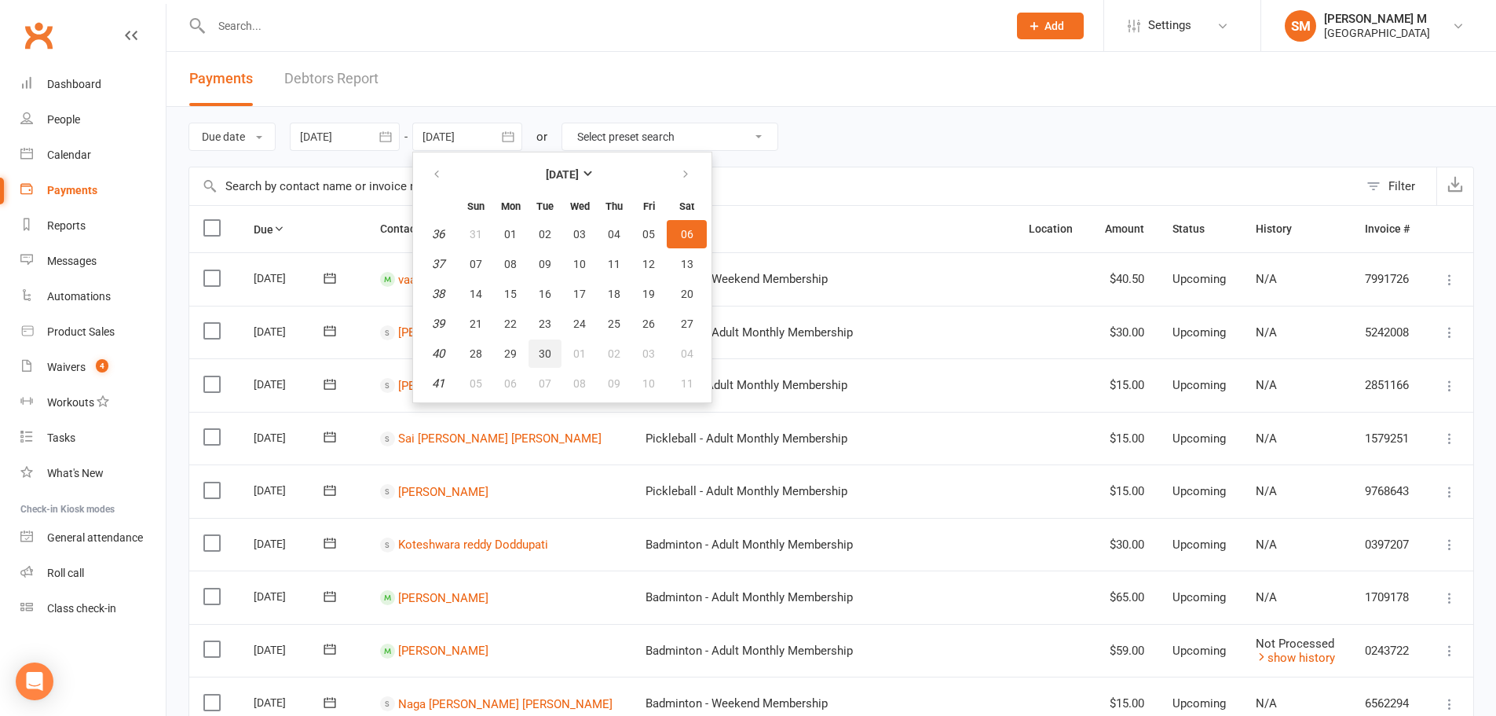
click at [555, 350] on button "30" at bounding box center [545, 353] width 33 height 28
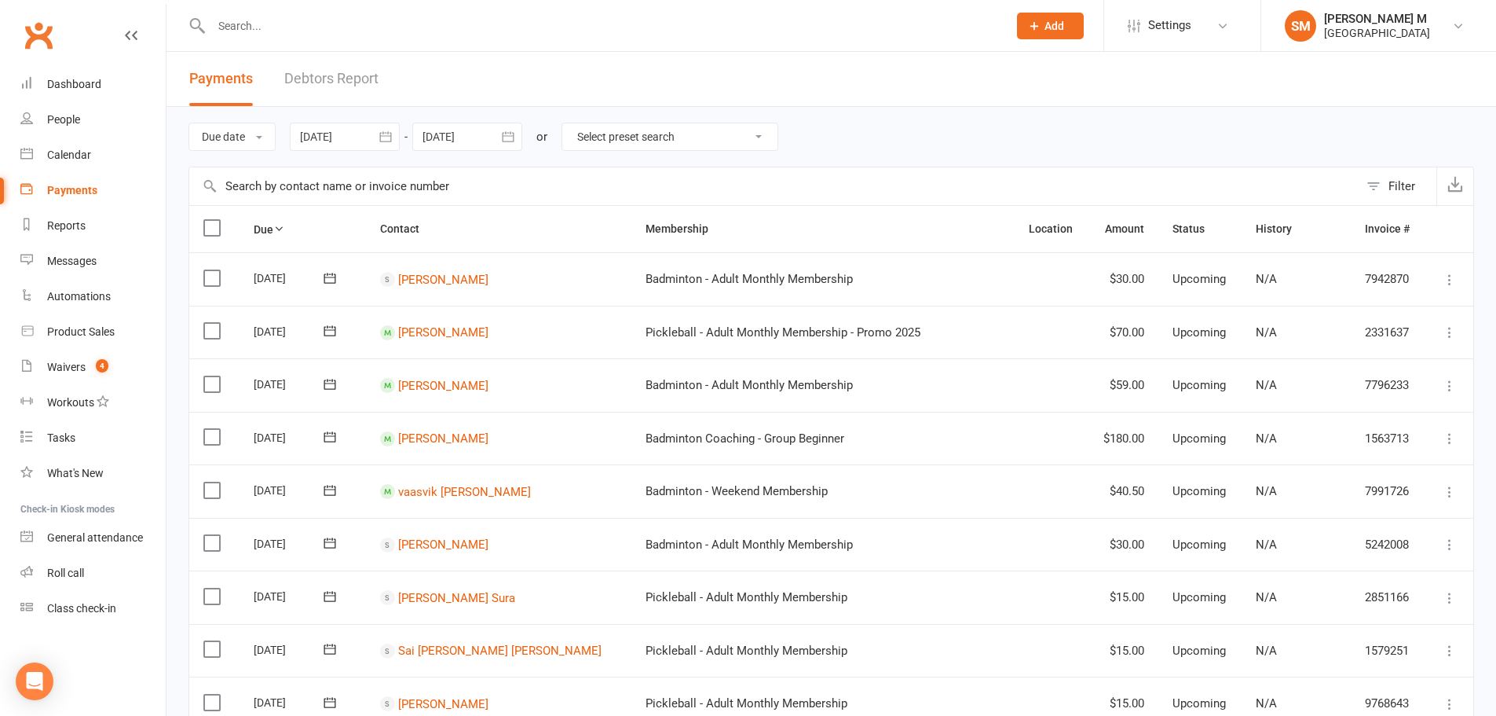
click at [516, 137] on icon "button" at bounding box center [508, 137] width 16 height 16
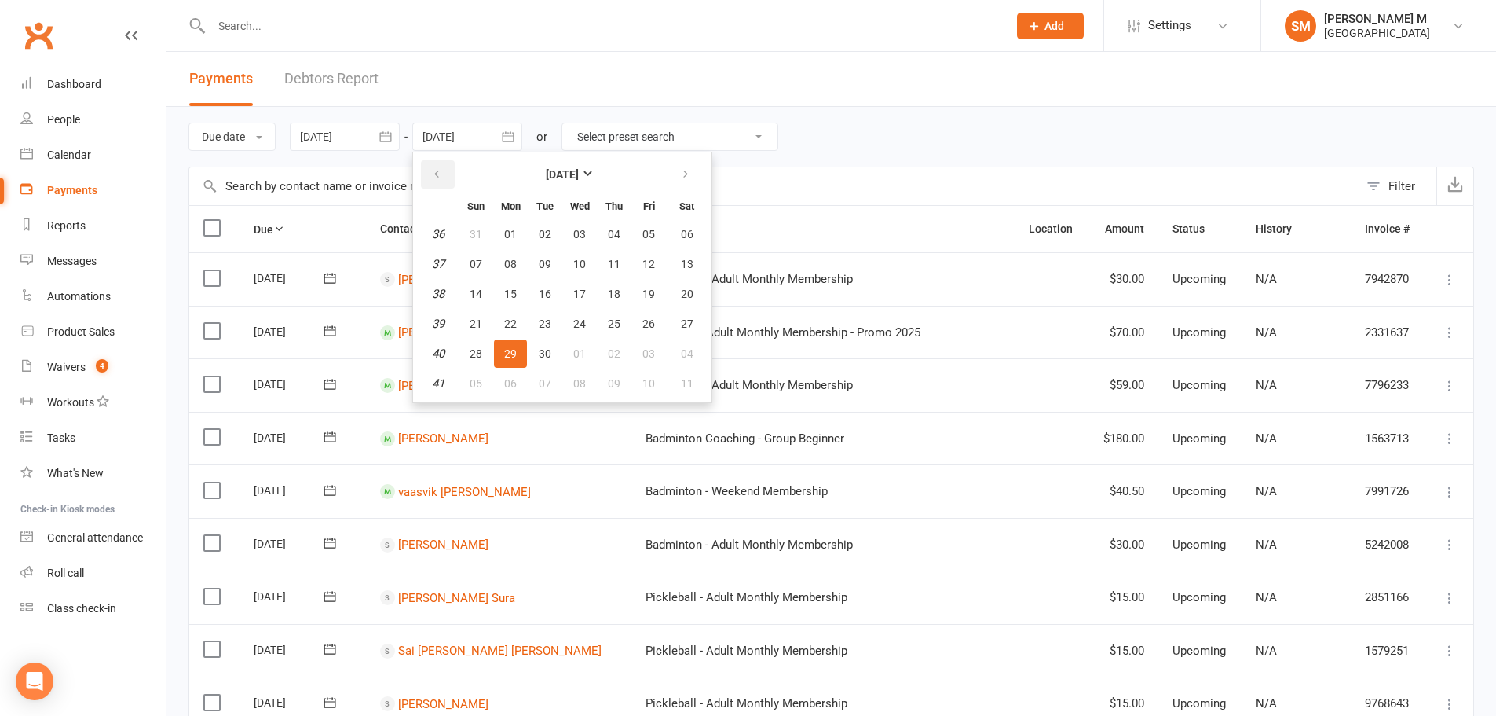
click at [448, 174] on button "button" at bounding box center [438, 174] width 34 height 28
click at [482, 379] on span "31" at bounding box center [476, 383] width 13 height 13
type input "31 Aug 2025"
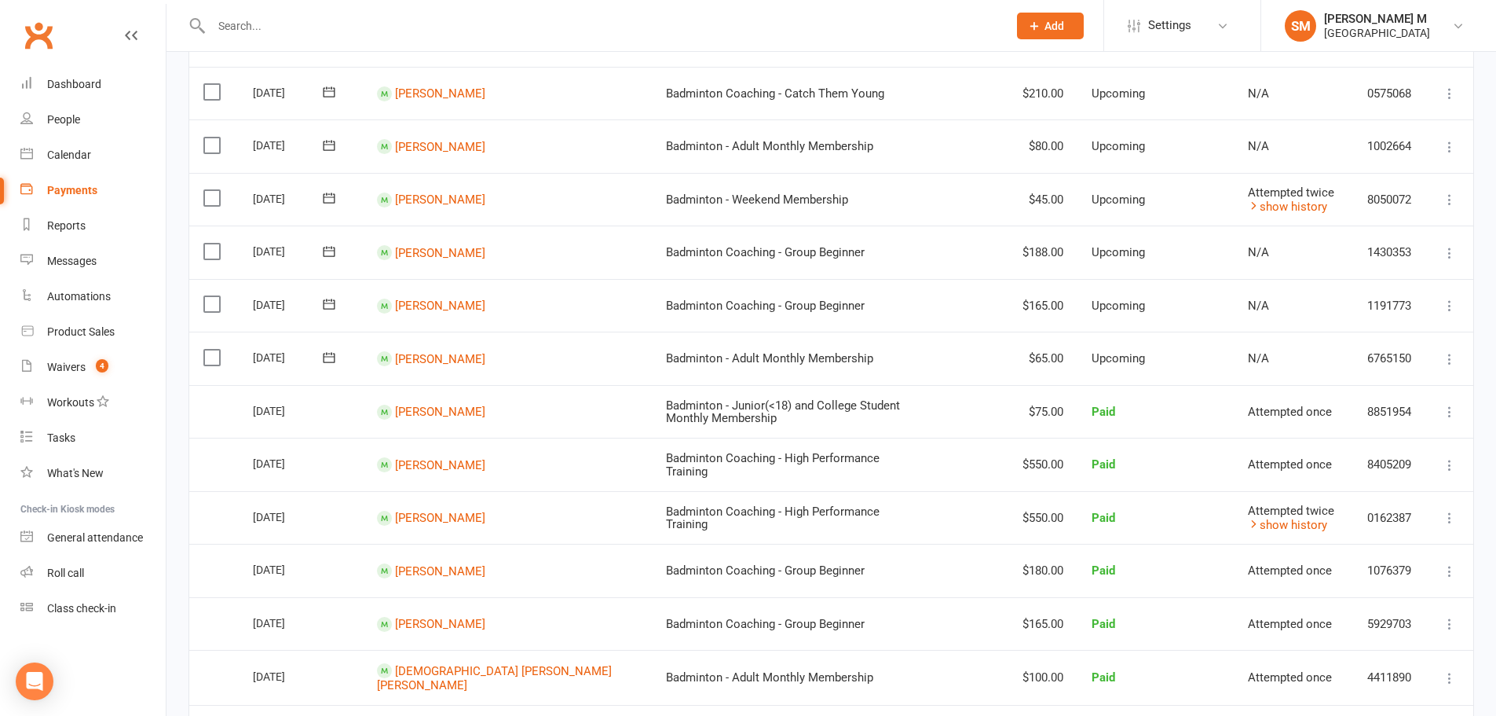
scroll to position [760, 0]
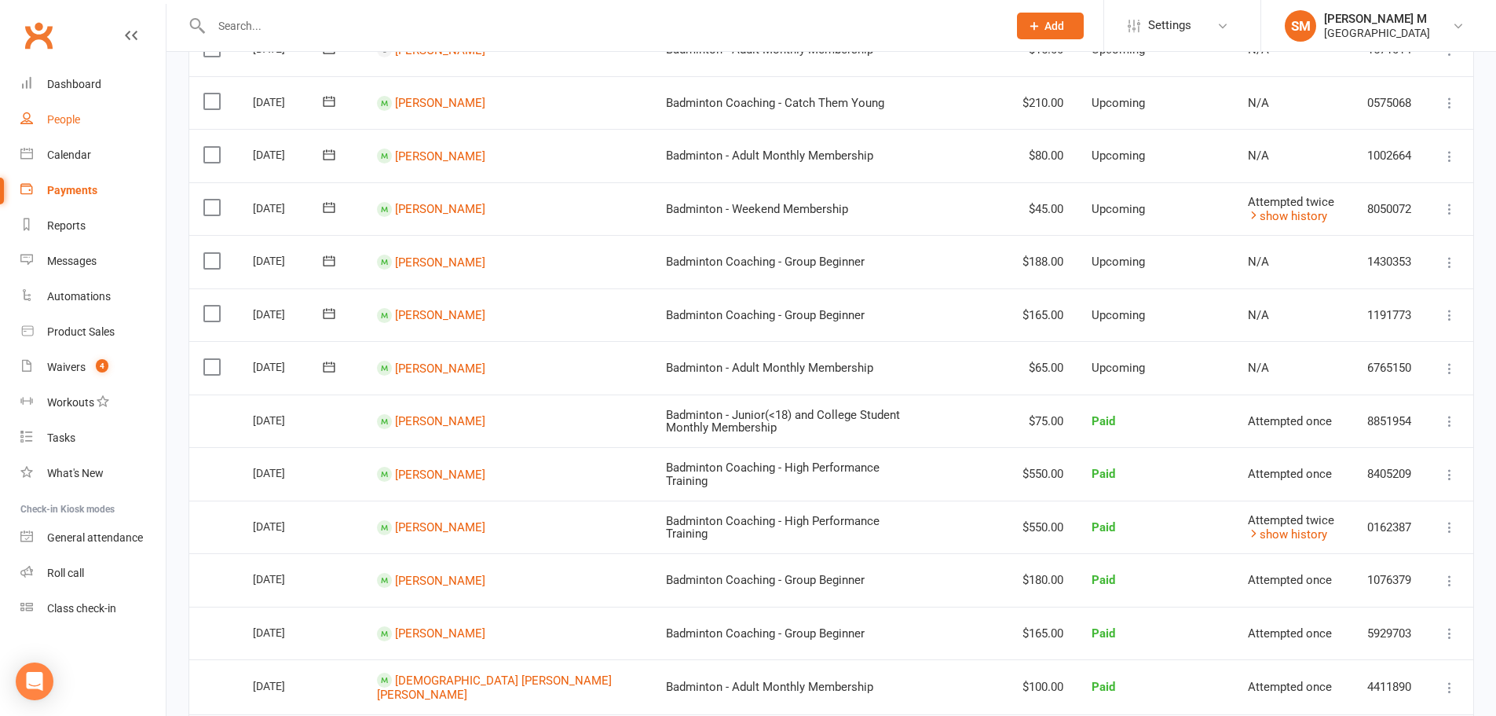
click at [79, 110] on link "People" at bounding box center [92, 119] width 145 height 35
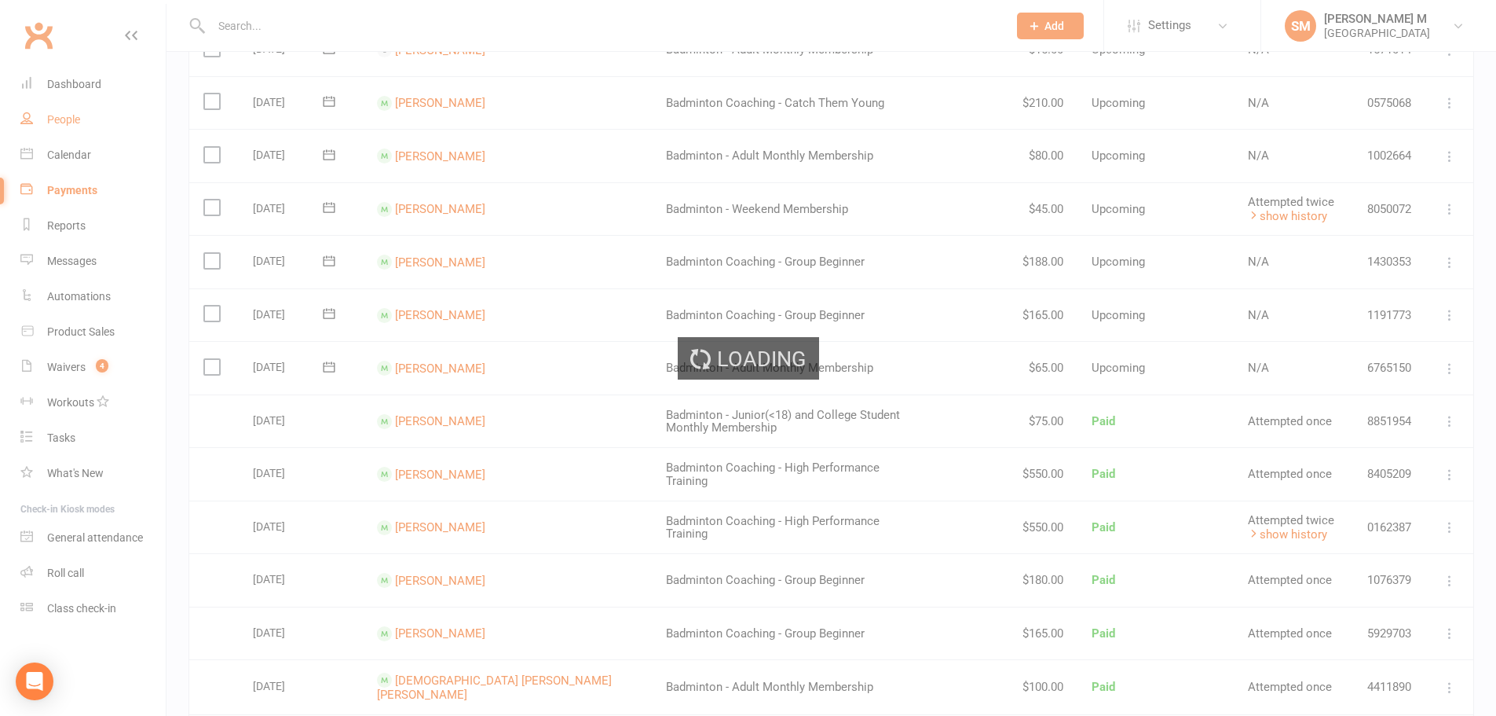
select select "100"
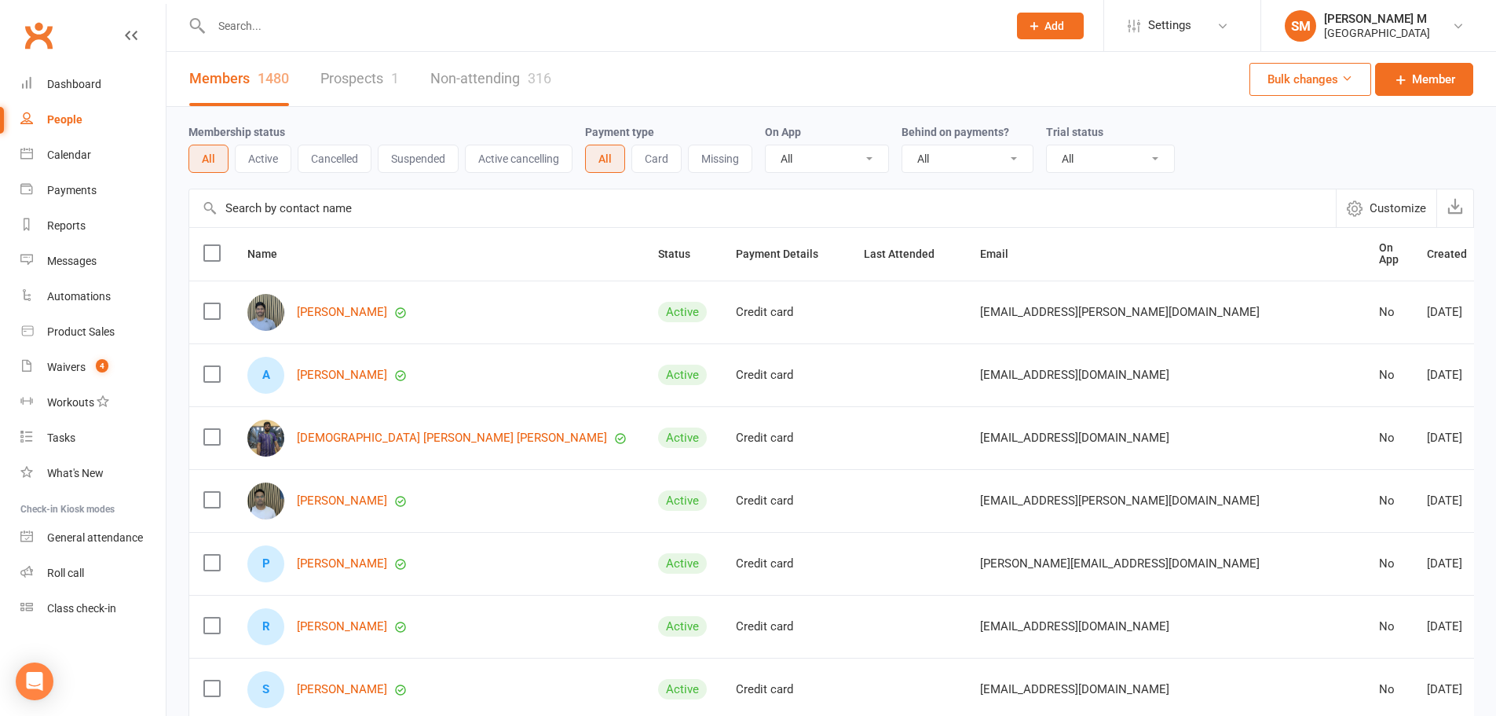
click at [60, 115] on div "People" at bounding box center [64, 119] width 35 height 13
click at [81, 80] on div "Dashboard" at bounding box center [74, 84] width 54 height 13
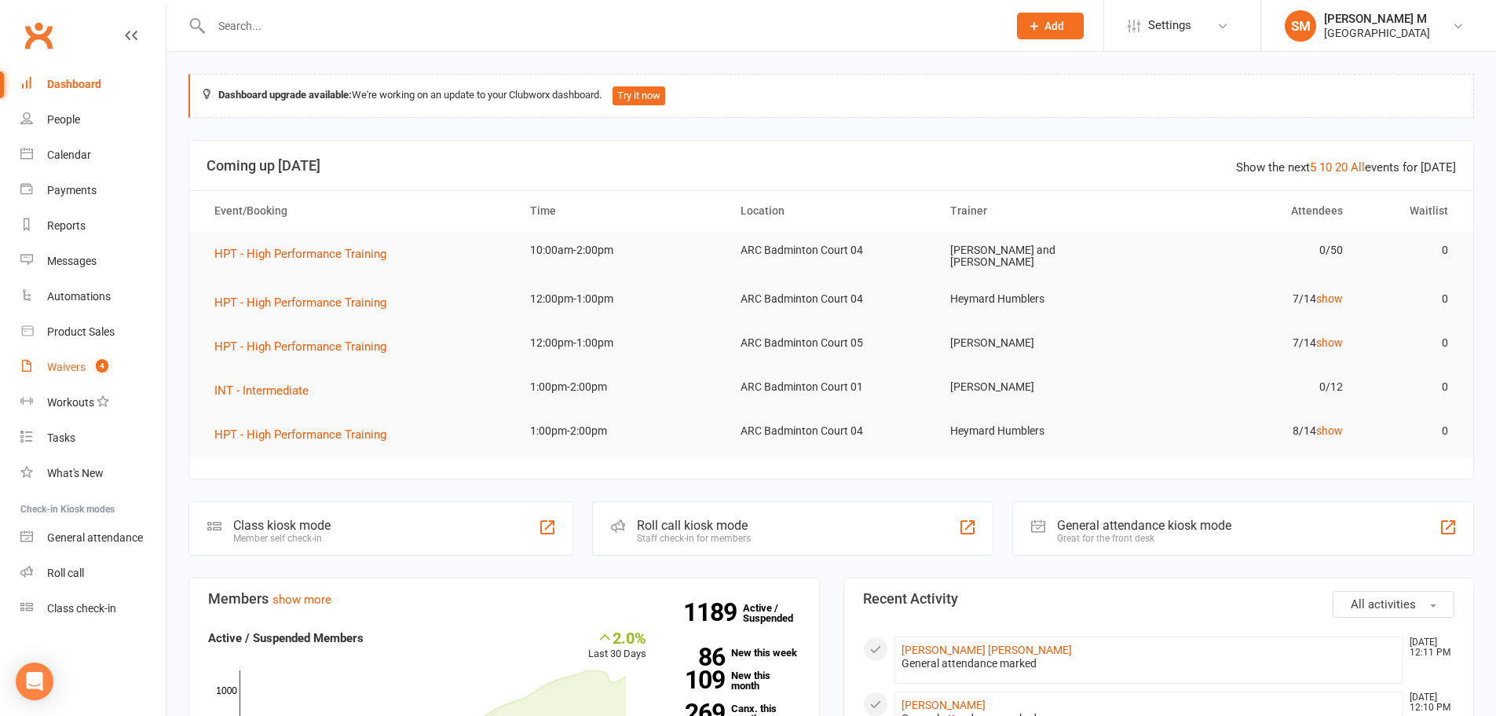
click at [76, 363] on div "Waivers" at bounding box center [66, 367] width 38 height 13
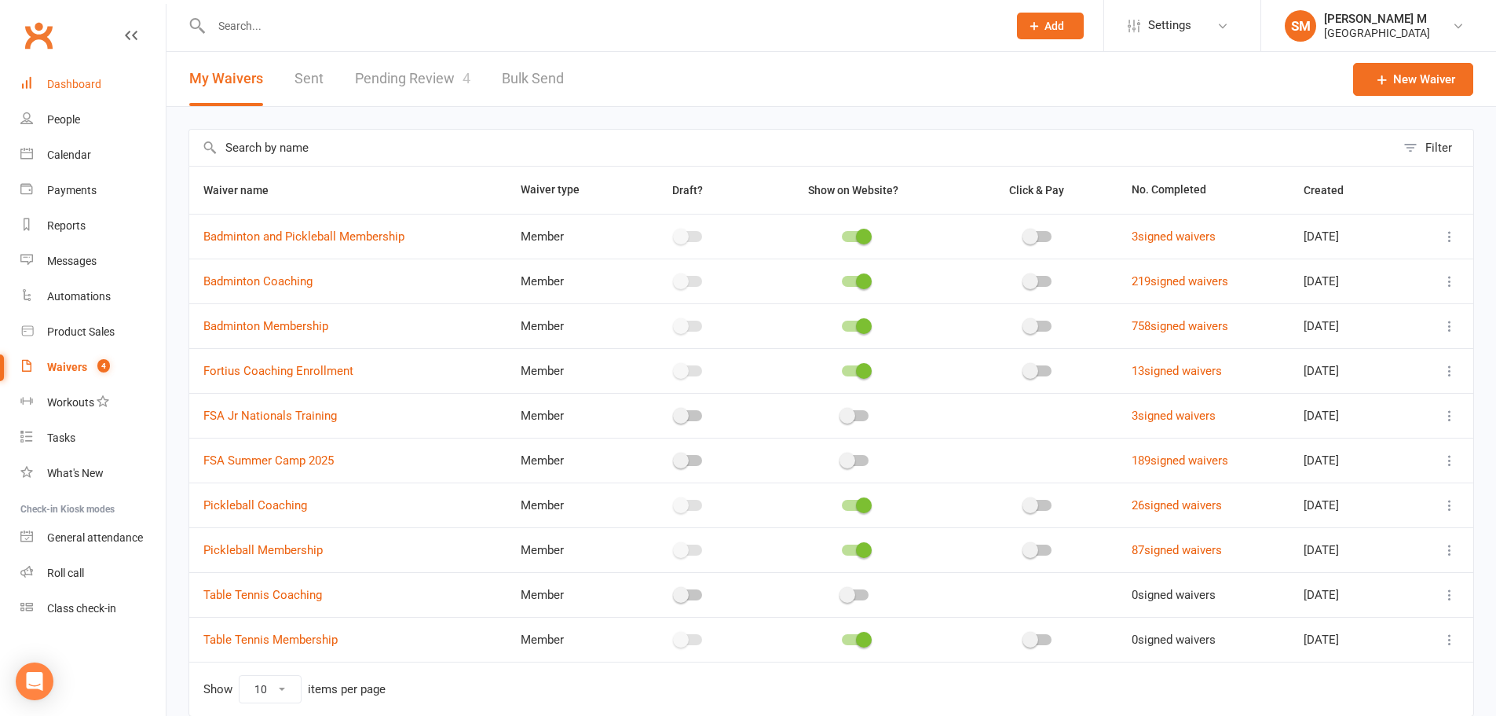
click at [60, 101] on link "Dashboard" at bounding box center [92, 84] width 145 height 35
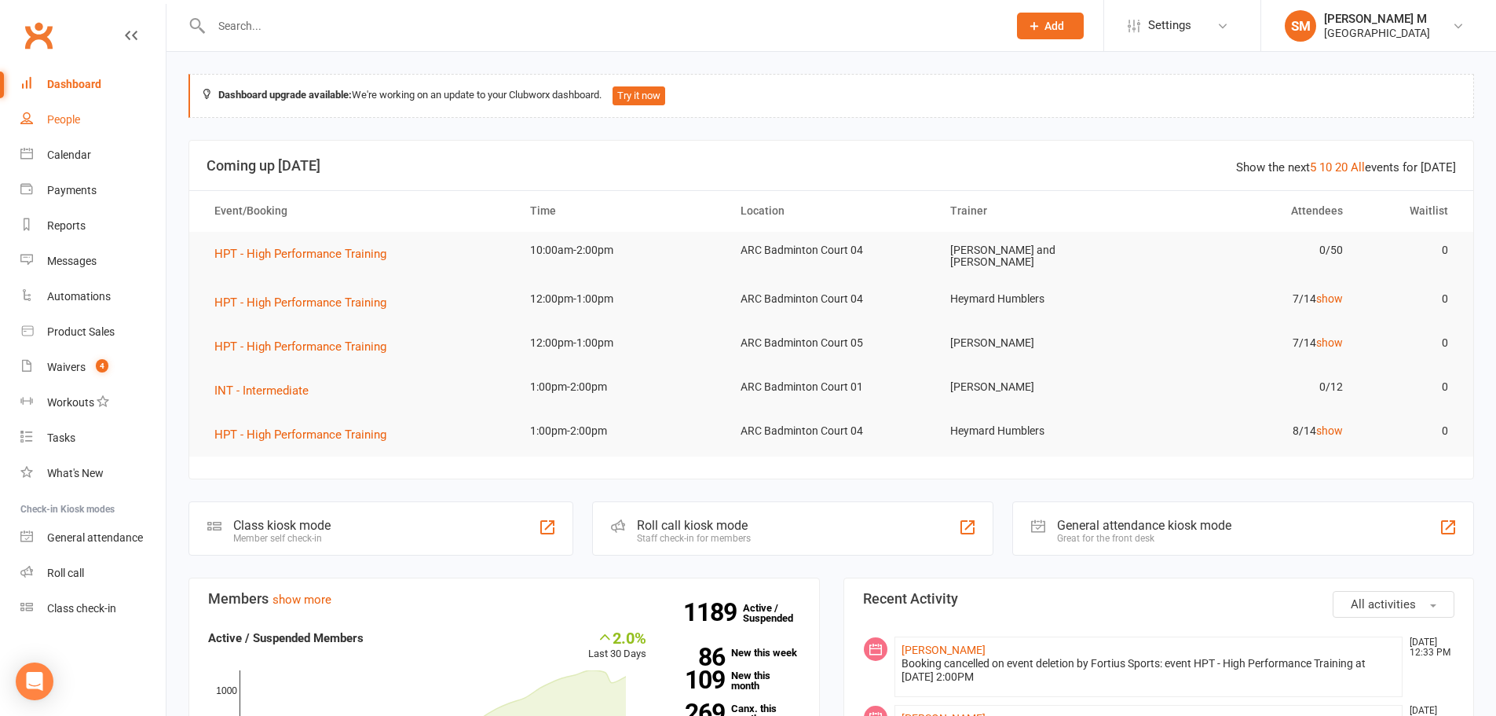
click at [64, 116] on div "People" at bounding box center [63, 119] width 33 height 13
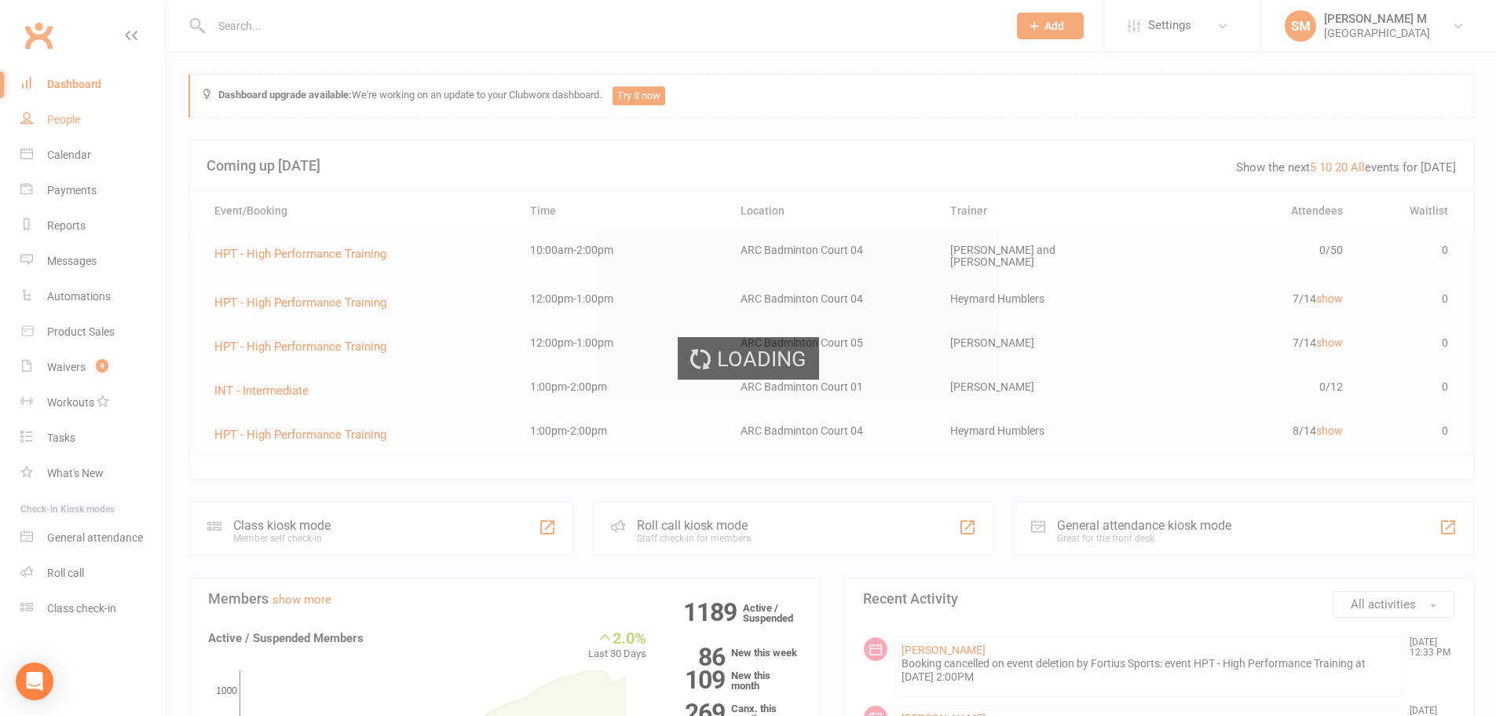
select select "100"
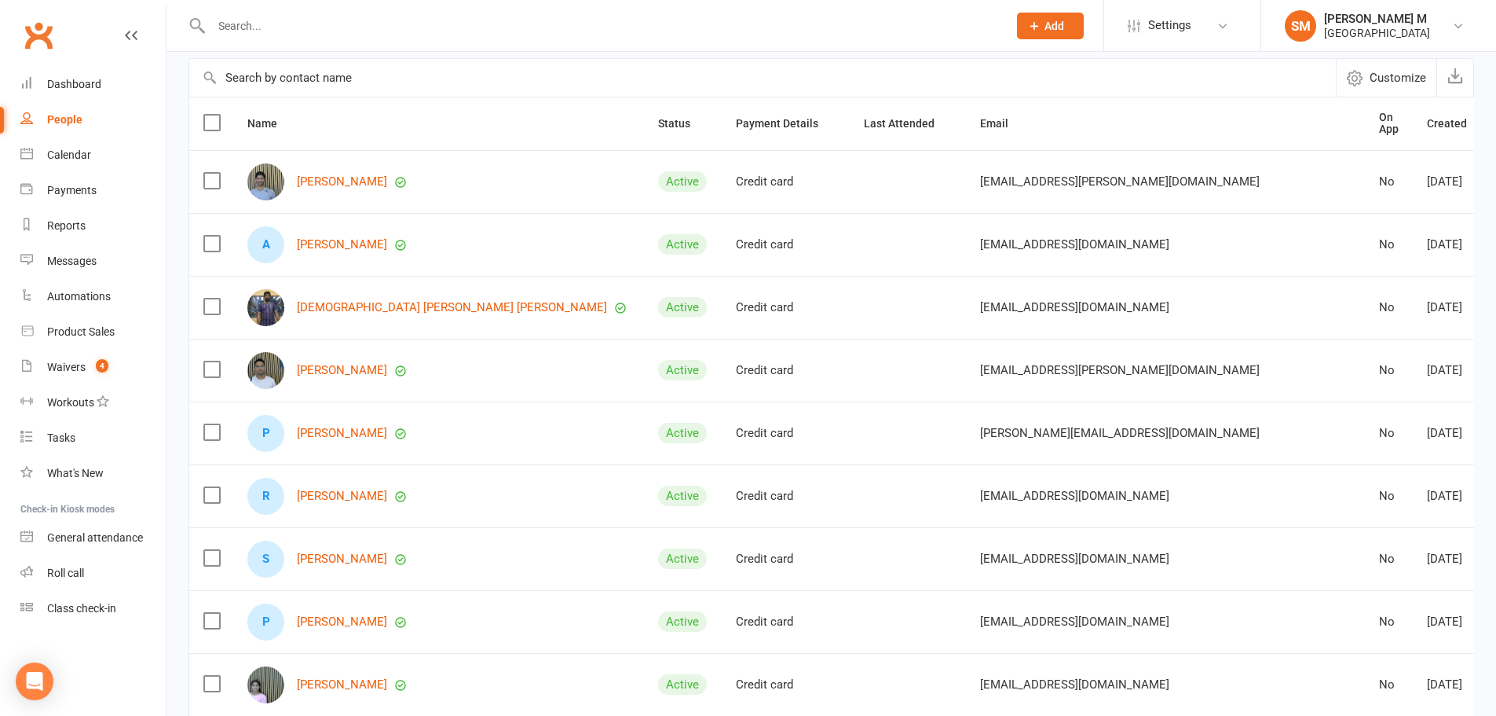
scroll to position [176, 0]
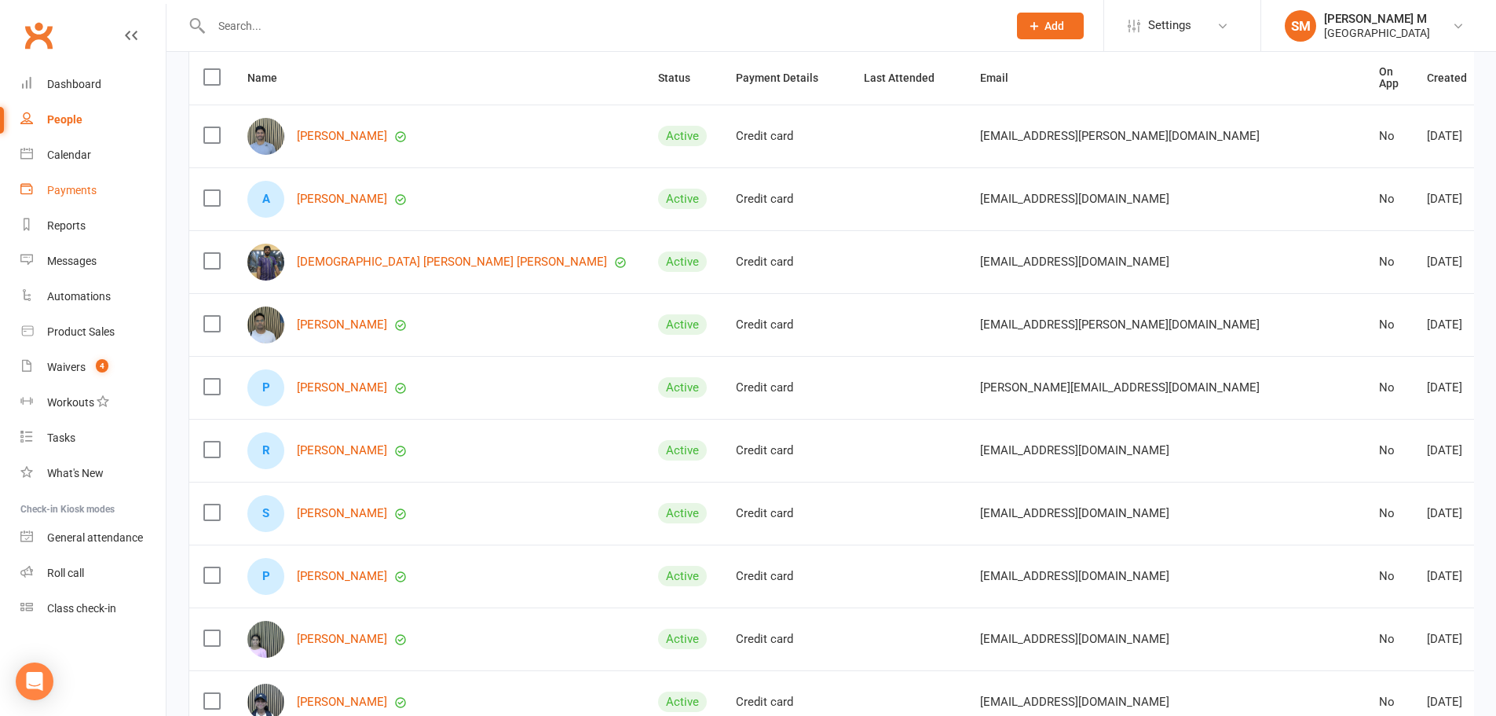
click at [60, 200] on link "Payments" at bounding box center [92, 190] width 145 height 35
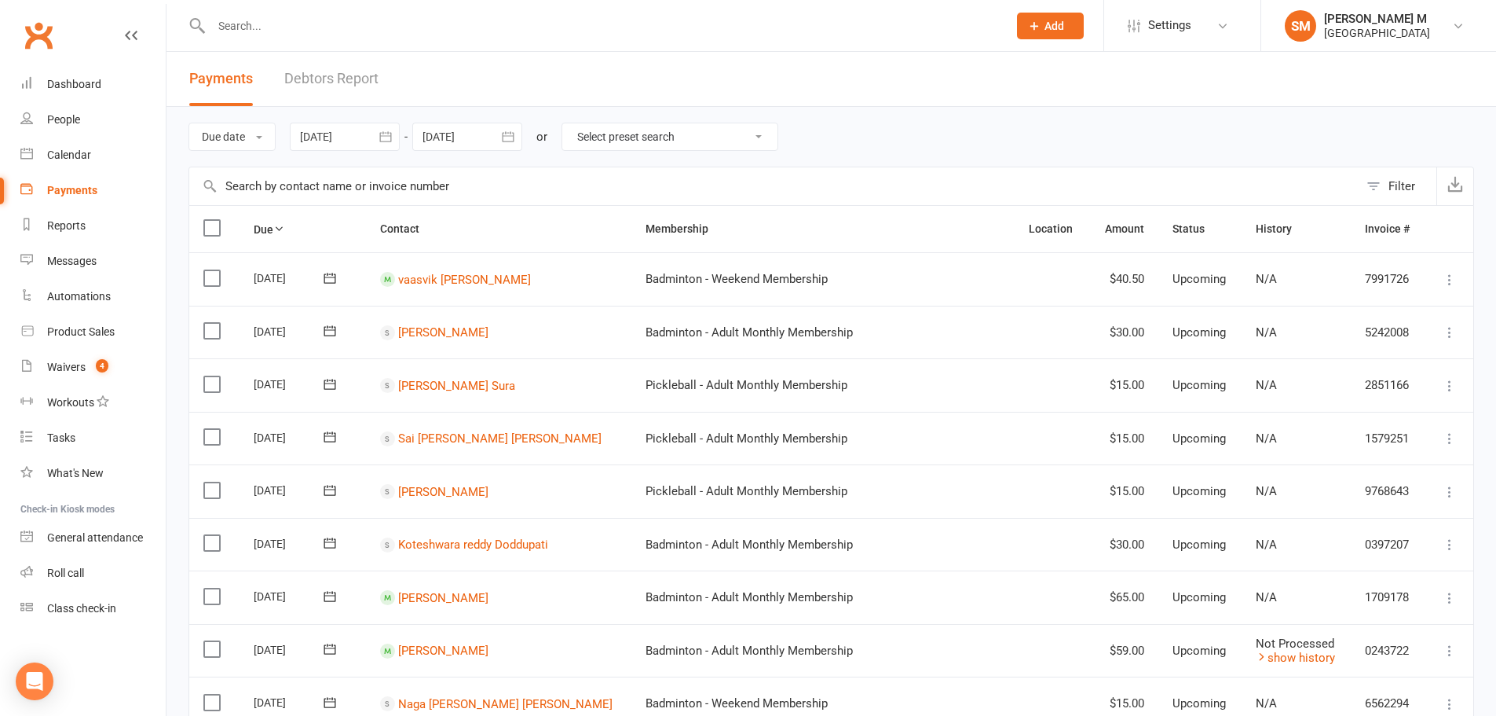
click at [670, 140] on select "Select preset search All failures All skipped payments All pending payments Suc…" at bounding box center [669, 136] width 215 height 27
select select "0"
click at [574, 123] on select "Select preset search All failures All skipped payments All pending payments Suc…" at bounding box center [669, 136] width 215 height 27
type input "[DATE]"
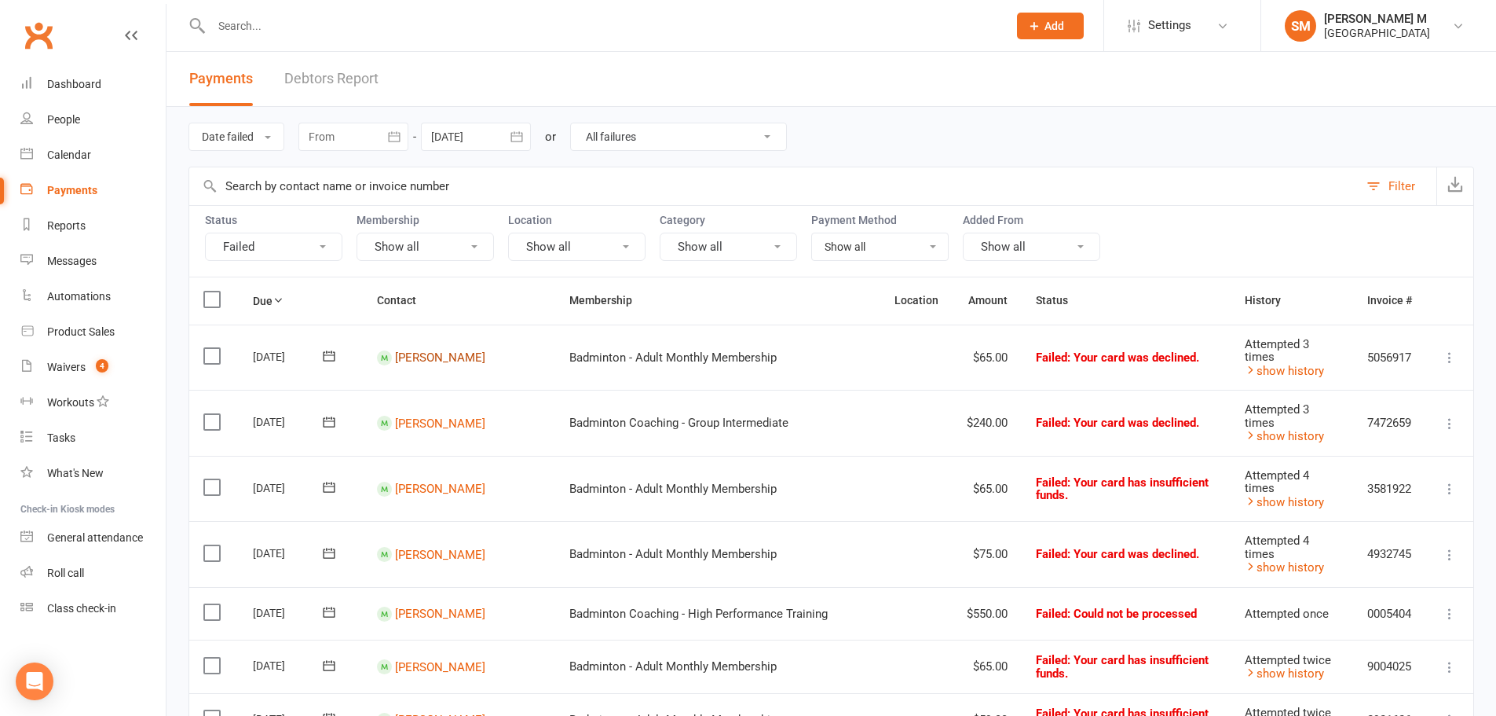
click at [453, 357] on link "[PERSON_NAME]" at bounding box center [440, 357] width 90 height 14
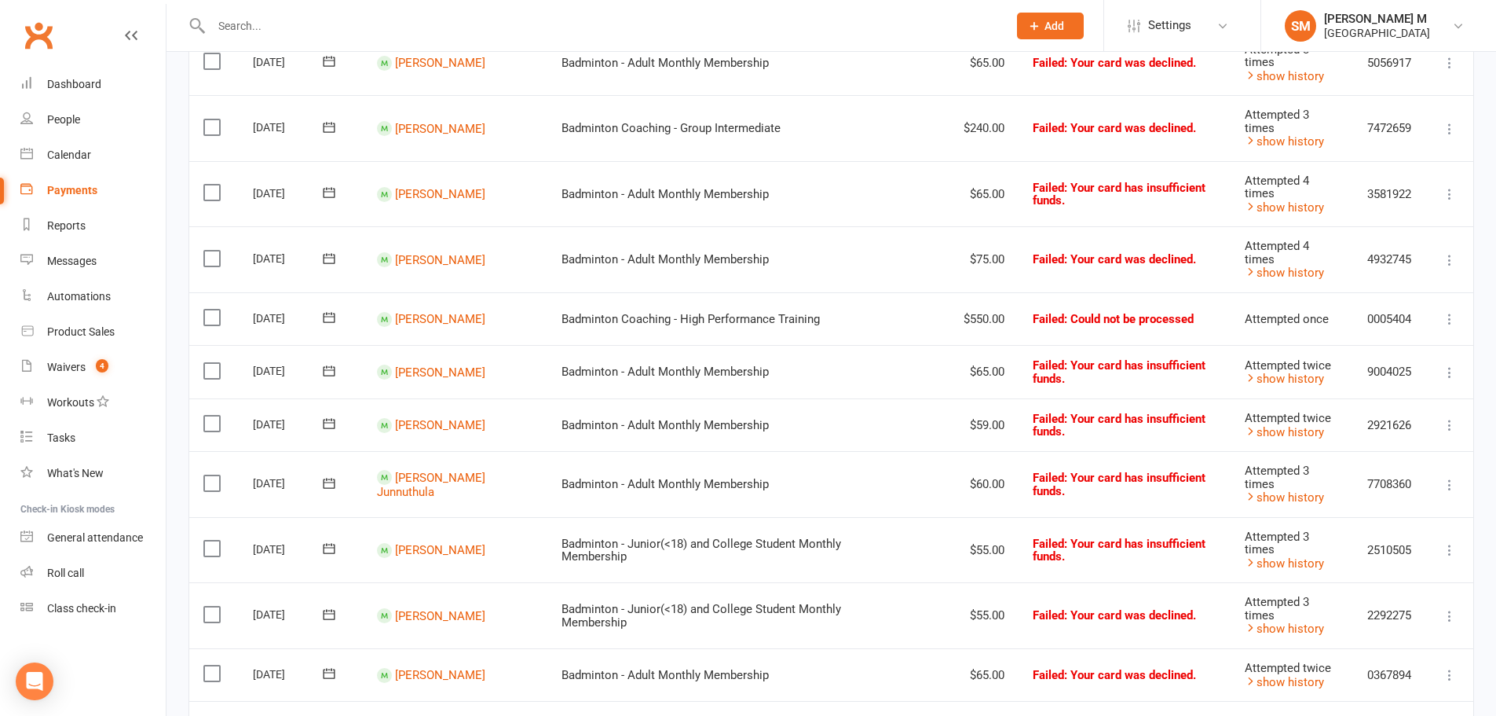
scroll to position [393, 0]
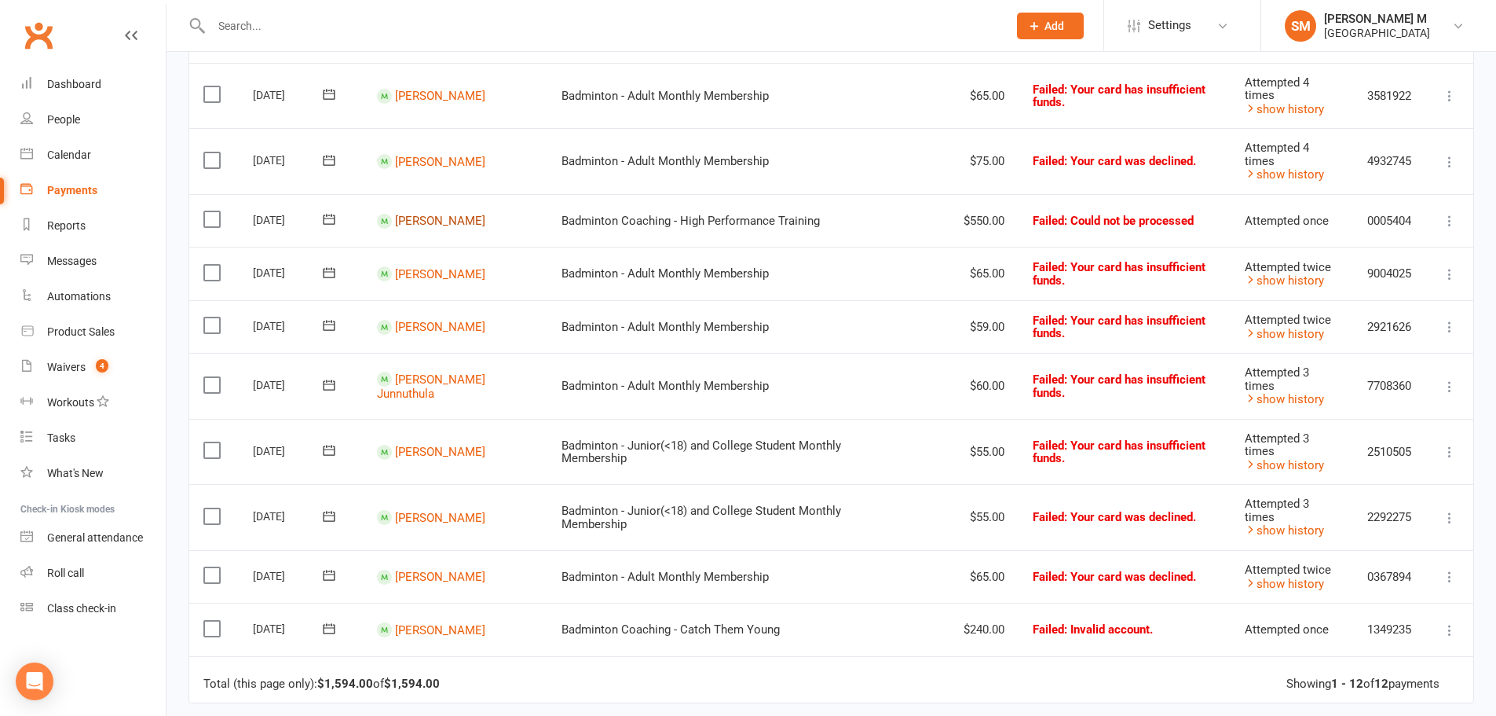
click at [454, 221] on link "[PERSON_NAME]" at bounding box center [440, 221] width 90 height 14
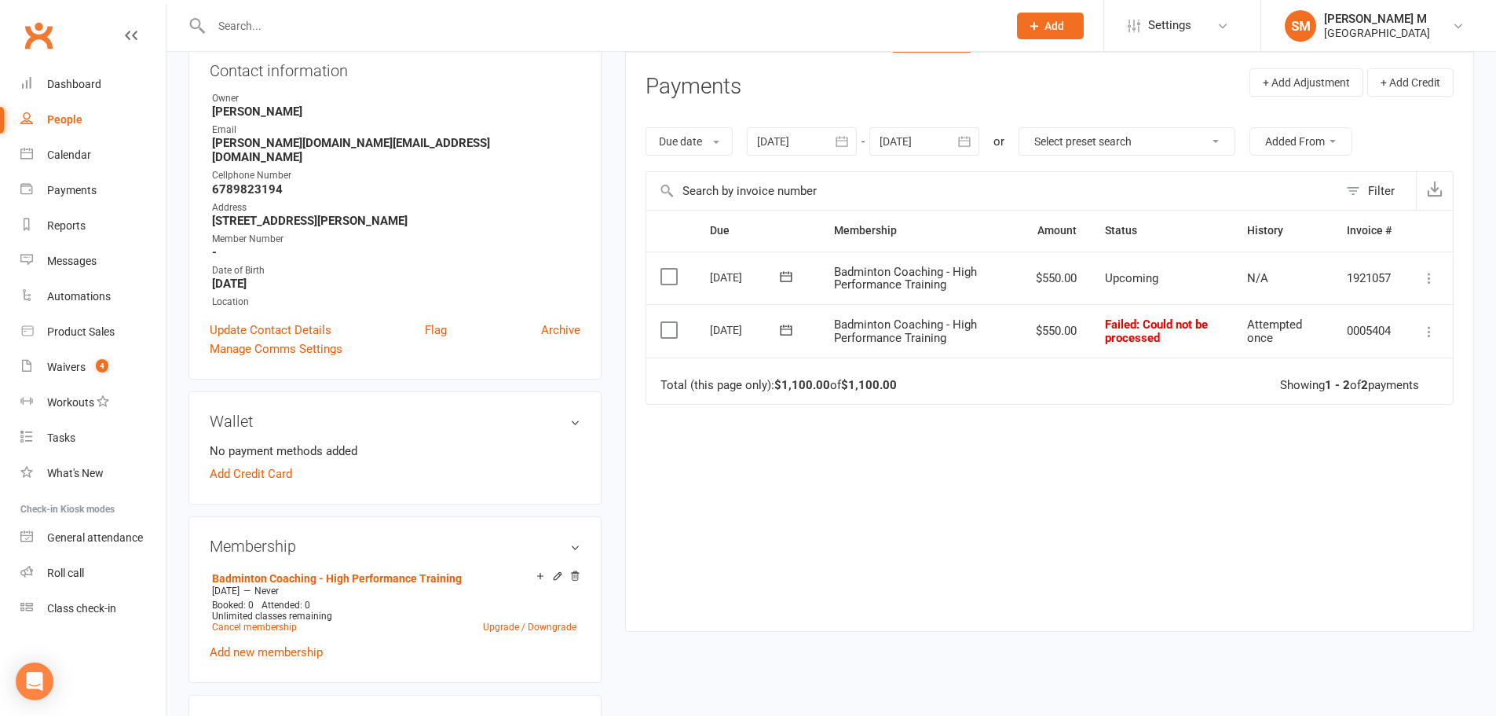
scroll to position [236, 0]
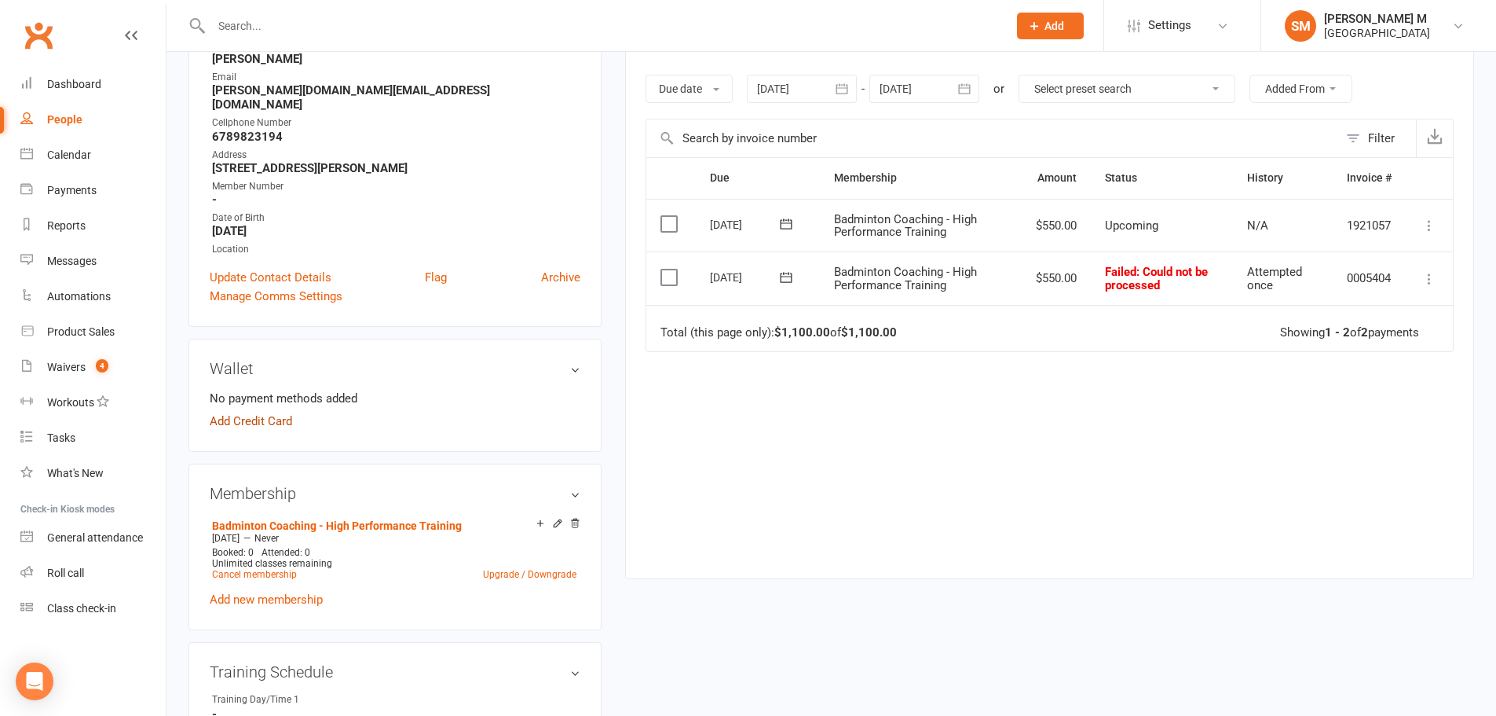
click at [257, 412] on link "Add Credit Card" at bounding box center [251, 421] width 82 height 19
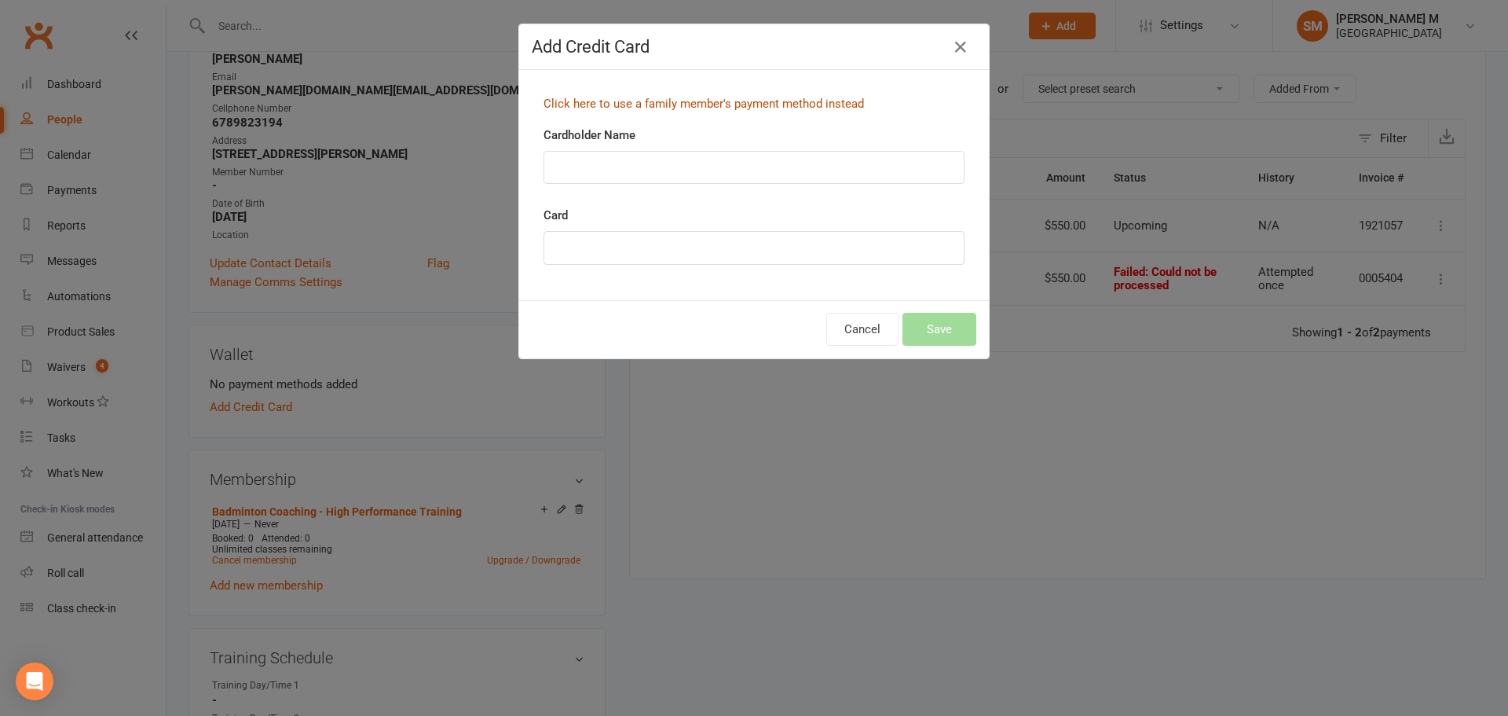
click at [664, 104] on link "Click here to use a family member's payment method instead" at bounding box center [704, 104] width 320 height 14
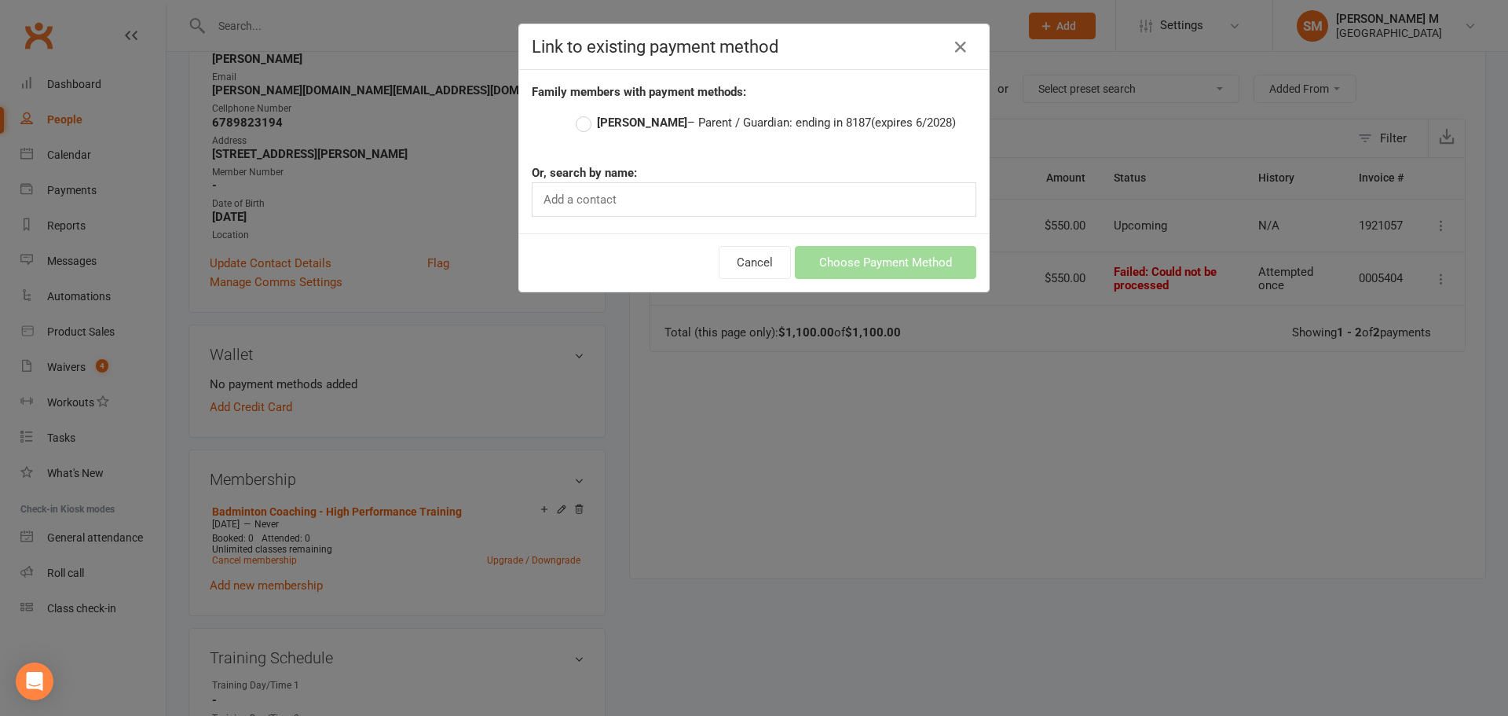
click at [597, 121] on strong "Santhosh Kulasekar" at bounding box center [642, 122] width 90 height 14
click at [586, 113] on input "Santhosh Kulasekar – Parent / Guardian: ending in 8187 (expires 6/2028)" at bounding box center [581, 113] width 10 height 0
click at [904, 276] on button "Choose Payment Method" at bounding box center [885, 262] width 181 height 33
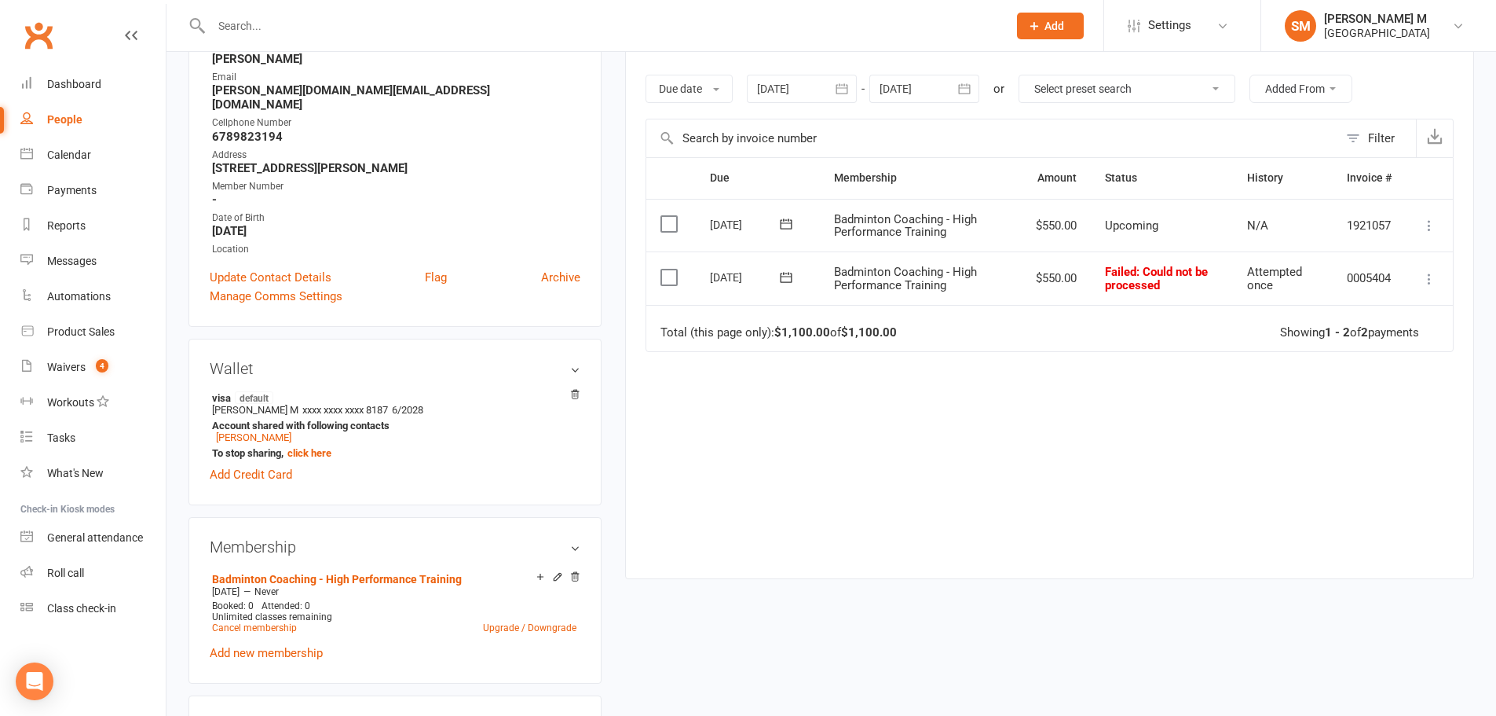
click at [784, 280] on icon at bounding box center [786, 277] width 16 height 16
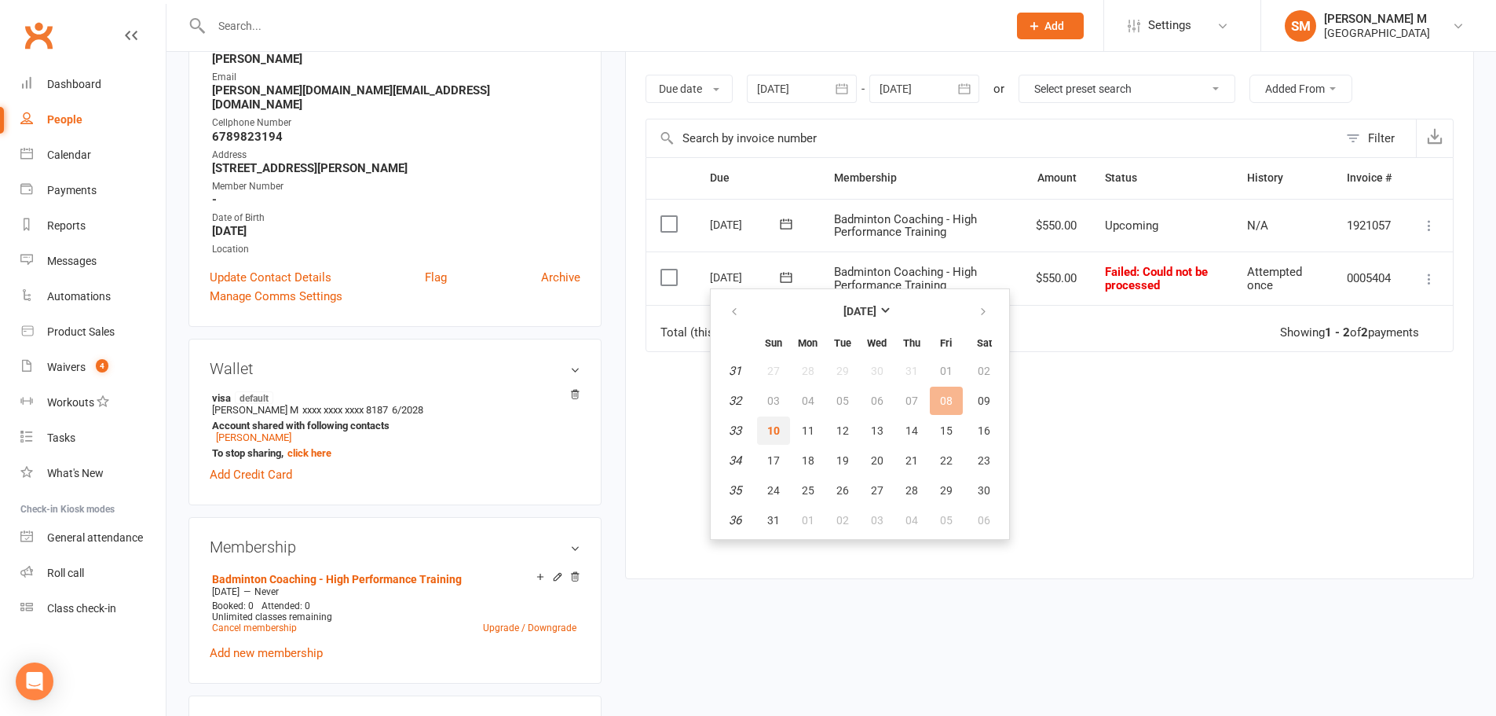
click at [771, 426] on span "10" at bounding box center [773, 430] width 13 height 13
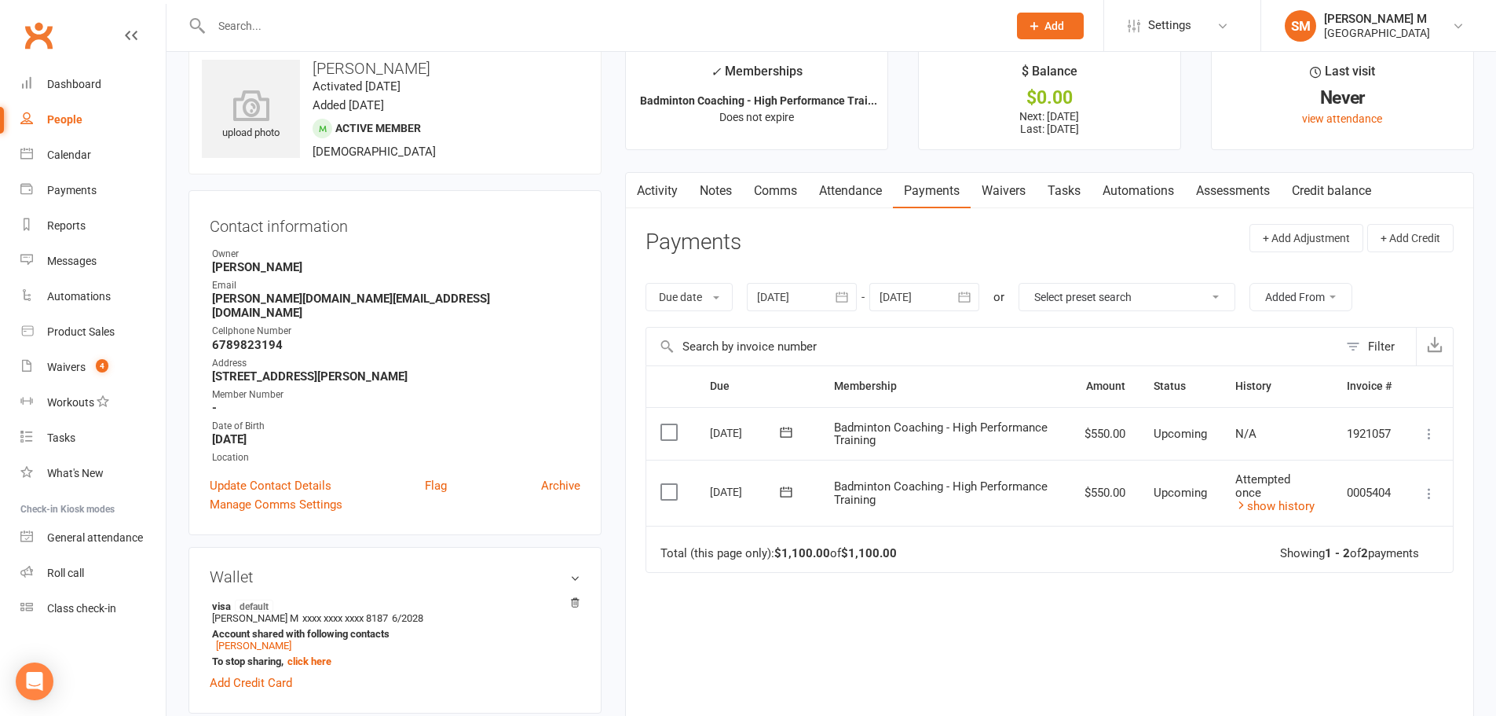
scroll to position [0, 0]
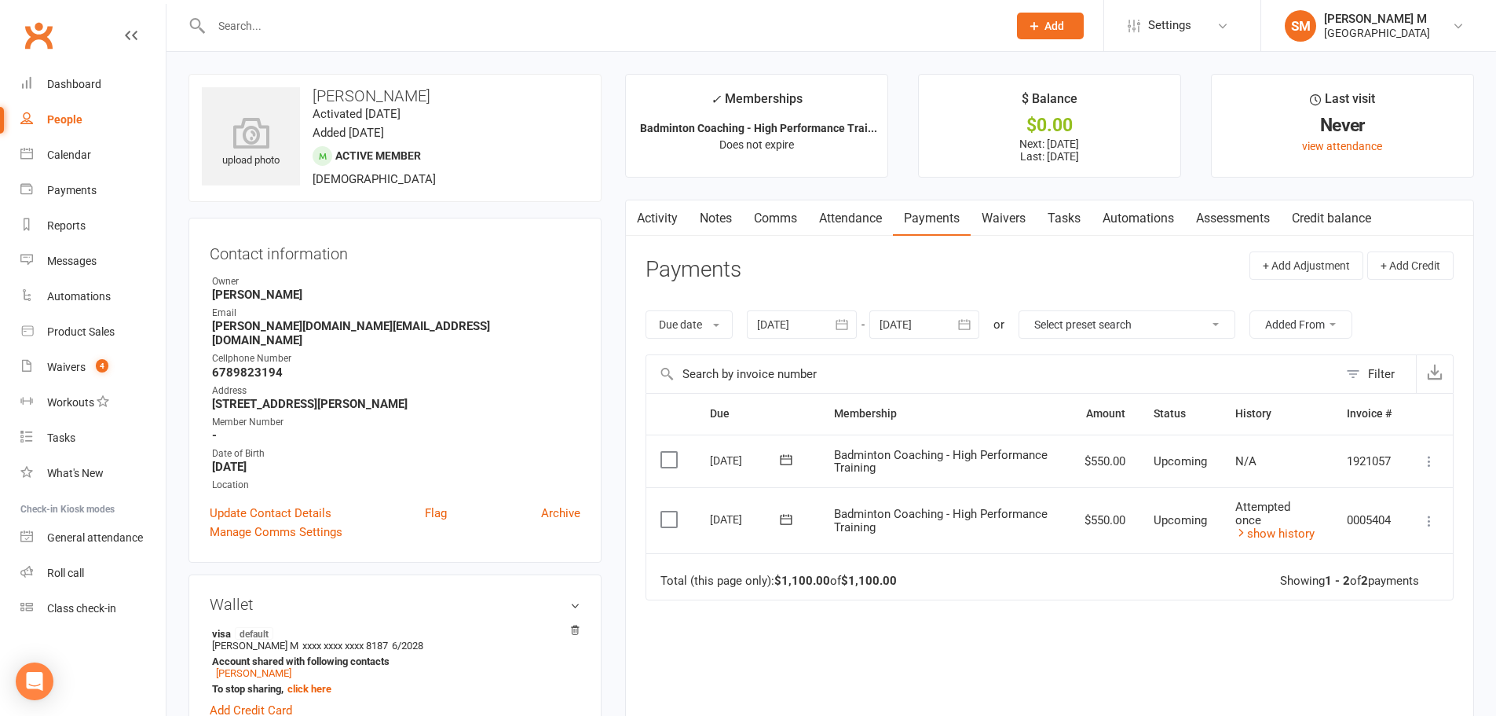
click at [68, 115] on div "People" at bounding box center [64, 119] width 35 height 13
select select "100"
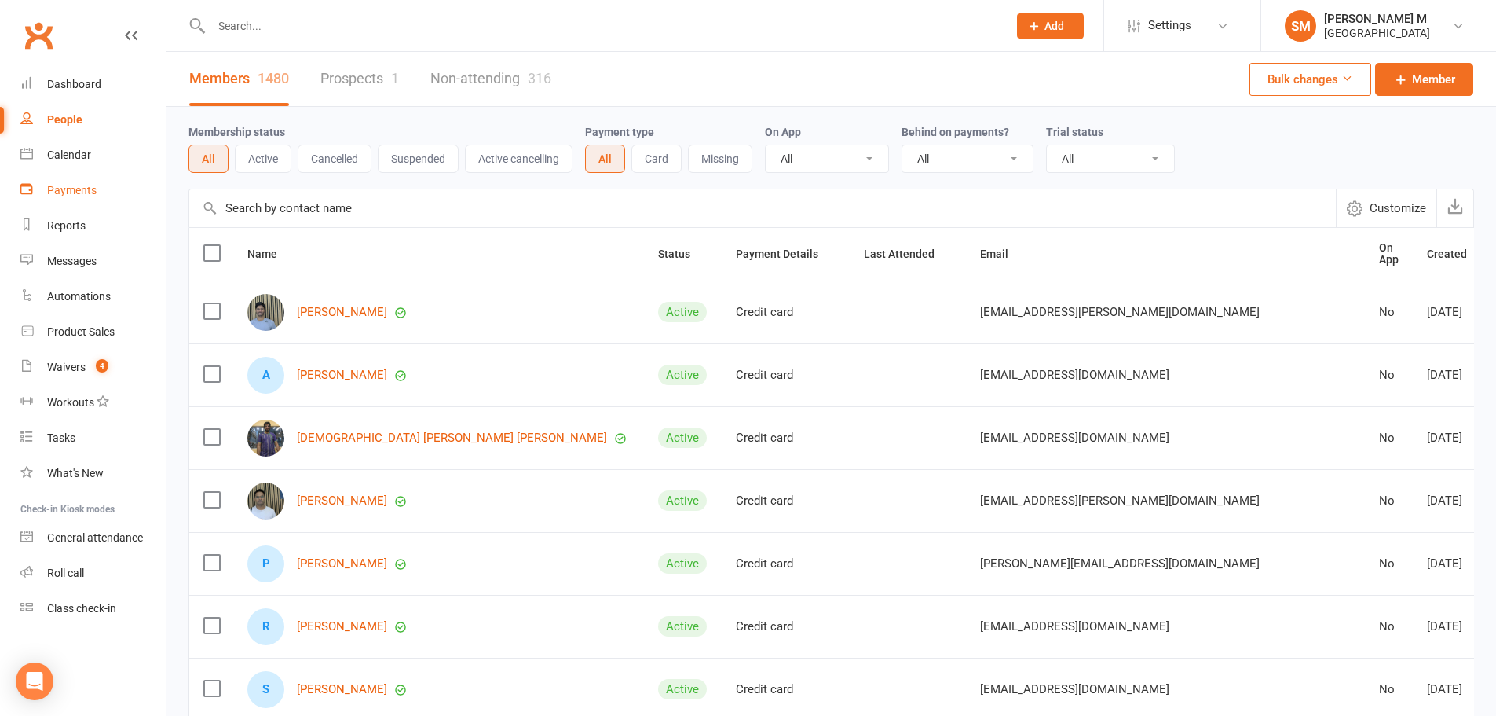
click at [69, 183] on link "Payments" at bounding box center [92, 190] width 145 height 35
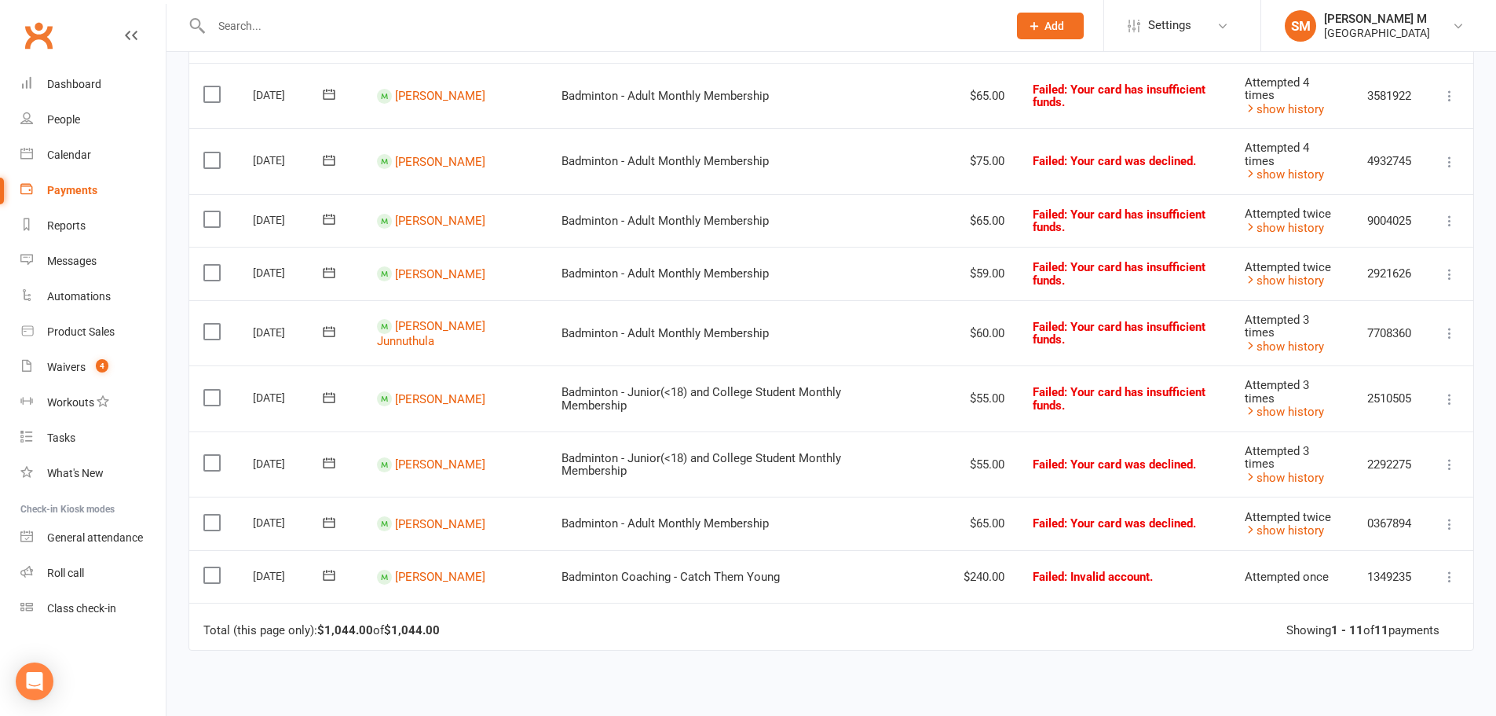
scroll to position [550, 0]
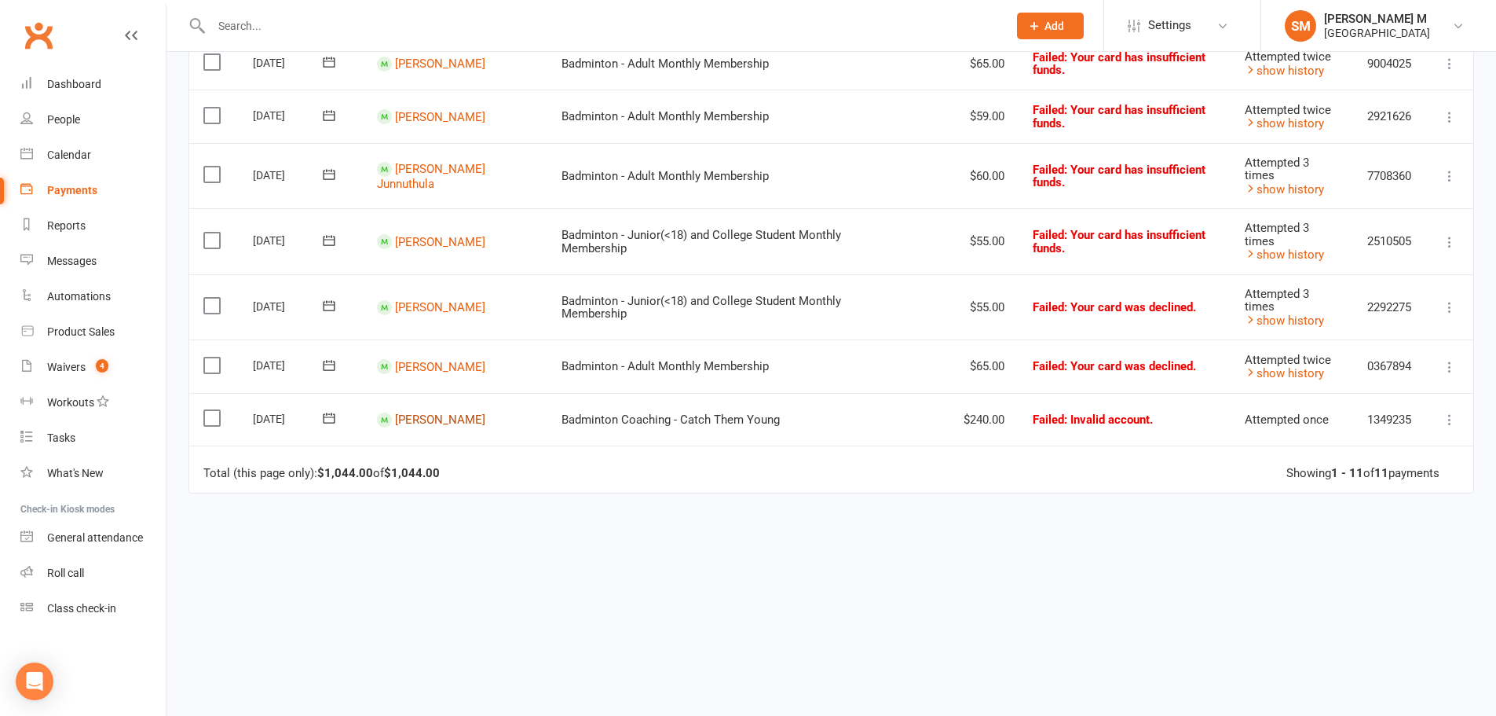
click at [430, 413] on link "[PERSON_NAME]" at bounding box center [440, 419] width 90 height 14
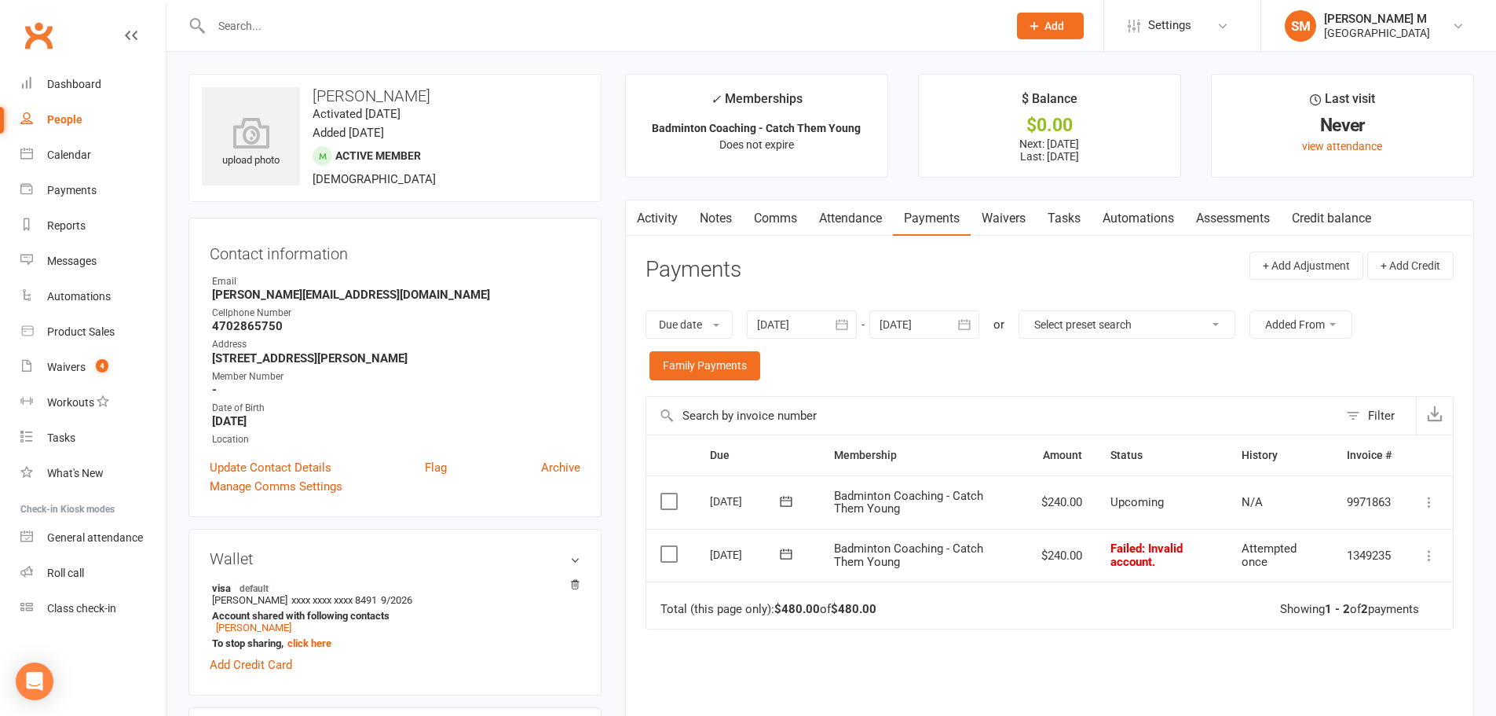
click at [60, 120] on div "People" at bounding box center [64, 119] width 35 height 13
select select "100"
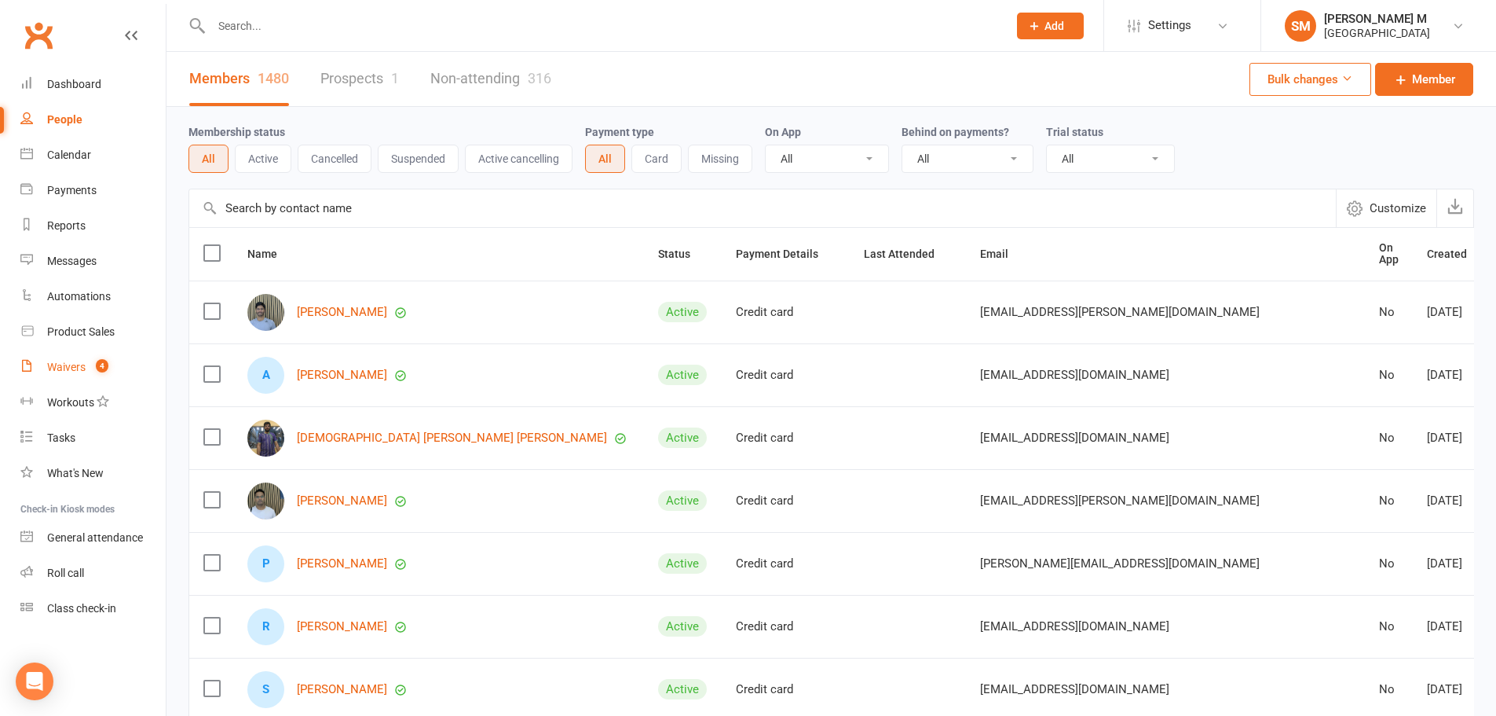
click at [71, 352] on link "Waivers 4" at bounding box center [92, 367] width 145 height 35
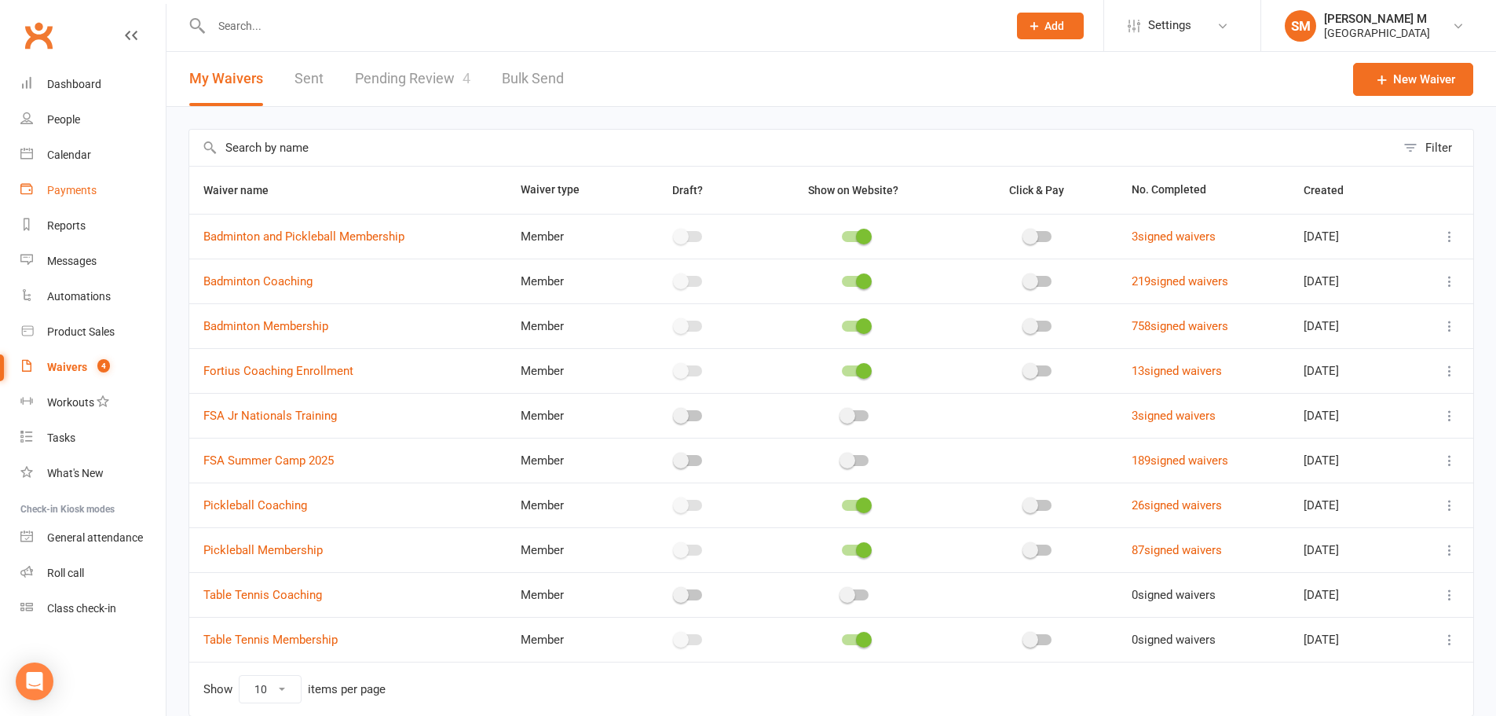
click at [71, 185] on div "Payments" at bounding box center [71, 190] width 49 height 13
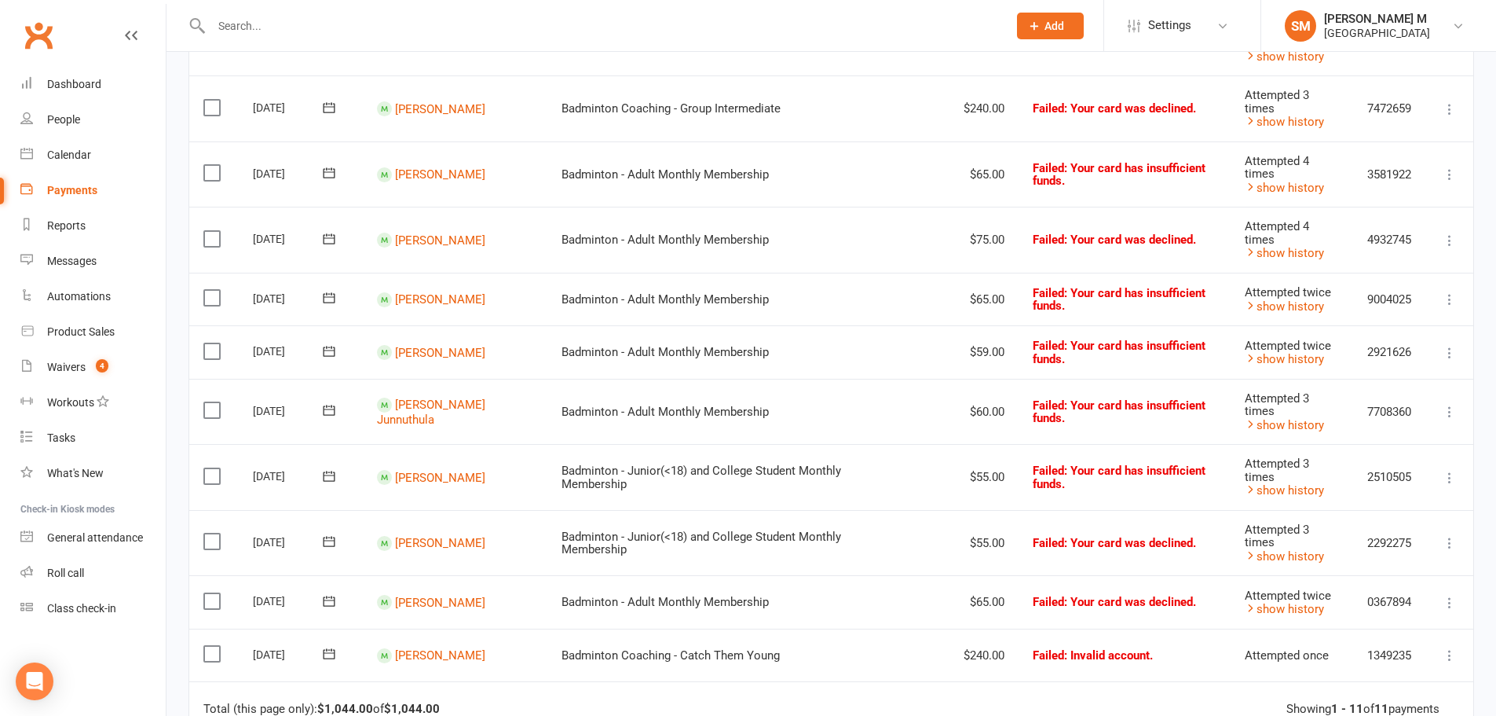
scroll to position [393, 0]
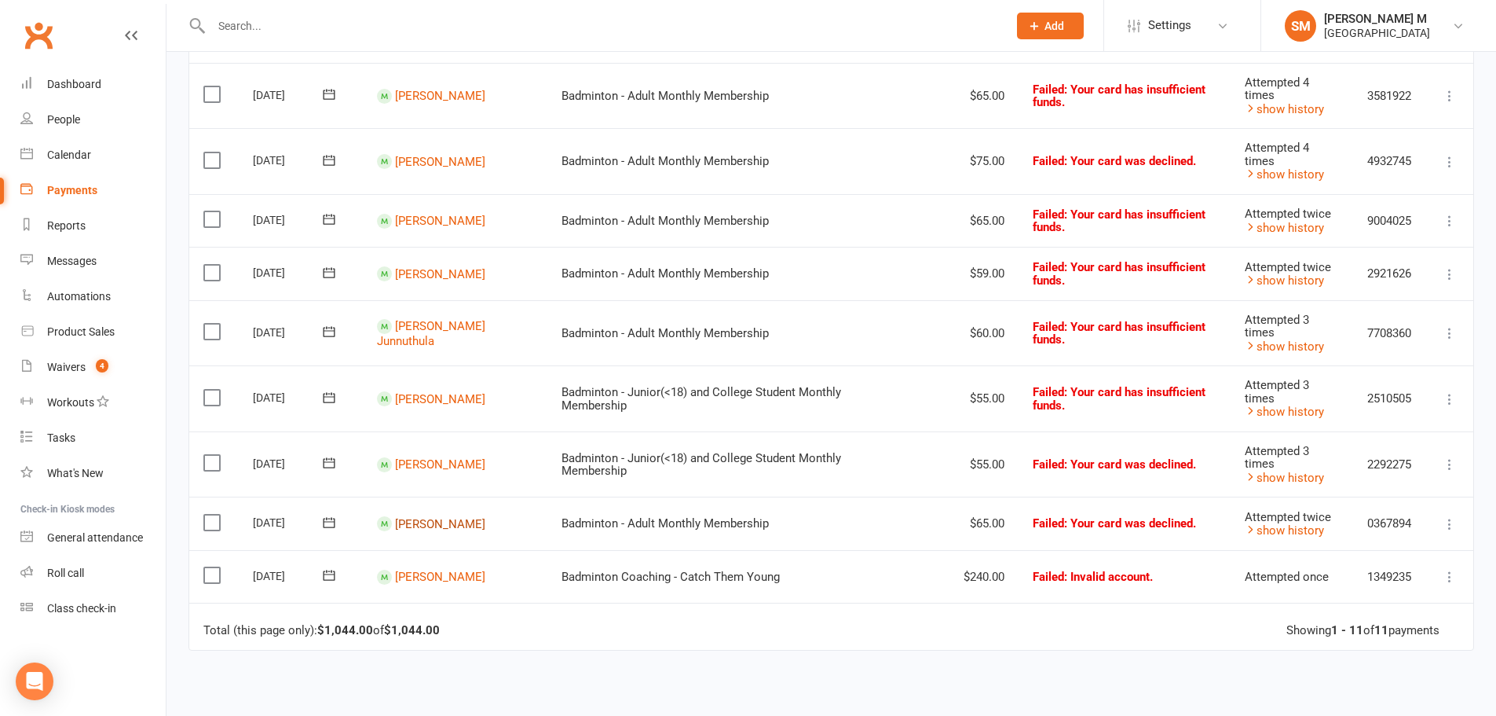
click at [403, 518] on link "[PERSON_NAME]" at bounding box center [440, 523] width 90 height 14
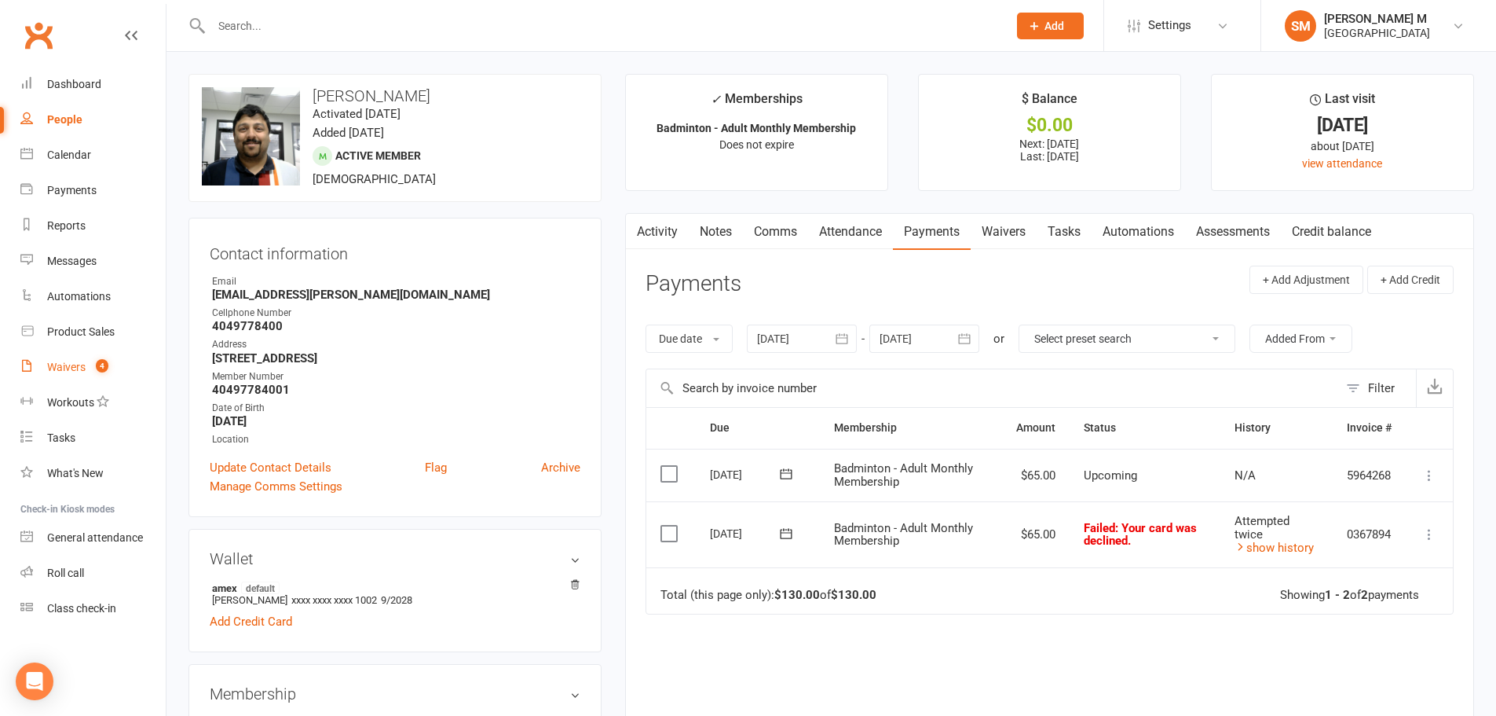
click at [84, 361] on div "Waivers" at bounding box center [66, 367] width 38 height 13
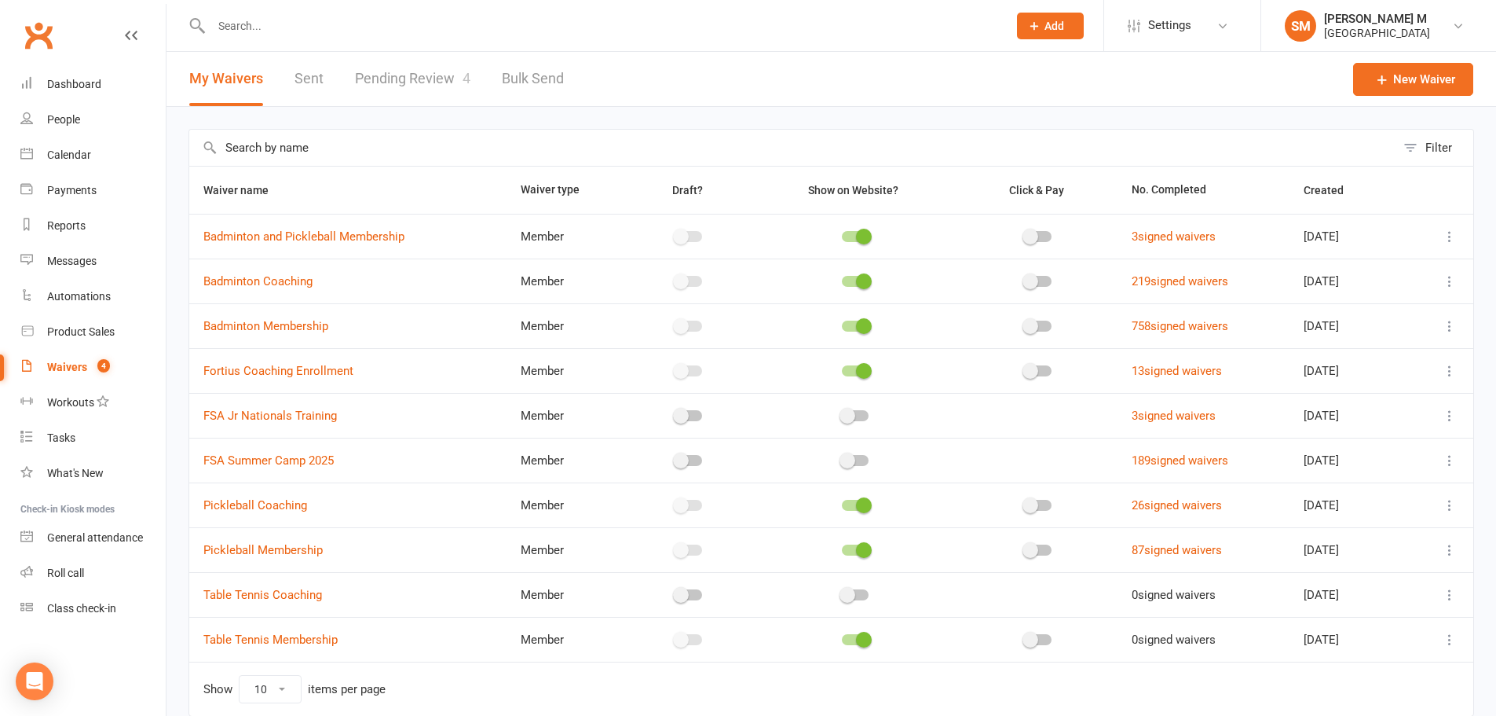
click at [430, 92] on link "Pending Review 4" at bounding box center [412, 79] width 115 height 54
select select "100"
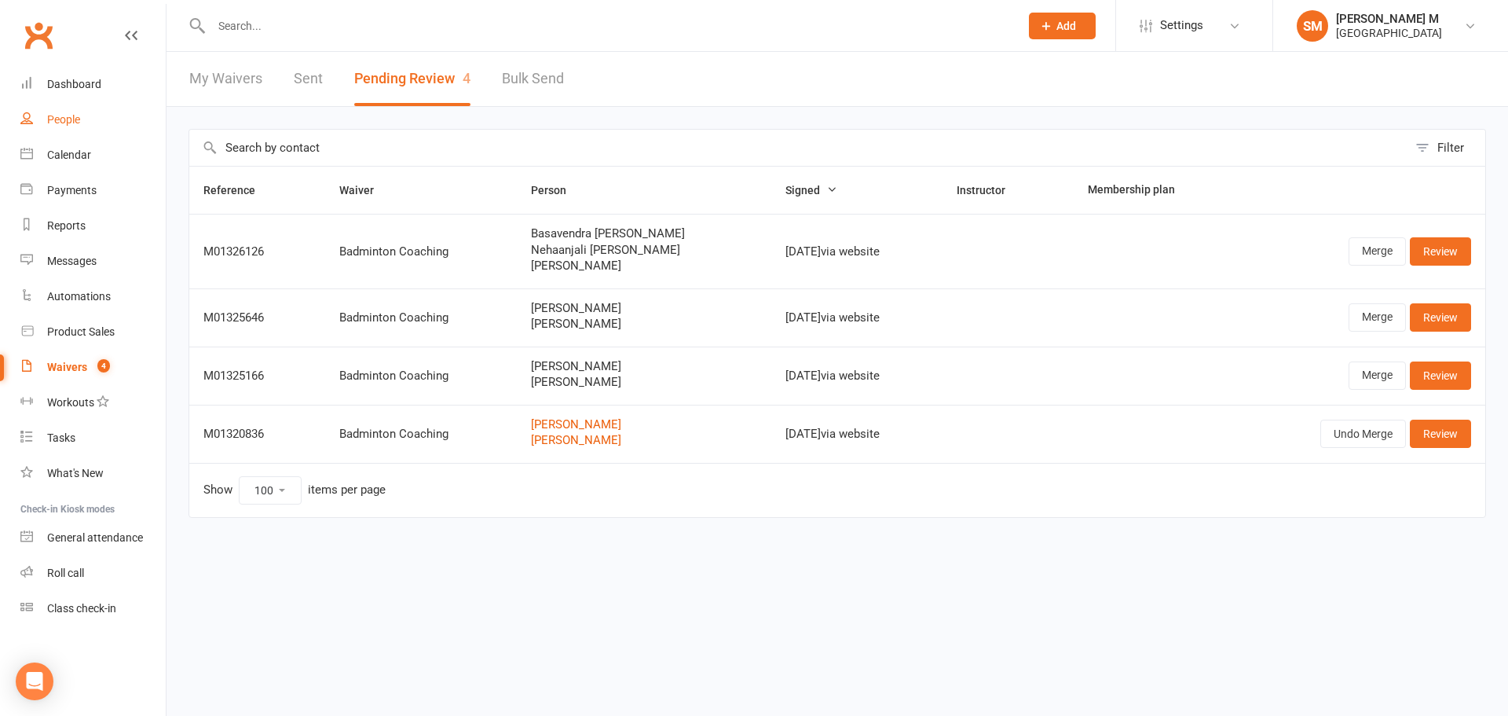
click at [56, 119] on div "People" at bounding box center [63, 119] width 33 height 13
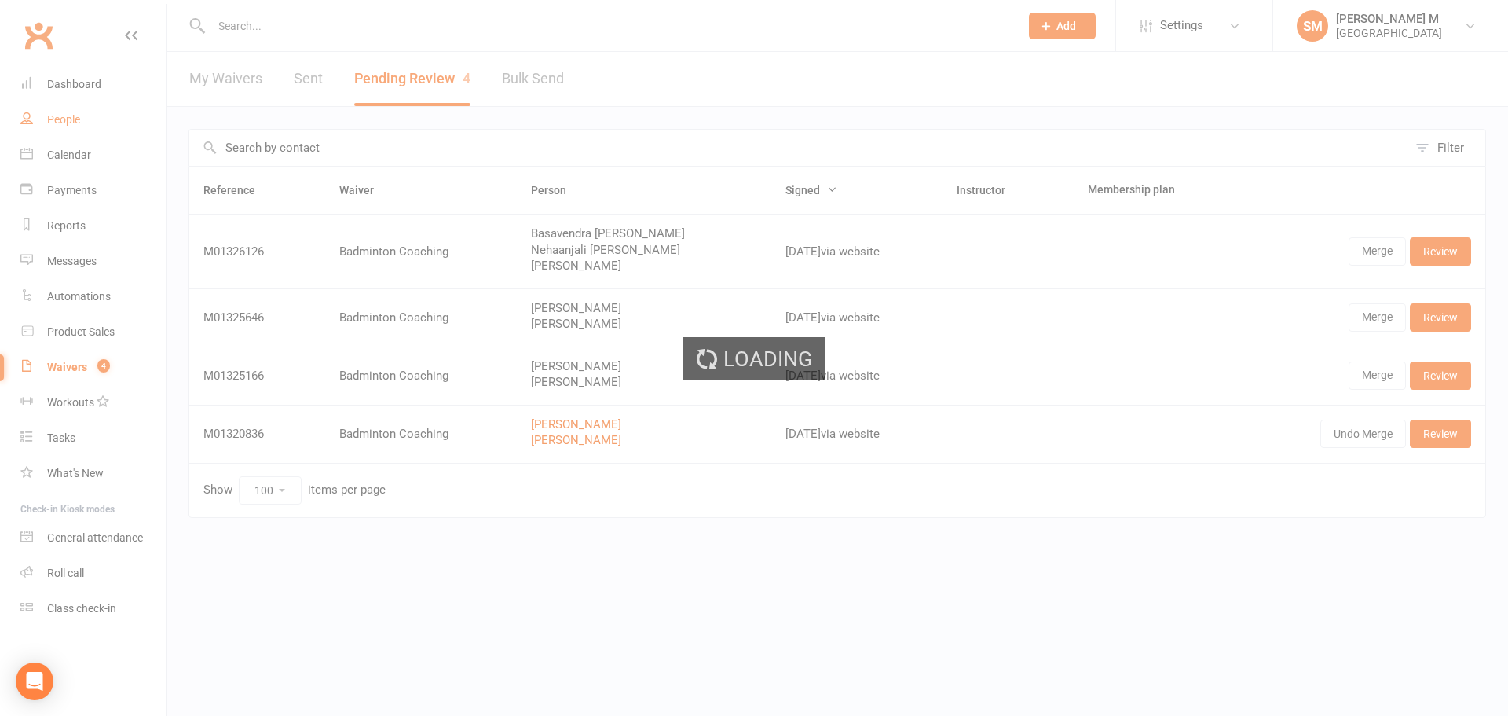
select select "100"
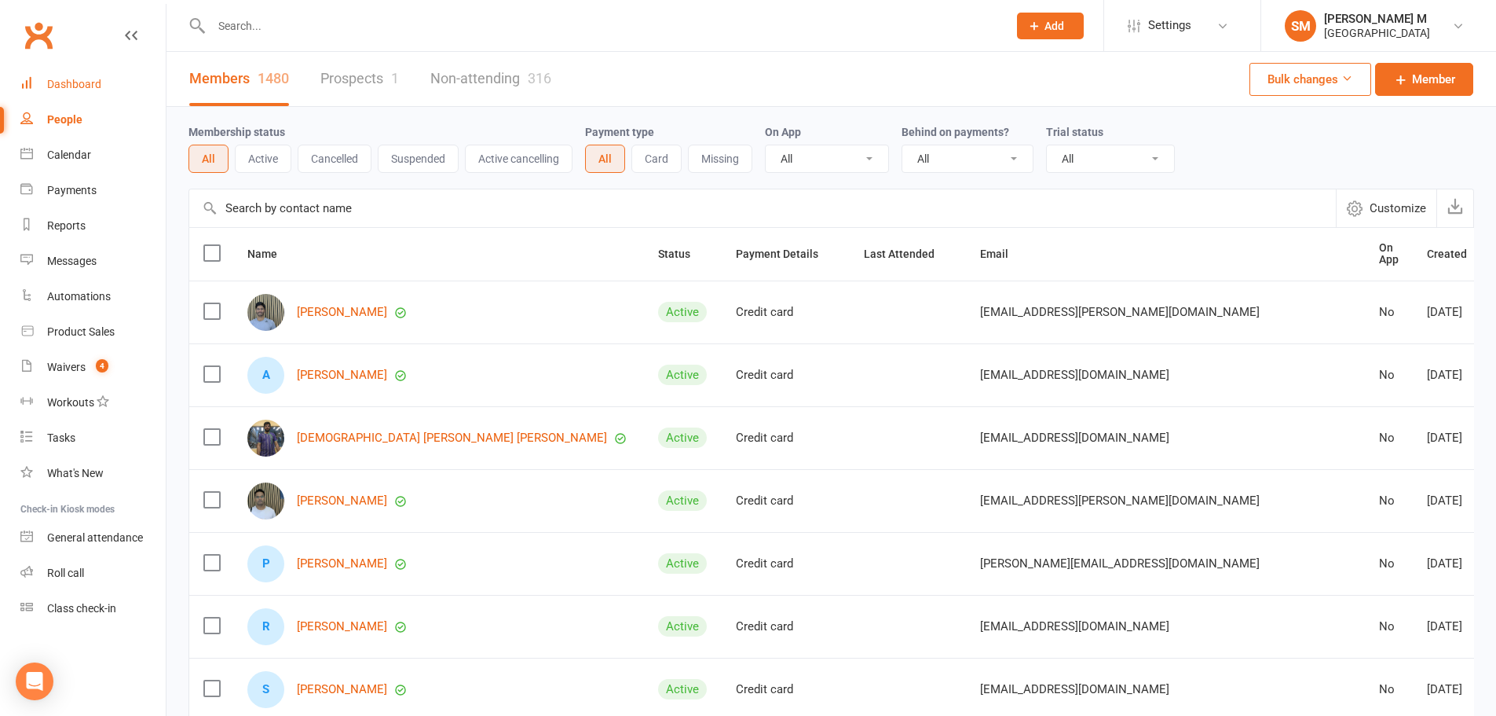
click at [68, 74] on link "Dashboard" at bounding box center [92, 84] width 145 height 35
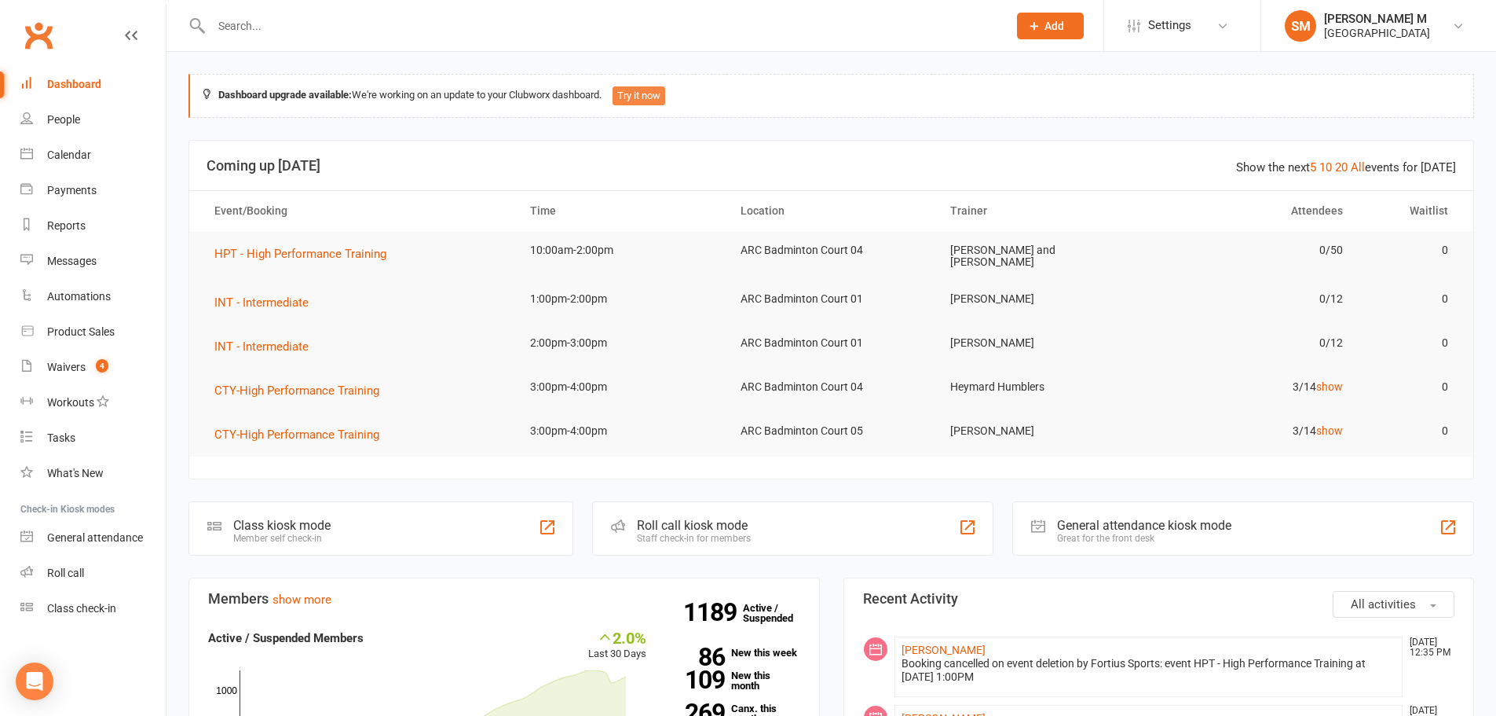
click at [635, 97] on button "Try it now" at bounding box center [639, 95] width 53 height 19
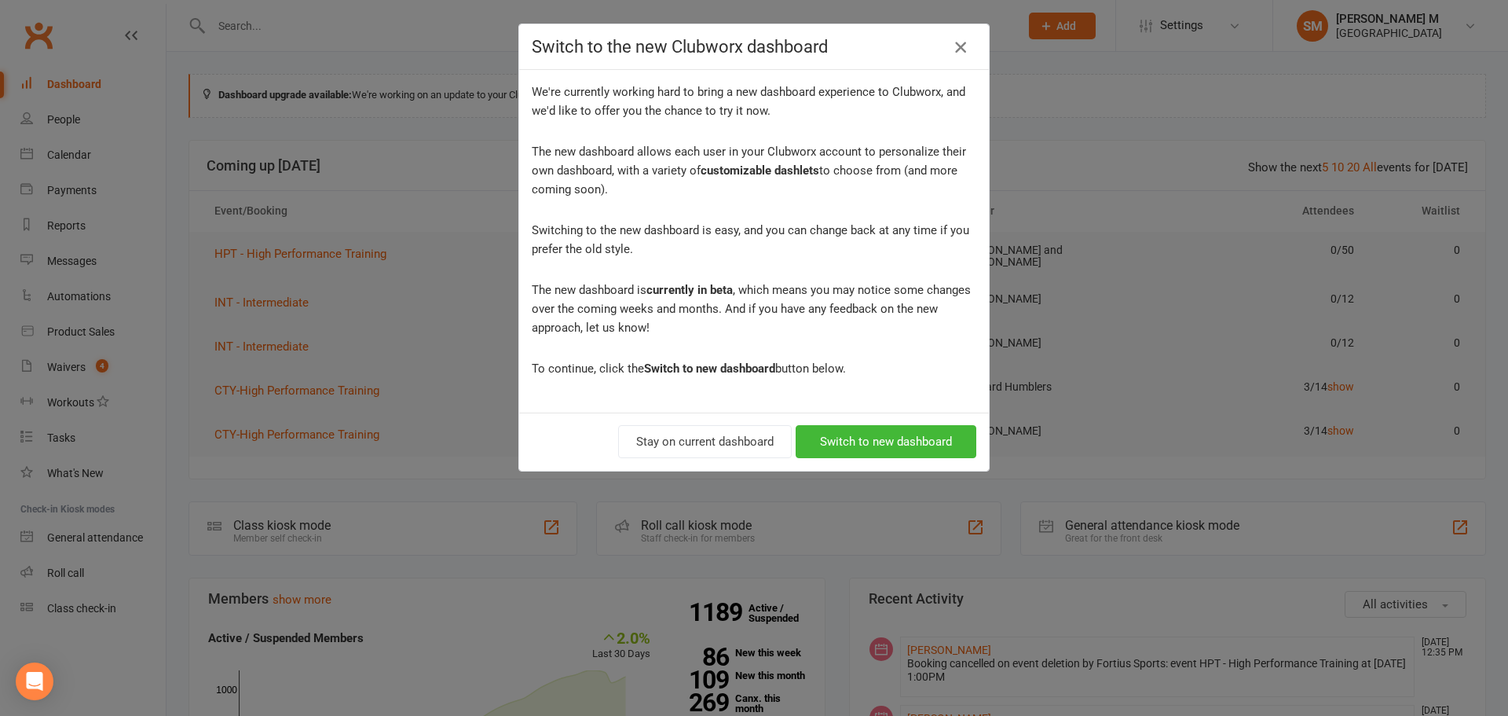
click at [962, 44] on icon "button" at bounding box center [960, 47] width 19 height 19
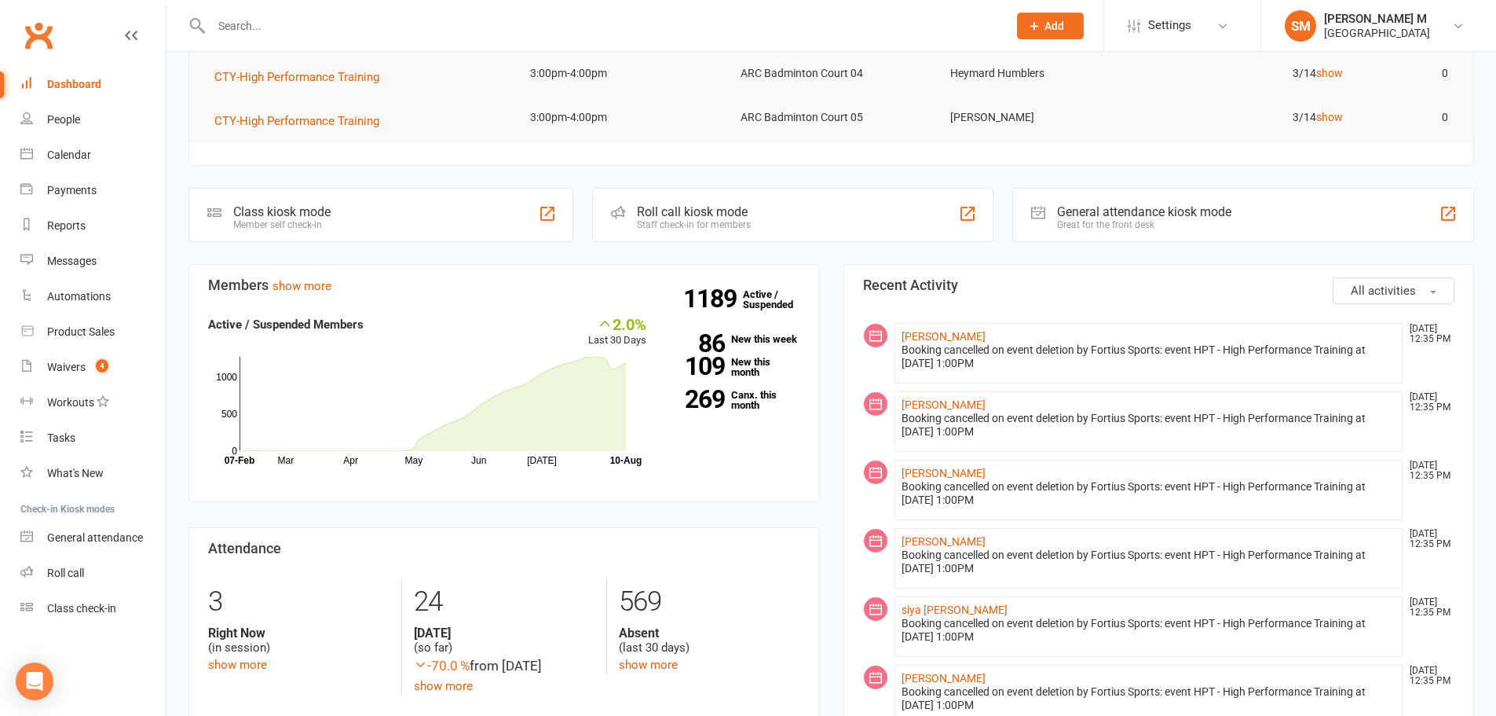
scroll to position [314, 0]
click at [64, 113] on div "People" at bounding box center [63, 119] width 33 height 13
select select "100"
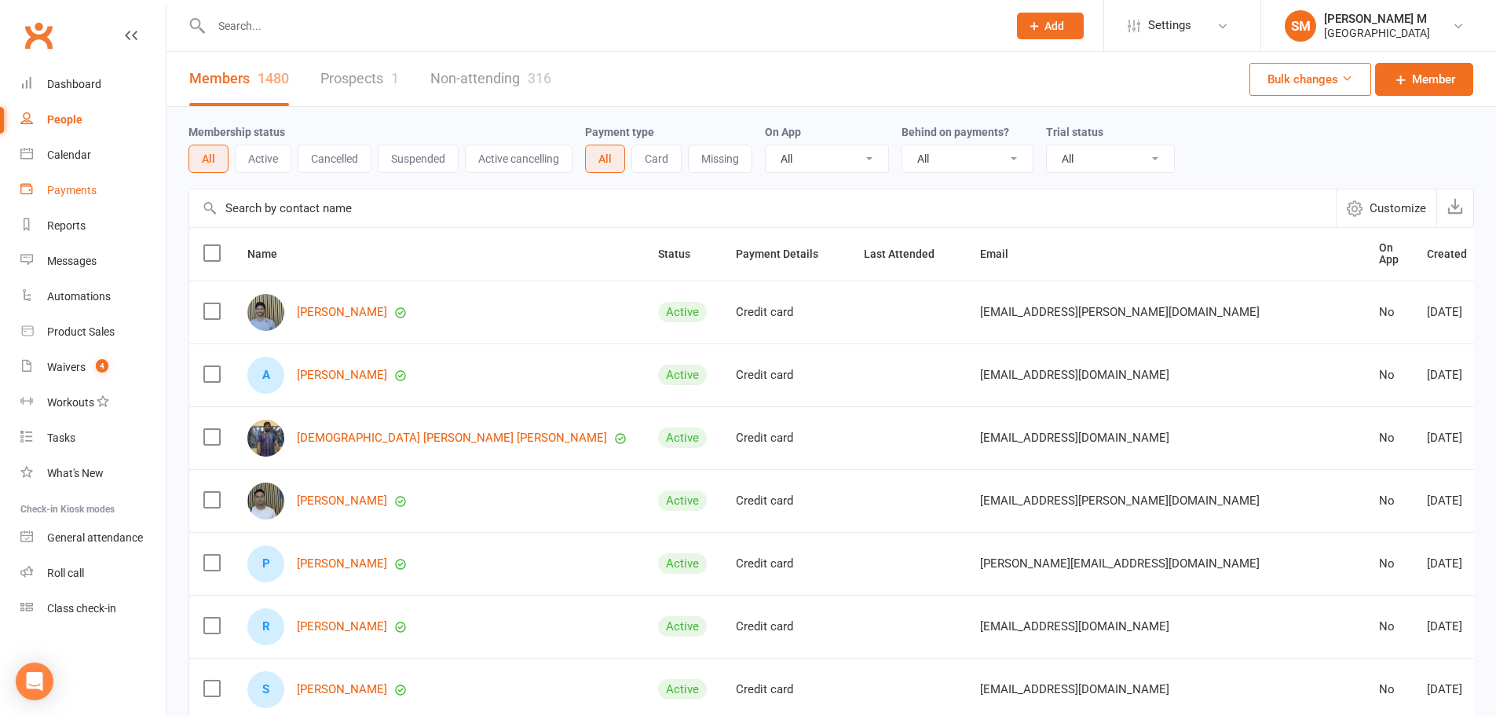
click at [68, 184] on div "Payments" at bounding box center [71, 190] width 49 height 13
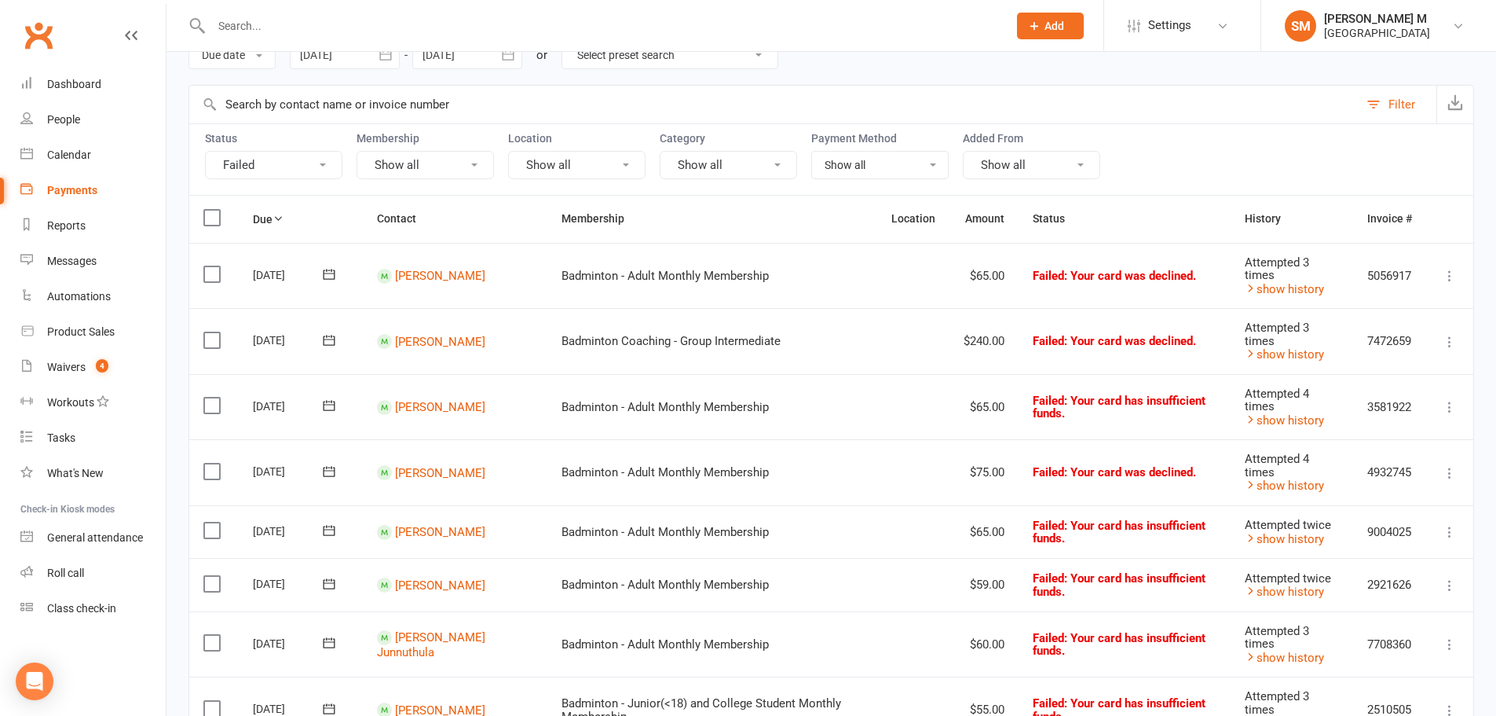
scroll to position [79, 0]
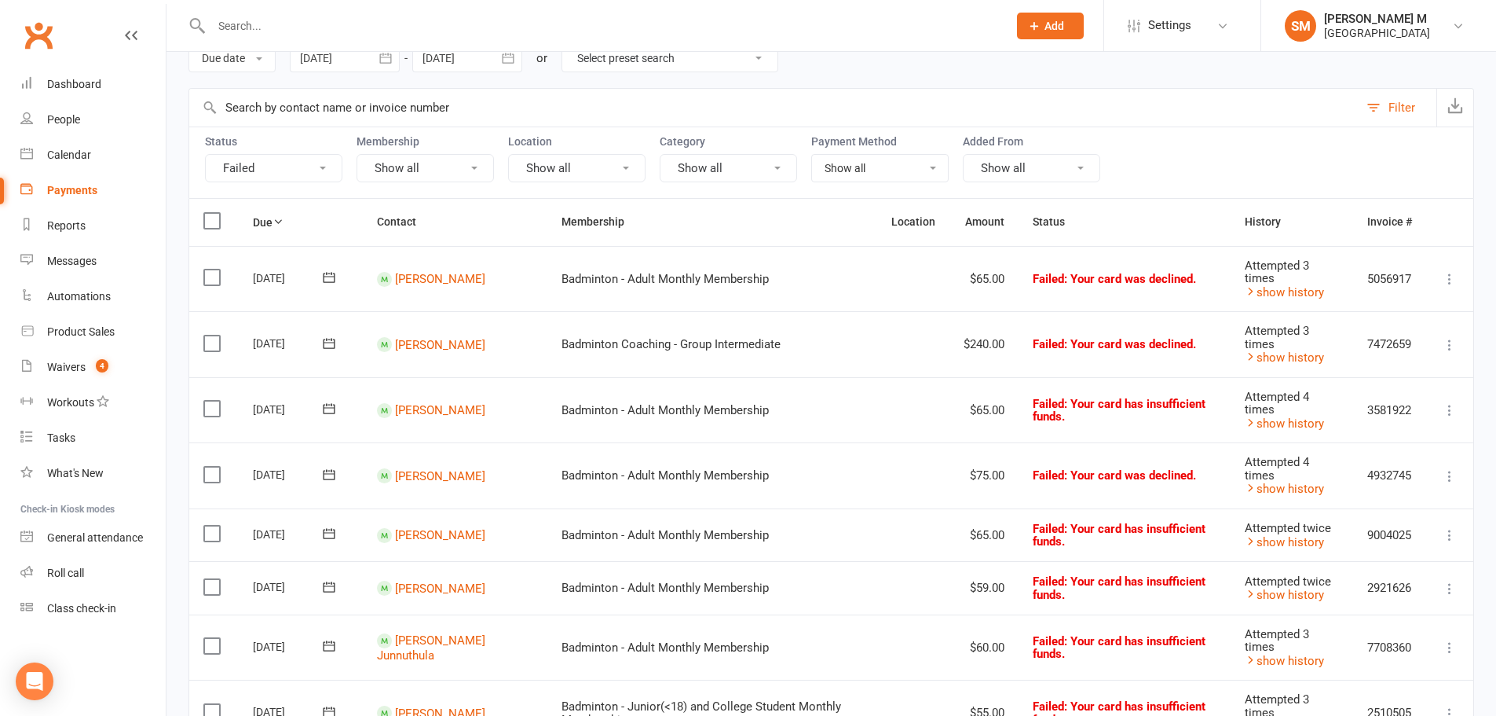
click at [65, 192] on div "Payments" at bounding box center [72, 190] width 50 height 13
click at [74, 113] on div "People" at bounding box center [63, 119] width 33 height 13
select select "100"
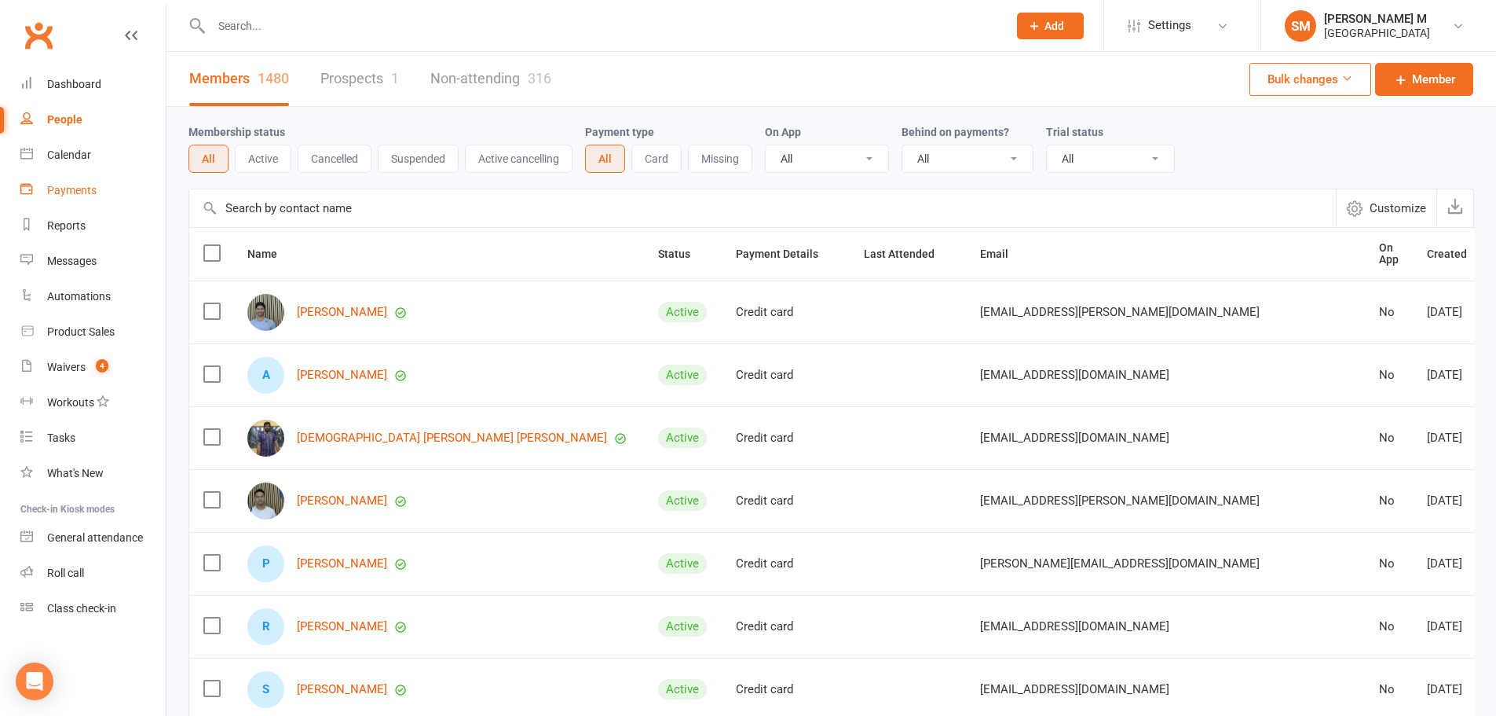
click at [79, 192] on div "Payments" at bounding box center [71, 190] width 49 height 13
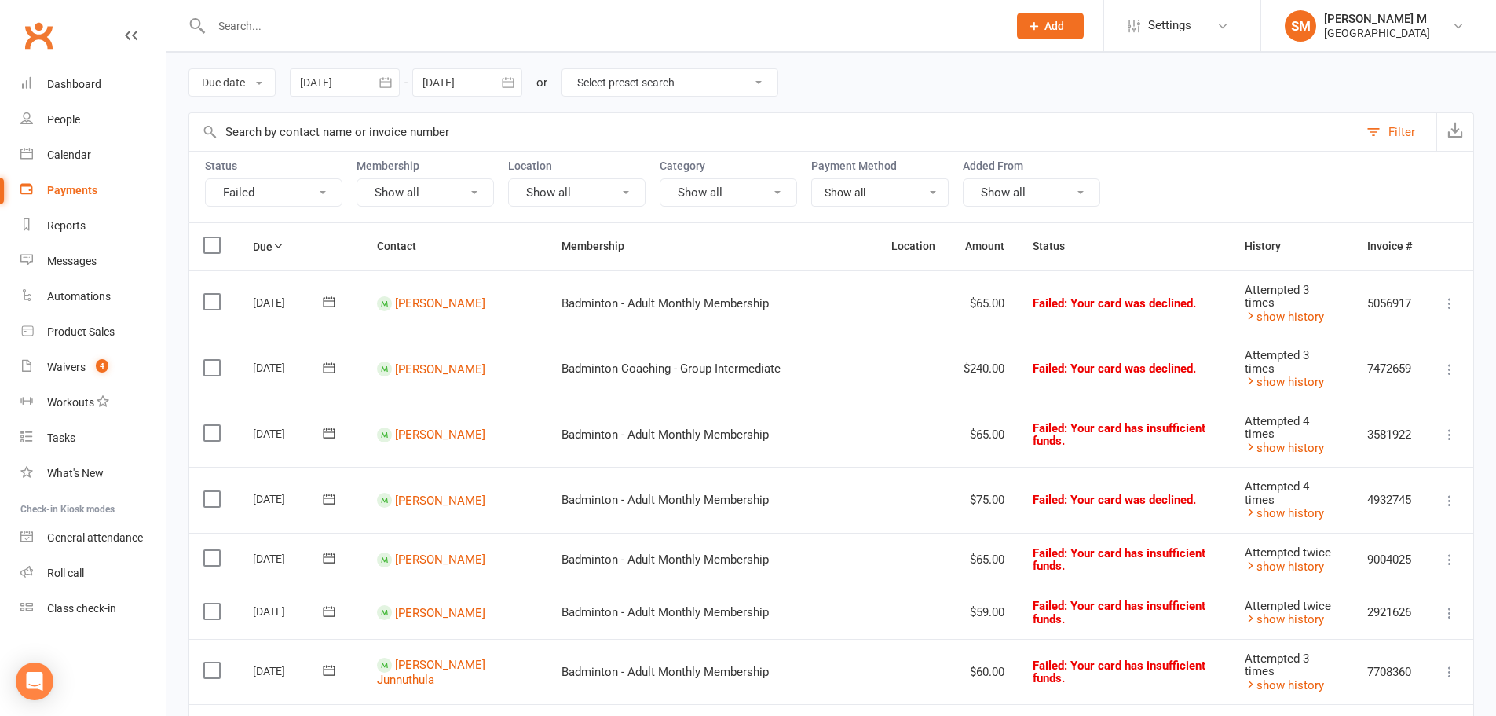
scroll to position [157, 0]
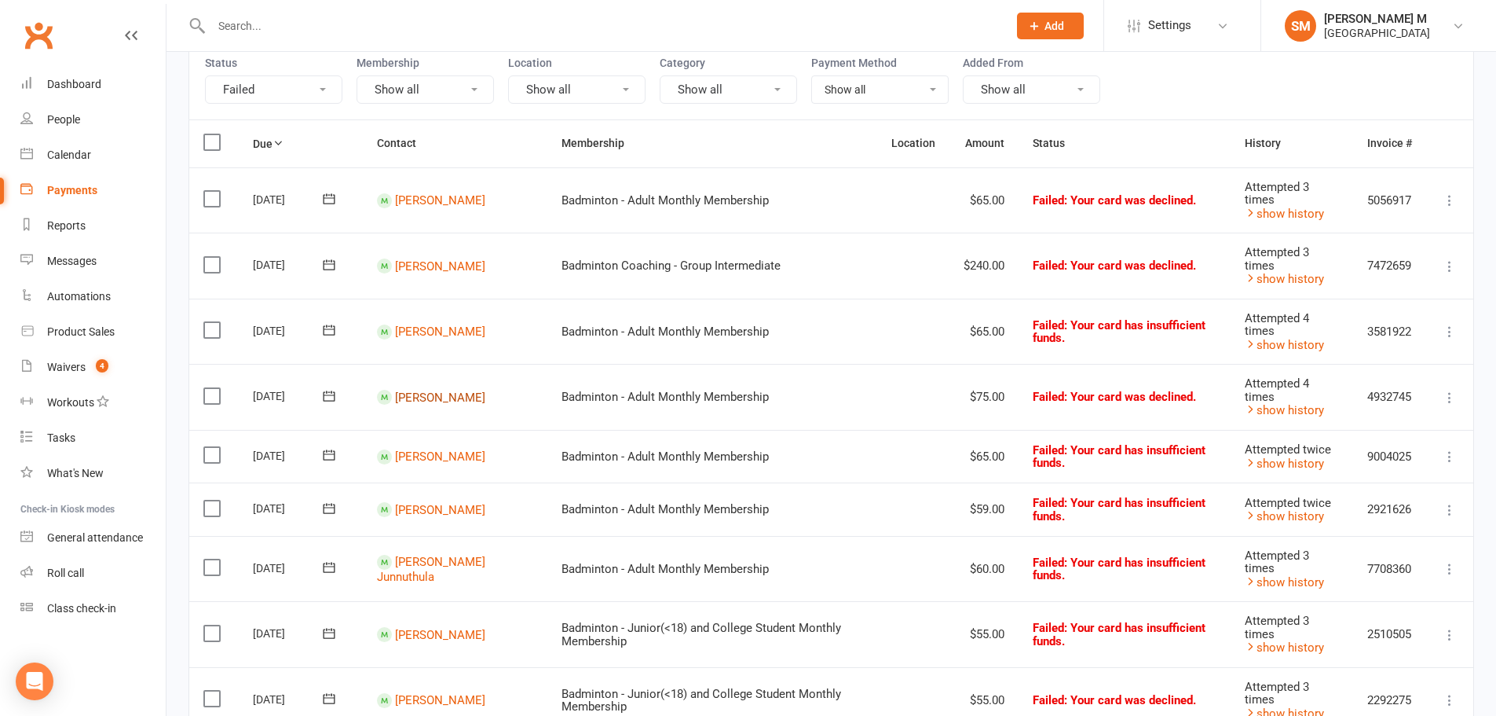
click at [433, 397] on link "[PERSON_NAME]" at bounding box center [440, 397] width 90 height 14
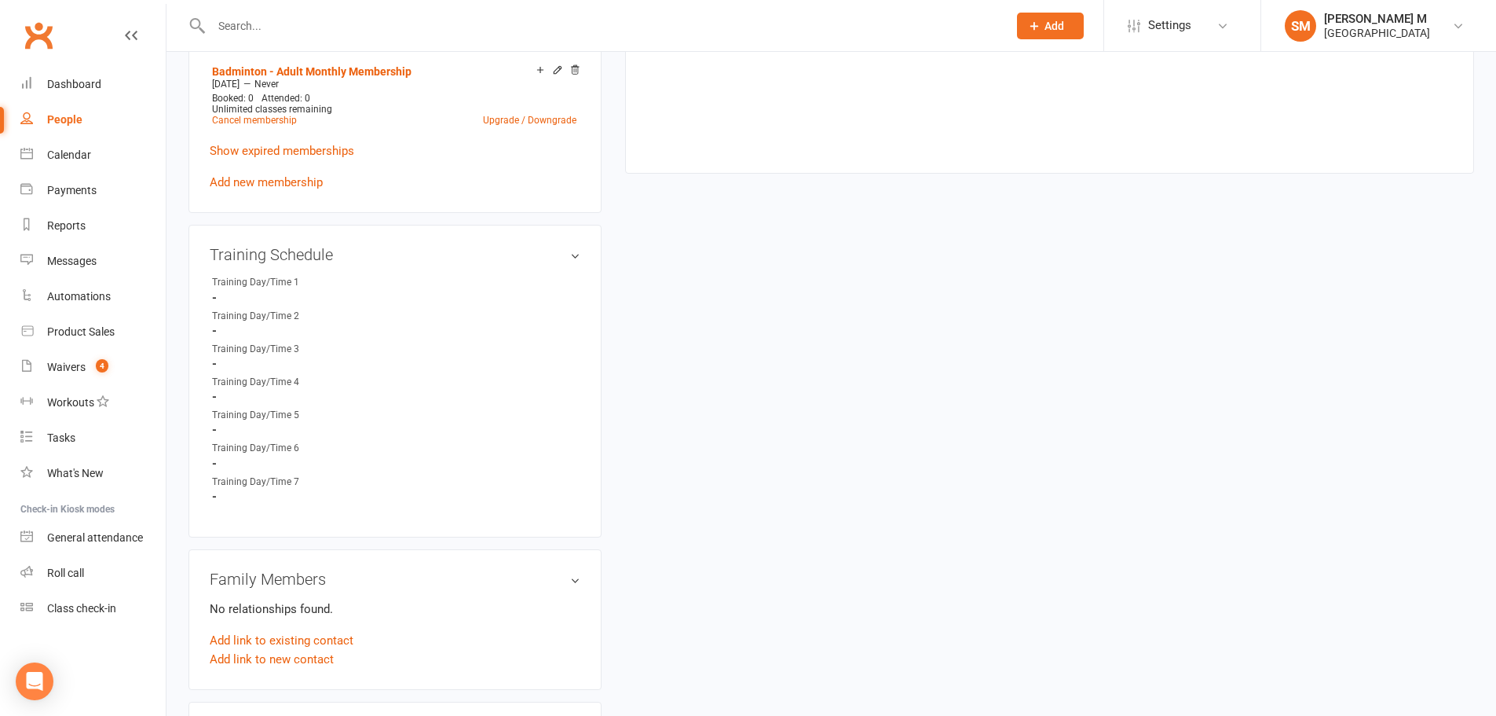
scroll to position [550, 0]
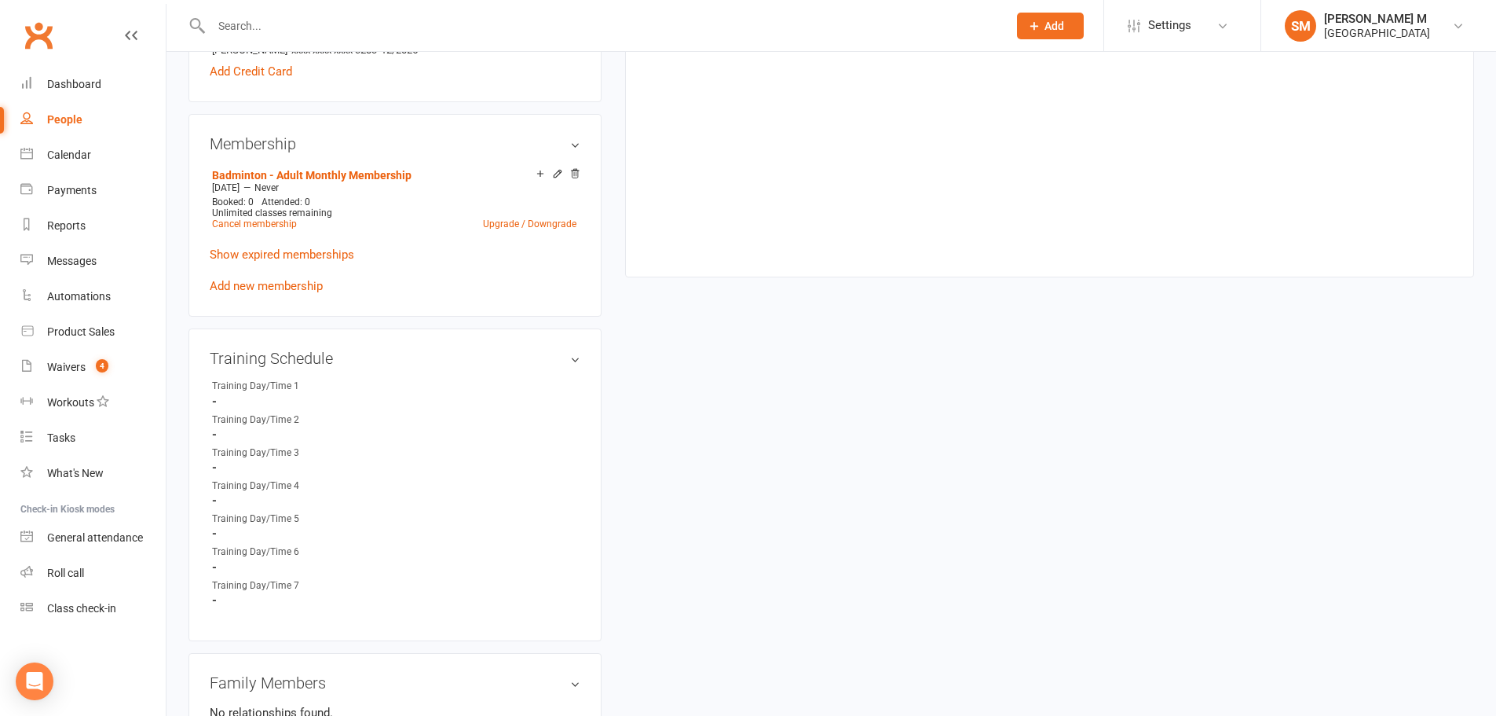
click at [223, 397] on strong "-" at bounding box center [396, 401] width 368 height 14
click at [573, 357] on h3 "Training Schedule edit" at bounding box center [395, 358] width 371 height 17
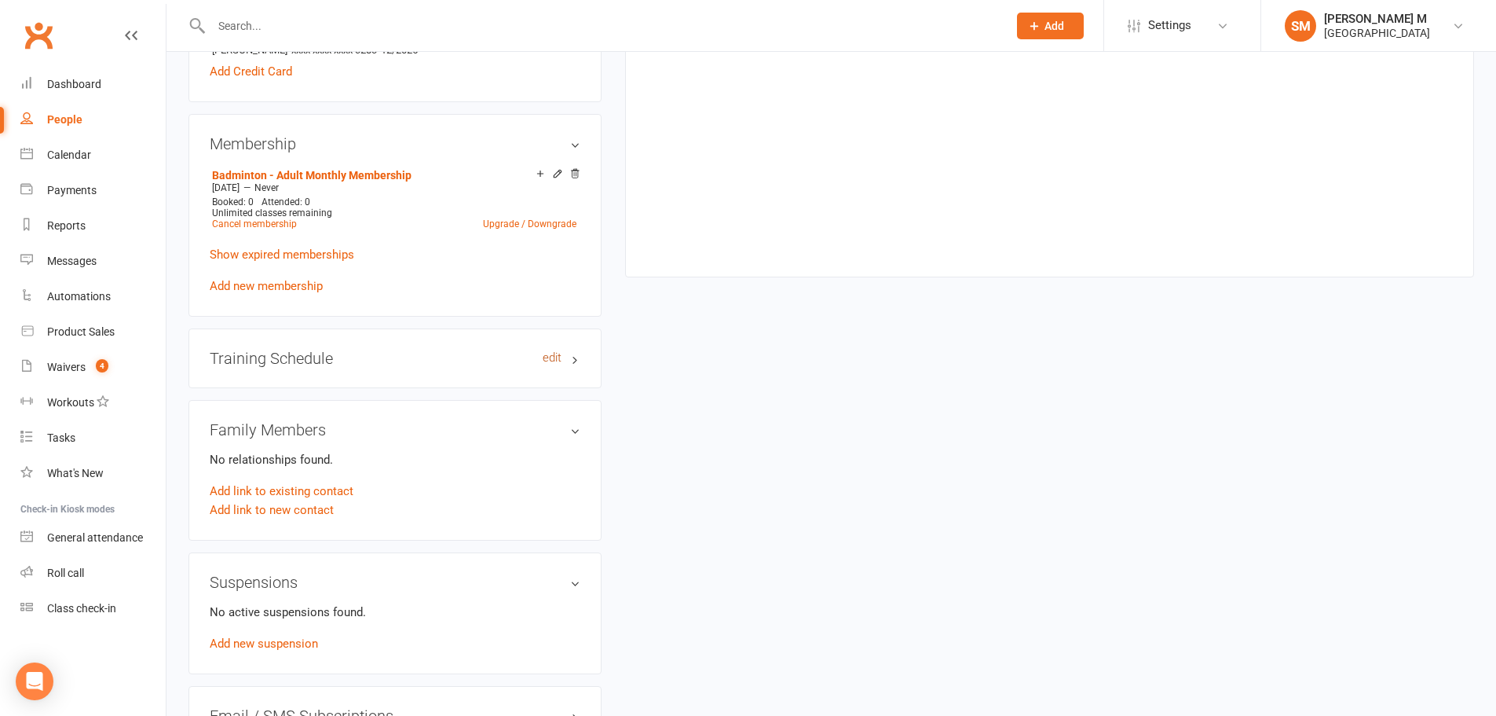
click at [555, 357] on link "edit" at bounding box center [552, 357] width 19 height 13
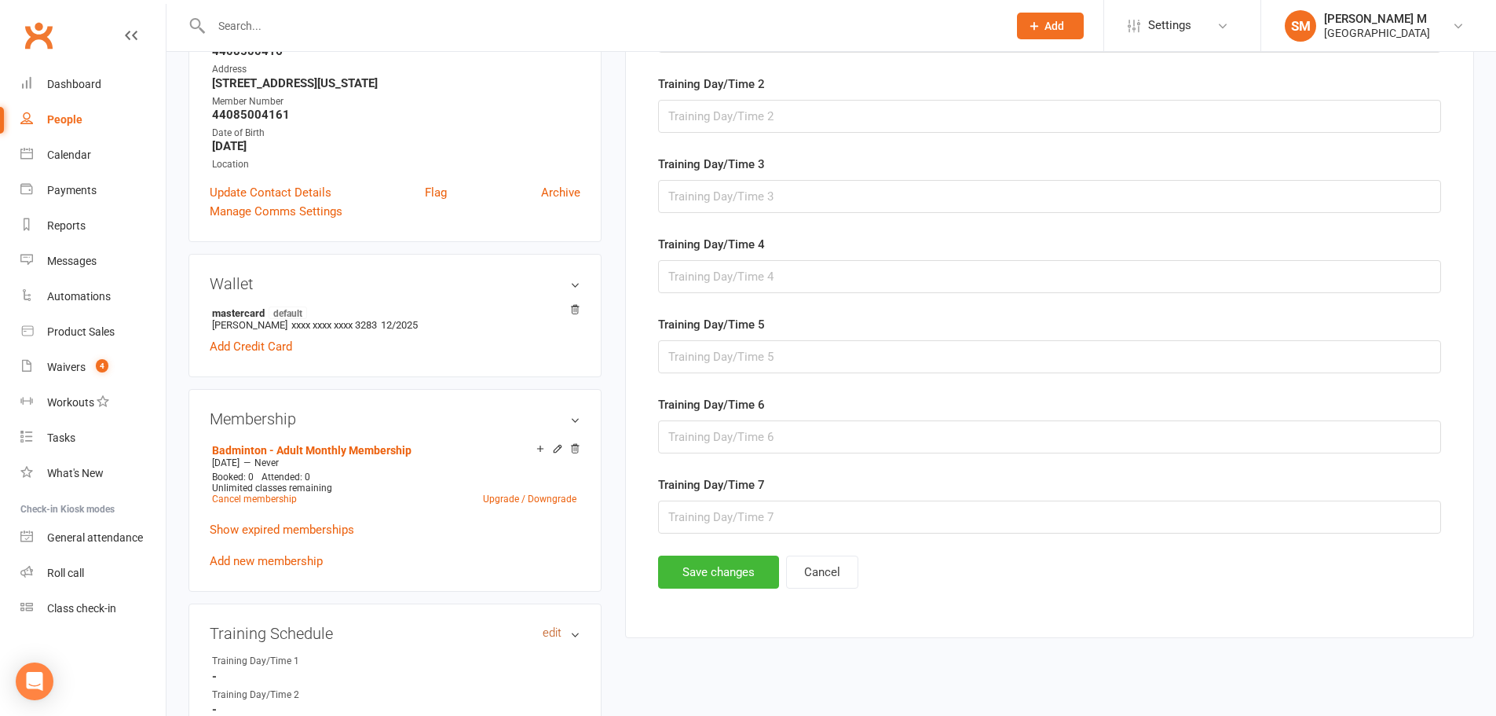
scroll to position [592, 0]
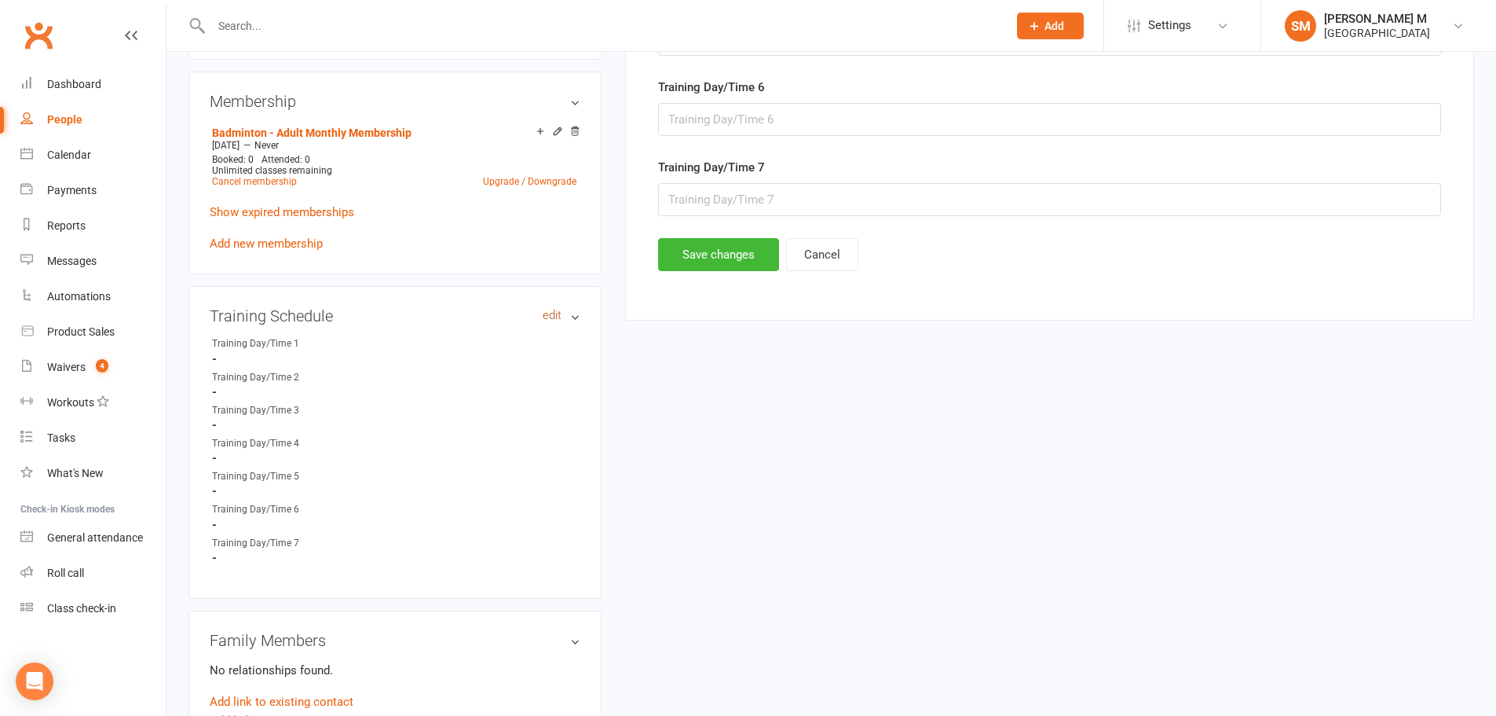
click at [555, 311] on link "edit" at bounding box center [552, 315] width 19 height 13
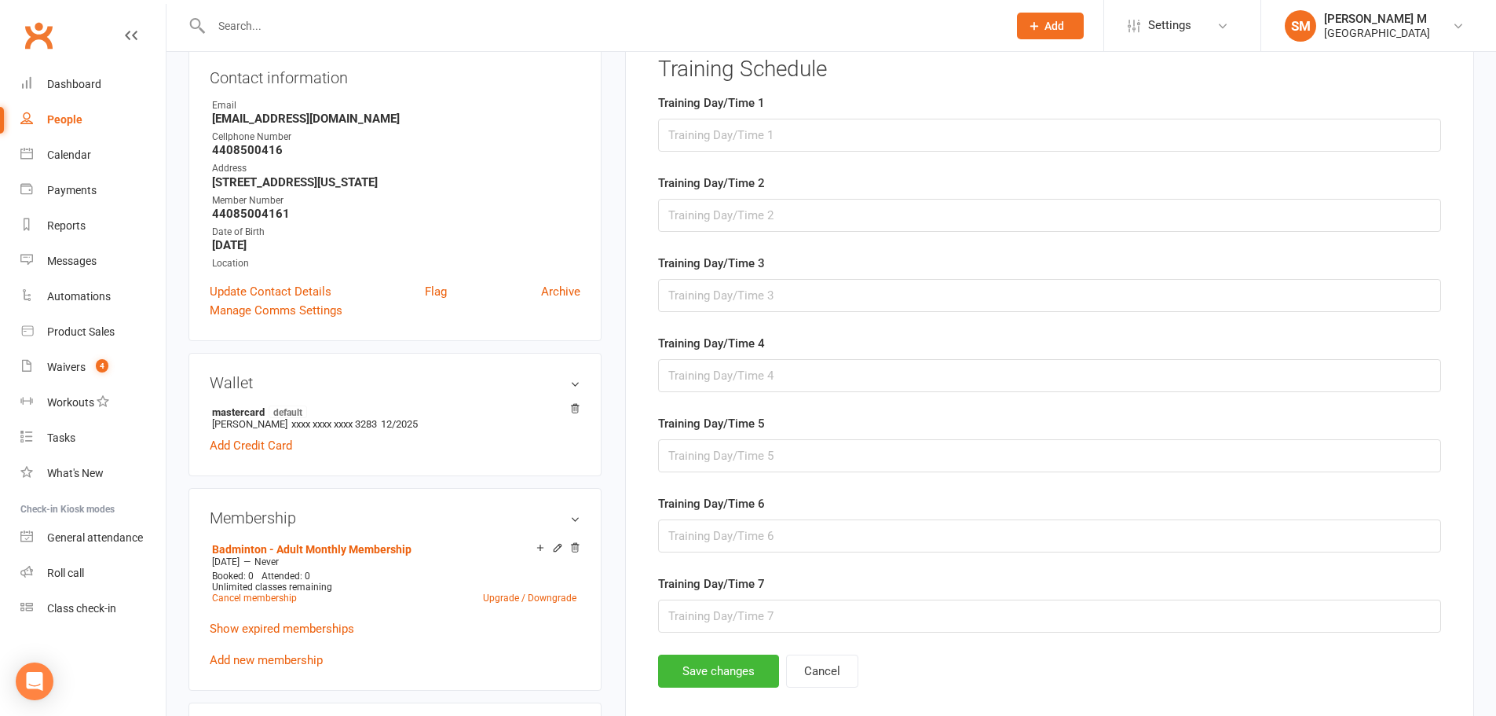
scroll to position [121, 0]
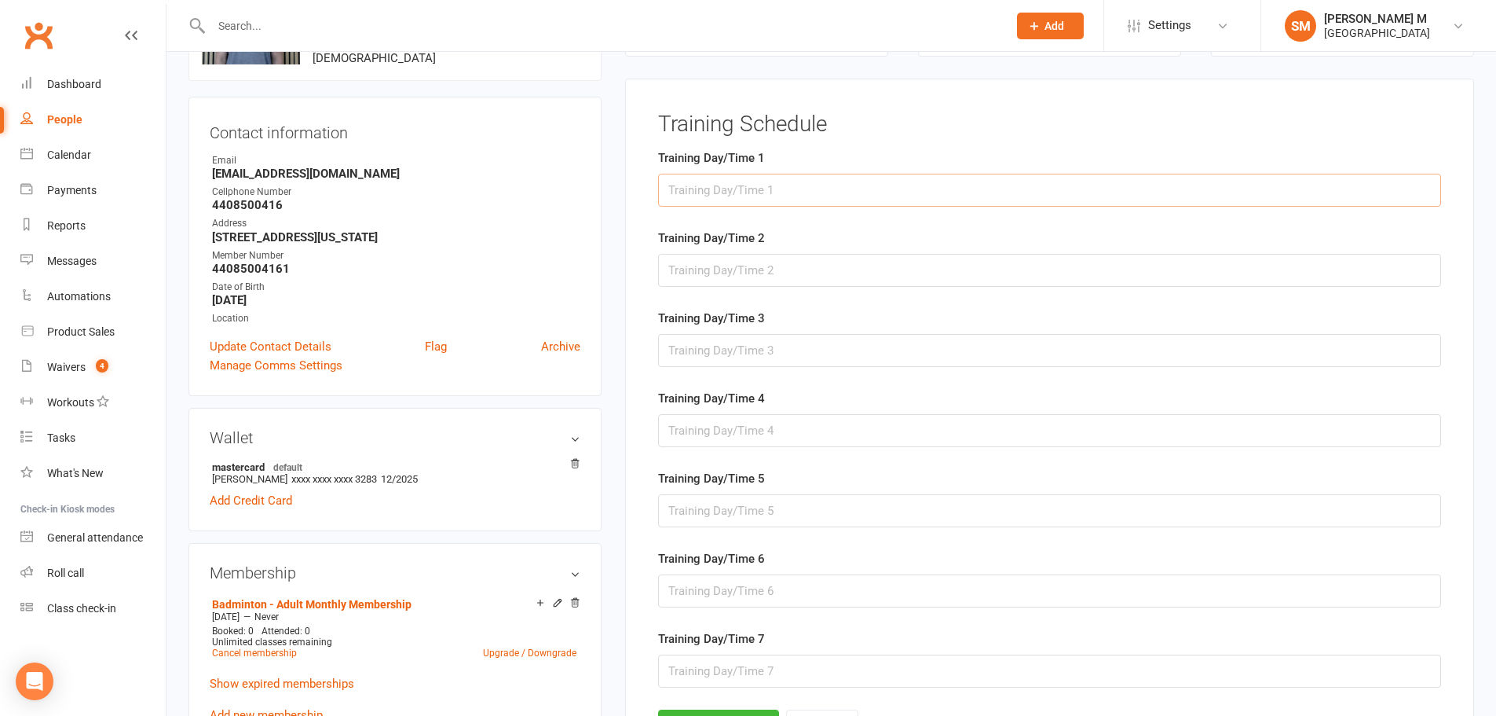
click at [808, 189] on input "text" at bounding box center [1049, 190] width 783 height 33
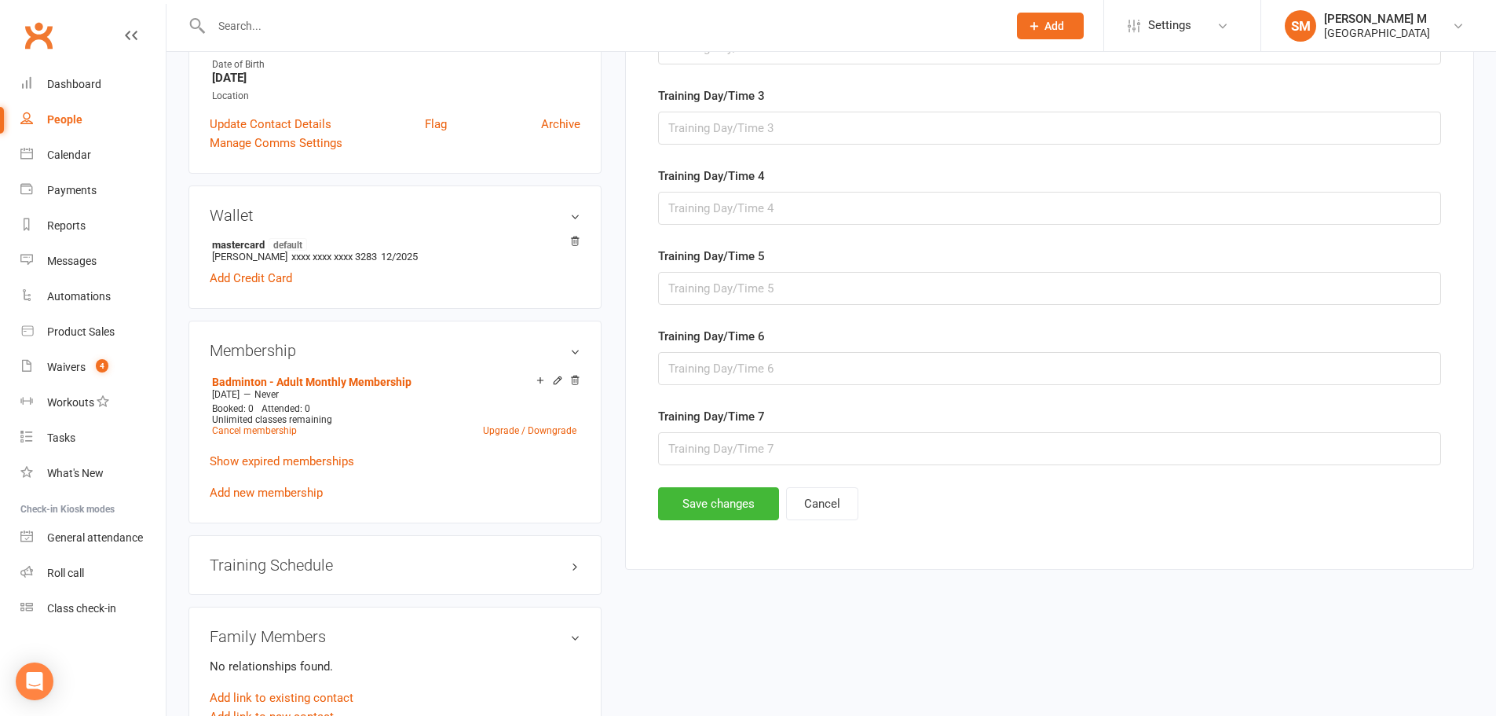
scroll to position [435, 0]
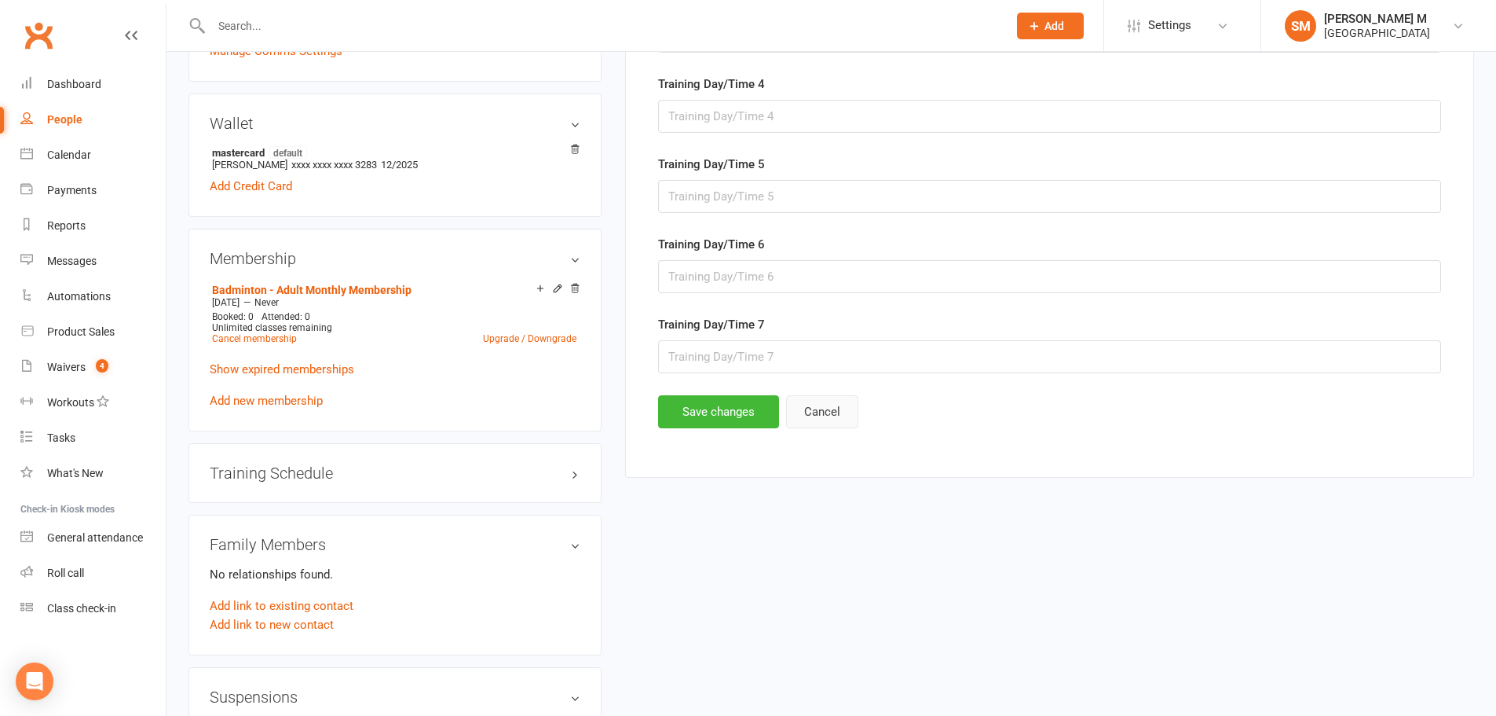
click at [837, 407] on button "Cancel" at bounding box center [822, 411] width 72 height 33
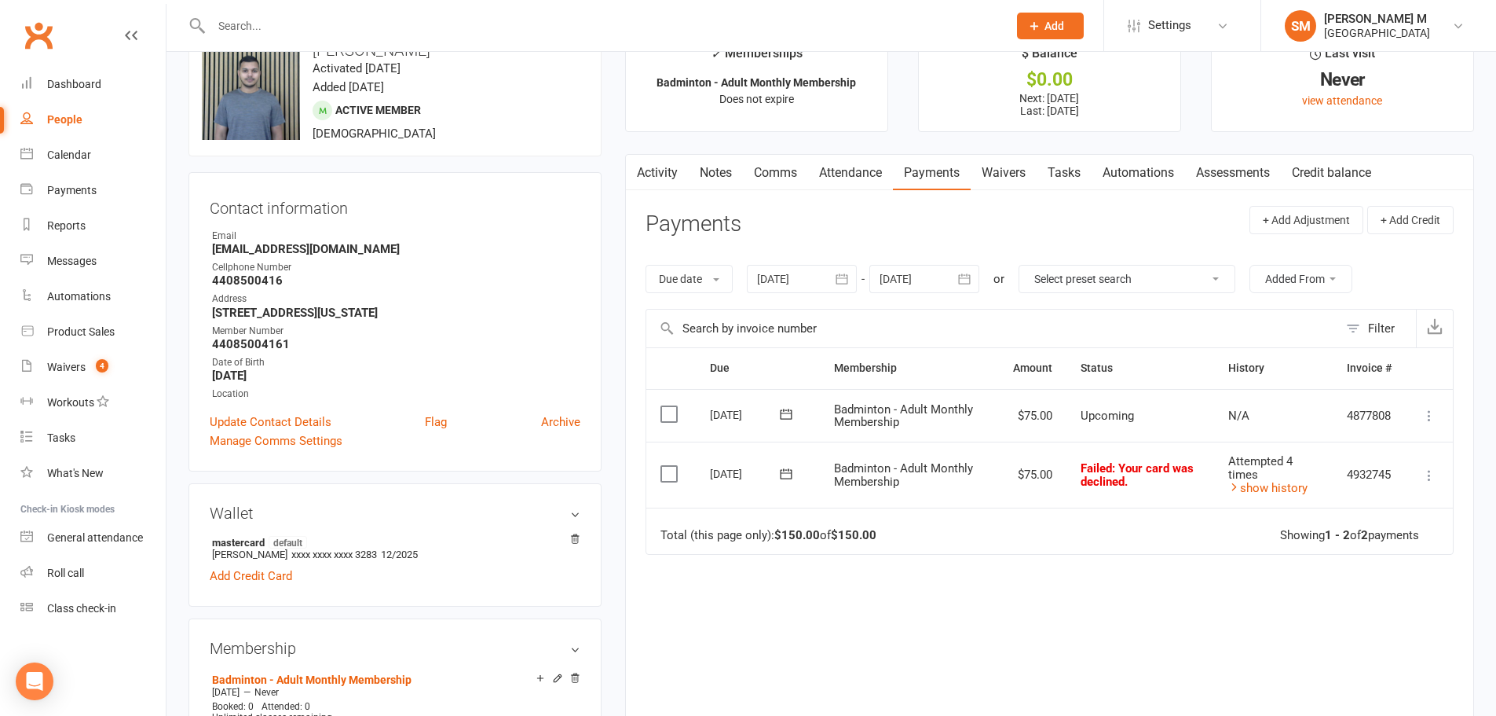
scroll to position [42, 0]
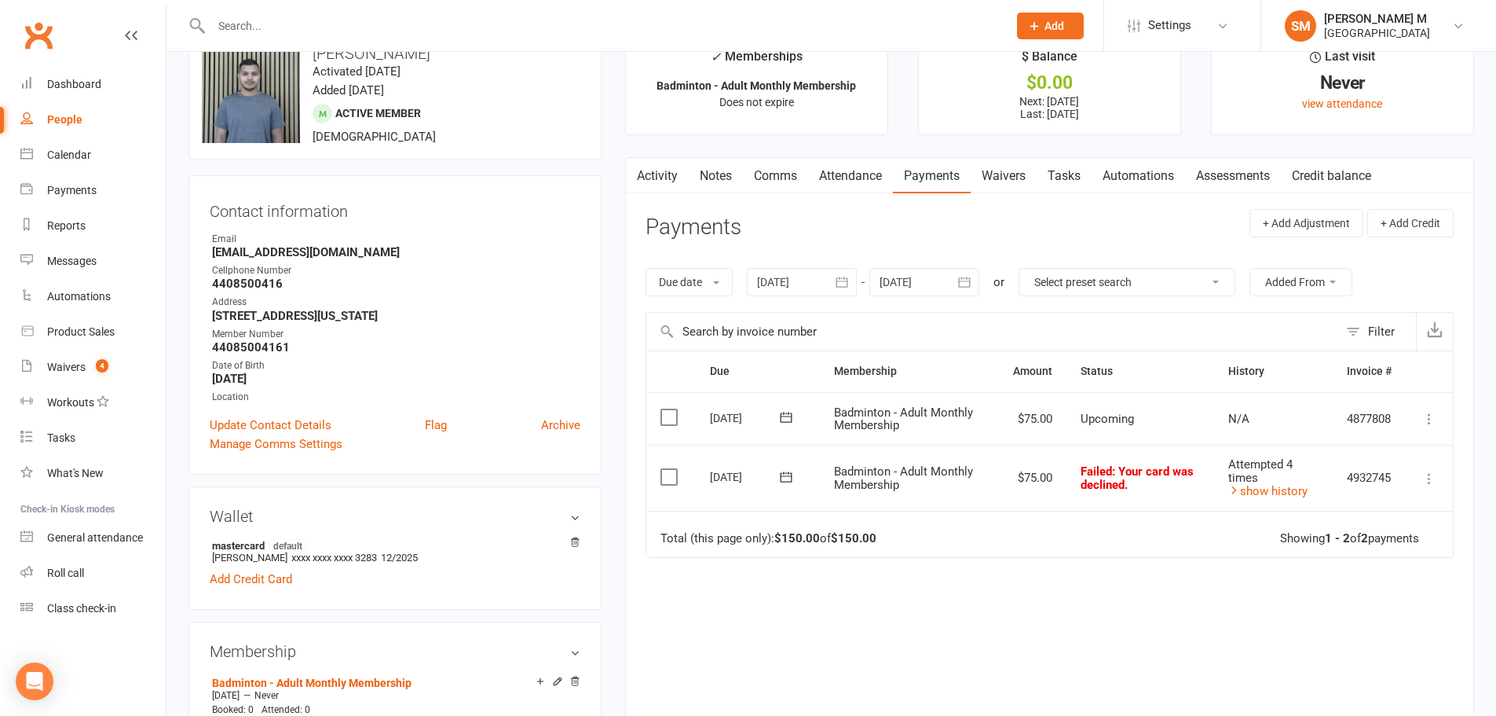
click at [75, 119] on div "People" at bounding box center [64, 119] width 35 height 13
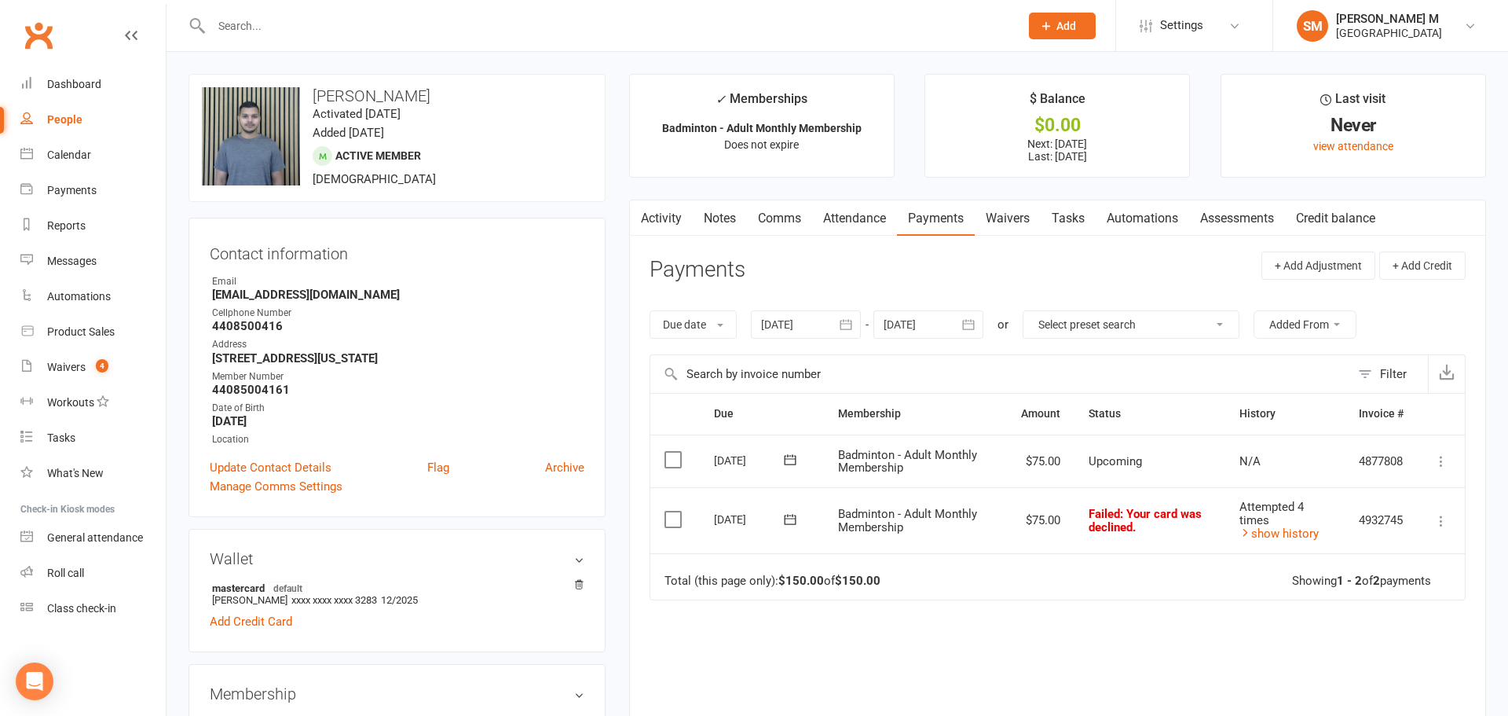
select select "100"
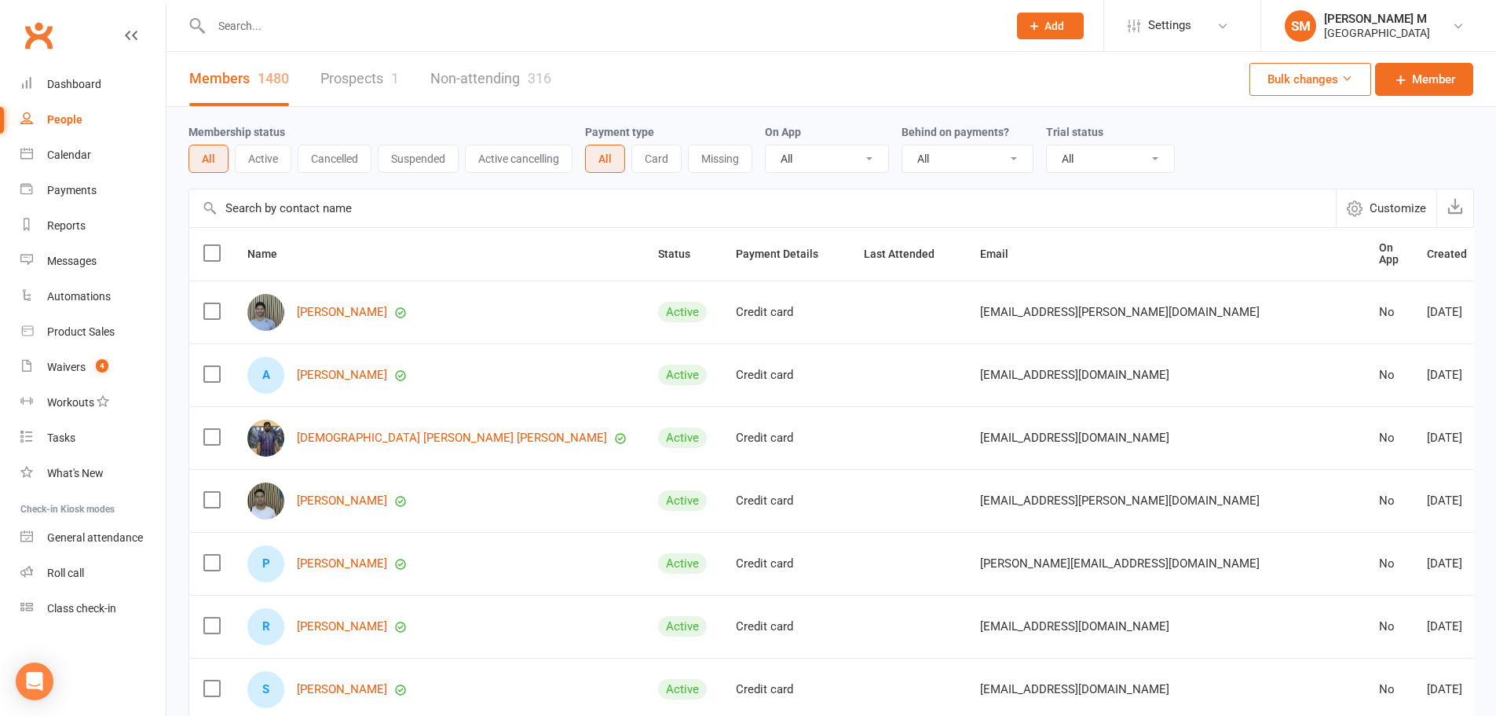
click at [63, 124] on div "People" at bounding box center [64, 119] width 35 height 13
click at [79, 97] on link "Dashboard" at bounding box center [92, 84] width 145 height 35
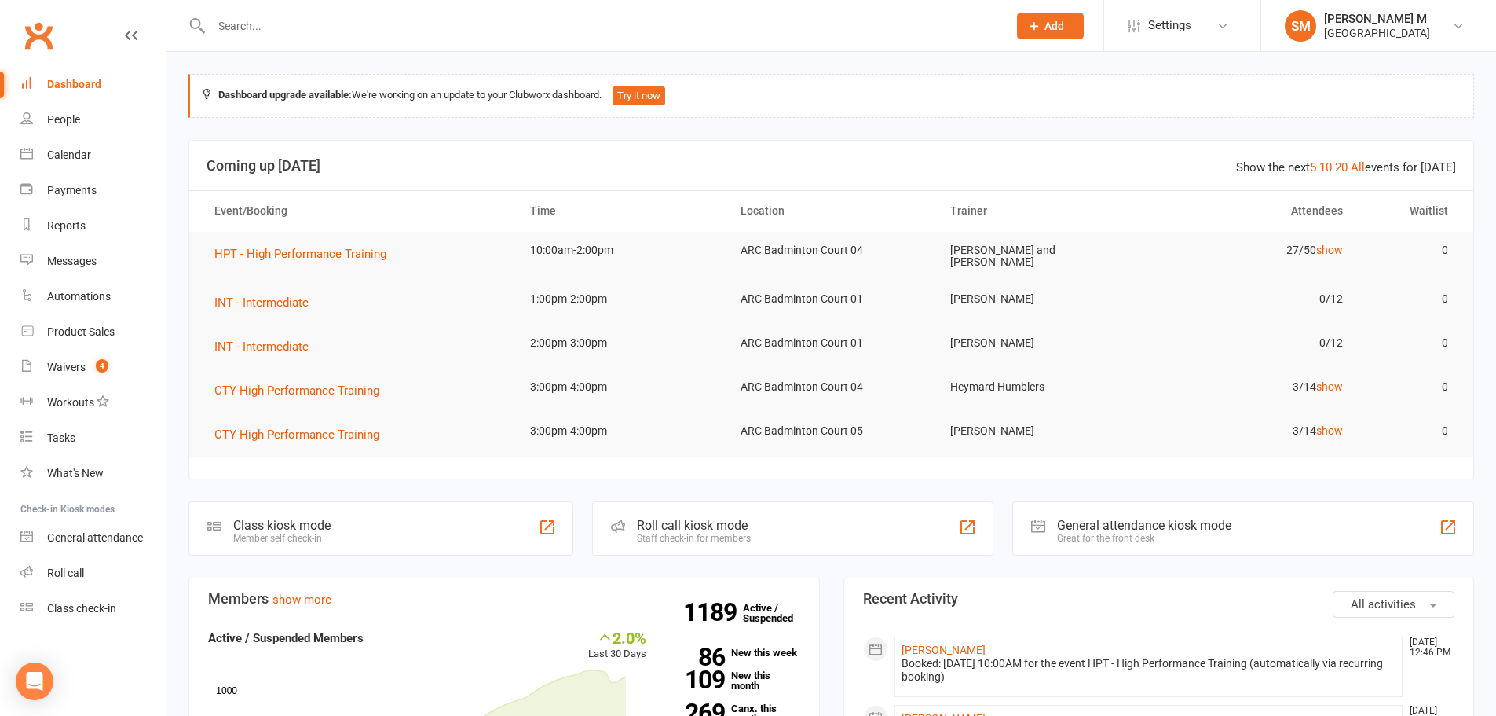
click at [71, 80] on div "Dashboard" at bounding box center [74, 84] width 54 height 13
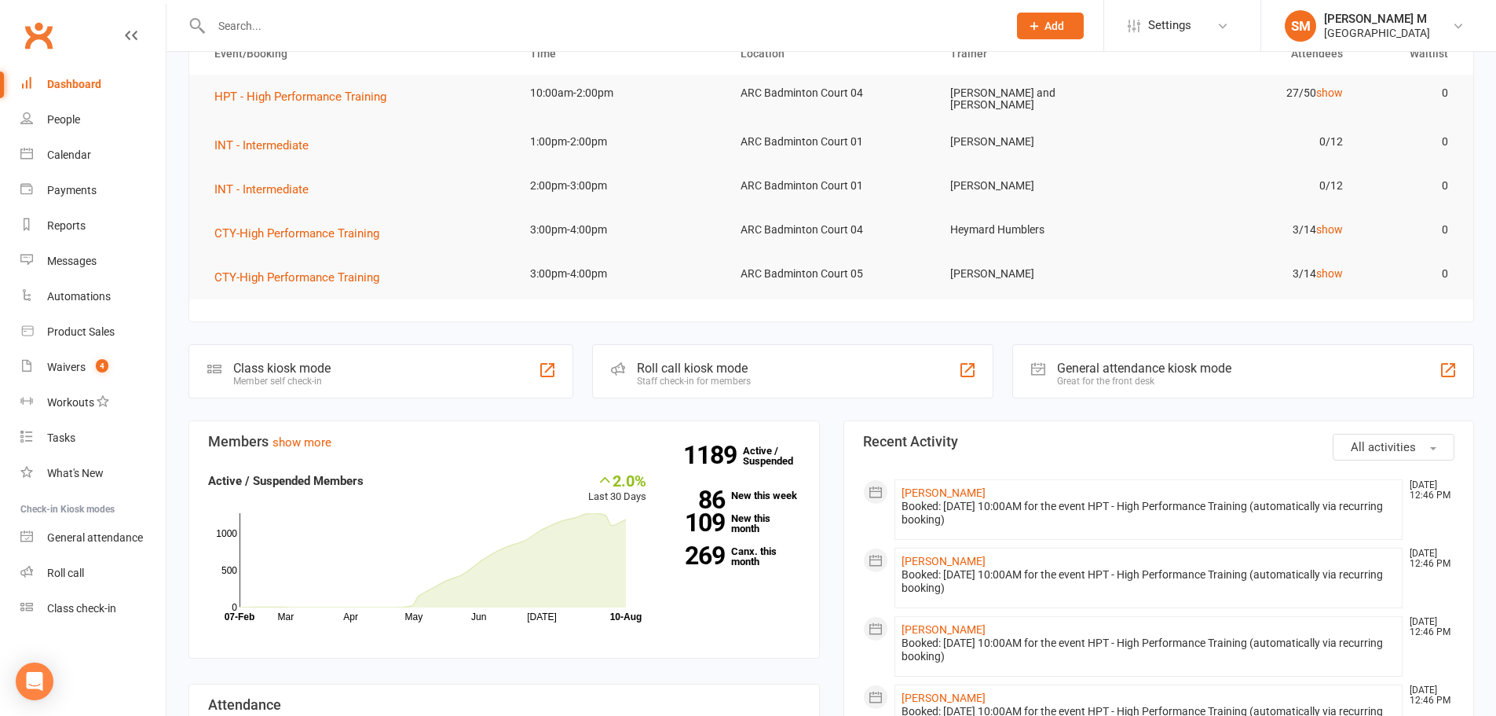
scroll to position [393, 0]
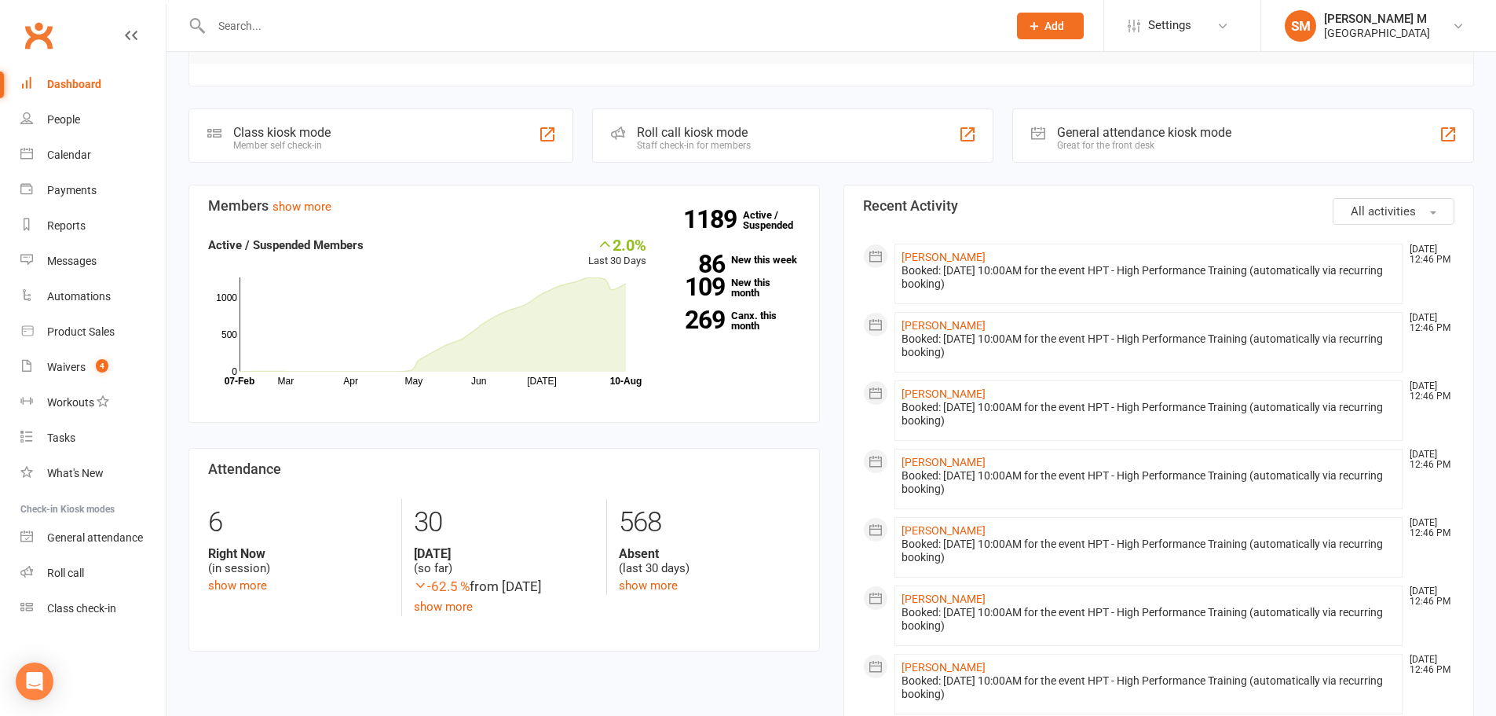
click at [92, 93] on link "Dashboard" at bounding box center [92, 84] width 145 height 35
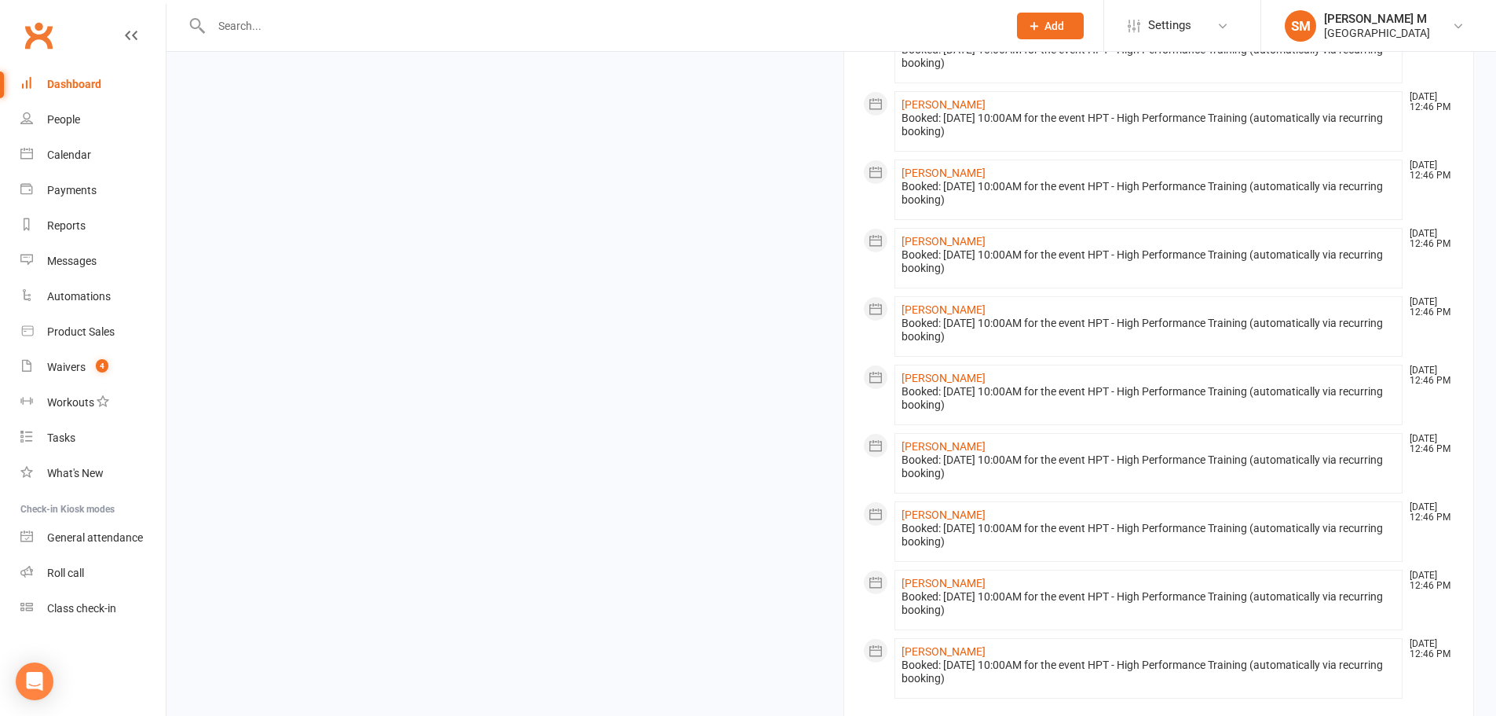
scroll to position [1405, 0]
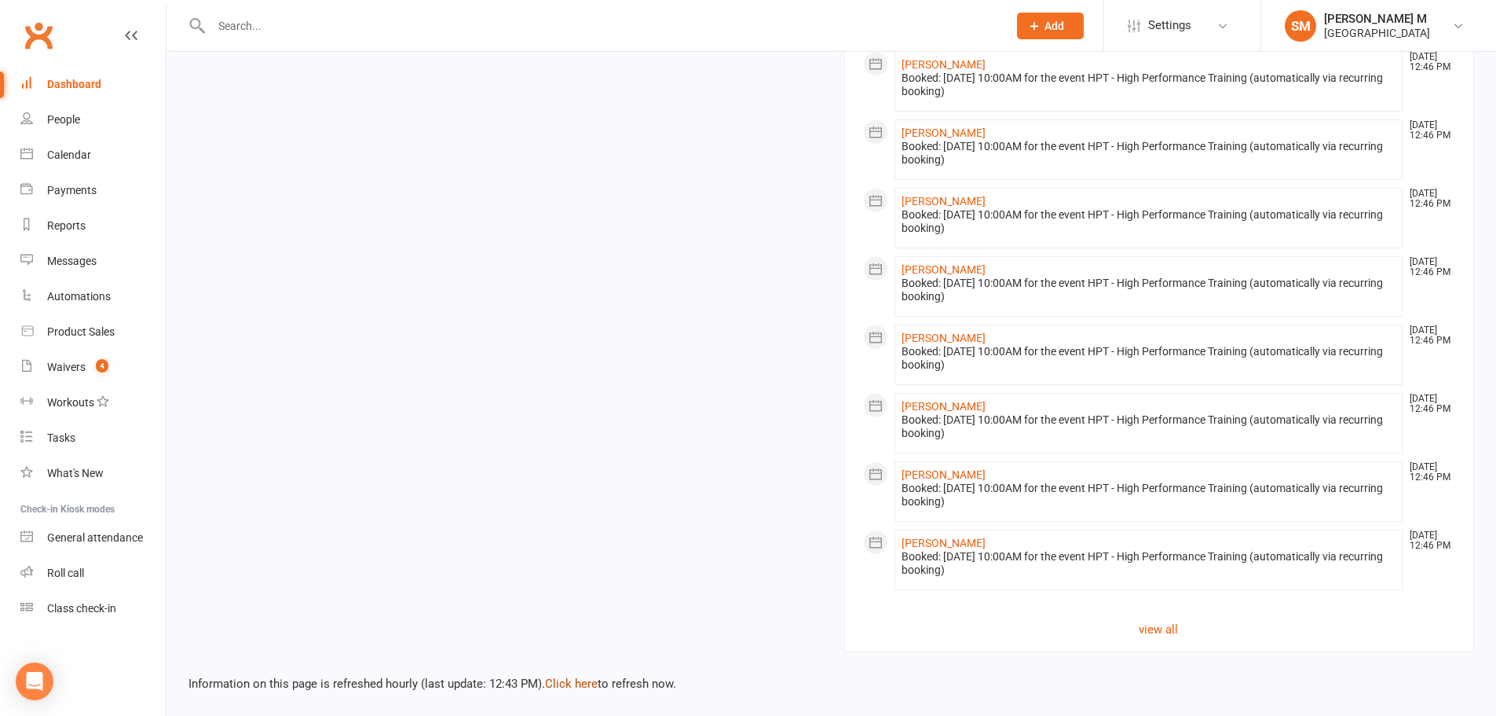
click at [562, 680] on link "Click here" at bounding box center [571, 683] width 53 height 14
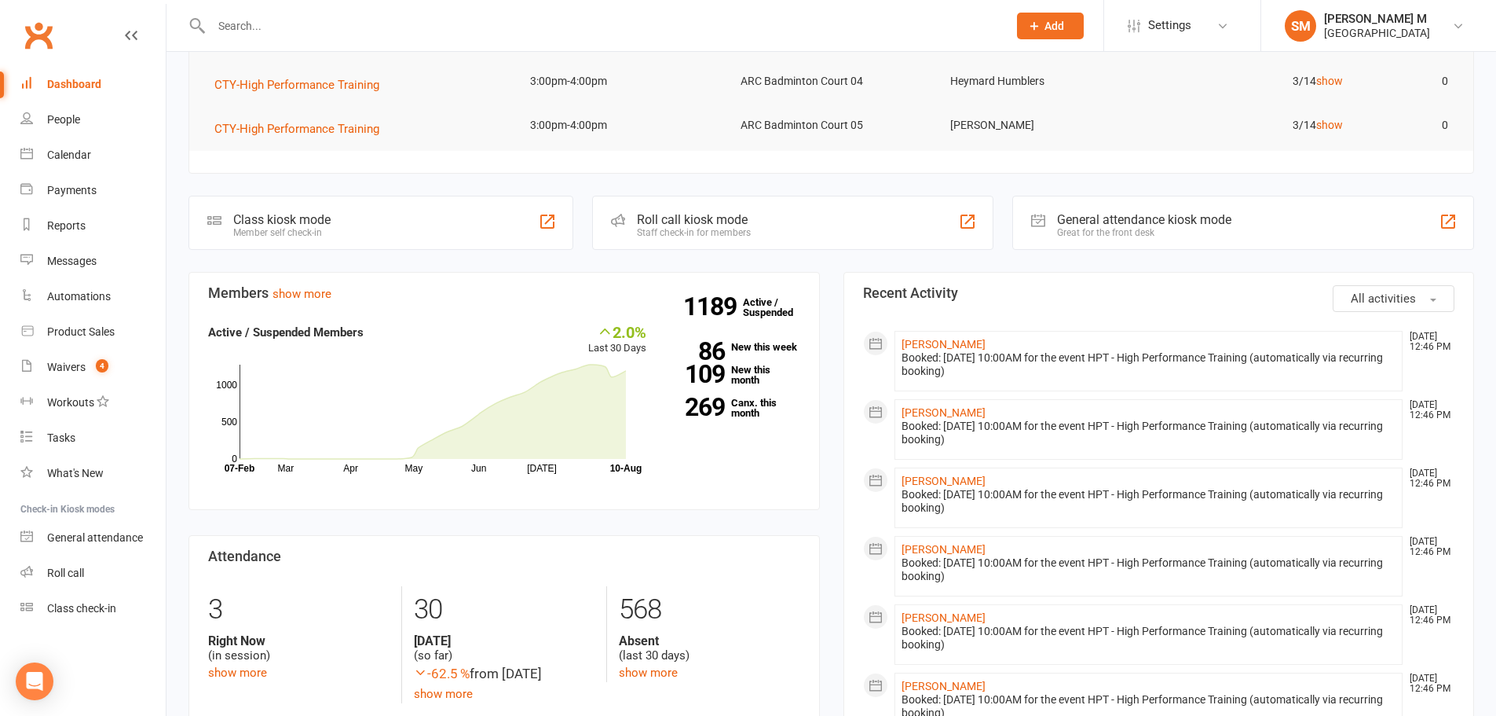
scroll to position [0, 0]
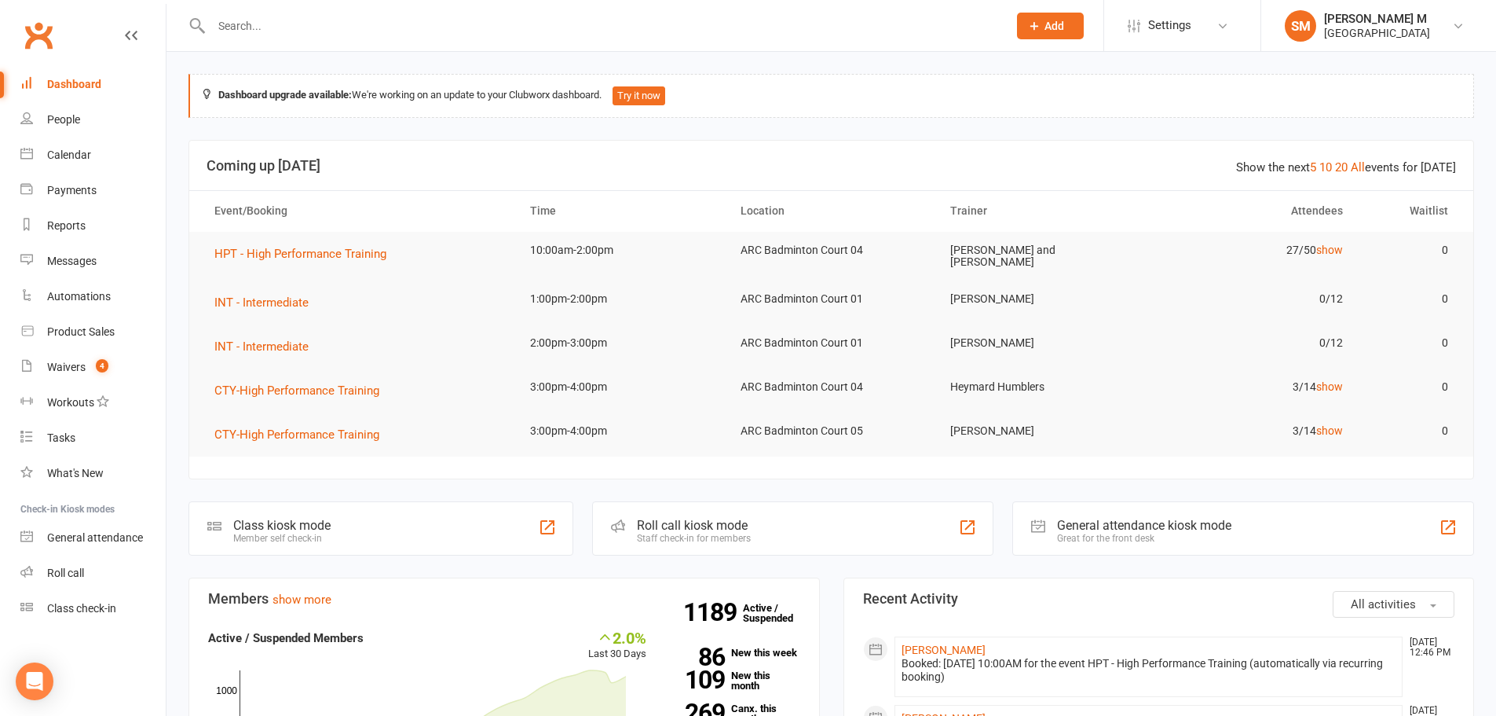
click at [108, 88] on link "Dashboard" at bounding box center [92, 84] width 145 height 35
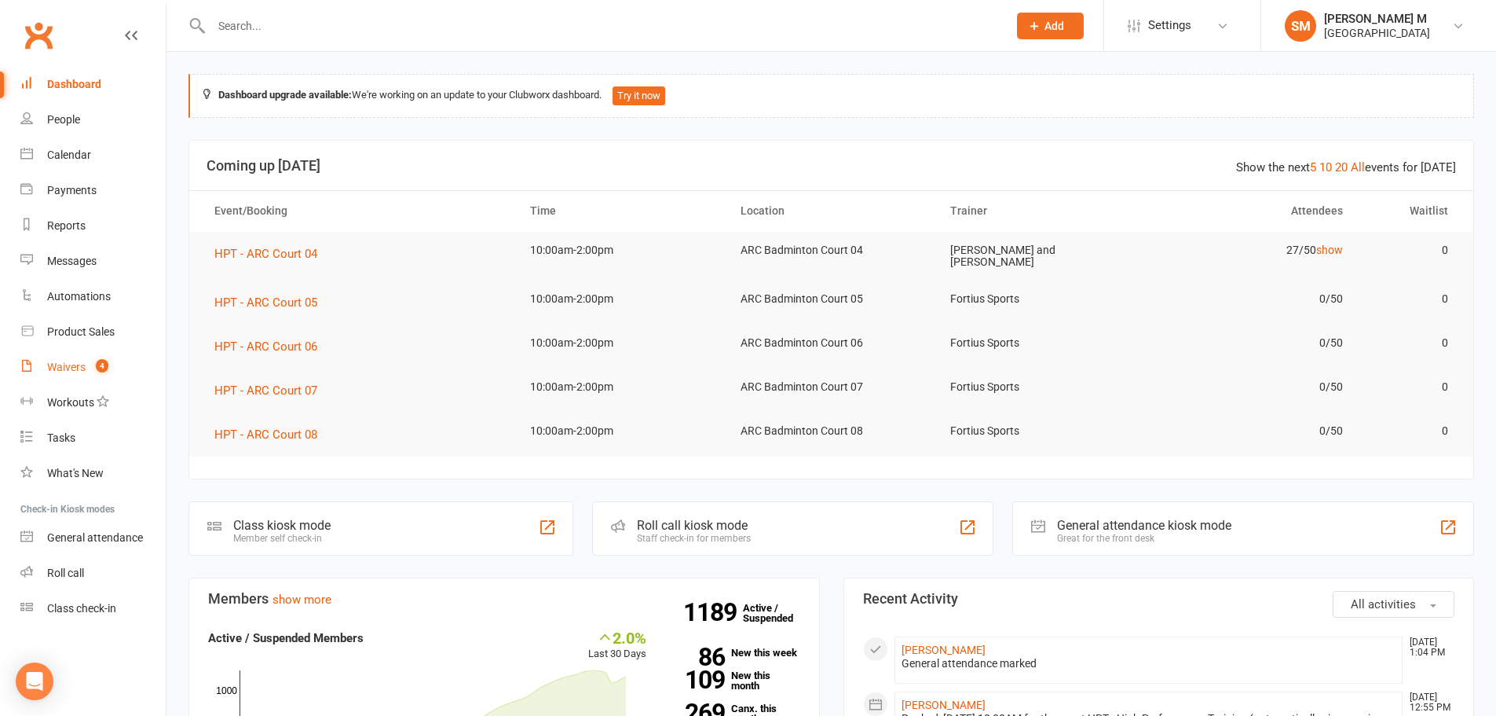
click at [66, 370] on div "Waivers" at bounding box center [66, 367] width 38 height 13
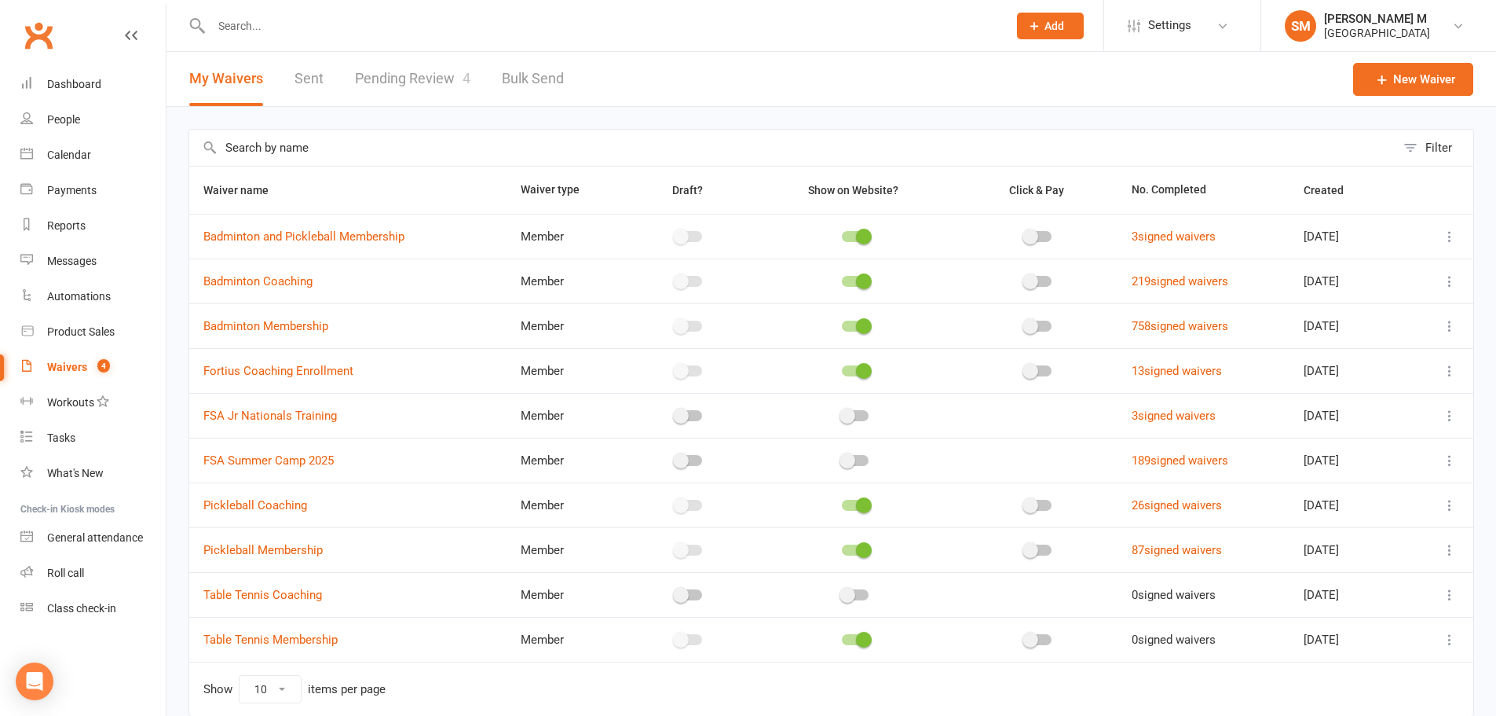
click at [311, 70] on link "Sent" at bounding box center [309, 79] width 29 height 54
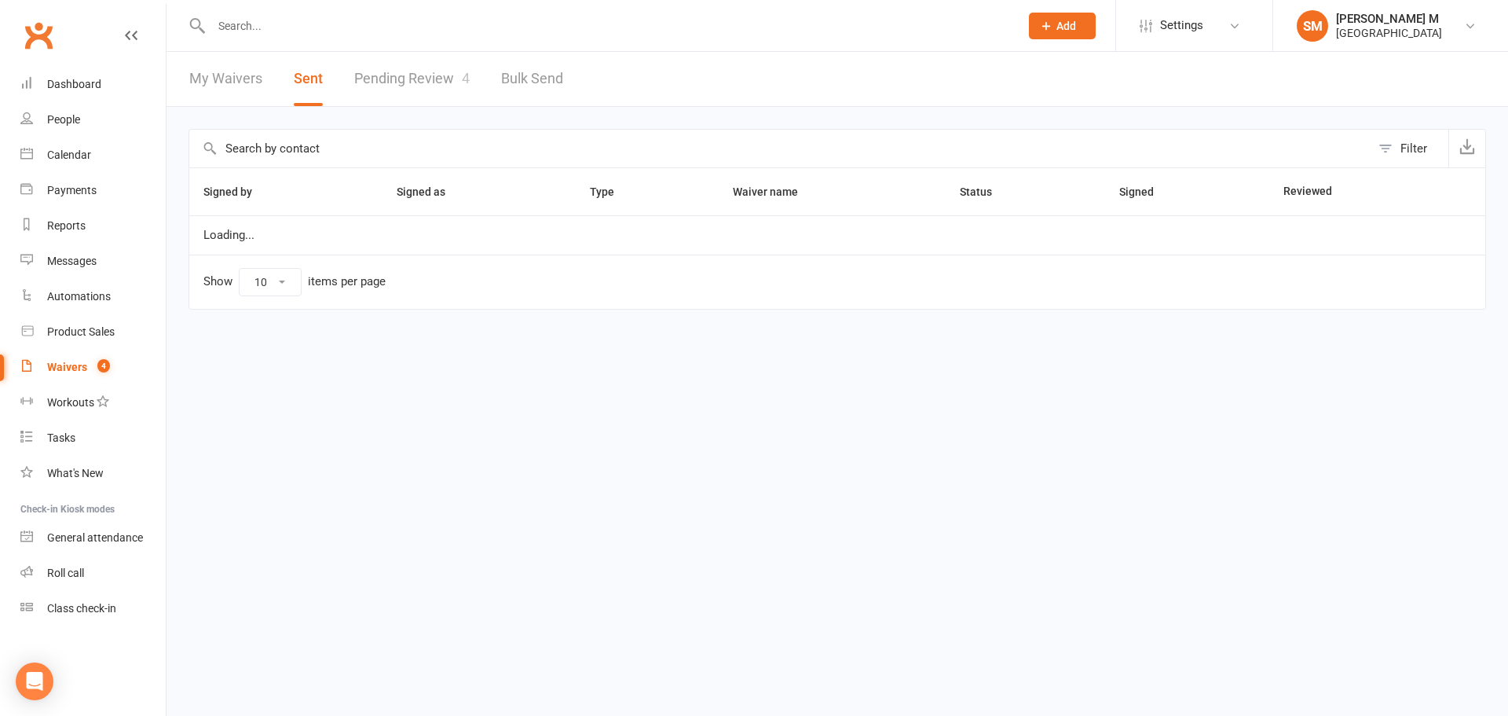
select select "50"
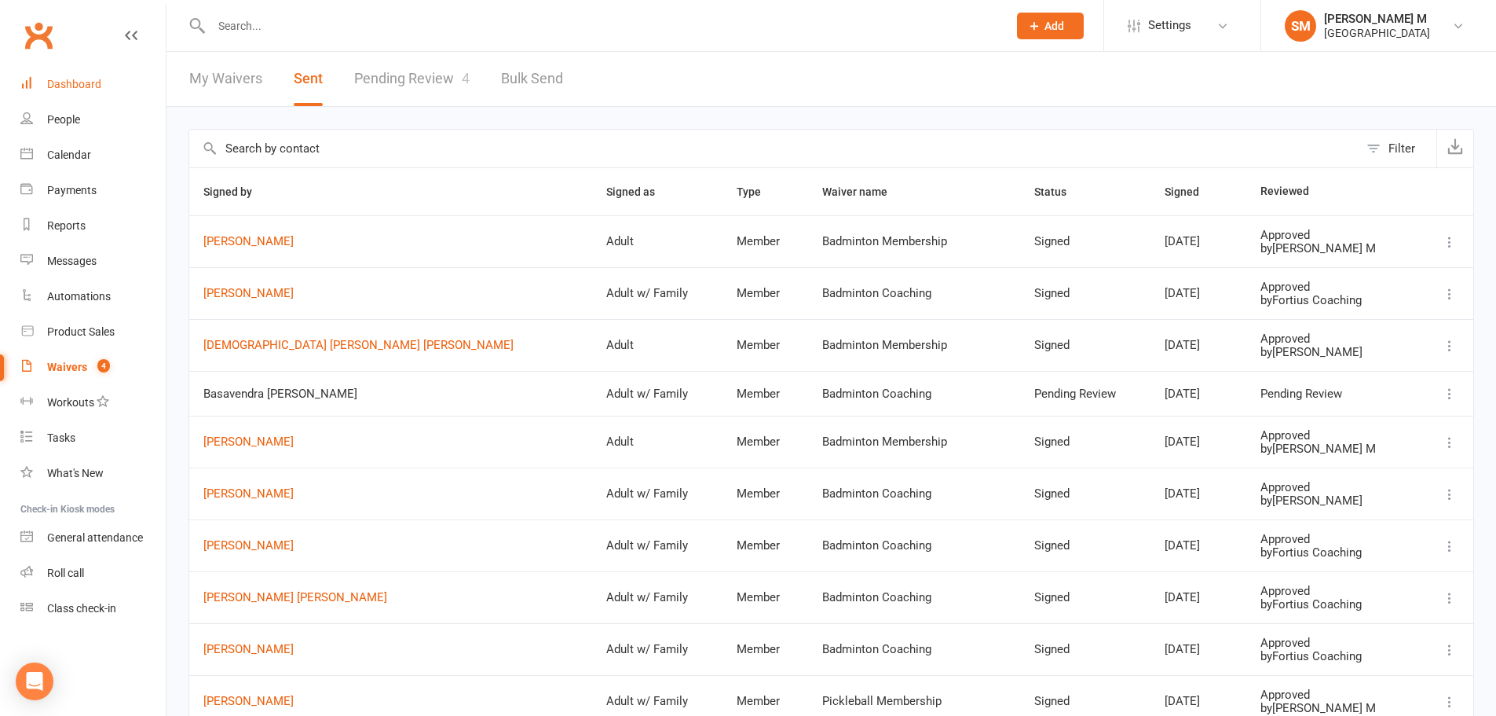
click at [83, 78] on div "Dashboard" at bounding box center [74, 84] width 54 height 13
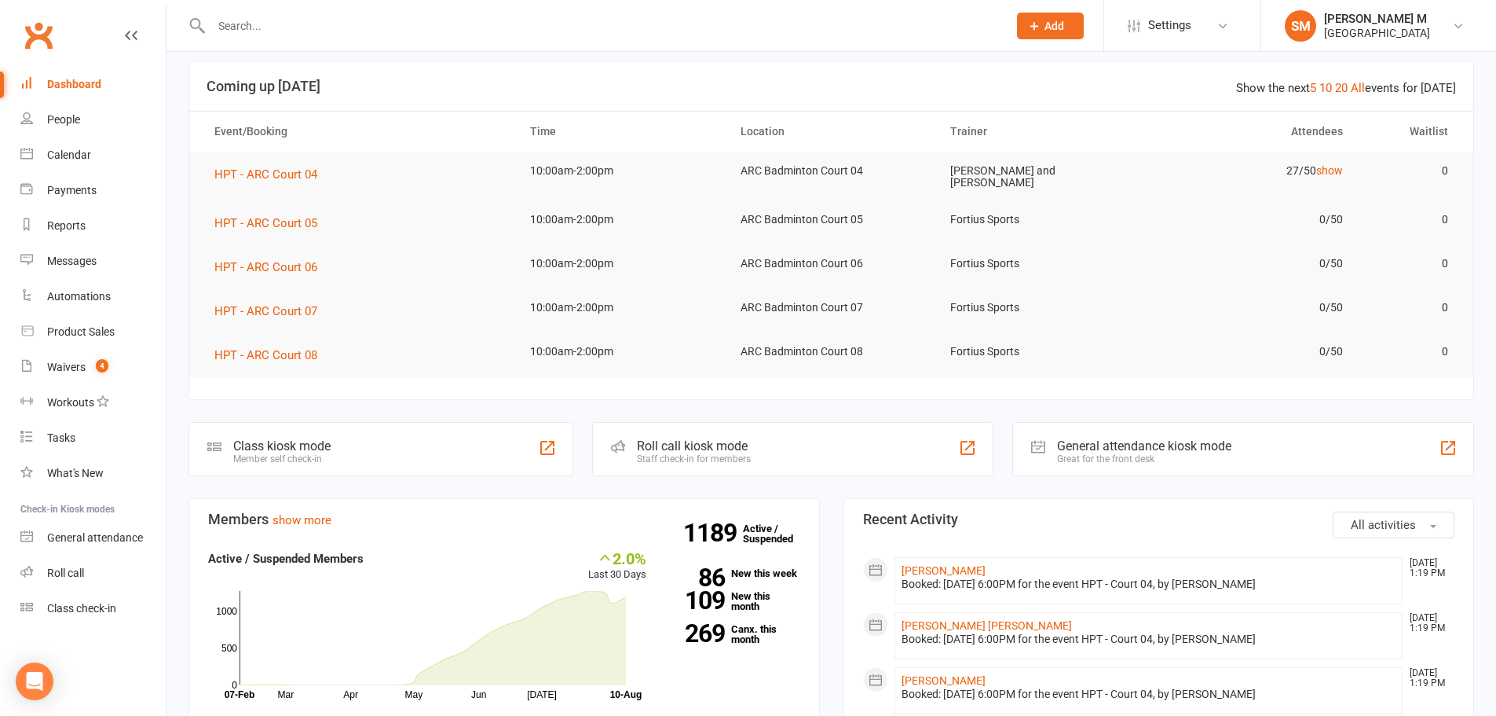
scroll to position [79, 0]
click at [35, 76] on link "Dashboard" at bounding box center [92, 84] width 145 height 35
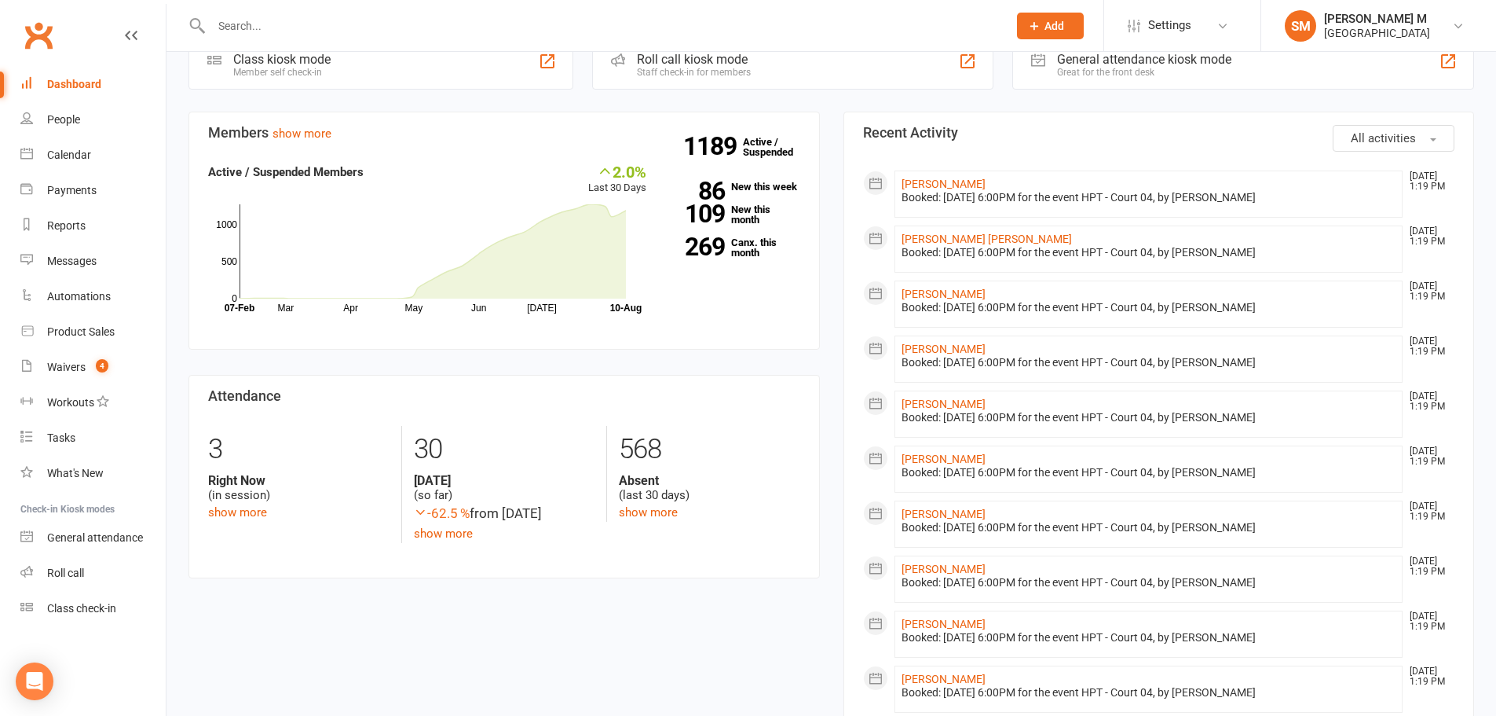
scroll to position [471, 0]
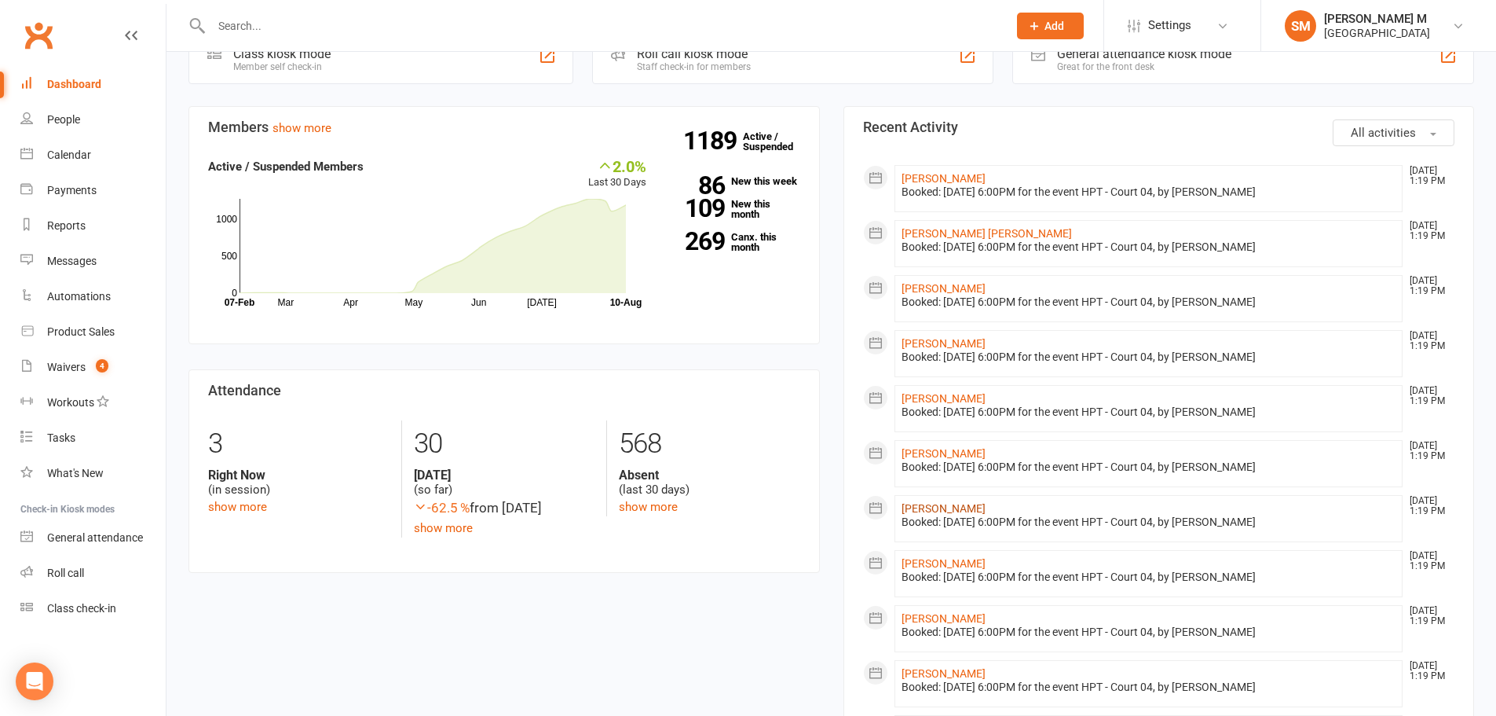
click at [926, 507] on link "[PERSON_NAME]" at bounding box center [944, 508] width 84 height 13
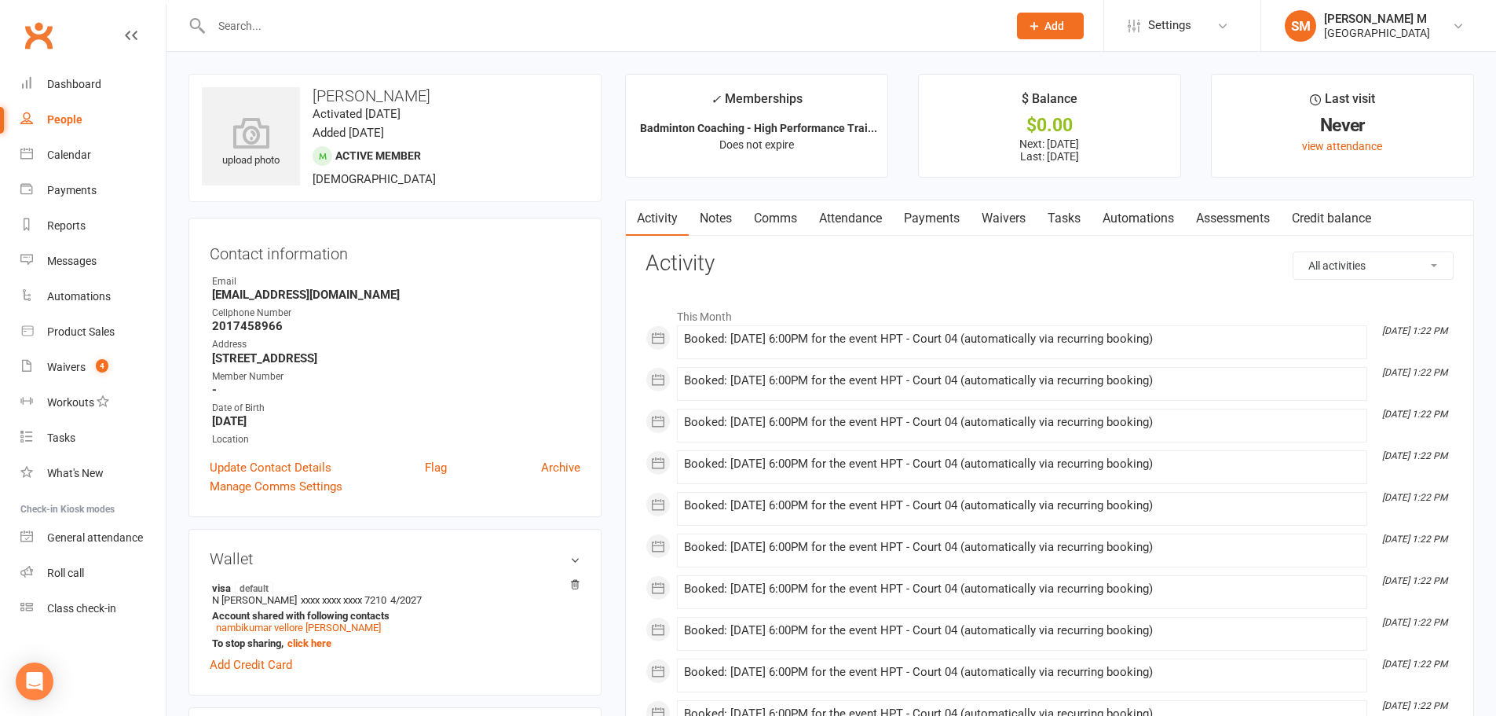
click at [950, 207] on link "Payments" at bounding box center [932, 218] width 78 height 36
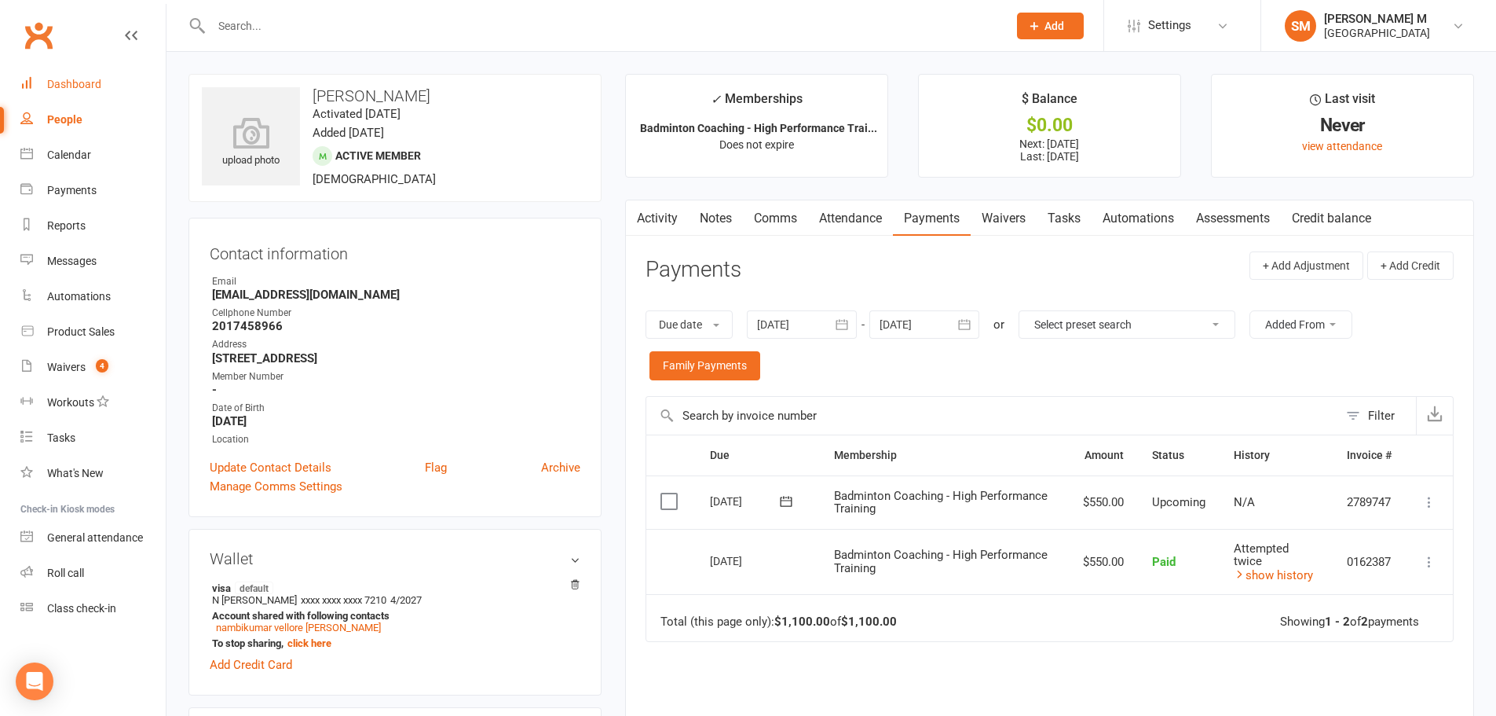
click at [55, 83] on div "Dashboard" at bounding box center [74, 84] width 54 height 13
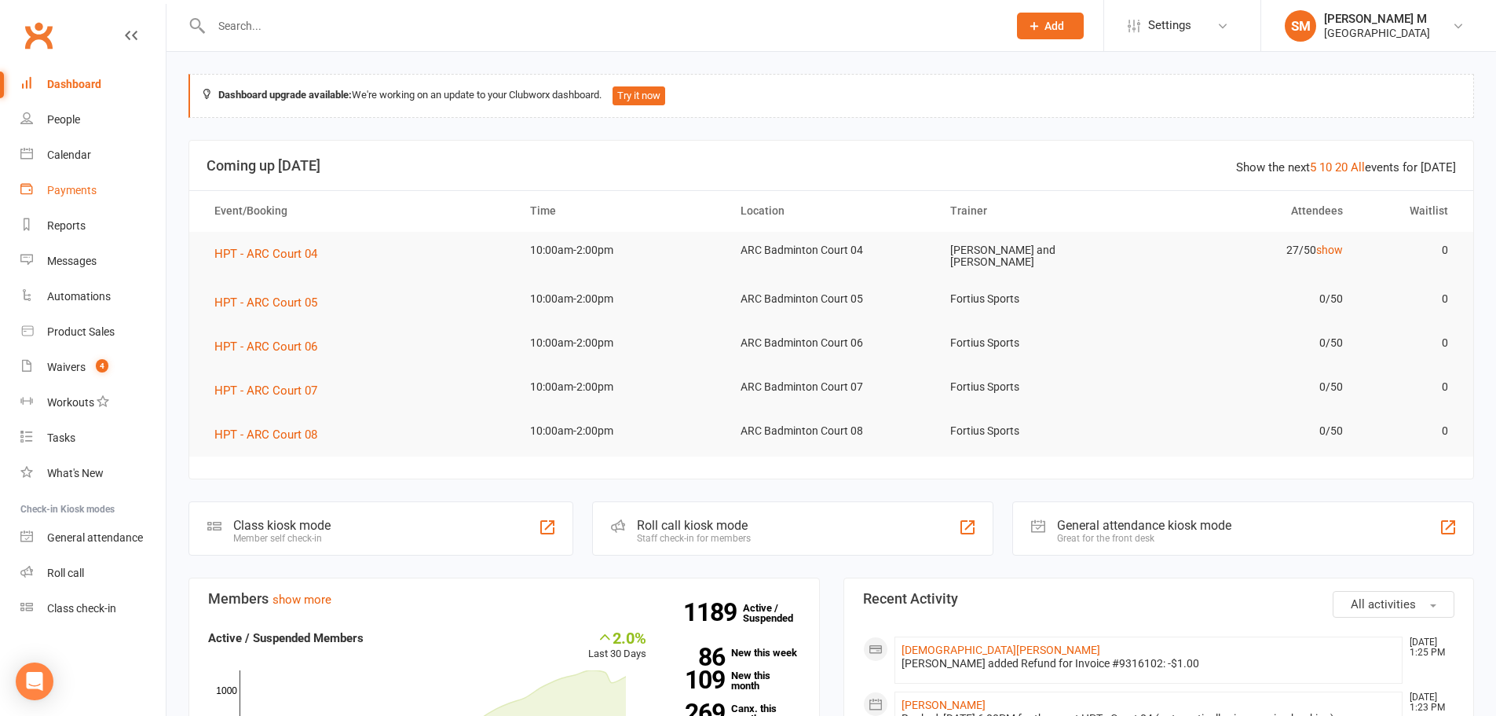
click at [39, 192] on link "Payments" at bounding box center [92, 190] width 145 height 35
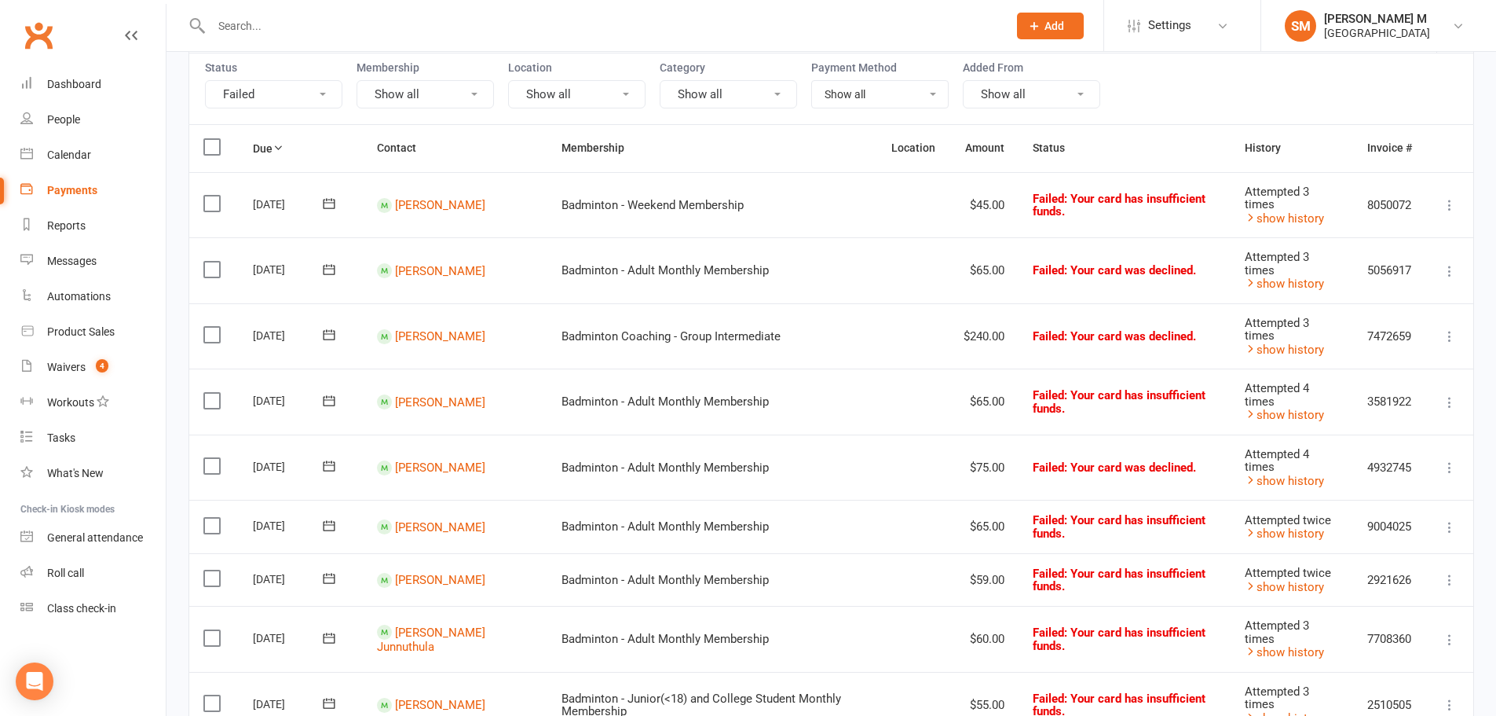
scroll to position [147, 0]
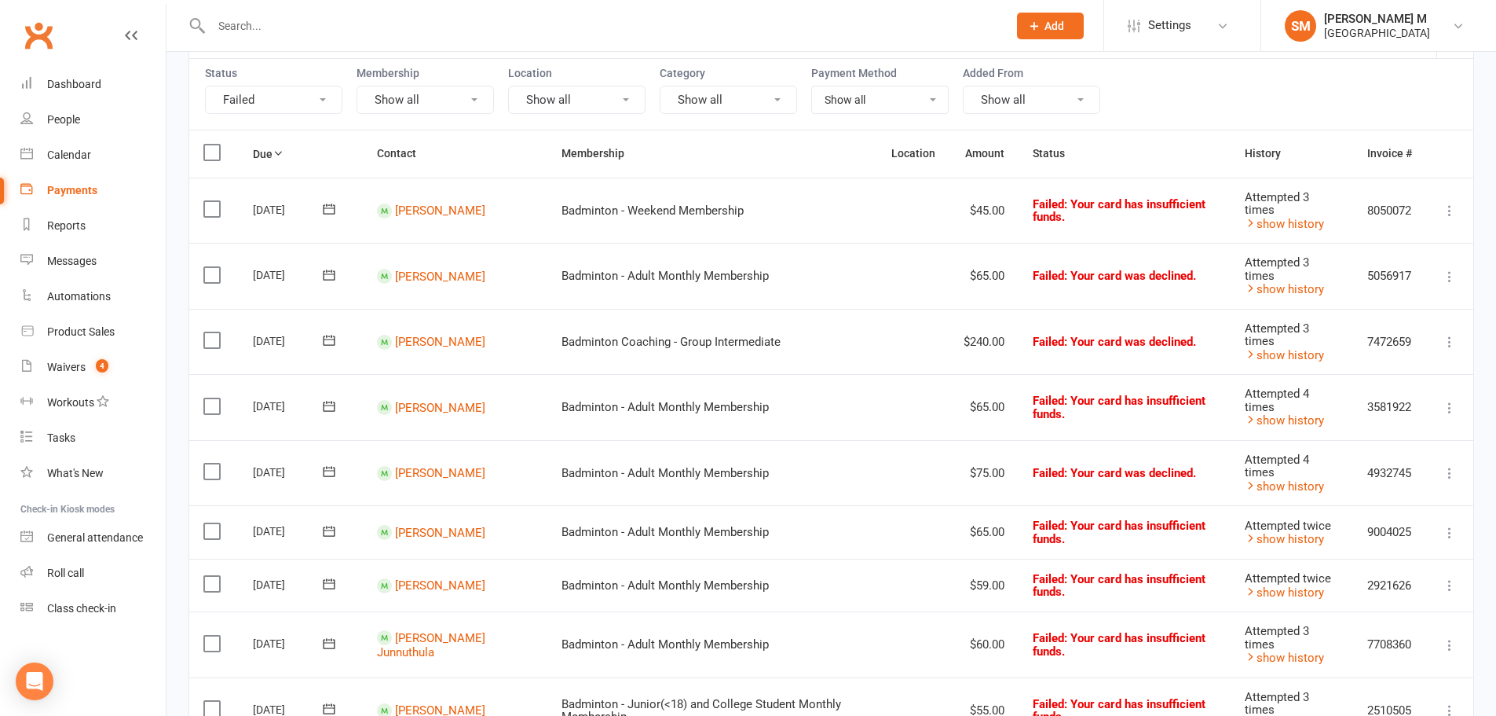
click at [299, 88] on button "Failed" at bounding box center [273, 100] width 137 height 28
click at [256, 139] on link "Show all" at bounding box center [293, 134] width 174 height 31
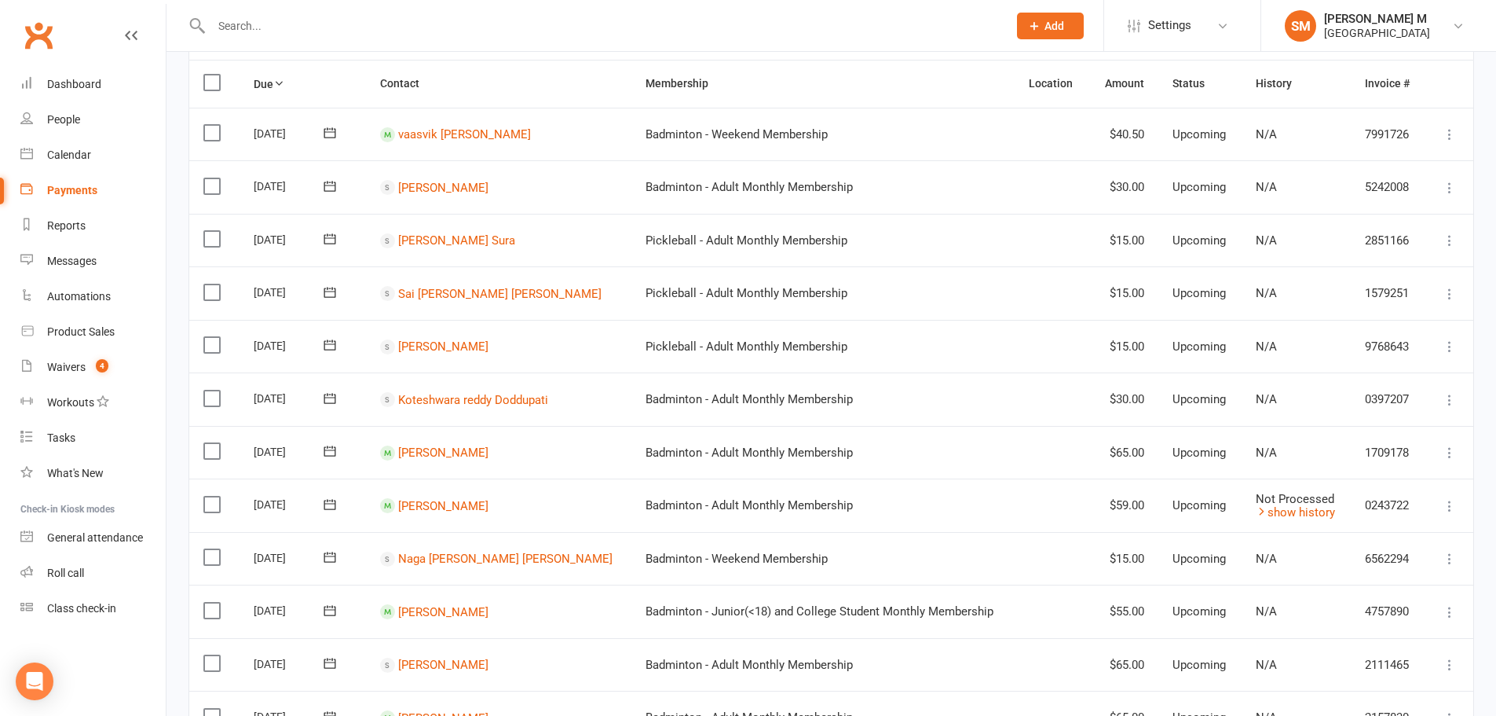
scroll to position [0, 0]
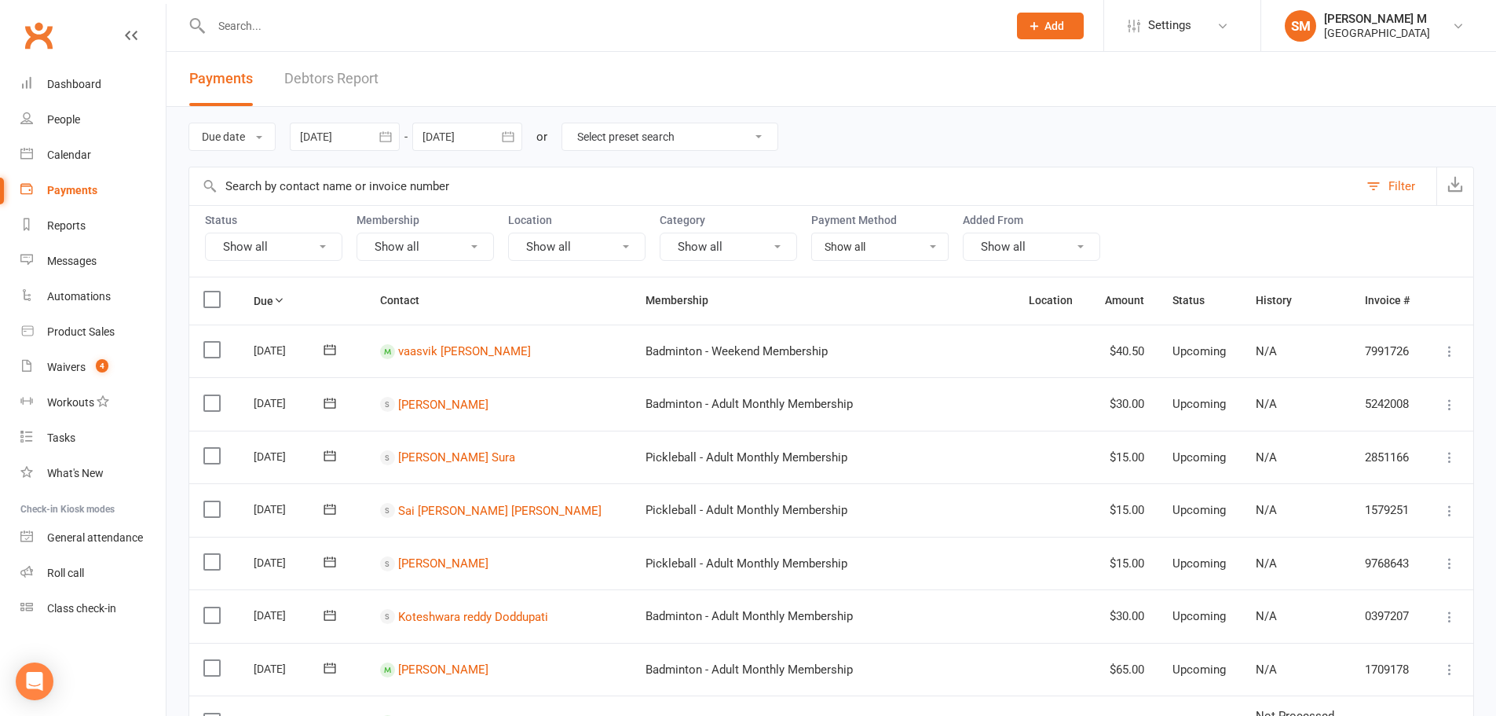
click at [511, 128] on button "button" at bounding box center [508, 137] width 28 height 28
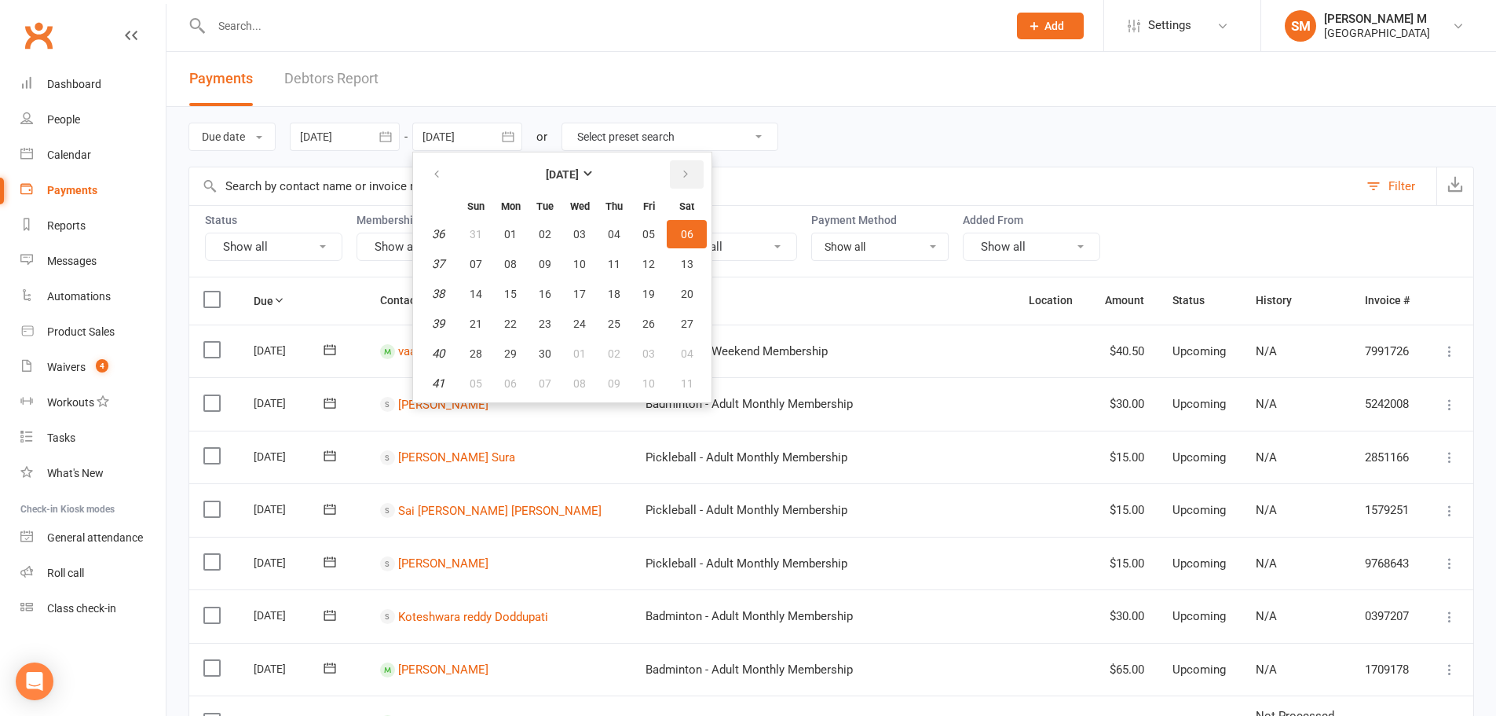
click at [698, 167] on button "button" at bounding box center [687, 174] width 34 height 28
click at [687, 228] on span "06" at bounding box center [687, 234] width 13 height 13
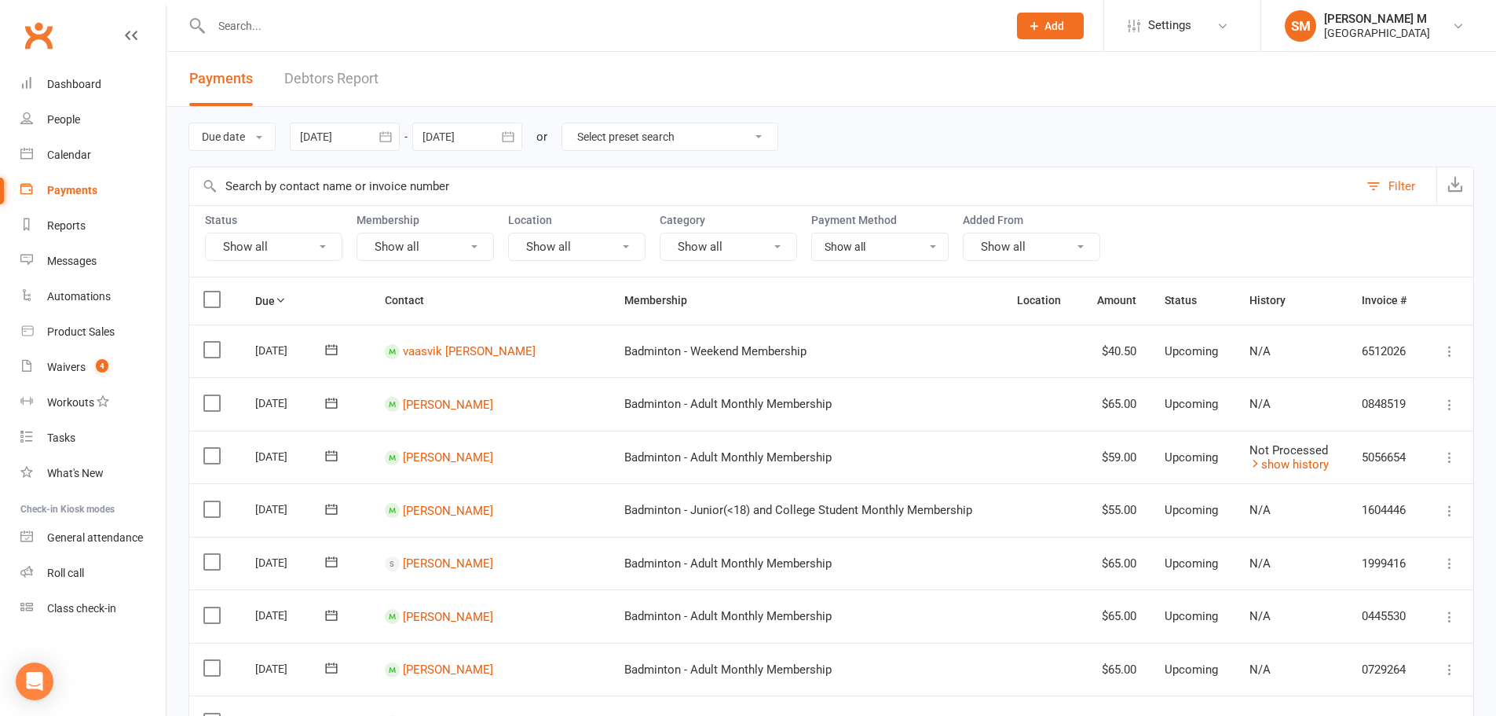
click at [514, 141] on icon "button" at bounding box center [508, 136] width 12 height 10
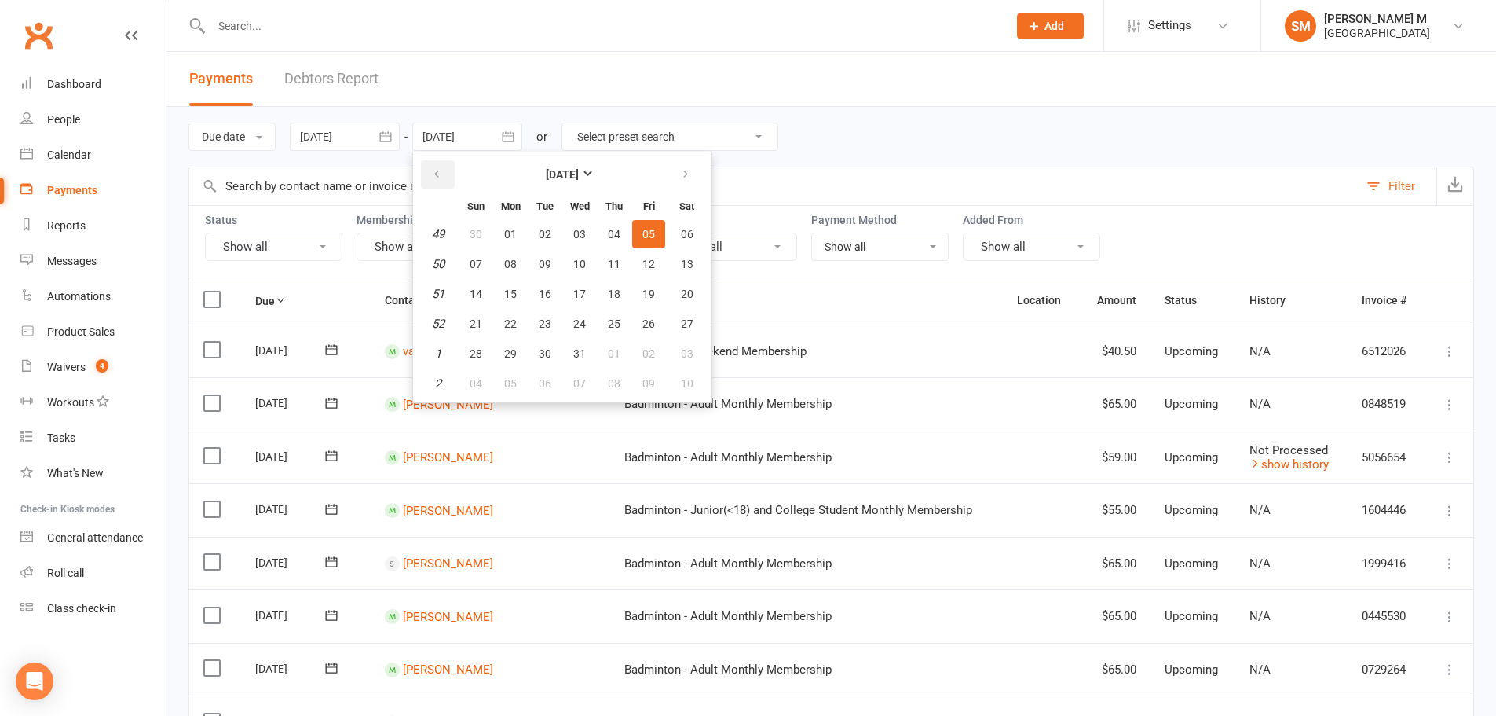
click at [442, 170] on icon "button" at bounding box center [436, 174] width 11 height 13
click at [482, 377] on span "30" at bounding box center [476, 383] width 13 height 13
type input "[DATE]"
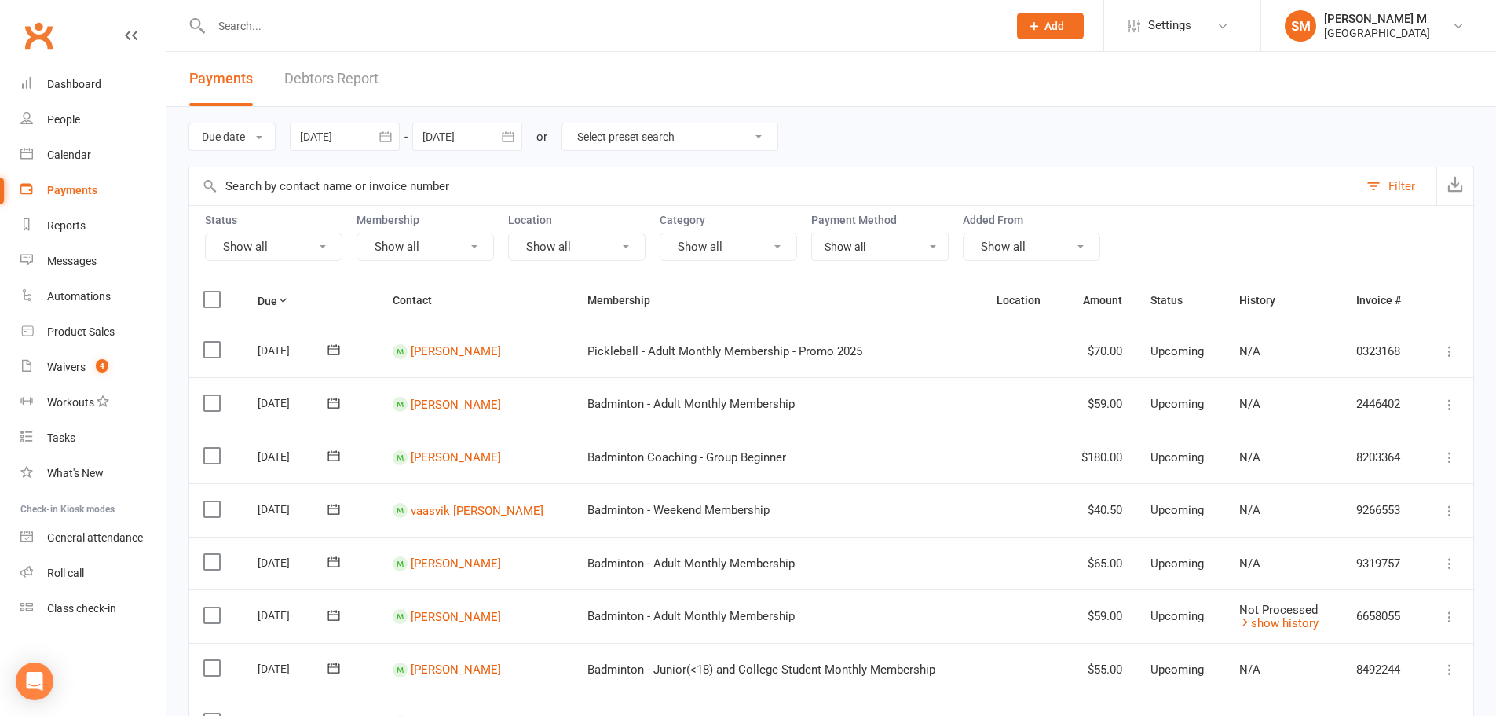
click at [384, 137] on icon "button" at bounding box center [386, 137] width 16 height 16
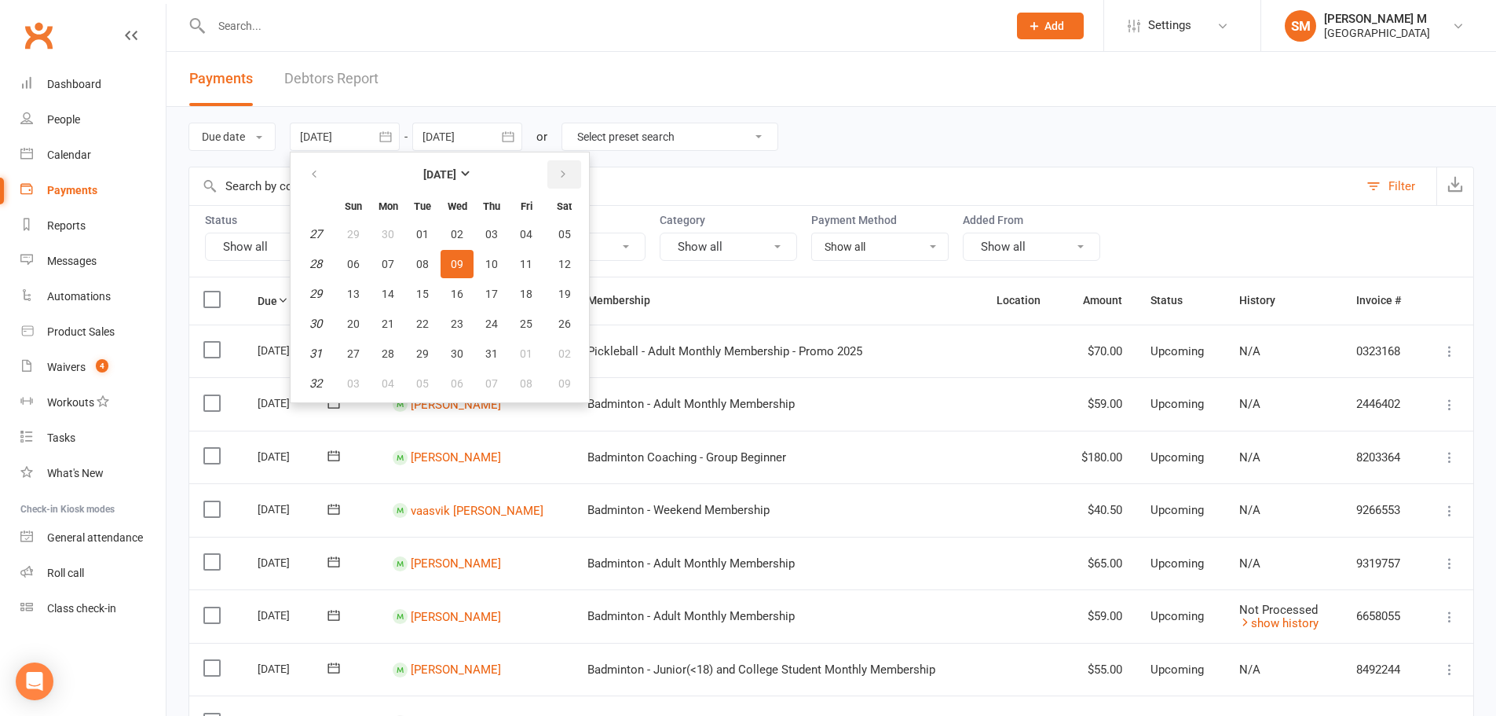
click at [559, 174] on icon "button" at bounding box center [563, 174] width 11 height 13
click at [559, 174] on button "button" at bounding box center [564, 174] width 34 height 28
click at [561, 175] on icon "button" at bounding box center [563, 174] width 11 height 13
click at [577, 177] on button "button" at bounding box center [564, 174] width 34 height 28
click at [562, 225] on button "01" at bounding box center [564, 234] width 40 height 28
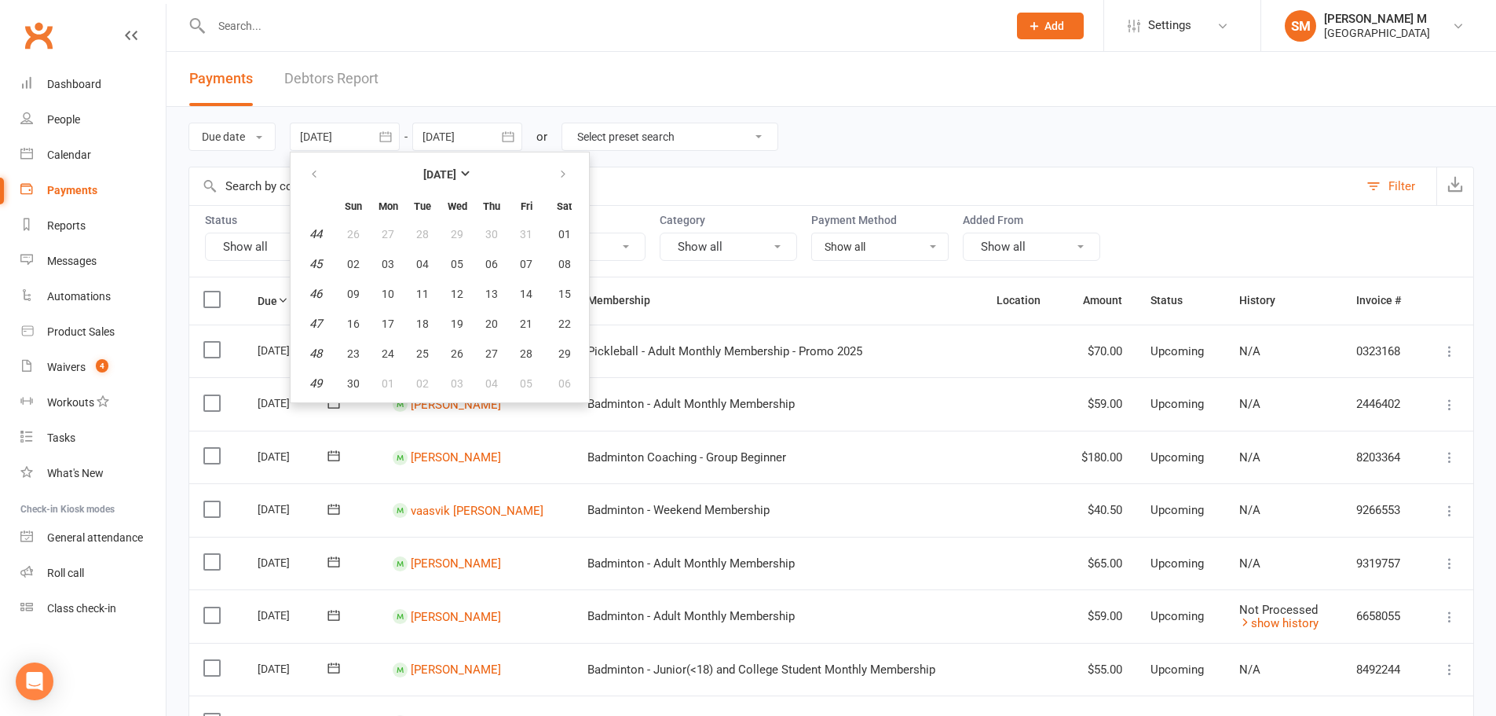
type input "[DATE]"
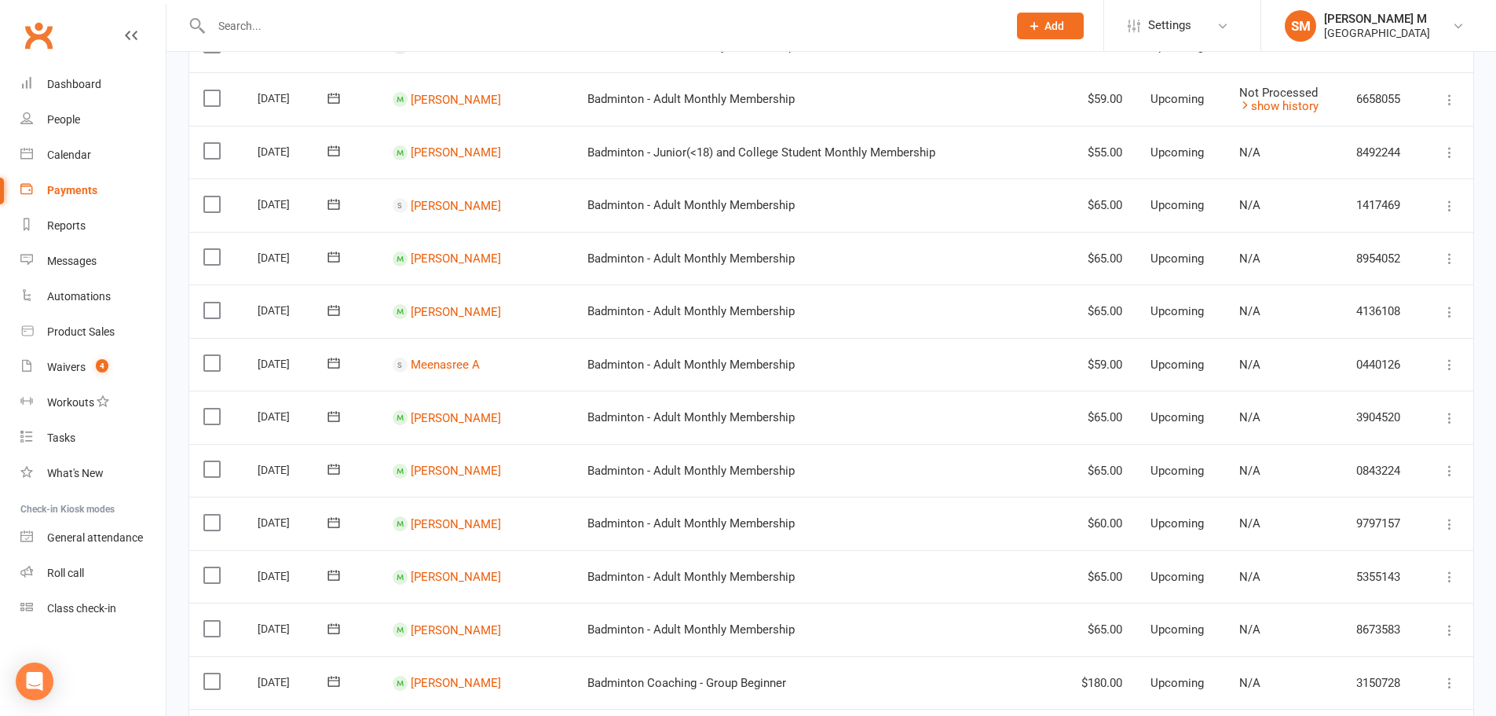
scroll to position [503, 0]
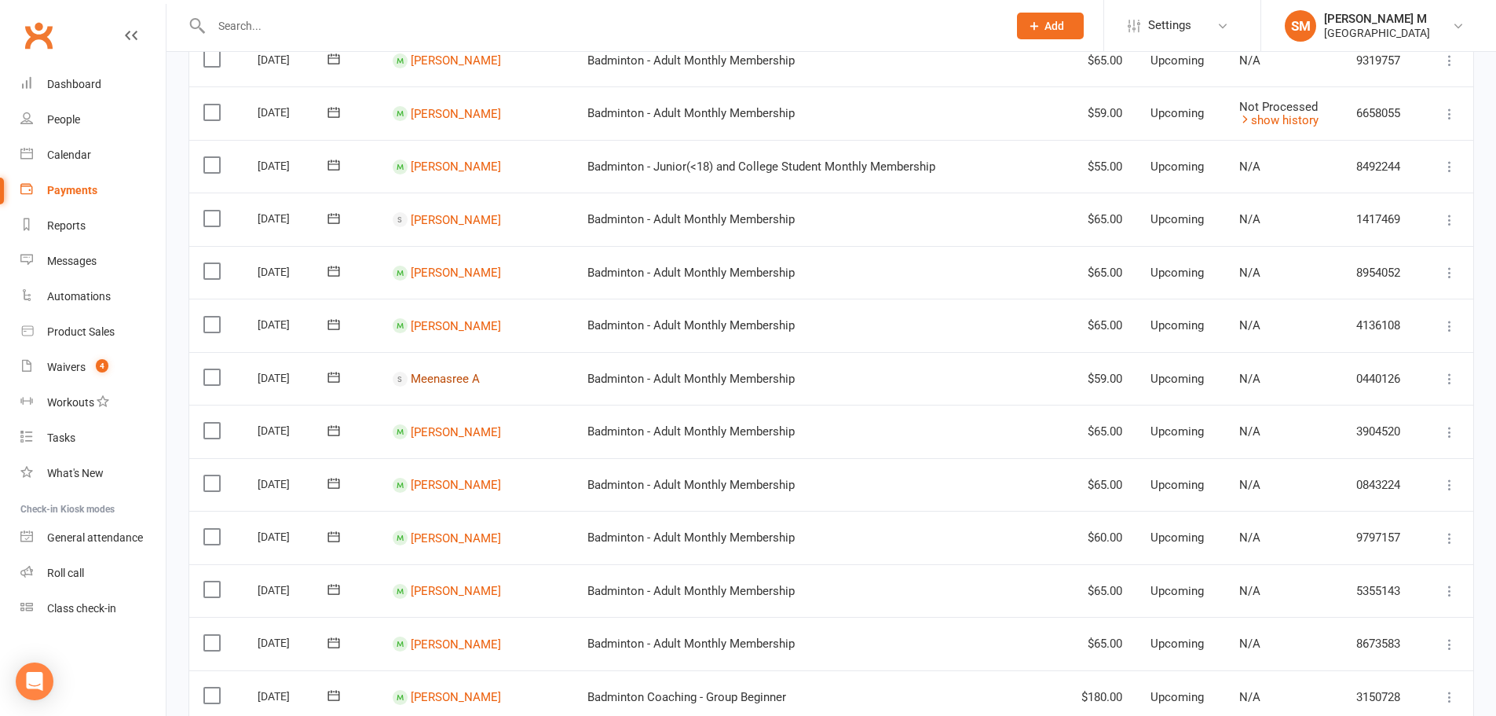
click at [463, 382] on link "Meenasree A" at bounding box center [445, 379] width 69 height 14
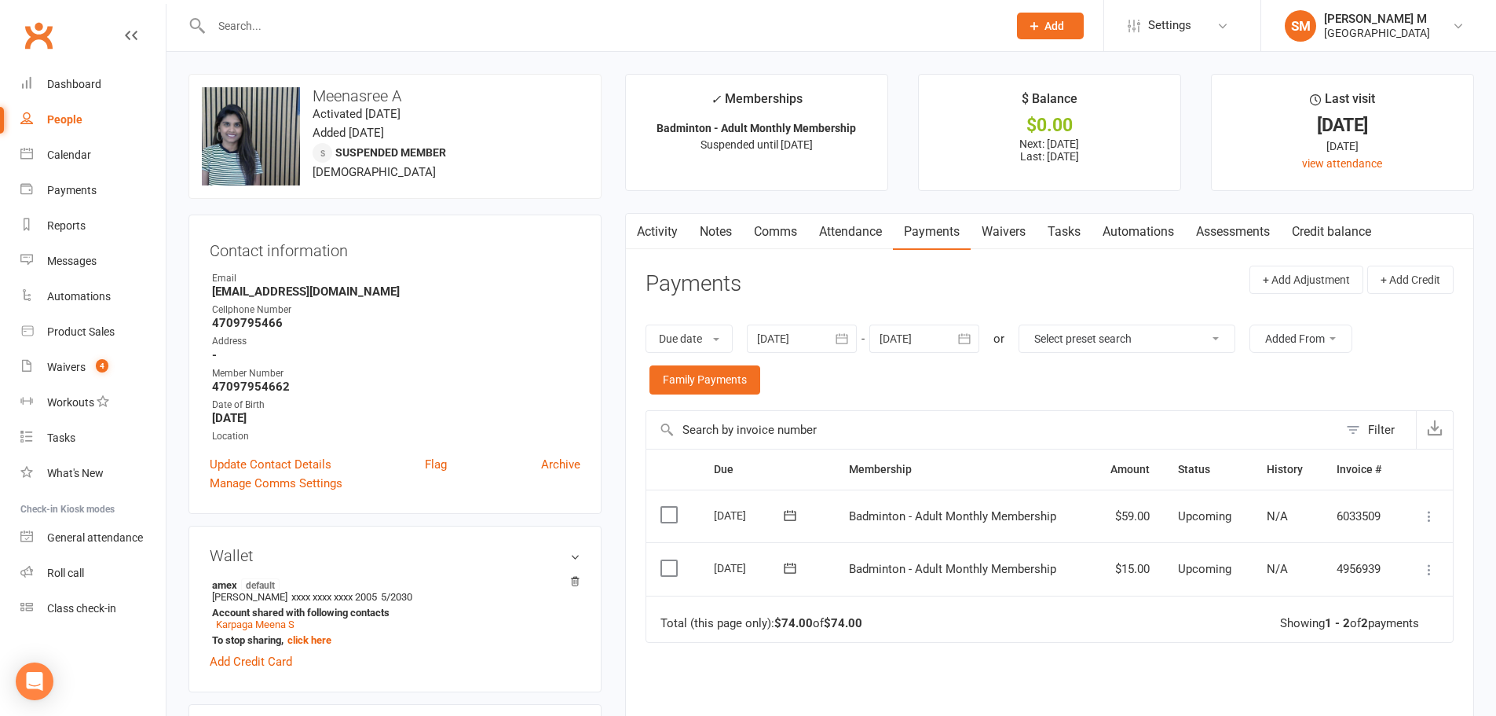
click at [848, 340] on icon "button" at bounding box center [842, 339] width 16 height 16
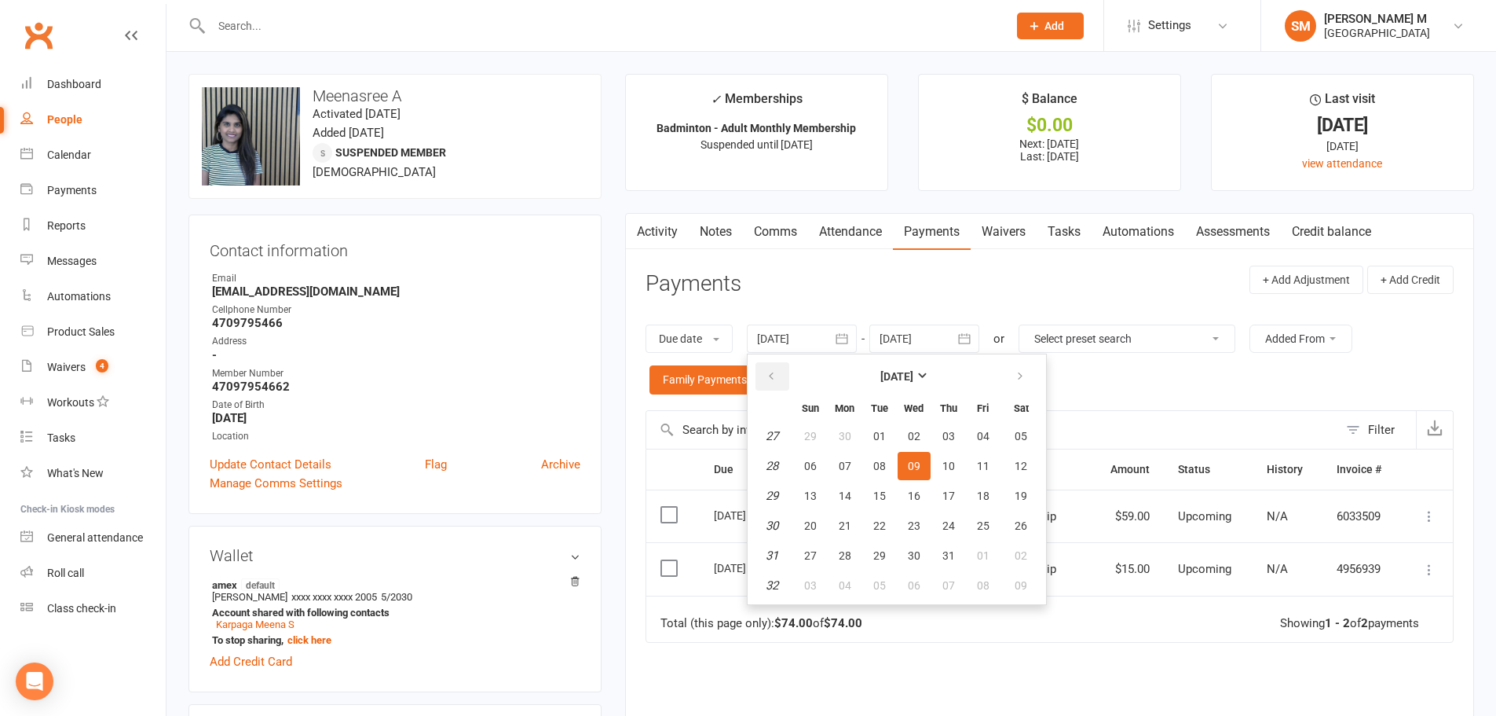
click at [782, 368] on button "button" at bounding box center [773, 376] width 34 height 28
click at [895, 430] on button "01" at bounding box center [879, 436] width 33 height 28
type input "[DATE]"
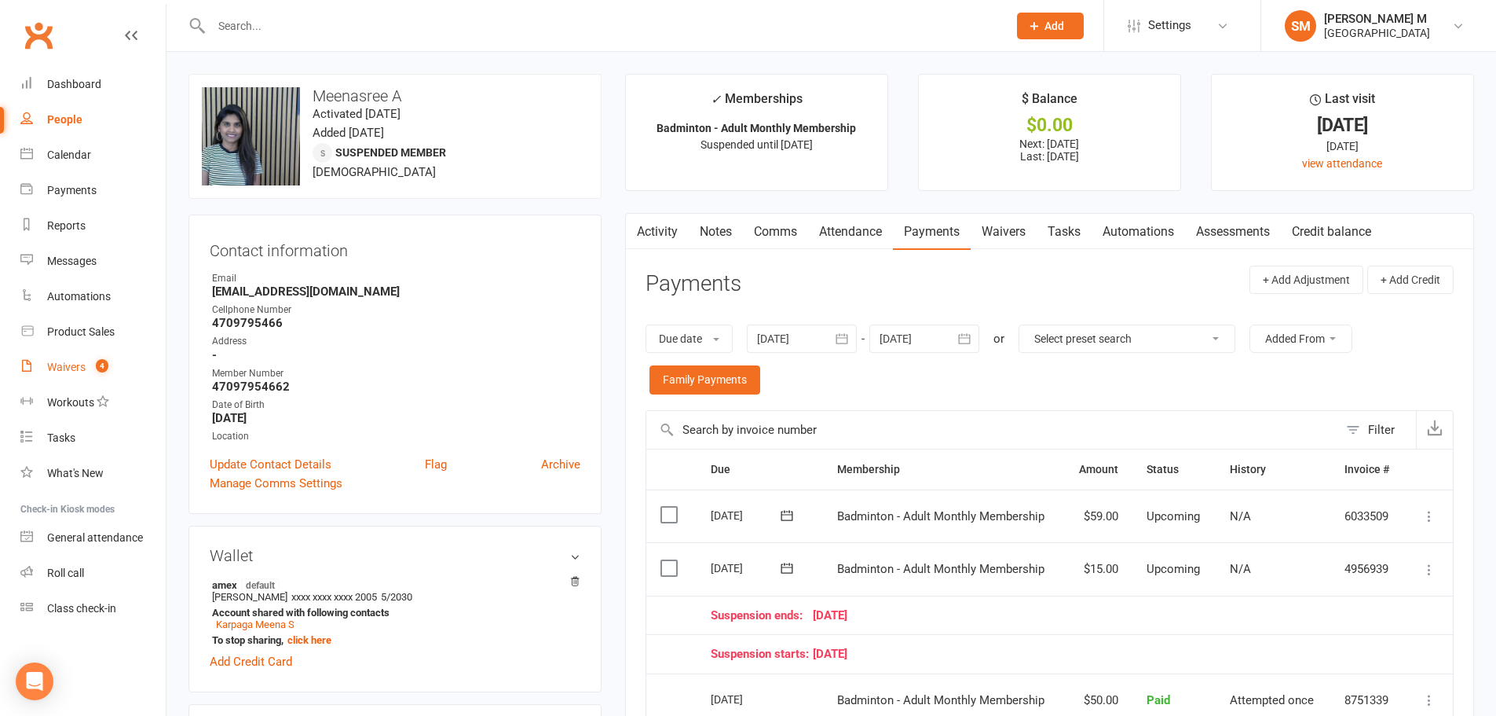
click at [104, 372] on span "4" at bounding box center [102, 365] width 13 height 13
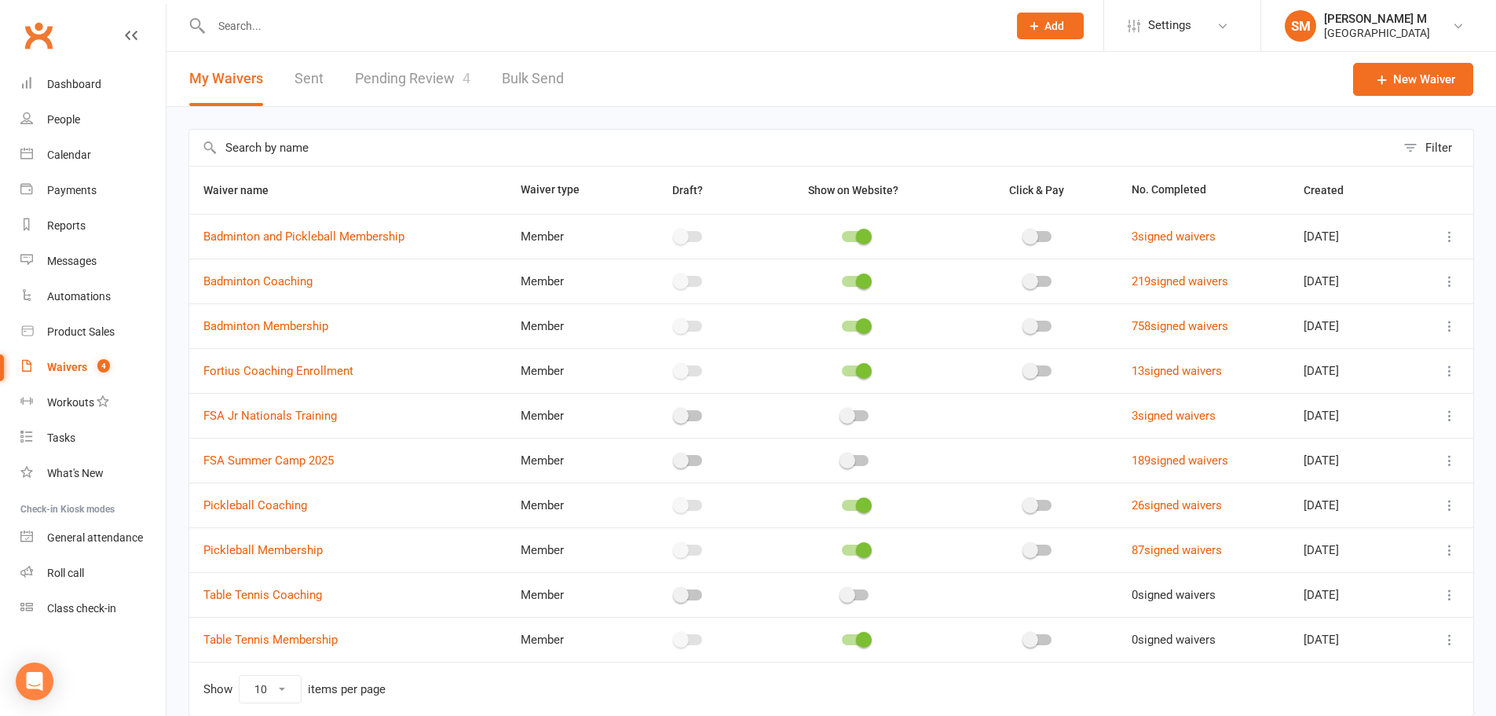
click at [412, 86] on link "Pending Review 4" at bounding box center [412, 79] width 115 height 54
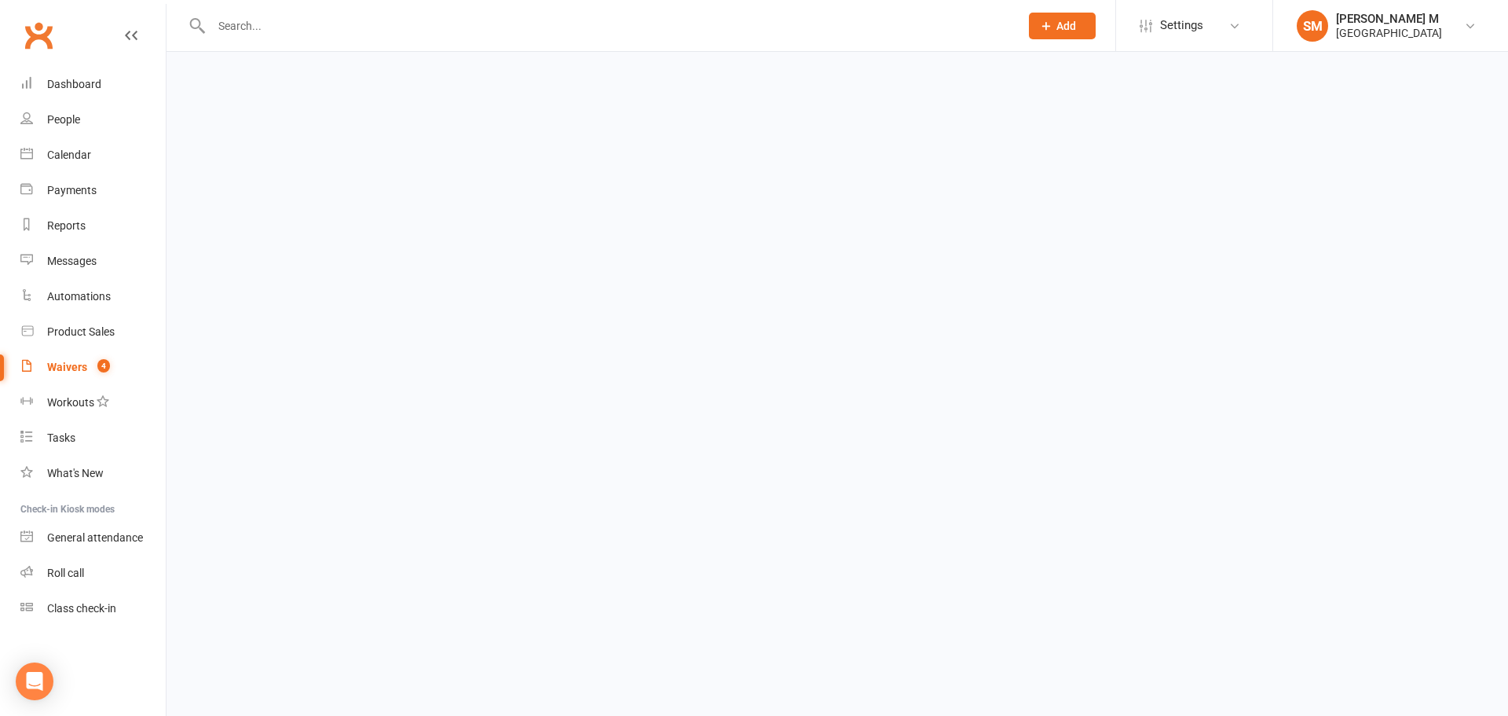
select select "100"
